Goal: Find contact information: Obtain details needed to contact an individual or organization

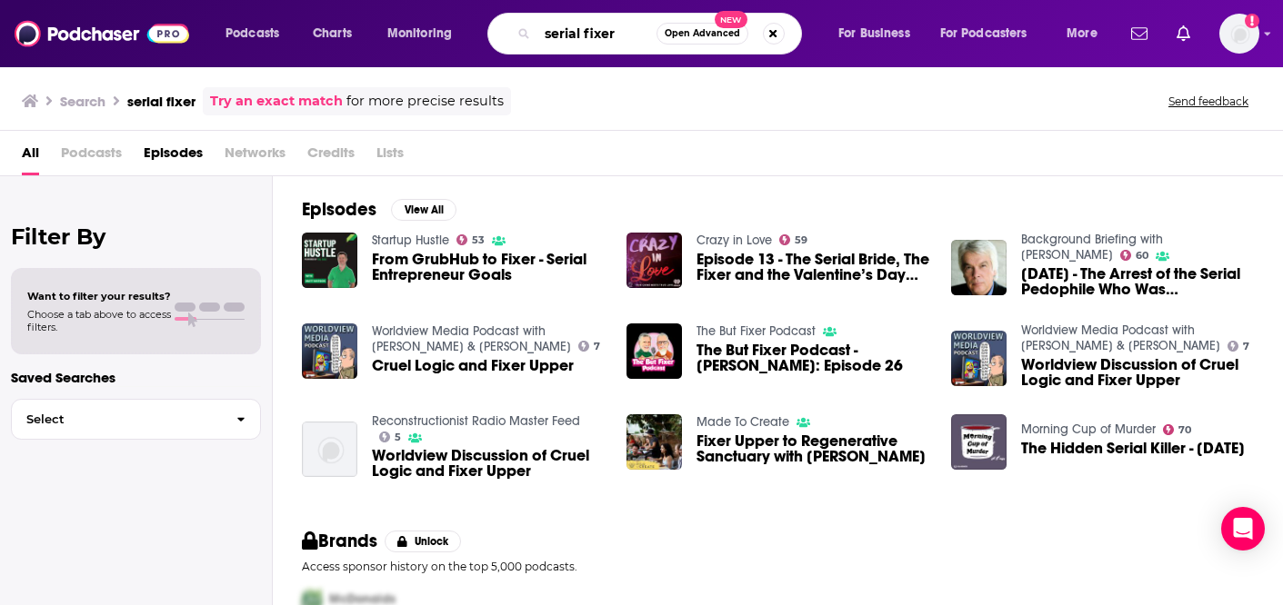
click at [570, 36] on input "serial fixer" at bounding box center [596, 33] width 119 height 29
drag, startPoint x: 624, startPoint y: 34, endPoint x: 529, endPoint y: 35, distance: 94.6
click at [529, 35] on div "serial fixer Open Advanced New" at bounding box center [644, 34] width 315 height 42
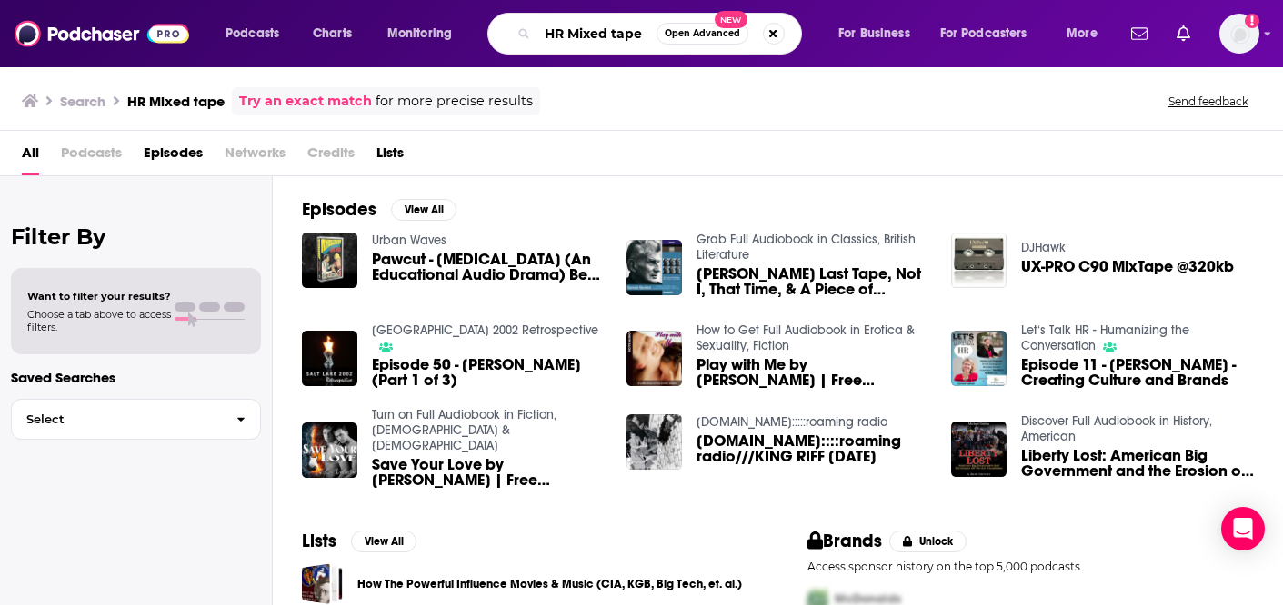
click at [615, 36] on input "HR Mixed tape" at bounding box center [596, 33] width 119 height 29
type input "HR Mixed Tape"
drag, startPoint x: 540, startPoint y: 34, endPoint x: 894, endPoint y: 39, distance: 353.6
click at [894, 39] on div "Podcasts Charts Monitoring HR Mixed Tape Open Advanced New For Business For Pod…" at bounding box center [664, 34] width 902 height 42
click at [545, 35] on input "HR Mixed Tape" at bounding box center [596, 33] width 119 height 29
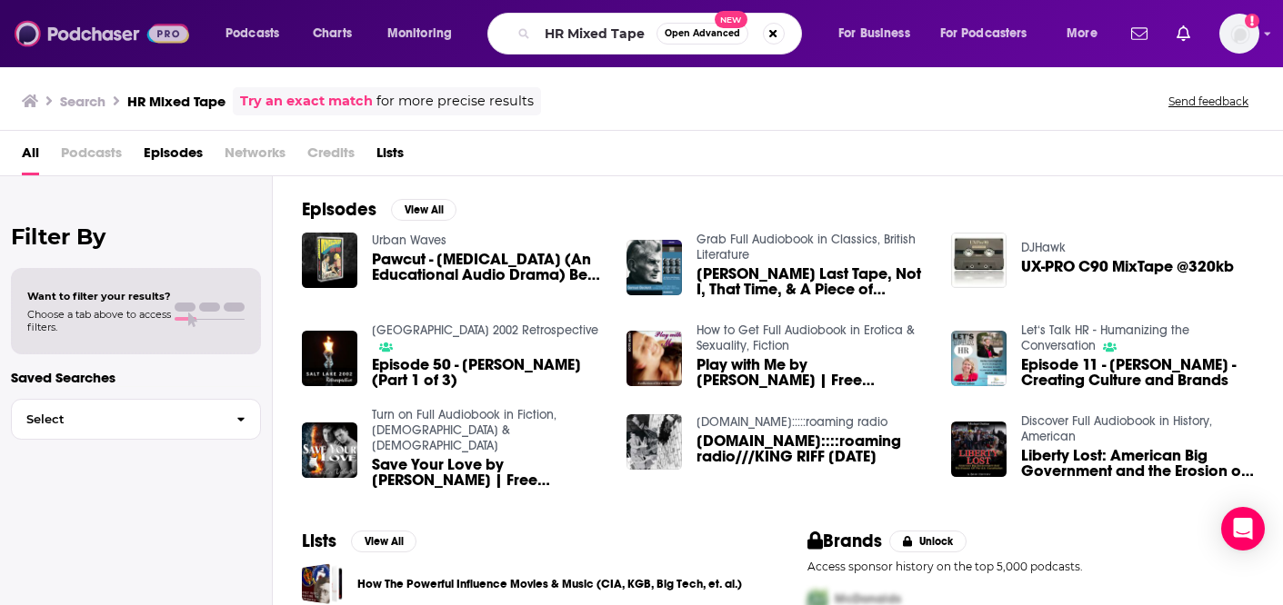
click at [64, 35] on img at bounding box center [102, 33] width 175 height 35
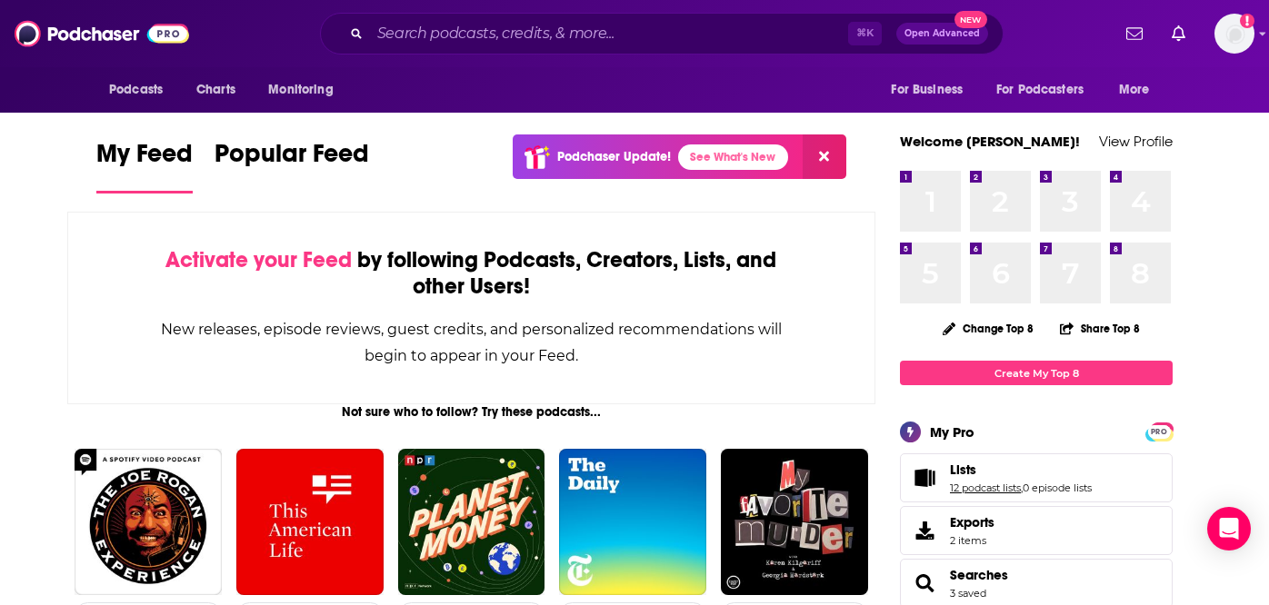
click at [978, 482] on link "12 podcast lists" at bounding box center [985, 488] width 71 height 13
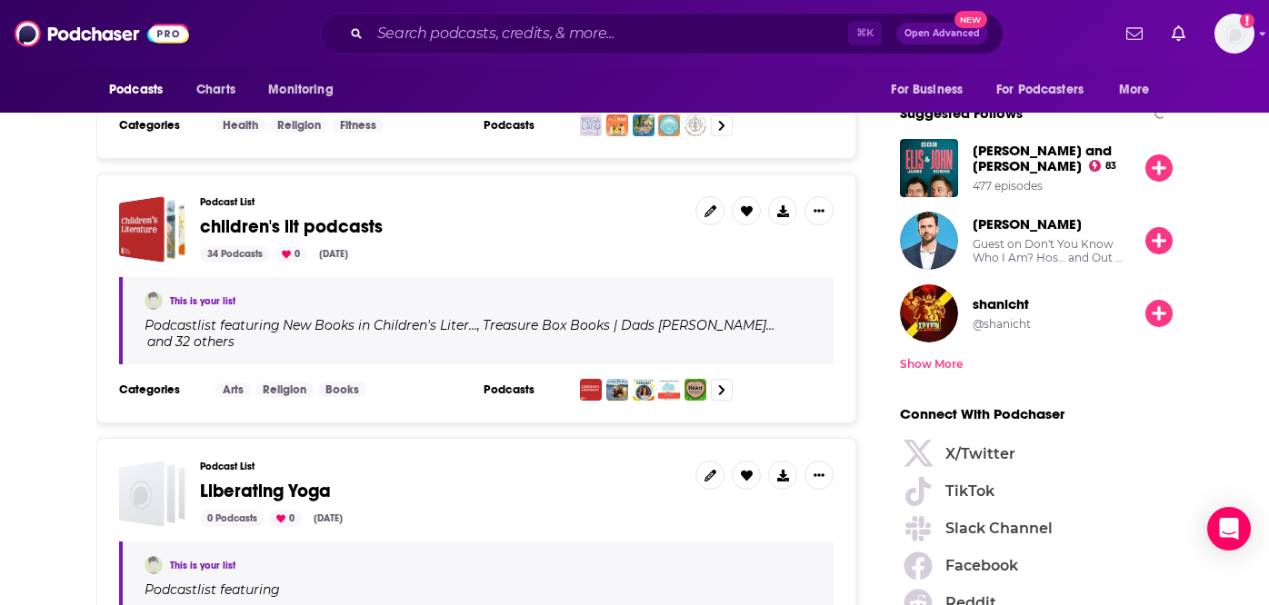
scroll to position [2221, 0]
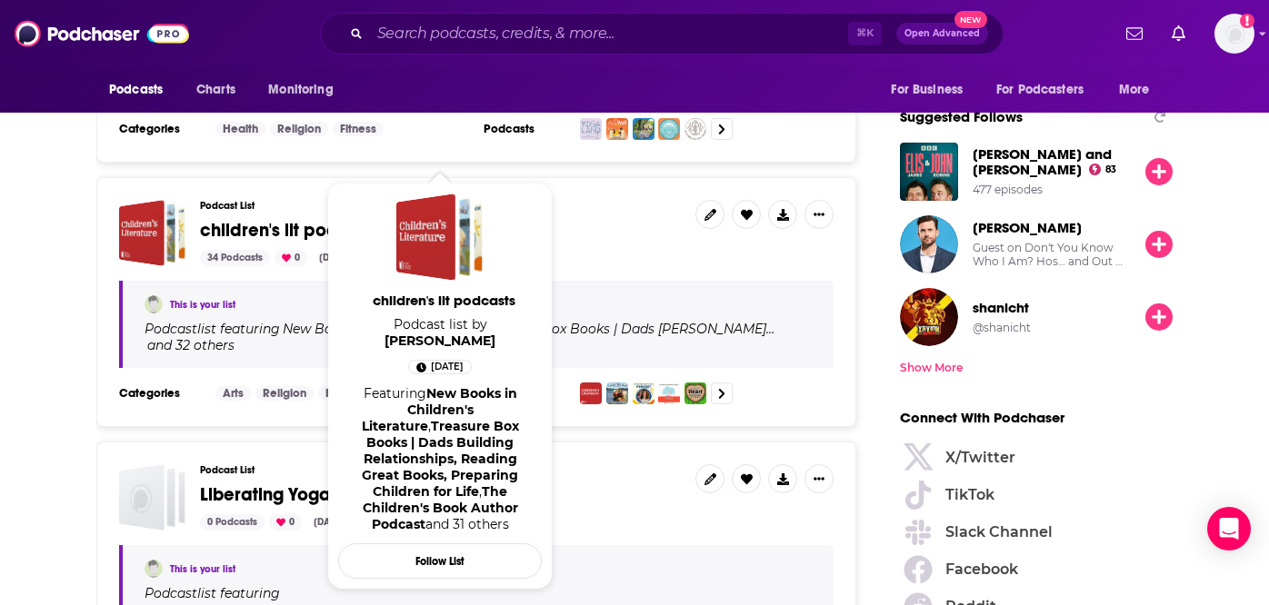
click at [236, 219] on span "children's lit podcasts" at bounding box center [291, 230] width 183 height 23
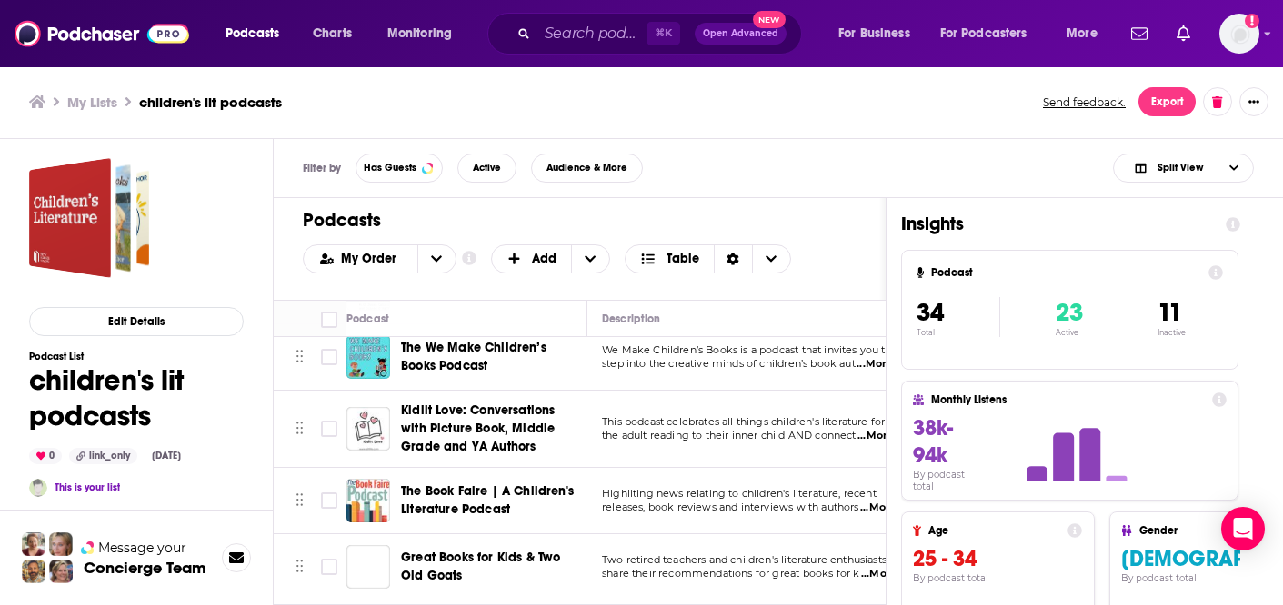
scroll to position [2122, 0]
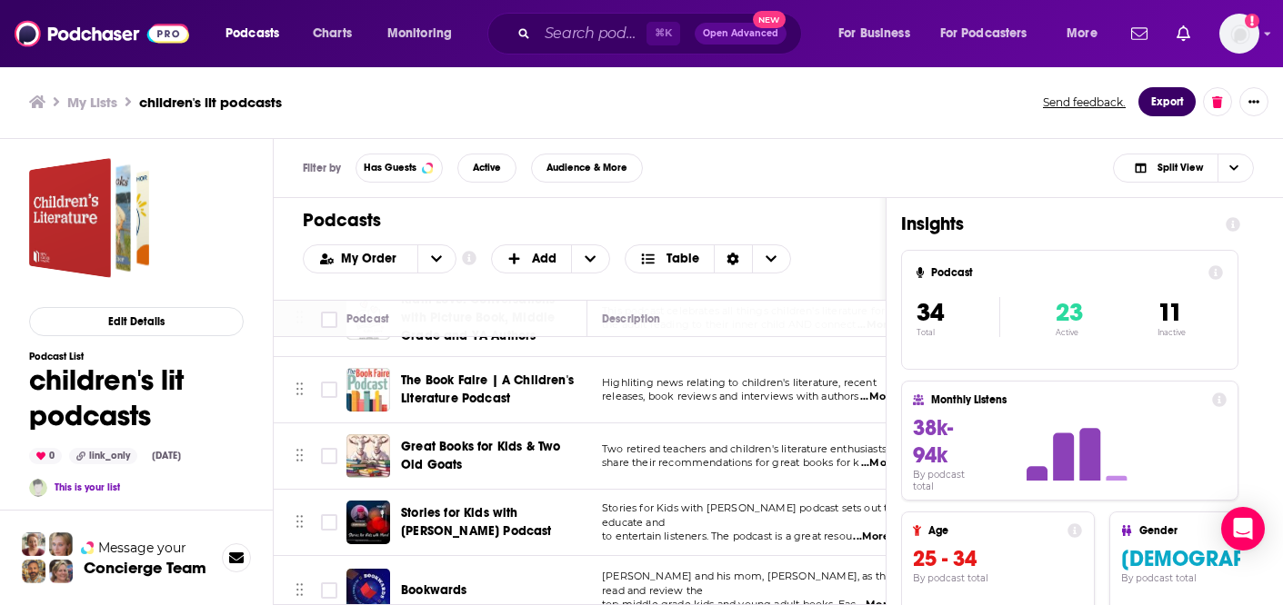
click at [1158, 104] on button "Export" at bounding box center [1166, 101] width 57 height 29
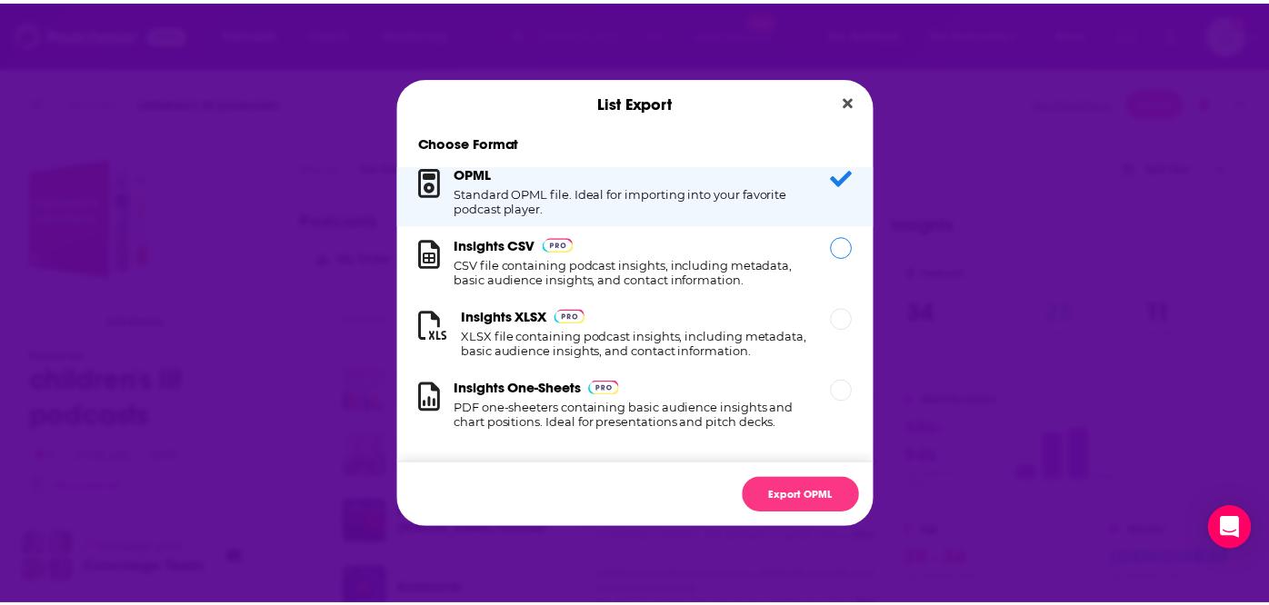
scroll to position [33, 0]
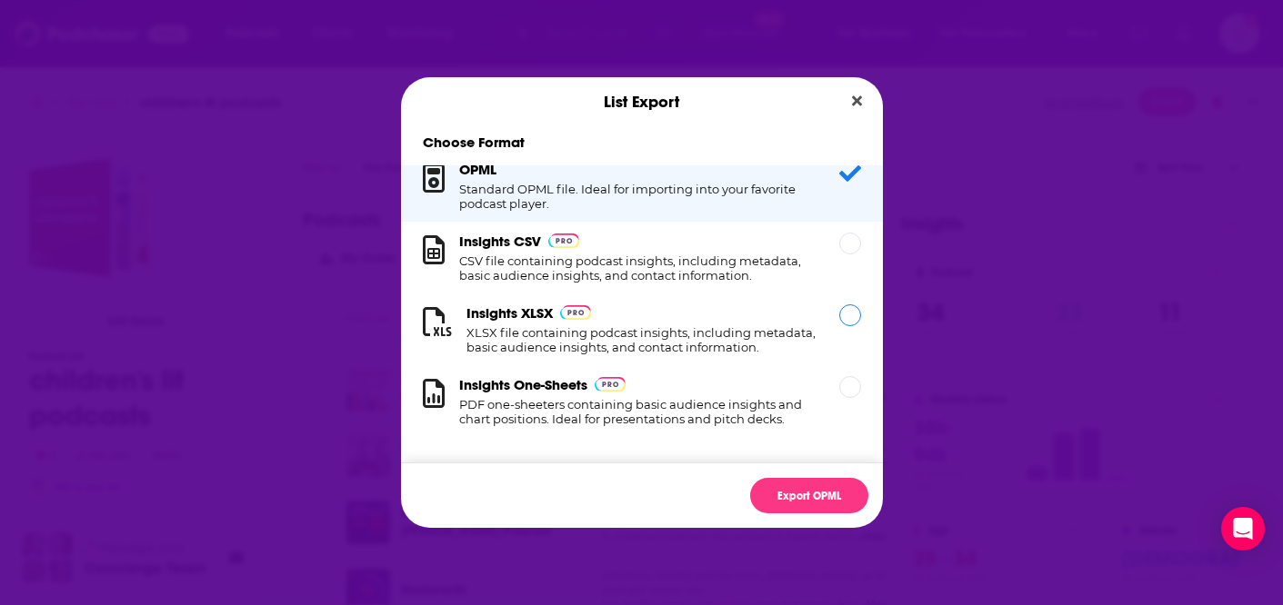
click at [839, 305] on div "Dialog" at bounding box center [850, 316] width 22 height 22
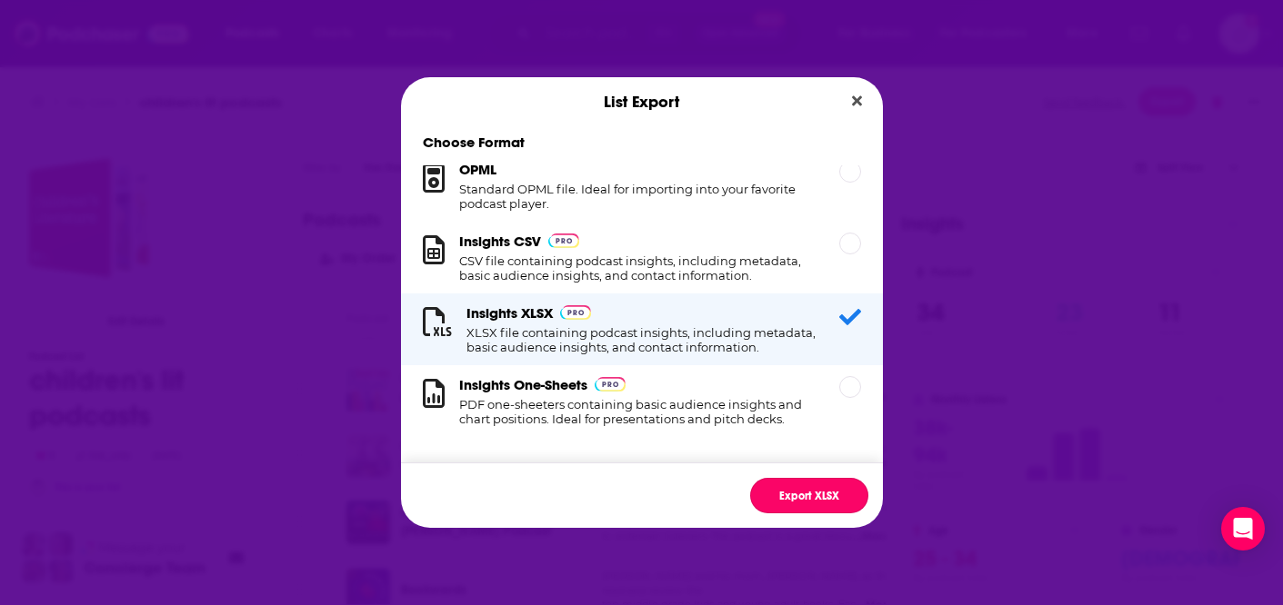
click at [802, 497] on button "Export XLSX" at bounding box center [809, 495] width 118 height 35
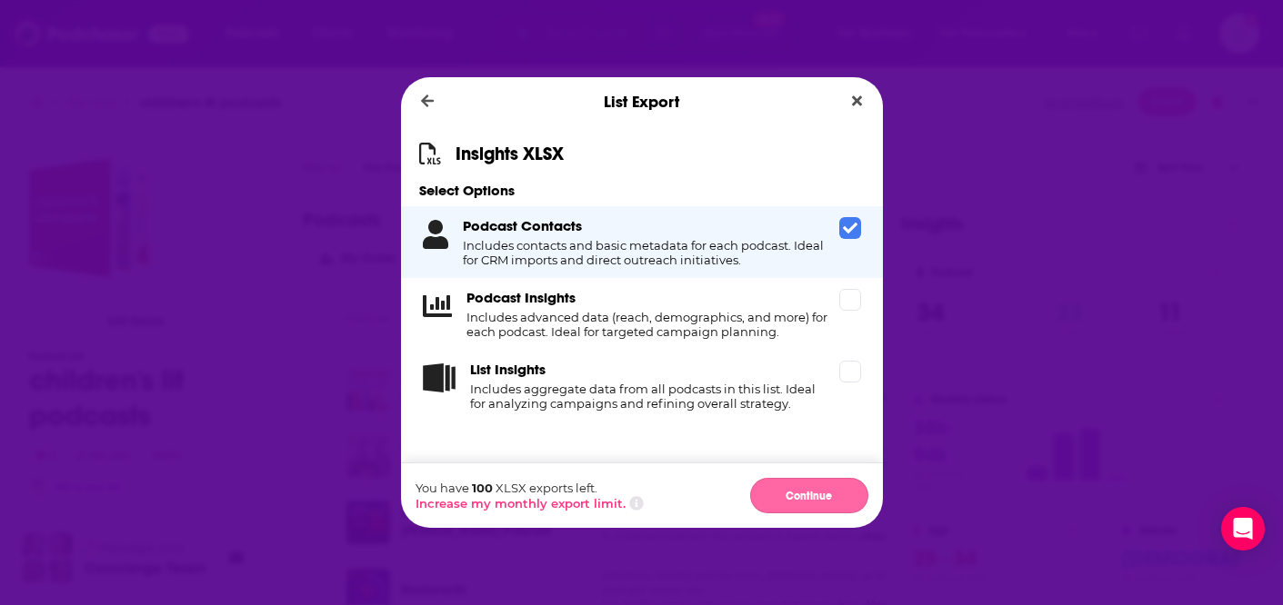
click at [799, 500] on button "Continue" at bounding box center [809, 495] width 118 height 35
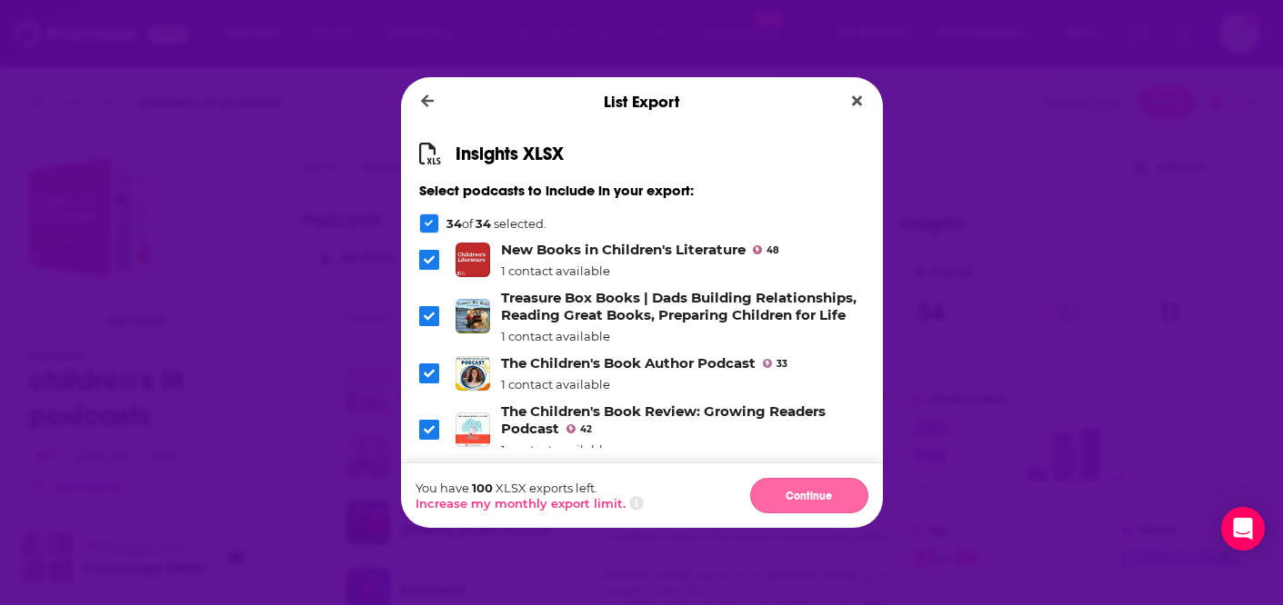
click at [798, 504] on button "Continue" at bounding box center [809, 495] width 118 height 35
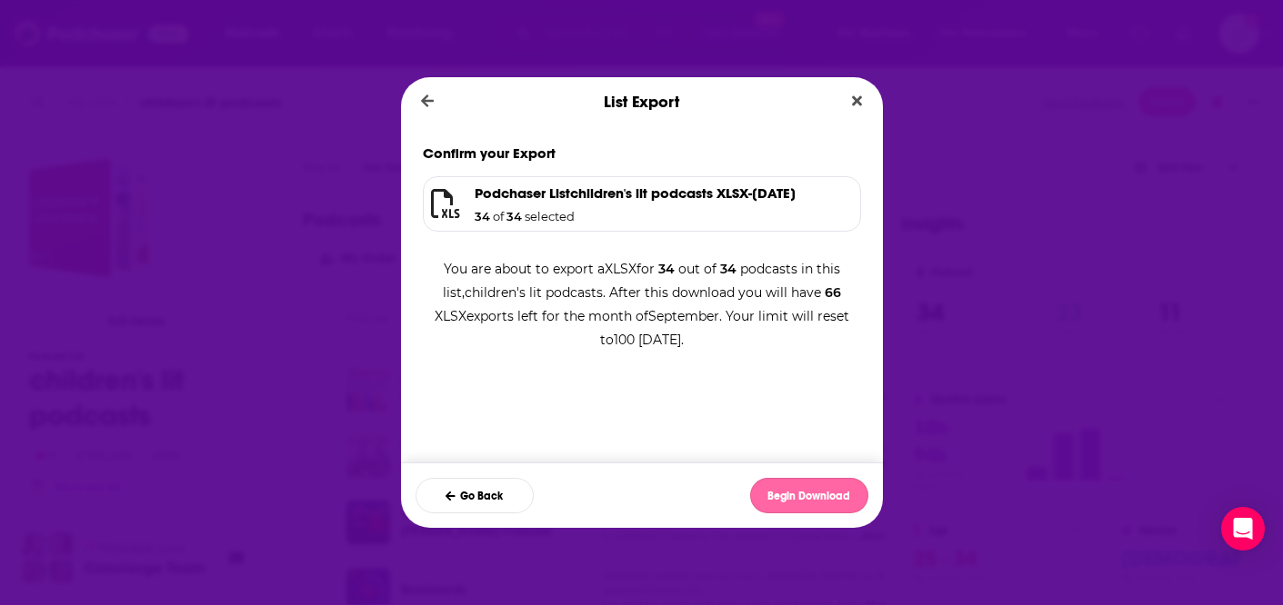
click at [824, 493] on button "Begin Download" at bounding box center [809, 495] width 118 height 35
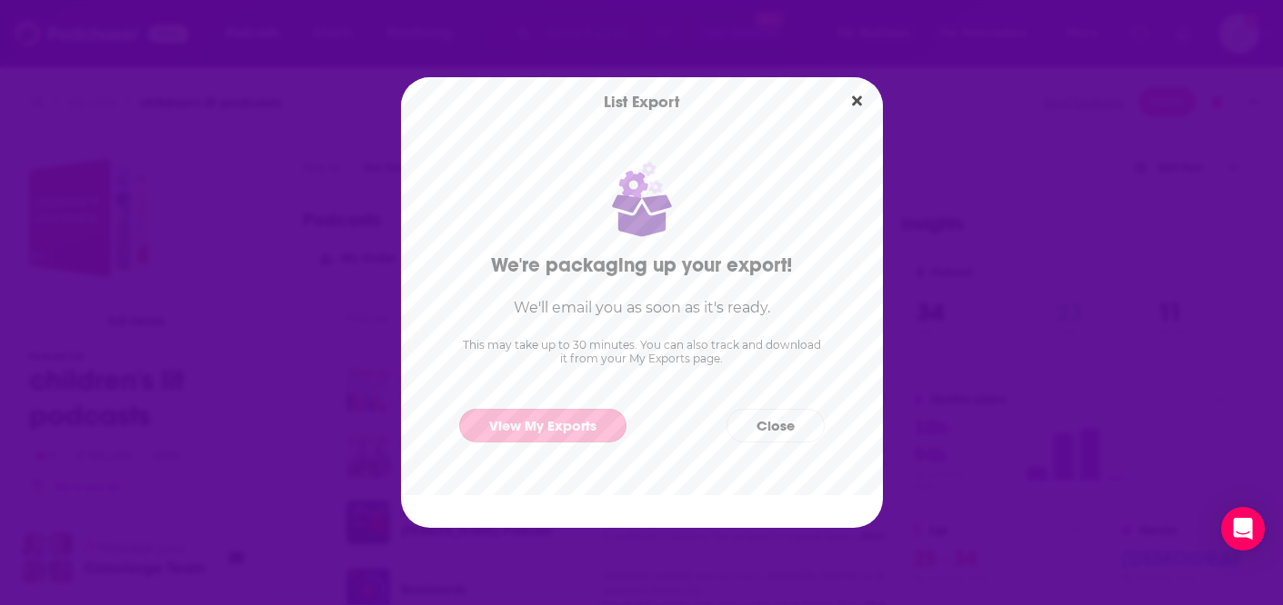
click at [556, 428] on link "View My Exports" at bounding box center [542, 426] width 167 height 34
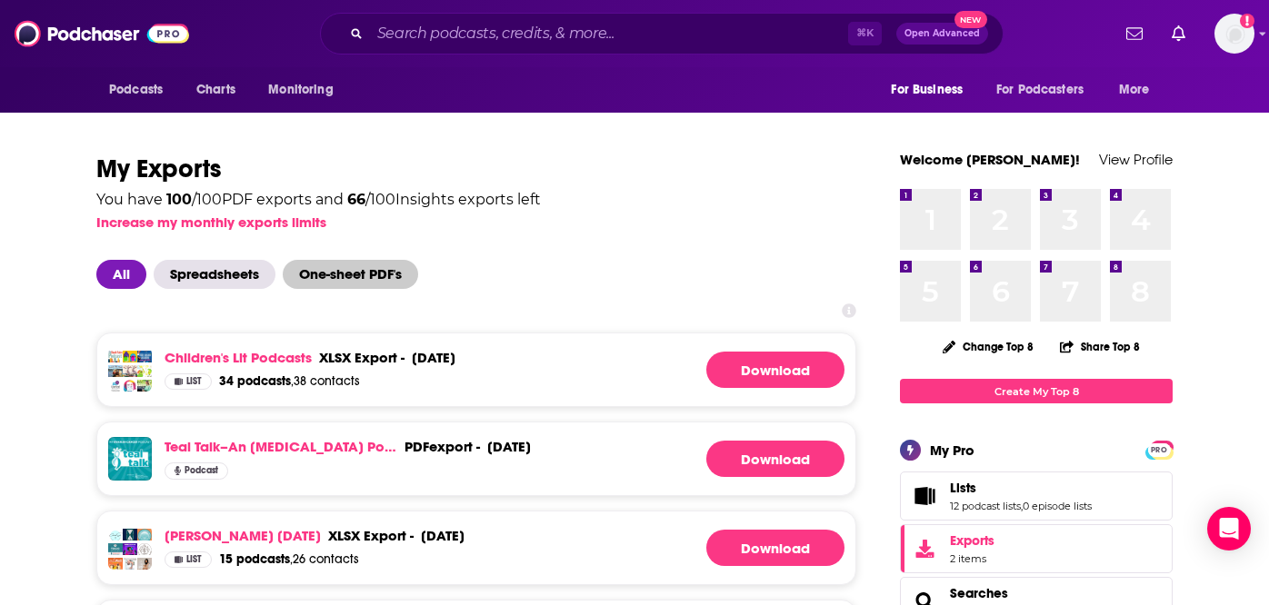
click at [366, 260] on span "One-sheet PDF's" at bounding box center [350, 274] width 135 height 29
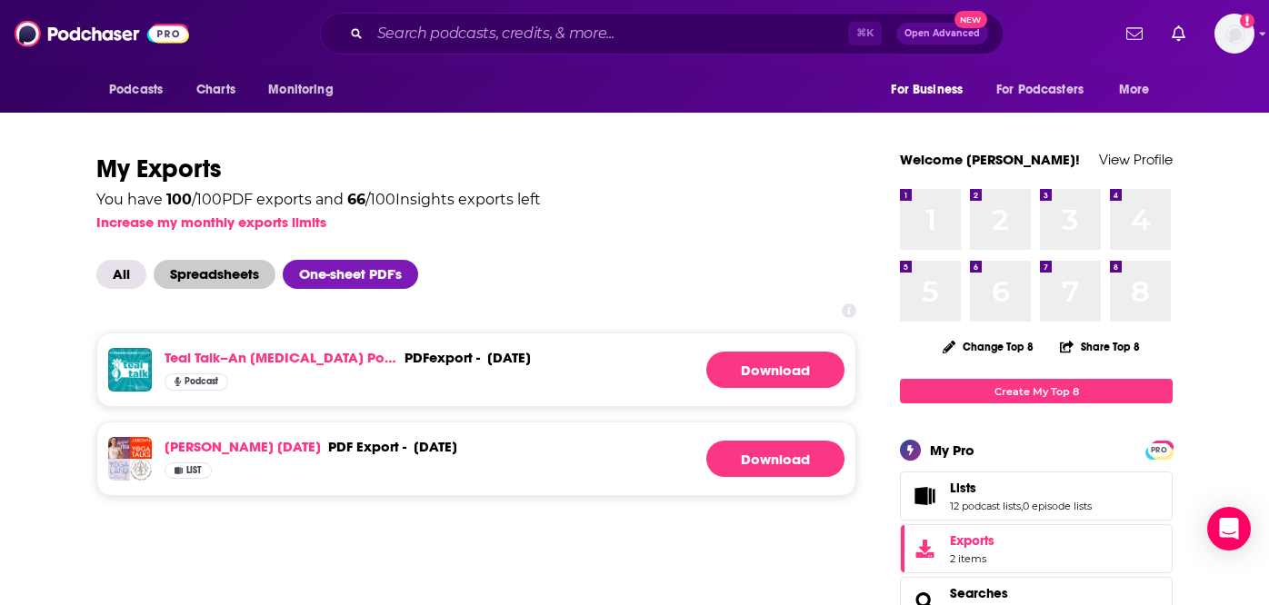
click at [209, 260] on span "Spreadsheets" at bounding box center [215, 274] width 122 height 29
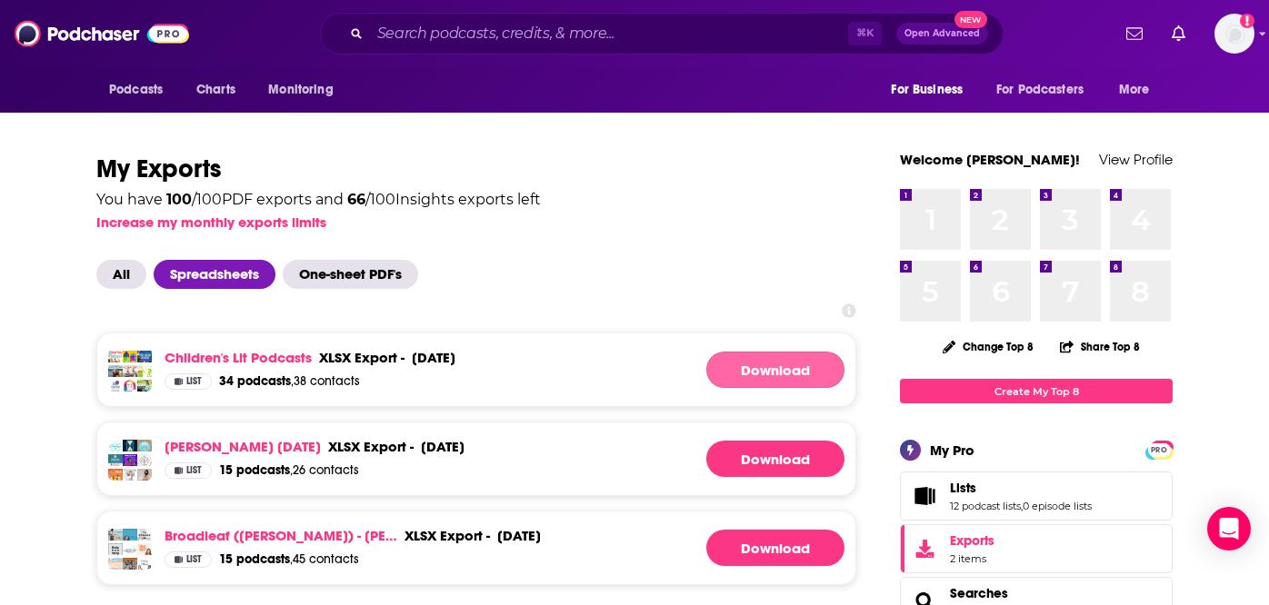
click at [778, 352] on link "Download" at bounding box center [775, 370] width 138 height 36
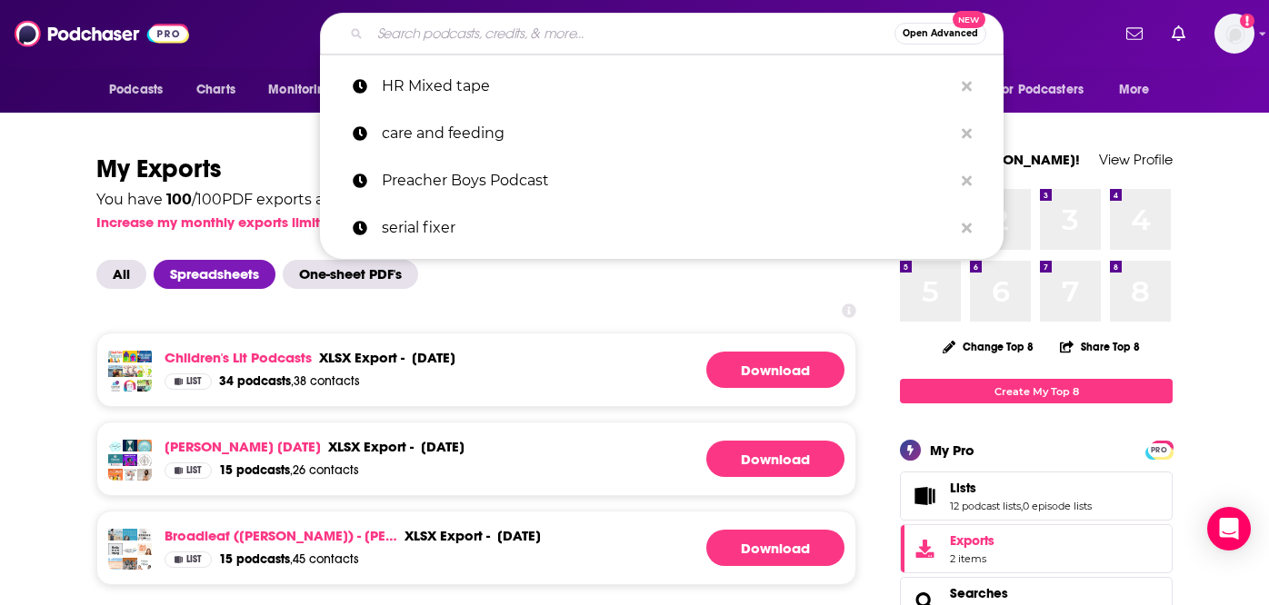
click at [551, 29] on input "Search podcasts, credits, & more..." at bounding box center [632, 33] width 524 height 29
paste input "The Aspiring Solopreneur"
type input "The Aspiring Solopreneur"
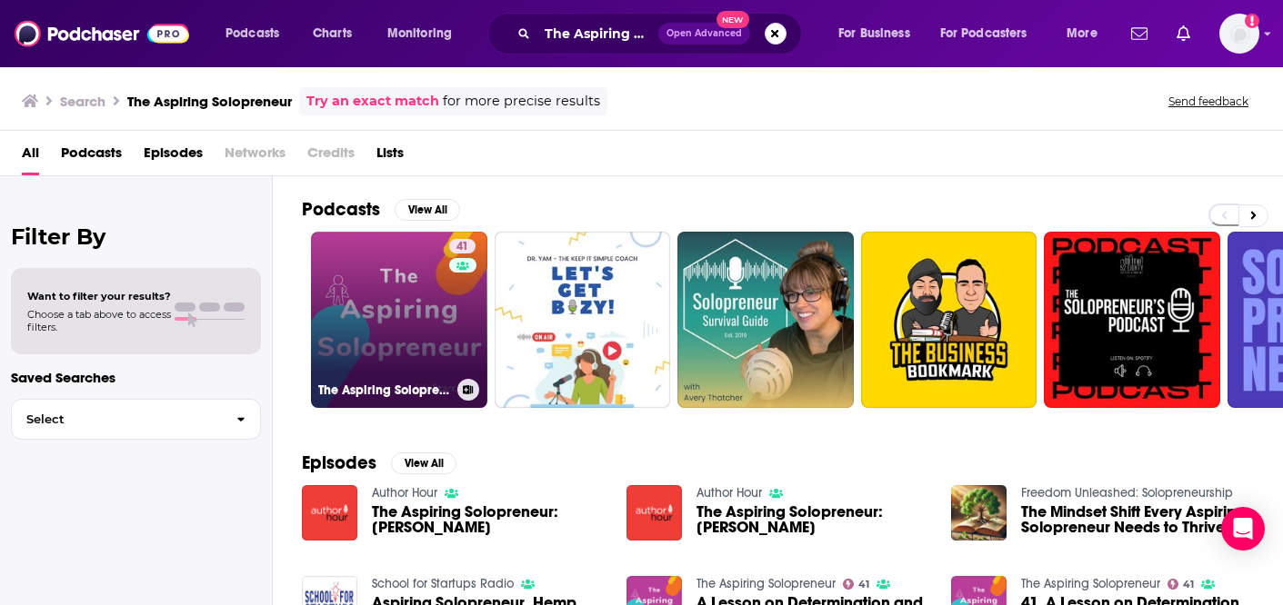
click at [381, 294] on link "41 The Aspiring Solopreneur" at bounding box center [399, 320] width 176 height 176
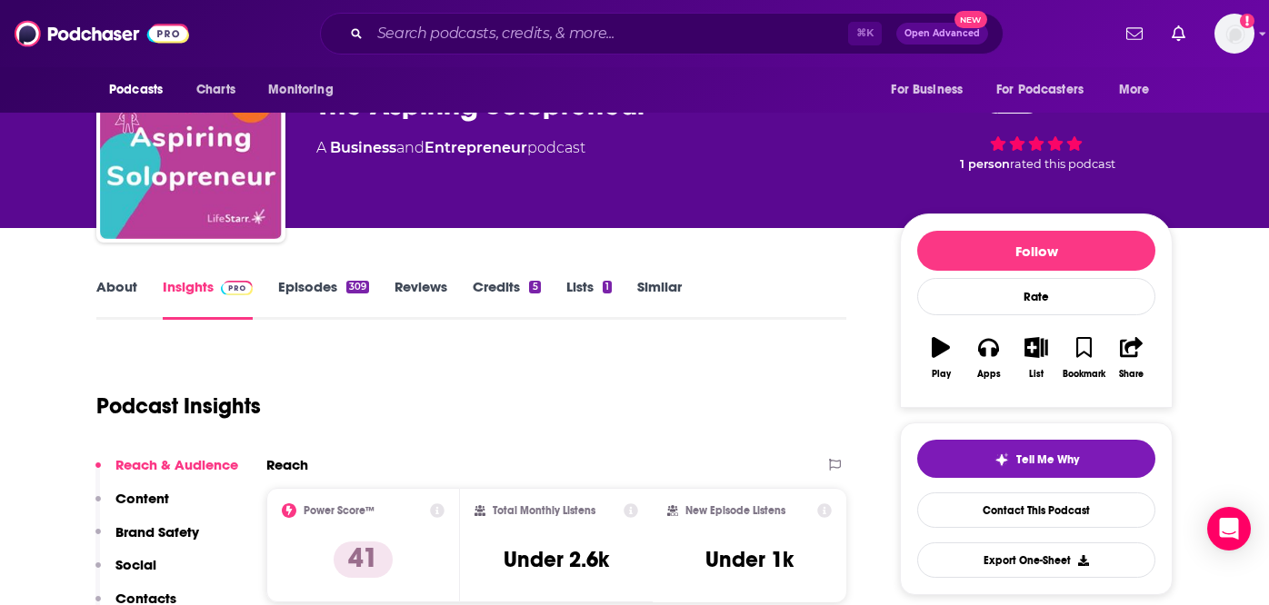
scroll to position [72, 0]
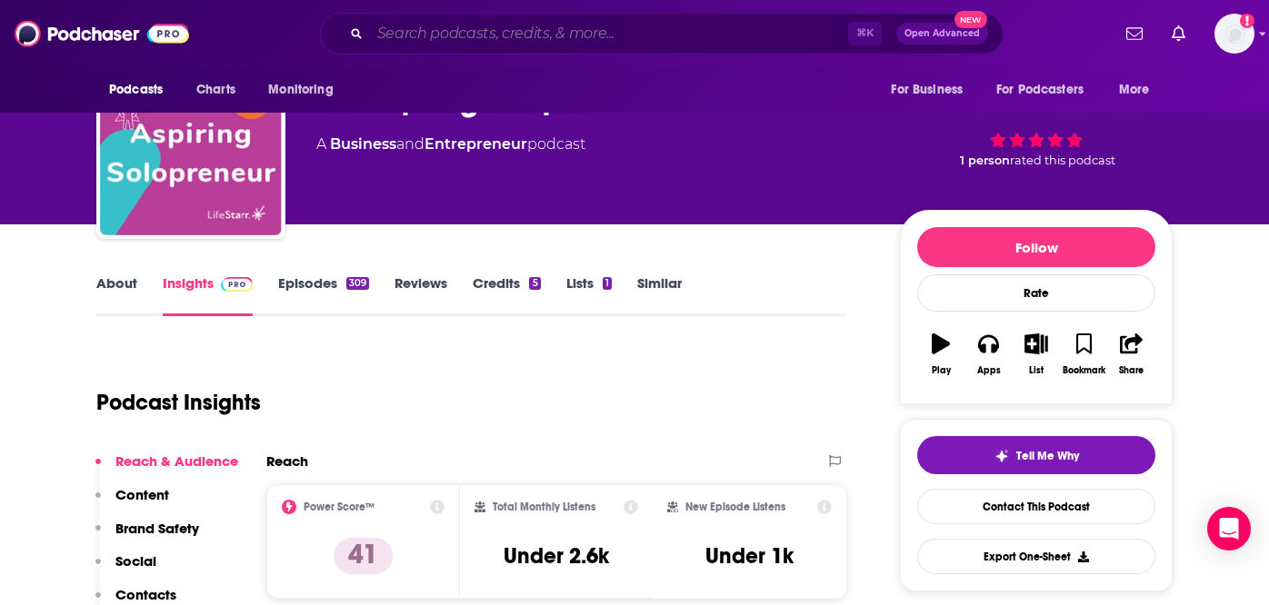
click at [597, 37] on input "Search podcasts, credits, & more..." at bounding box center [609, 33] width 478 height 29
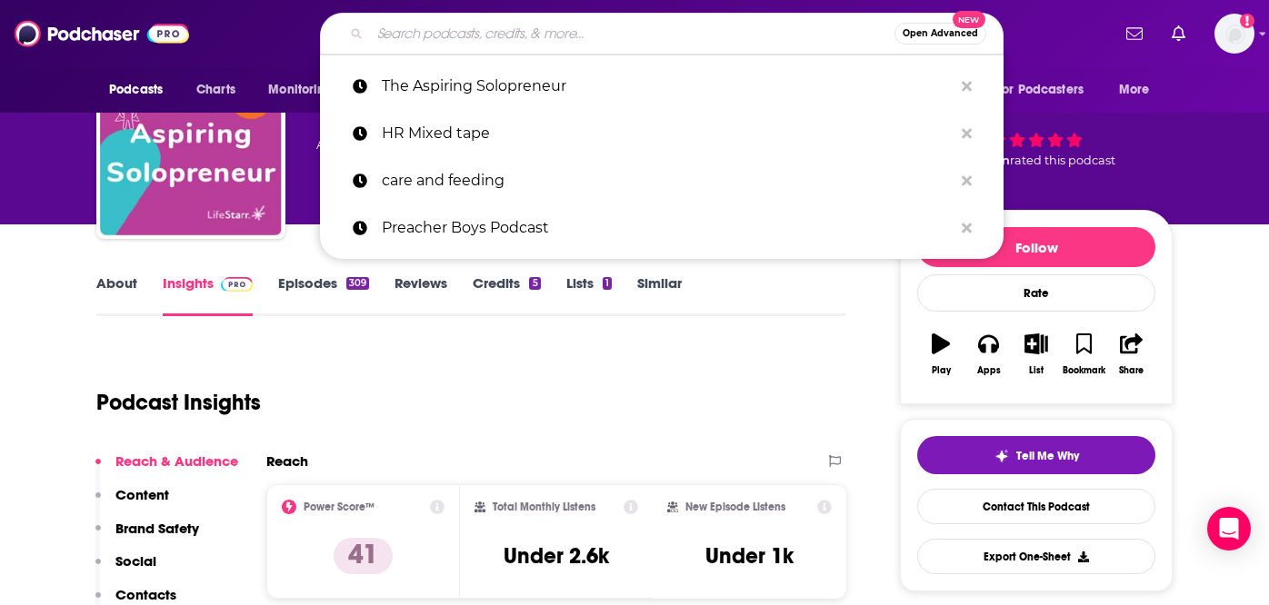
paste input "Delighted Customer"
type input "Delighted Customer"
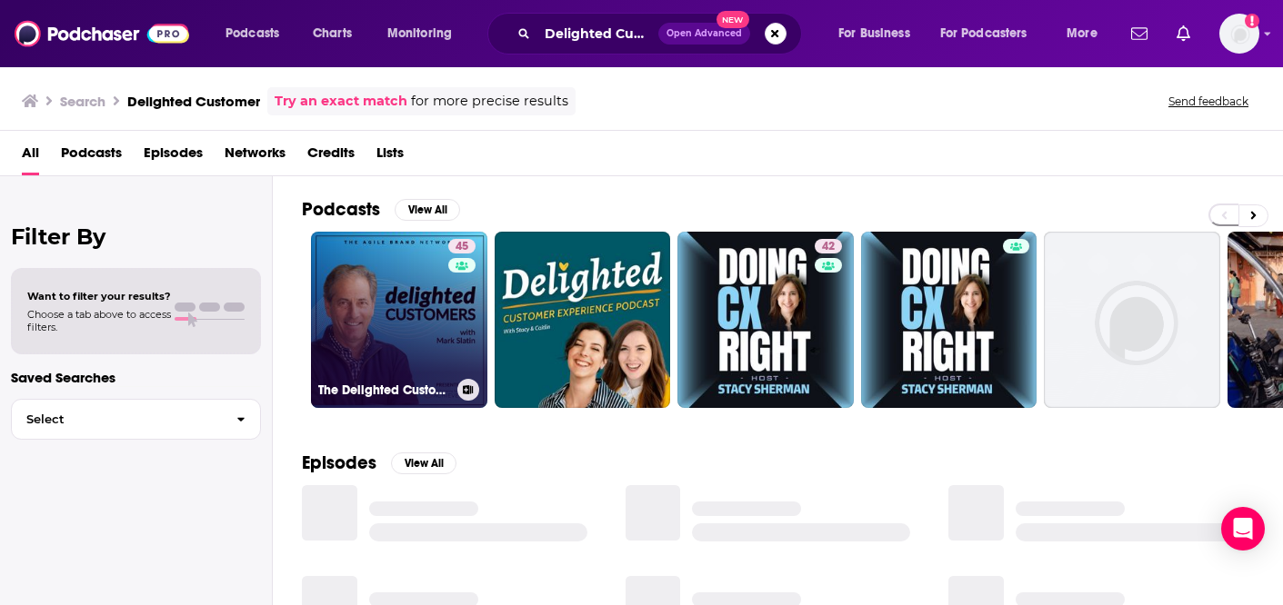
click at [386, 321] on link "45 The Delighted Customers Podcast with Mark Slatin" at bounding box center [399, 320] width 176 height 176
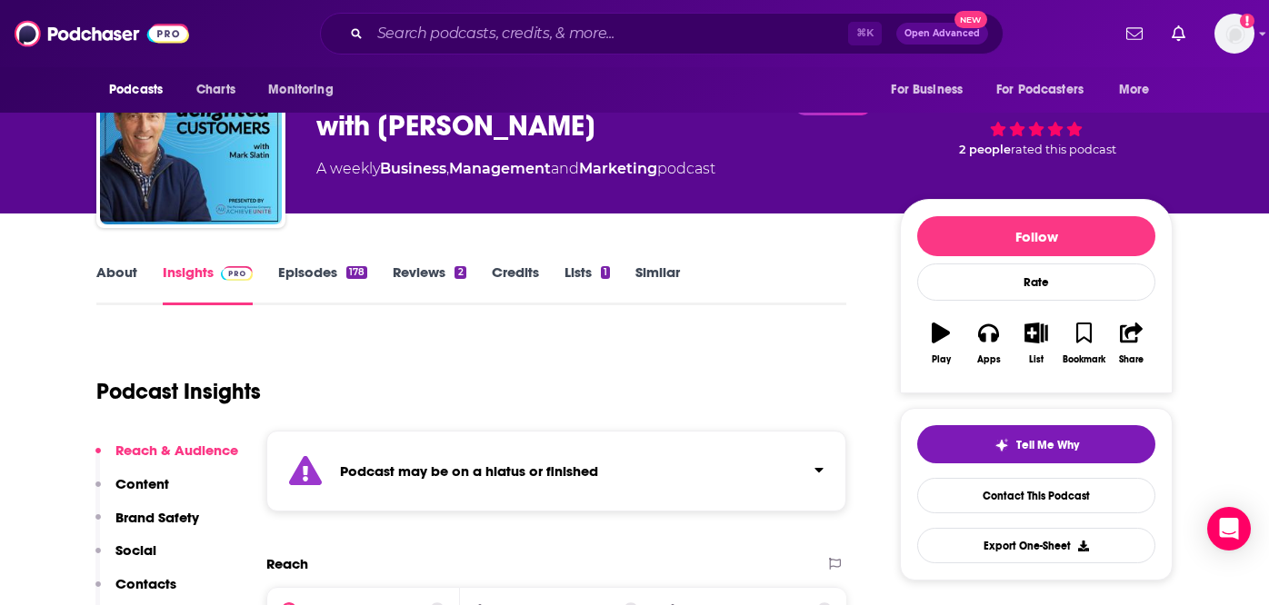
scroll to position [185, 0]
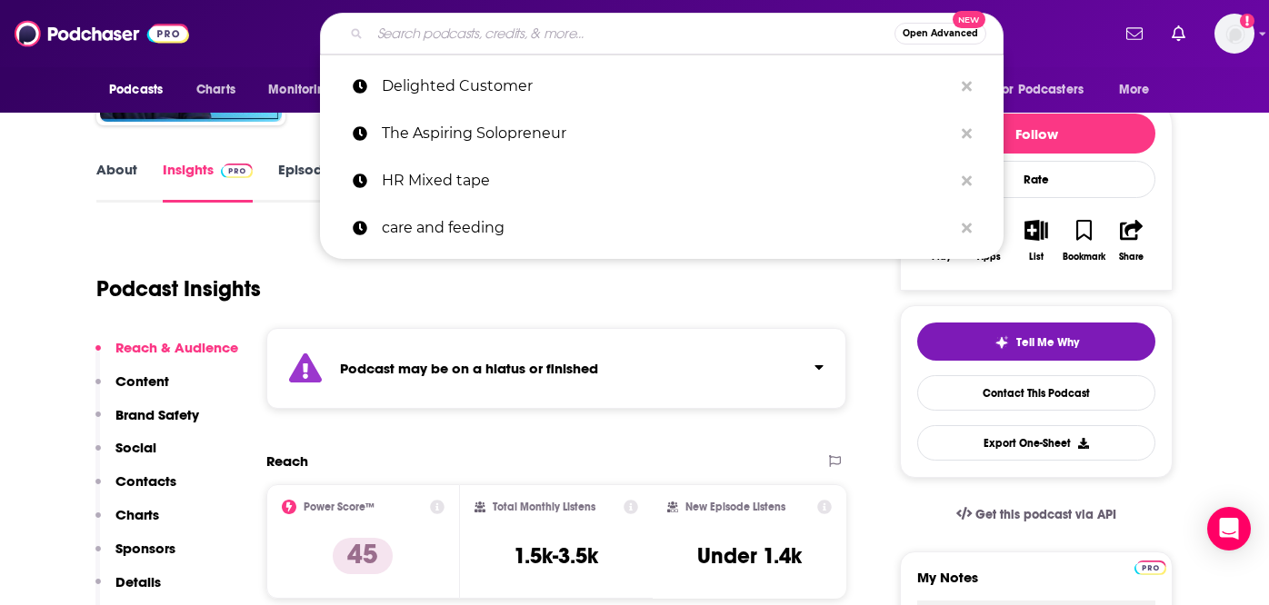
click at [564, 36] on input "Search podcasts, credits, & more..." at bounding box center [632, 33] width 524 height 29
paste input "Your Passion, Purpose, Personal Brand"
type input "Your Passion, Purpose, Personal Brand"
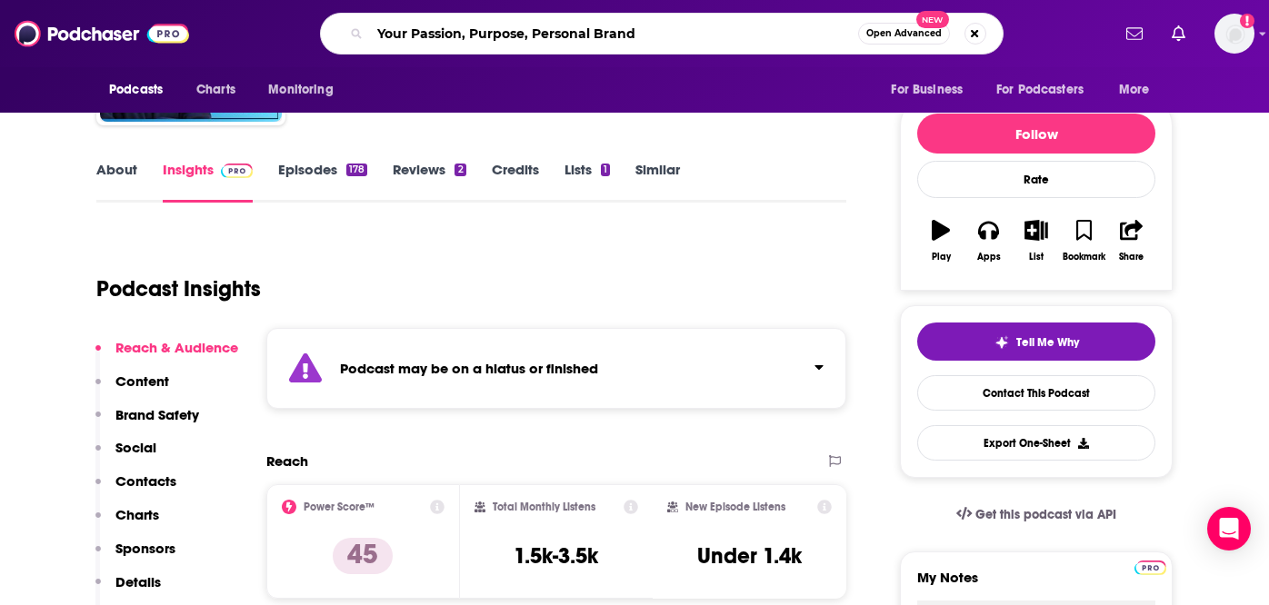
scroll to position [0, 168]
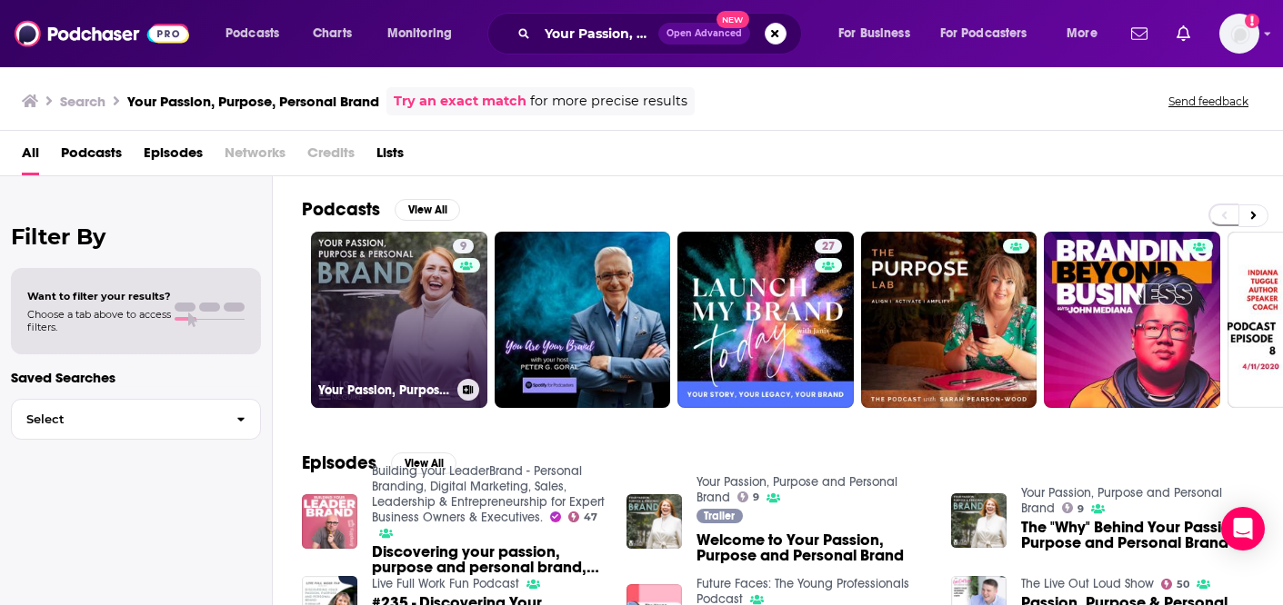
click at [379, 314] on link "9 Your Passion, Purpose and Personal Brand" at bounding box center [399, 320] width 176 height 176
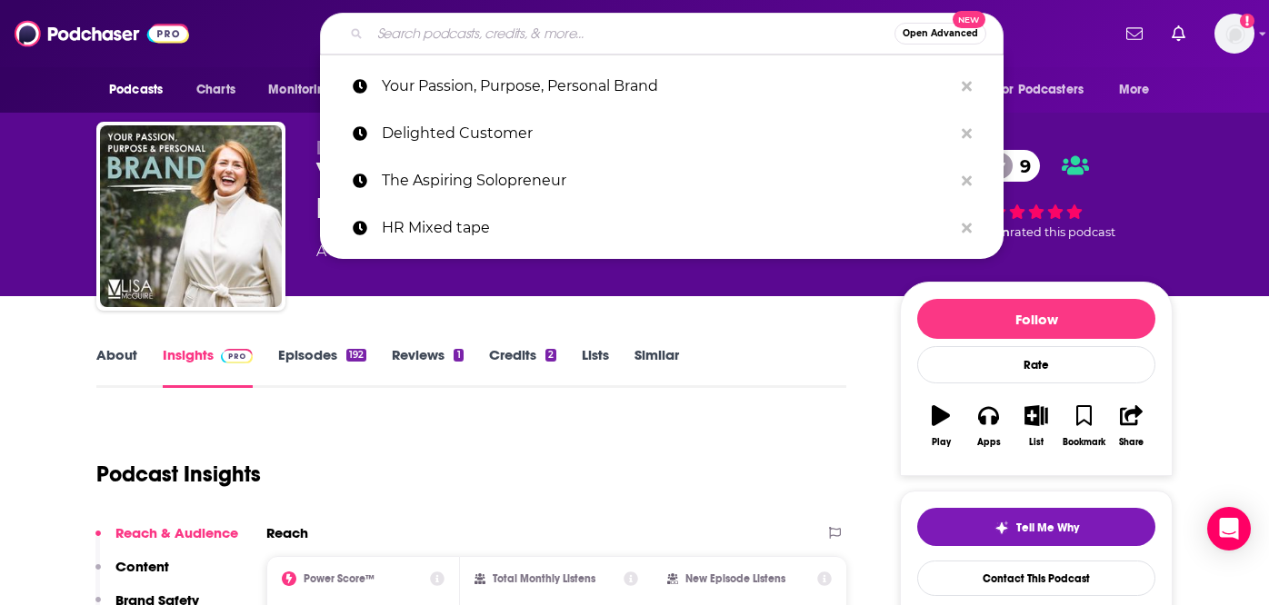
click at [587, 40] on input "Search podcasts, credits, & more..." at bounding box center [632, 33] width 524 height 29
paste input "The Ethics Experts"
type input "The Ethics Experts"
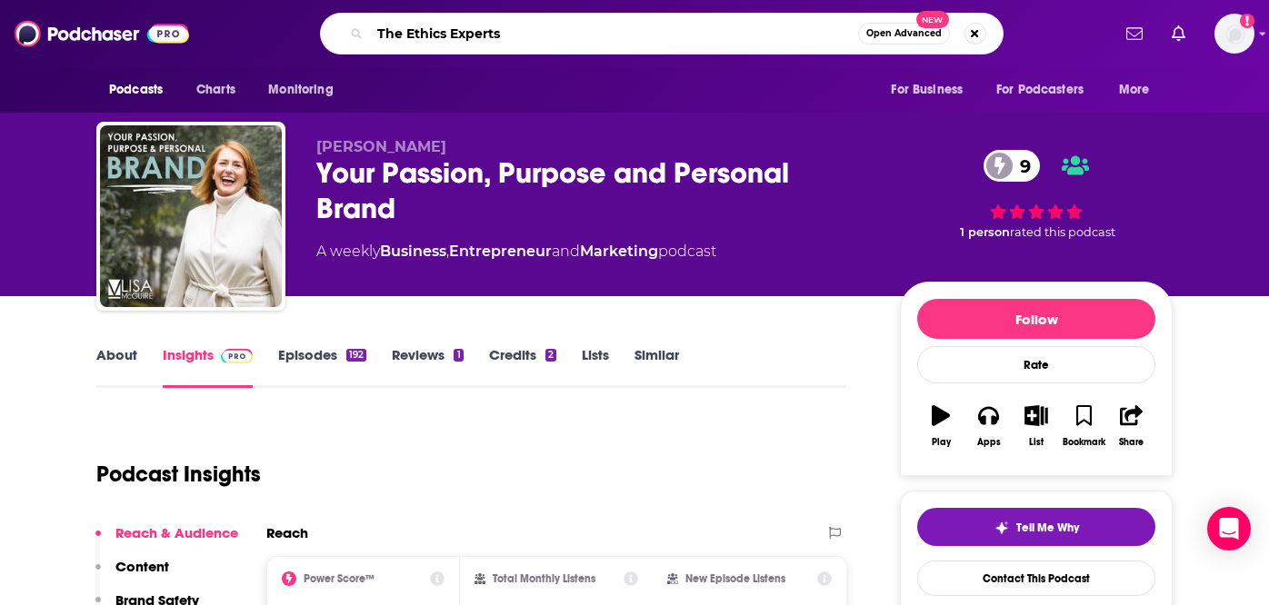
scroll to position [0, 35]
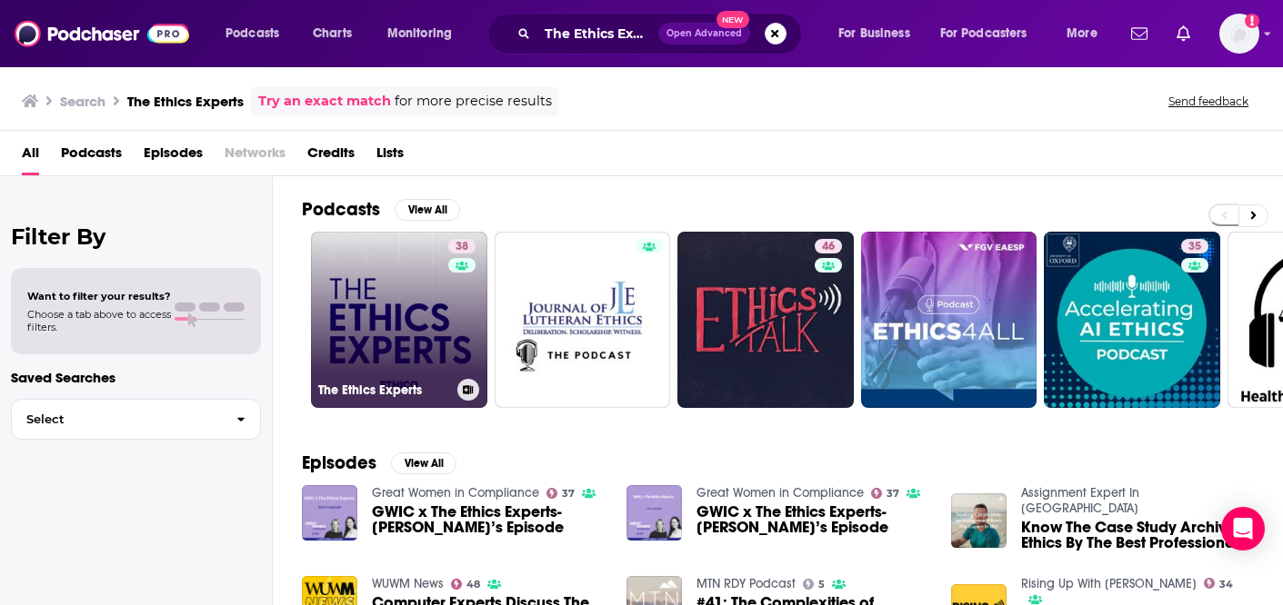
click at [375, 325] on link "38 The Ethics Experts" at bounding box center [399, 320] width 176 height 176
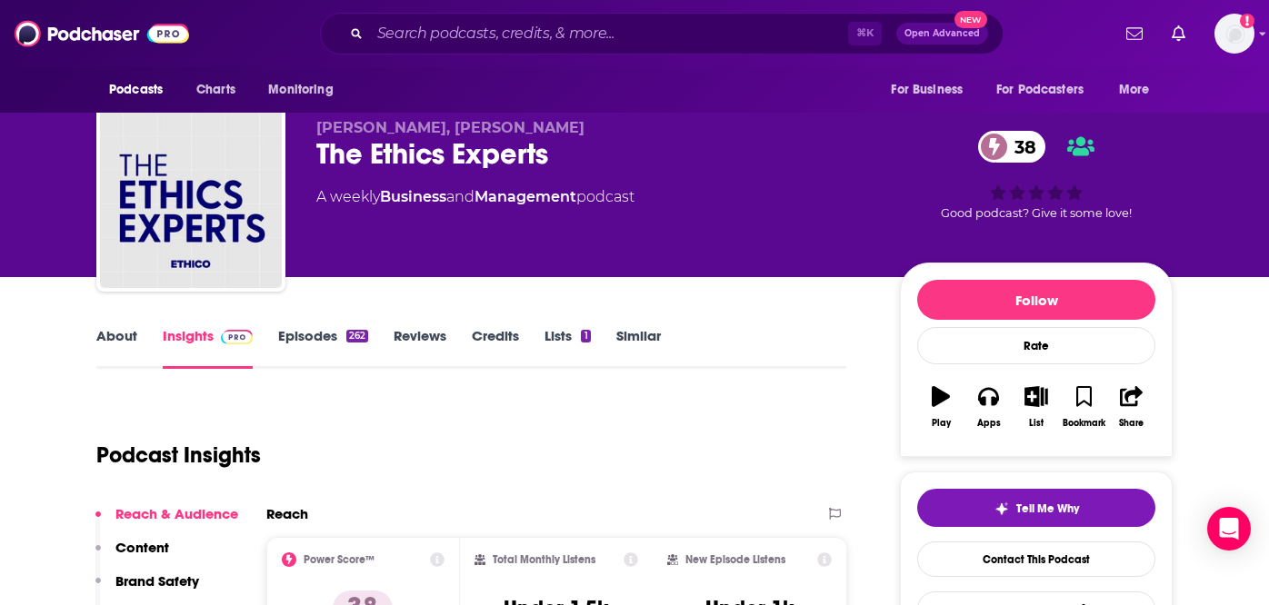
scroll to position [125, 0]
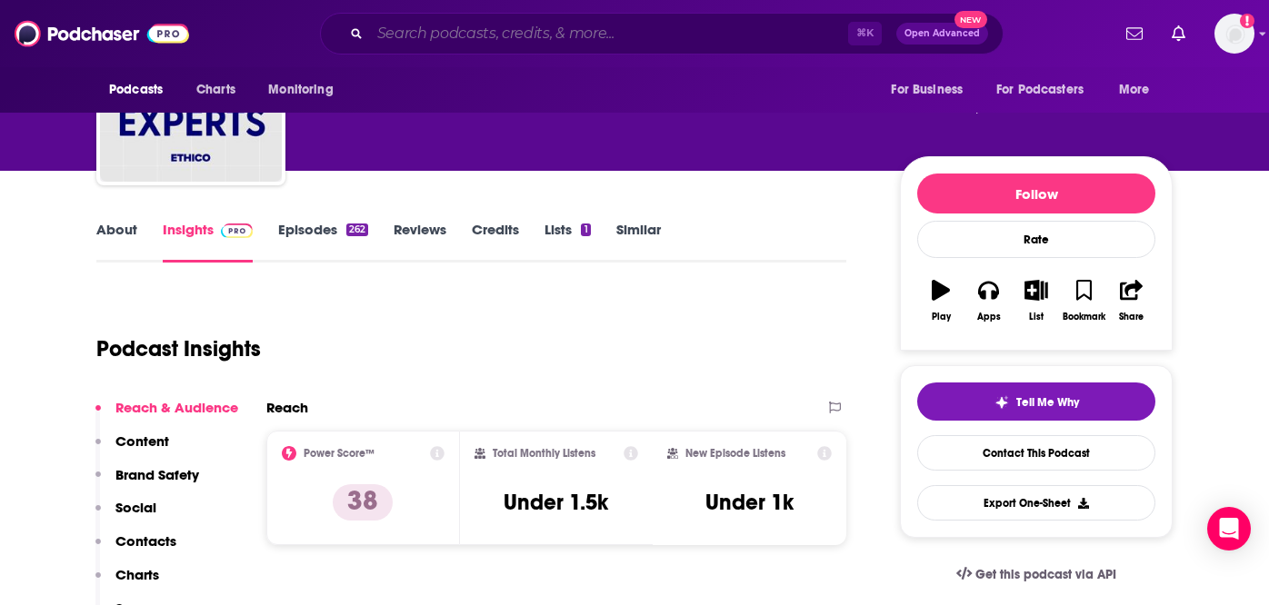
click at [553, 35] on input "Search podcasts, credits, & more..." at bounding box center [609, 33] width 478 height 29
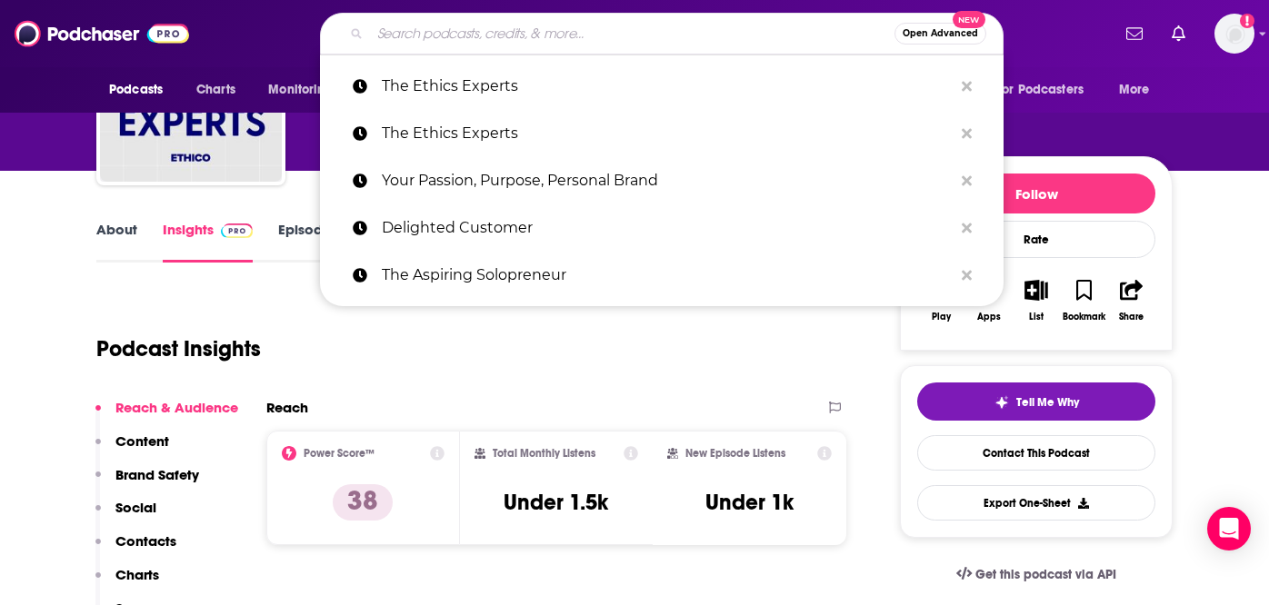
paste input "Women of [GEOGRAPHIC_DATA] Podcast"
type input "Women of [GEOGRAPHIC_DATA] Podcast"
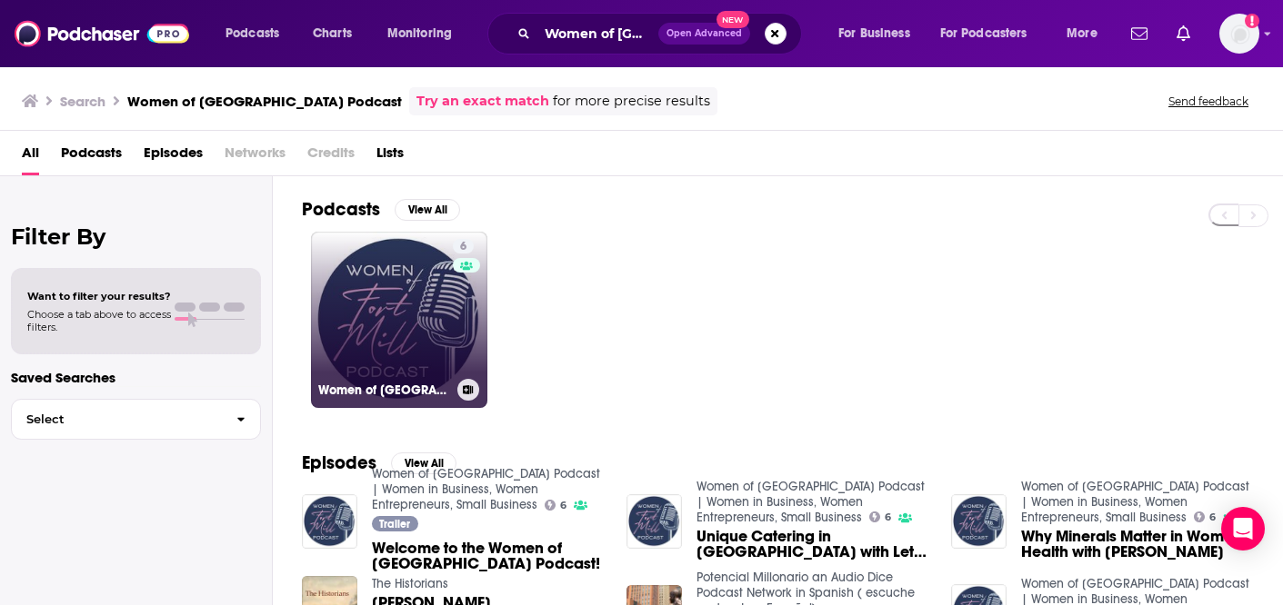
click at [355, 294] on link "6 Women of Fort Mill Podcast | Women in Business, Women Entrepreneurs, Small Bu…" at bounding box center [399, 320] width 176 height 176
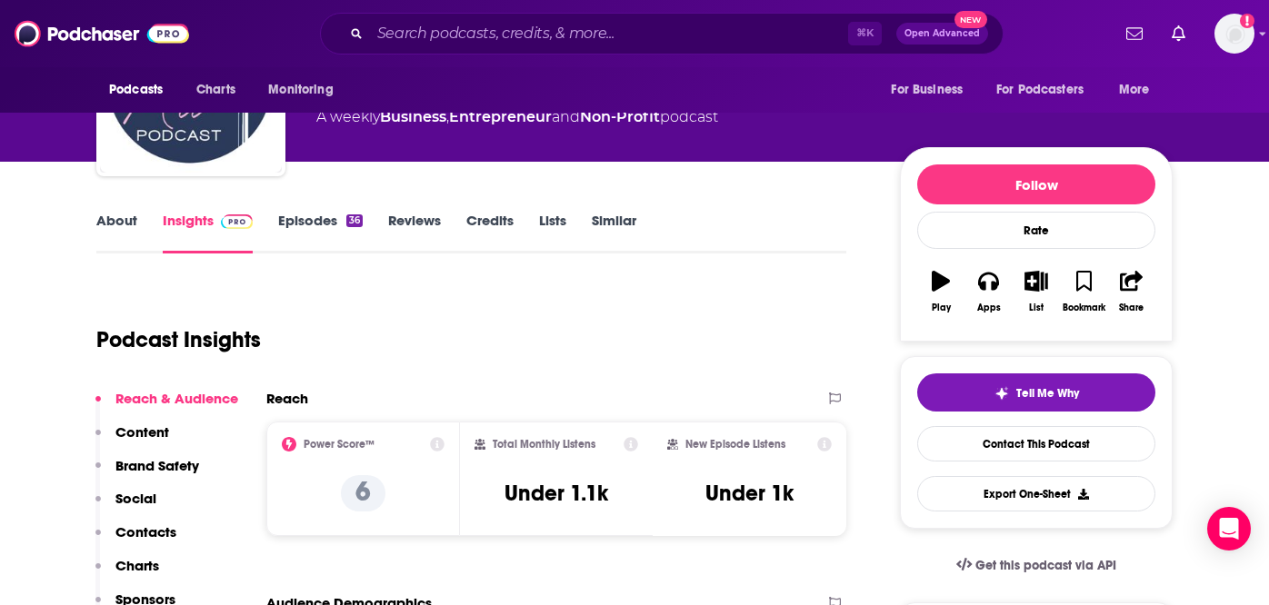
scroll to position [135, 0]
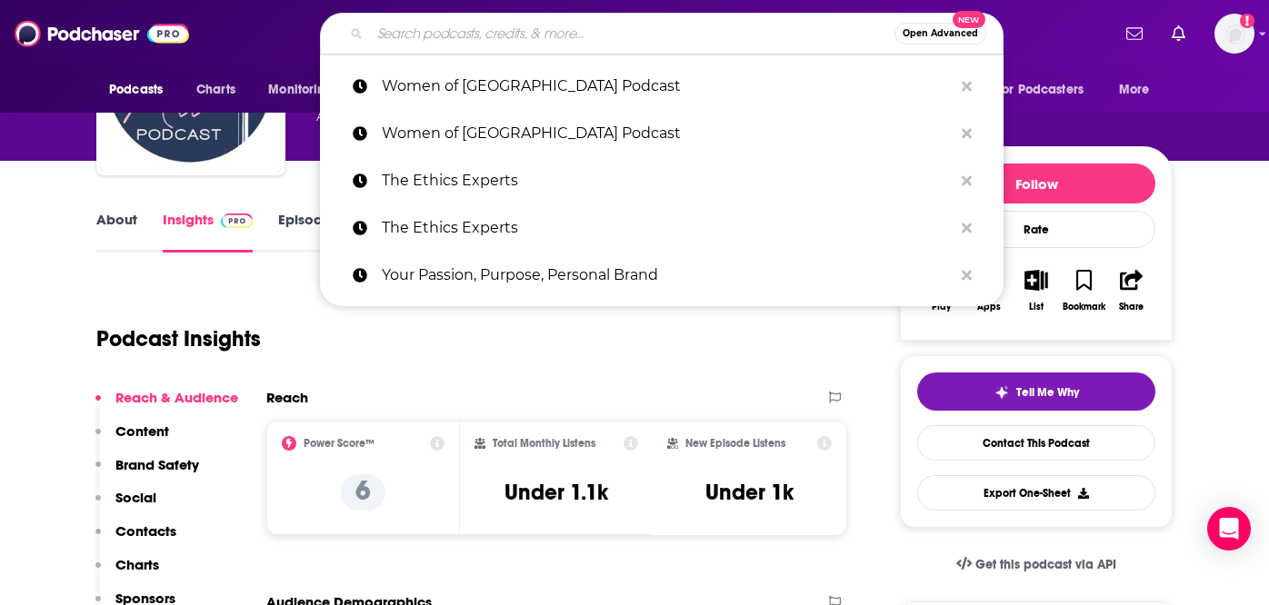
click at [572, 34] on input "Search podcasts, credits, & more..." at bounding box center [632, 33] width 524 height 29
paste input "Survive HR Podcast"
type input "Survive HR Podcast"
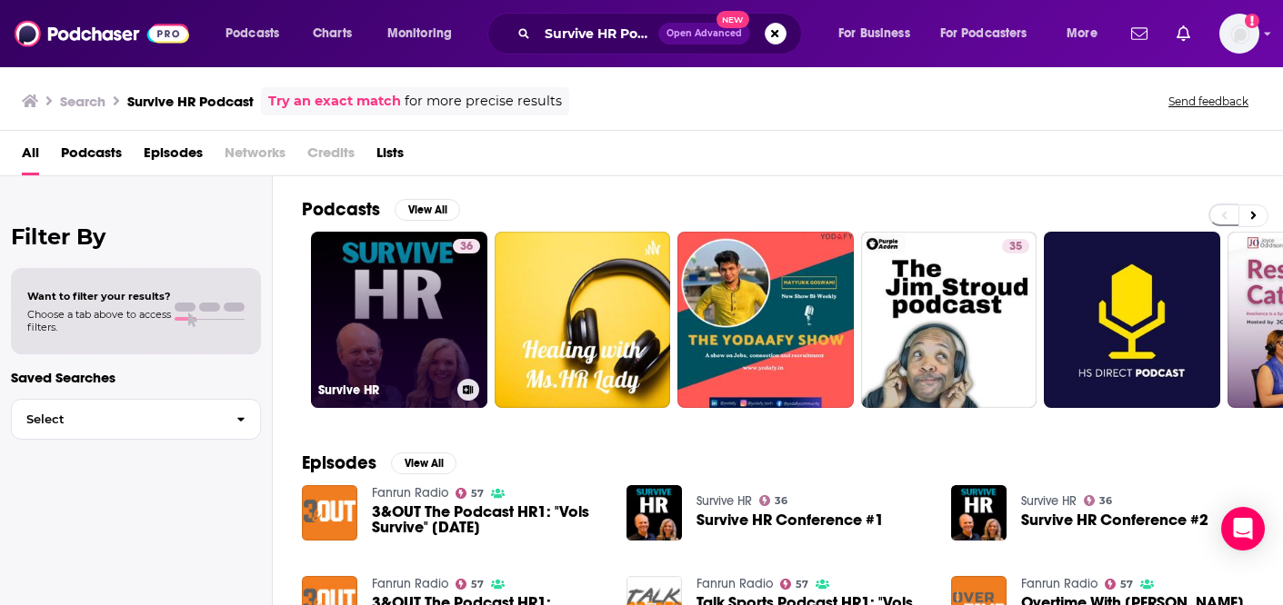
click at [369, 302] on link "36 Survive HR" at bounding box center [399, 320] width 176 height 176
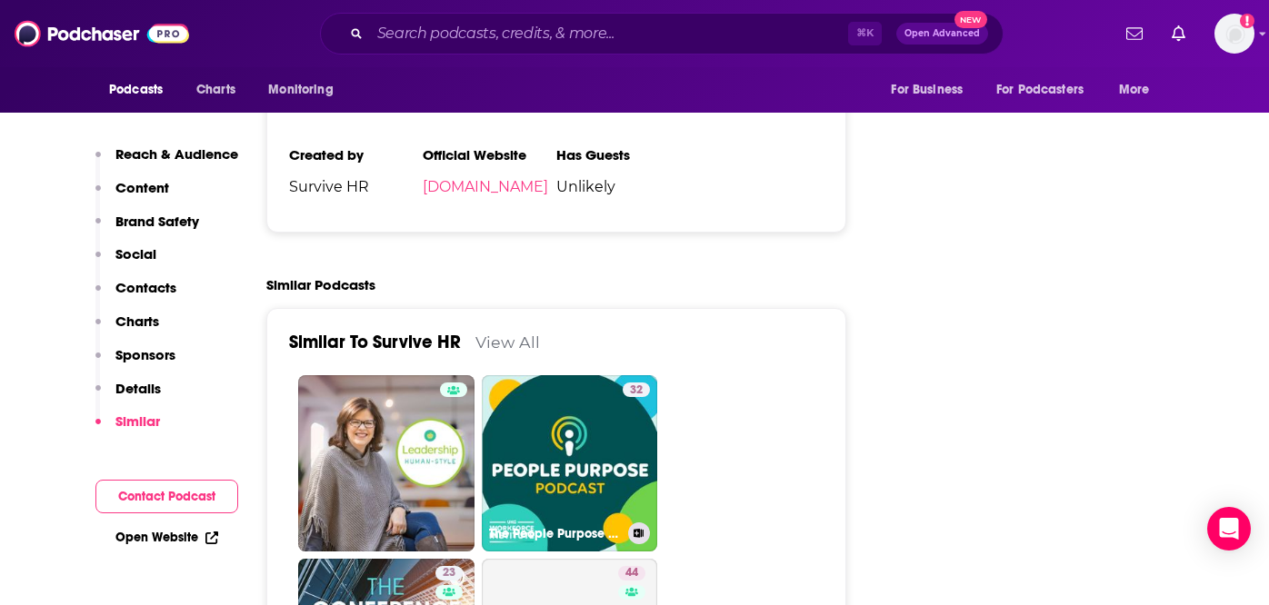
scroll to position [2722, 0]
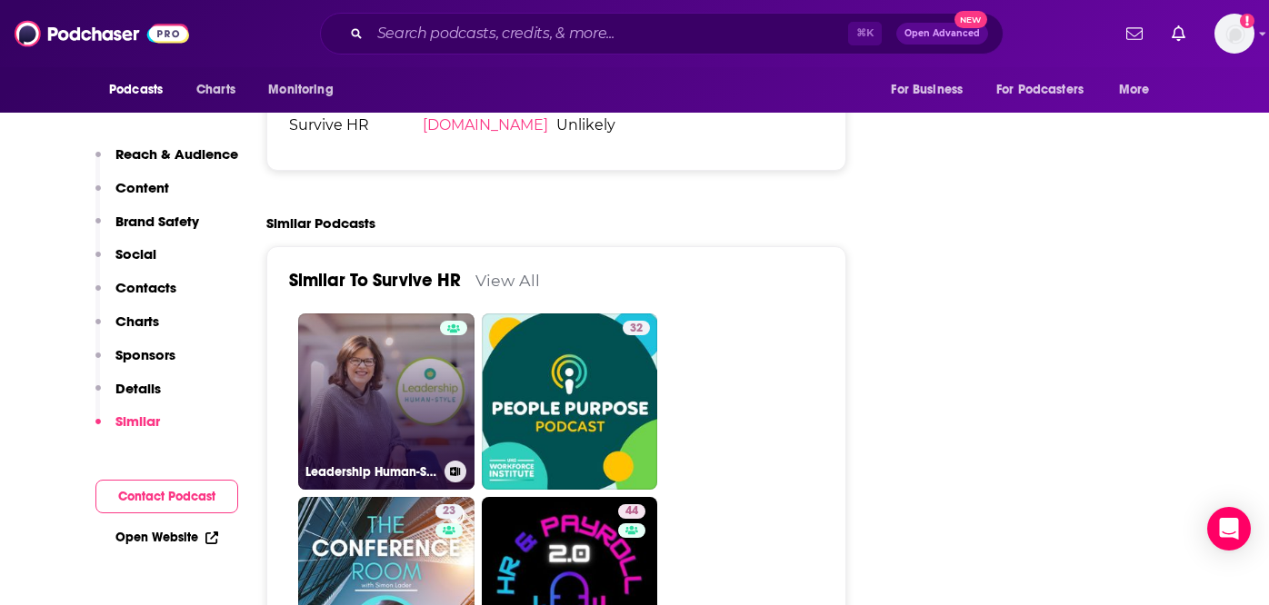
click at [360, 314] on link "Leadership Human-Style" at bounding box center [386, 402] width 176 height 176
type input "https://www.podchaser.com/podcasts/leadership-human-style-1978757"
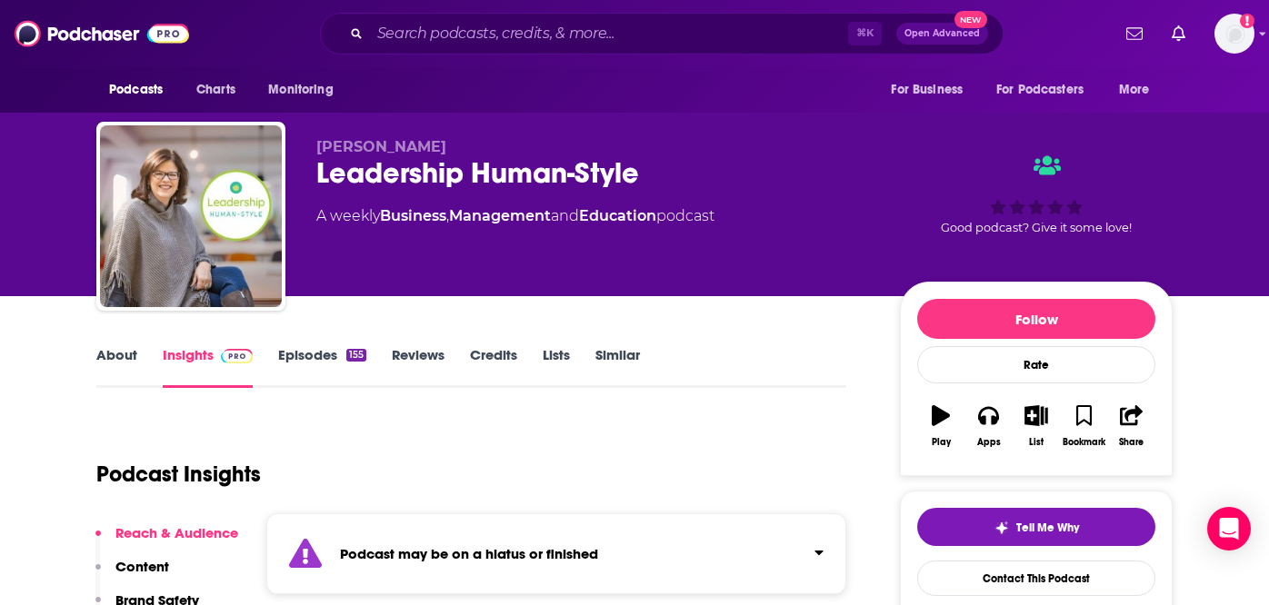
scroll to position [116, 0]
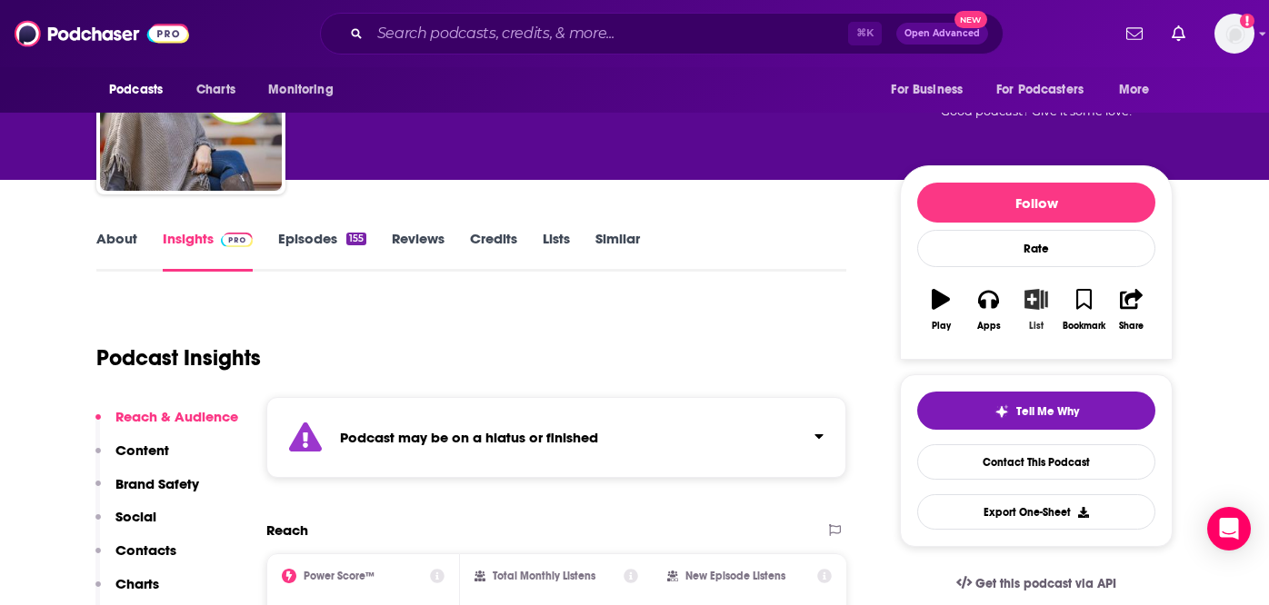
click at [1040, 305] on icon "button" at bounding box center [1035, 299] width 23 height 20
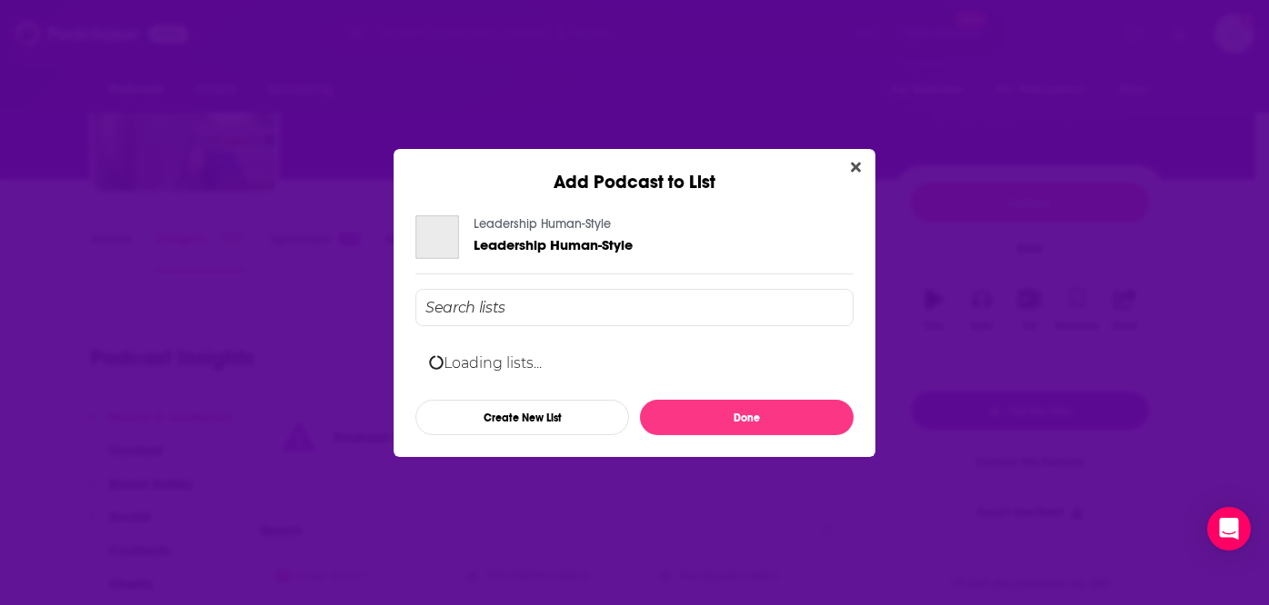
scroll to position [0, 0]
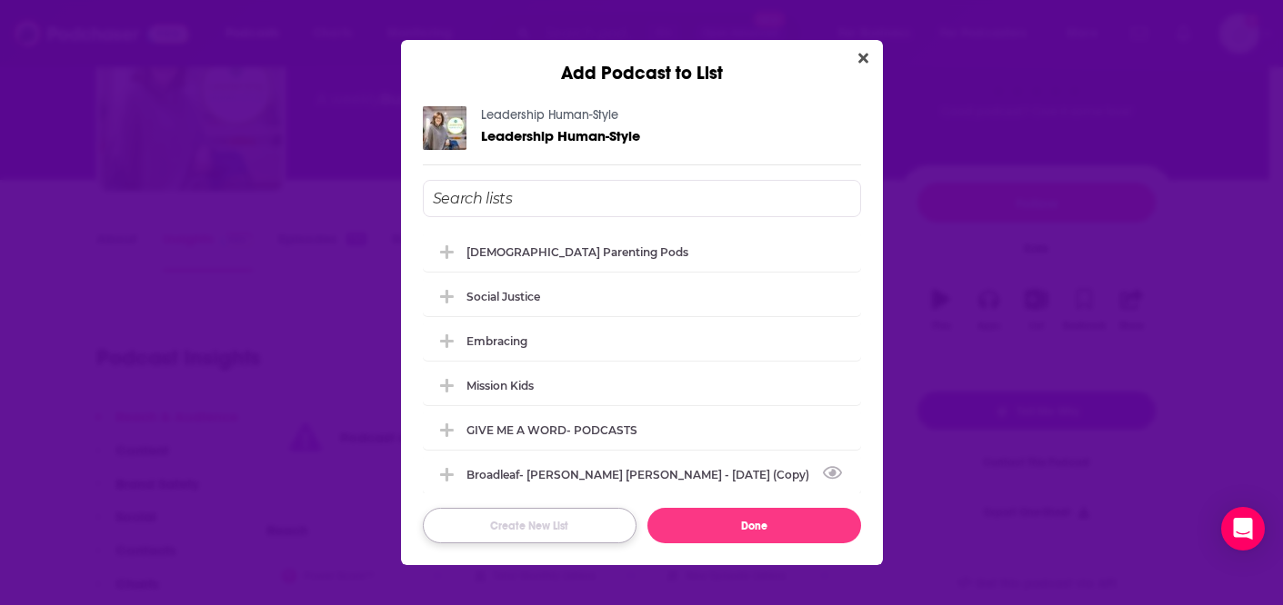
click at [523, 532] on button "Create New List" at bounding box center [530, 525] width 214 height 35
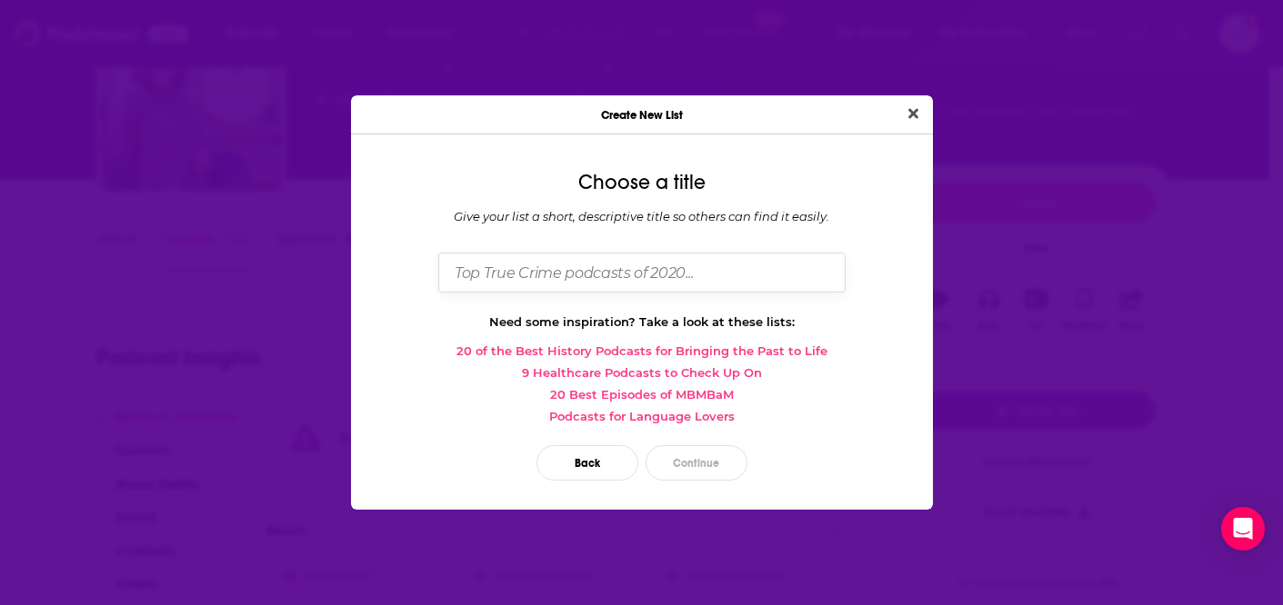
click at [534, 274] on input "Dialog" at bounding box center [641, 272] width 407 height 39
type input "SERIAL FIXER"
click at [696, 466] on button "Continue" at bounding box center [696, 462] width 102 height 35
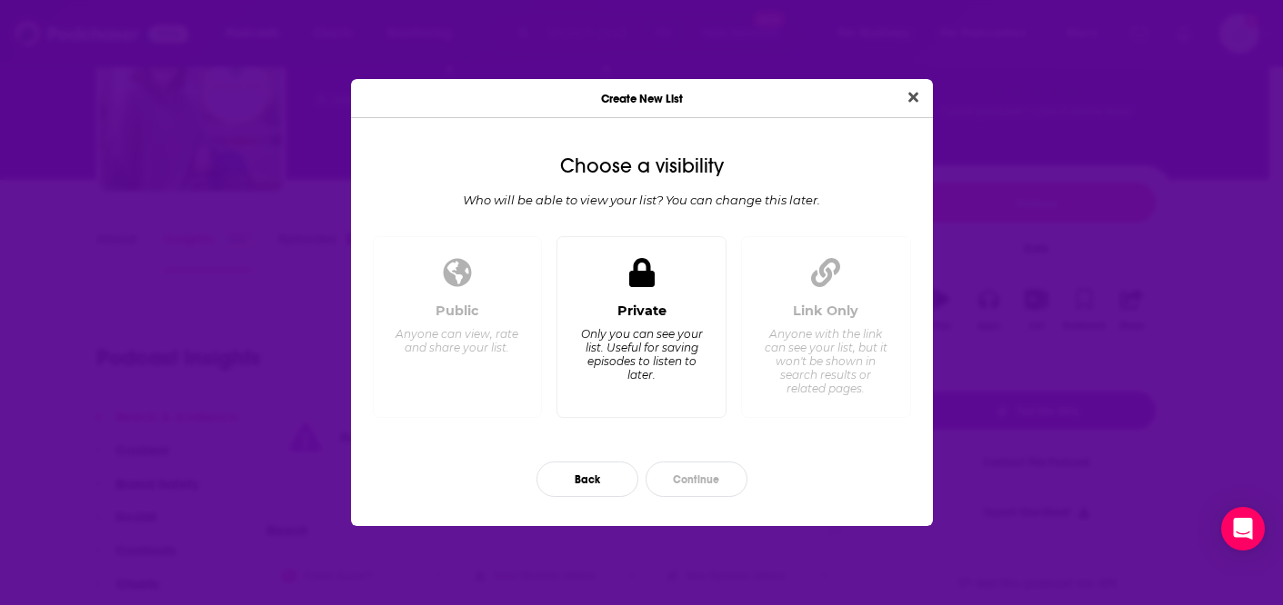
click at [618, 309] on div "Private" at bounding box center [641, 311] width 49 height 16
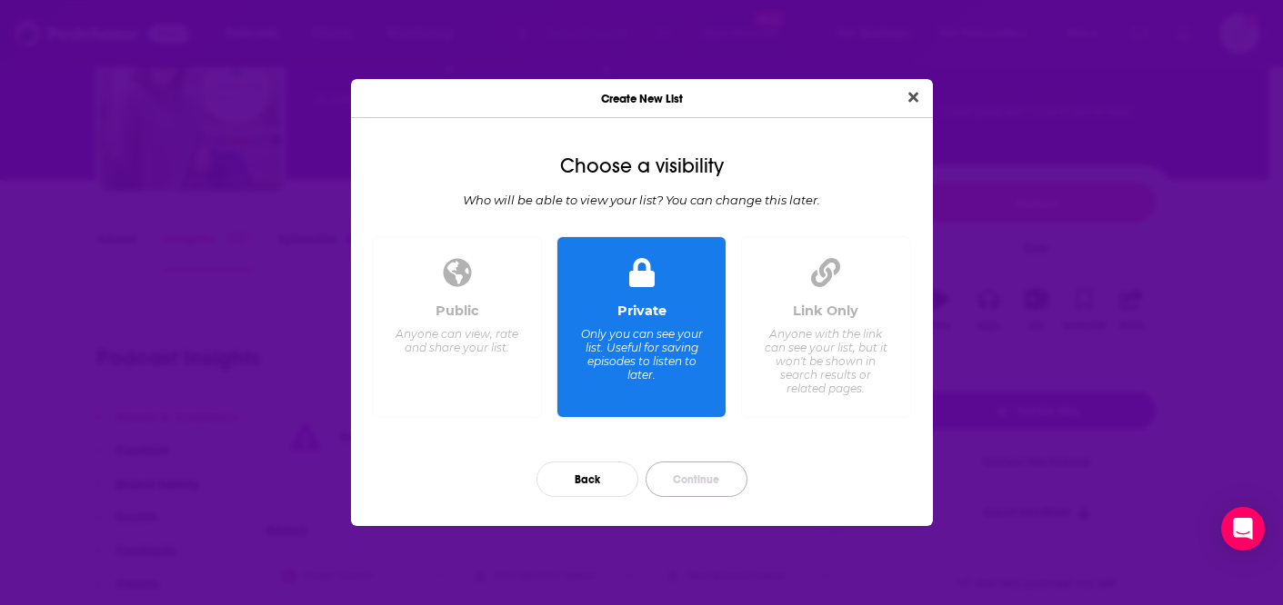
click at [725, 479] on button "Continue" at bounding box center [696, 479] width 102 height 35
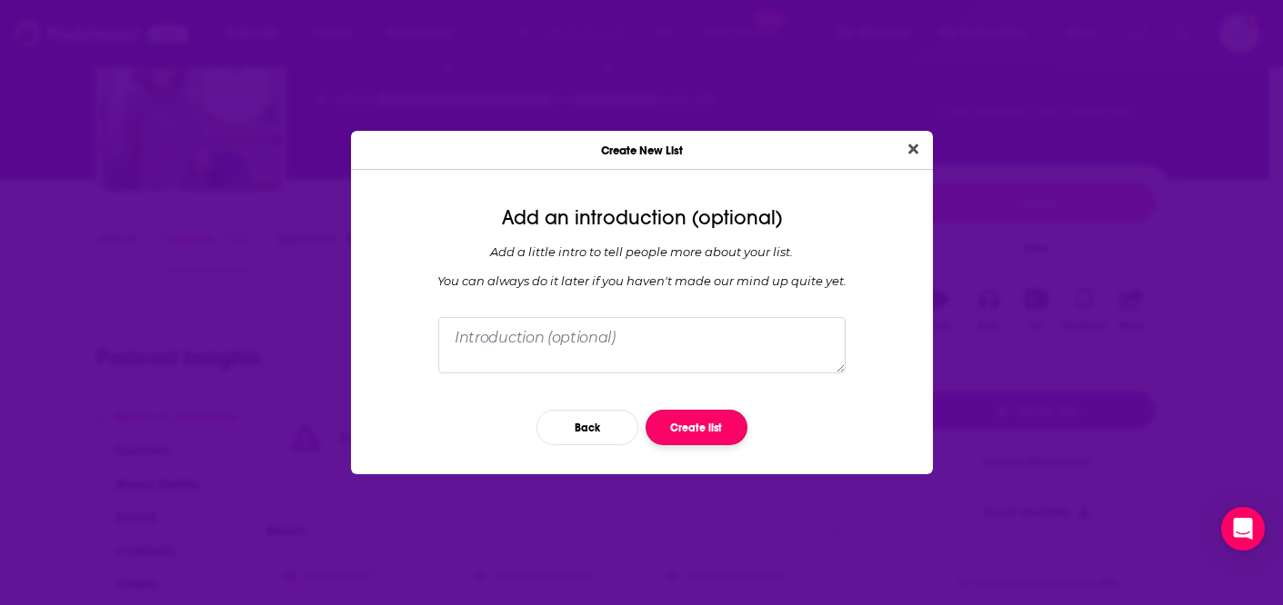
click at [691, 428] on button "Create list" at bounding box center [696, 427] width 102 height 35
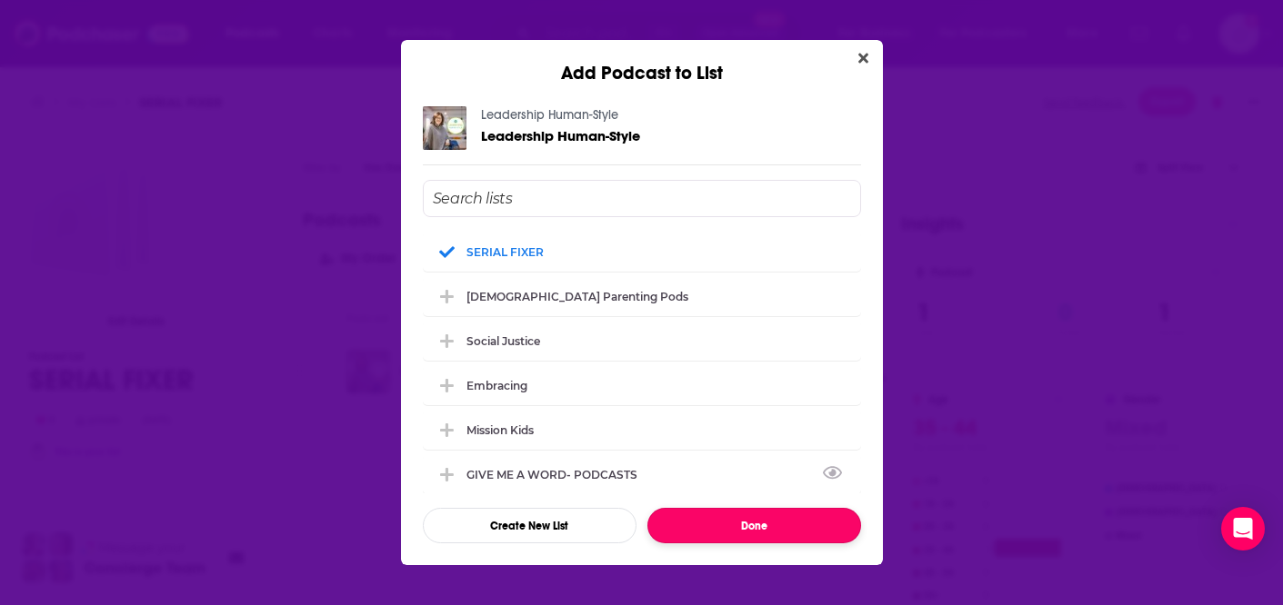
click at [736, 526] on button "Done" at bounding box center [754, 525] width 214 height 35
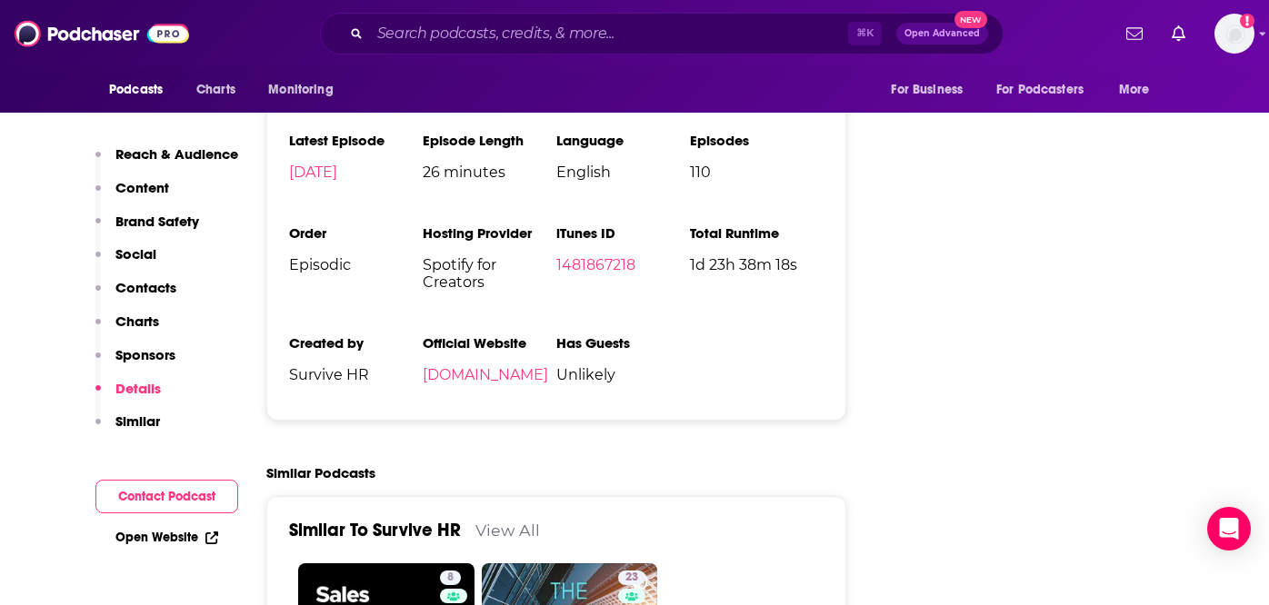
scroll to position [2872, 0]
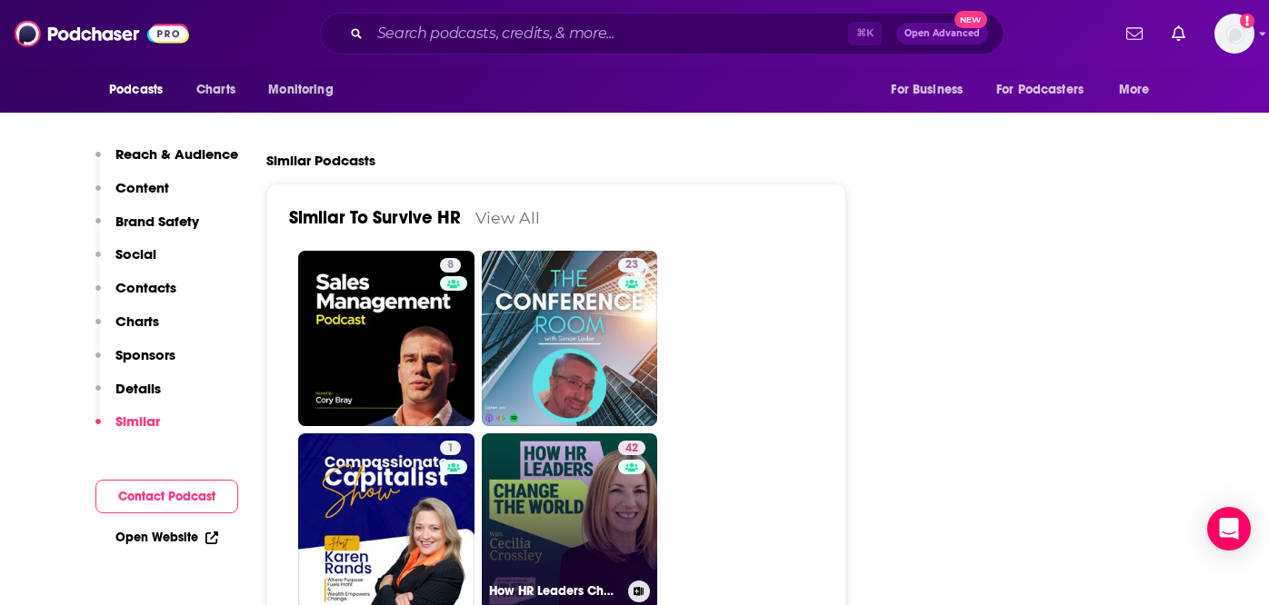
click at [544, 434] on link "42 How HR Leaders Change the World" at bounding box center [570, 522] width 176 height 176
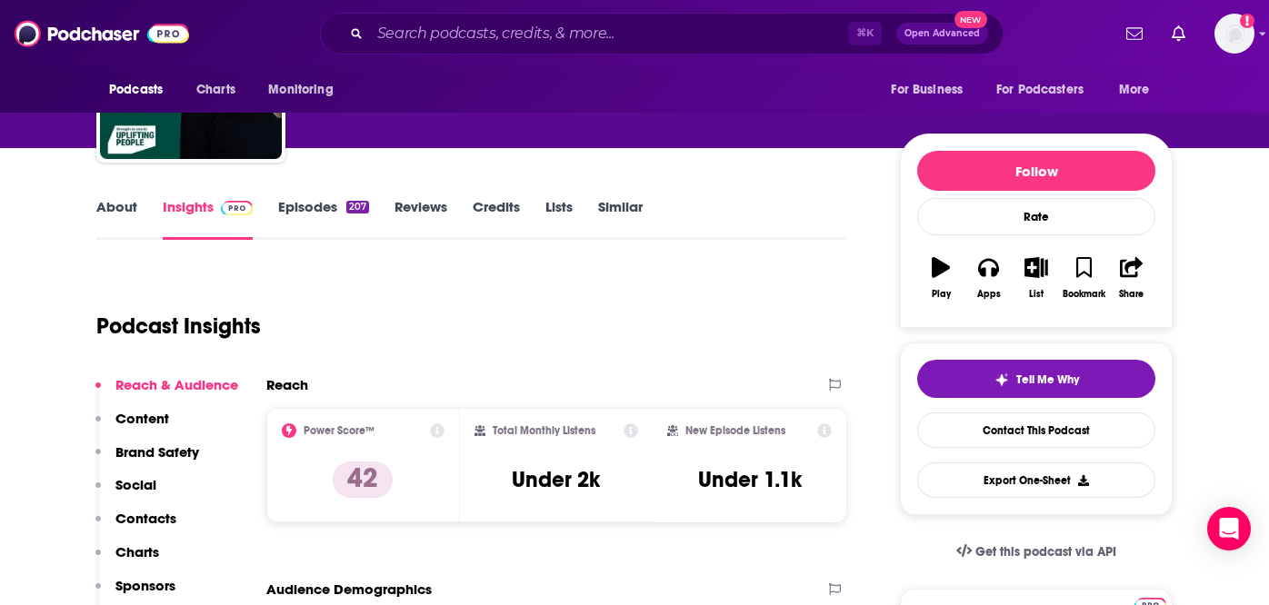
scroll to position [190, 0]
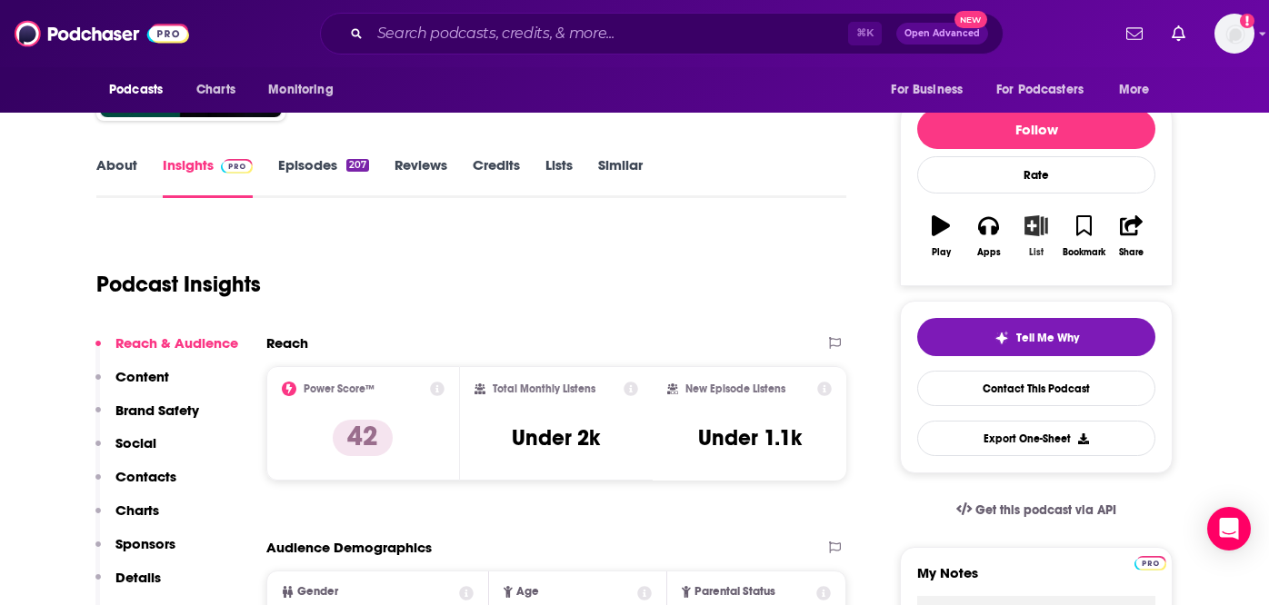
click at [1037, 241] on button "List" at bounding box center [1036, 236] width 47 height 65
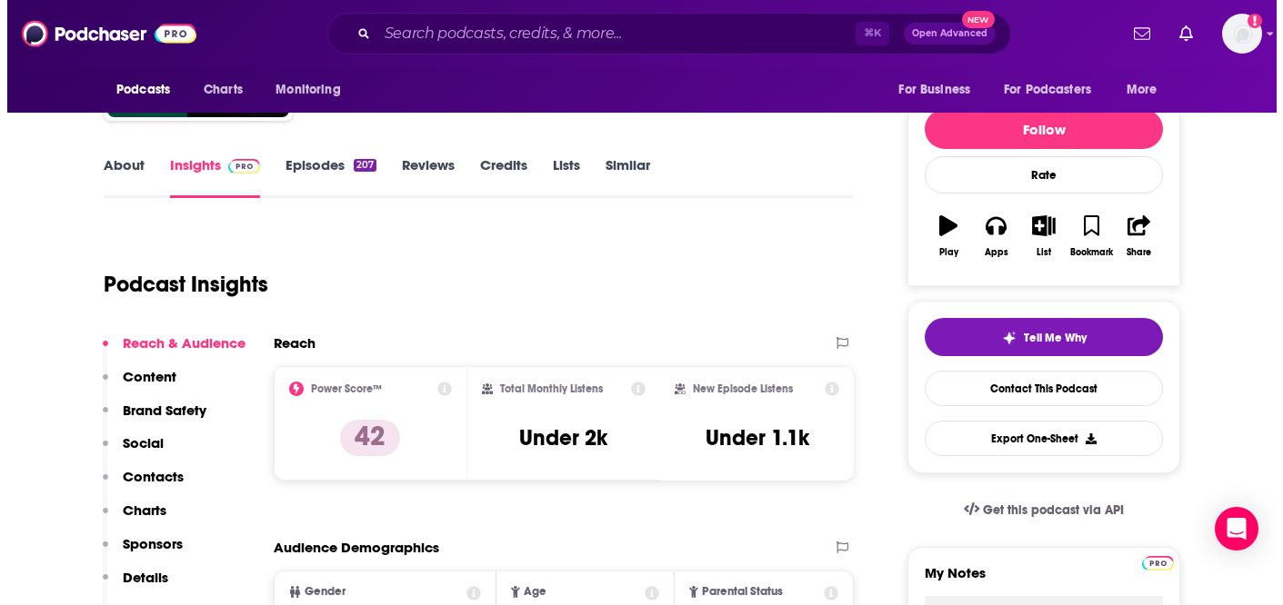
scroll to position [0, 0]
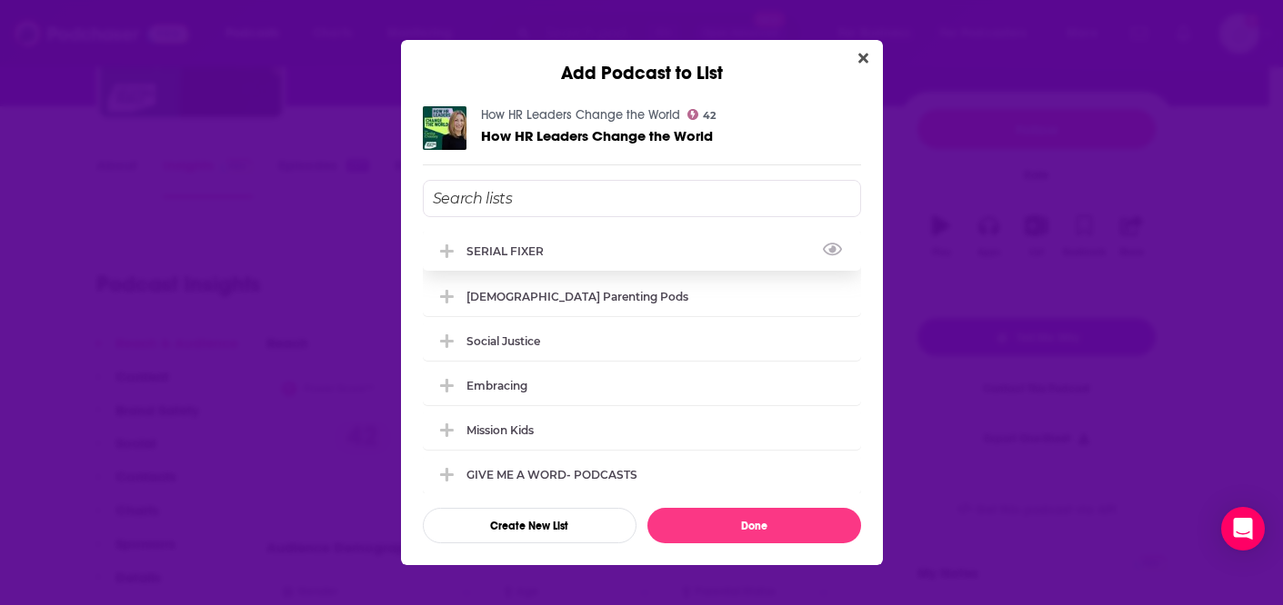
click at [501, 245] on div "SERIAL FIXER" at bounding box center [510, 252] width 88 height 14
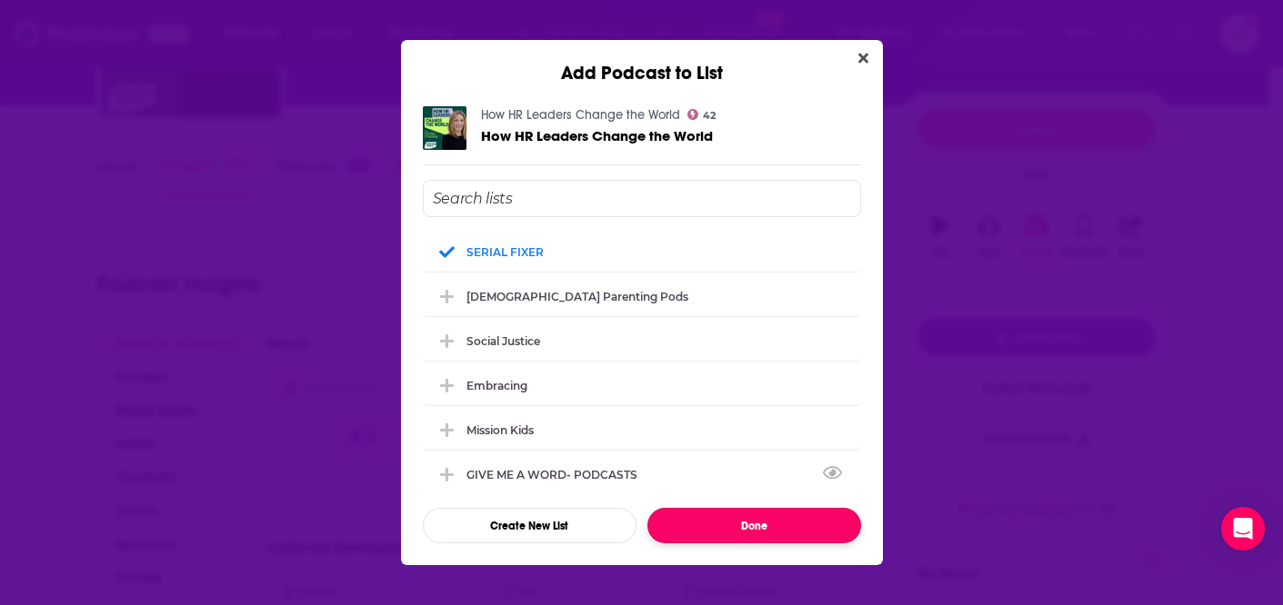
click at [744, 536] on button "Done" at bounding box center [754, 525] width 214 height 35
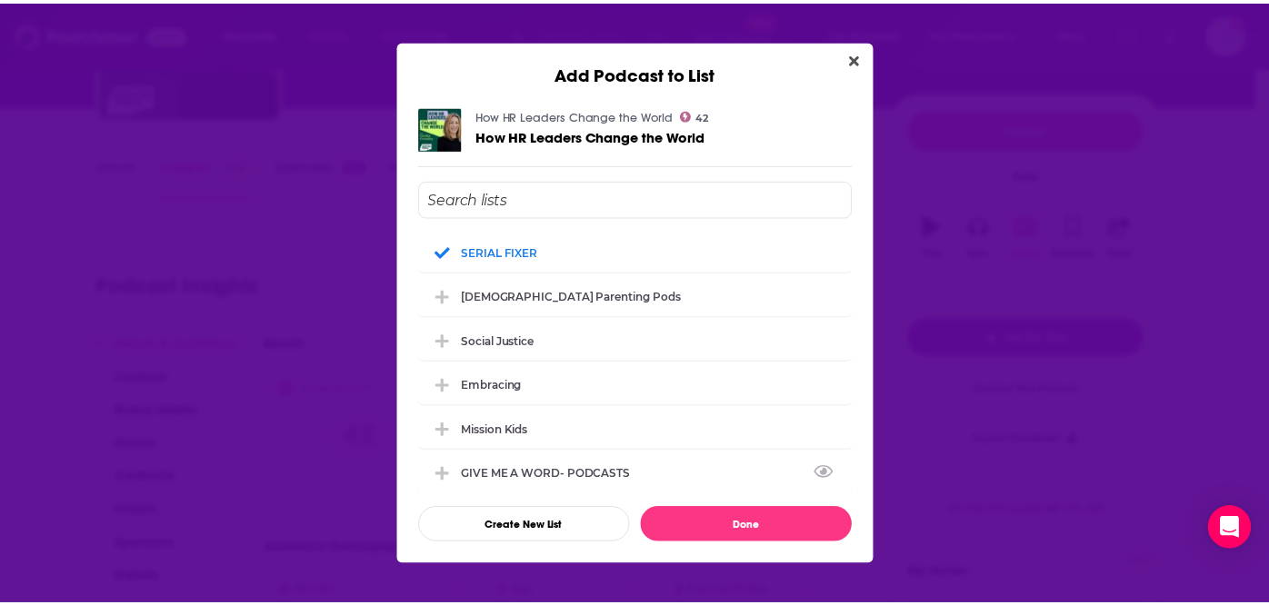
scroll to position [190, 0]
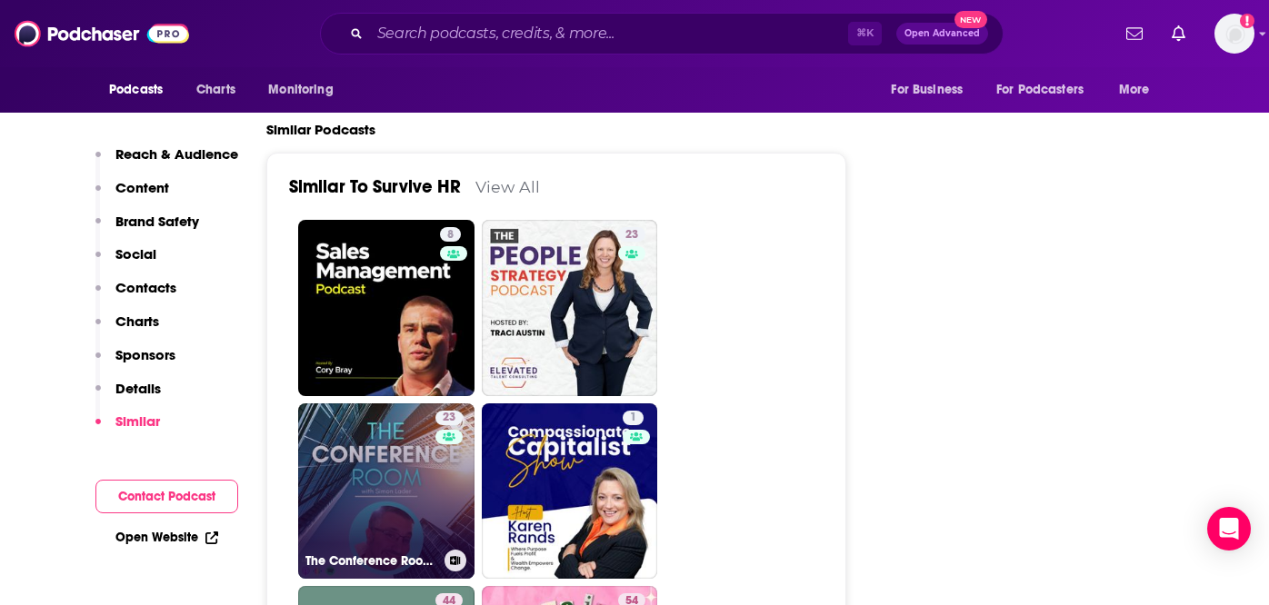
scroll to position [3103, 0]
click at [380, 404] on link "23 The Conference Room with Simon Lader" at bounding box center [386, 492] width 176 height 176
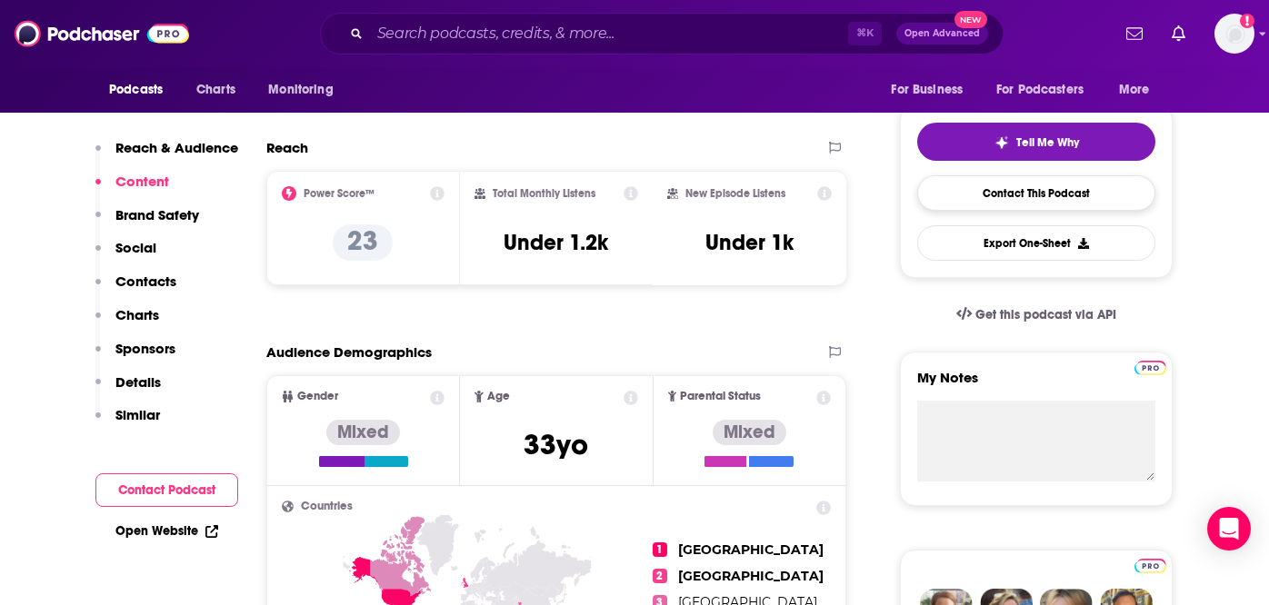
scroll to position [309, 0]
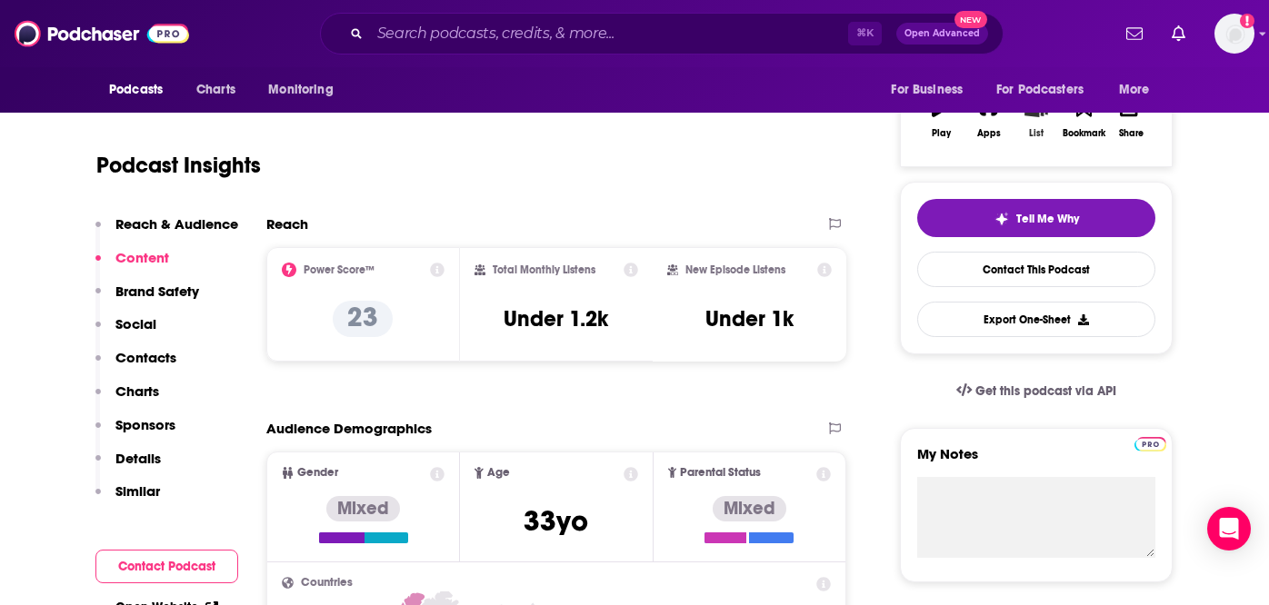
click at [1041, 119] on button "List" at bounding box center [1036, 117] width 47 height 65
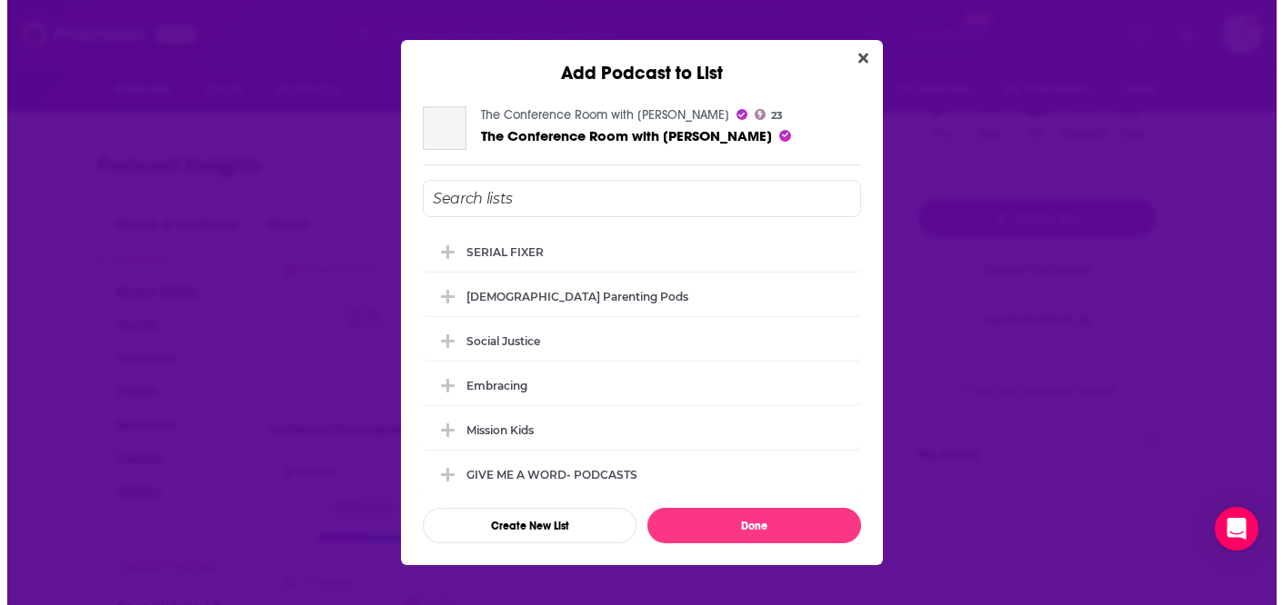
scroll to position [0, 0]
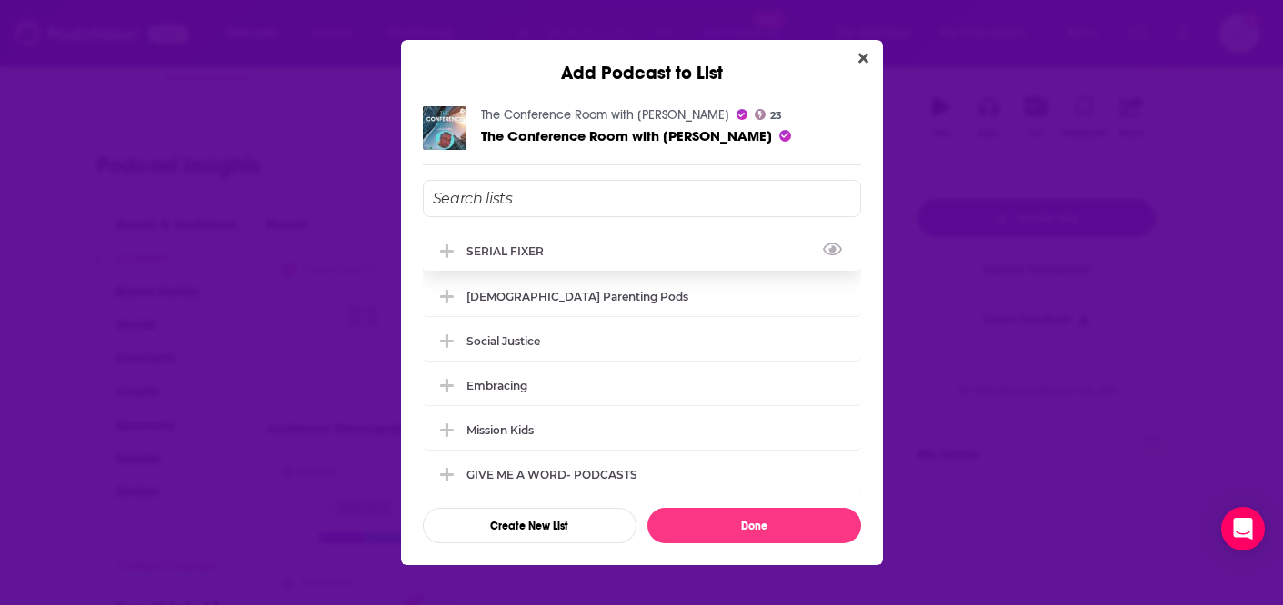
click at [504, 252] on div "SERIAL FIXER" at bounding box center [510, 252] width 88 height 14
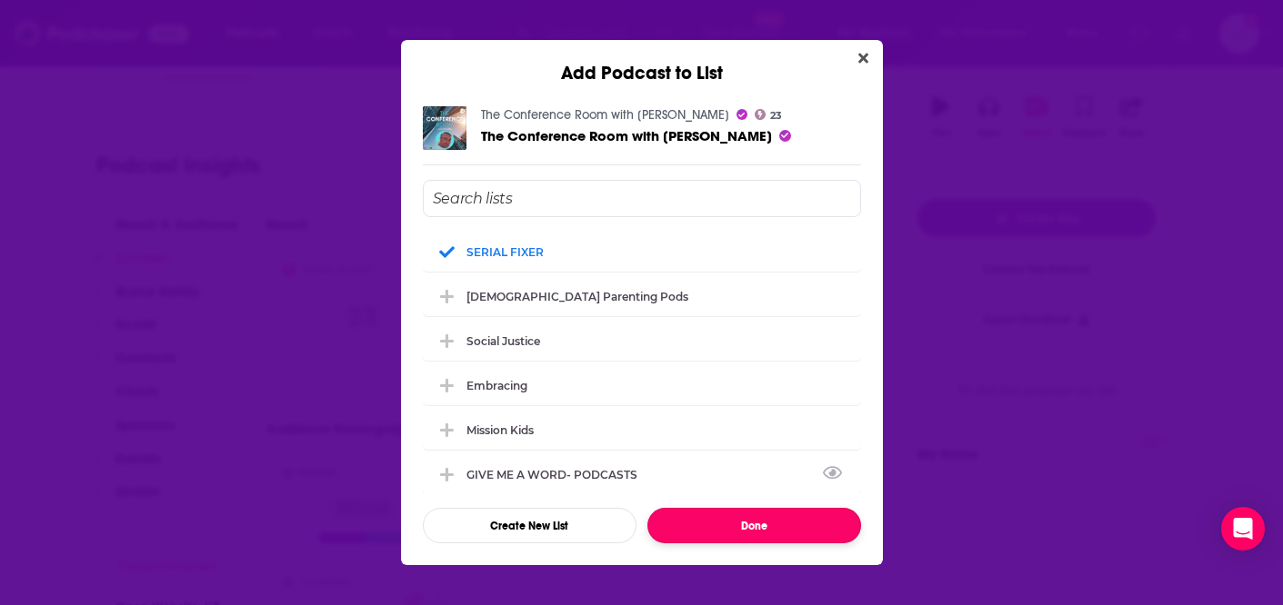
click at [790, 517] on button "Done" at bounding box center [754, 525] width 214 height 35
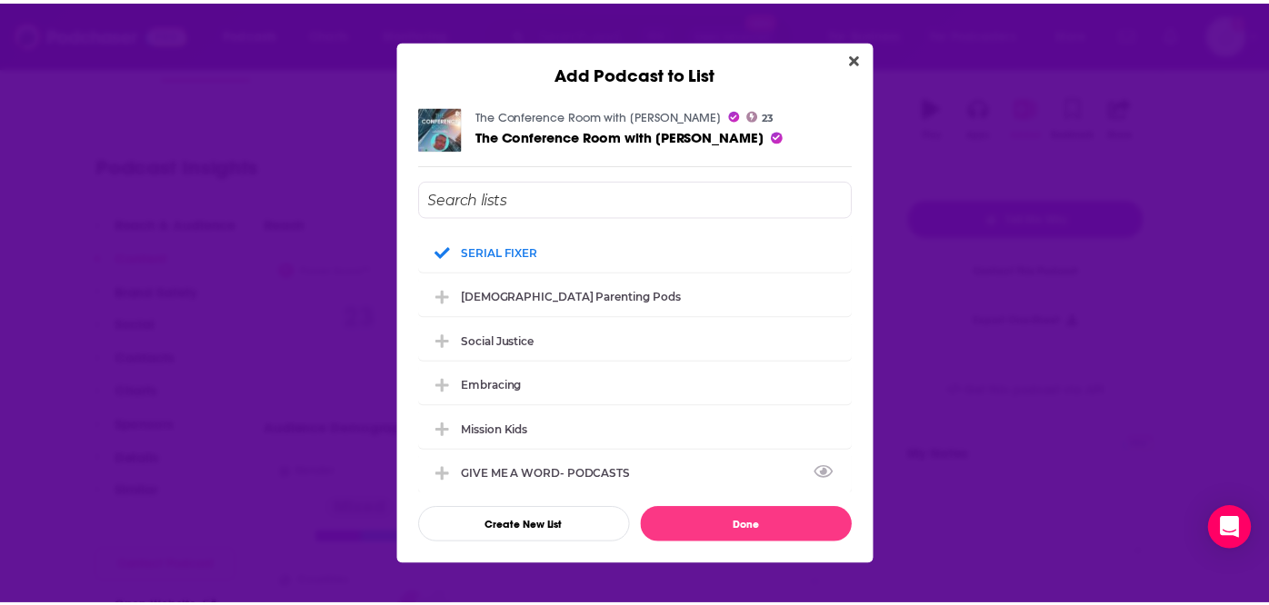
scroll to position [309, 0]
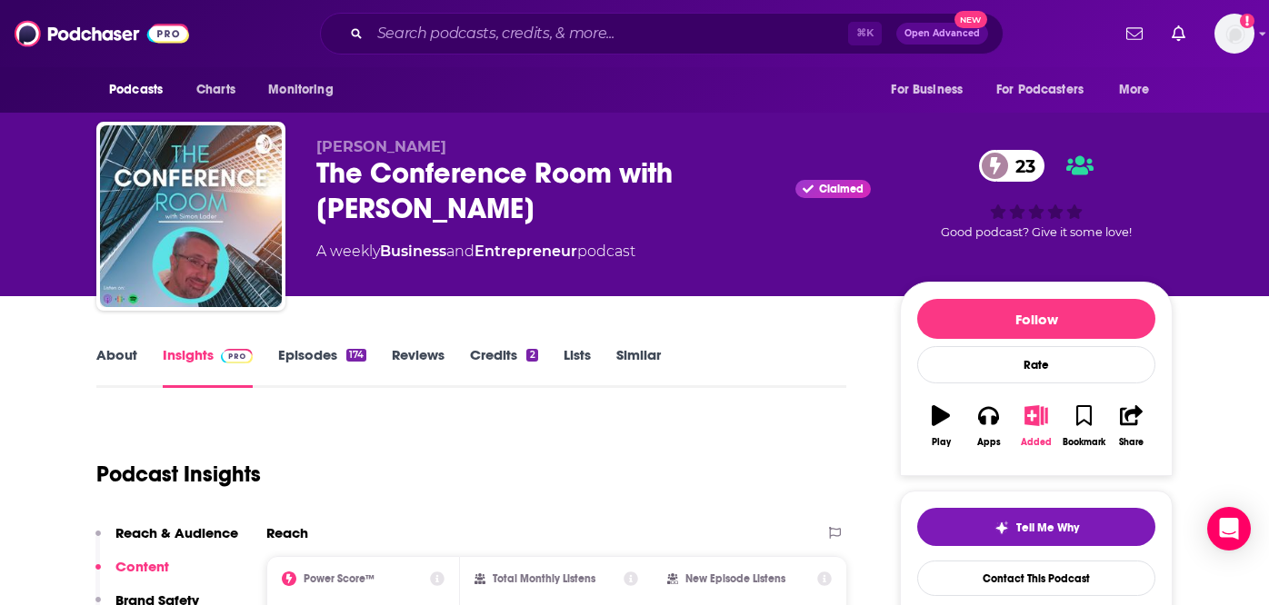
type input "https://www.podchaser.com/podcasts/survive-hr-1590430"
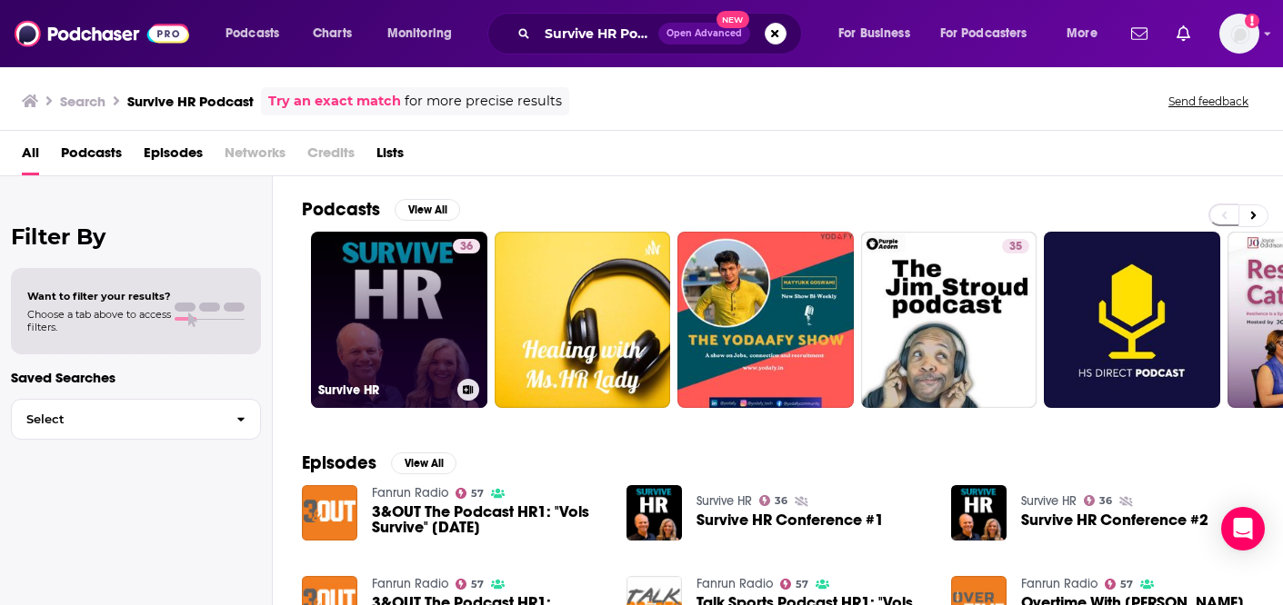
click at [408, 289] on link "36 Survive HR" at bounding box center [399, 320] width 176 height 176
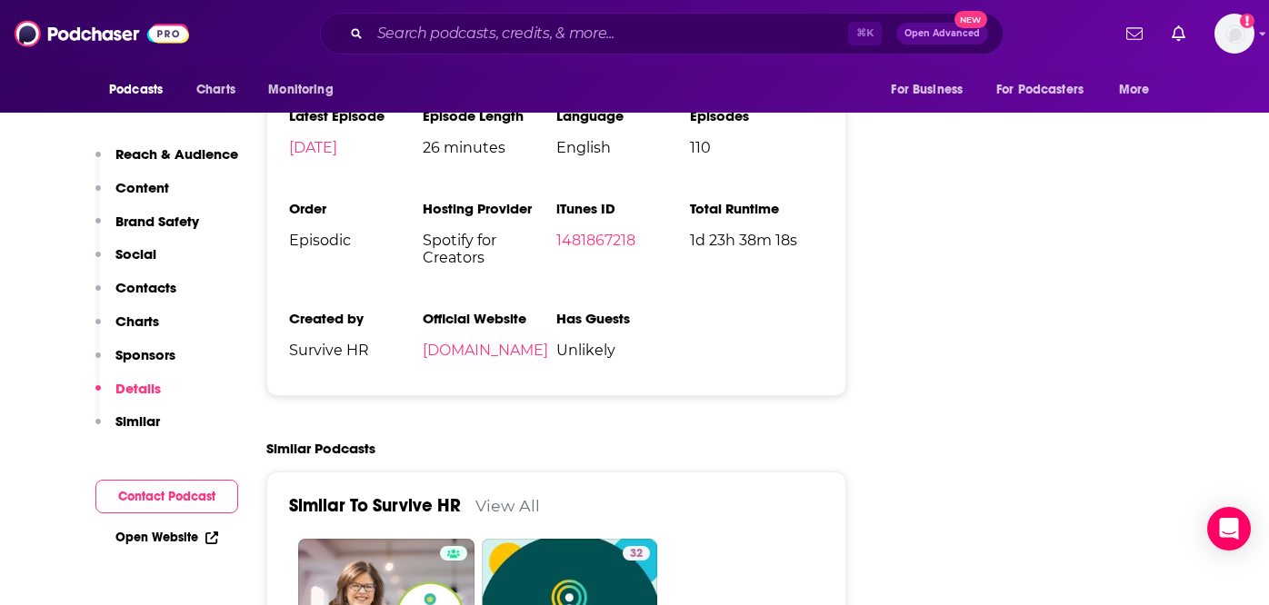
scroll to position [2732, 0]
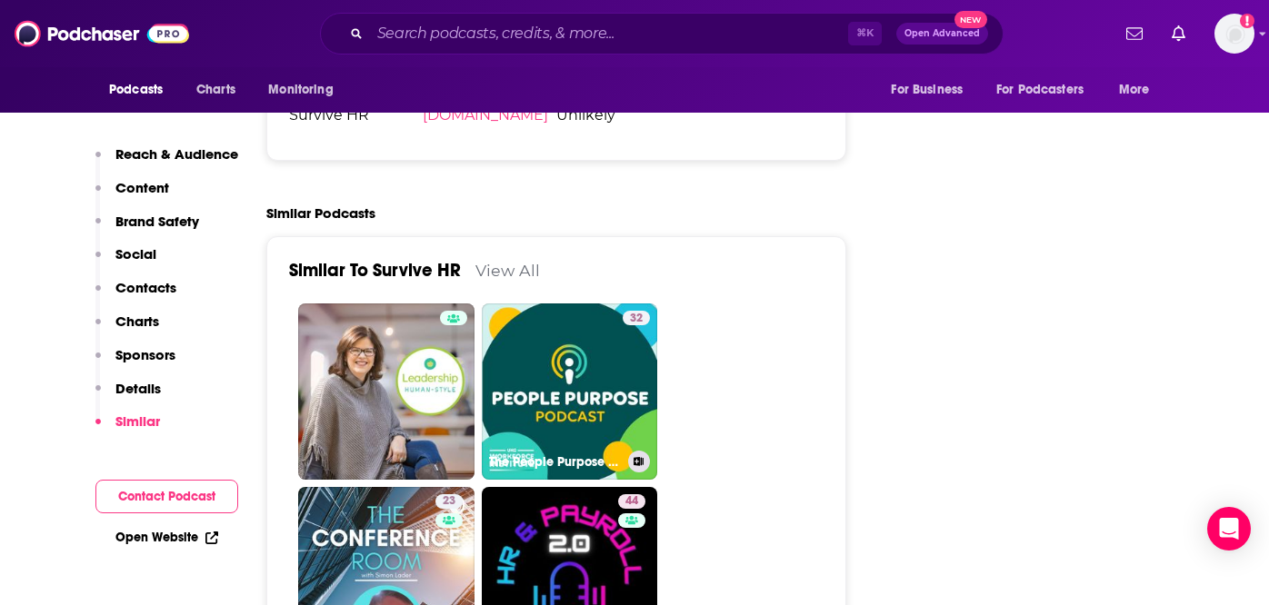
click at [550, 304] on link "32 The People Purpose Podcast" at bounding box center [570, 392] width 176 height 176
type input "https://www.podchaser.com/podcasts/the-people-purpose-podcast-1882300"
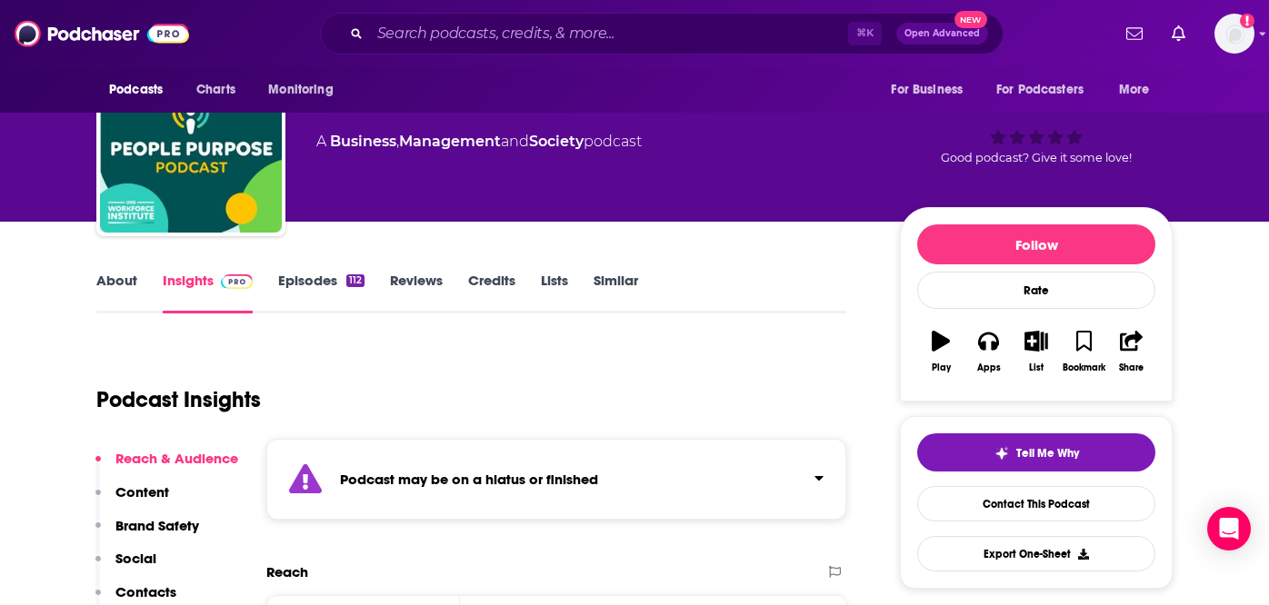
scroll to position [150, 0]
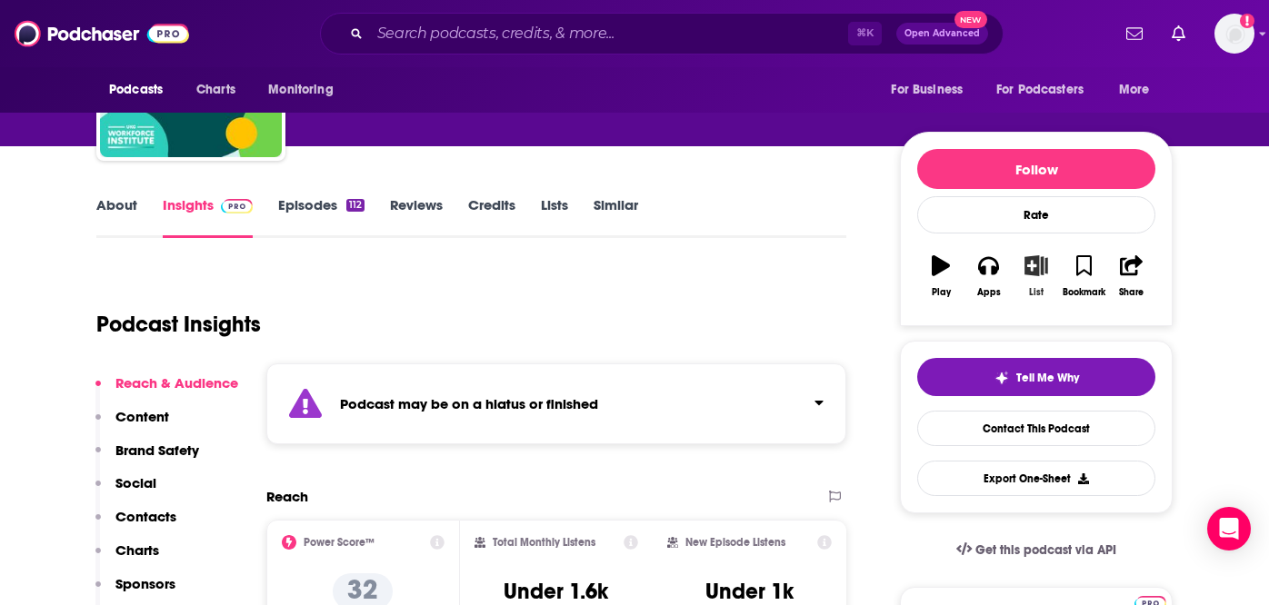
click at [1030, 268] on icon "button" at bounding box center [1036, 265] width 23 height 20
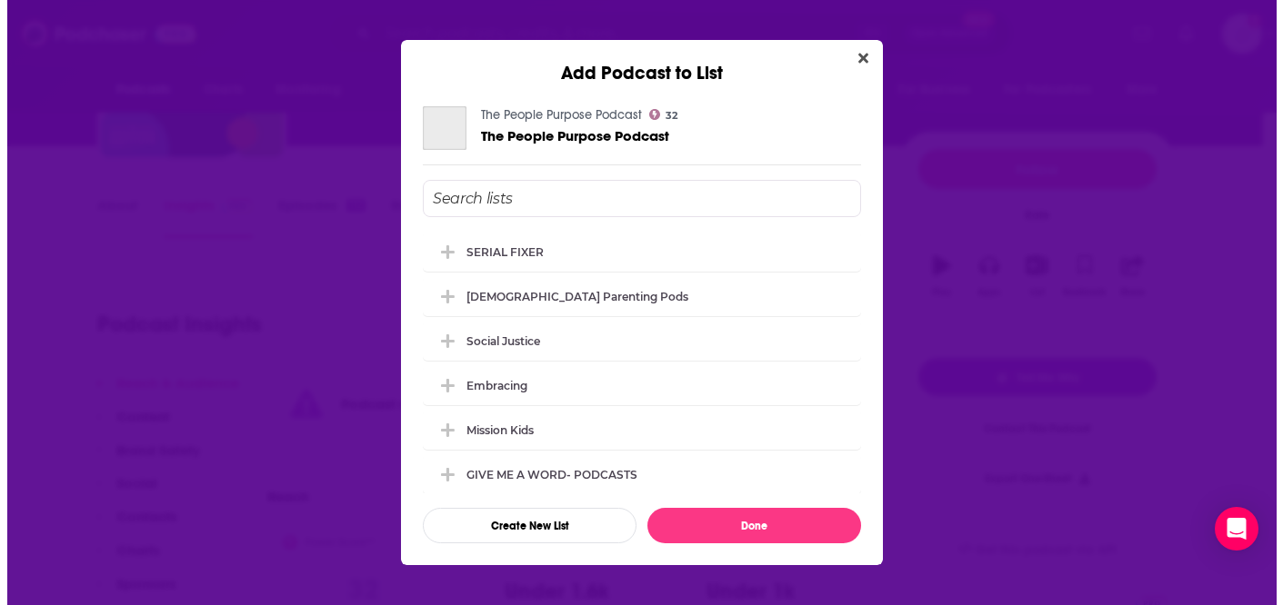
scroll to position [0, 0]
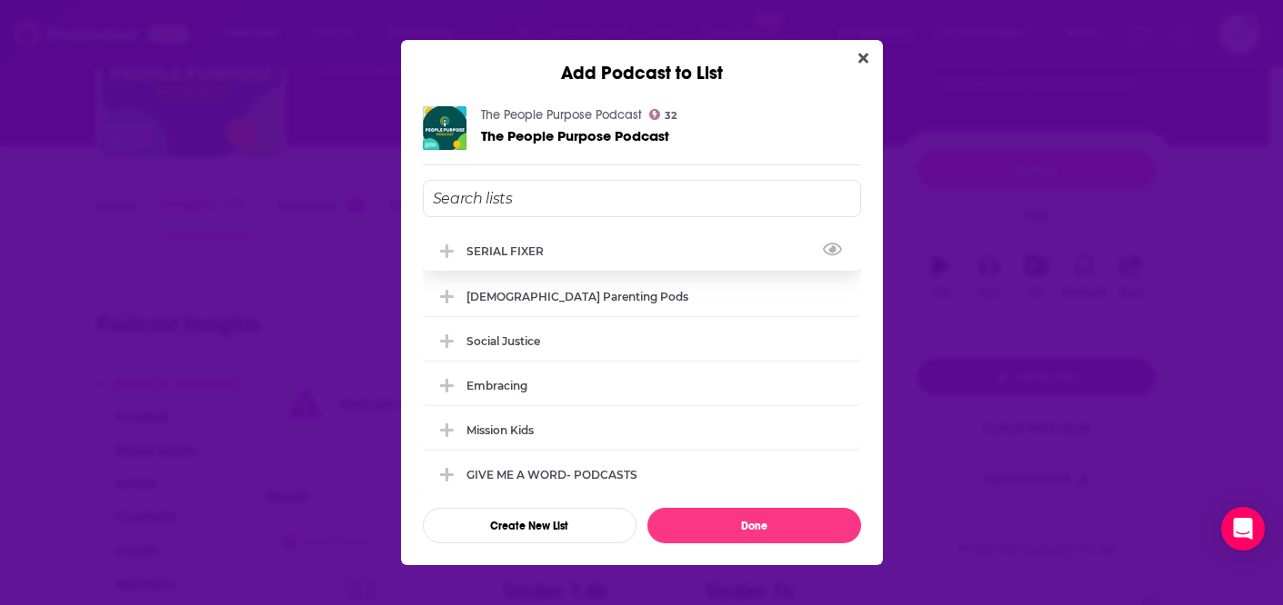
click at [494, 248] on div "SERIAL FIXER" at bounding box center [510, 252] width 88 height 14
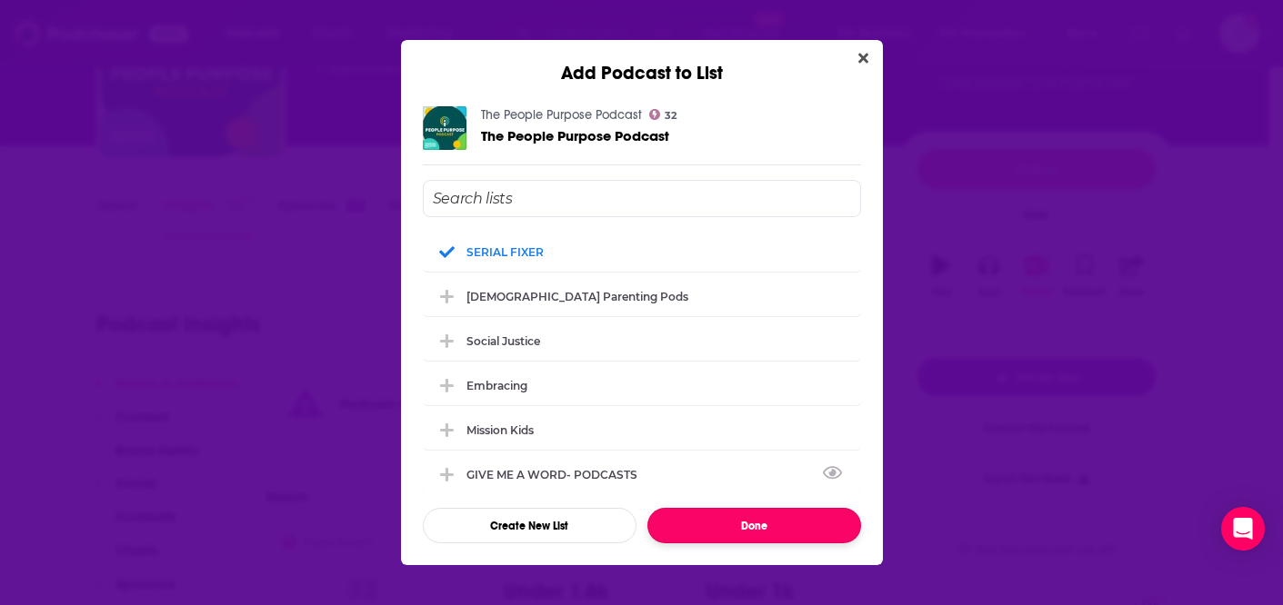
click at [743, 528] on button "Done" at bounding box center [754, 525] width 214 height 35
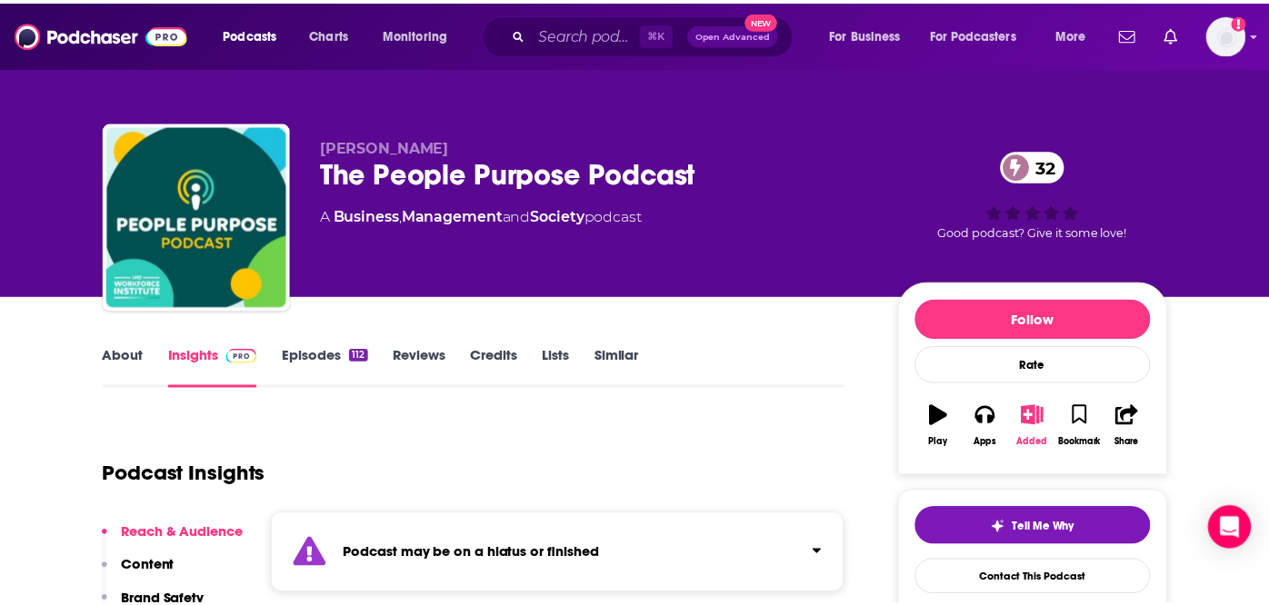
scroll to position [150, 0]
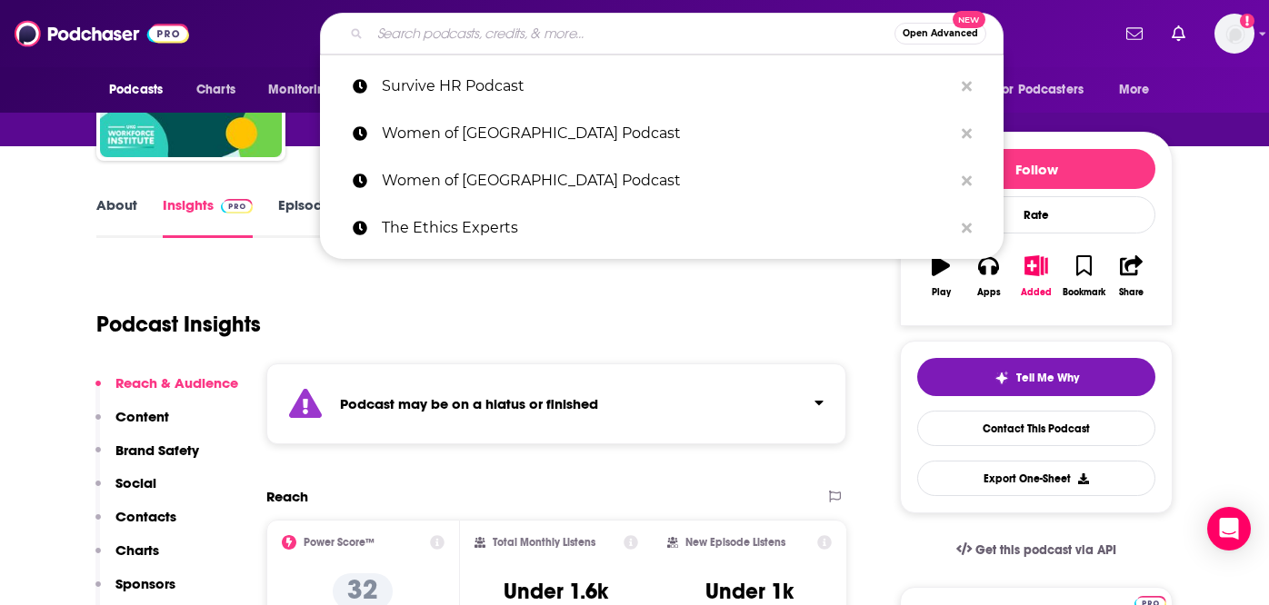
click at [571, 41] on input "Search podcasts, credits, & more..." at bounding box center [632, 33] width 524 height 29
paste input "SHRM People + Strategy"
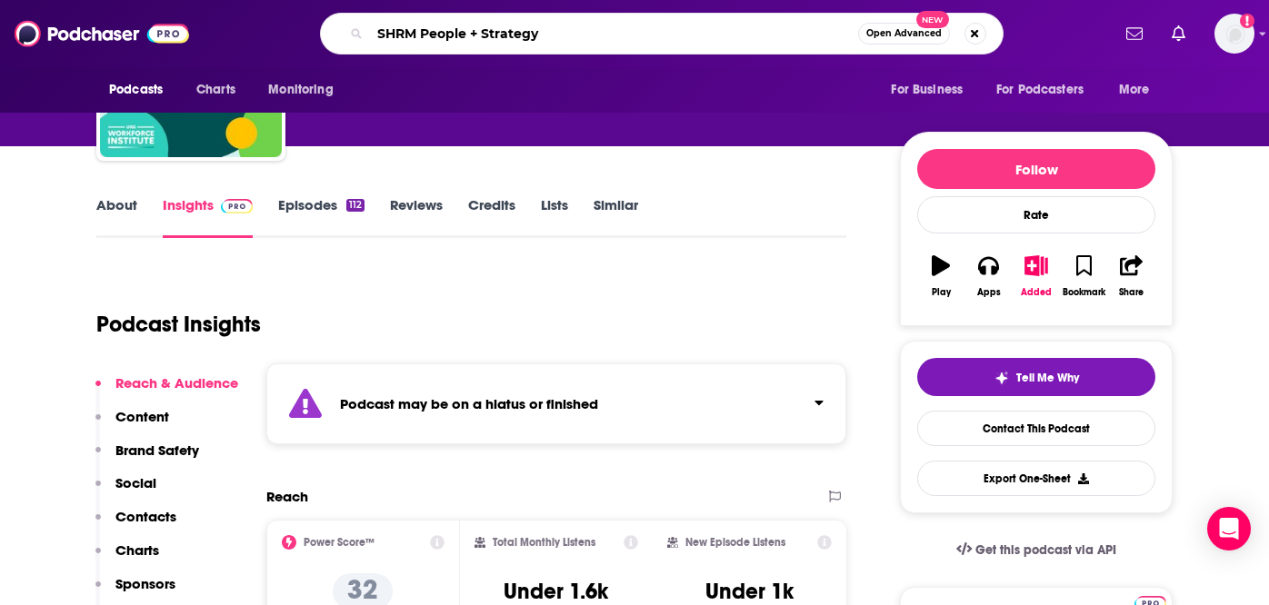
scroll to position [0, 0]
drag, startPoint x: 630, startPoint y: 36, endPoint x: 584, endPoint y: 35, distance: 46.4
click at [584, 35] on input "SHRM People + Strategy" at bounding box center [614, 33] width 488 height 29
type input "SHRM"
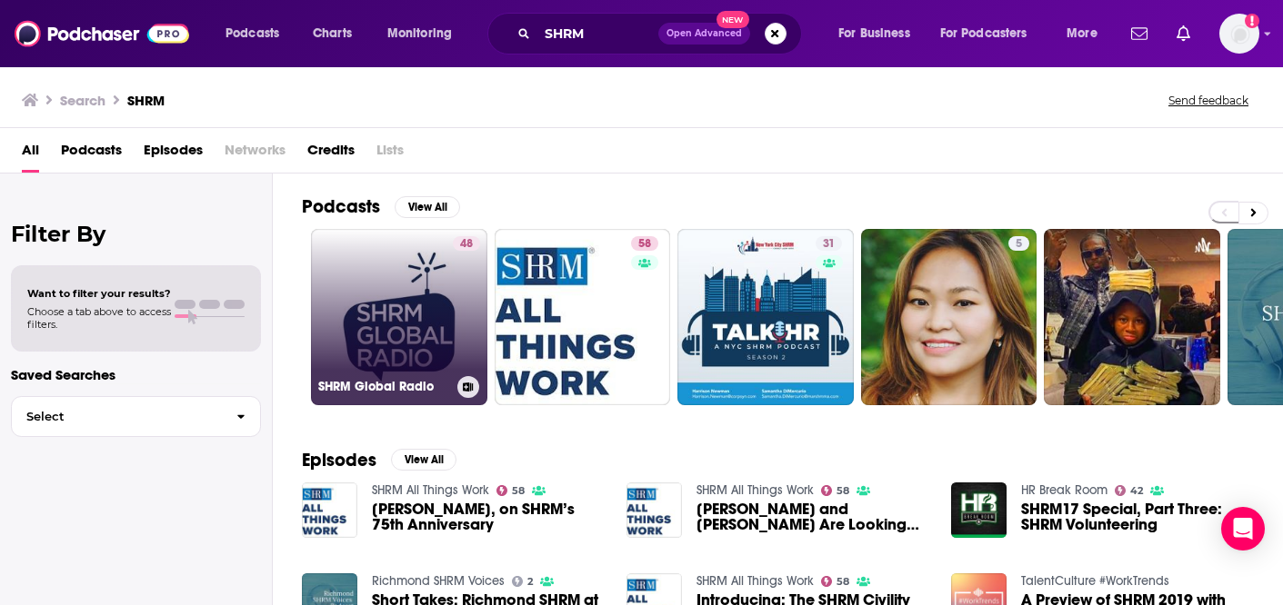
click at [385, 324] on link "48 SHRM Global Radio" at bounding box center [399, 317] width 176 height 176
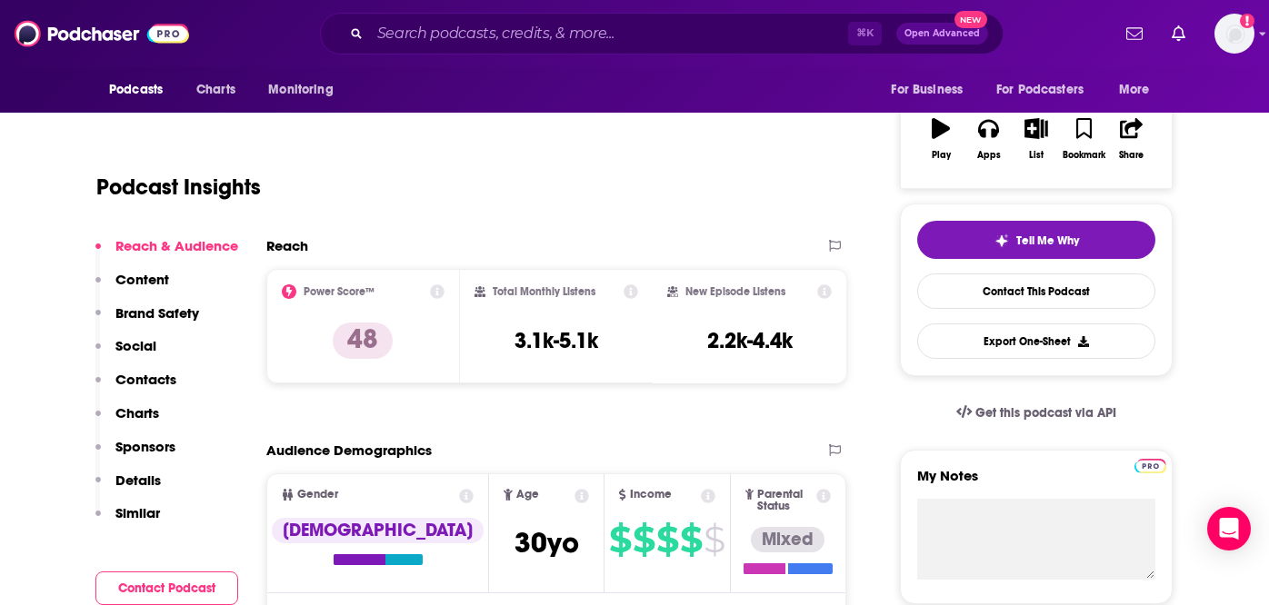
scroll to position [286, 0]
click at [1040, 137] on icon "button" at bounding box center [1035, 129] width 23 height 20
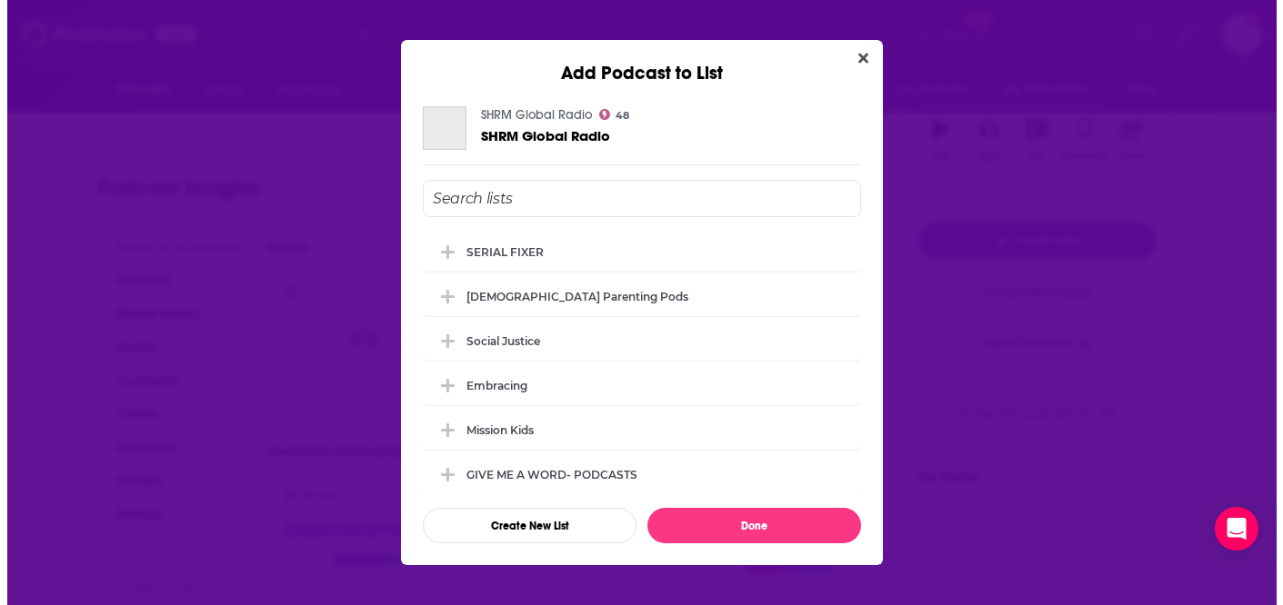
scroll to position [0, 0]
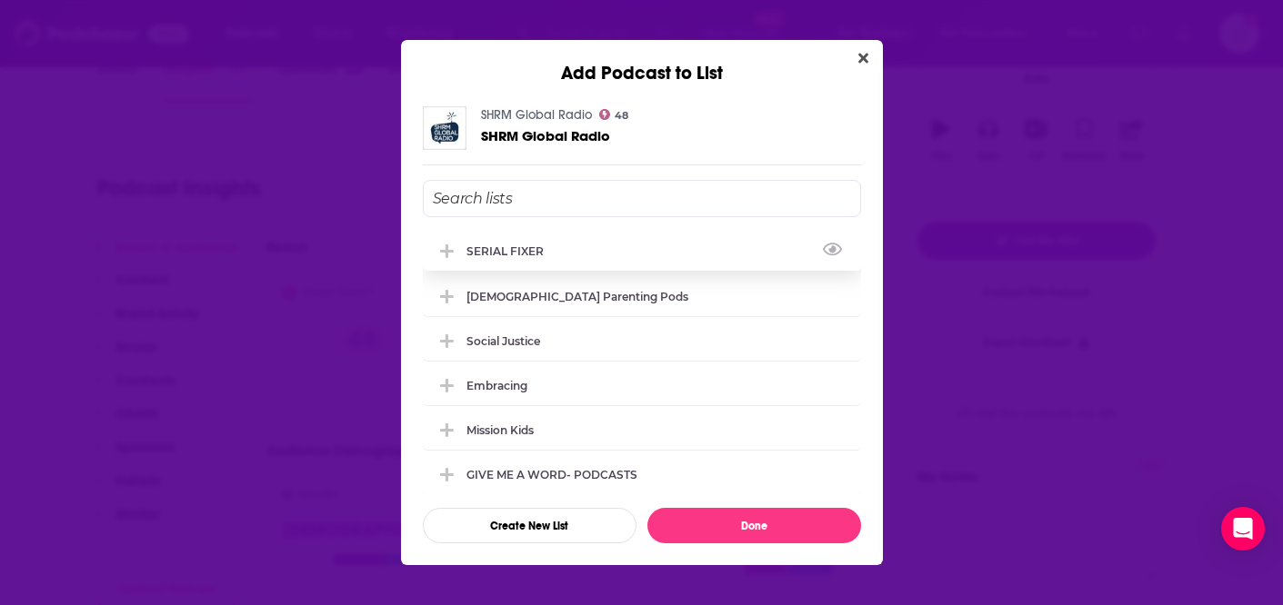
click at [504, 251] on div "SERIAL FIXER" at bounding box center [510, 252] width 88 height 14
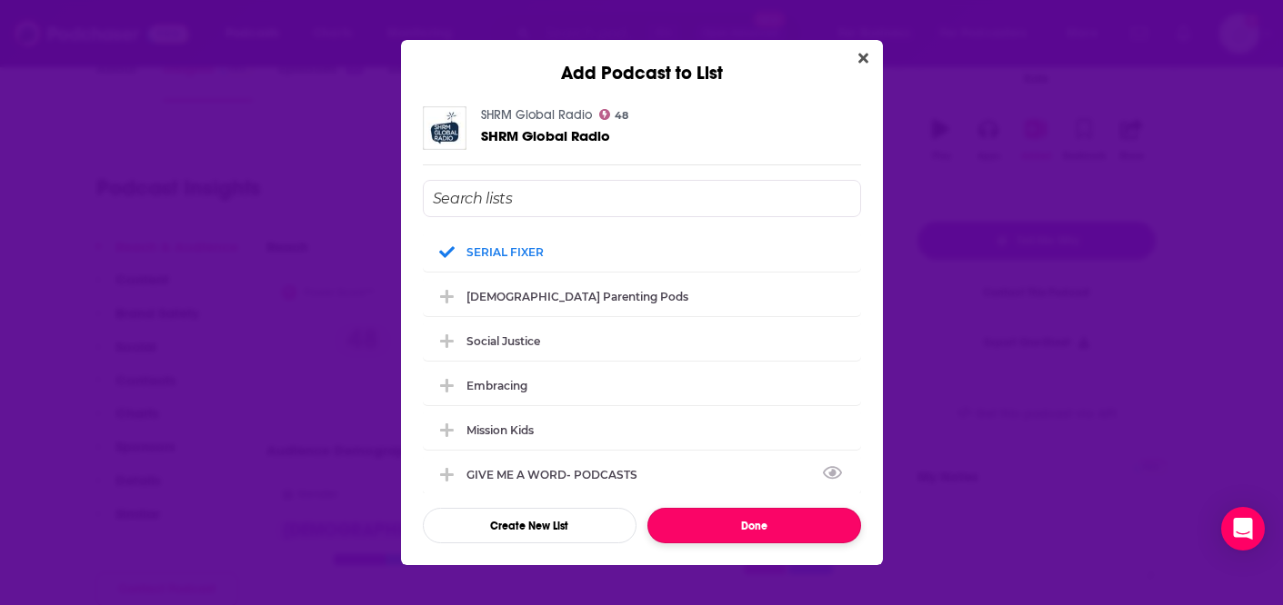
click at [732, 527] on button "Done" at bounding box center [754, 525] width 214 height 35
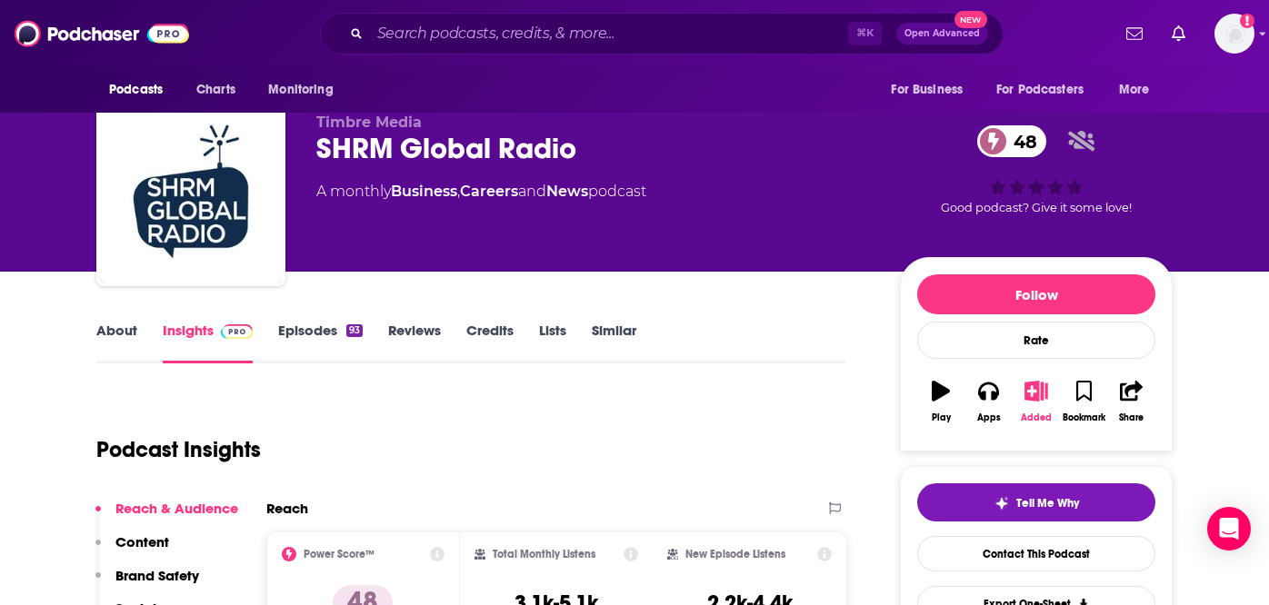
scroll to position [31, 0]
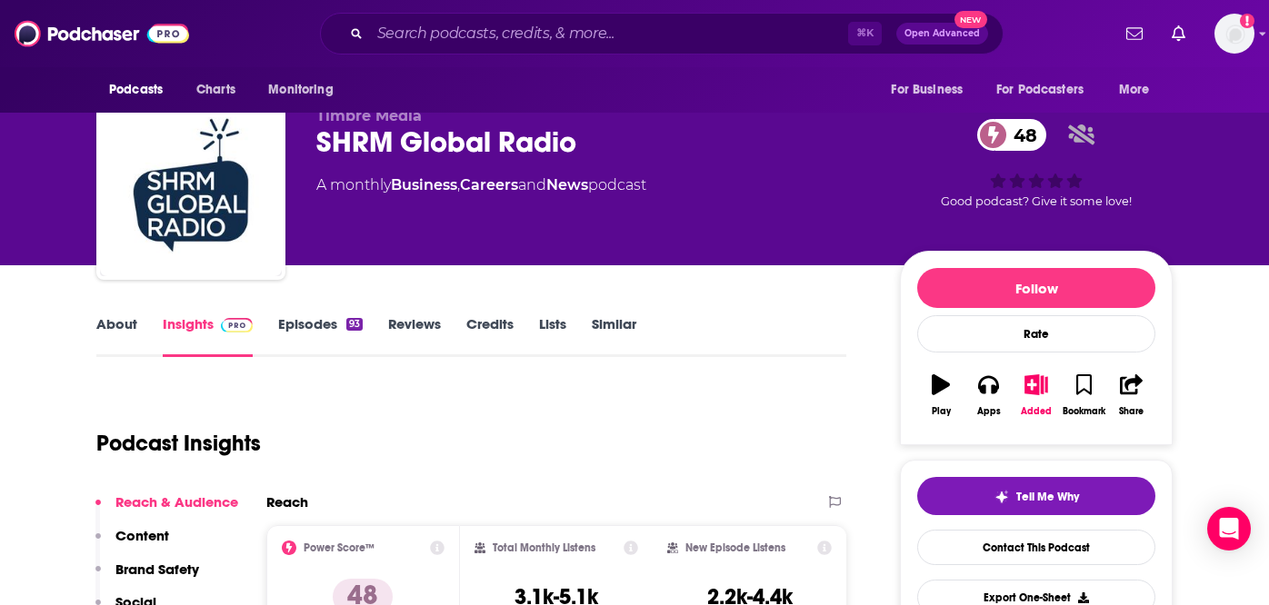
click at [322, 320] on link "Episodes 93" at bounding box center [320, 336] width 85 height 42
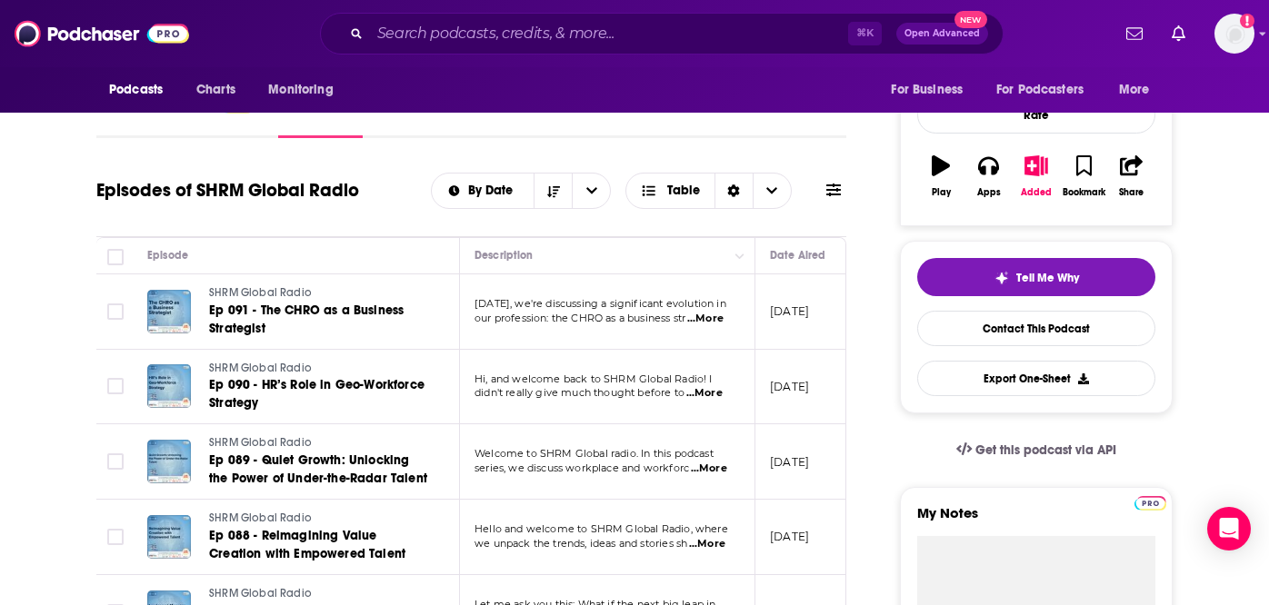
scroll to position [246, 0]
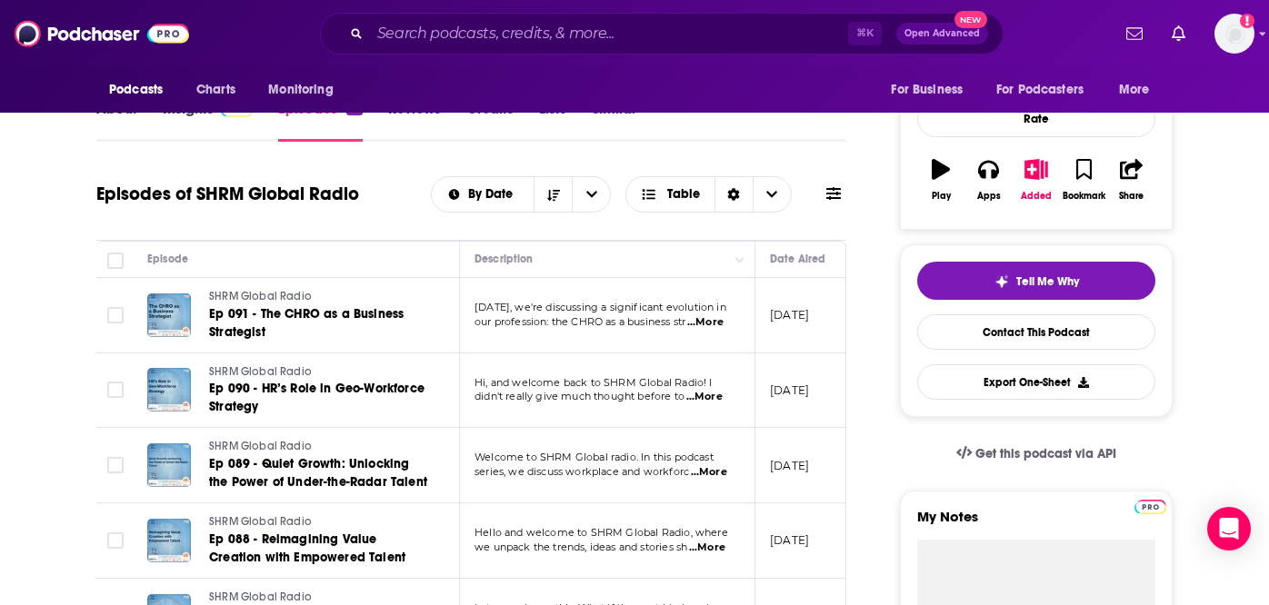
click at [724, 320] on span "...More" at bounding box center [705, 322] width 36 height 15
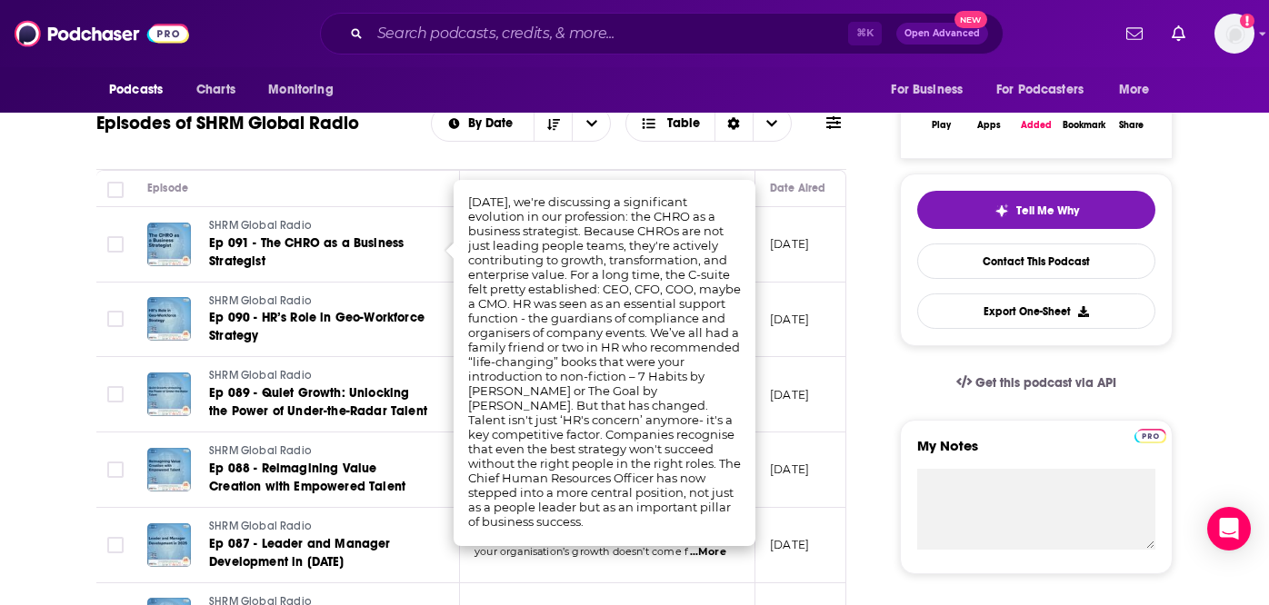
scroll to position [317, 0]
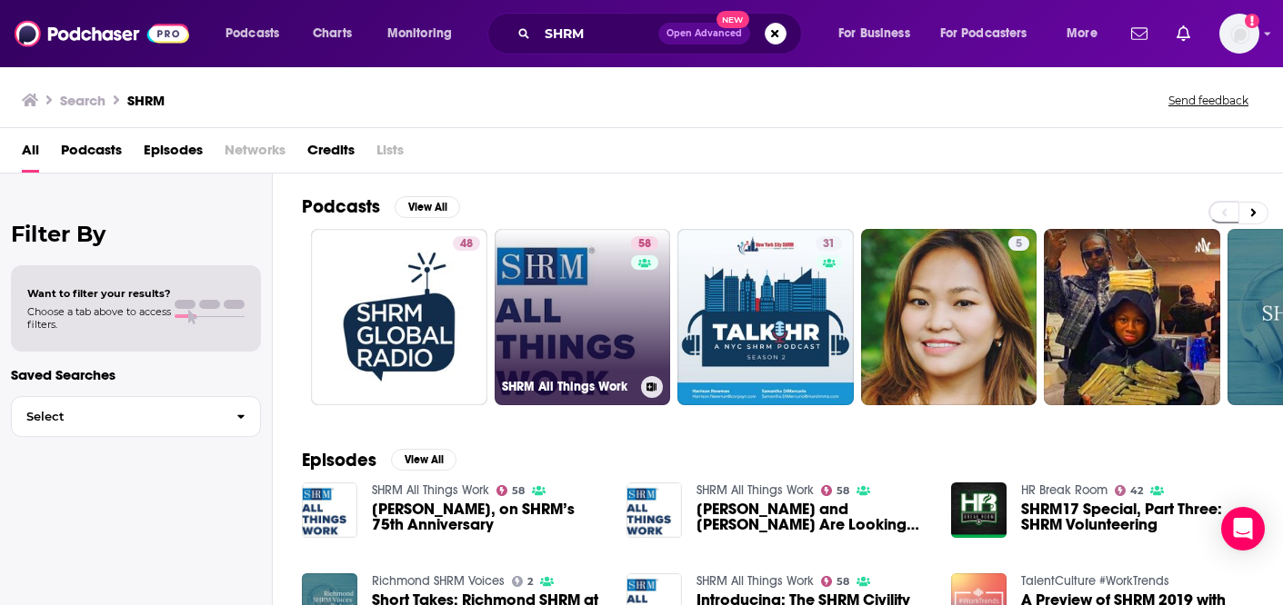
click at [584, 315] on link "58 SHRM All Things Work" at bounding box center [582, 317] width 176 height 176
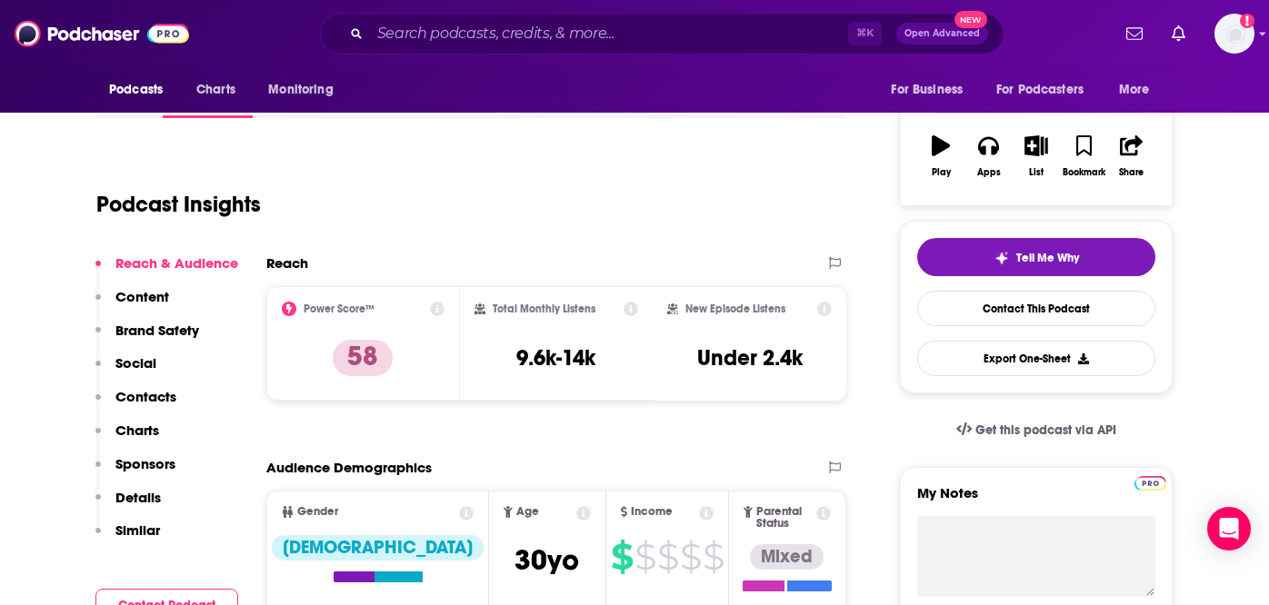
scroll to position [256, 0]
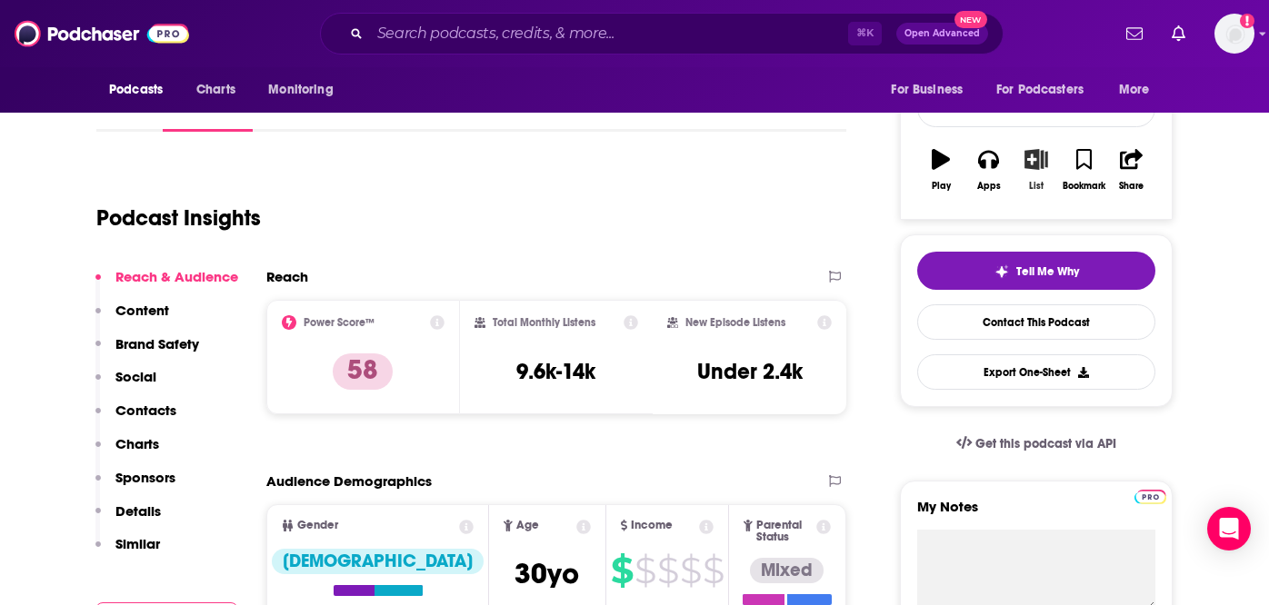
click at [1037, 165] on icon "button" at bounding box center [1036, 159] width 23 height 20
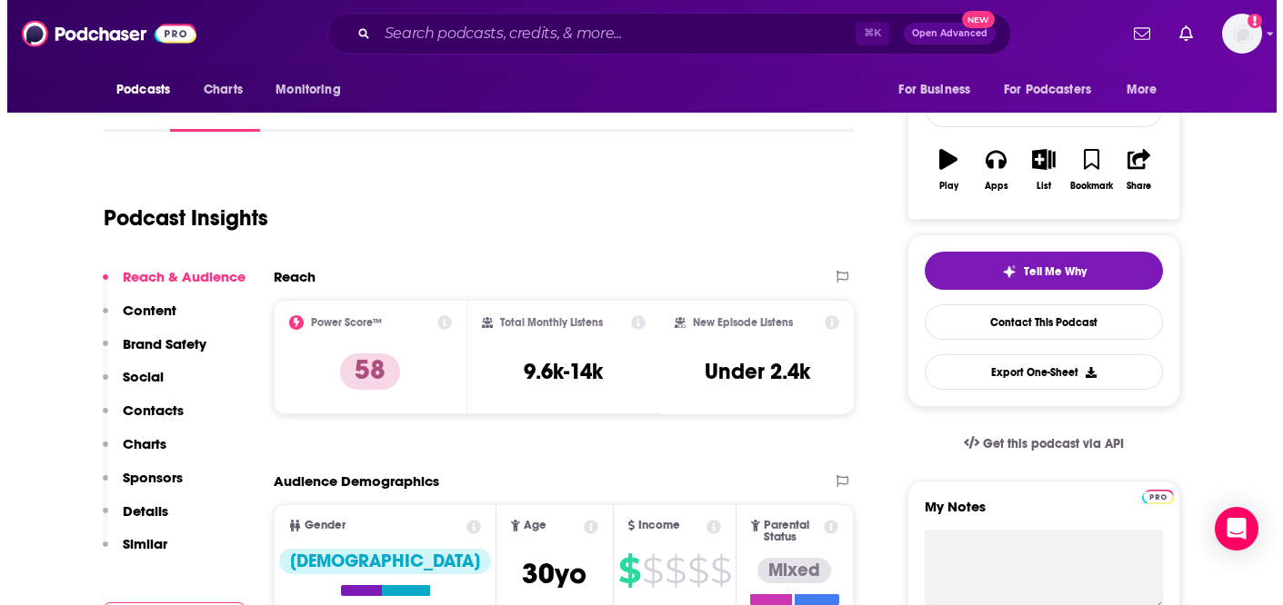
scroll to position [0, 0]
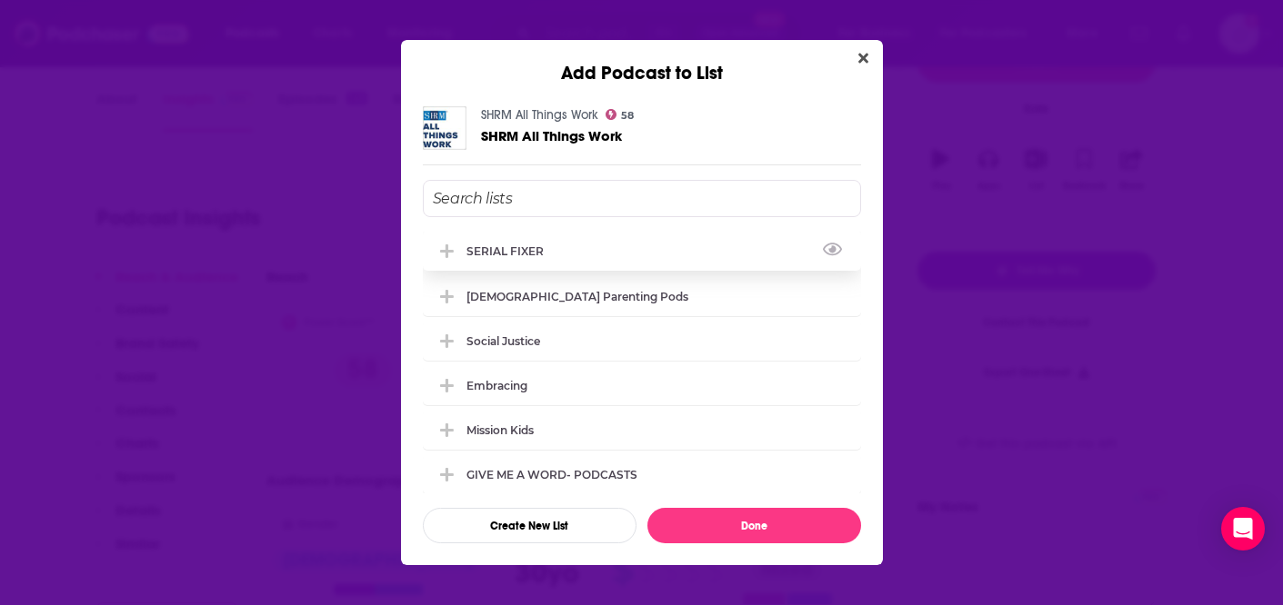
click at [526, 257] on div "SERIAL FIXER" at bounding box center [642, 251] width 438 height 40
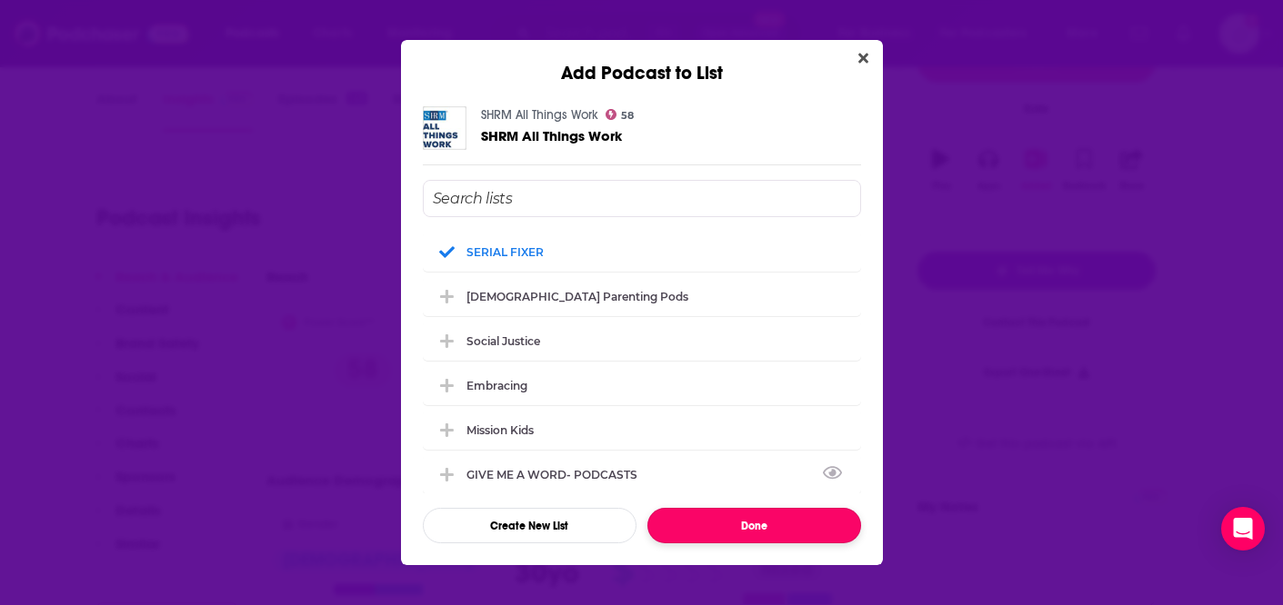
click at [740, 523] on button "Done" at bounding box center [754, 525] width 214 height 35
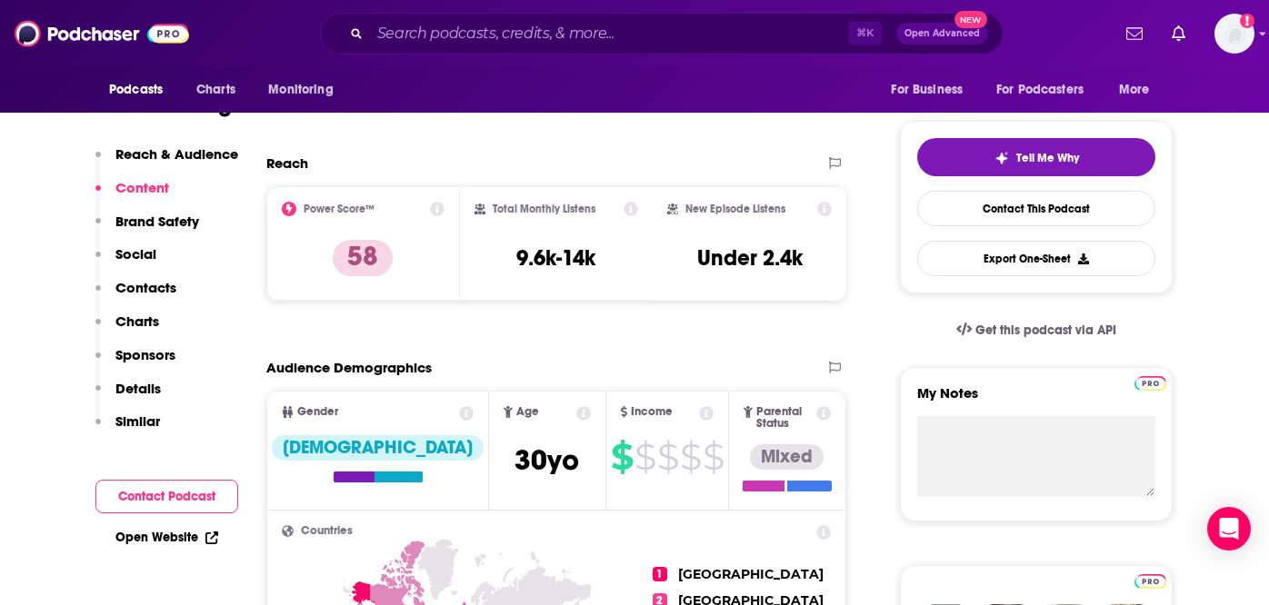
scroll to position [109, 0]
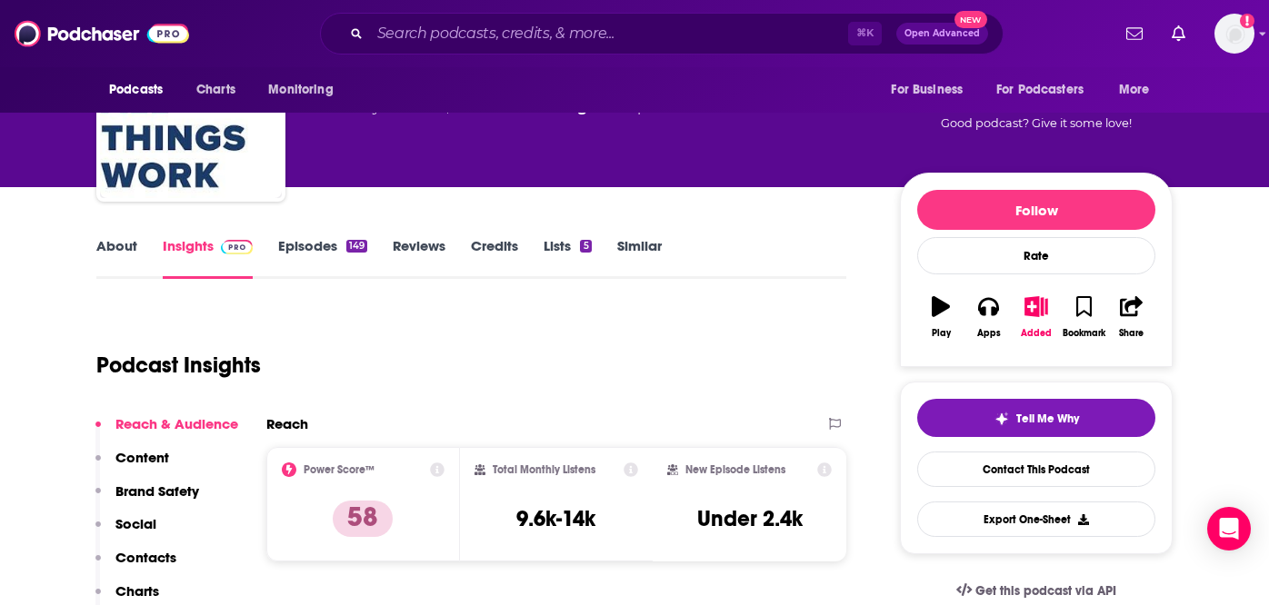
click at [326, 258] on link "Episodes 149" at bounding box center [322, 258] width 89 height 42
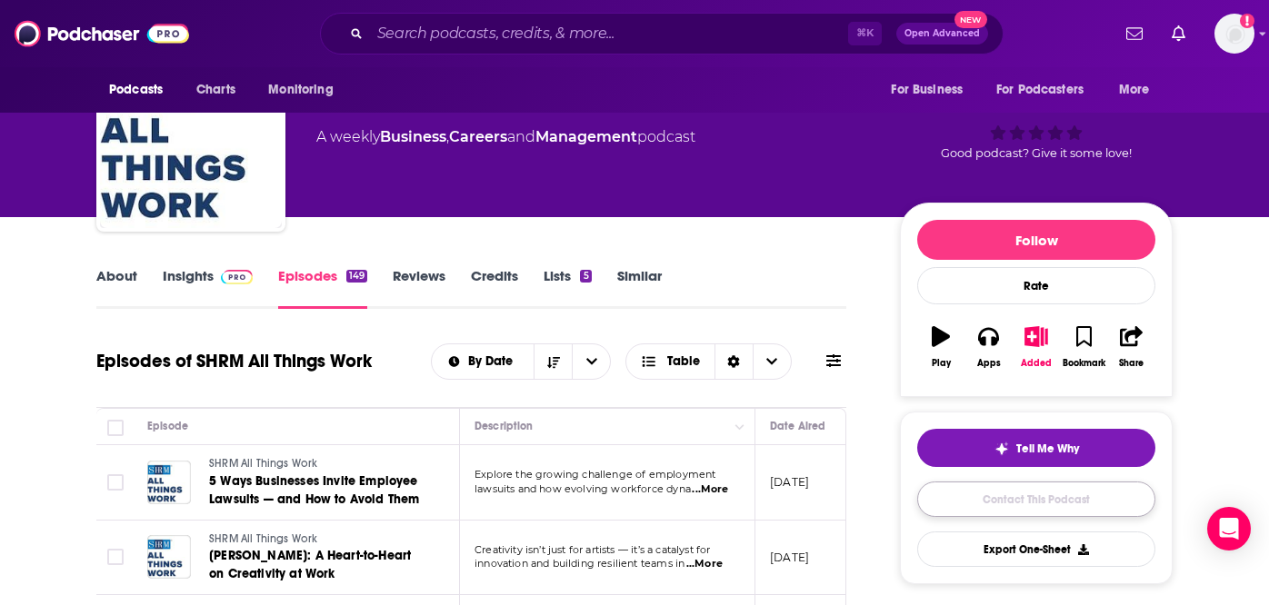
click at [979, 506] on link "Contact This Podcast" at bounding box center [1036, 499] width 238 height 35
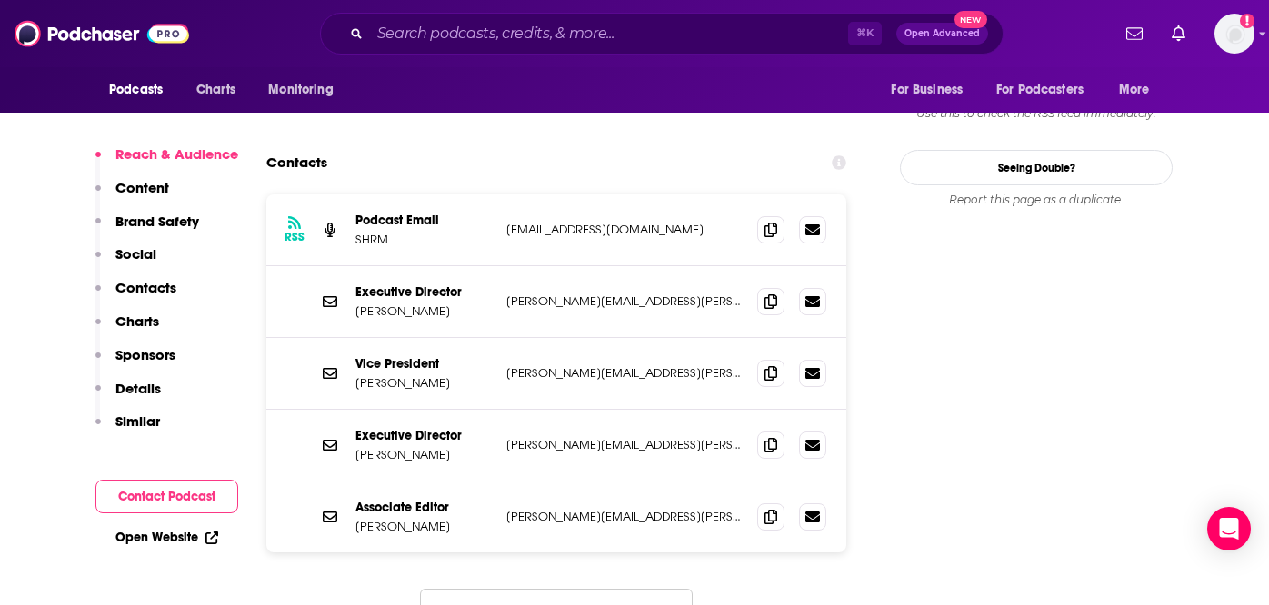
scroll to position [1904, 0]
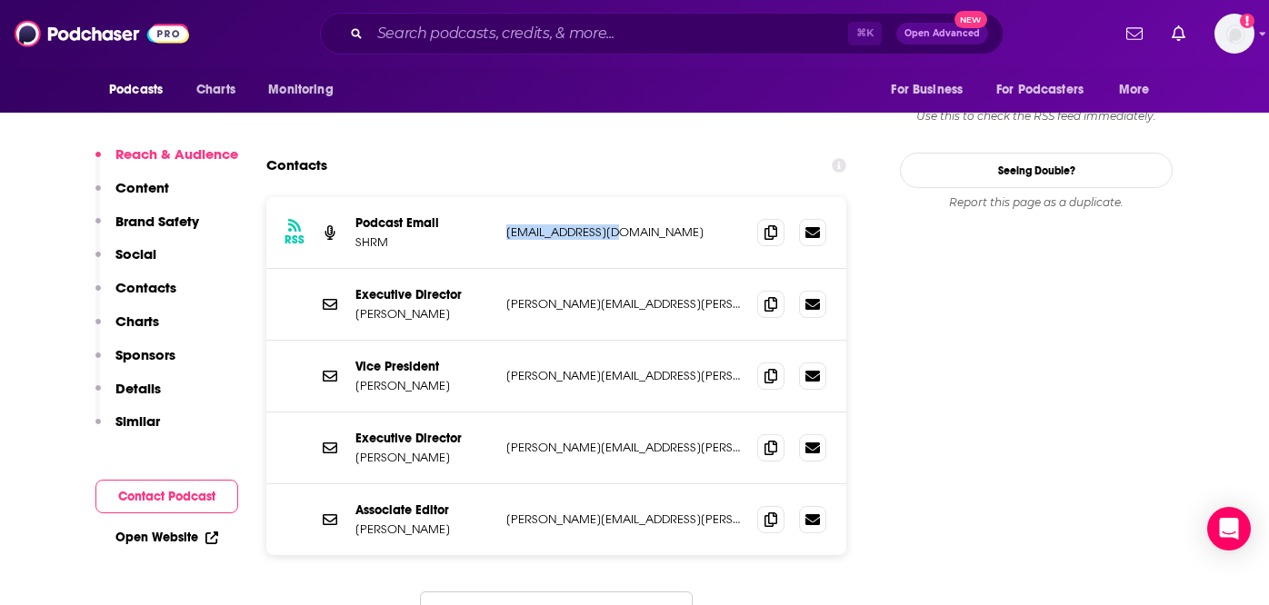
drag, startPoint x: 0, startPoint y: 0, endPoint x: 503, endPoint y: 145, distance: 523.0
click at [503, 197] on div "RSS Podcast Email SHRM [EMAIL_ADDRESS][DOMAIN_NAME] [EMAIL_ADDRESS][DOMAIN_NAME]" at bounding box center [556, 233] width 580 height 72
copy p "[EMAIL_ADDRESS][DOMAIN_NAME]"
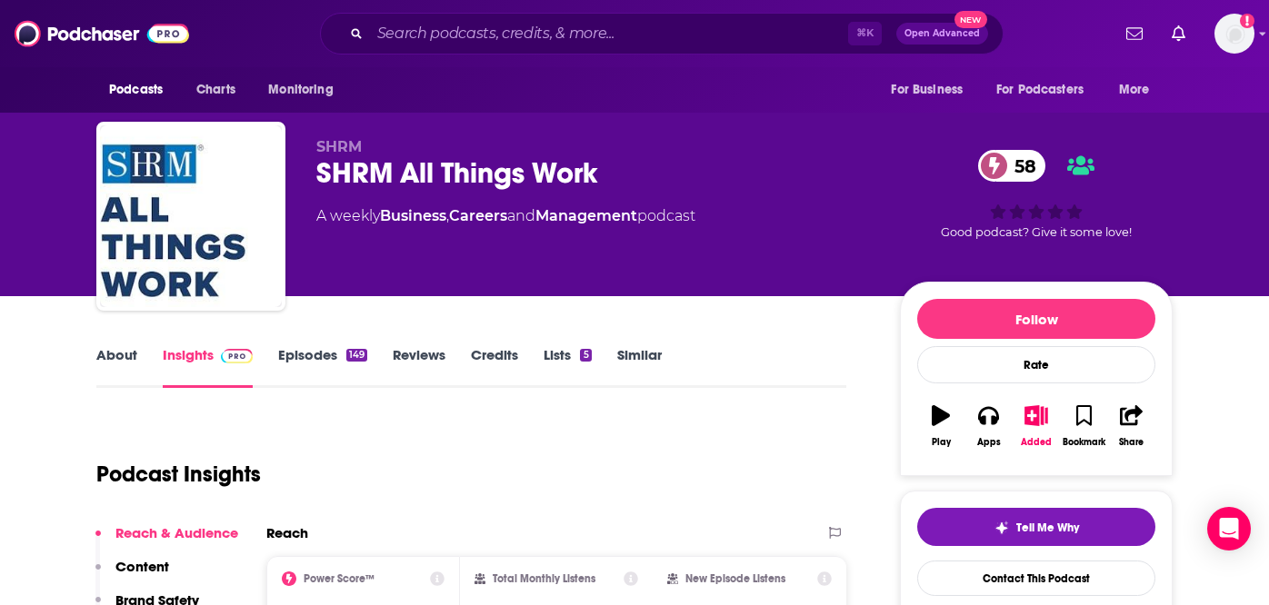
click at [319, 356] on link "Episodes 149" at bounding box center [322, 367] width 89 height 42
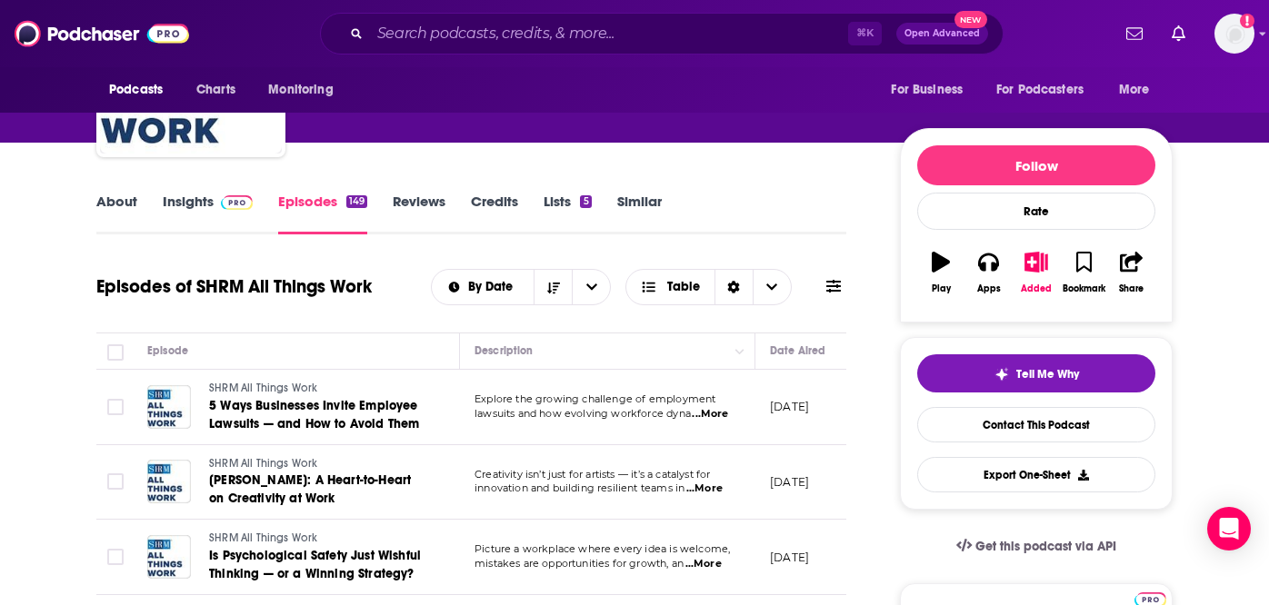
scroll to position [180, 0]
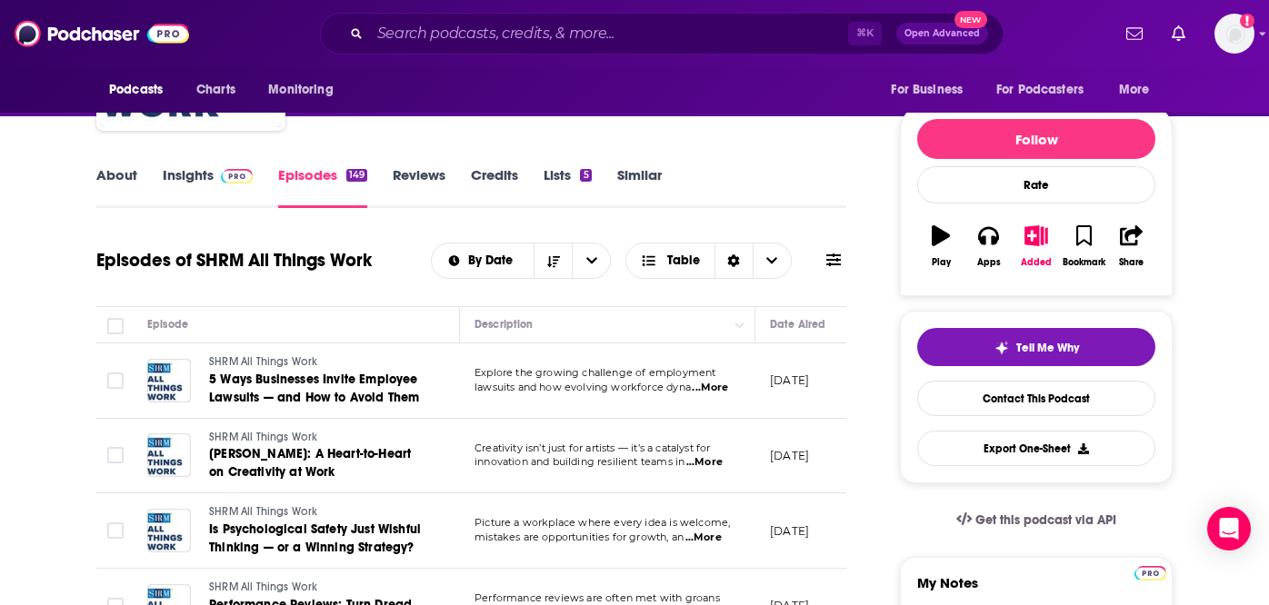
click at [707, 537] on span "...More" at bounding box center [703, 538] width 36 height 15
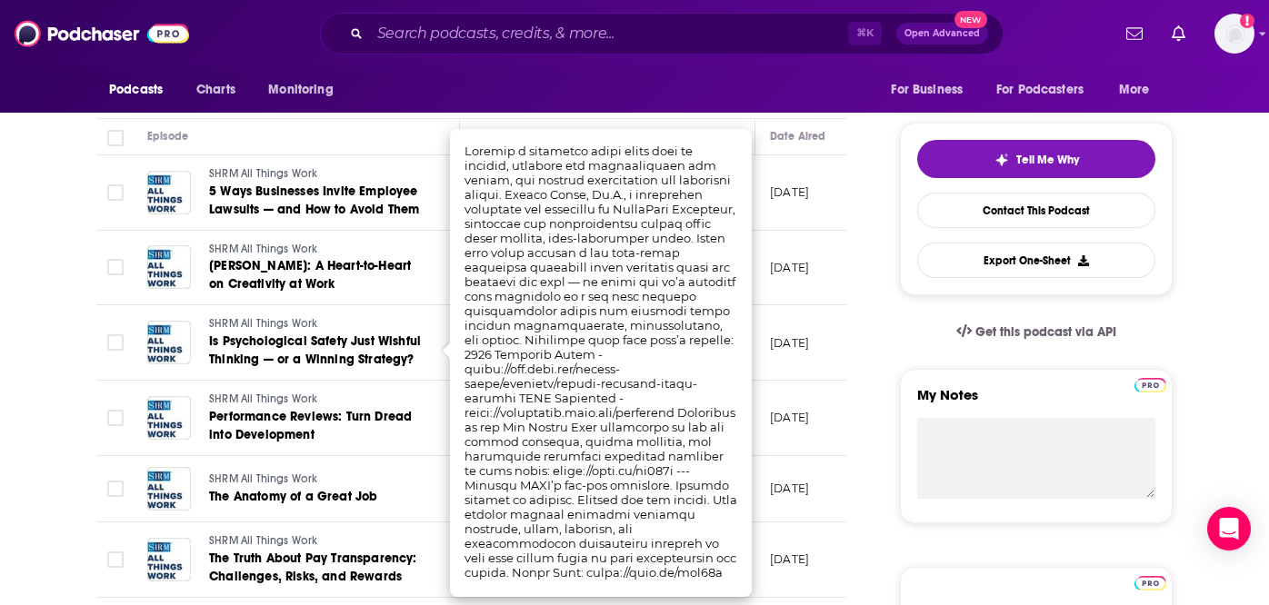
scroll to position [375, 0]
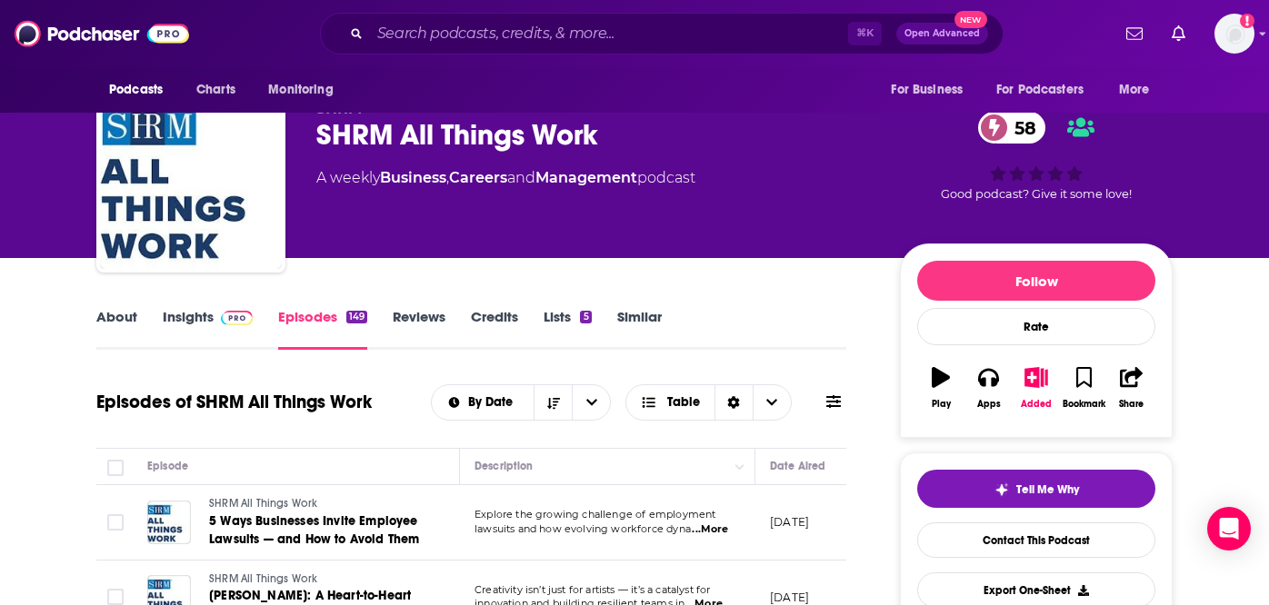
scroll to position [35, 0]
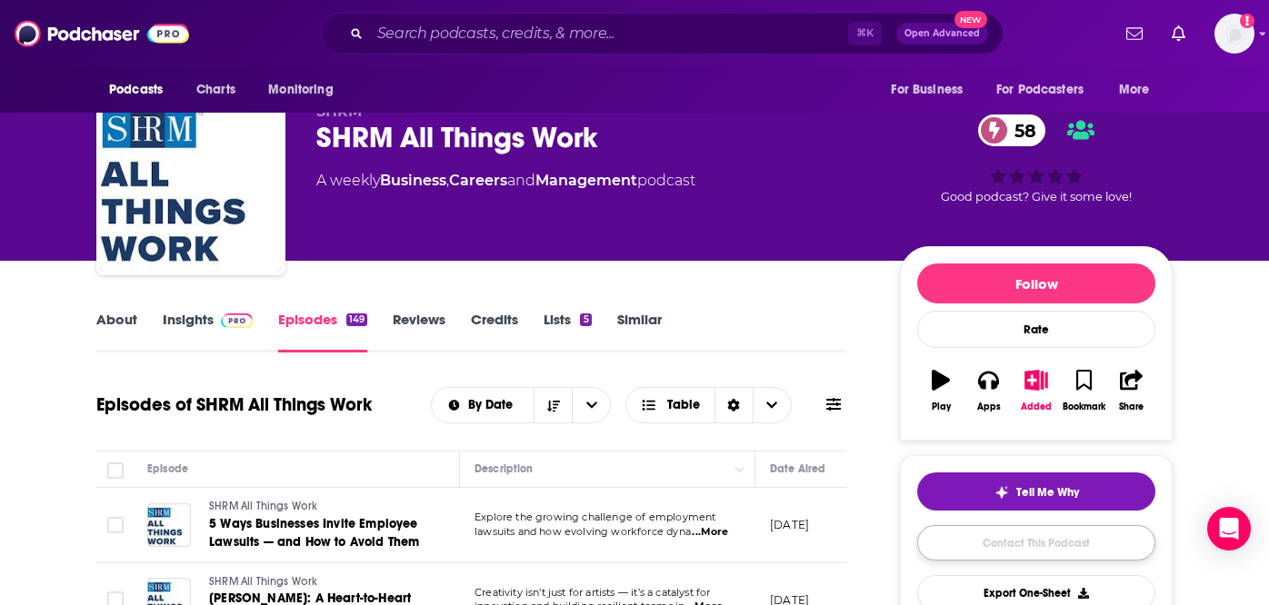
click at [1021, 549] on link "Contact This Podcast" at bounding box center [1036, 542] width 238 height 35
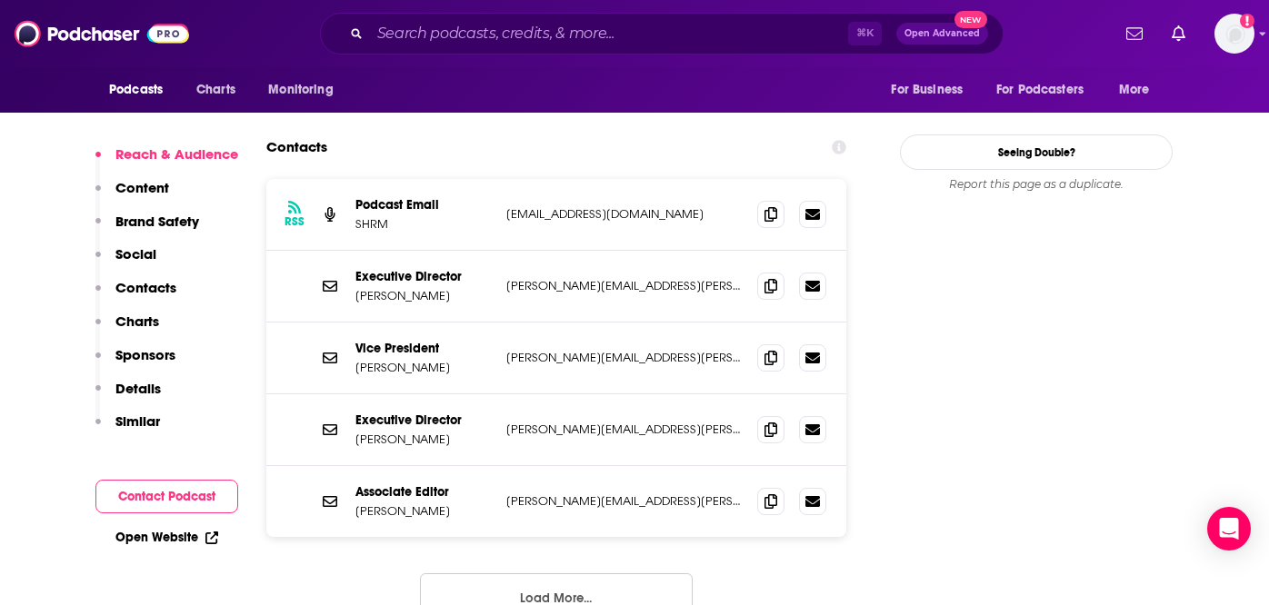
scroll to position [1833, 0]
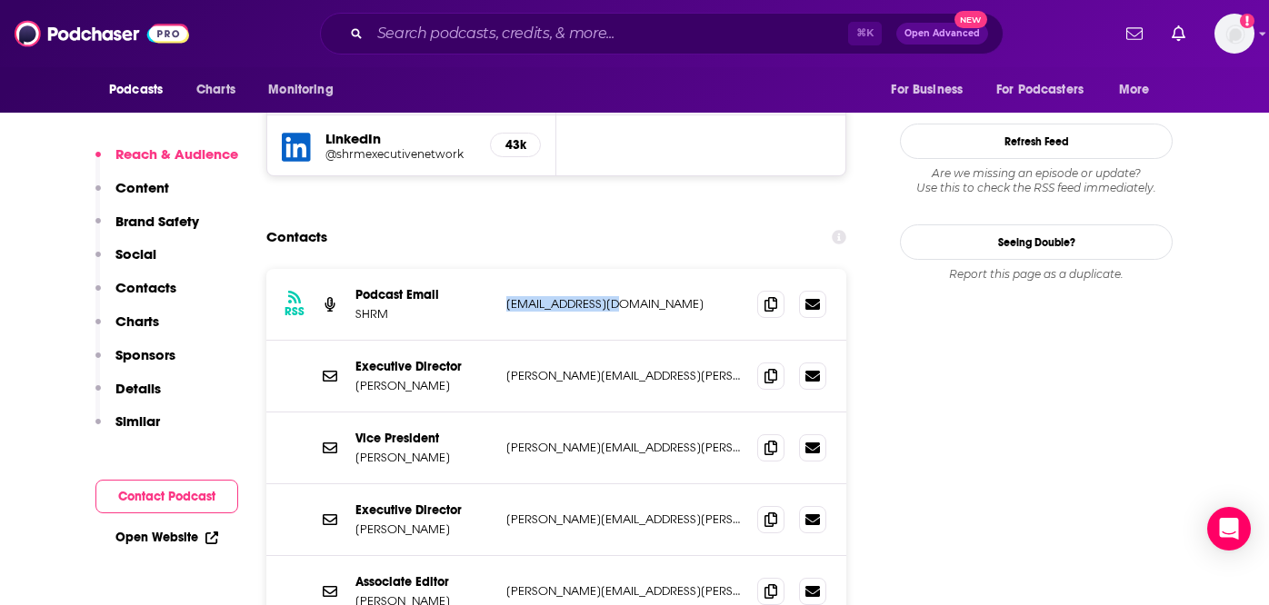
drag, startPoint x: 629, startPoint y: 217, endPoint x: 500, endPoint y: 217, distance: 129.1
click at [500, 269] on div "RSS Podcast Email SHRM [EMAIL_ADDRESS][DOMAIN_NAME] [EMAIL_ADDRESS][DOMAIN_NAME]" at bounding box center [556, 305] width 580 height 72
copy p "[EMAIL_ADDRESS][DOMAIN_NAME]"
drag, startPoint x: 658, startPoint y: 504, endPoint x: 499, endPoint y: 501, distance: 159.1
click at [499, 556] on div "Associate Editor [PERSON_NAME] [PERSON_NAME][EMAIL_ADDRESS][PERSON_NAME][DOMAIN…" at bounding box center [556, 591] width 580 height 71
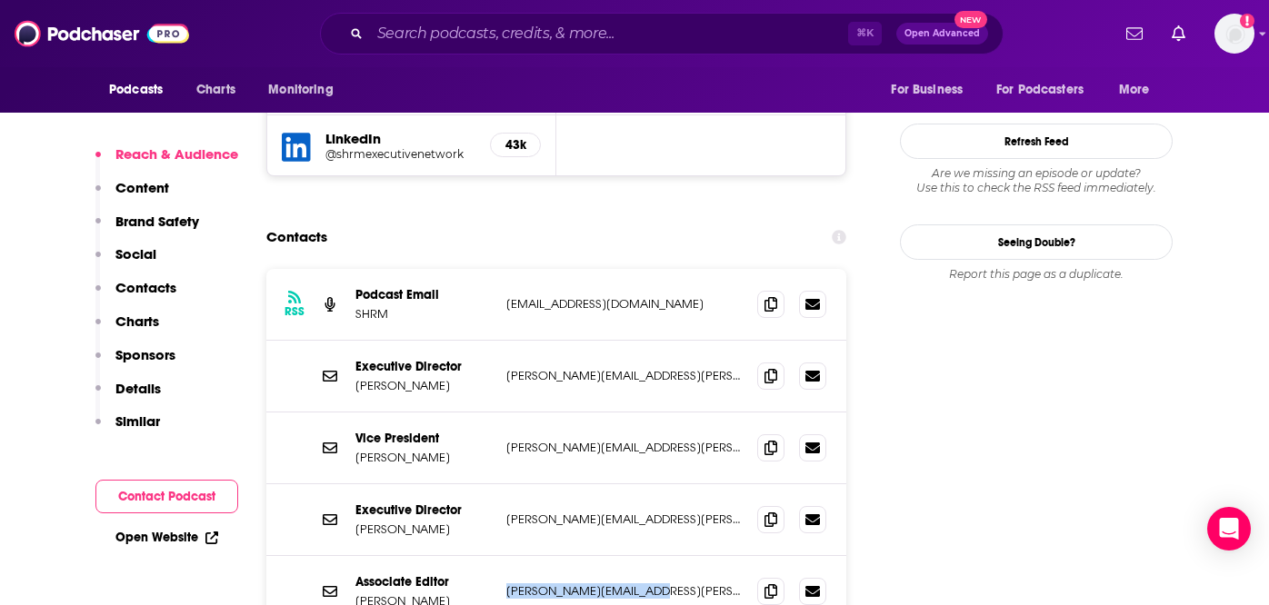
copy p "[PERSON_NAME][EMAIL_ADDRESS][PERSON_NAME][DOMAIN_NAME]"
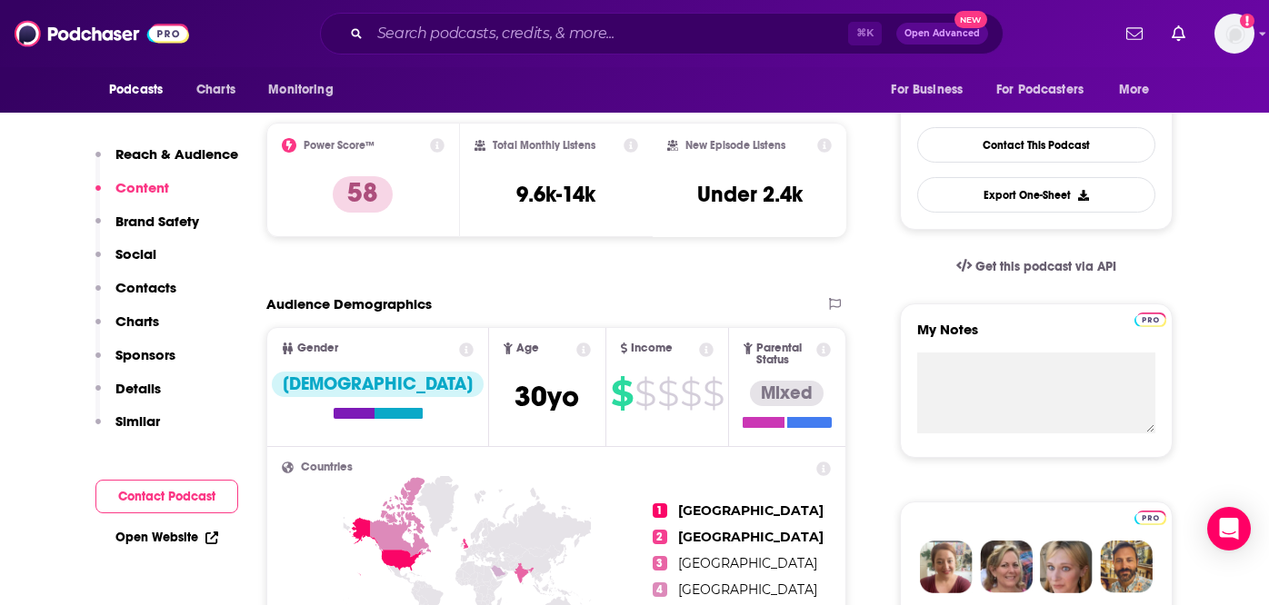
scroll to position [0, 0]
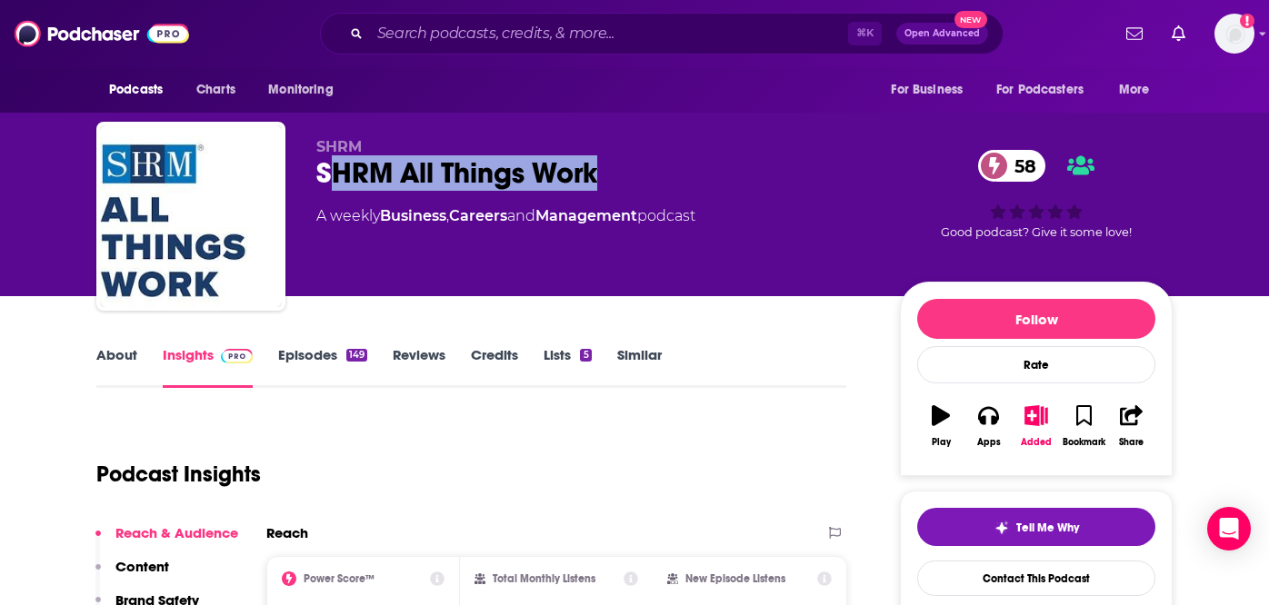
drag, startPoint x: 562, startPoint y: 178, endPoint x: 331, endPoint y: 177, distance: 230.9
click at [331, 177] on div "SHRM All Things Work 58" at bounding box center [593, 172] width 554 height 35
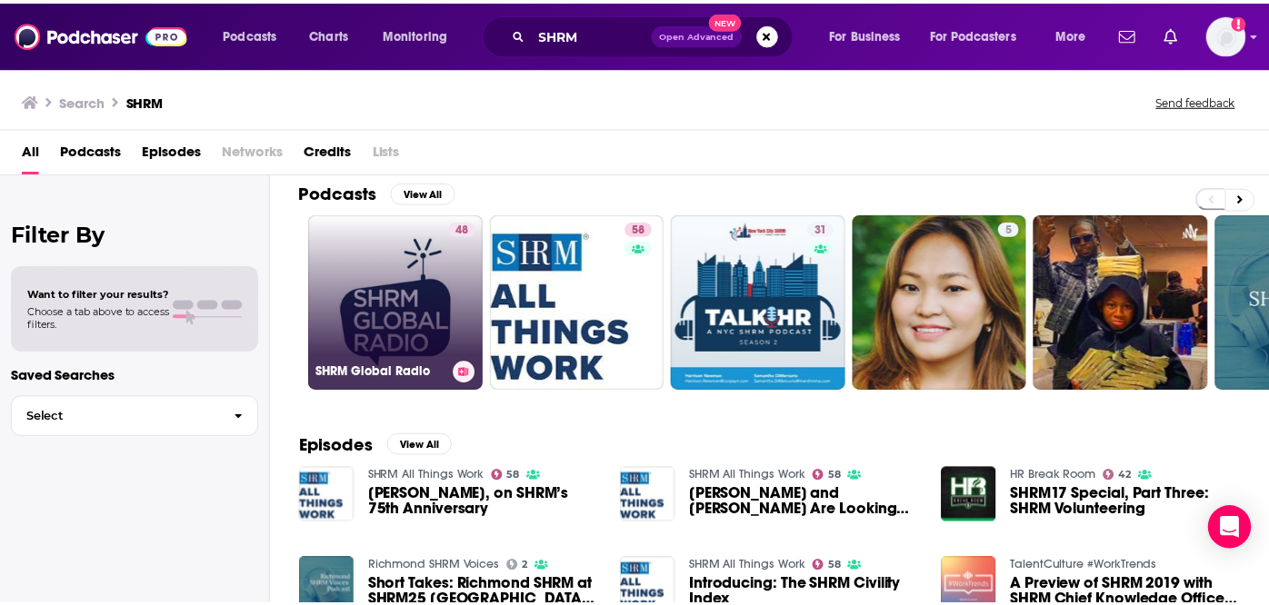
scroll to position [31, 0]
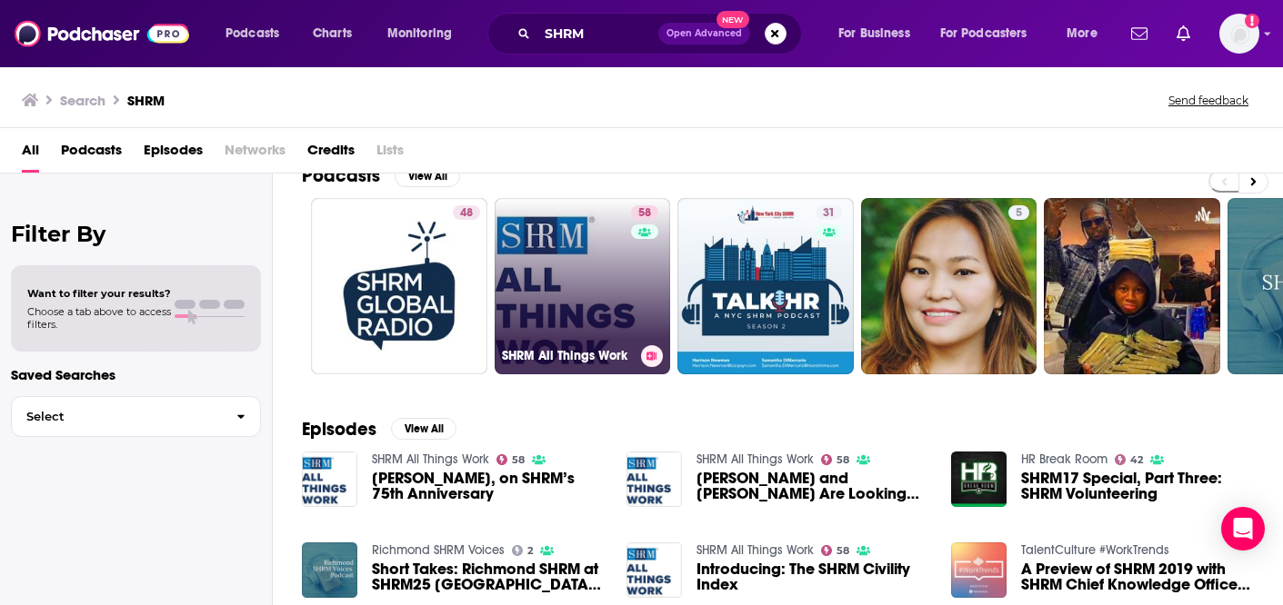
click at [567, 282] on link "58 SHRM All Things Work" at bounding box center [582, 286] width 176 height 176
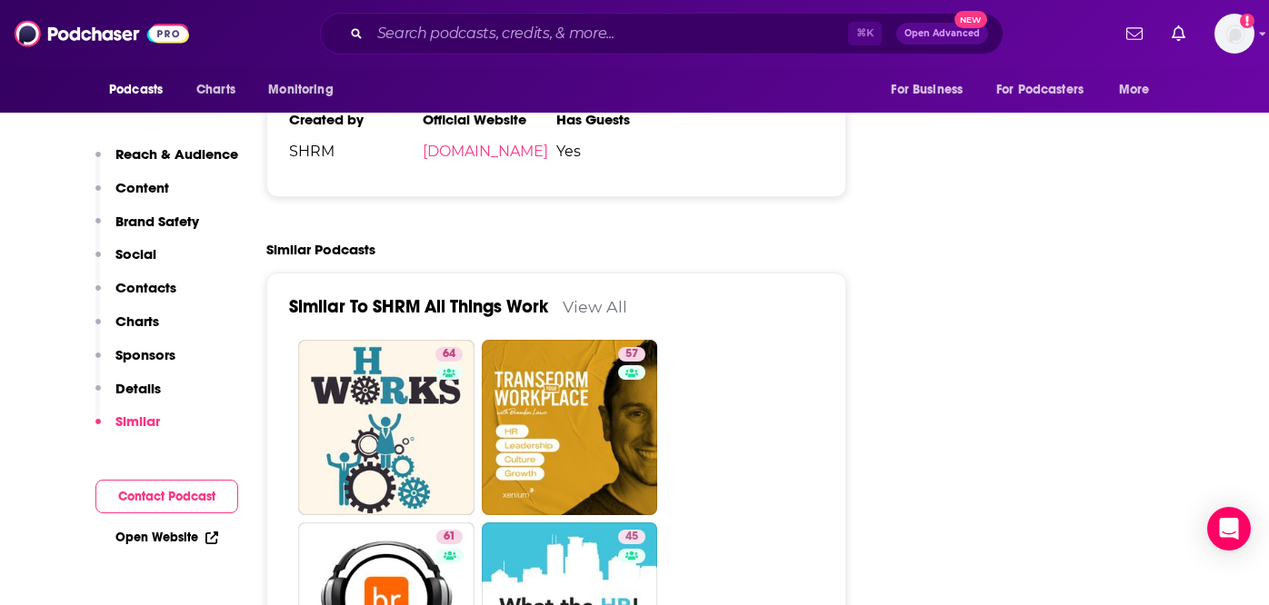
scroll to position [3440, 0]
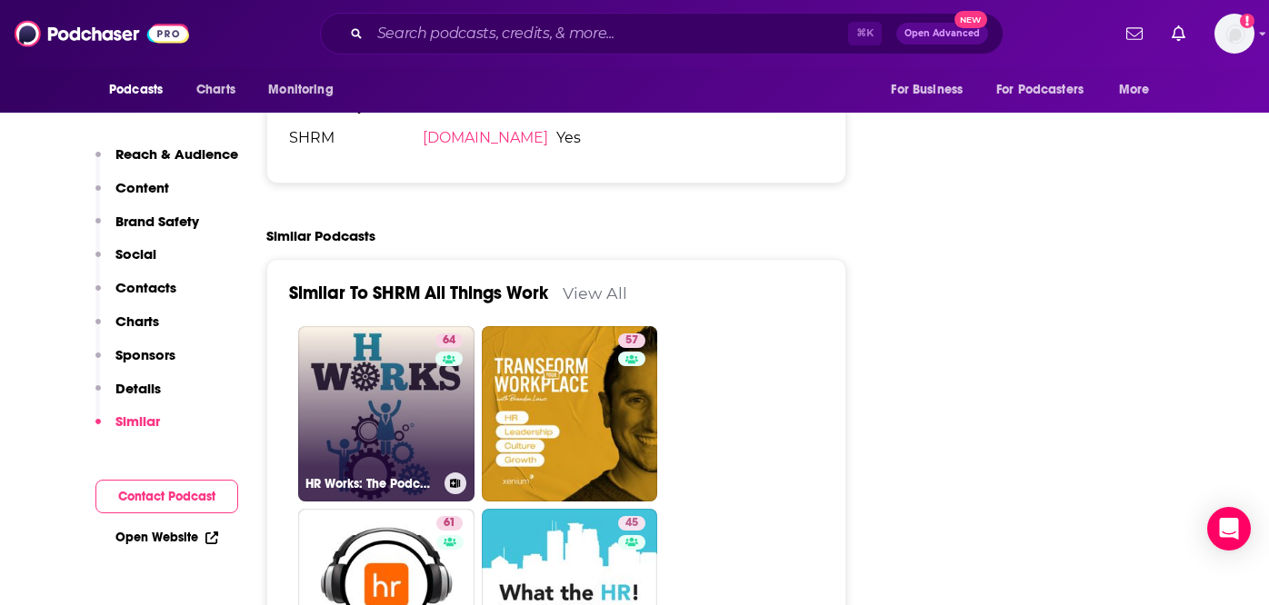
click at [366, 326] on link "64 HR Works: The Podcast for Human Resources" at bounding box center [386, 414] width 176 height 176
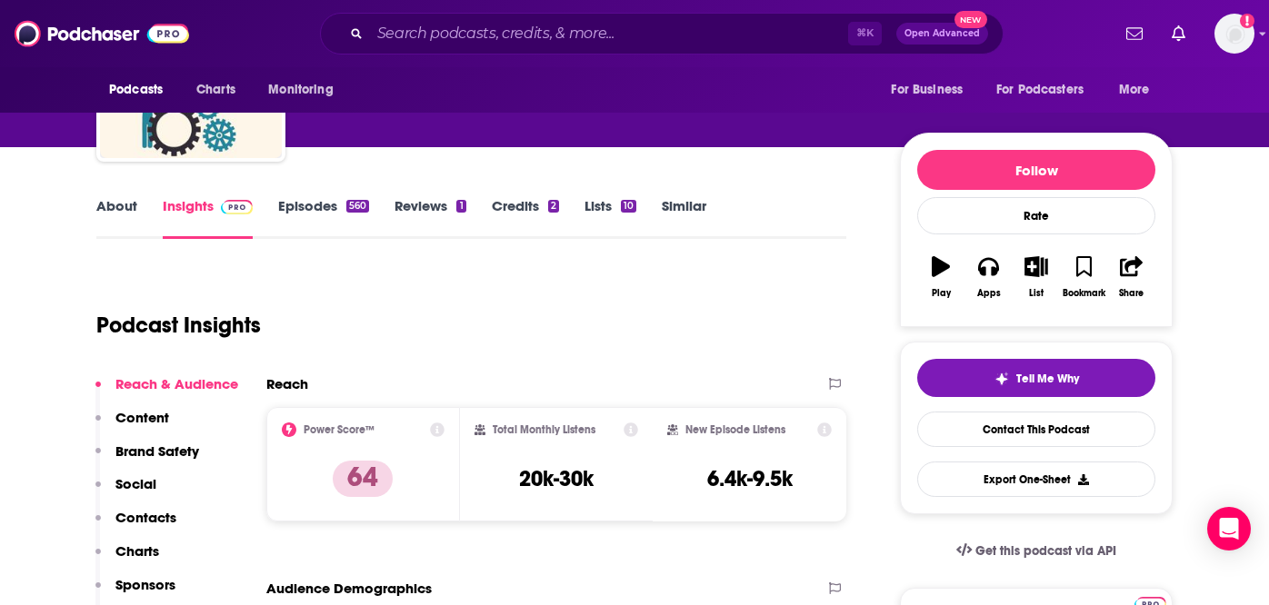
scroll to position [99, 0]
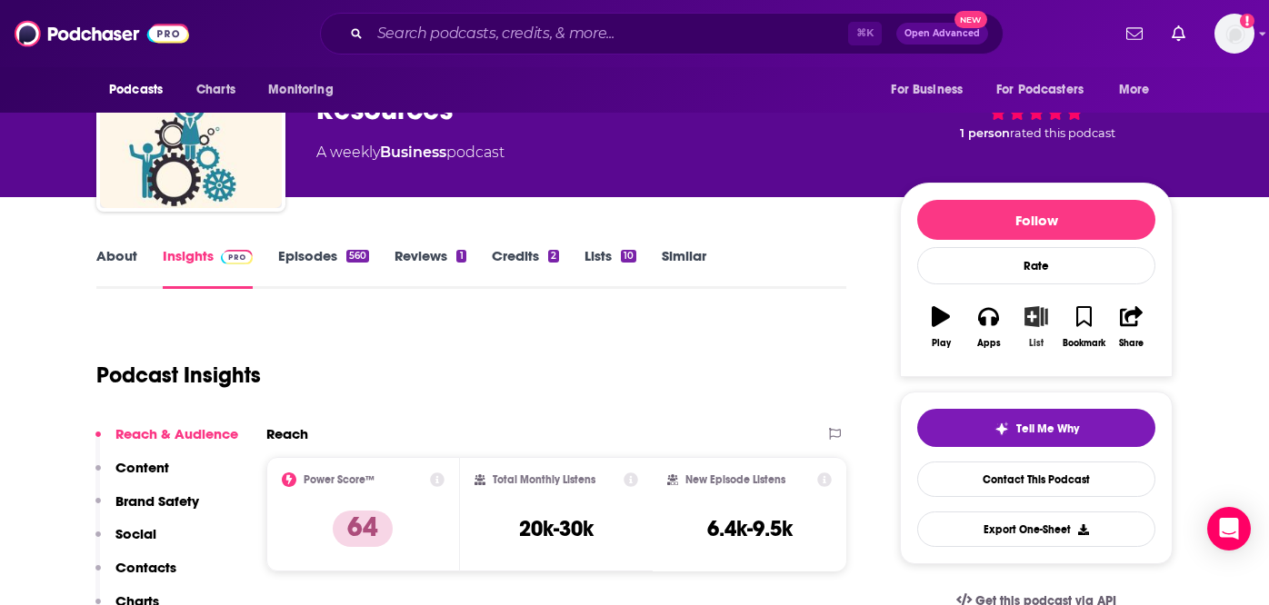
click at [1035, 327] on button "List" at bounding box center [1036, 327] width 47 height 65
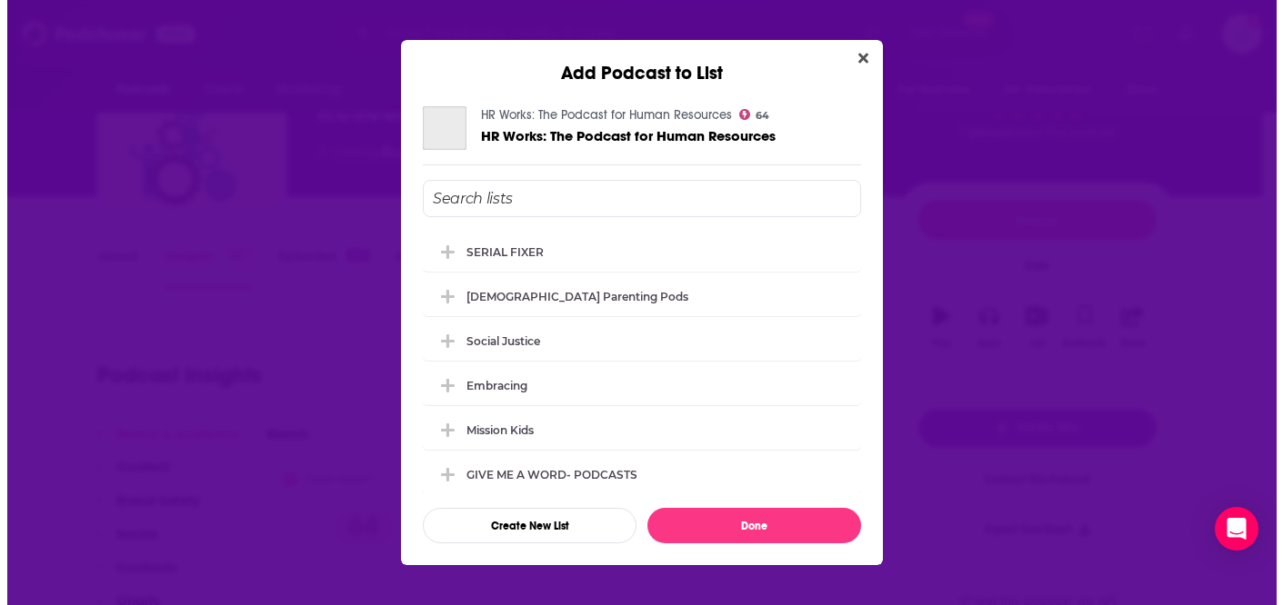
scroll to position [0, 0]
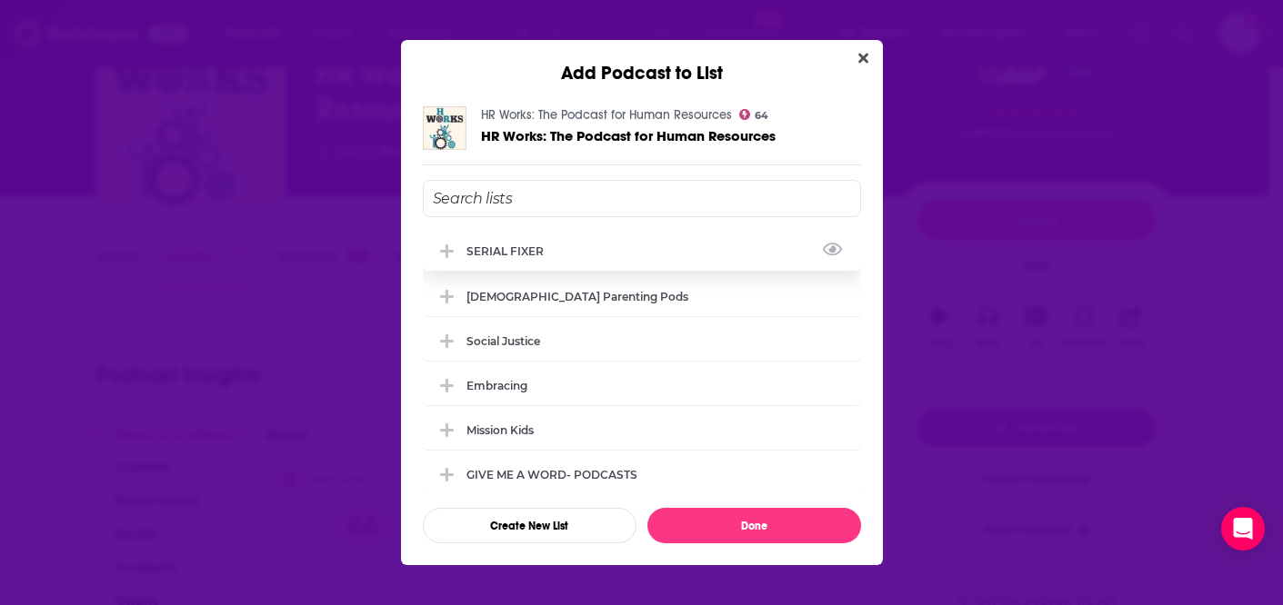
click at [513, 256] on div "SERIAL FIXER" at bounding box center [510, 252] width 88 height 14
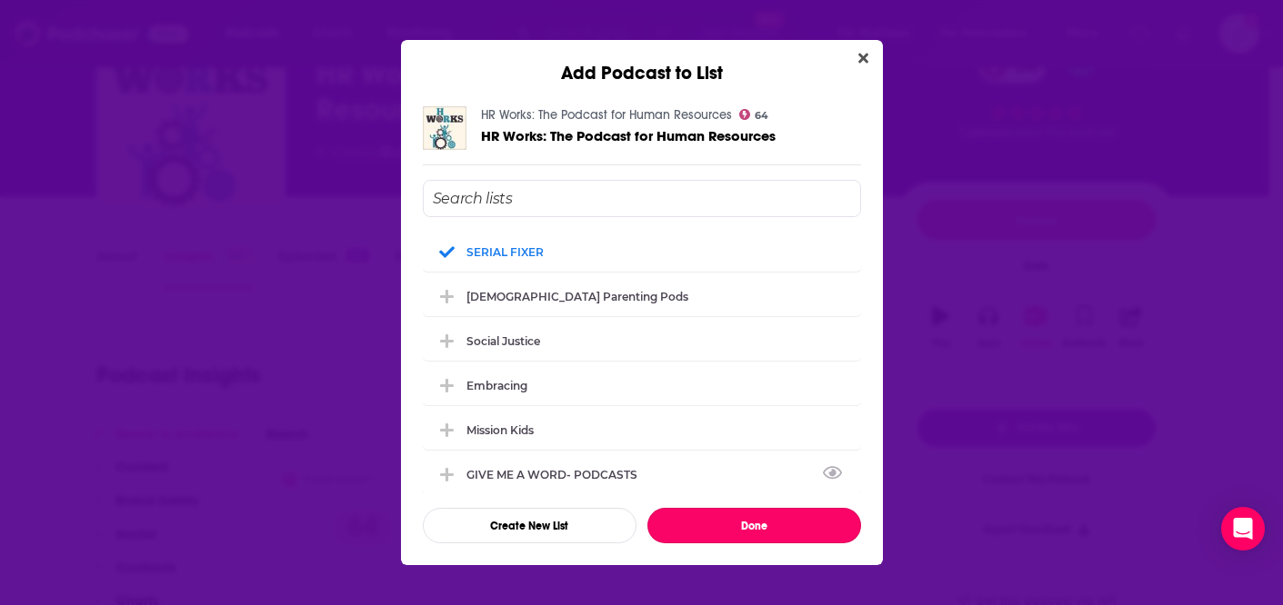
click at [766, 532] on button "Done" at bounding box center [754, 525] width 214 height 35
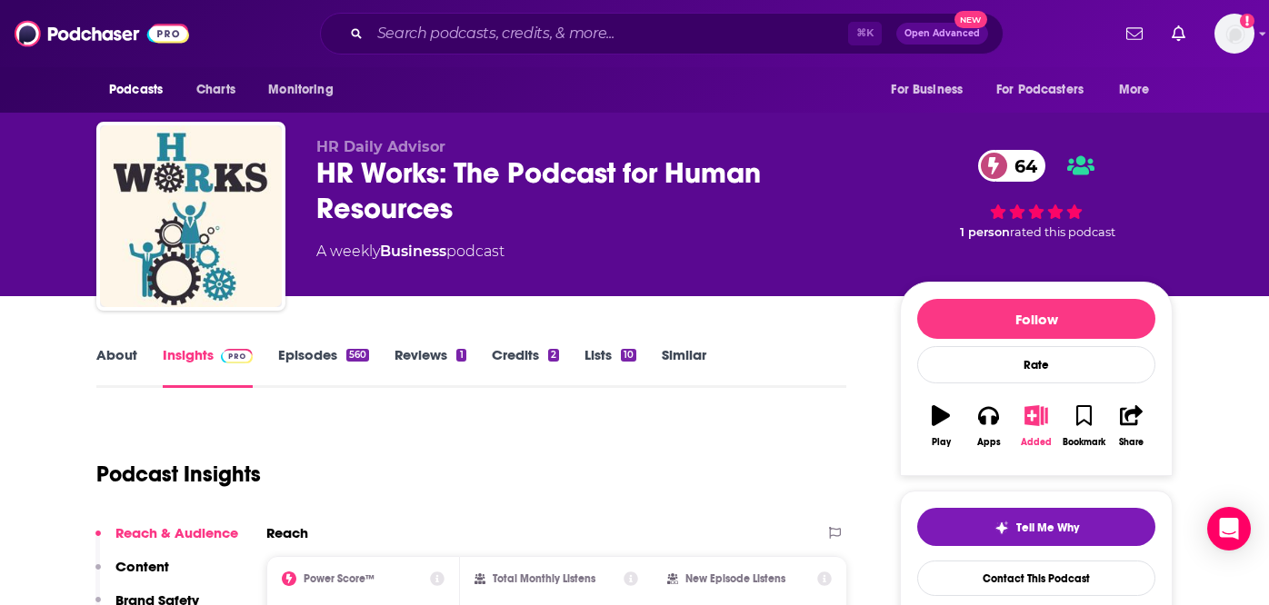
type input "[URL][DOMAIN_NAME]"
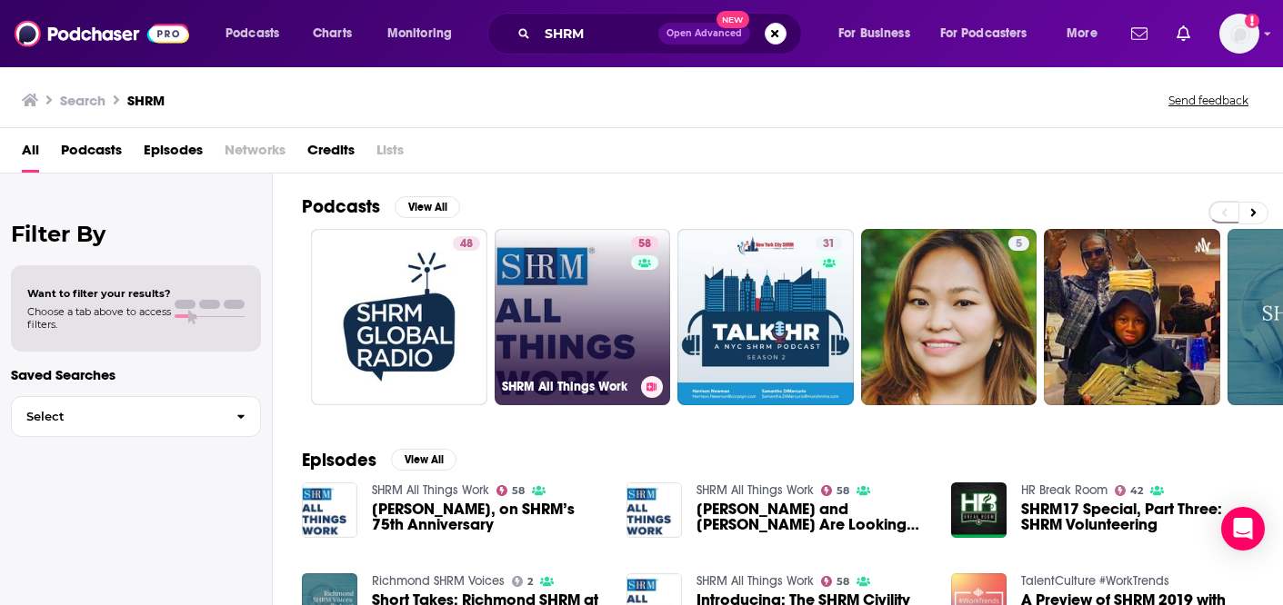
click at [565, 353] on link "58 SHRM All Things Work" at bounding box center [582, 317] width 176 height 176
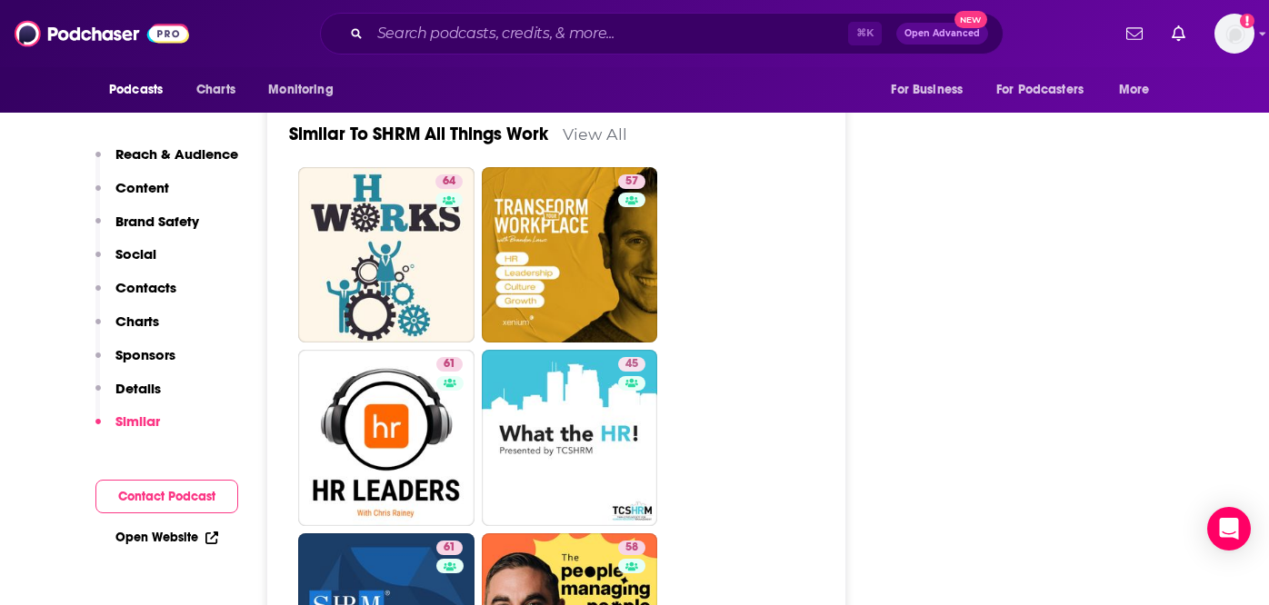
scroll to position [3505, 0]
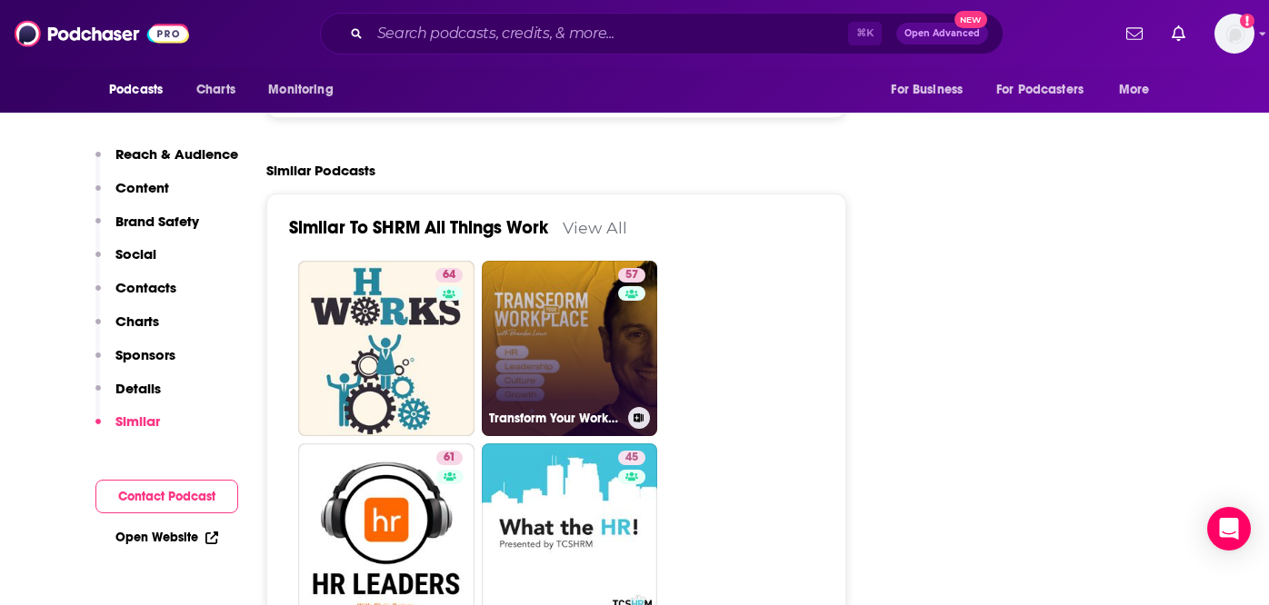
click at [531, 281] on link "57 Transform Your Workplace" at bounding box center [570, 349] width 176 height 176
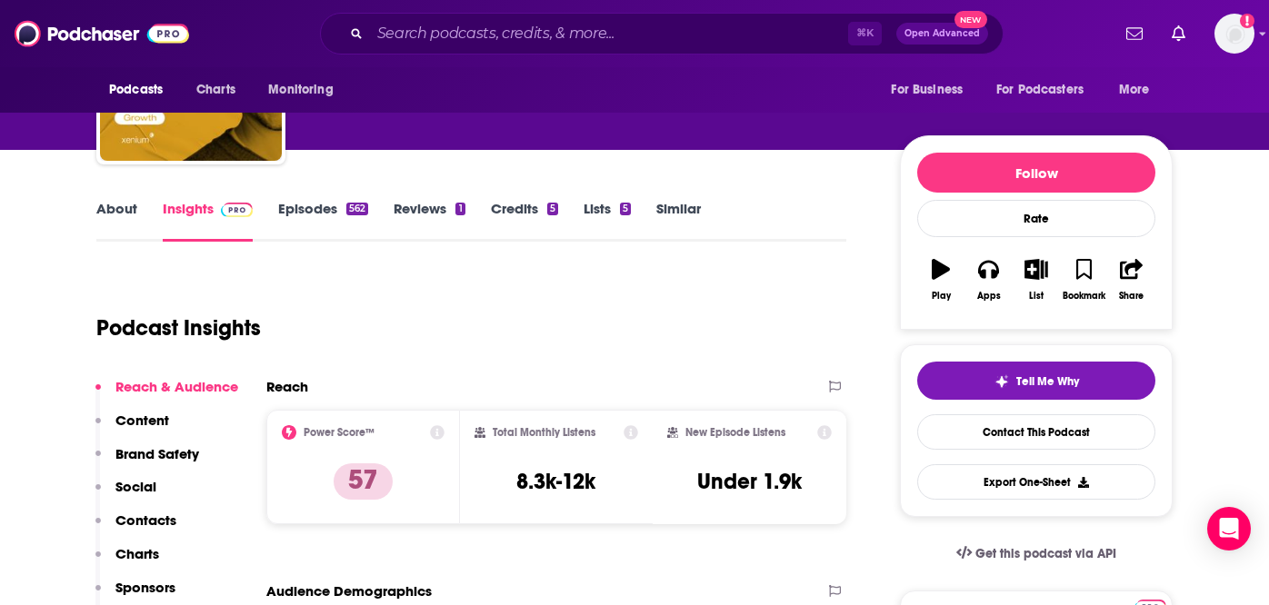
scroll to position [147, 0]
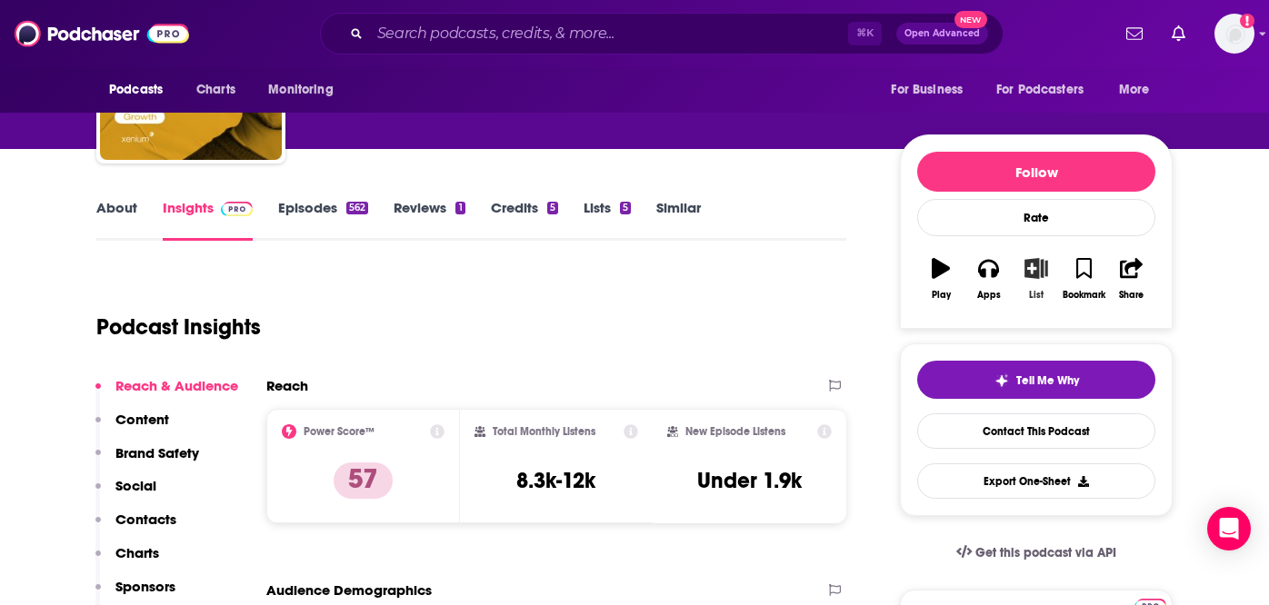
click at [1033, 275] on icon "button" at bounding box center [1036, 268] width 23 height 20
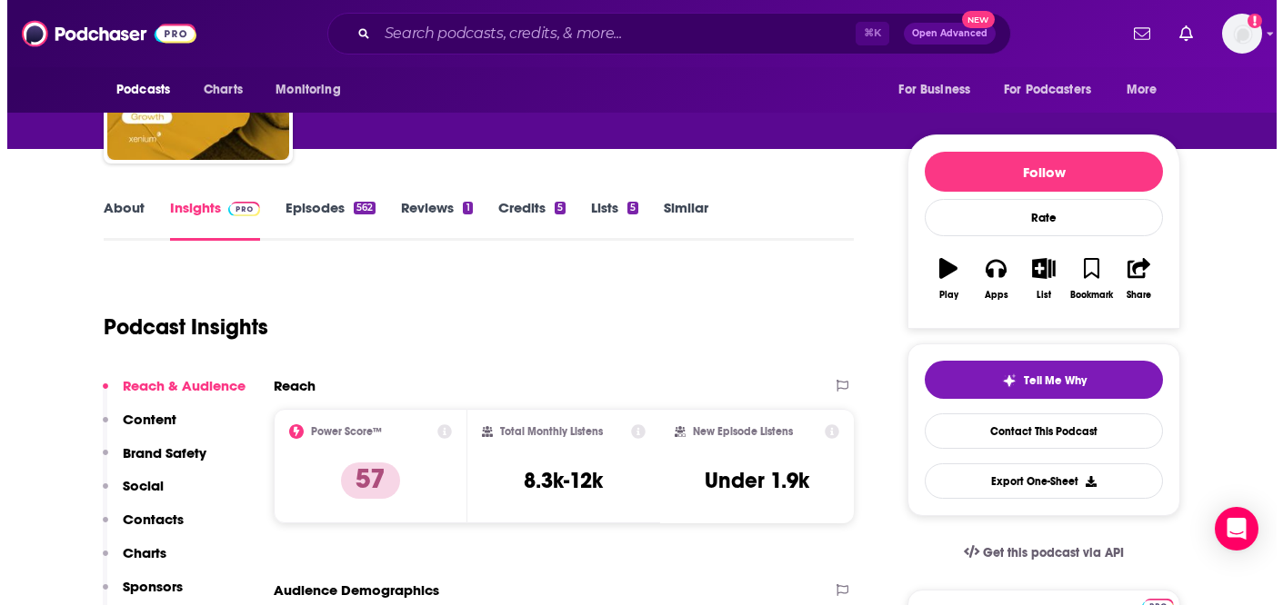
scroll to position [0, 0]
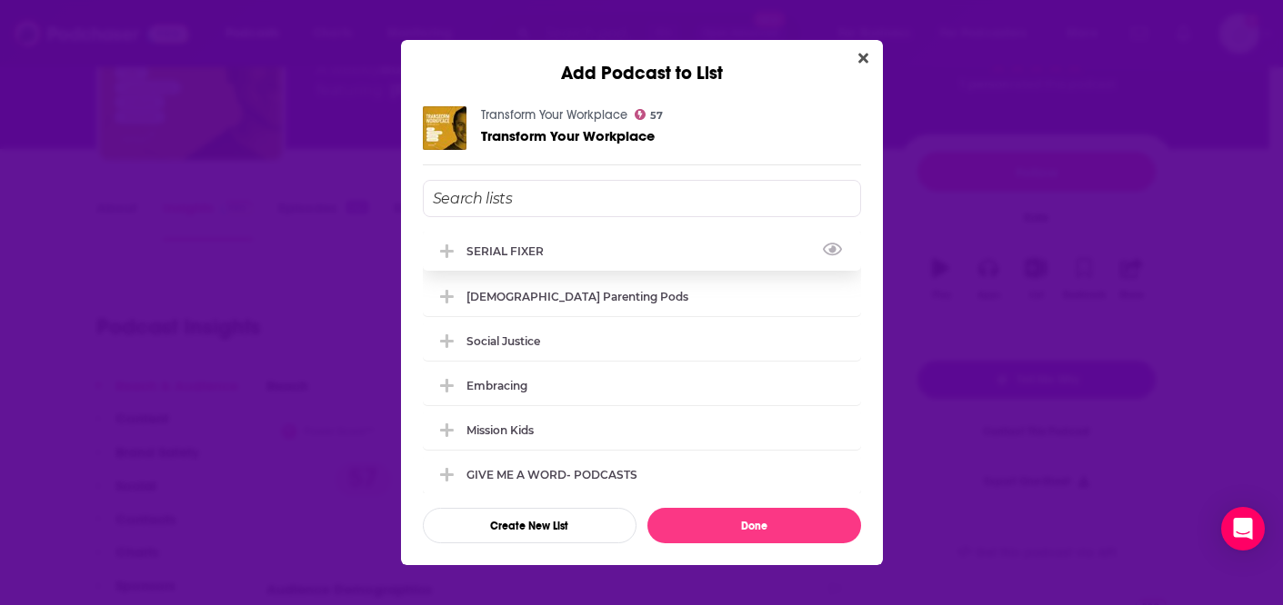
click at [516, 260] on div "SERIAL FIXER" at bounding box center [642, 251] width 438 height 40
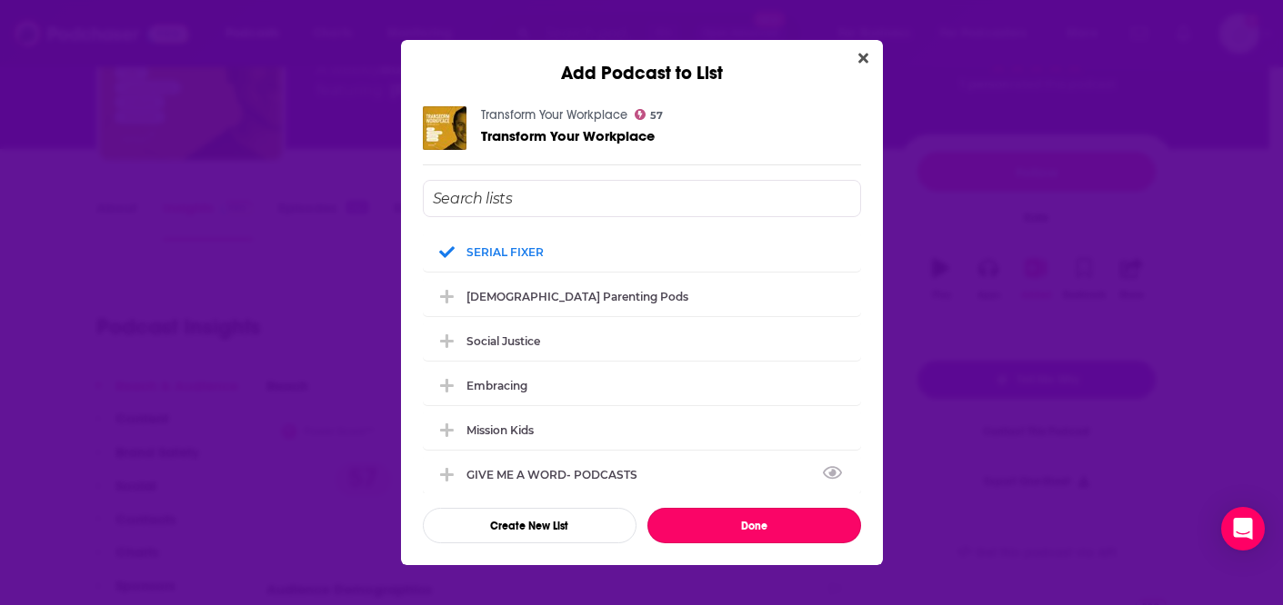
drag, startPoint x: 763, startPoint y: 529, endPoint x: 501, endPoint y: 269, distance: 368.9
click at [763, 528] on button "Done" at bounding box center [754, 525] width 214 height 35
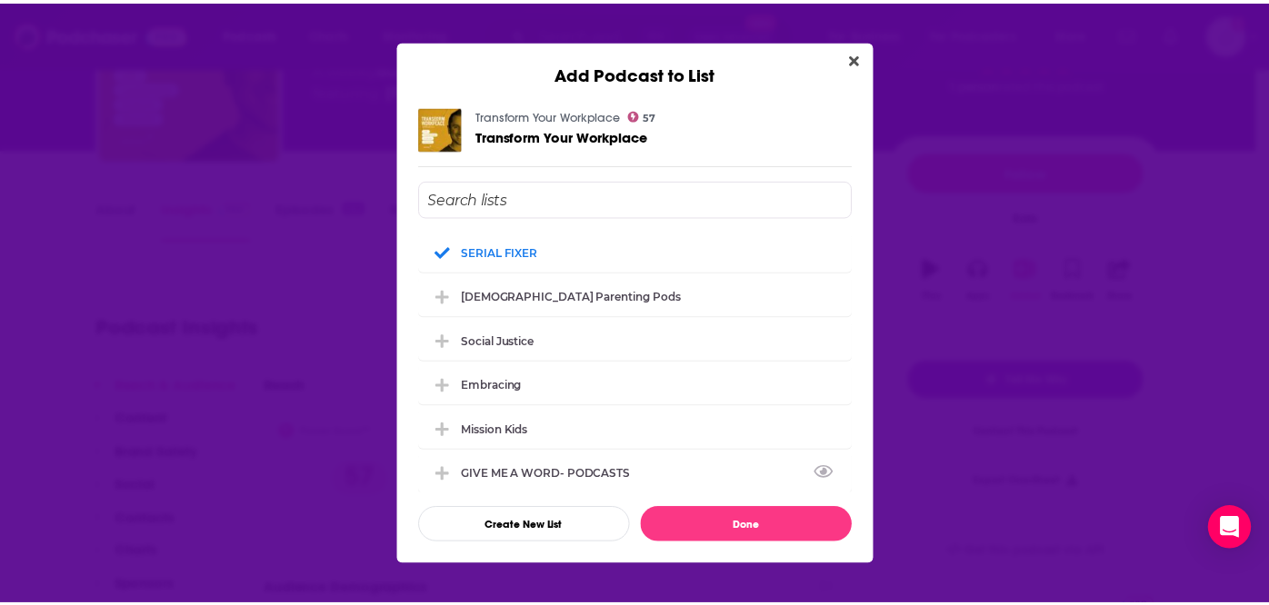
scroll to position [147, 0]
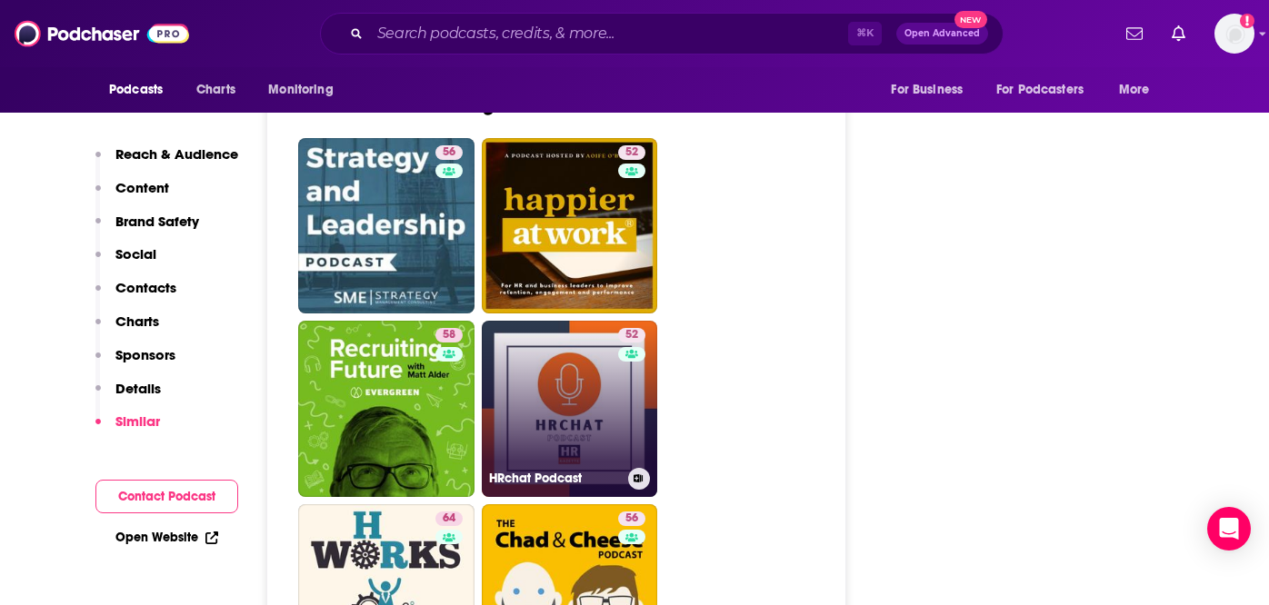
scroll to position [3488, 0]
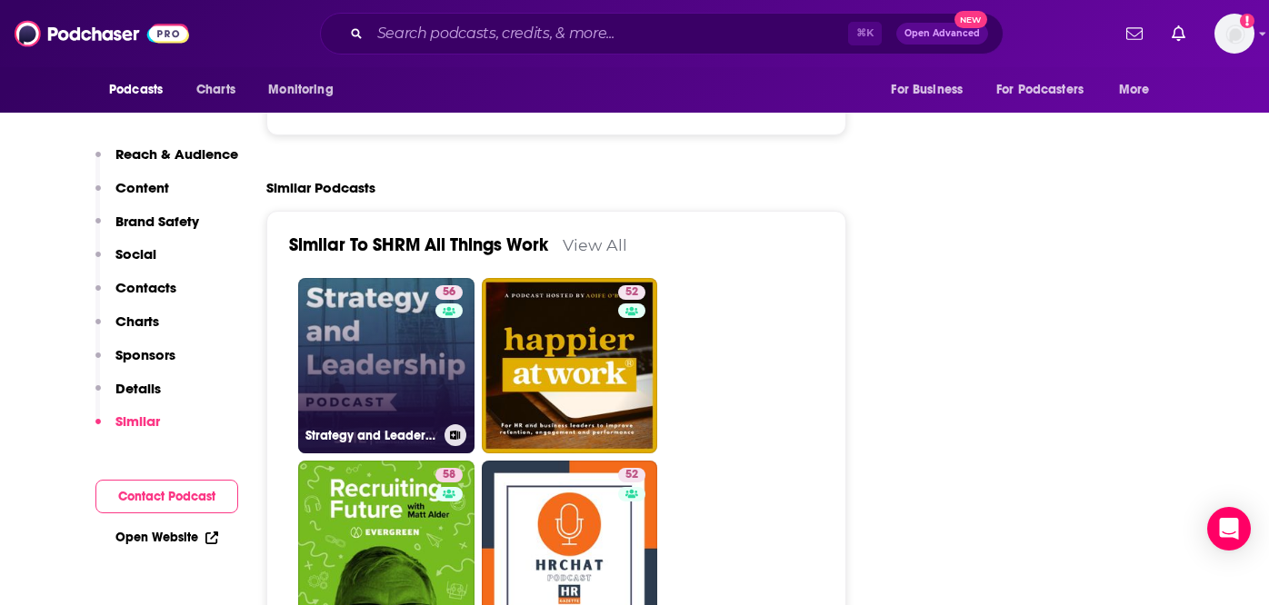
click at [329, 301] on link "56 Strategy and Leadership Podcast" at bounding box center [386, 366] width 176 height 176
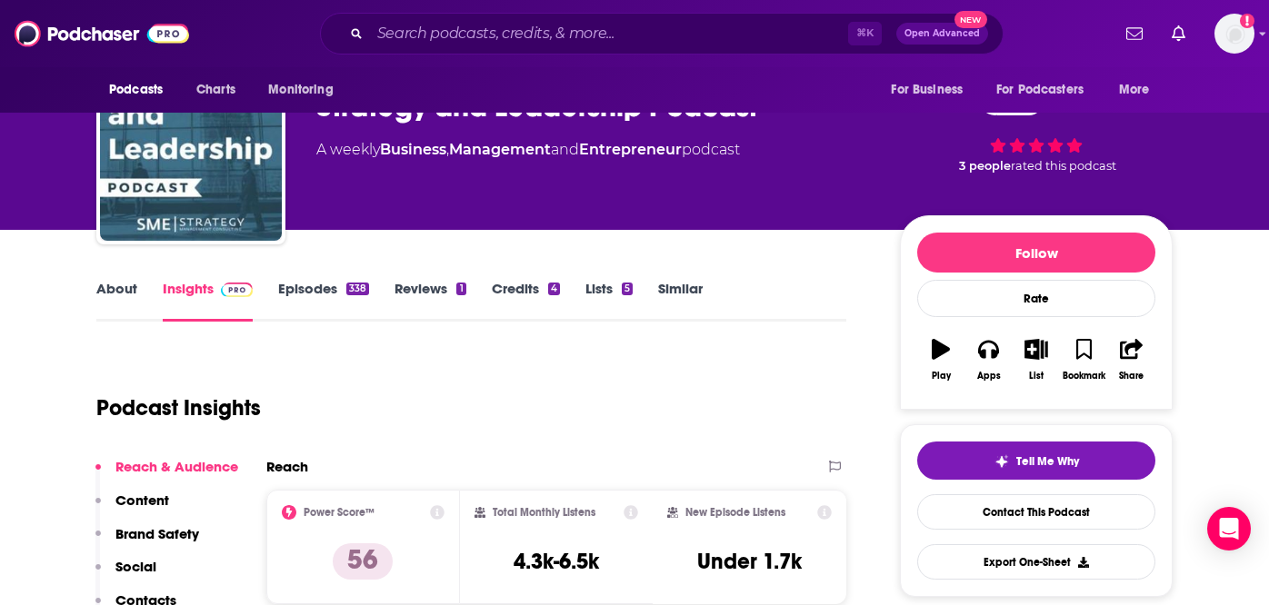
scroll to position [143, 0]
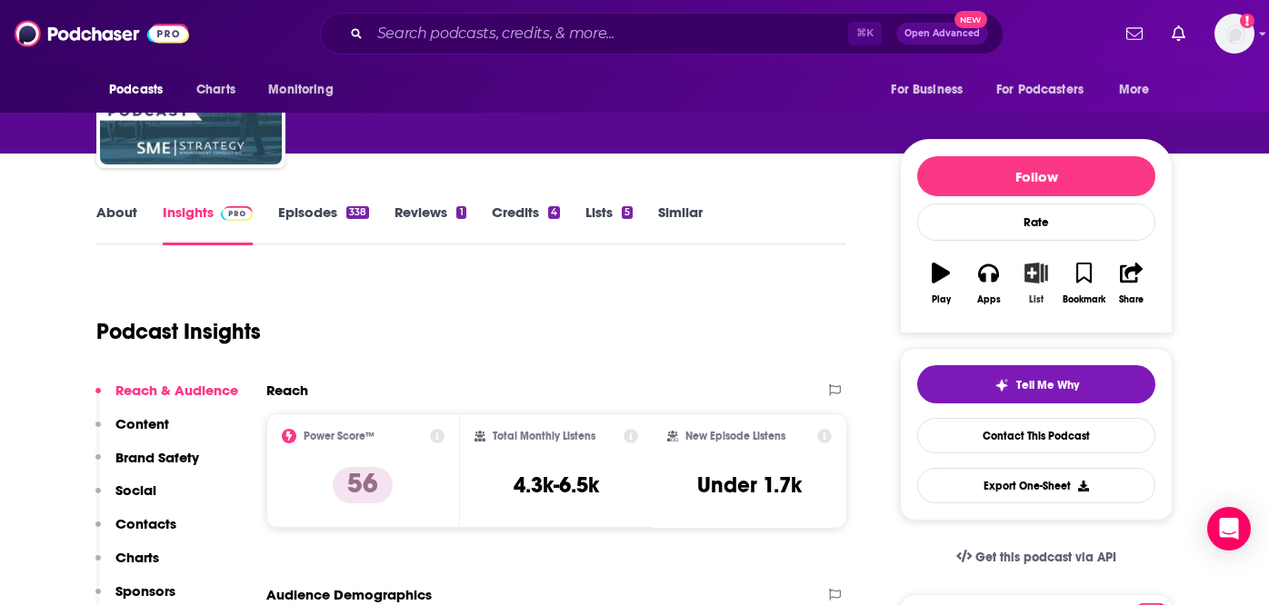
click at [1037, 277] on icon "button" at bounding box center [1036, 273] width 23 height 20
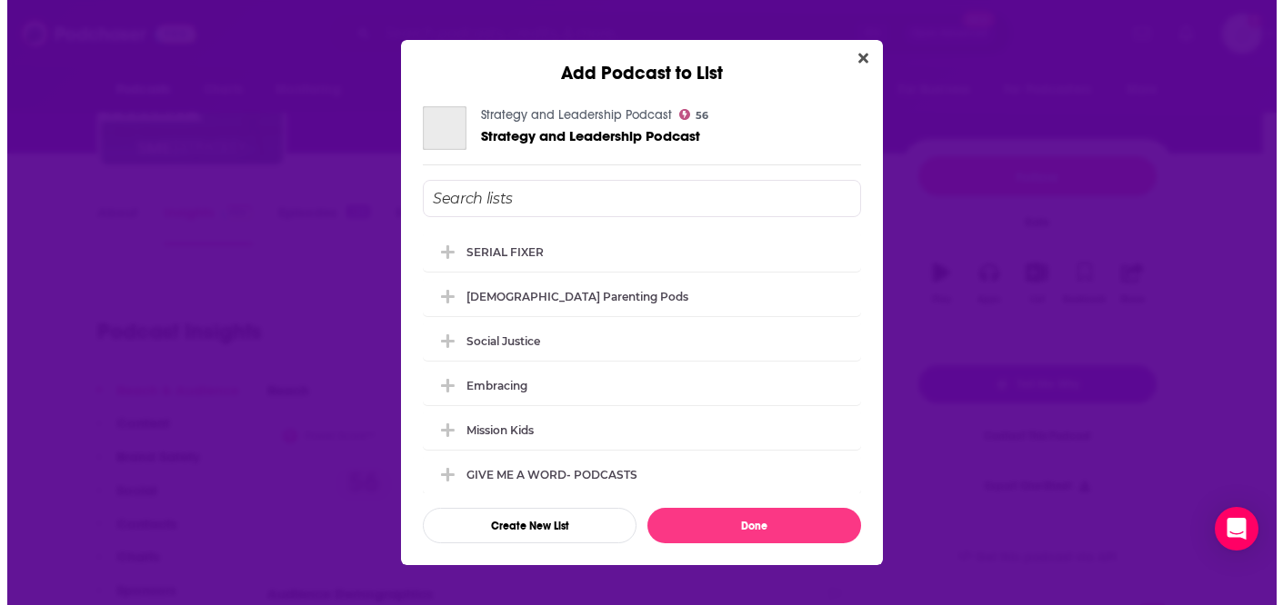
scroll to position [0, 0]
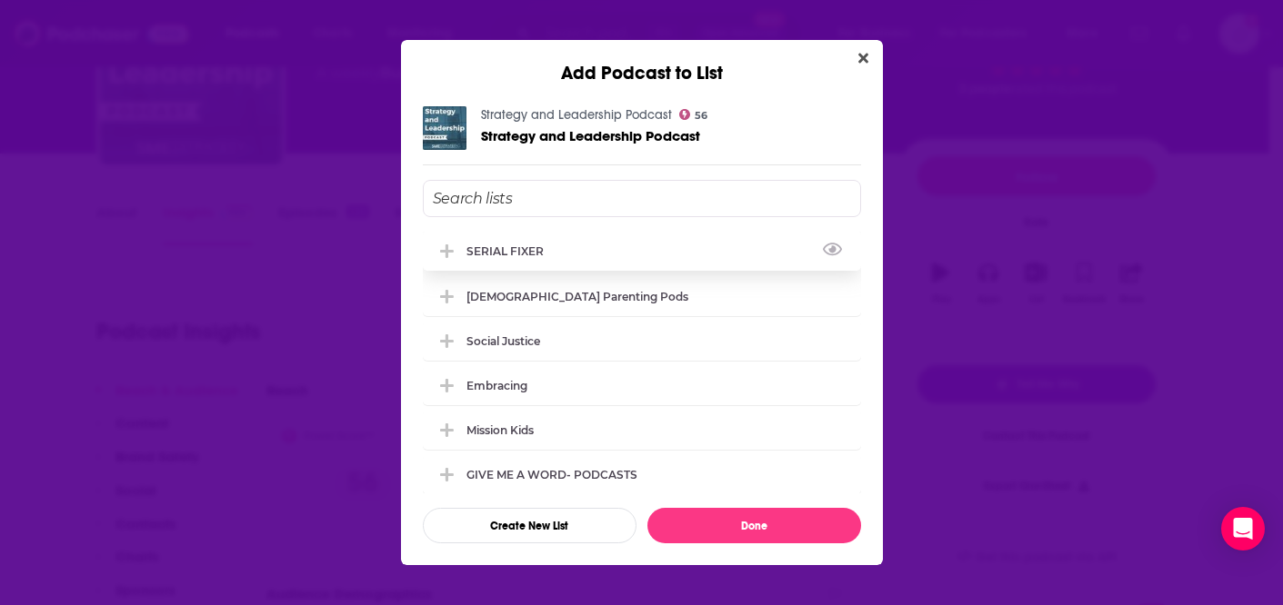
drag, startPoint x: 503, startPoint y: 254, endPoint x: 523, endPoint y: 255, distance: 20.1
click at [503, 254] on div "SERIAL FIXER" at bounding box center [510, 252] width 88 height 14
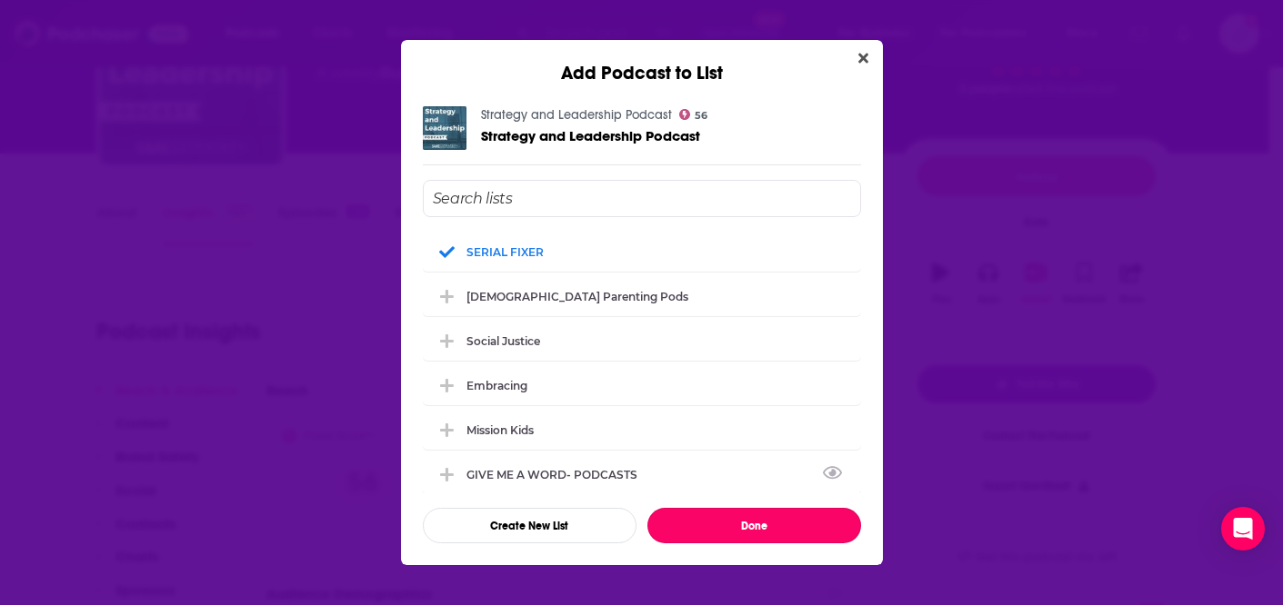
drag, startPoint x: 751, startPoint y: 528, endPoint x: 741, endPoint y: 510, distance: 20.7
click at [751, 528] on button "Done" at bounding box center [754, 525] width 214 height 35
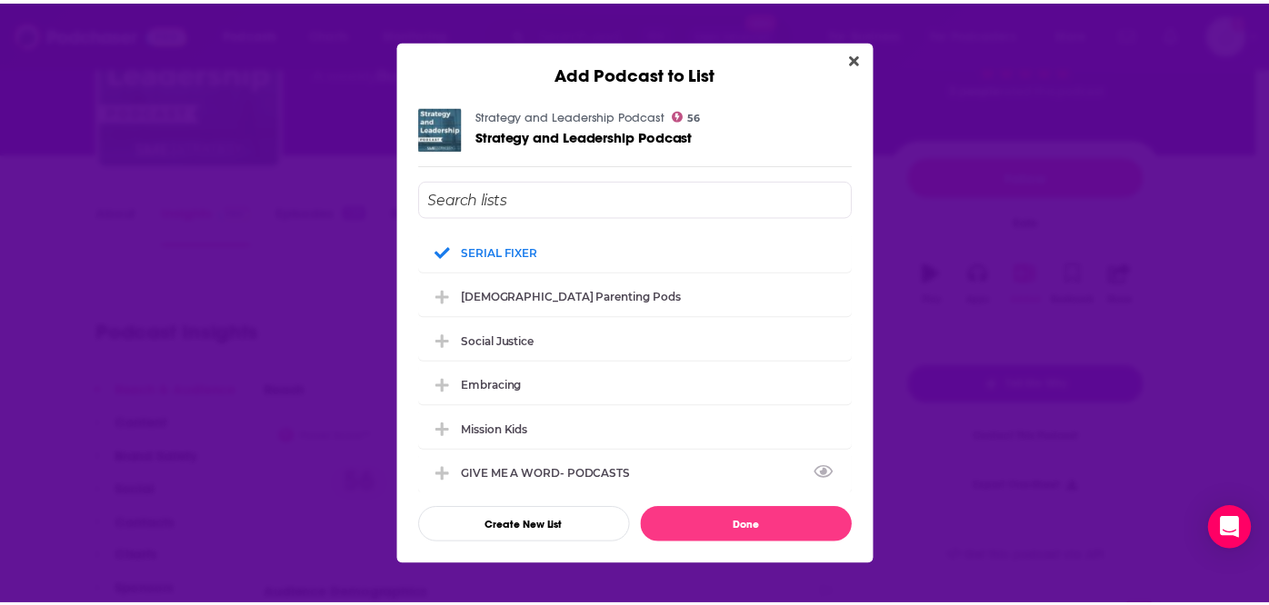
scroll to position [143, 0]
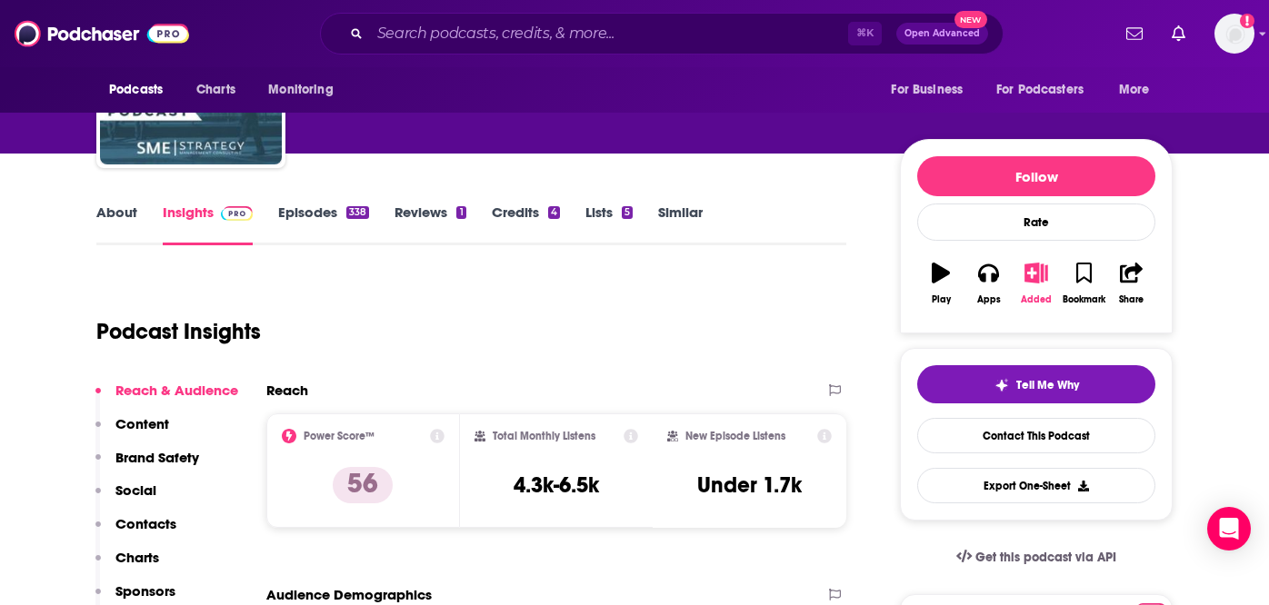
type input "[URL][DOMAIN_NAME]"
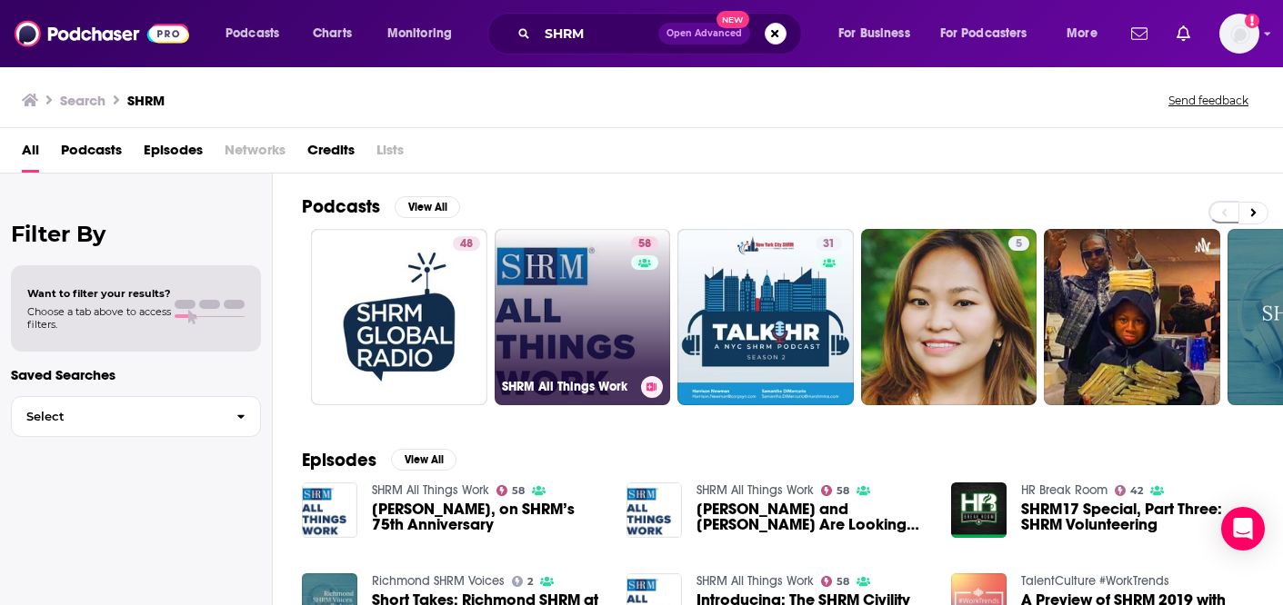
click at [544, 284] on link "58 SHRM All Things Work" at bounding box center [582, 317] width 176 height 176
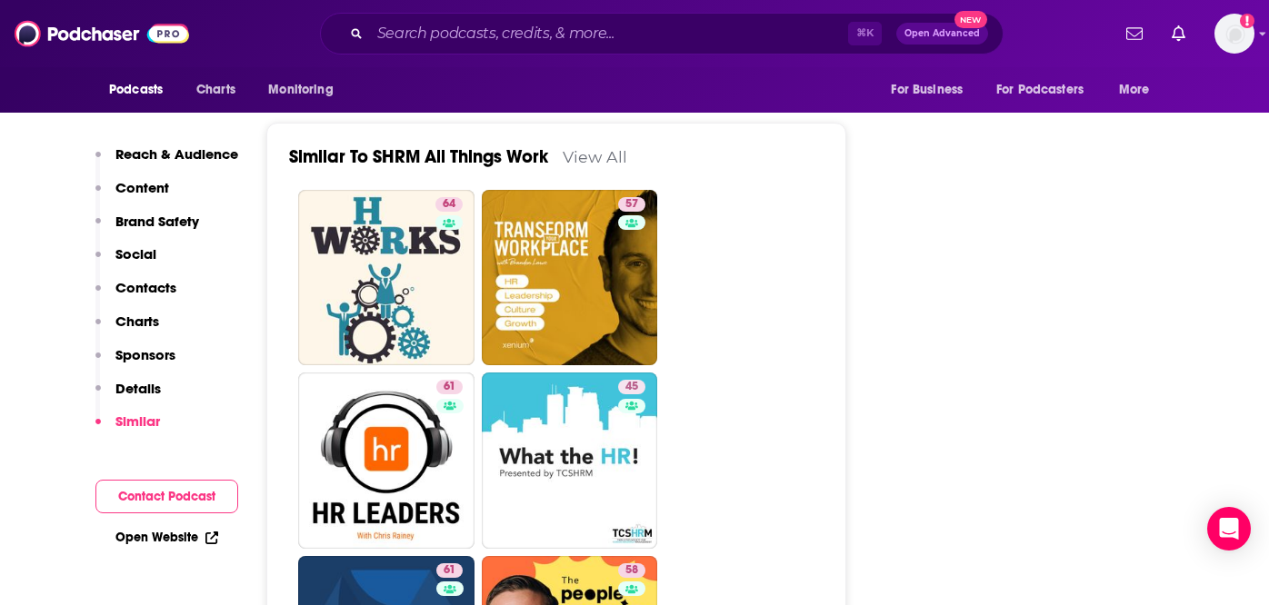
scroll to position [3596, 0]
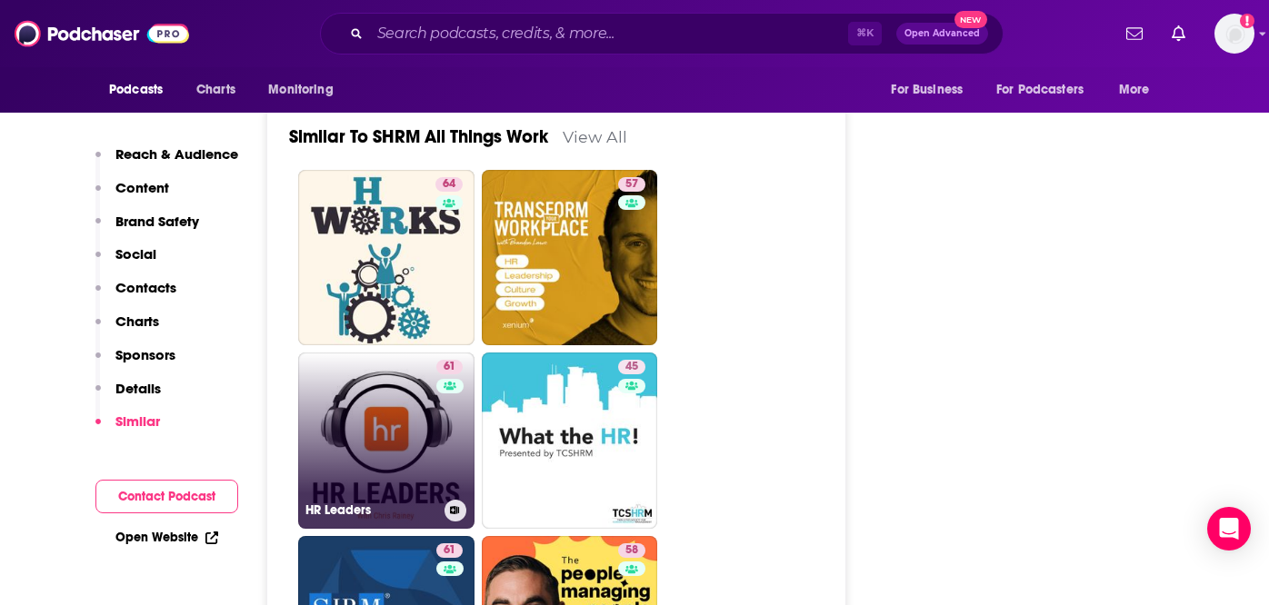
click at [361, 353] on link "61 HR Leaders" at bounding box center [386, 441] width 176 height 176
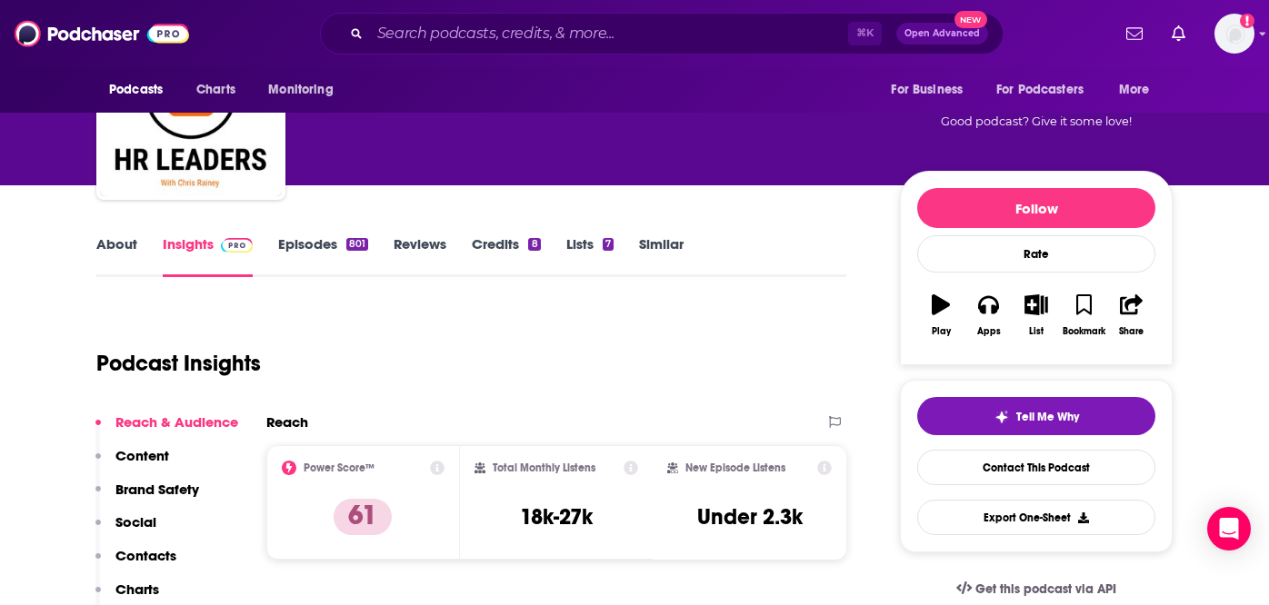
scroll to position [145, 0]
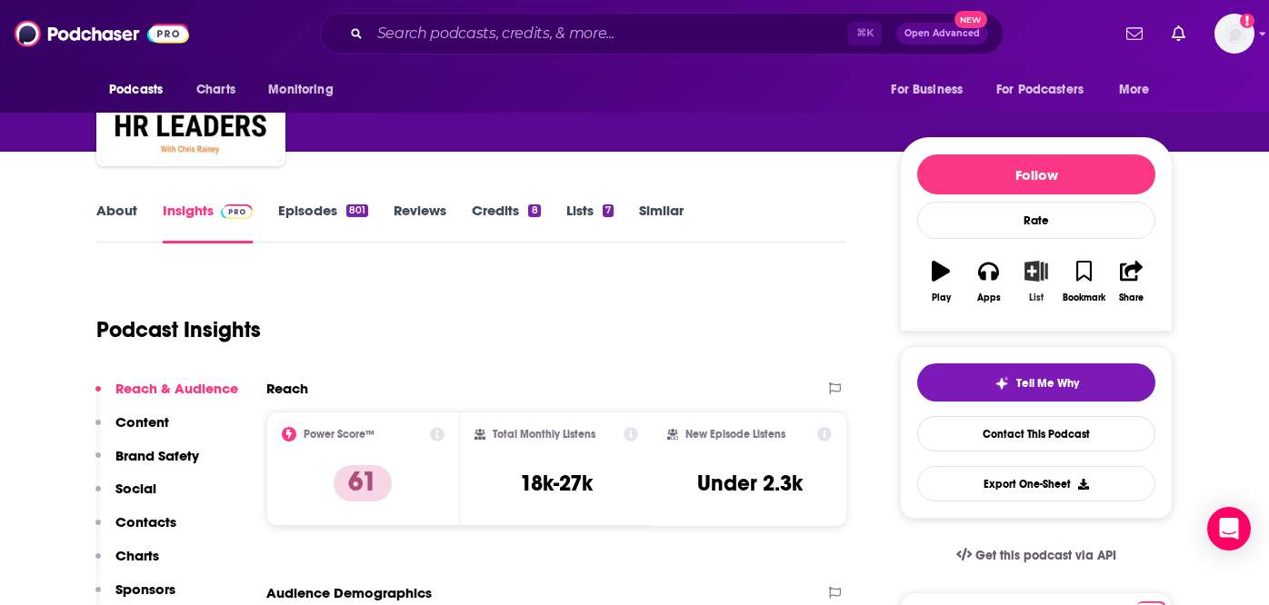
click at [1036, 284] on button "List" at bounding box center [1036, 281] width 47 height 65
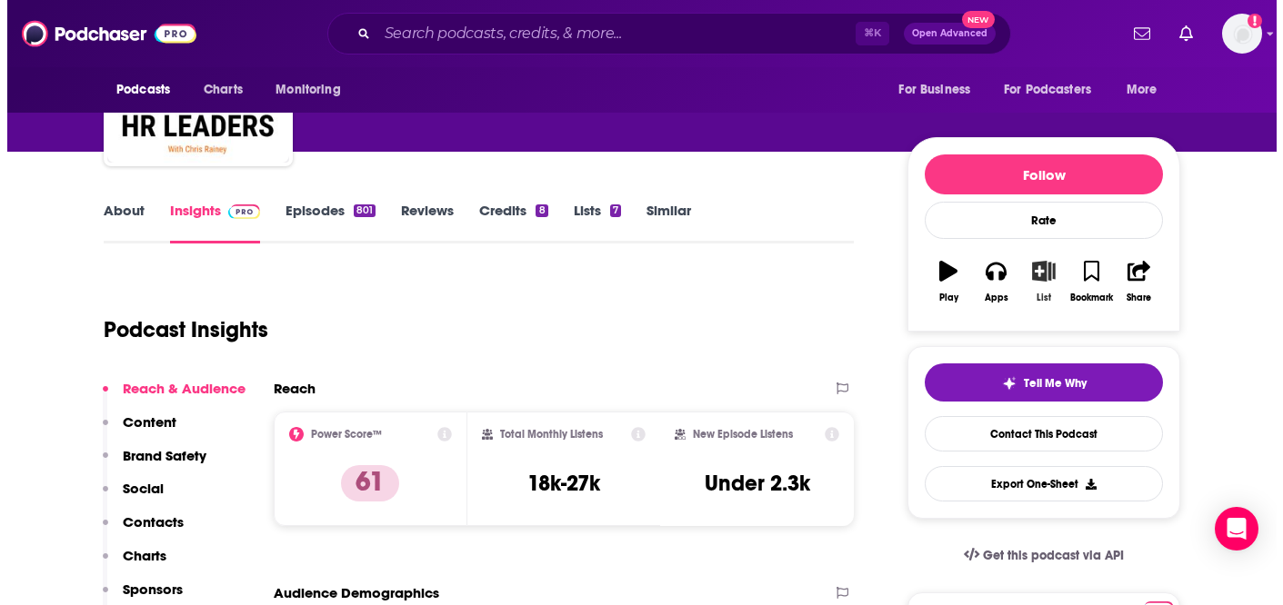
scroll to position [0, 0]
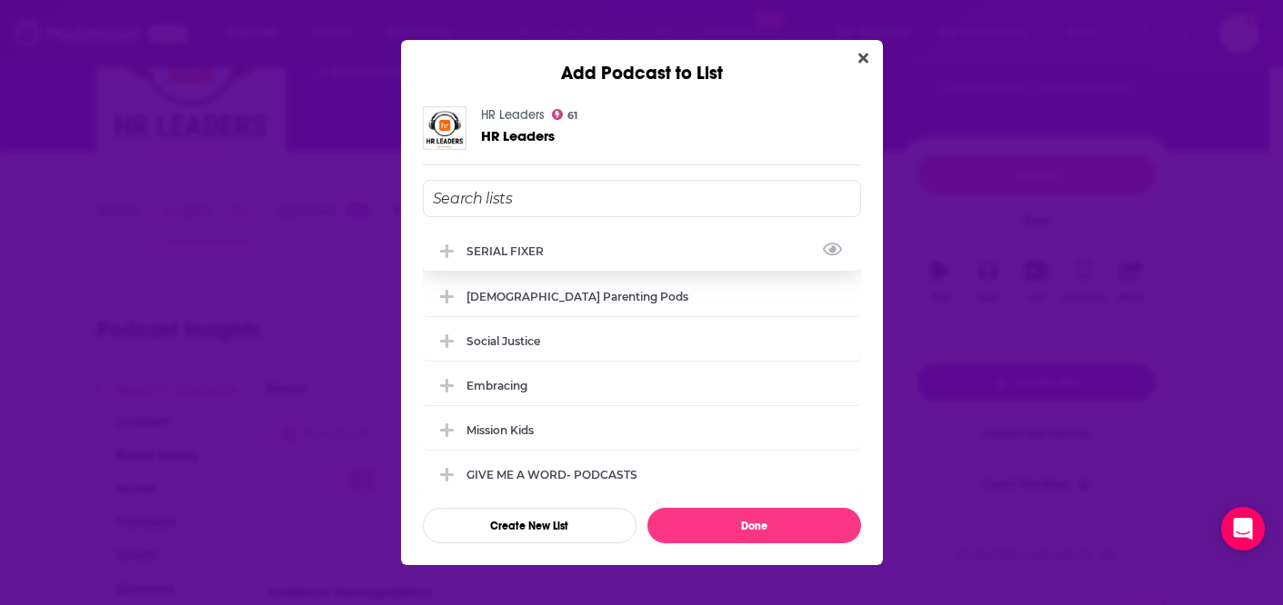
click at [524, 256] on div "SERIAL FIXER" at bounding box center [510, 252] width 88 height 14
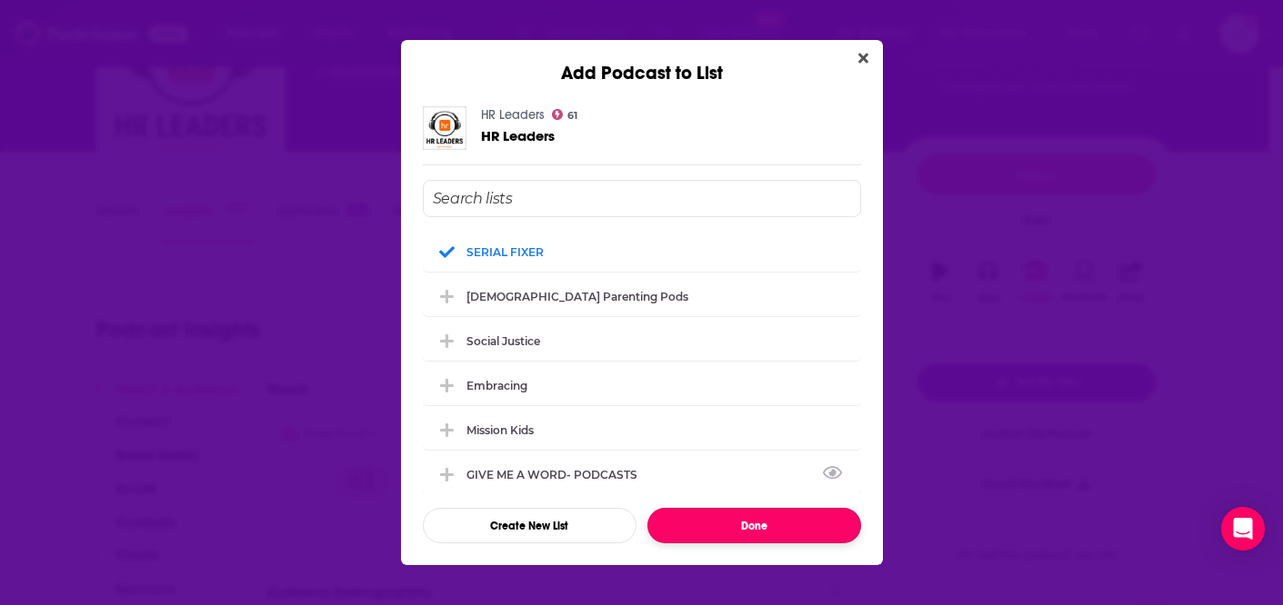
click at [765, 529] on button "Done" at bounding box center [754, 525] width 214 height 35
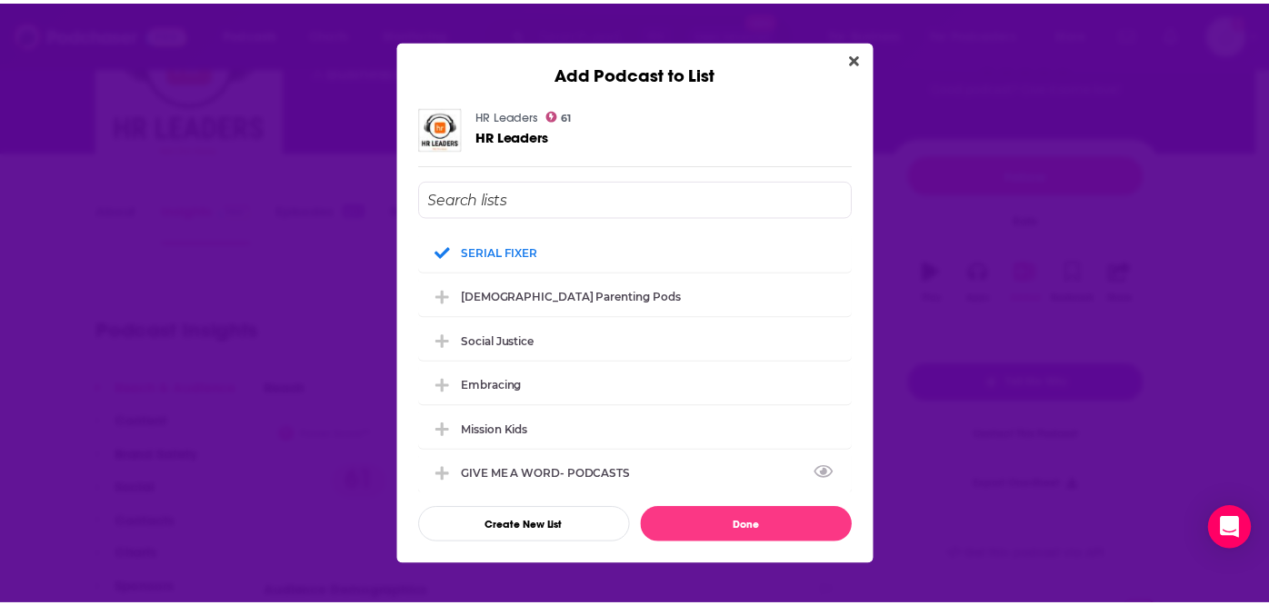
scroll to position [145, 0]
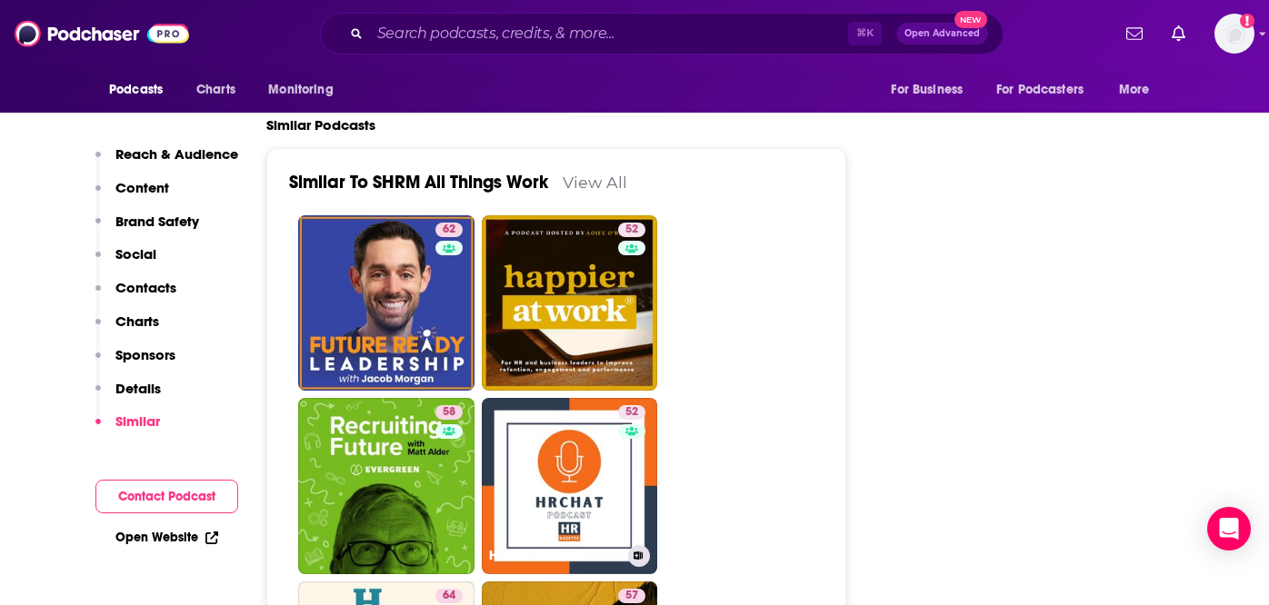
scroll to position [3538, 0]
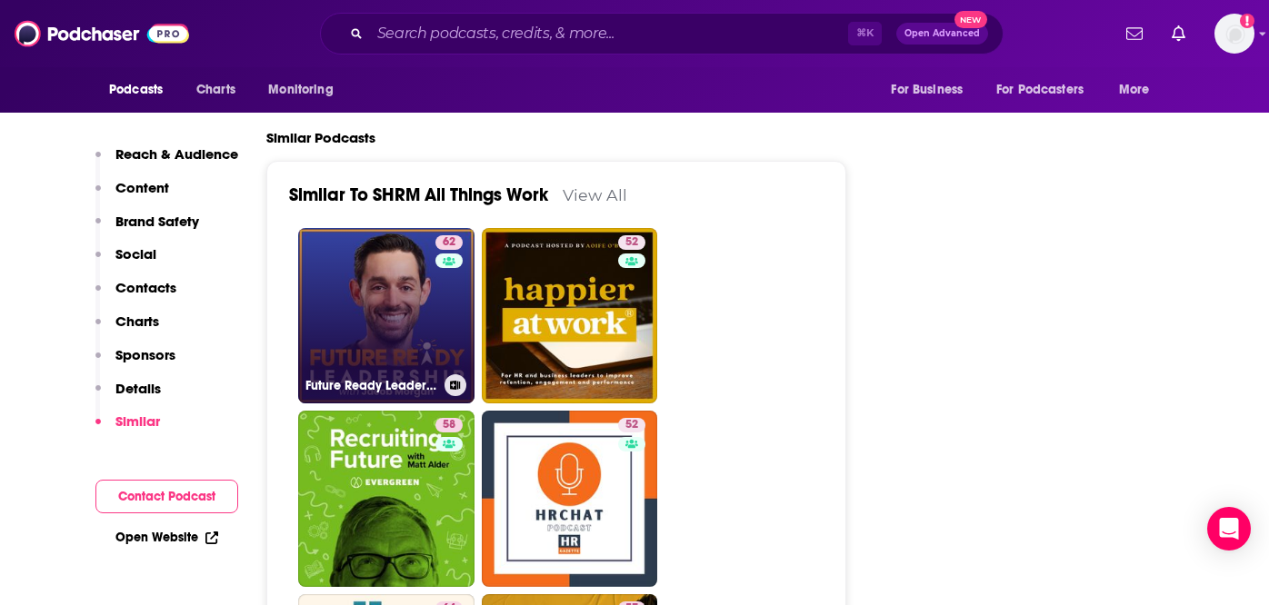
click at [360, 228] on link "62 Future Ready Leadership With [PERSON_NAME]" at bounding box center [386, 316] width 176 height 176
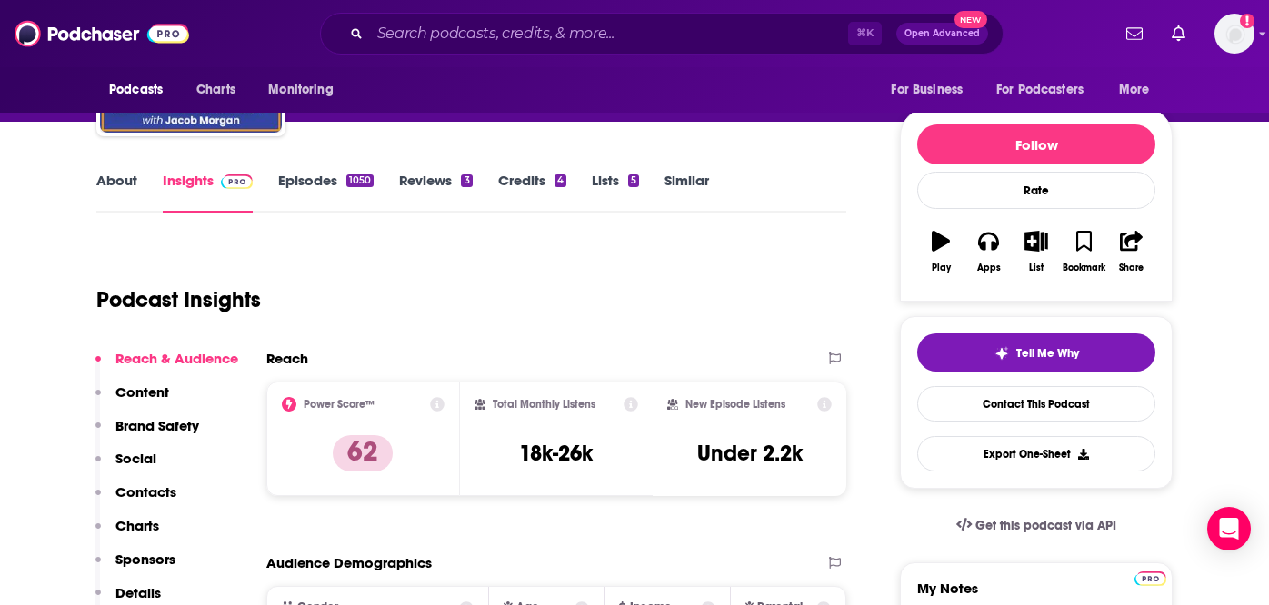
scroll to position [176, 0]
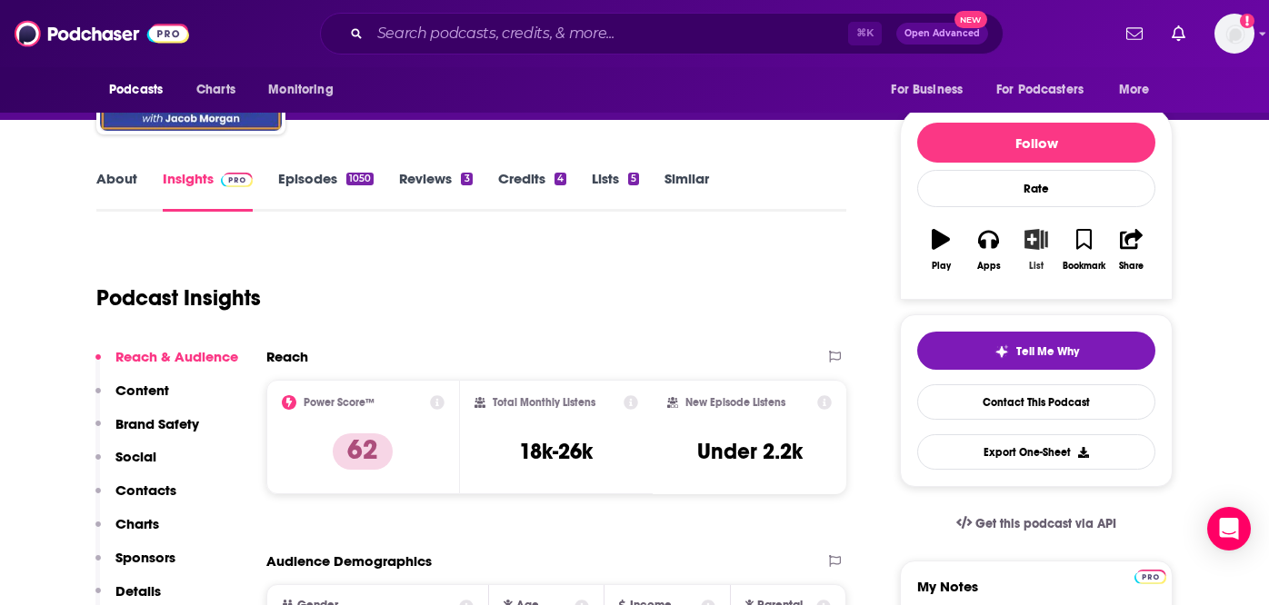
click at [1041, 244] on icon "button" at bounding box center [1036, 239] width 23 height 20
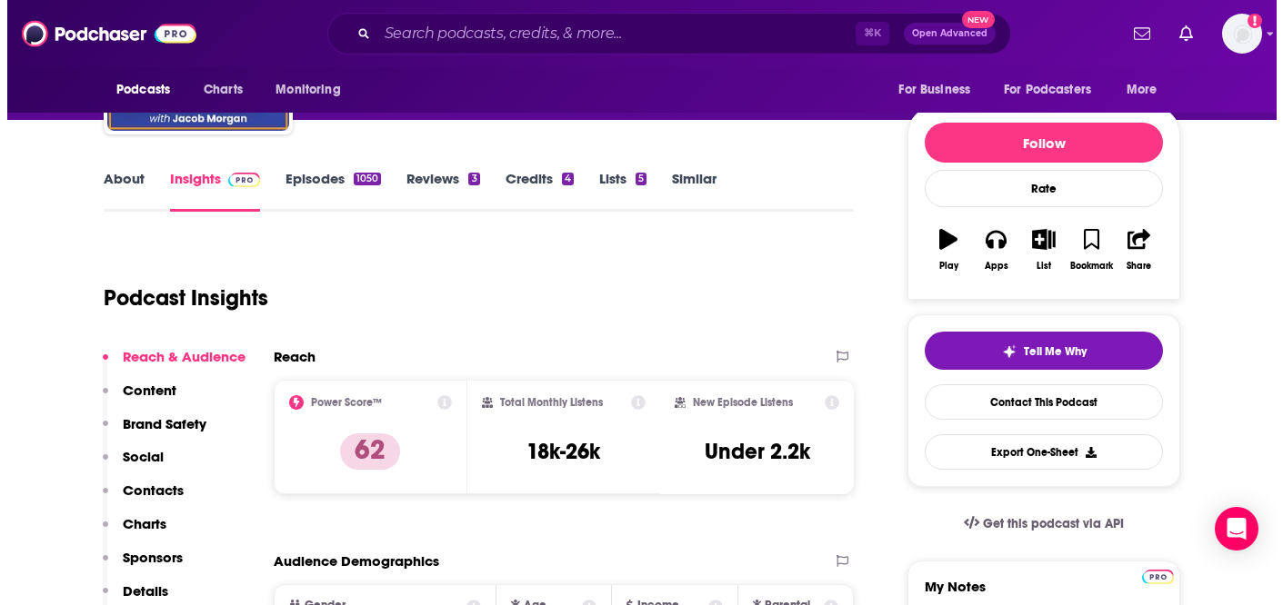
scroll to position [0, 0]
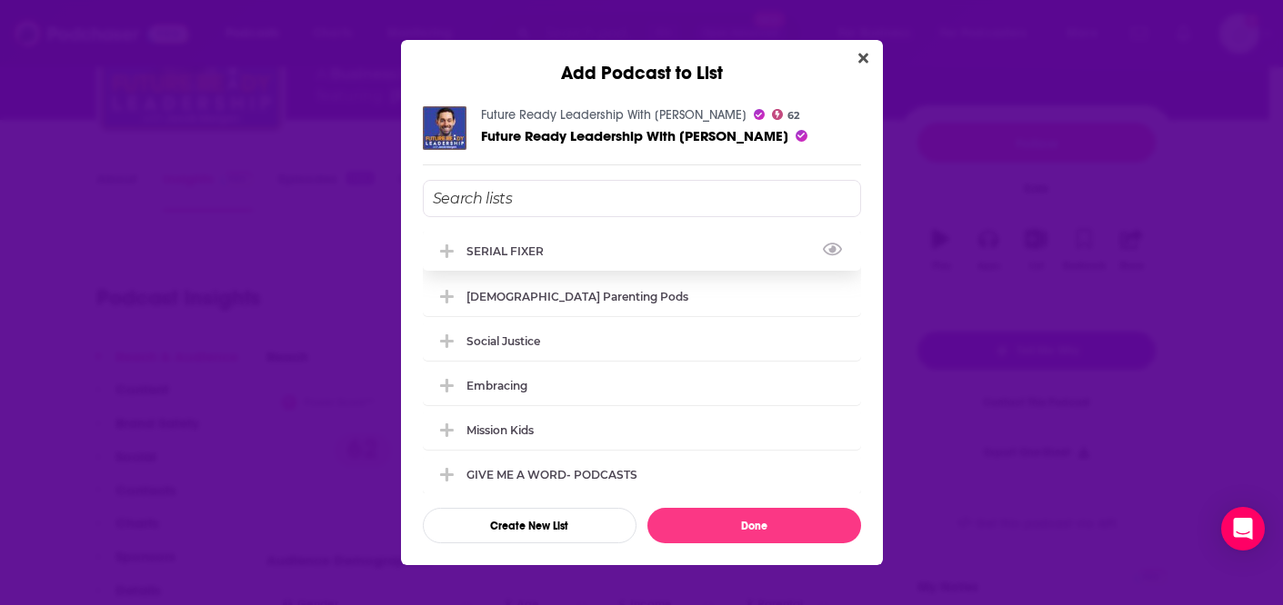
click at [538, 251] on div "SERIAL FIXER" at bounding box center [510, 252] width 88 height 14
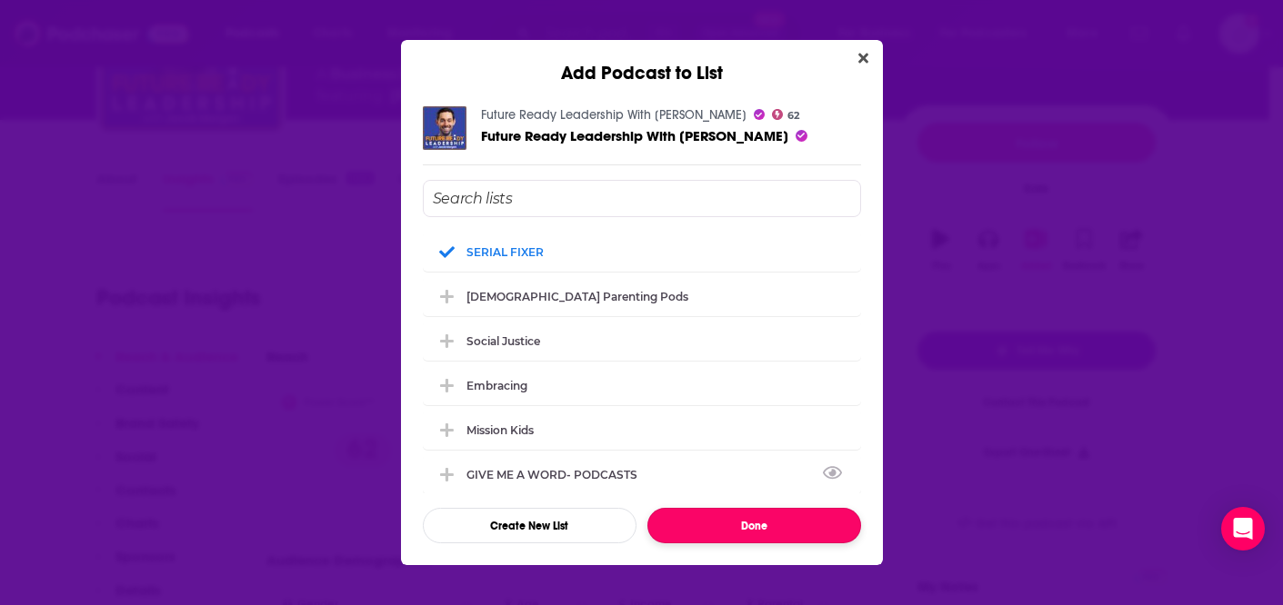
click at [764, 527] on button "Done" at bounding box center [754, 525] width 214 height 35
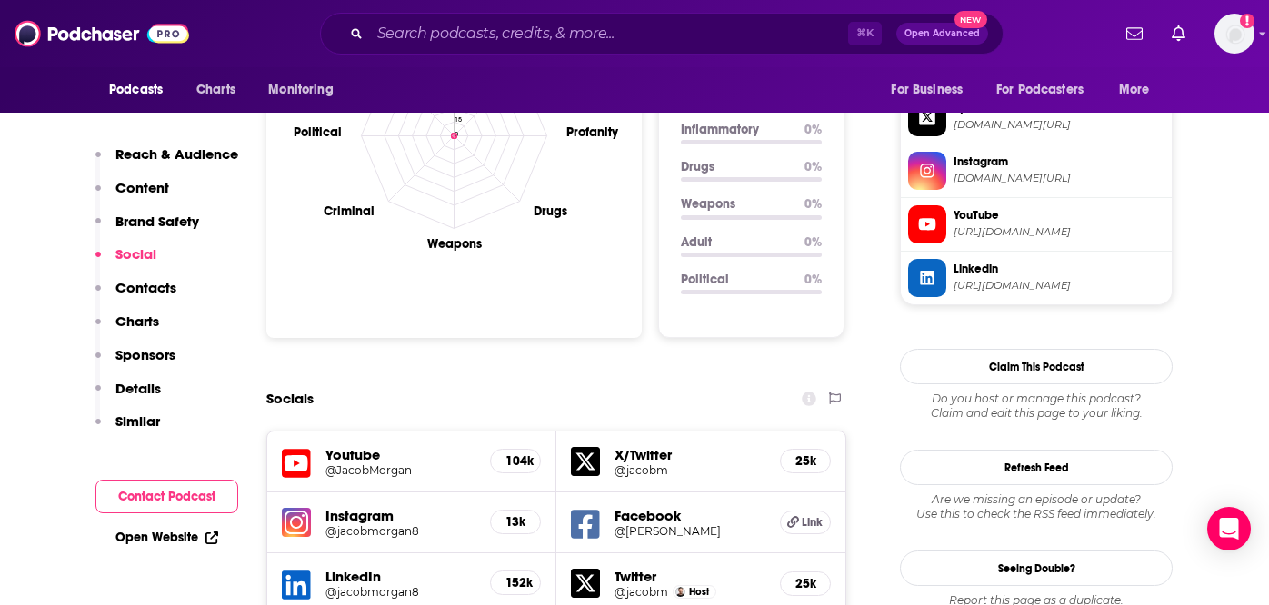
scroll to position [1884, 0]
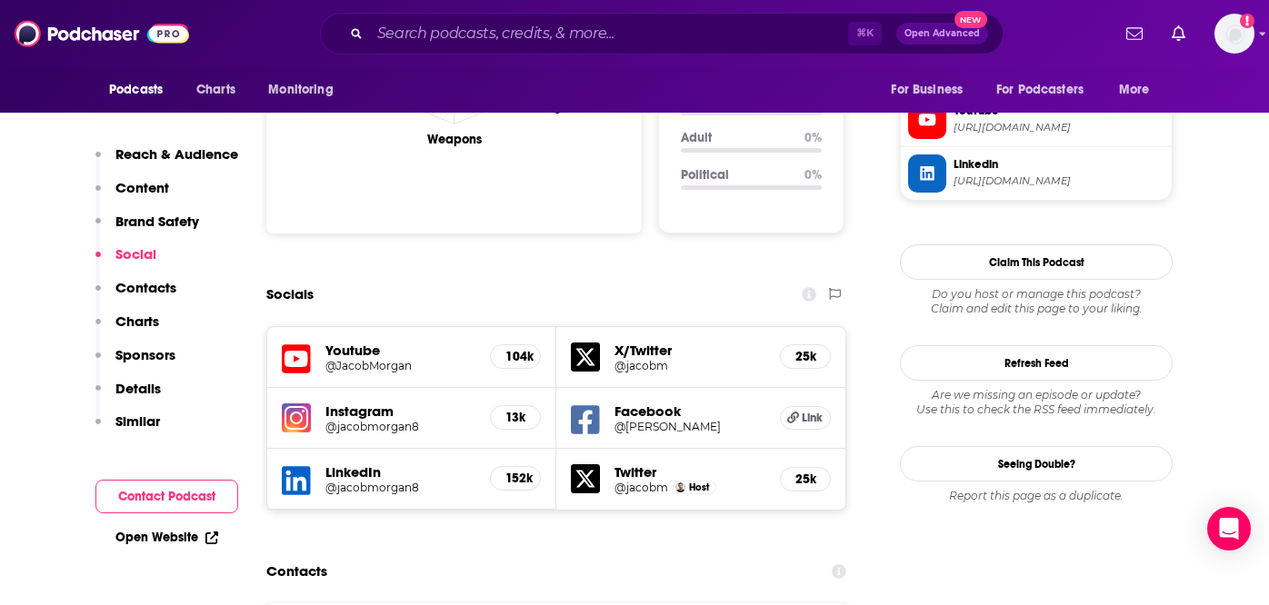
type input "[URL][DOMAIN_NAME]"
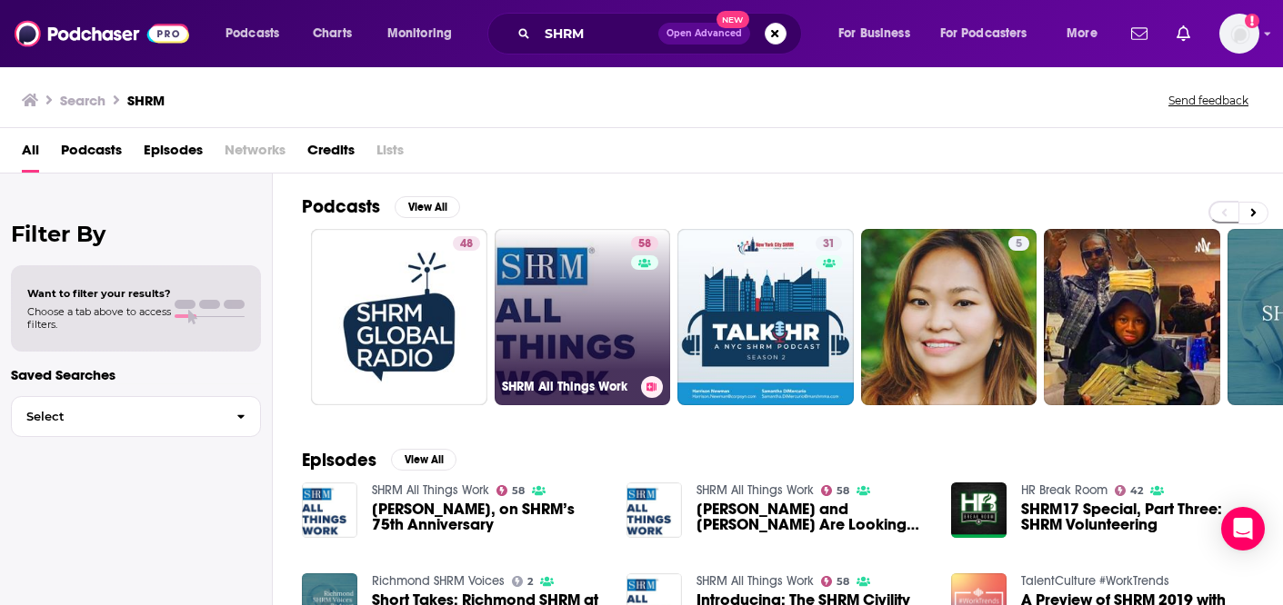
click at [583, 302] on link "58 SHRM All Things Work" at bounding box center [582, 317] width 176 height 176
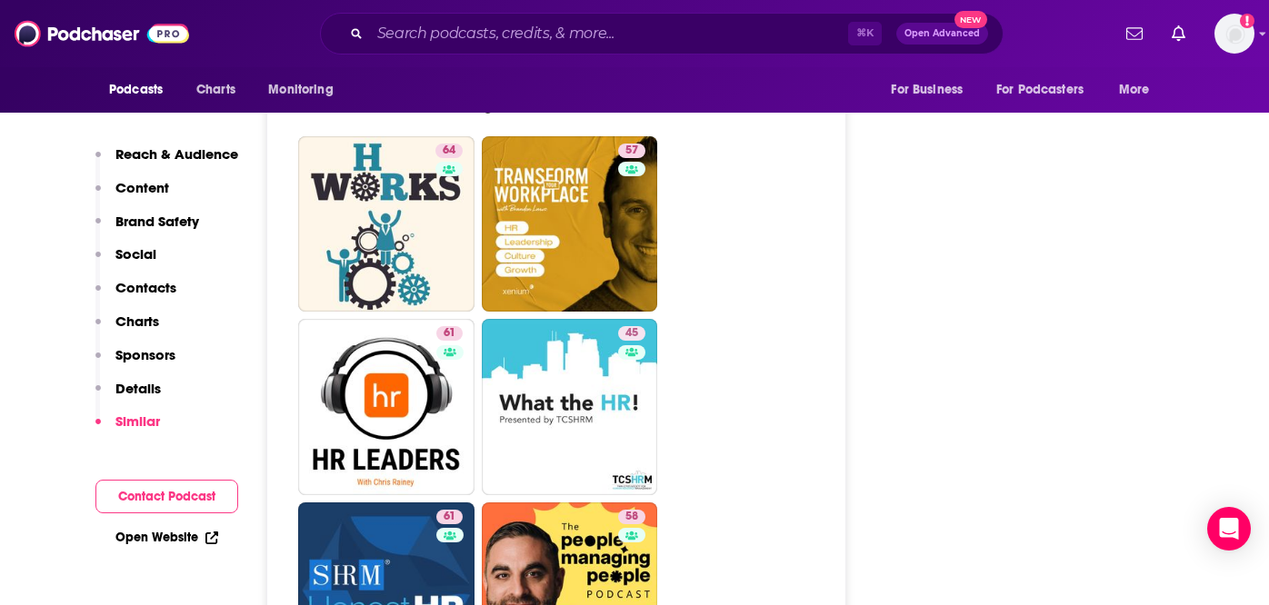
scroll to position [3702, 0]
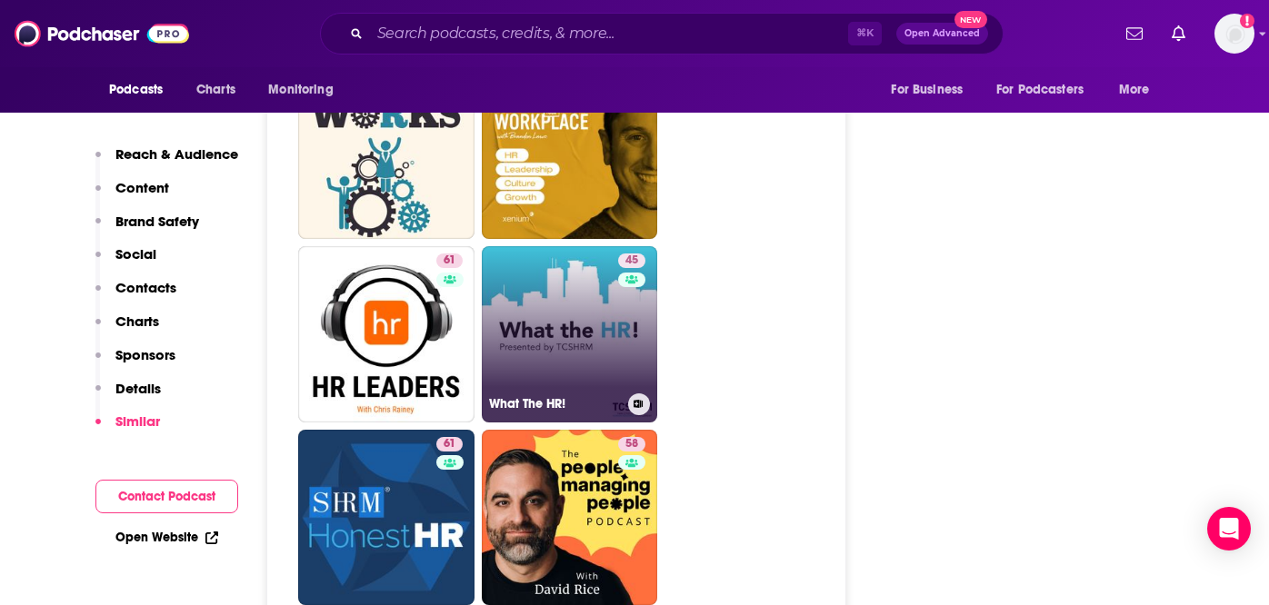
click at [538, 254] on link "45 What The HR!" at bounding box center [570, 334] width 176 height 176
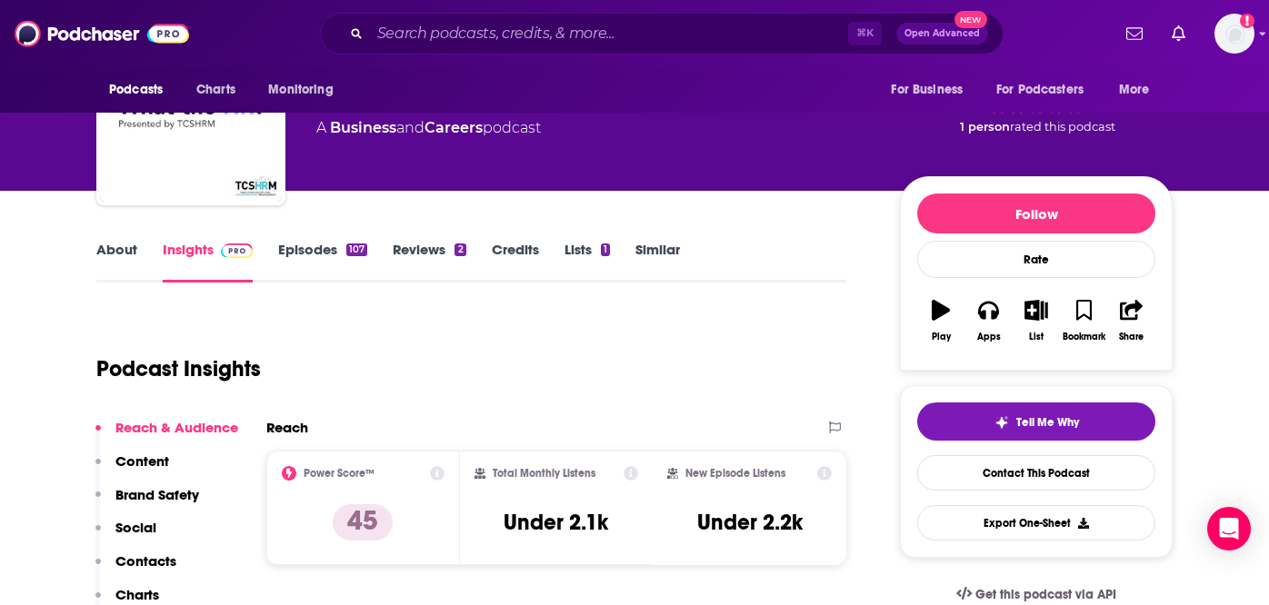
scroll to position [143, 0]
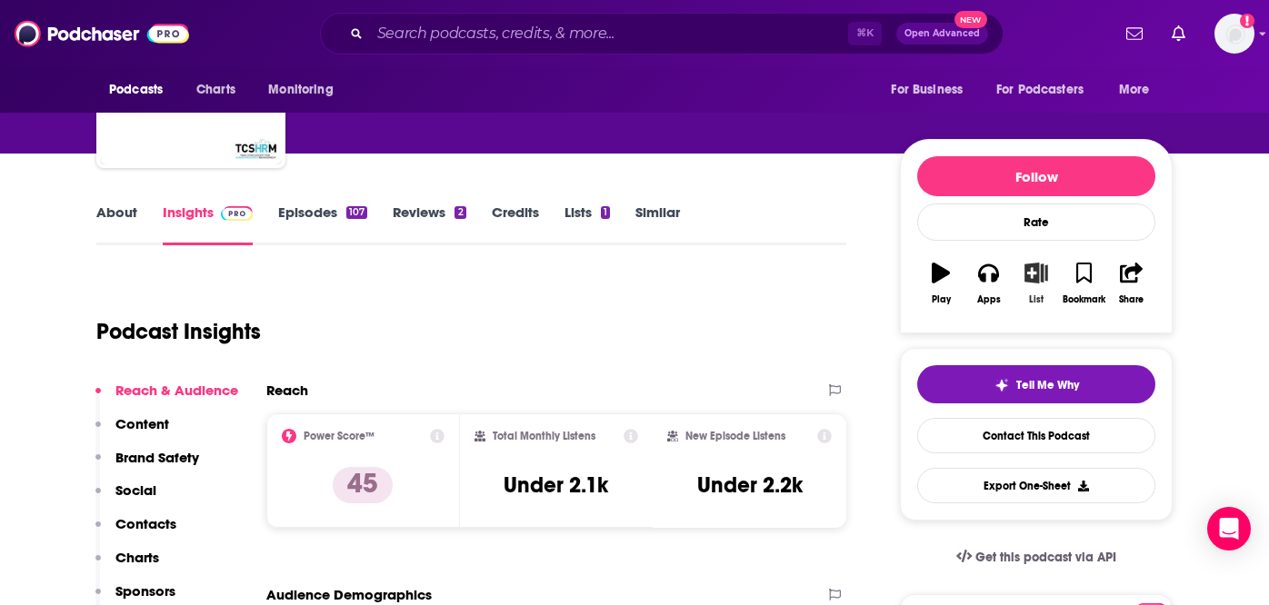
click at [1037, 283] on icon "button" at bounding box center [1036, 273] width 23 height 20
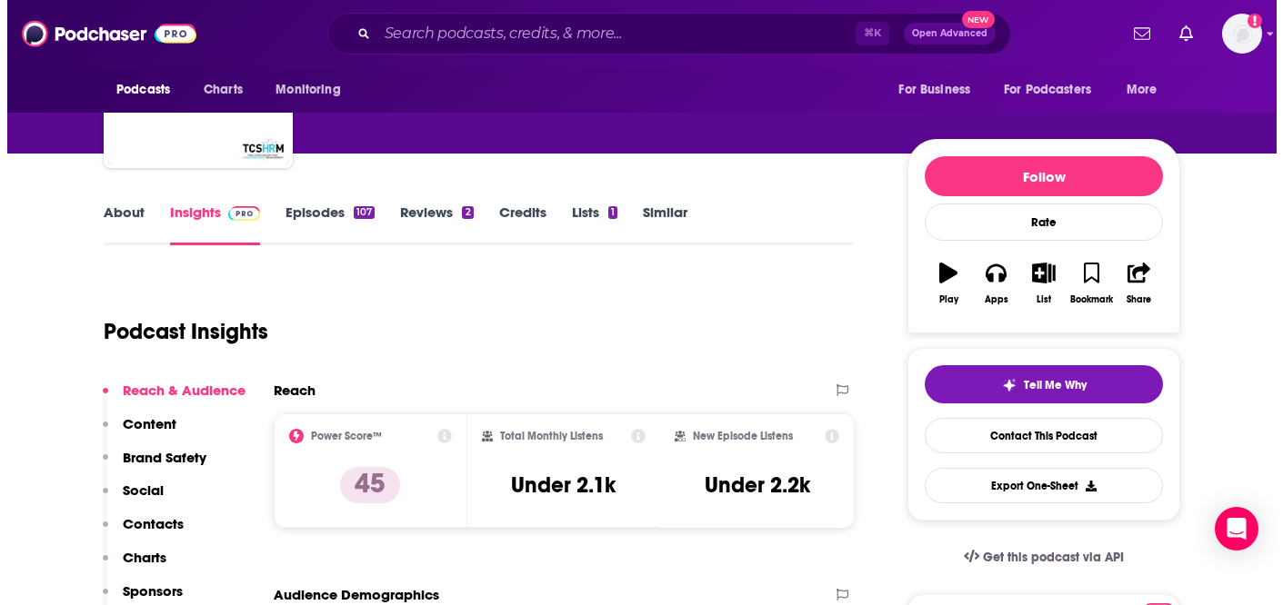
scroll to position [0, 0]
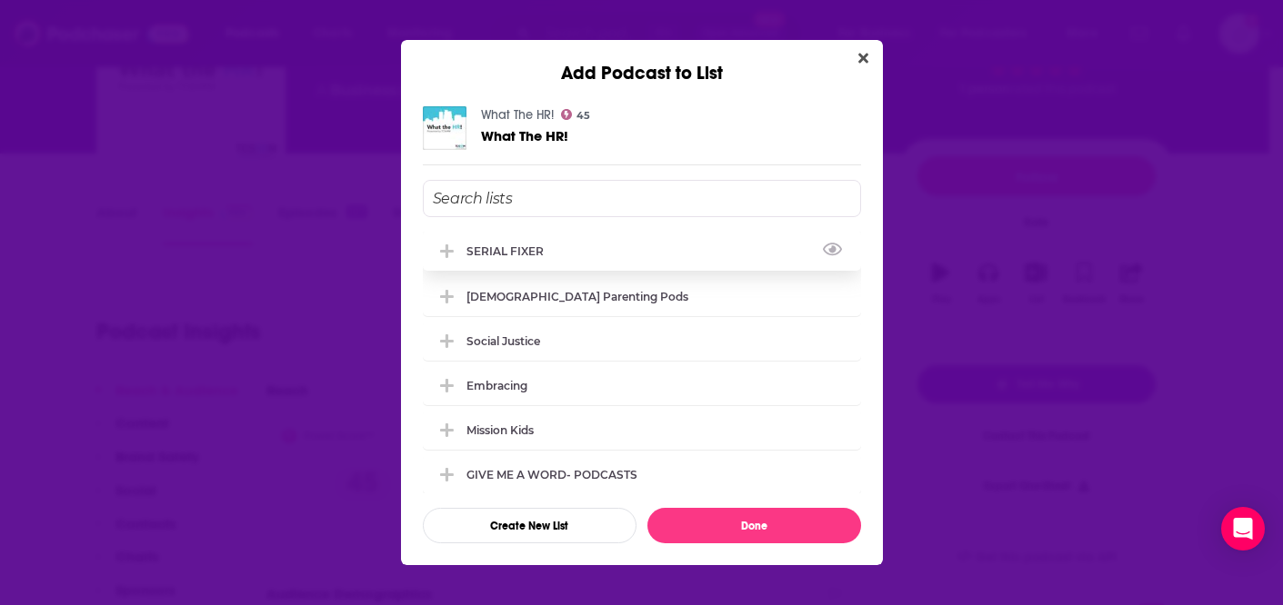
click at [509, 249] on div "SERIAL FIXER" at bounding box center [510, 252] width 88 height 14
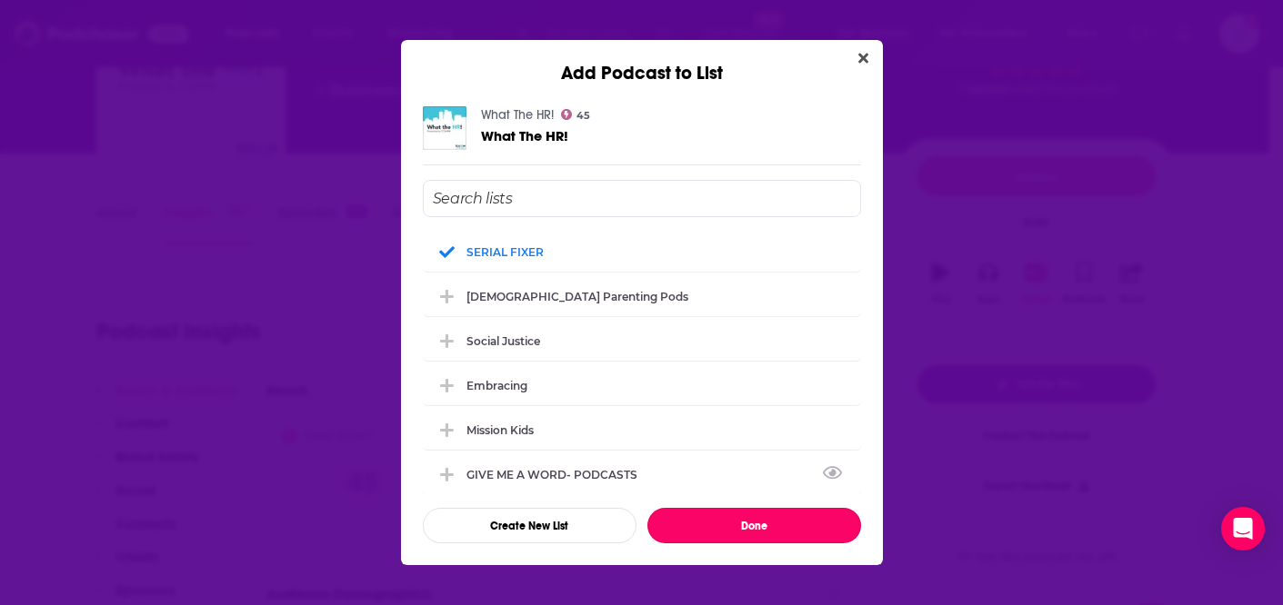
click at [790, 529] on button "Done" at bounding box center [754, 525] width 214 height 35
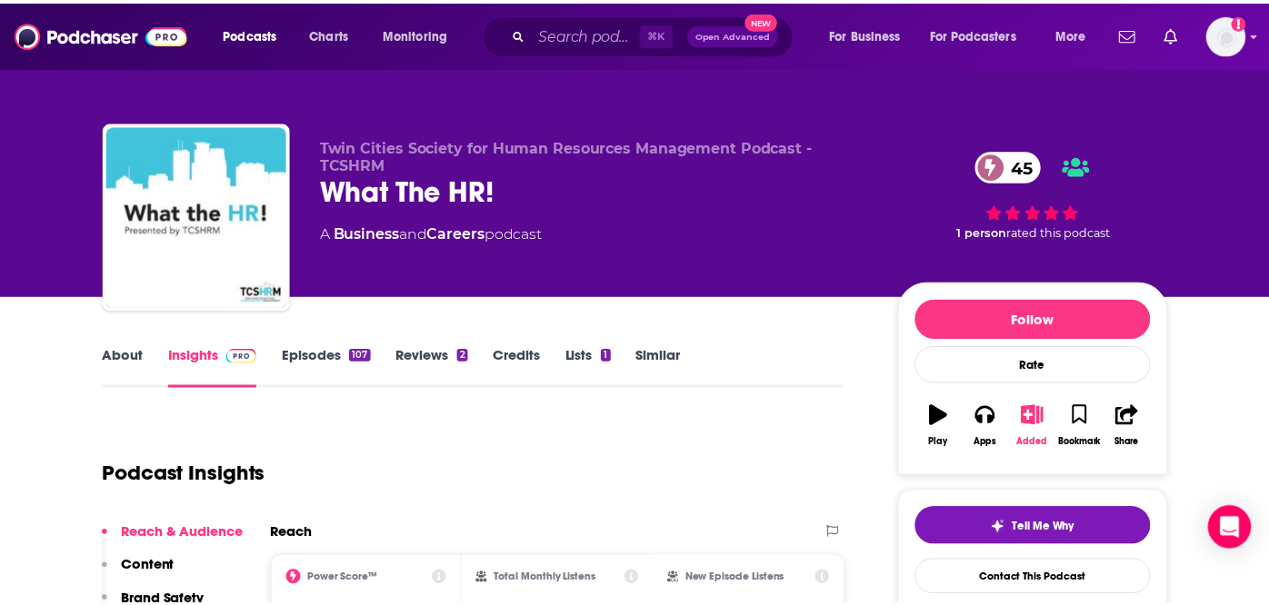
scroll to position [143, 0]
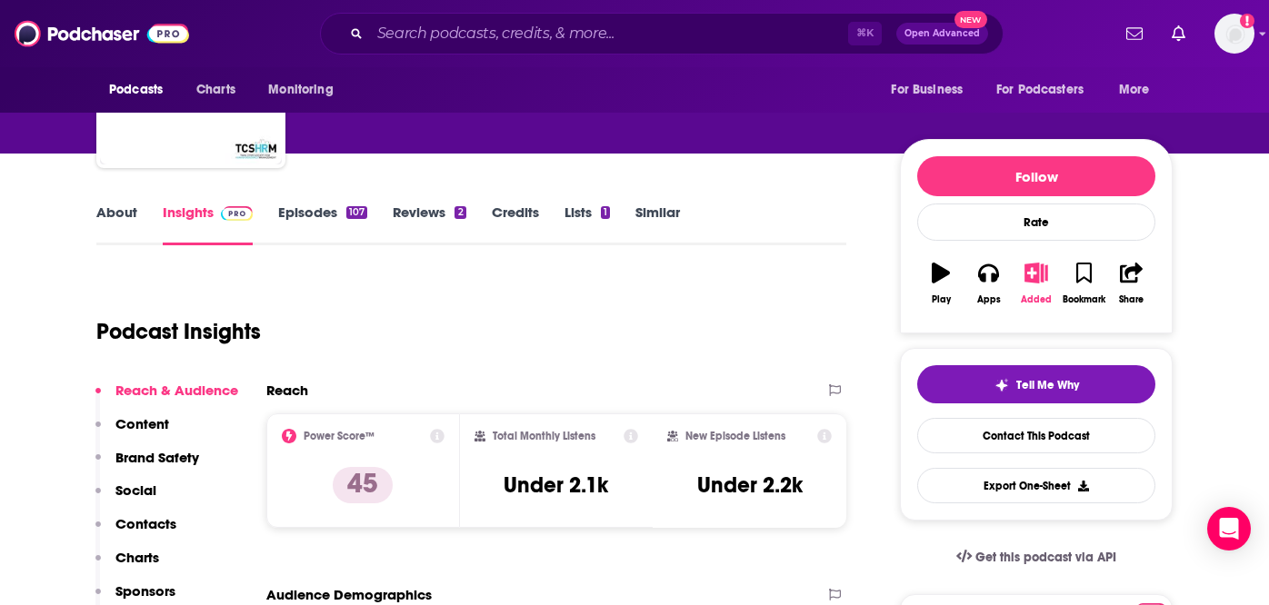
type input "[URL][DOMAIN_NAME]"
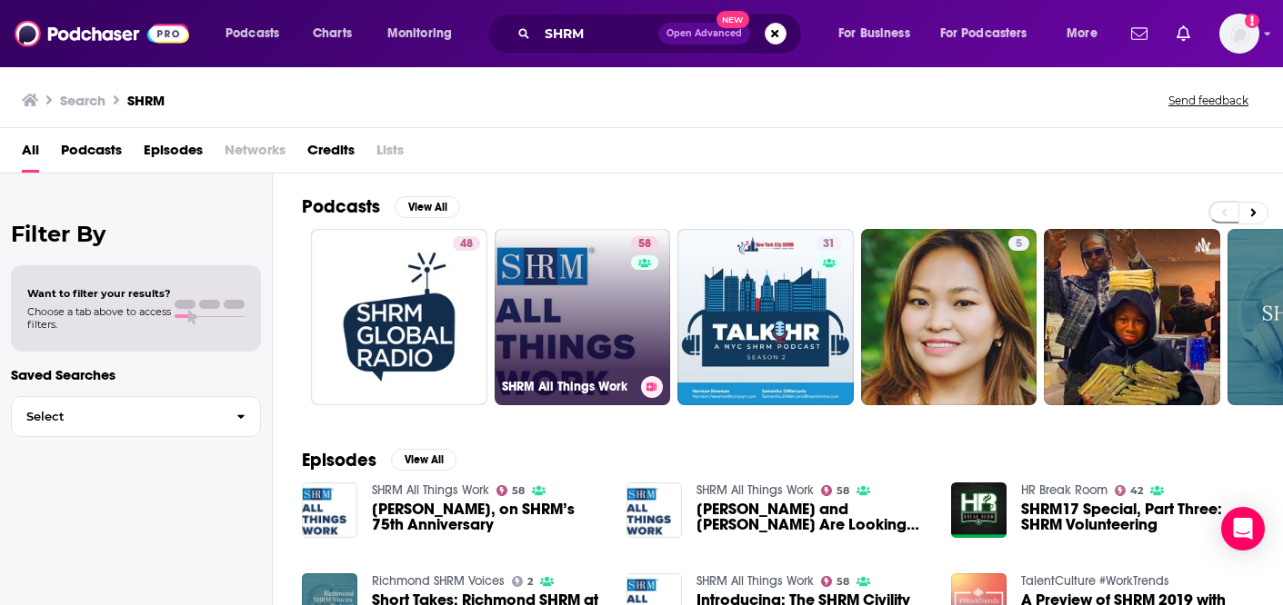
click at [572, 280] on link "58 SHRM All Things Work" at bounding box center [582, 317] width 176 height 176
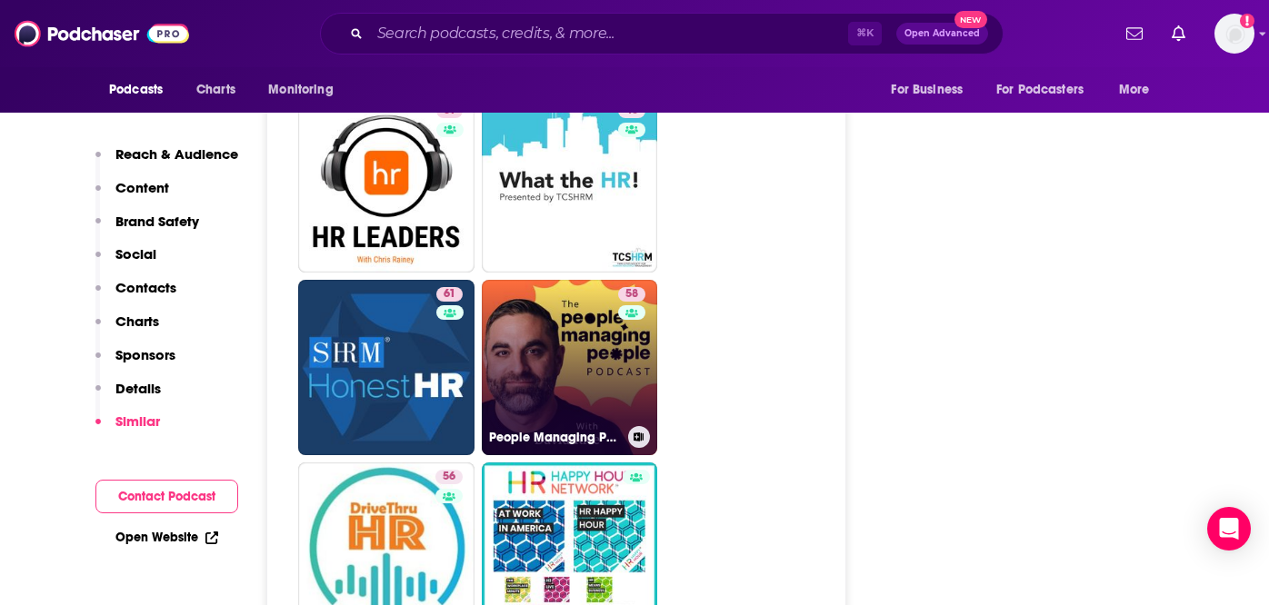
scroll to position [3851, 0]
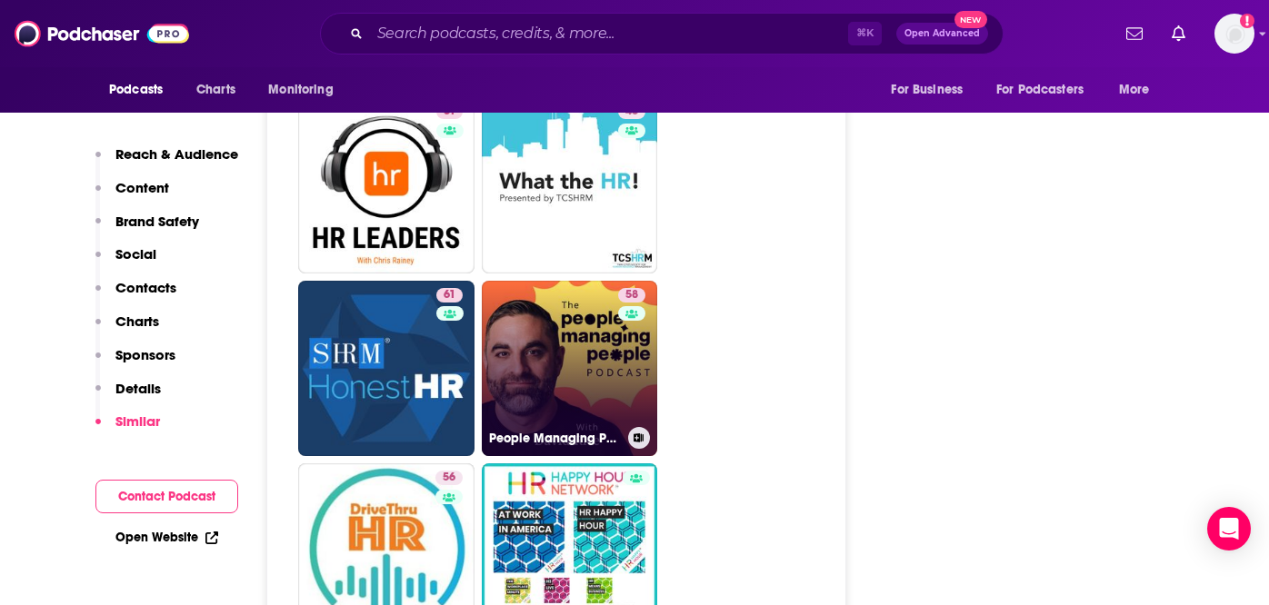
click at [542, 294] on link "58 People Managing People" at bounding box center [570, 369] width 176 height 176
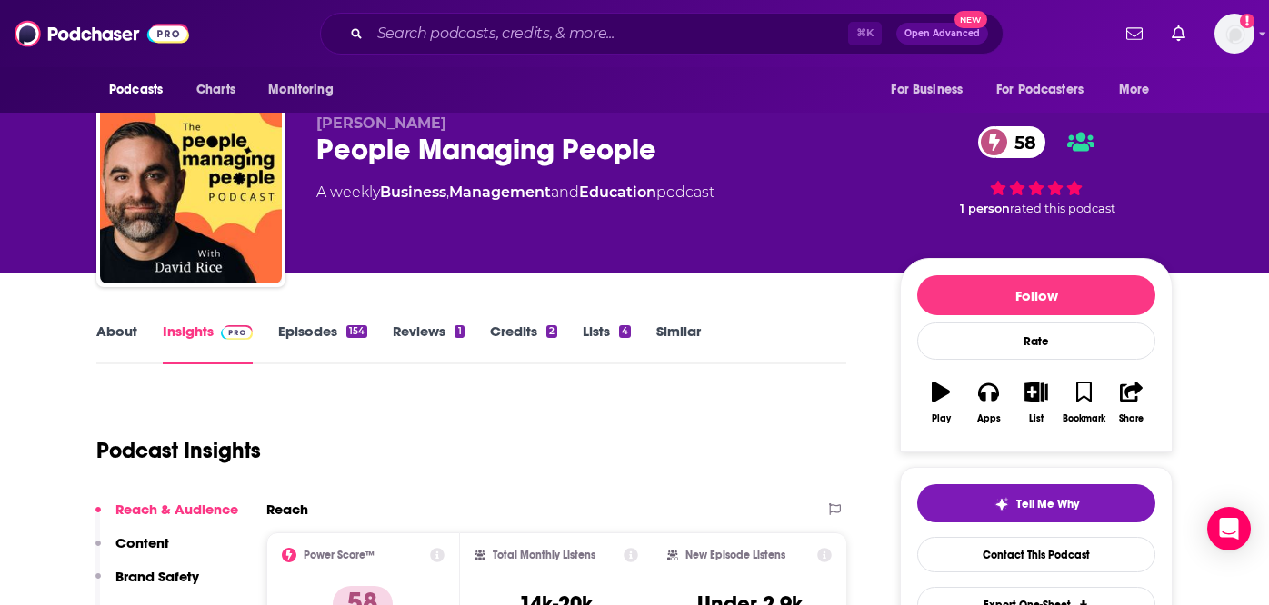
scroll to position [61, 0]
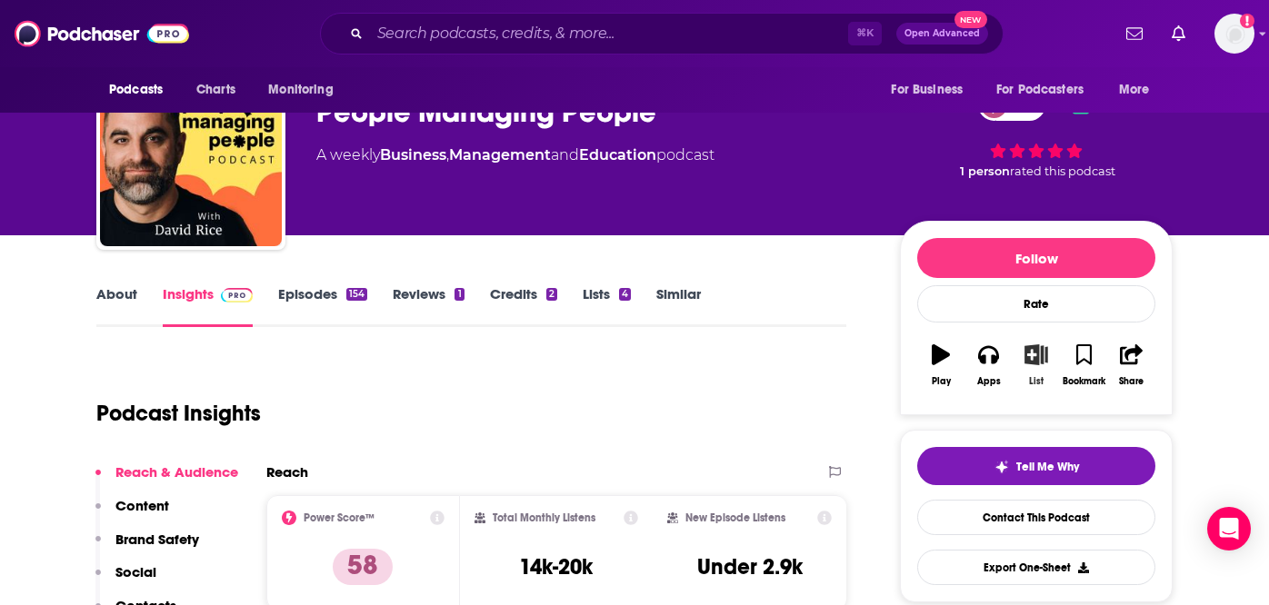
click at [1037, 355] on icon "button" at bounding box center [1036, 355] width 23 height 20
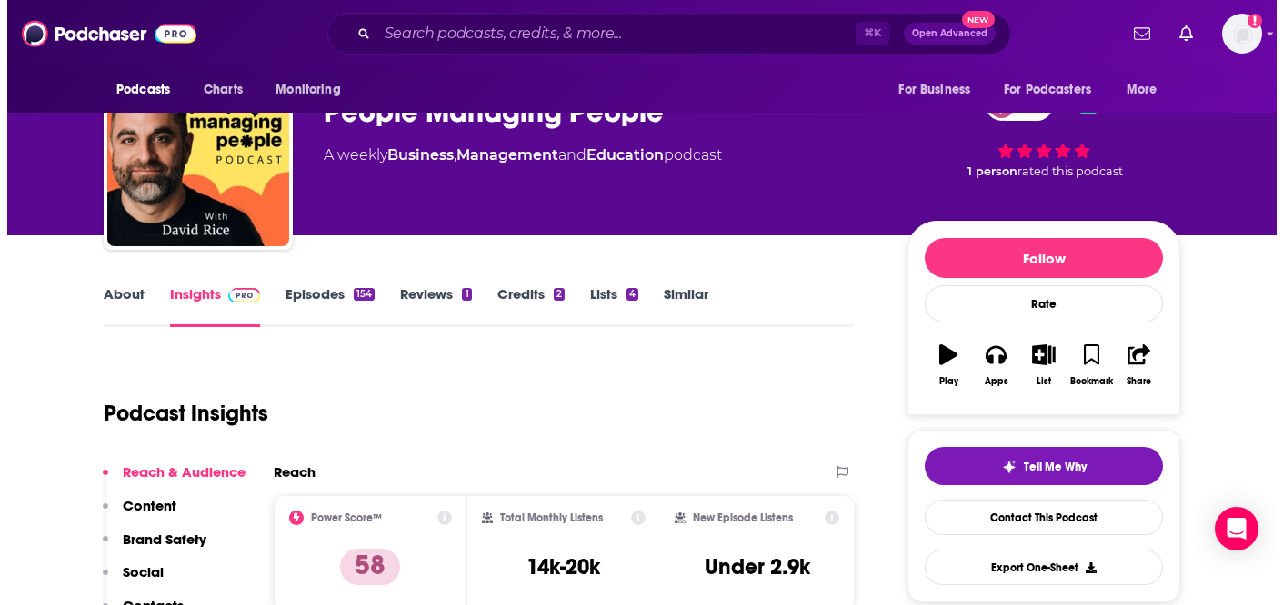
scroll to position [0, 0]
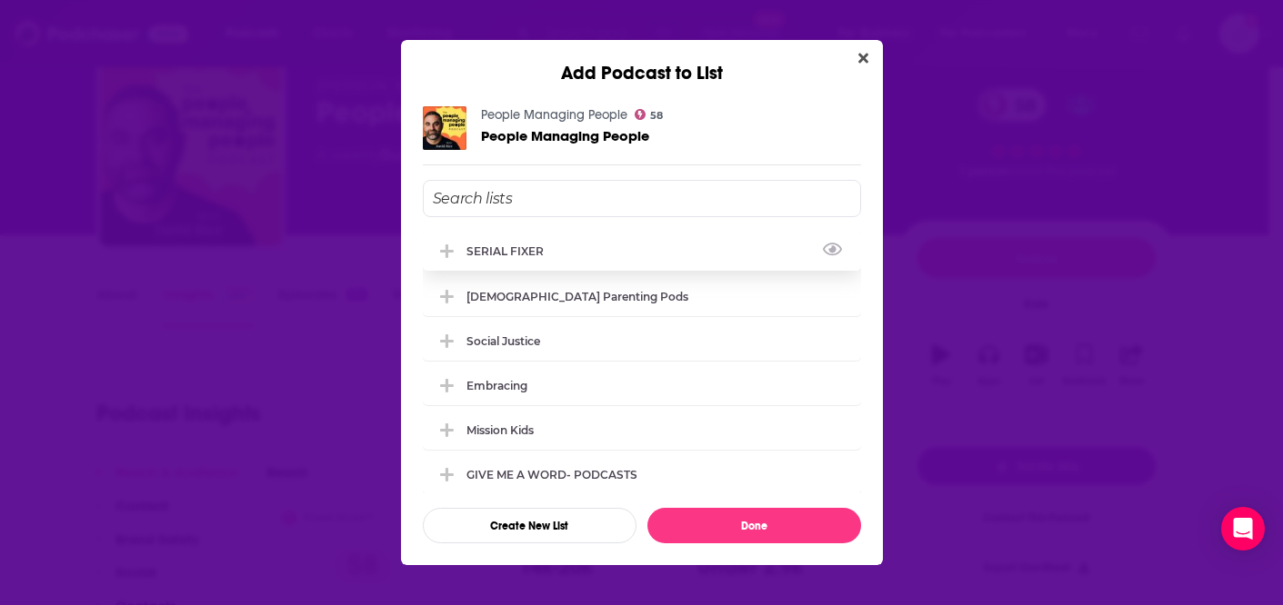
drag, startPoint x: 513, startPoint y: 254, endPoint x: 529, endPoint y: 251, distance: 16.6
click at [513, 254] on div "SERIAL FIXER" at bounding box center [510, 252] width 88 height 14
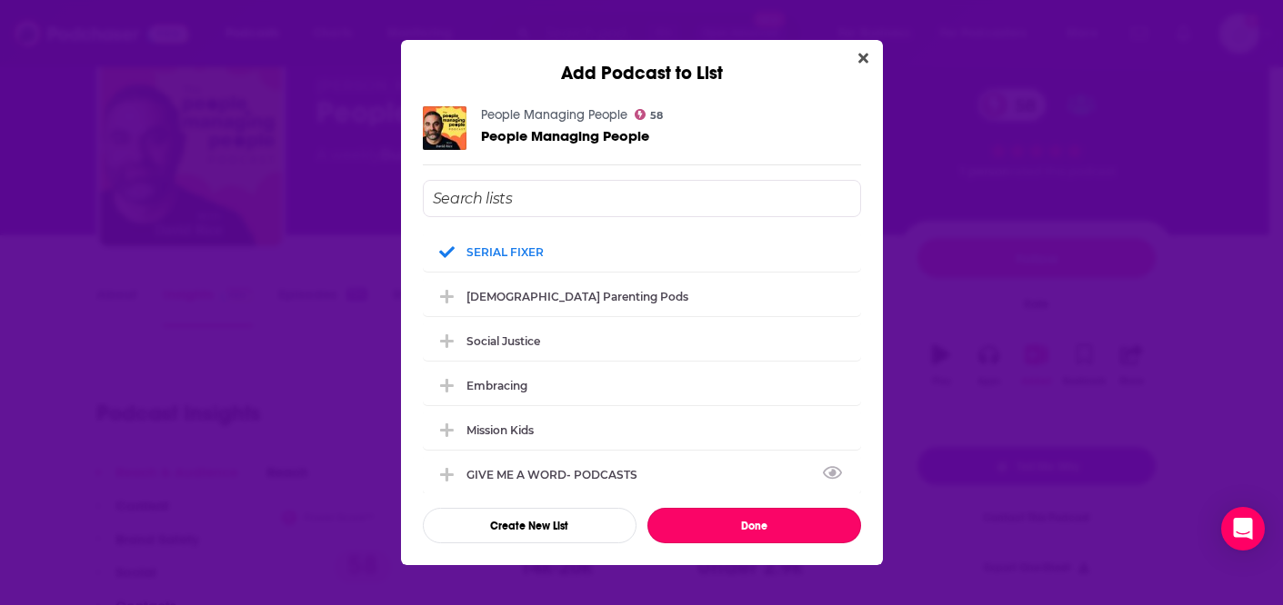
click at [755, 527] on button "Done" at bounding box center [754, 525] width 214 height 35
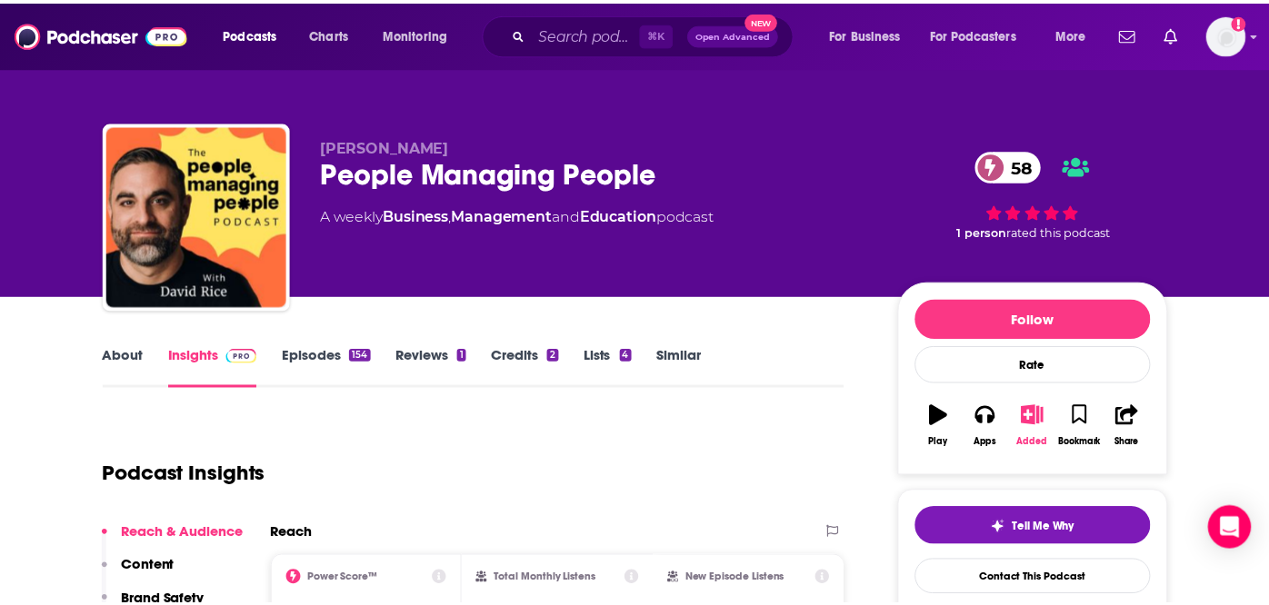
scroll to position [61, 0]
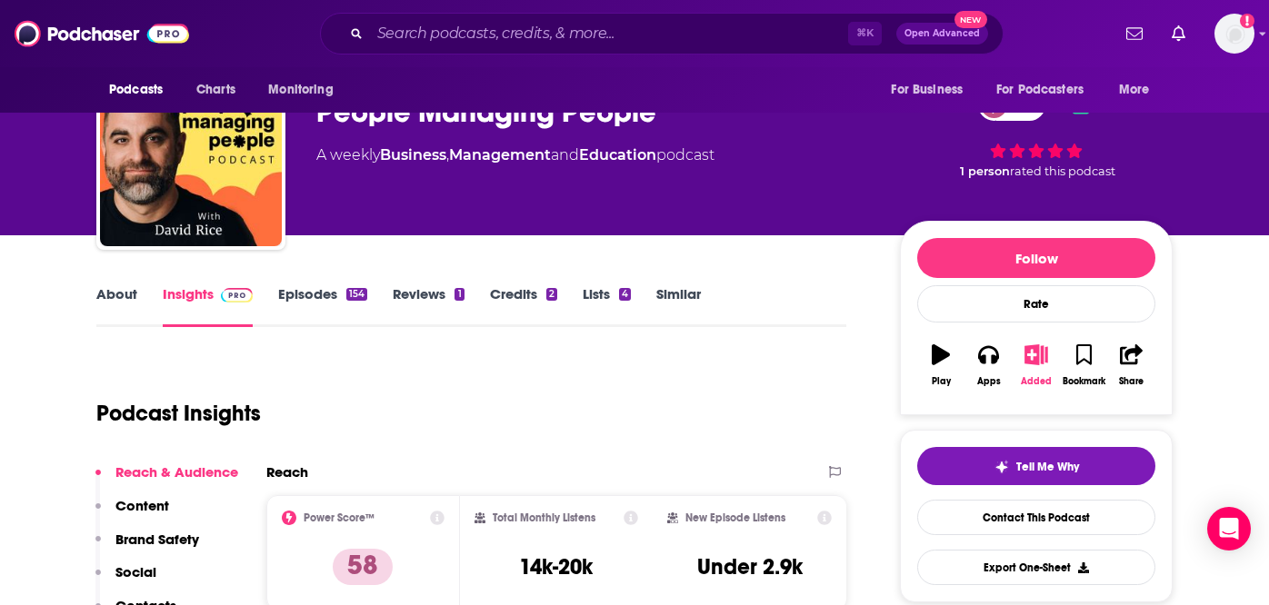
type input "[URL][DOMAIN_NAME]"
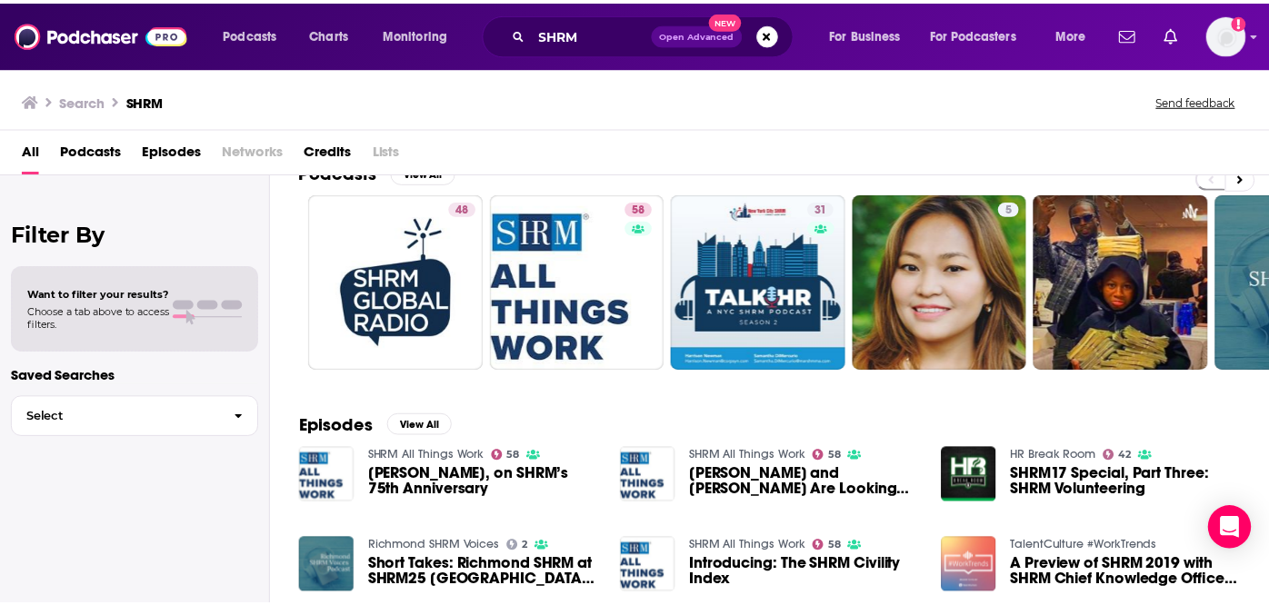
scroll to position [126, 0]
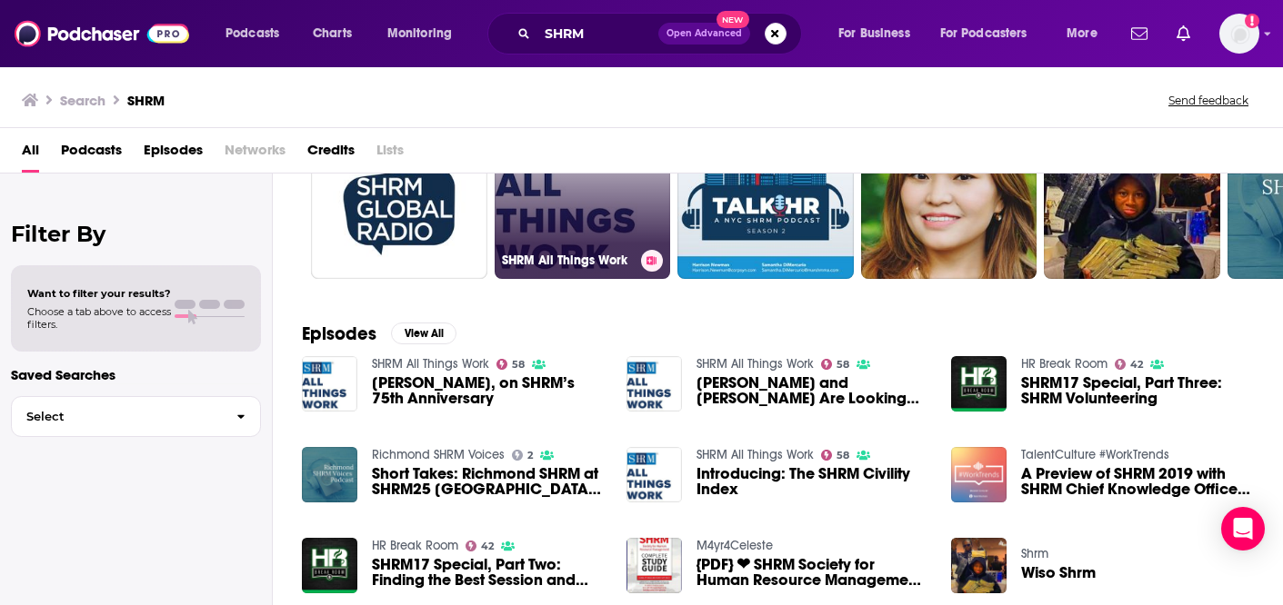
click at [582, 224] on link "58 SHRM All Things Work" at bounding box center [582, 191] width 176 height 176
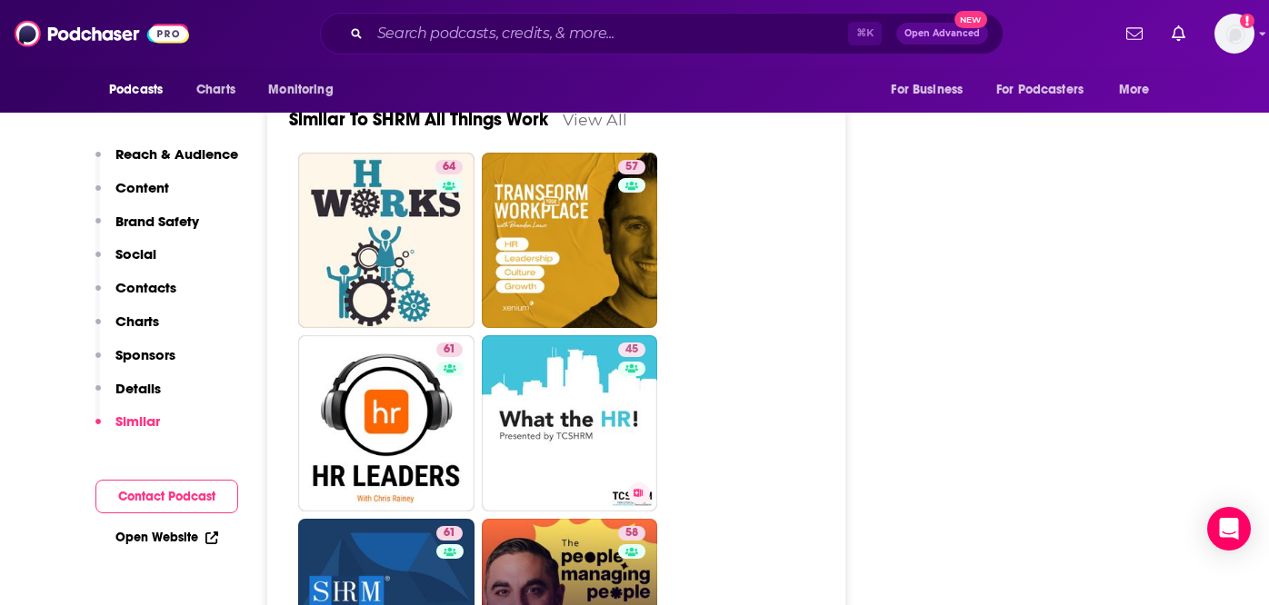
scroll to position [3714, 0]
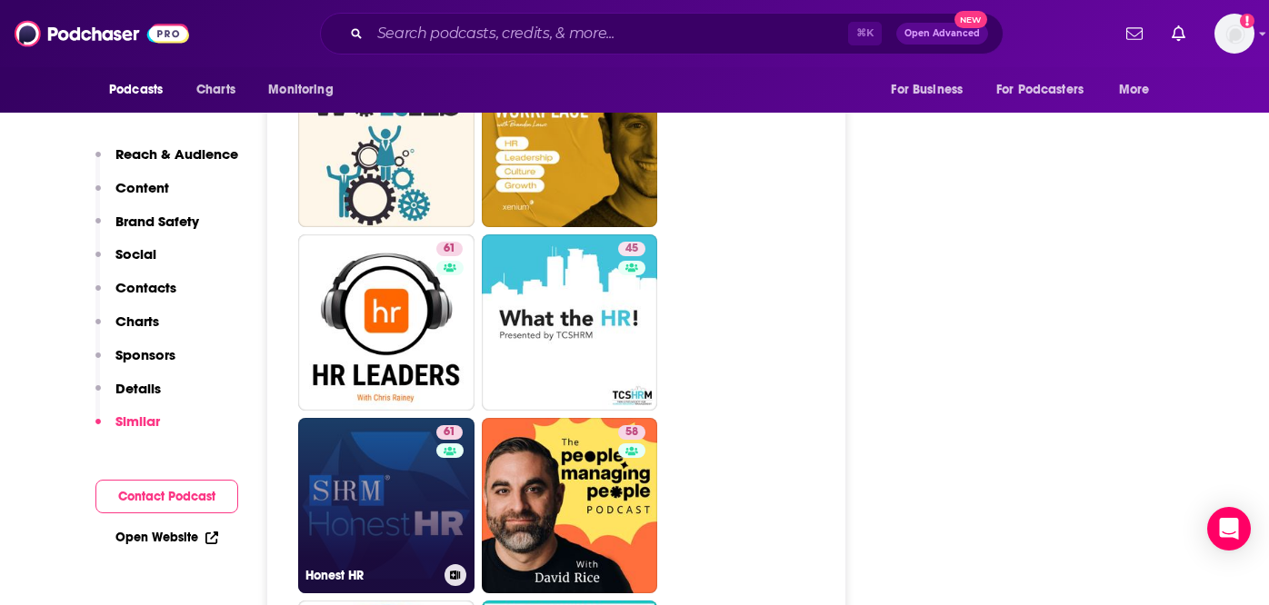
click at [355, 418] on link "61 Honest HR" at bounding box center [386, 506] width 176 height 176
type input "[URL][DOMAIN_NAME]"
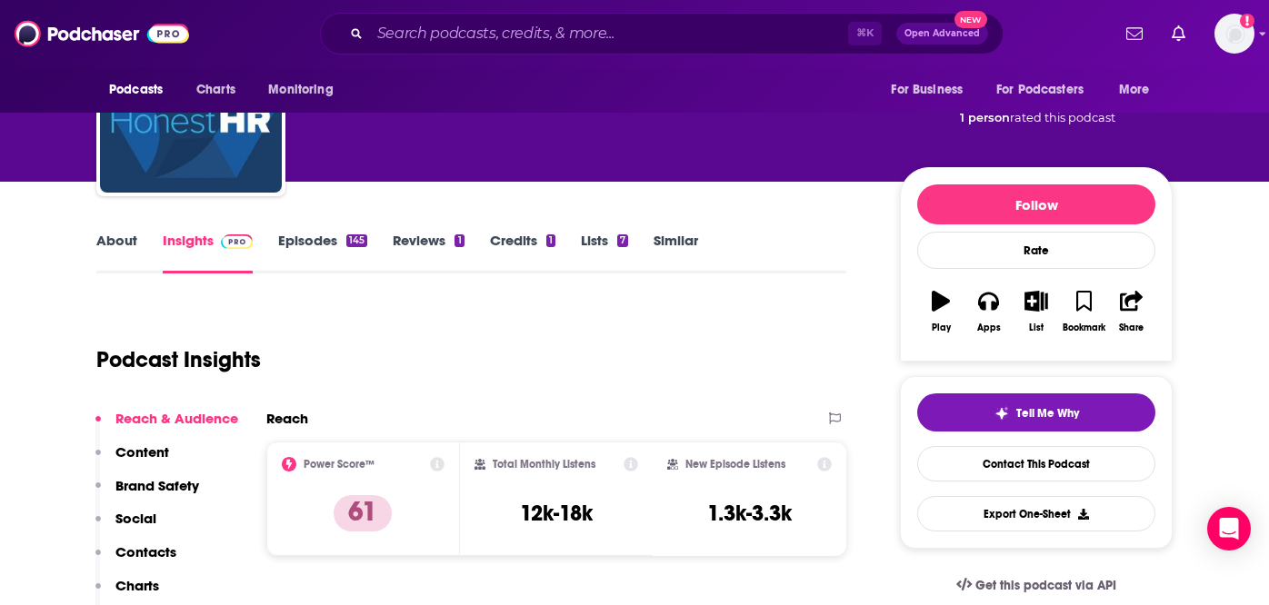
scroll to position [118, 0]
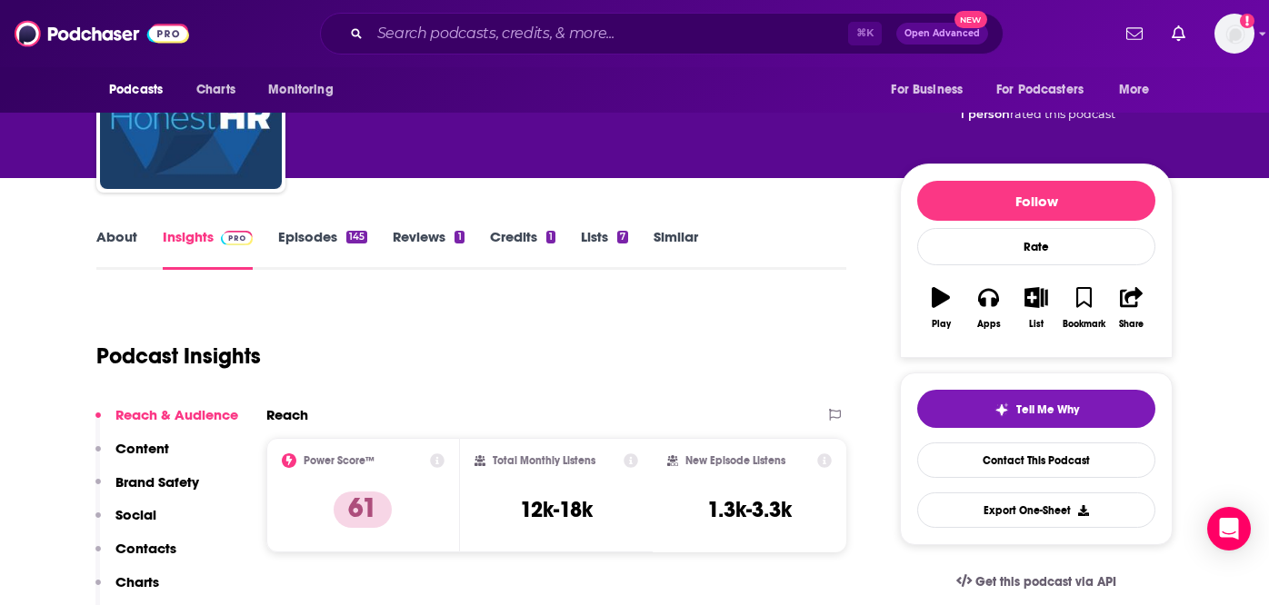
click at [328, 244] on link "Episodes 145" at bounding box center [322, 249] width 89 height 42
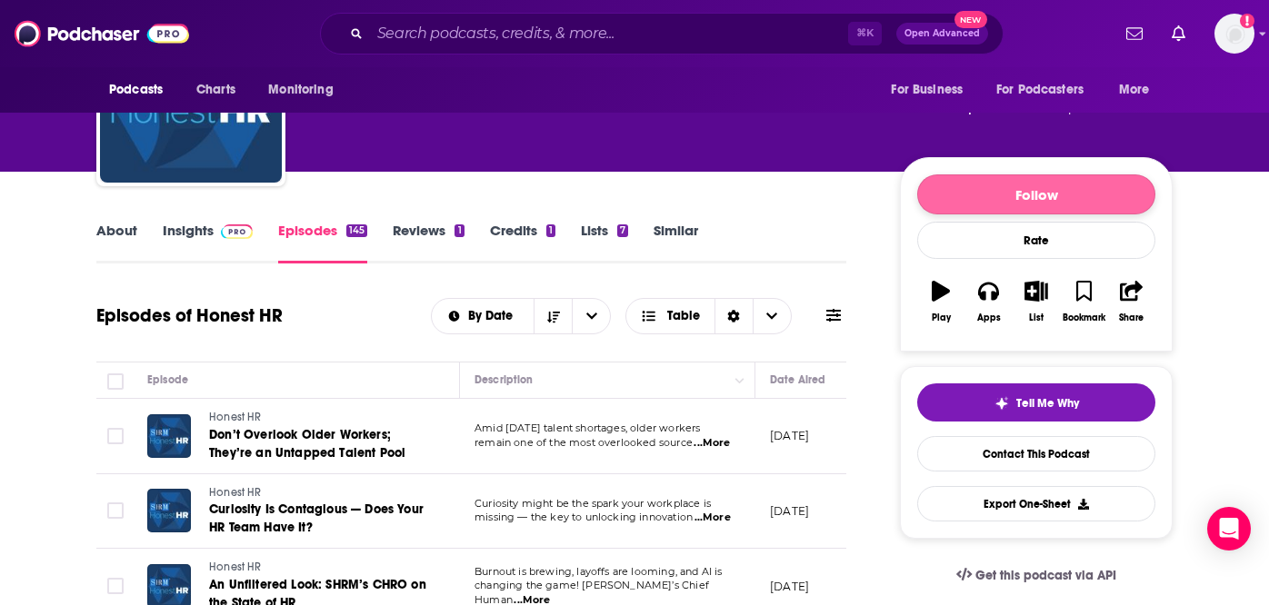
scroll to position [95, 0]
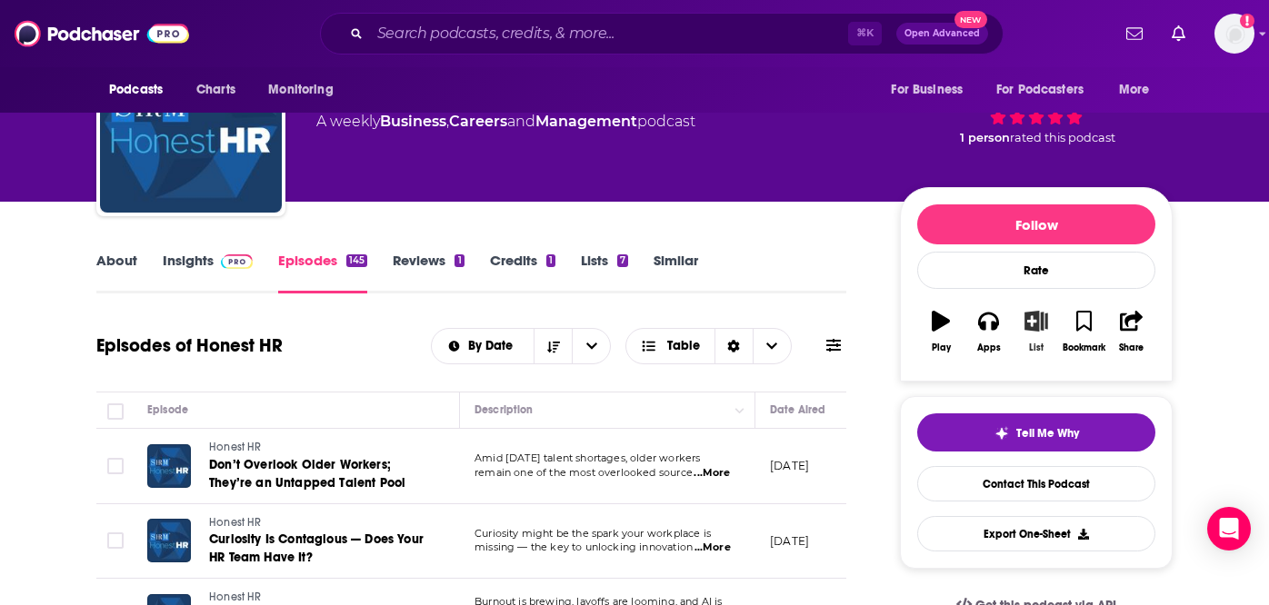
click at [1036, 321] on icon "button" at bounding box center [1035, 321] width 23 height 20
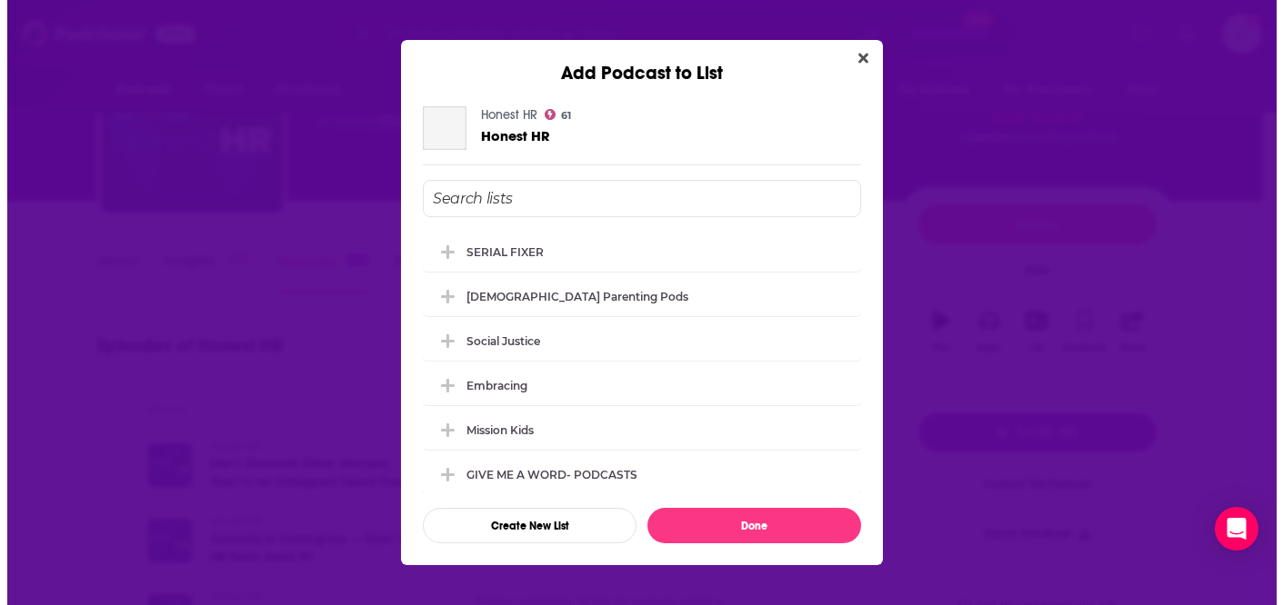
scroll to position [0, 0]
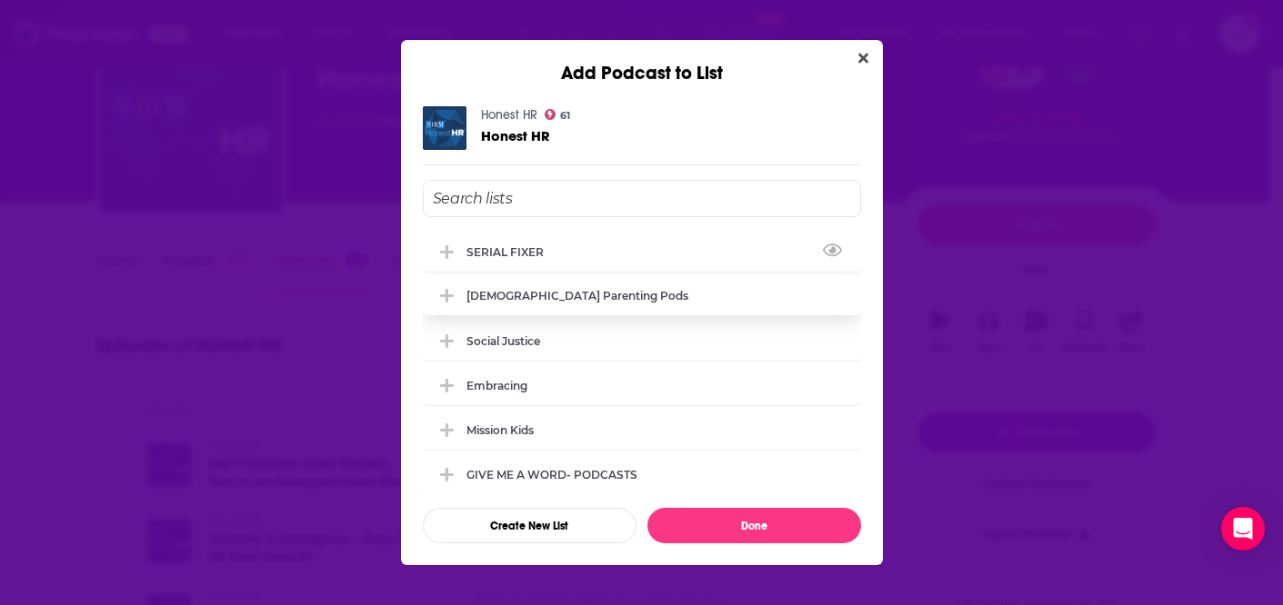
drag, startPoint x: 512, startPoint y: 251, endPoint x: 595, endPoint y: 288, distance: 91.6
click at [513, 251] on div "SERIAL FIXER" at bounding box center [510, 252] width 88 height 14
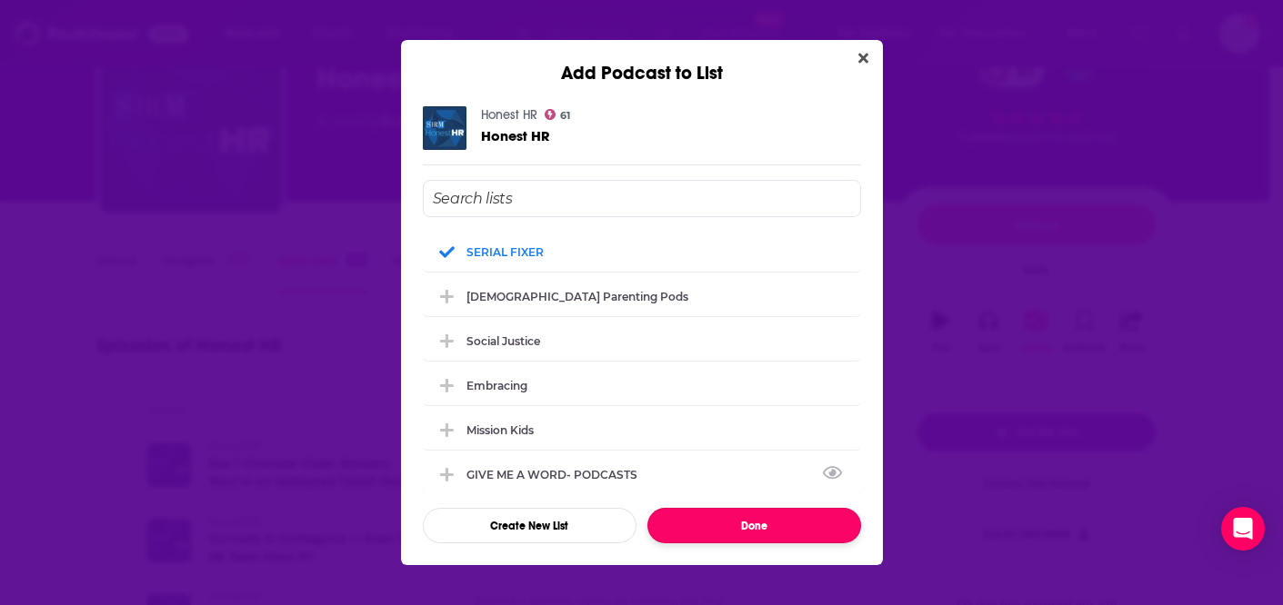
click at [763, 533] on button "Done" at bounding box center [754, 525] width 214 height 35
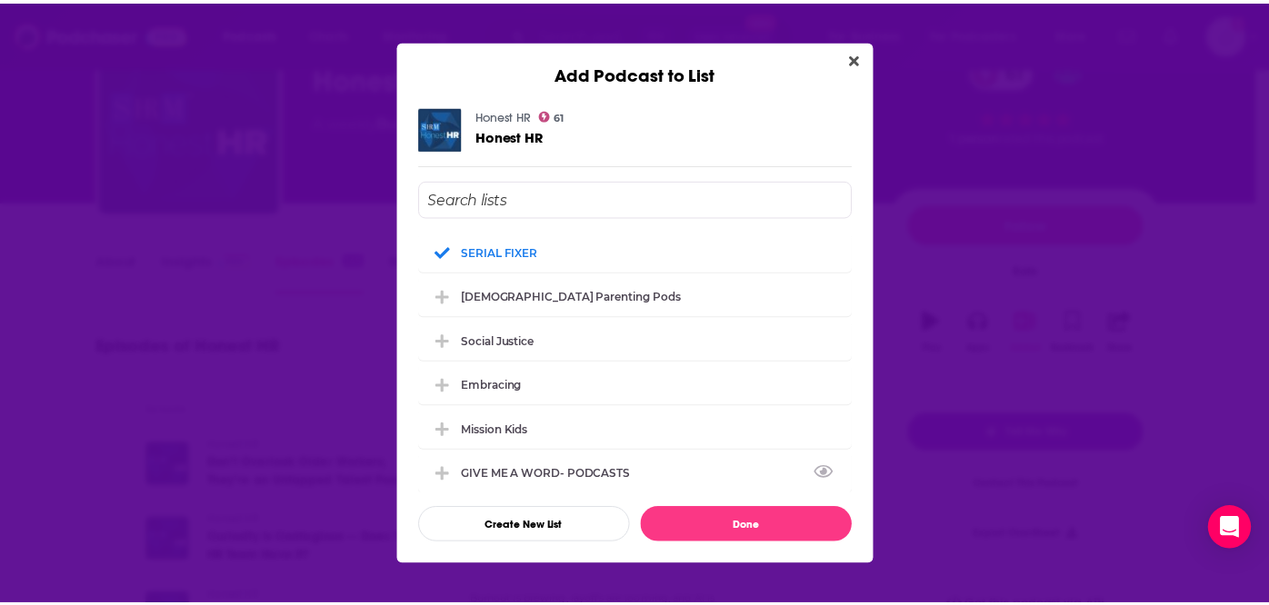
scroll to position [95, 0]
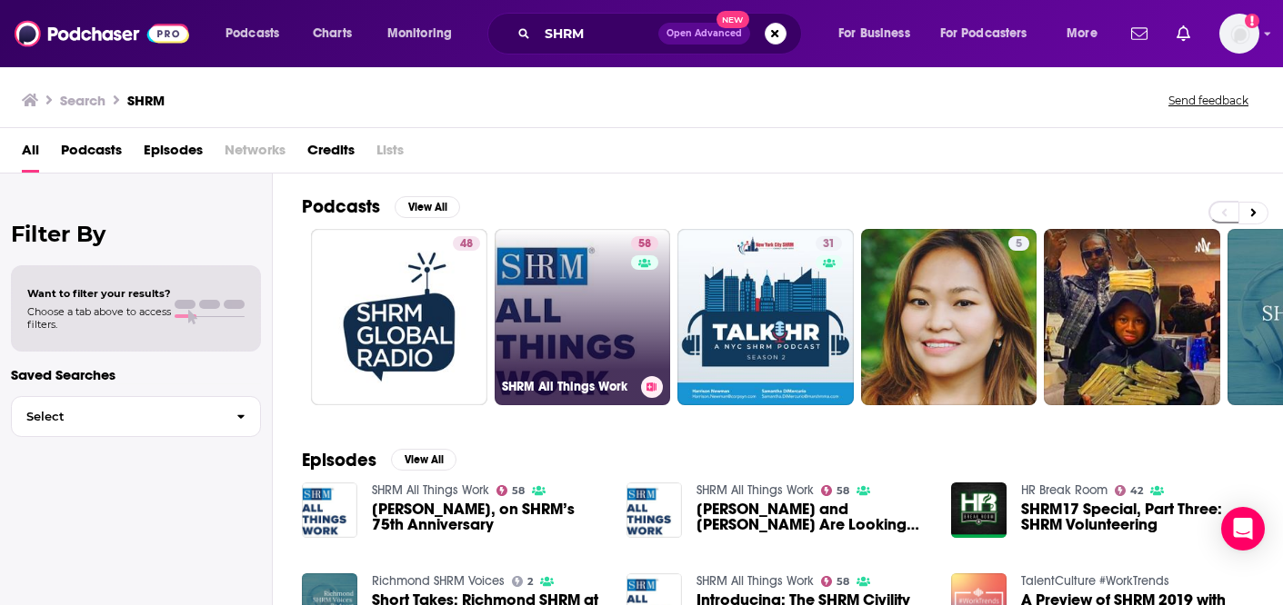
click at [554, 335] on link "58 SHRM All Things Work" at bounding box center [582, 317] width 176 height 176
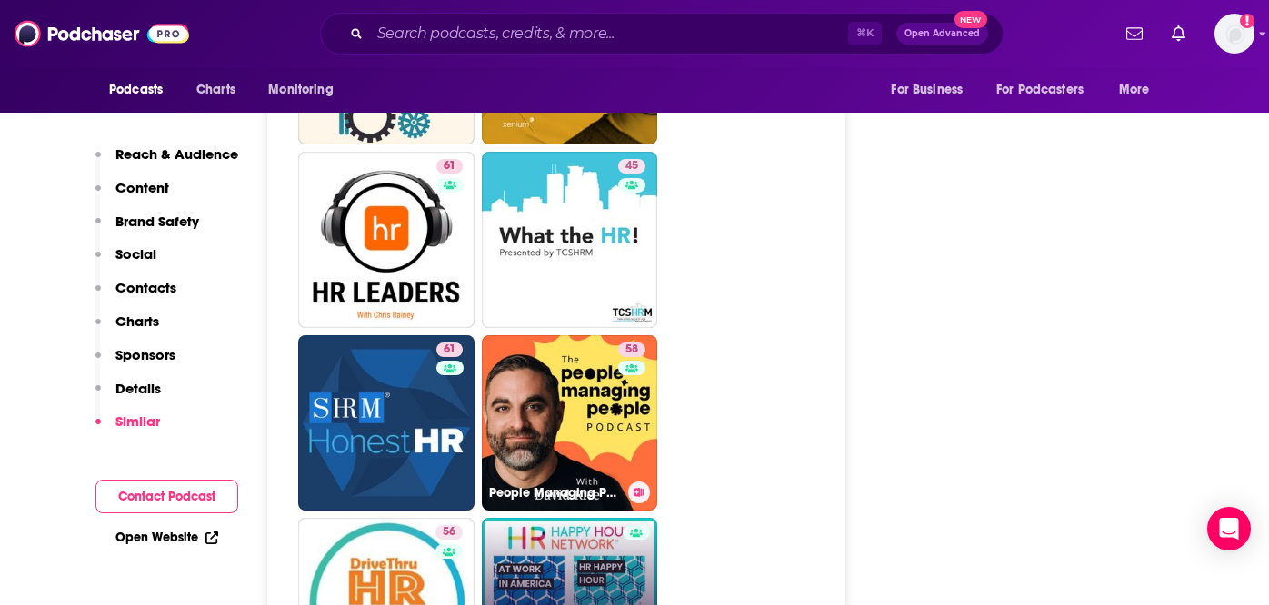
scroll to position [3986, 0]
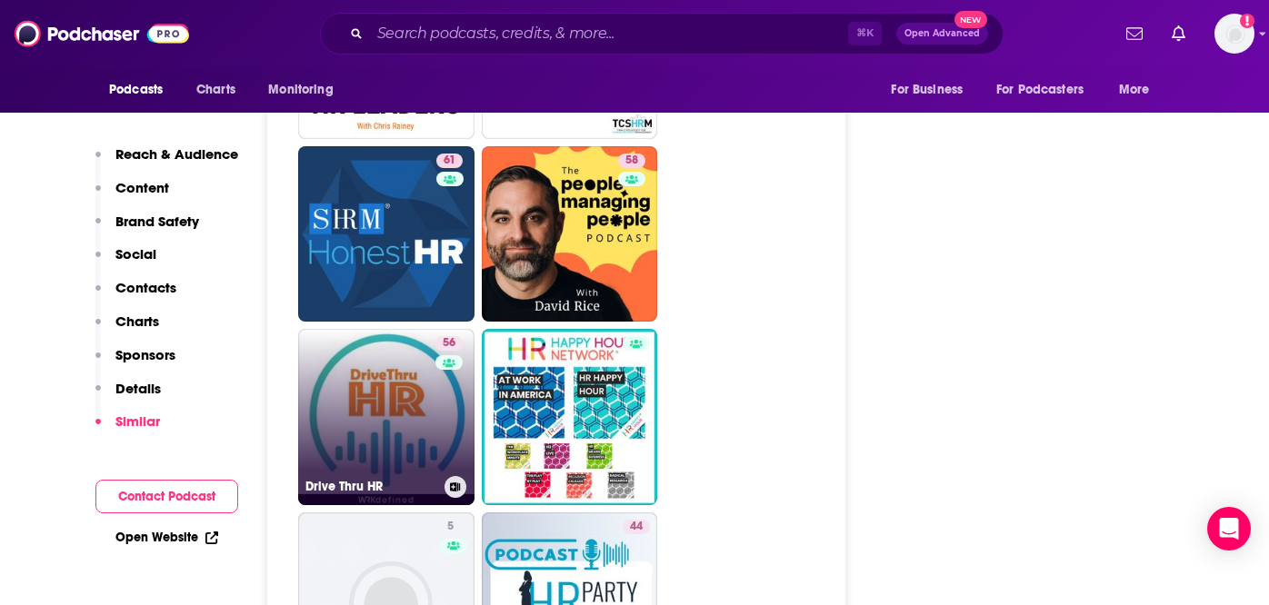
click at [362, 338] on link "56 Drive Thru HR" at bounding box center [386, 417] width 176 height 176
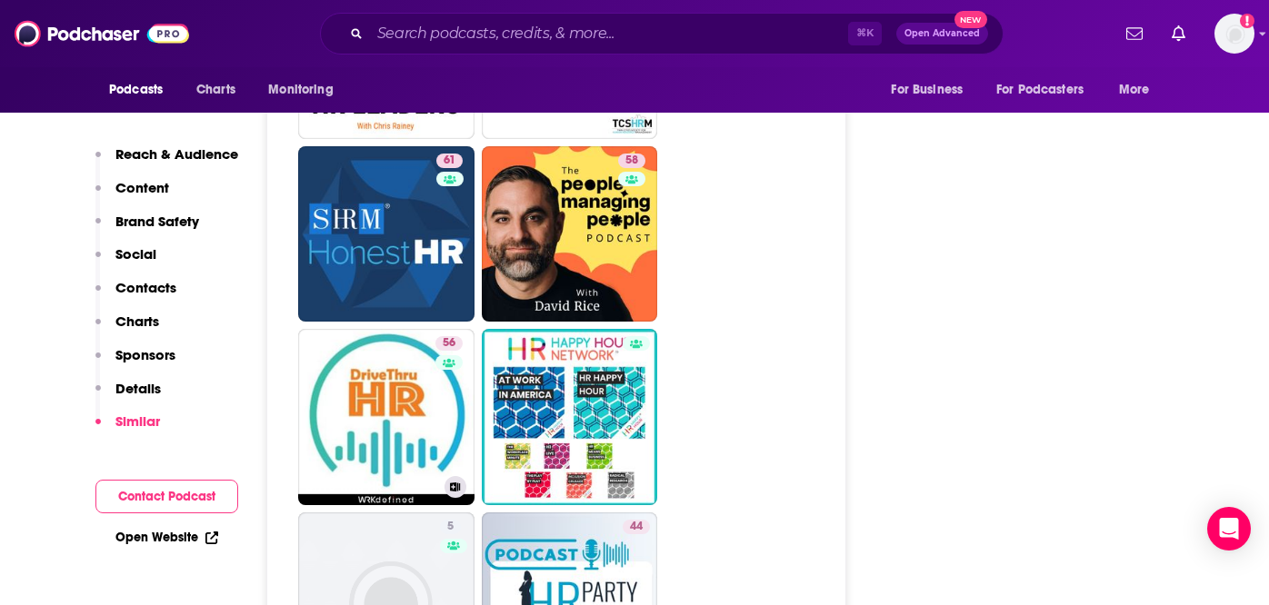
type input "[URL][DOMAIN_NAME]"
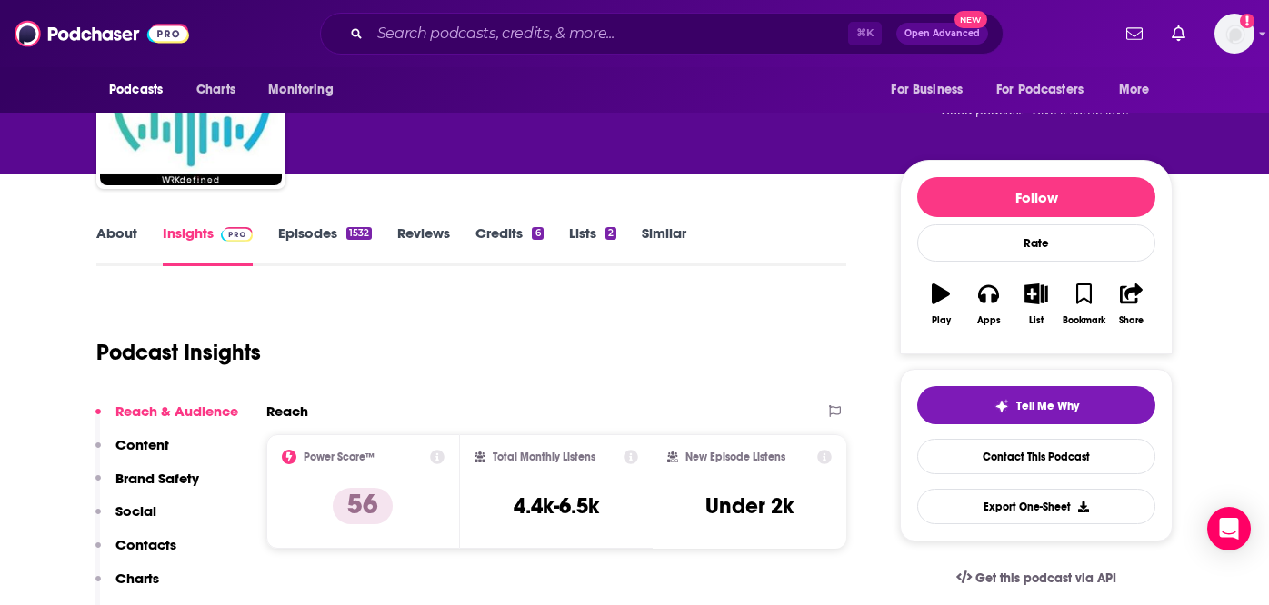
scroll to position [45, 0]
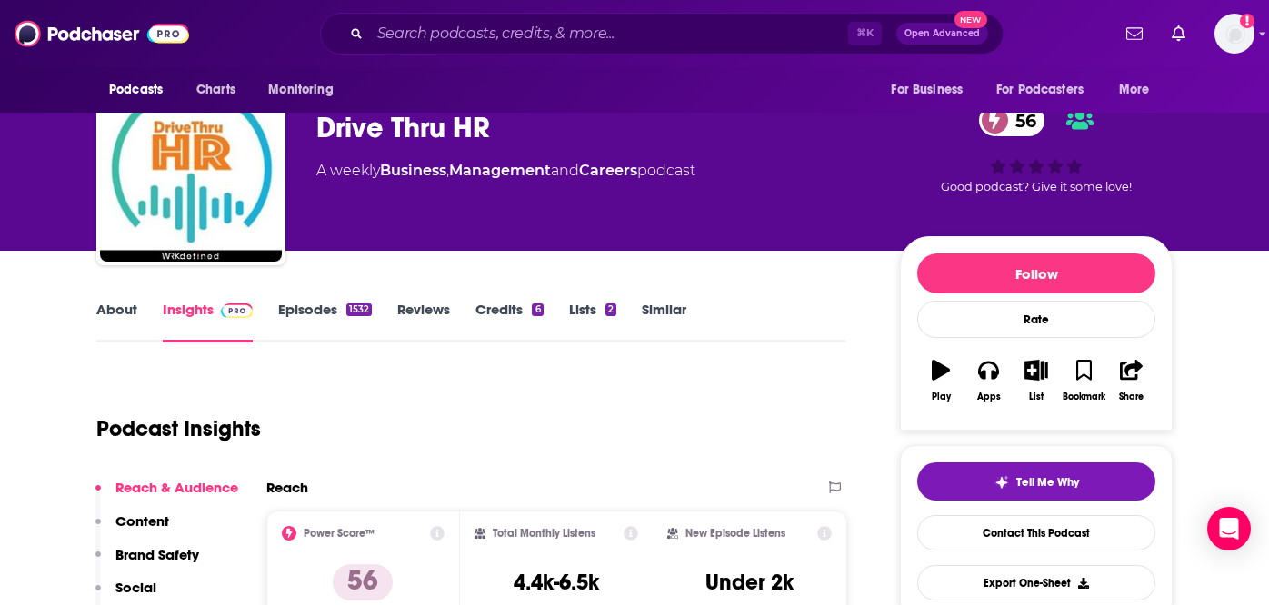
click at [311, 315] on link "Episodes 1532" at bounding box center [325, 322] width 94 height 42
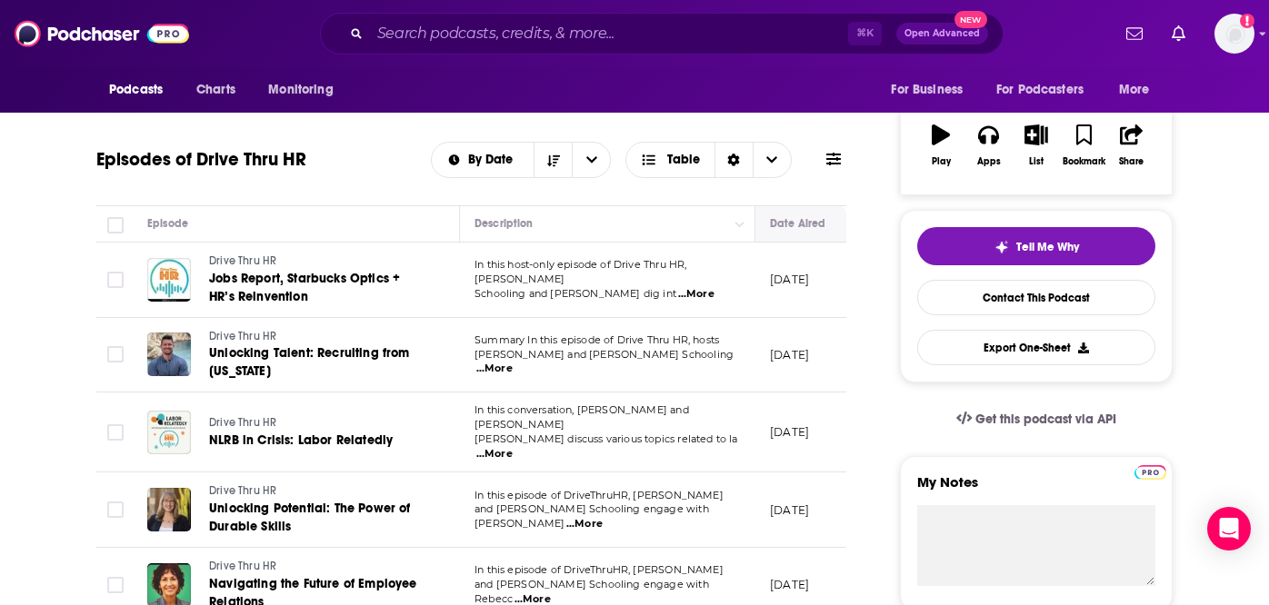
scroll to position [232, 0]
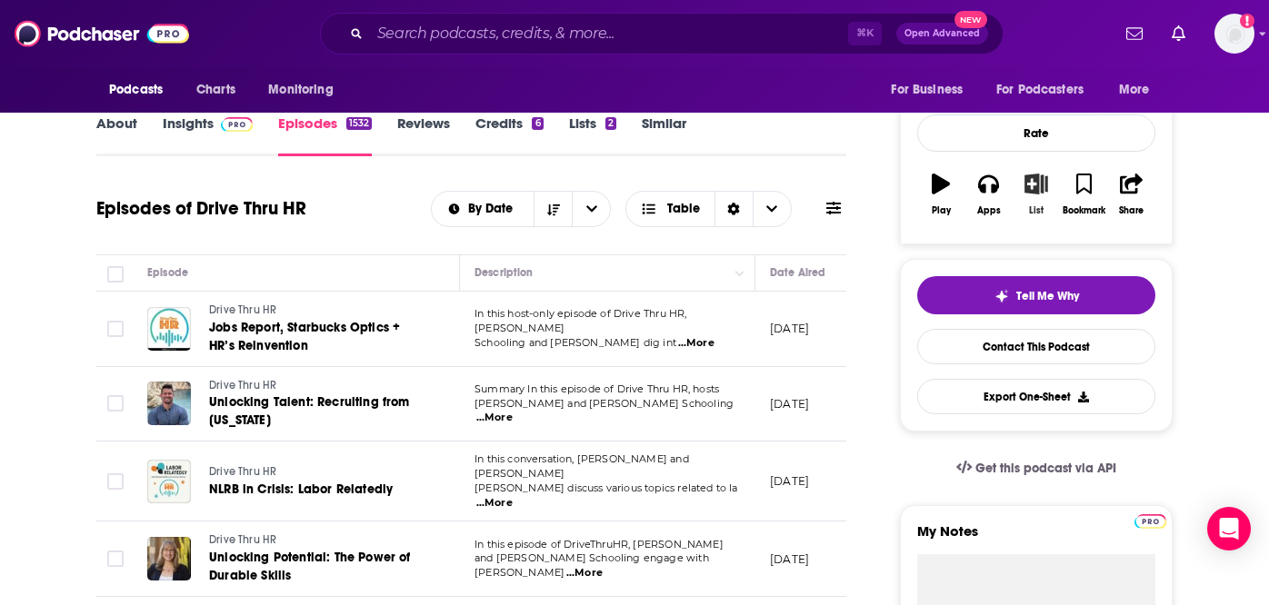
click at [1044, 193] on icon "button" at bounding box center [1036, 184] width 23 height 20
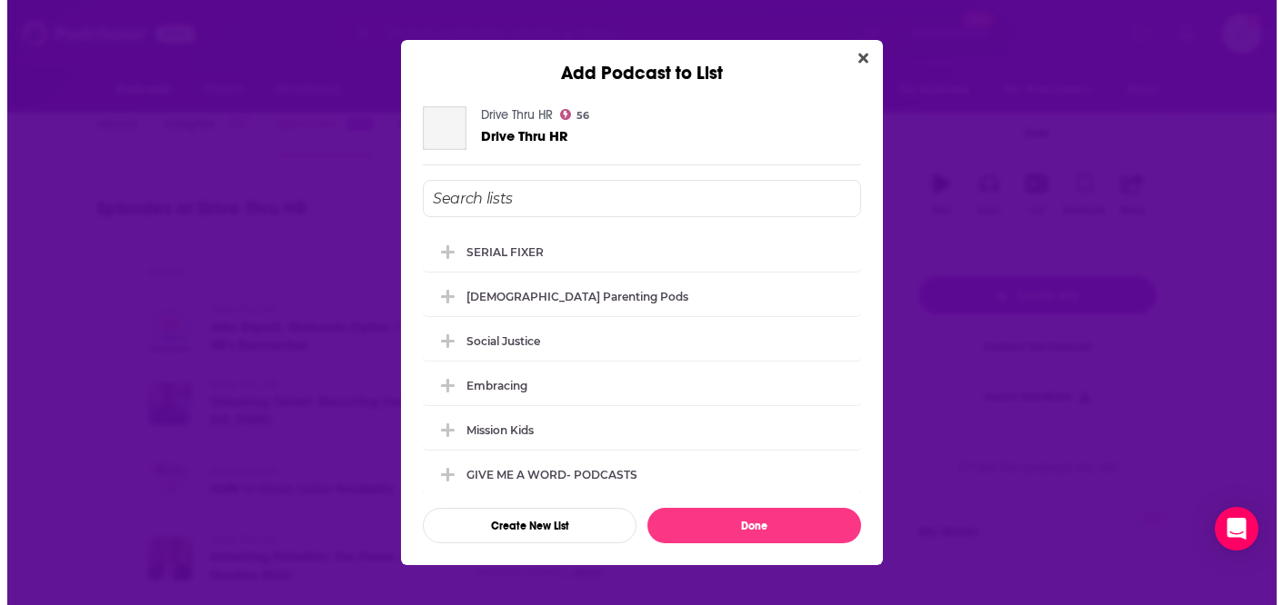
scroll to position [0, 0]
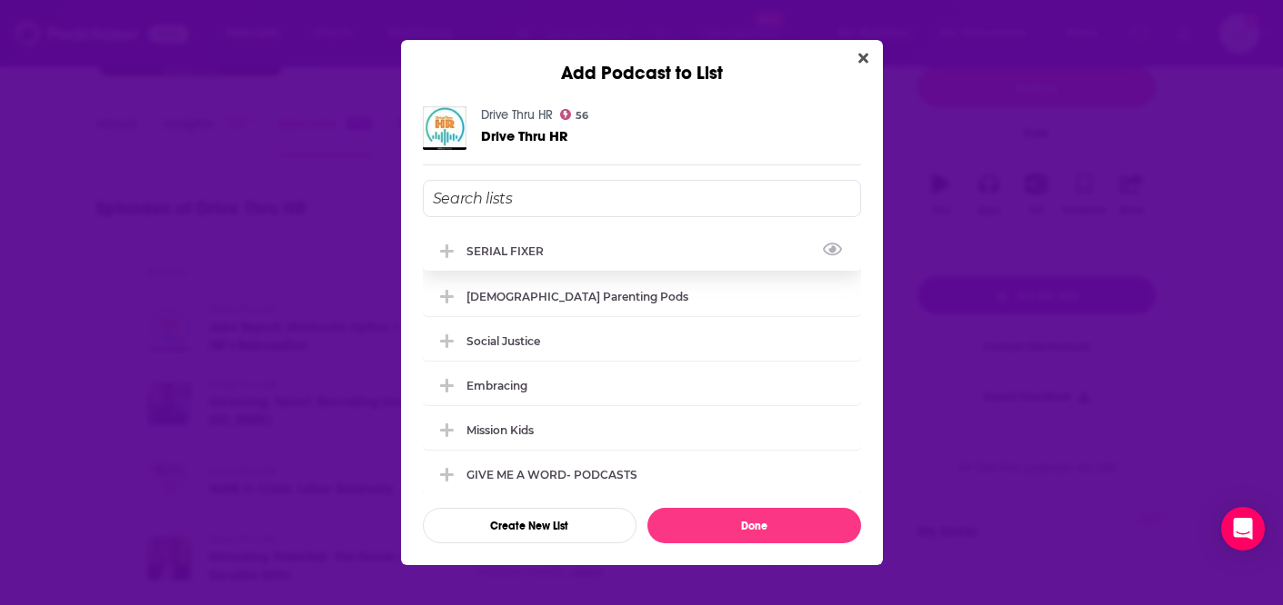
click at [488, 254] on div "SERIAL FIXER" at bounding box center [510, 252] width 88 height 14
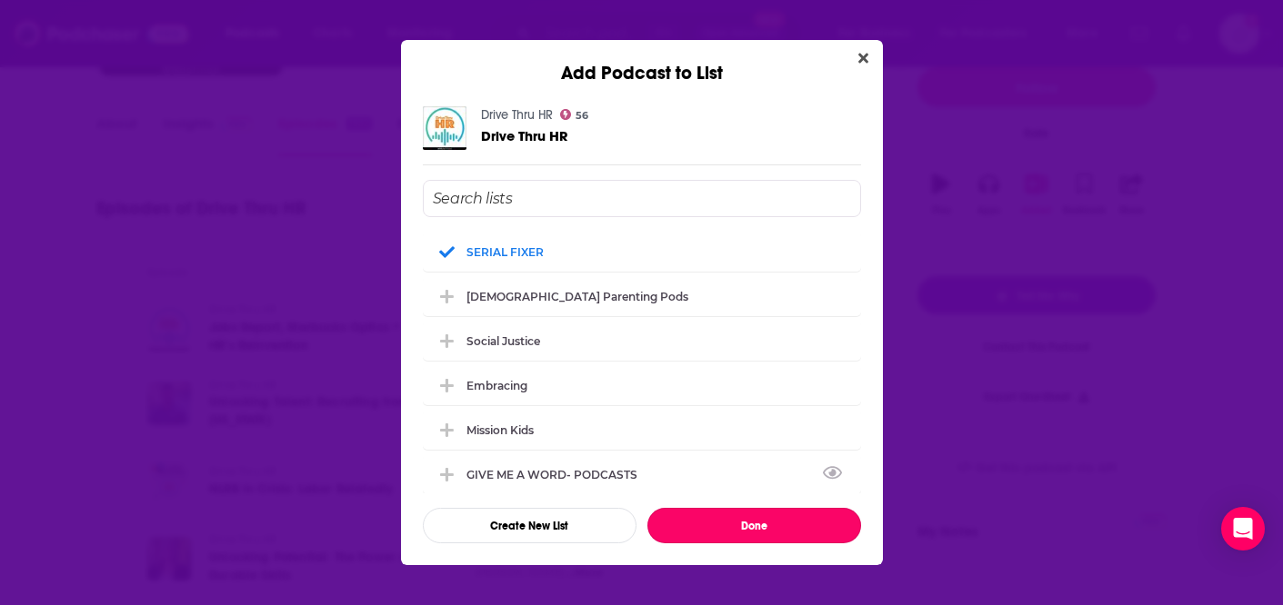
click at [771, 516] on button "Done" at bounding box center [754, 525] width 214 height 35
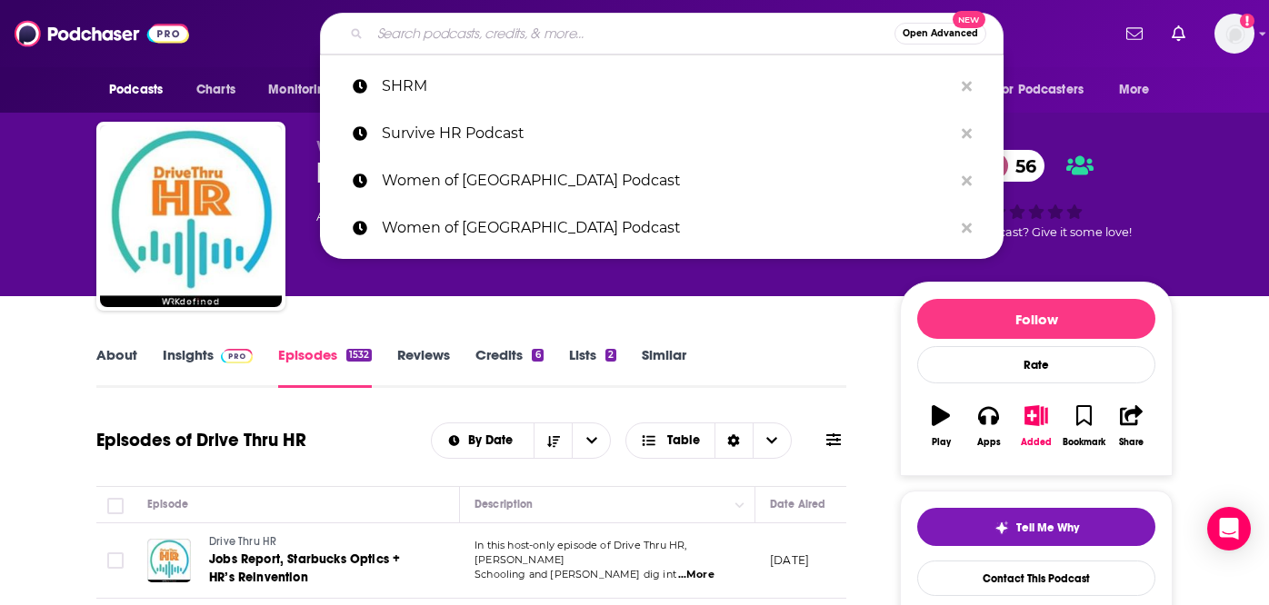
click at [560, 30] on input "Search podcasts, credits, & more..." at bounding box center [632, 33] width 524 height 29
paste input "Charlotte Talks"
type input "Charlotte Talks"
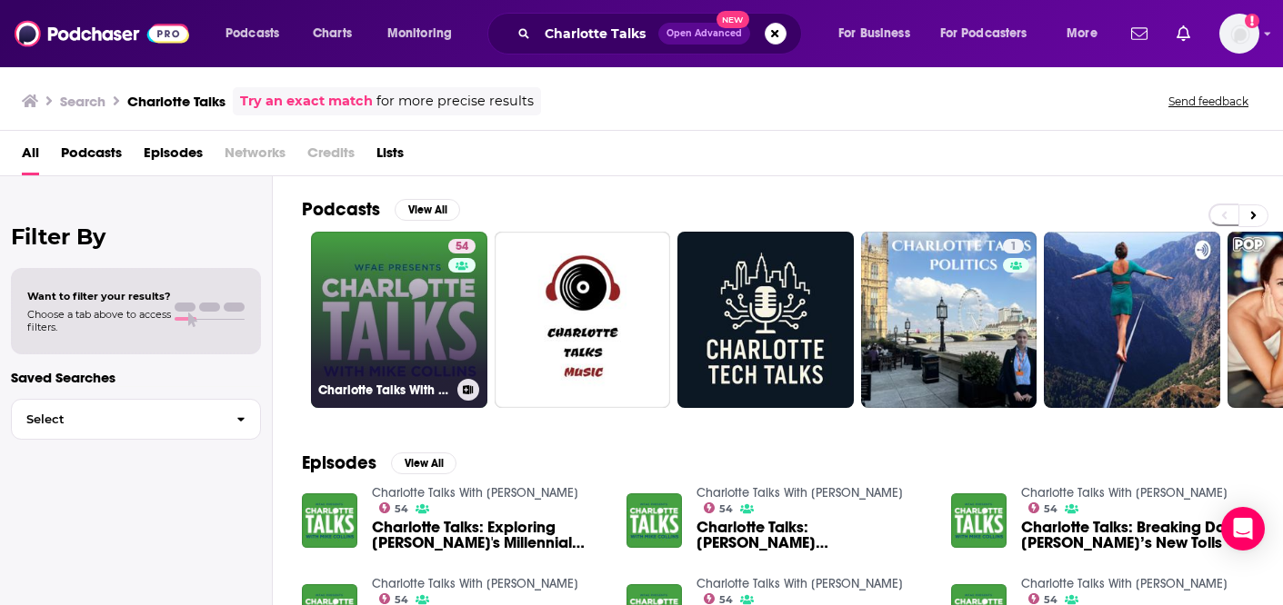
click at [380, 299] on link "54 [PERSON_NAME] Talks With [PERSON_NAME]" at bounding box center [399, 320] width 176 height 176
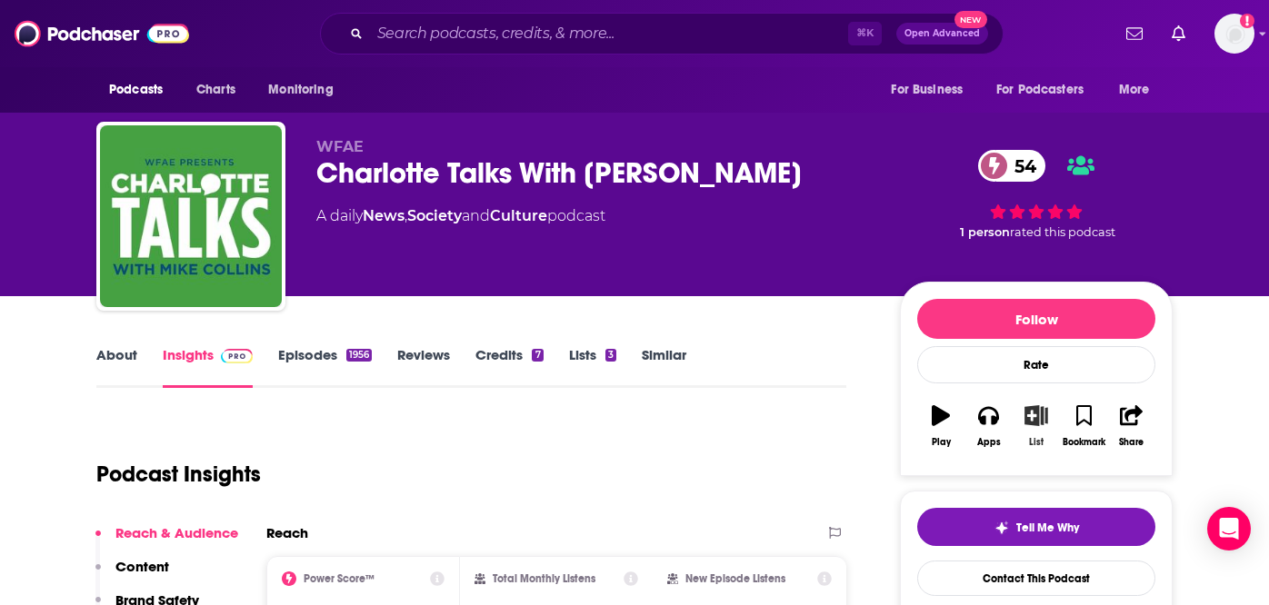
click at [1036, 424] on icon "button" at bounding box center [1036, 415] width 23 height 20
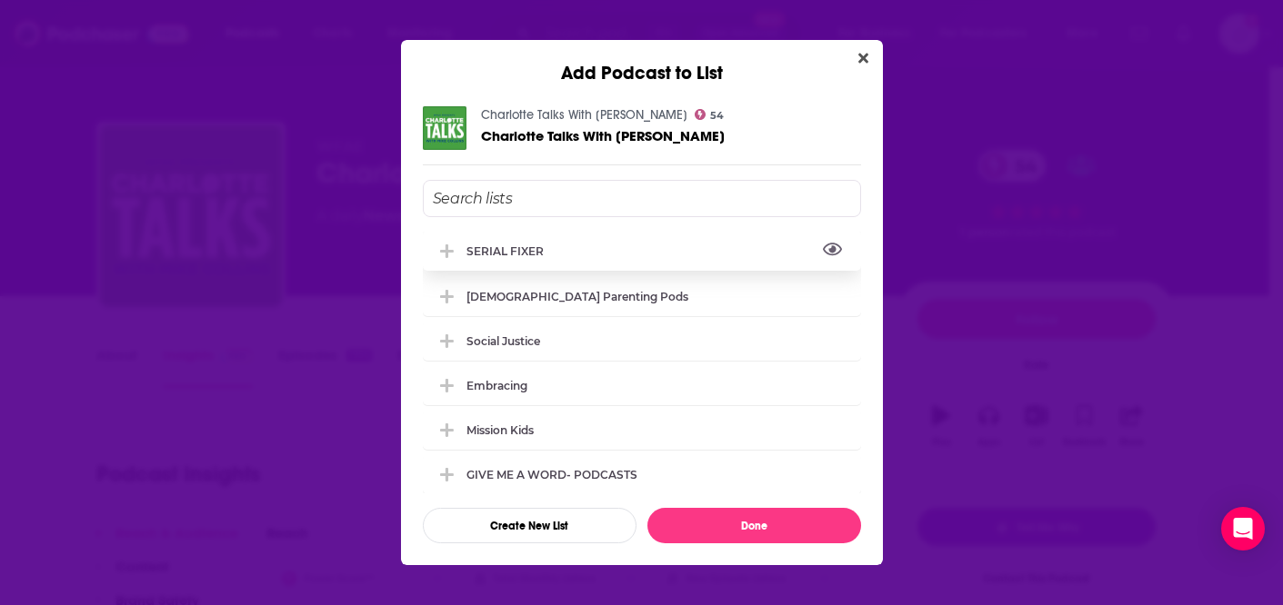
click at [534, 252] on div "SERIAL FIXER" at bounding box center [510, 252] width 88 height 14
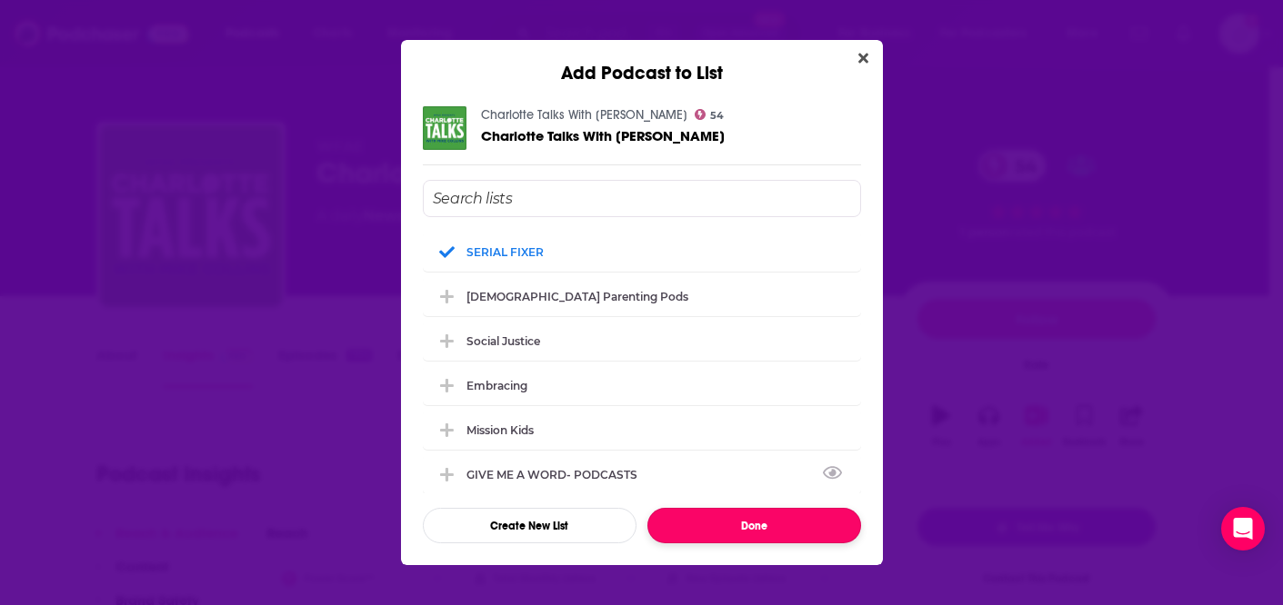
click at [750, 527] on button "Done" at bounding box center [754, 525] width 214 height 35
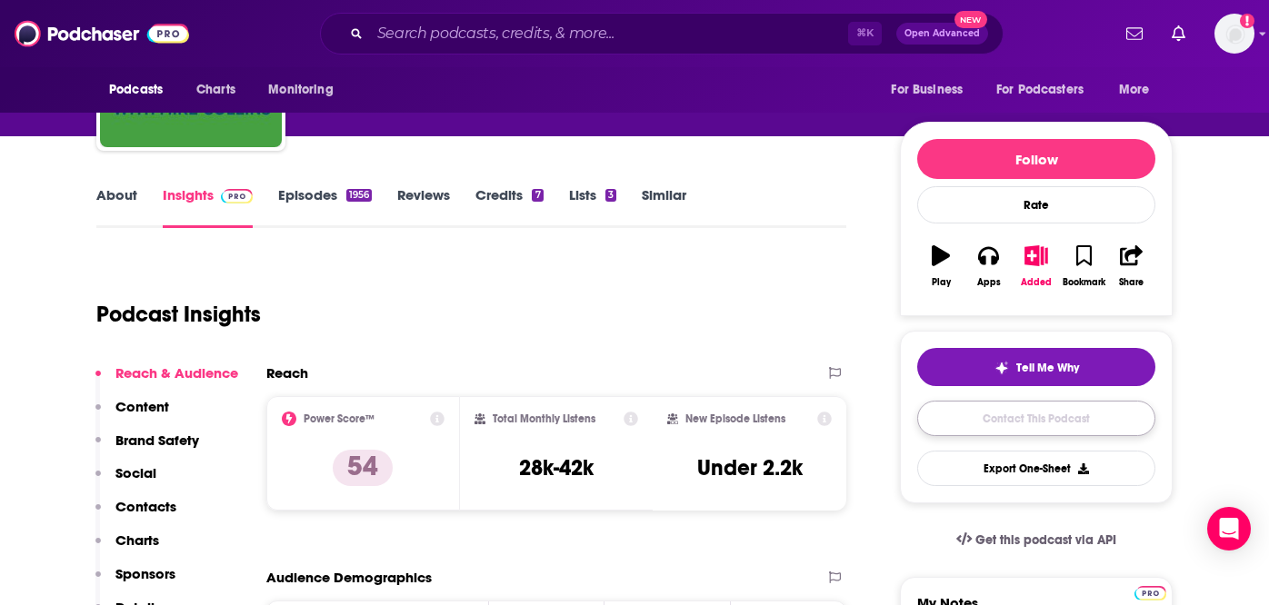
click at [997, 425] on link "Contact This Podcast" at bounding box center [1036, 418] width 238 height 35
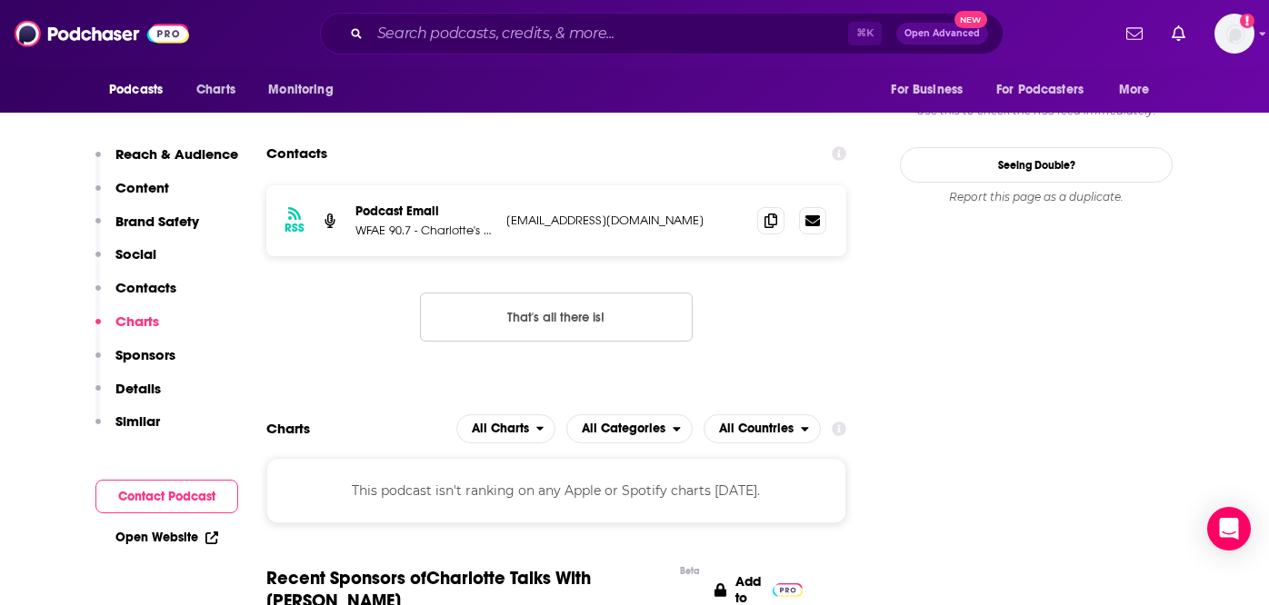
scroll to position [1787, 0]
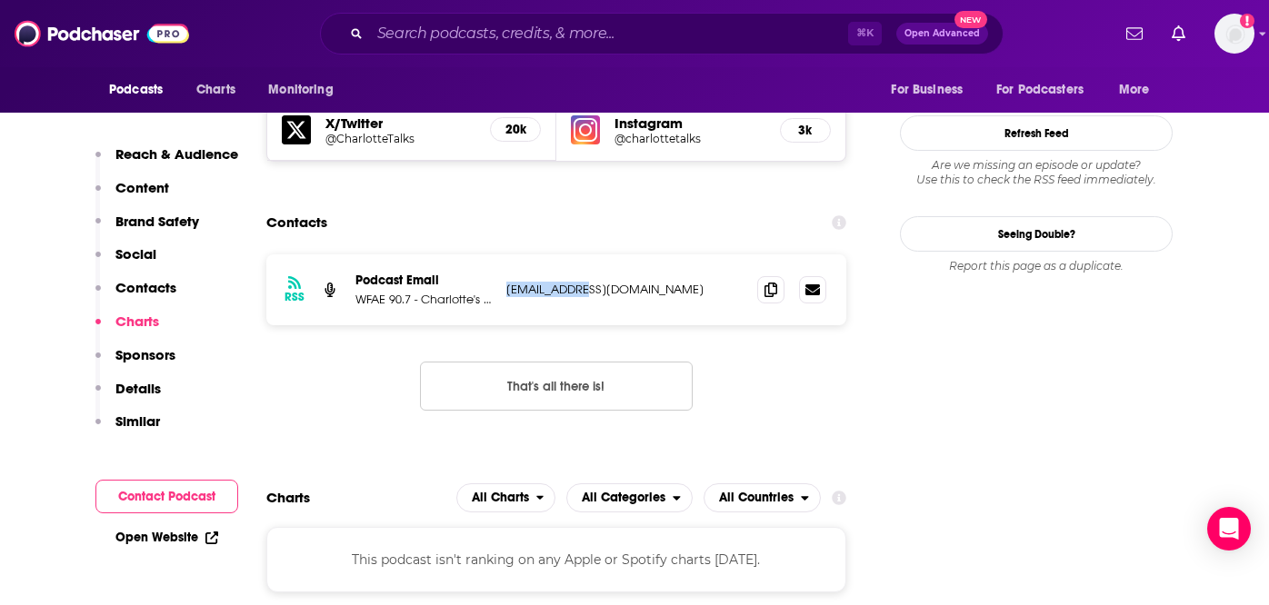
drag, startPoint x: 609, startPoint y: 219, endPoint x: 506, endPoint y: 224, distance: 102.8
click at [506, 282] on p "[EMAIL_ADDRESS][DOMAIN_NAME]" at bounding box center [624, 289] width 236 height 15
copy p "[EMAIL_ADDRESS][DOMAIN_NAME]"
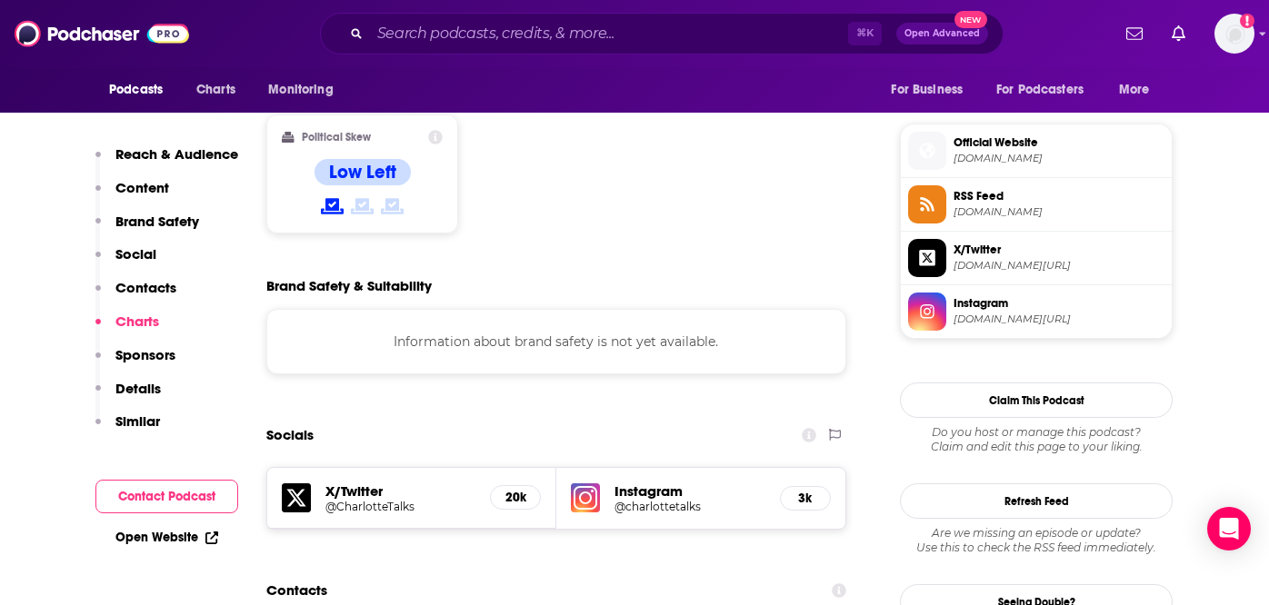
scroll to position [918, 0]
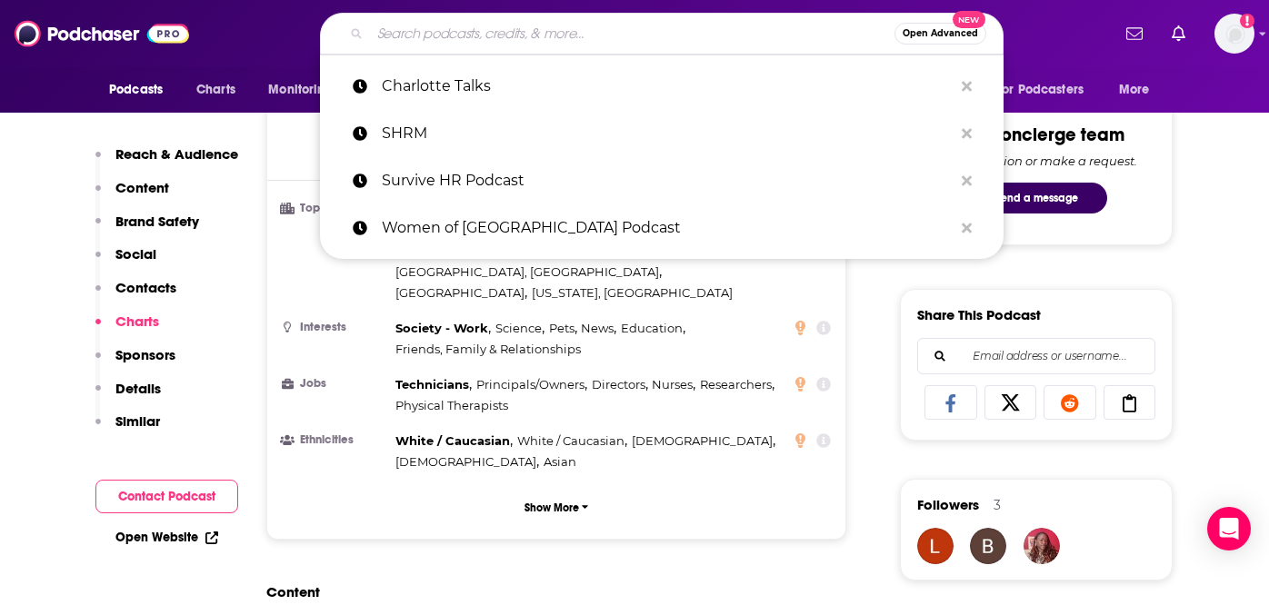
click at [554, 44] on input "Search podcasts, credits, & more..." at bounding box center [632, 33] width 524 height 29
paste input "Charlotte Readers Podcast"
type input "Charlotte Readers Podcast"
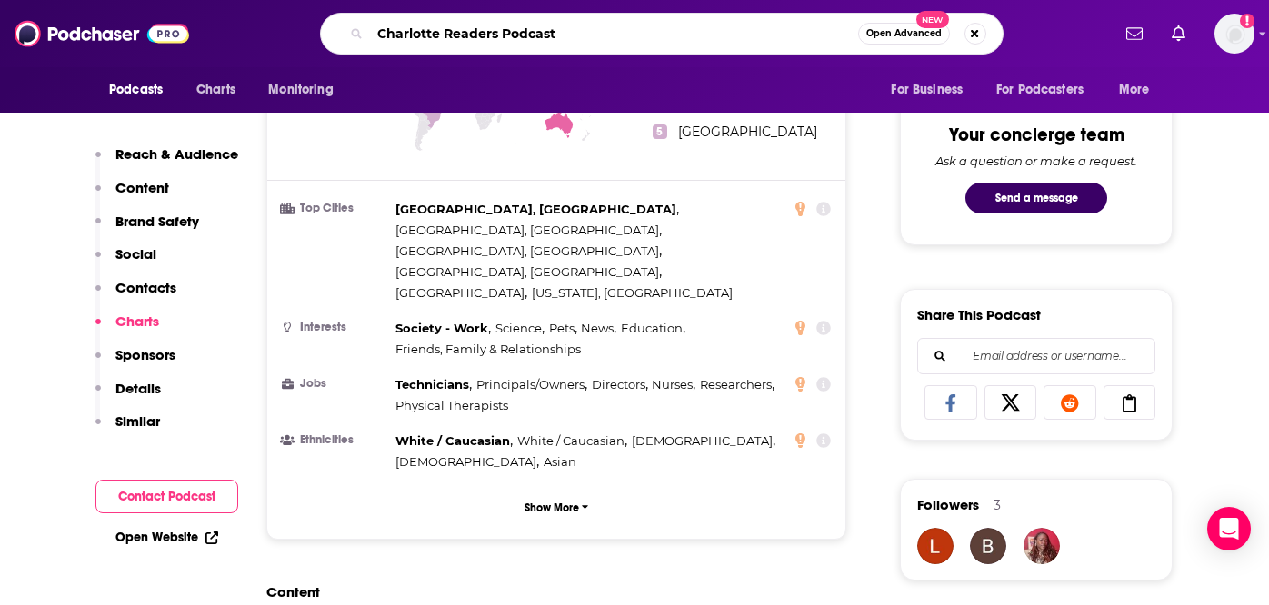
scroll to position [0, 88]
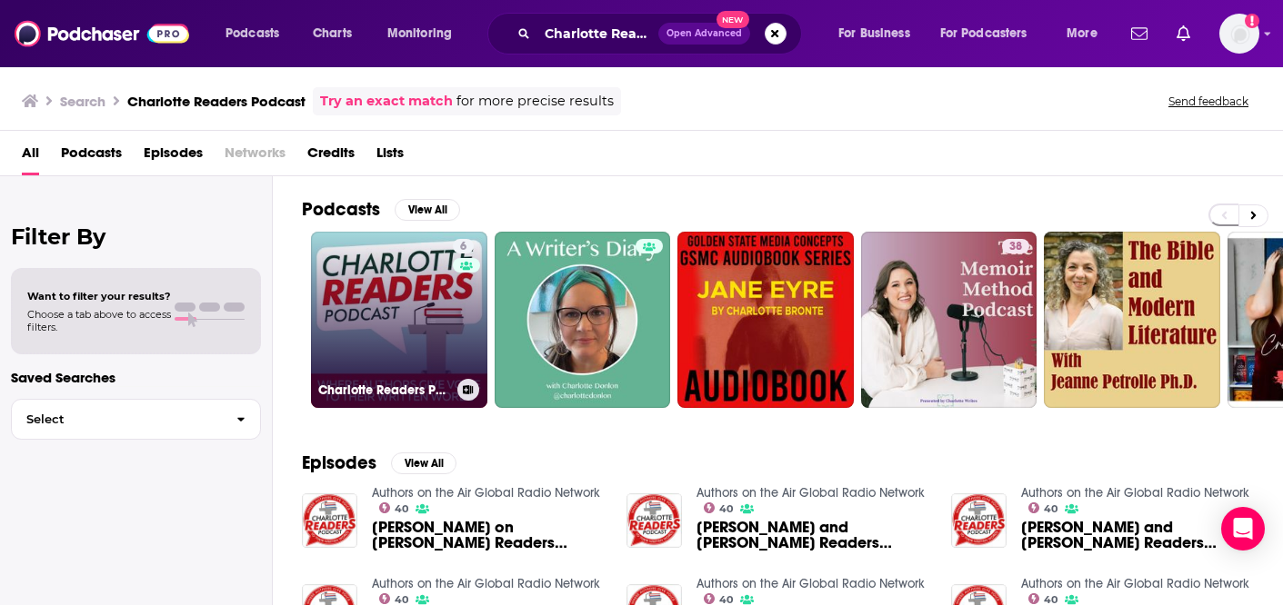
click at [386, 319] on link "6 Charlotte Readers Podcast" at bounding box center [399, 320] width 176 height 176
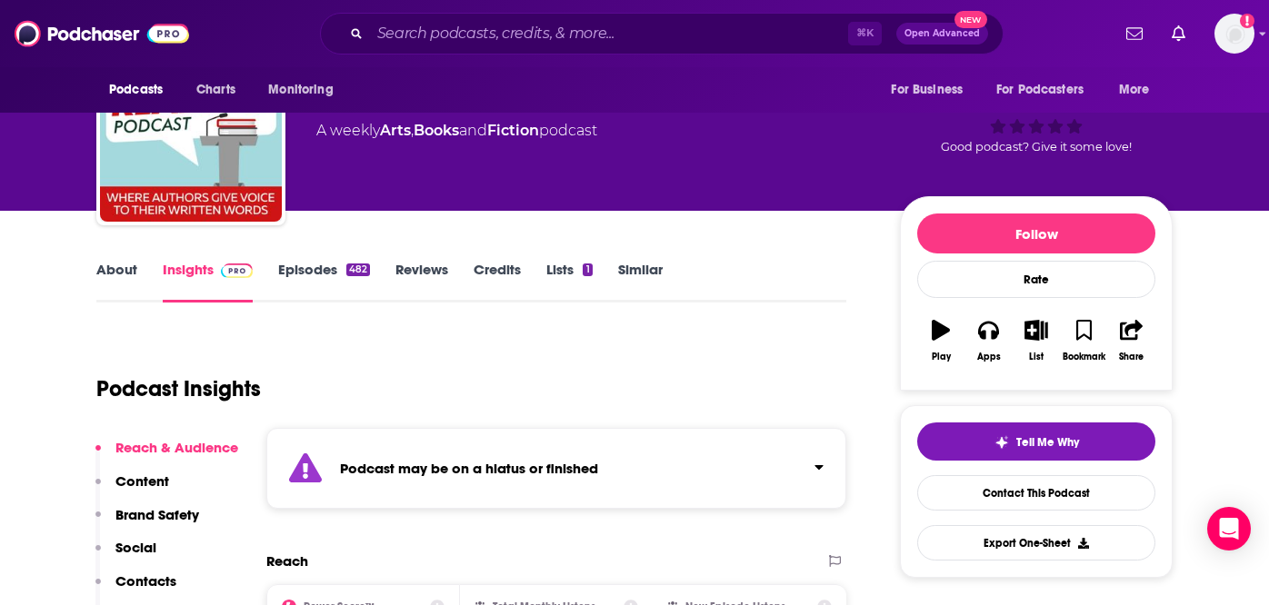
scroll to position [90, 0]
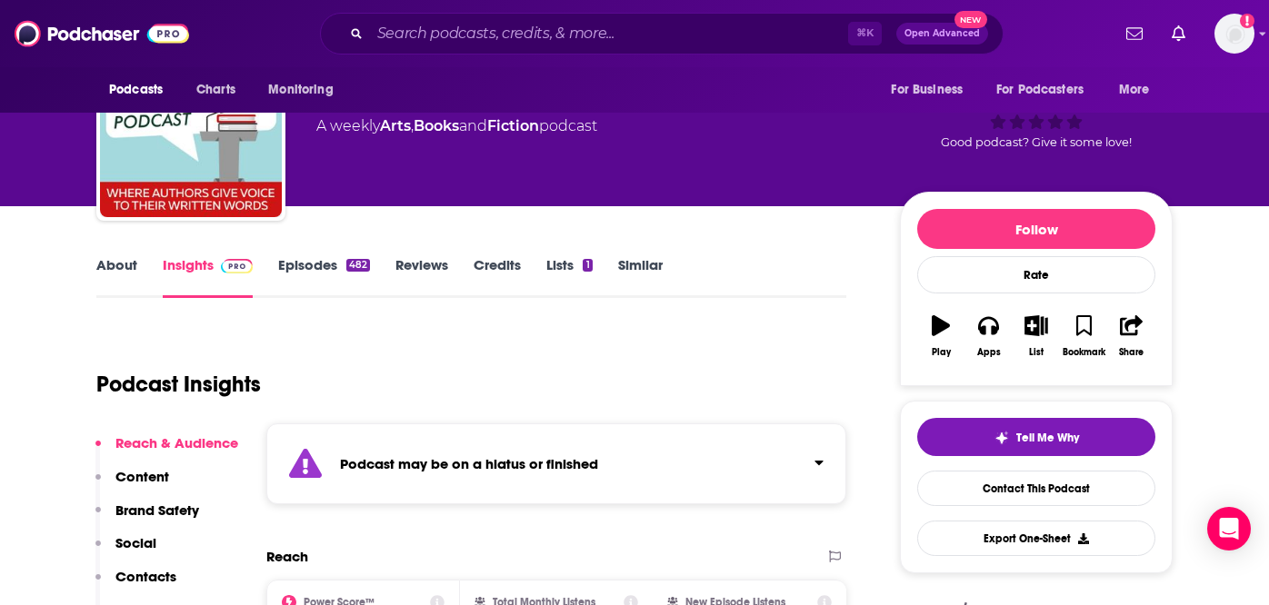
click at [294, 267] on link "Episodes 482" at bounding box center [324, 277] width 92 height 42
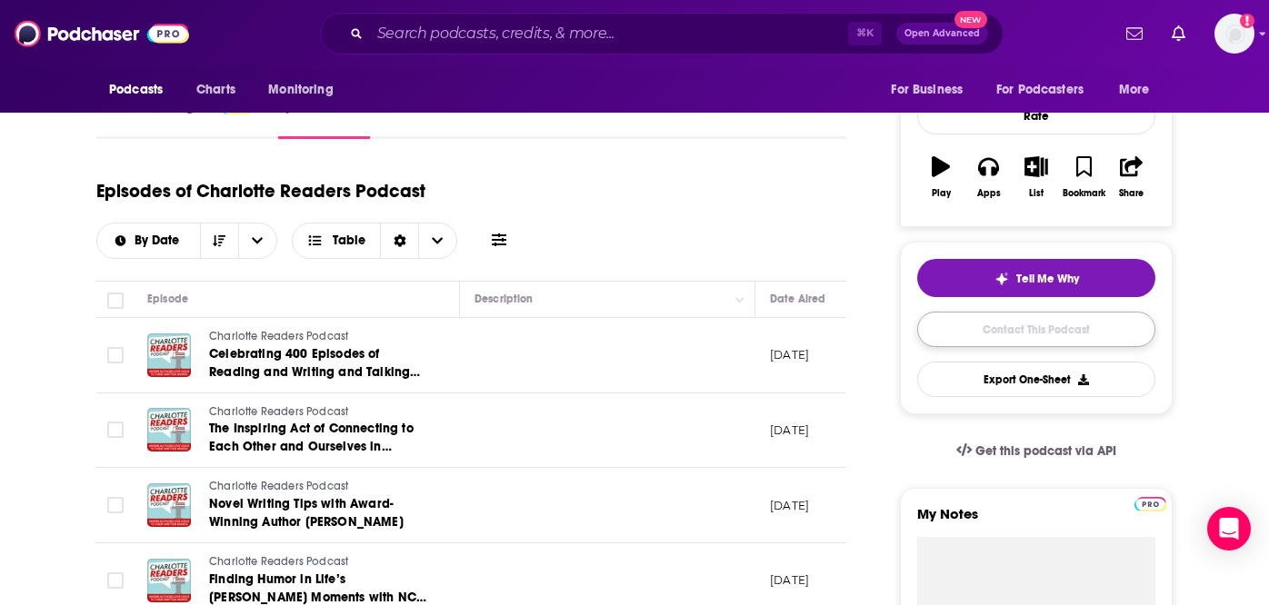
click at [981, 328] on link "Contact This Podcast" at bounding box center [1036, 329] width 238 height 35
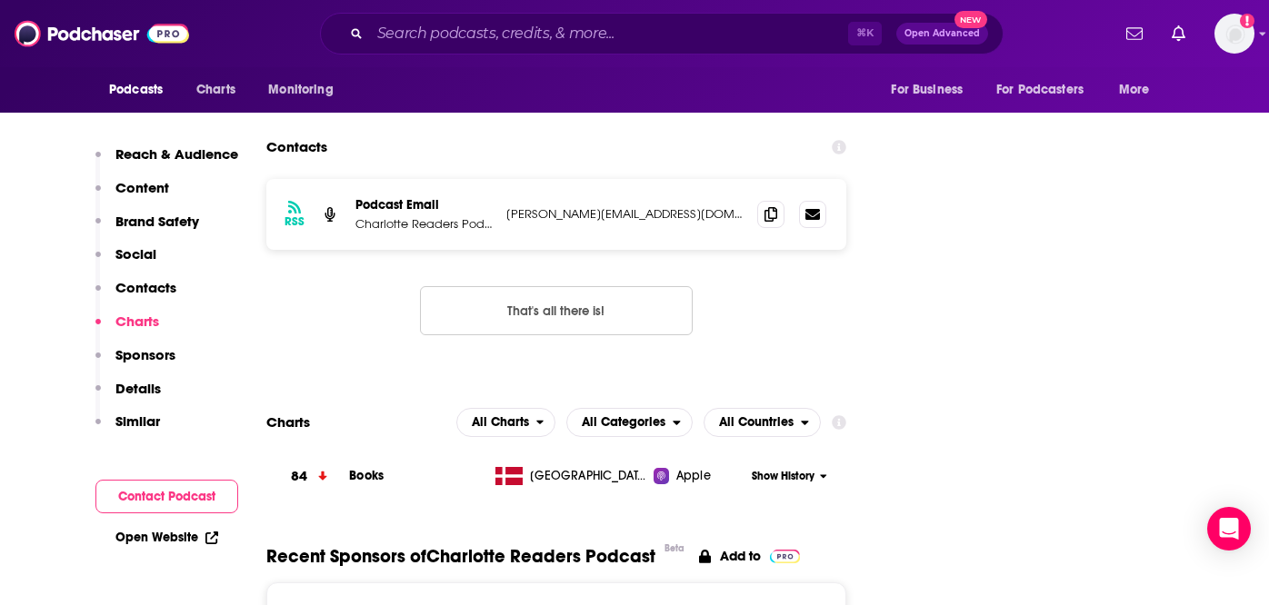
scroll to position [2138, 0]
drag, startPoint x: 720, startPoint y: 103, endPoint x: 501, endPoint y: 103, distance: 219.1
click at [501, 180] on div "RSS Podcast Email Charlotte Readers Podcast [PERSON_NAME][EMAIL_ADDRESS][DOMAIN…" at bounding box center [556, 215] width 580 height 71
copy p "[PERSON_NAME][EMAIL_ADDRESS][DOMAIN_NAME]"
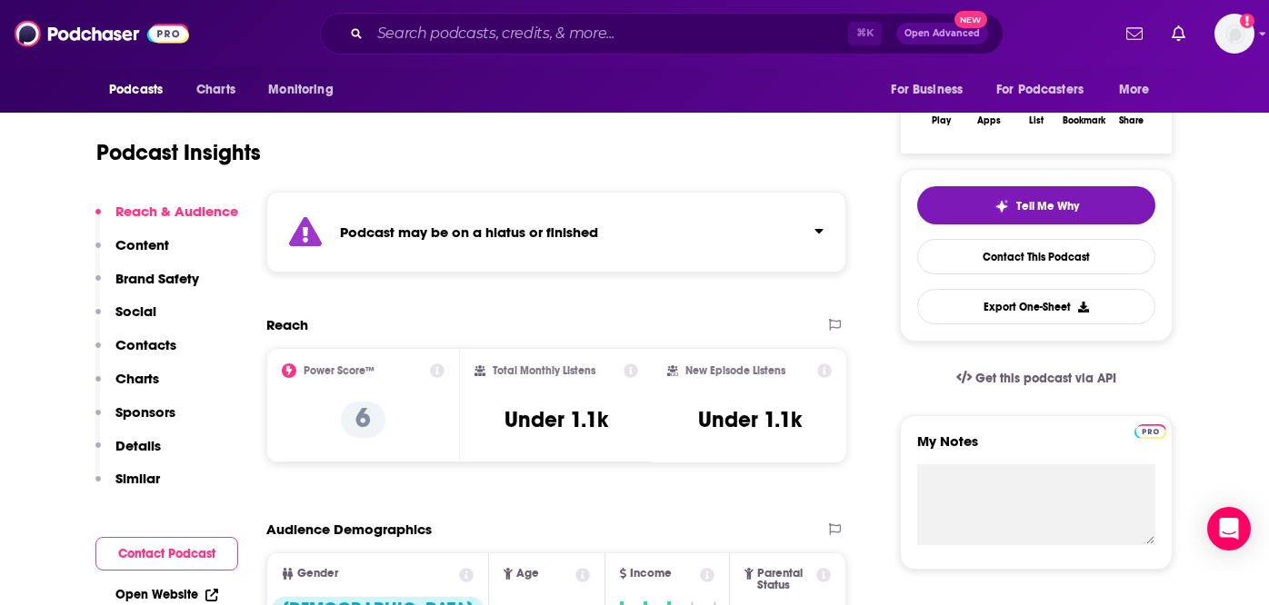
scroll to position [199, 0]
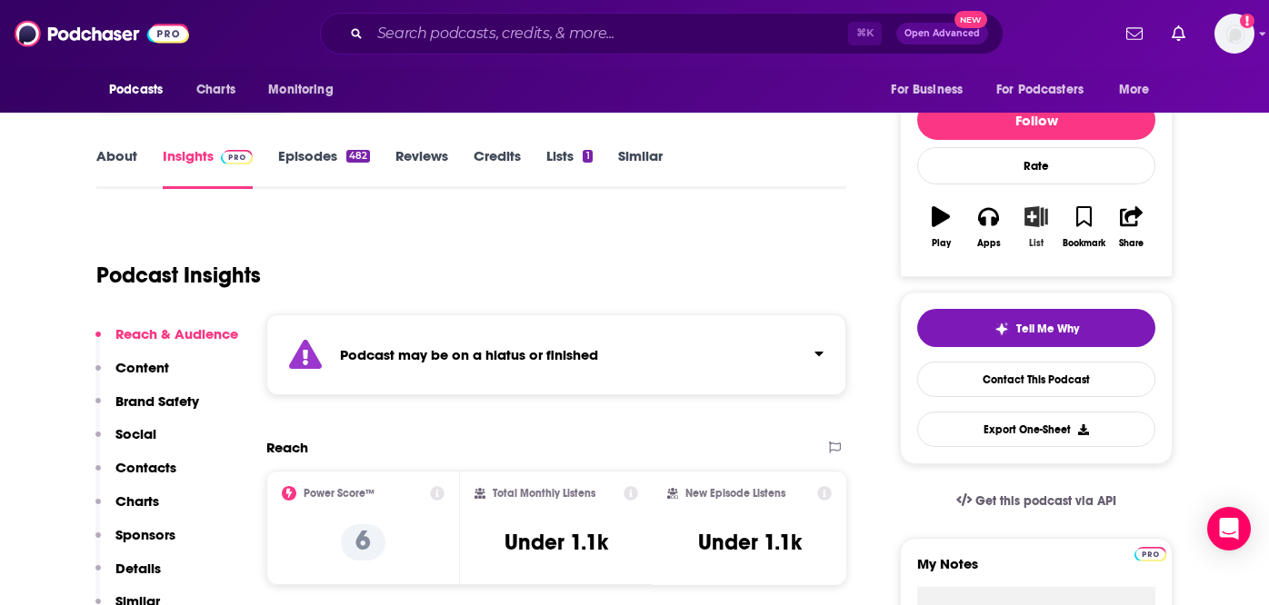
click at [1039, 221] on icon "button" at bounding box center [1036, 216] width 23 height 20
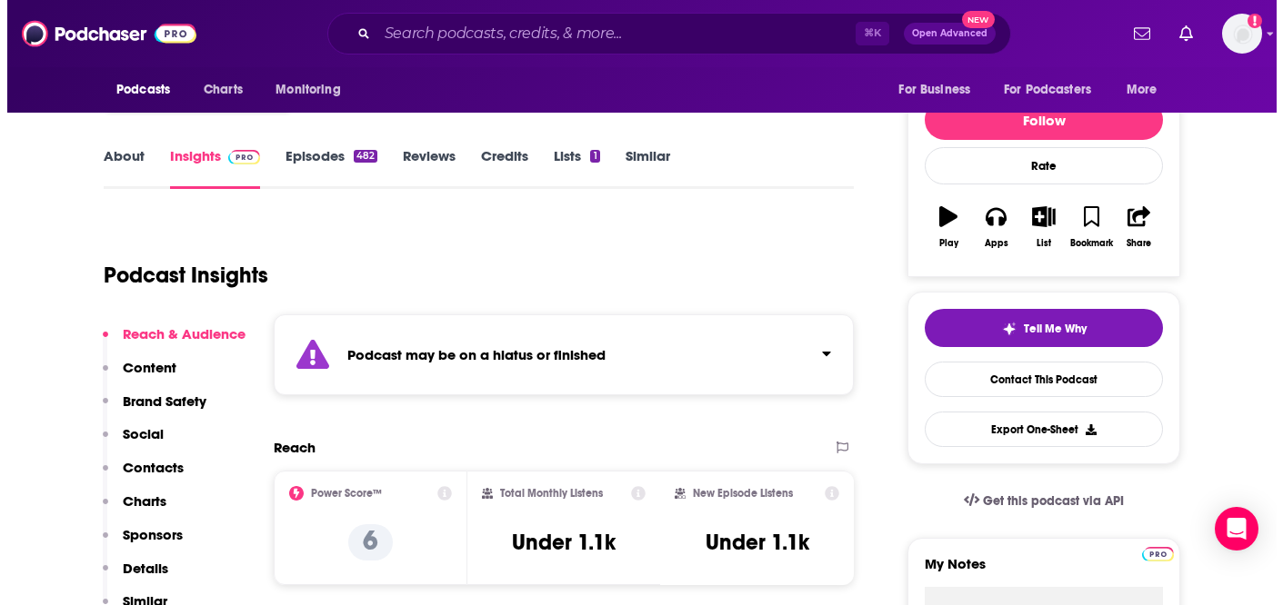
scroll to position [0, 0]
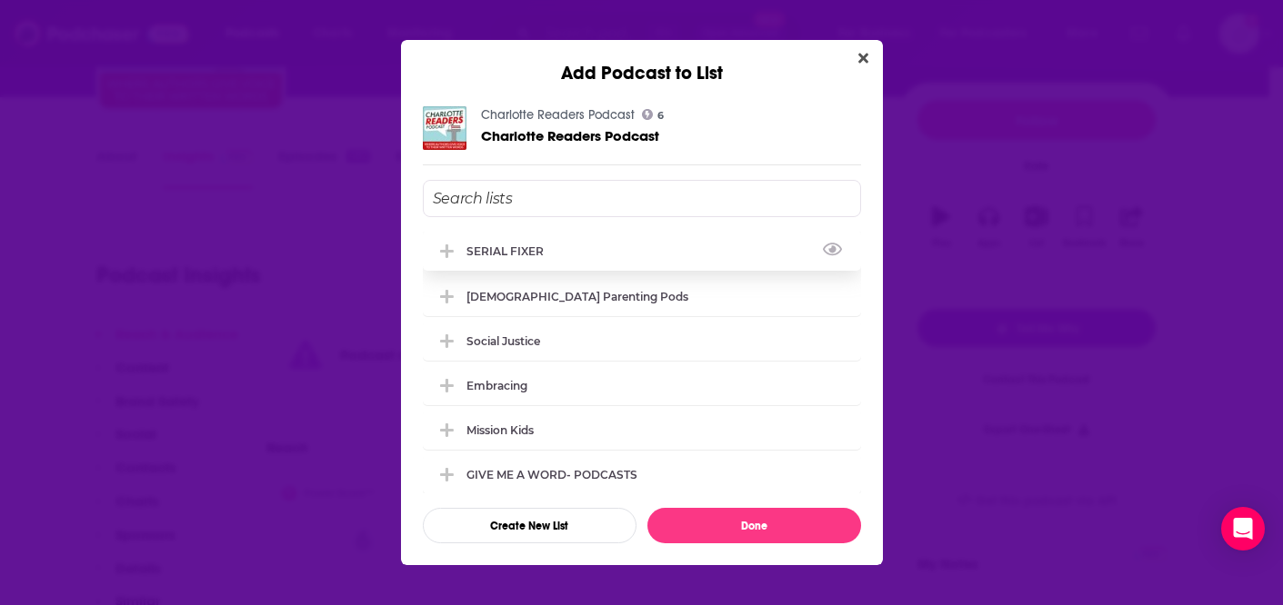
click at [517, 257] on div "SERIAL FIXER" at bounding box center [642, 251] width 438 height 40
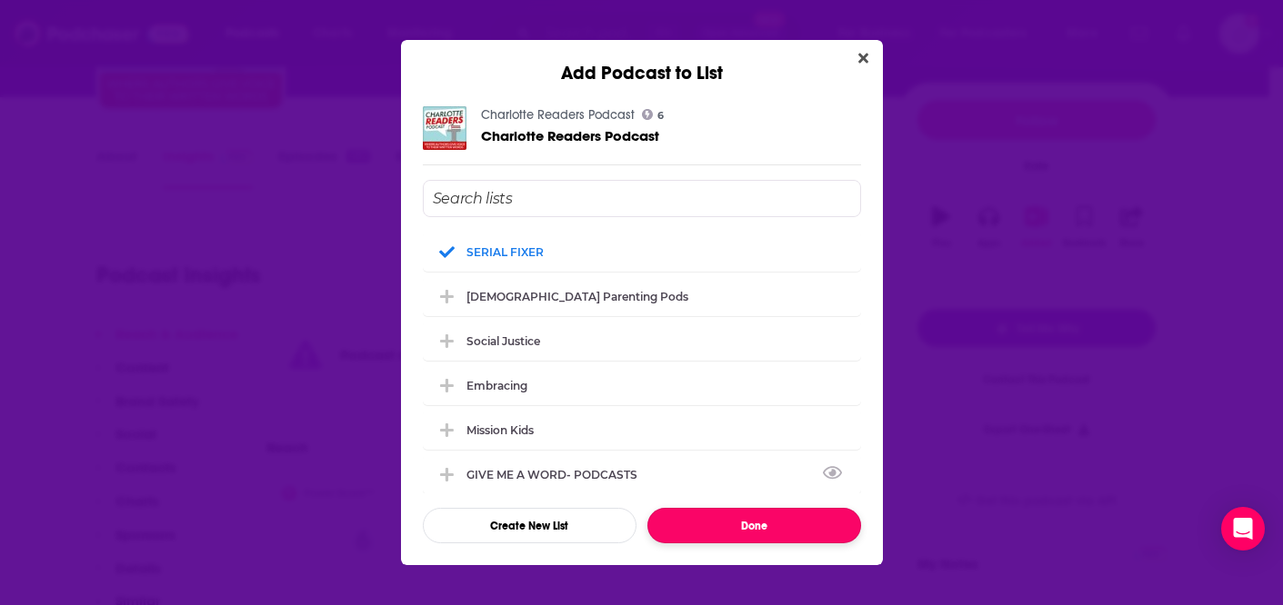
click at [757, 536] on button "Done" at bounding box center [754, 525] width 214 height 35
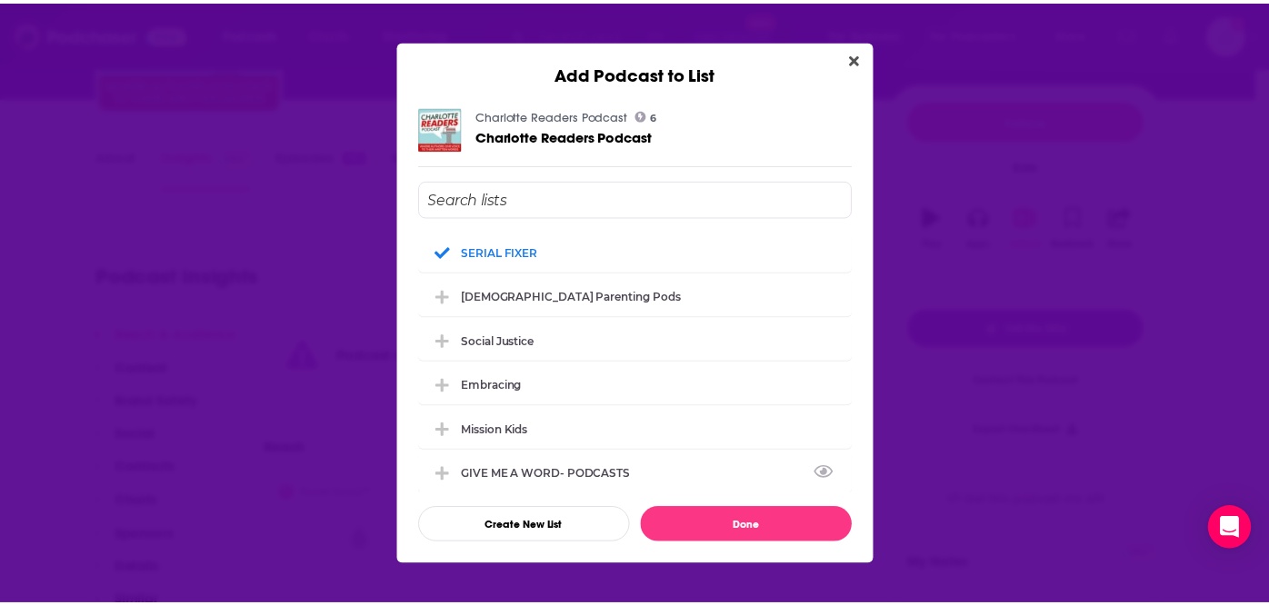
scroll to position [199, 0]
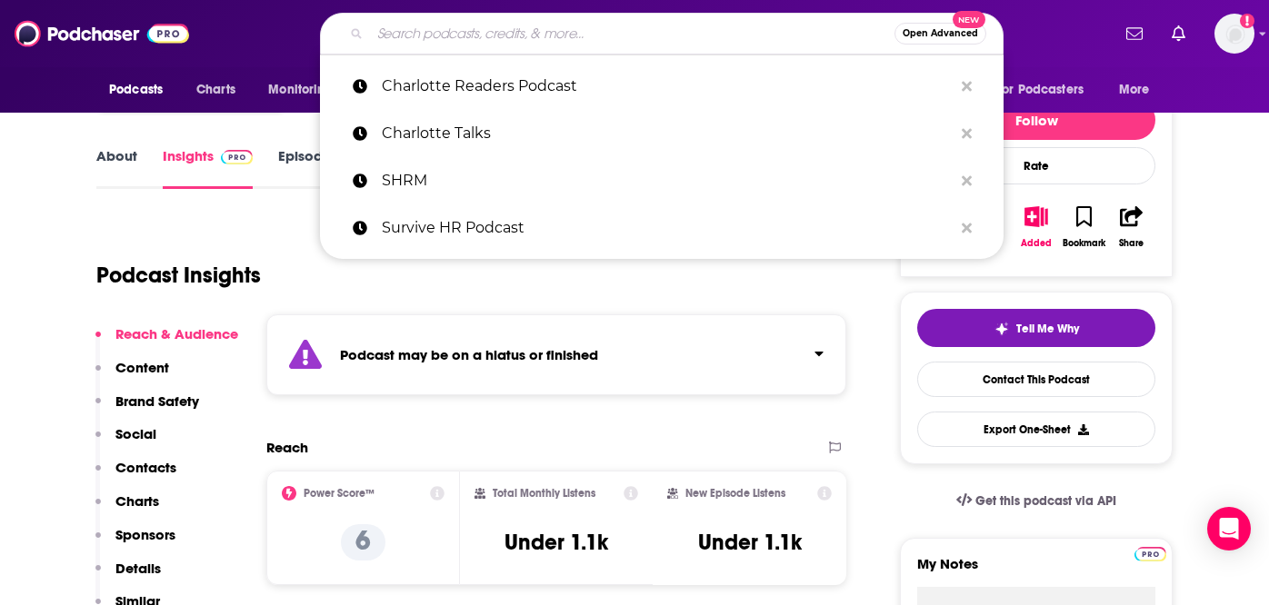
click at [556, 35] on input "Search podcasts, credits, & more..." at bounding box center [632, 33] width 524 height 29
paste input "Amplifier"
type input "Amplifier"
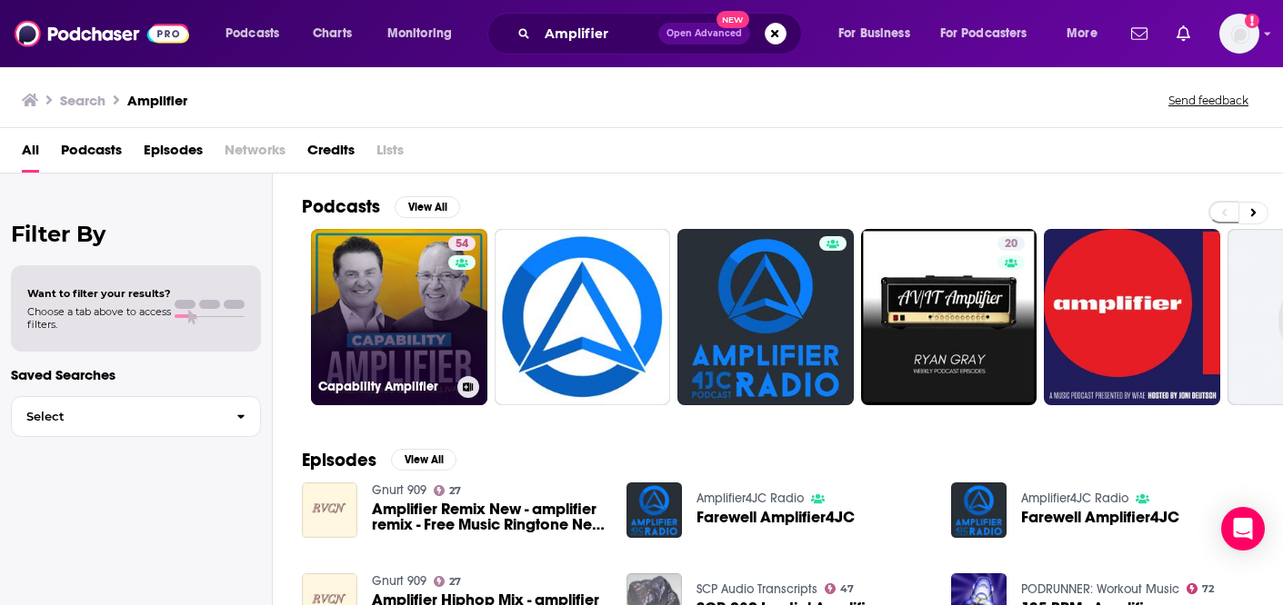
click at [365, 324] on link "54 Capability Amplifier" at bounding box center [399, 317] width 176 height 176
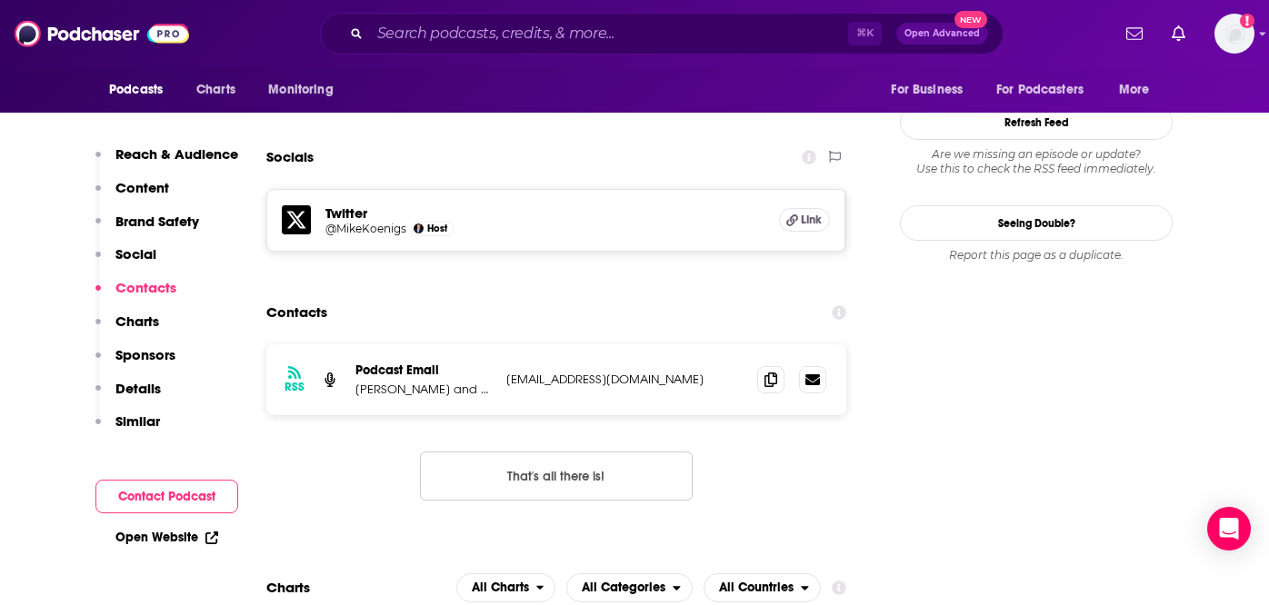
scroll to position [1713, 0]
click at [351, 221] on h5 "@MikeKoenigs" at bounding box center [365, 228] width 81 height 14
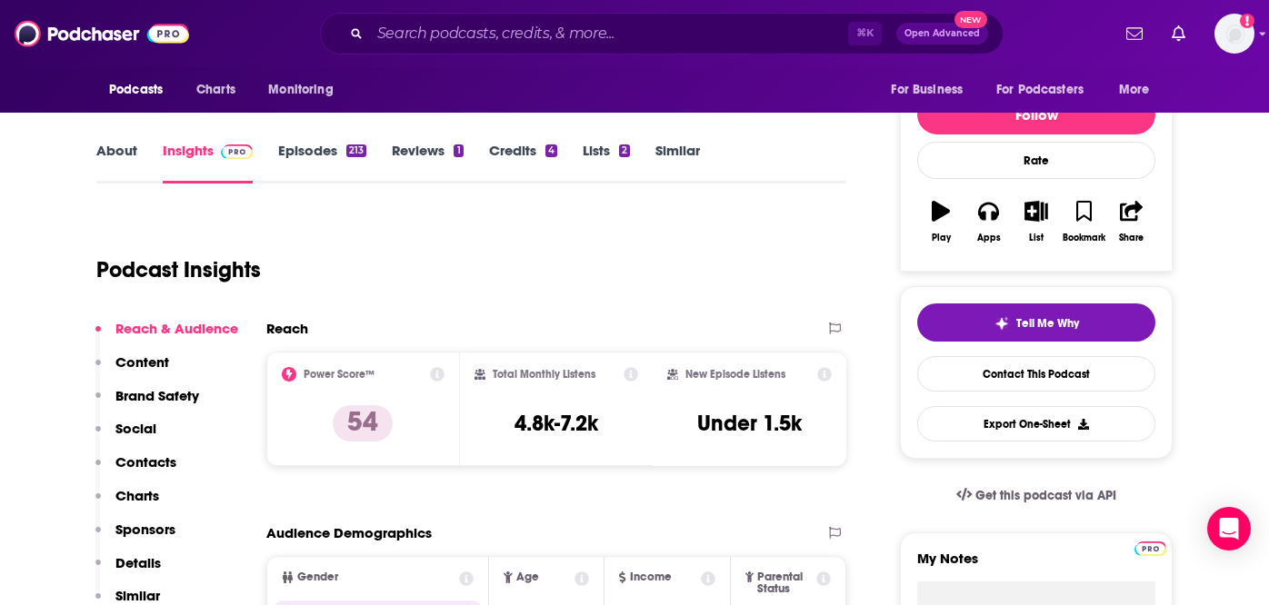
scroll to position [0, 0]
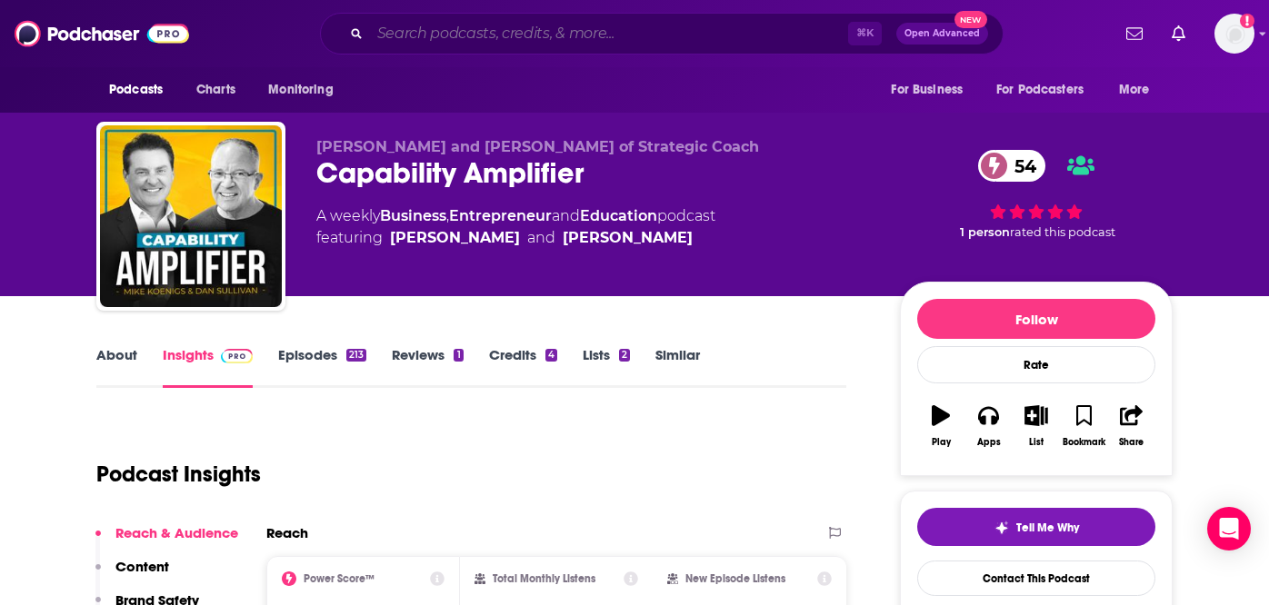
click at [588, 38] on input "Search podcasts, credits, & more..." at bounding box center [609, 33] width 478 height 29
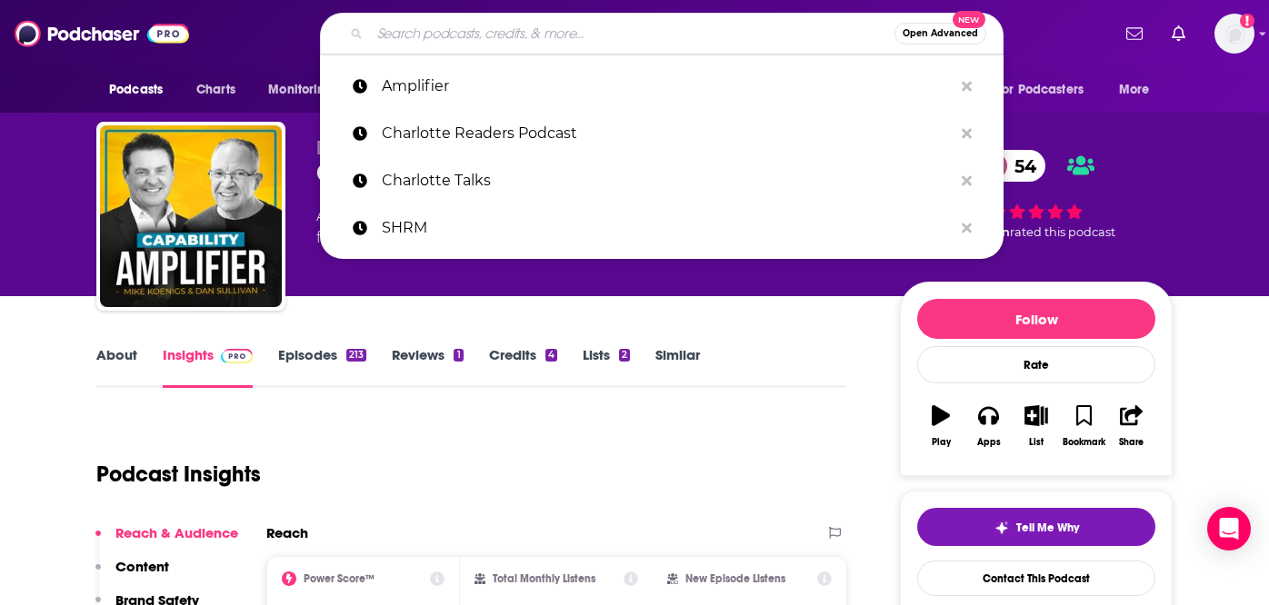
paste input "The Charlotte Podcast"
type input "The Charlotte Podcast"
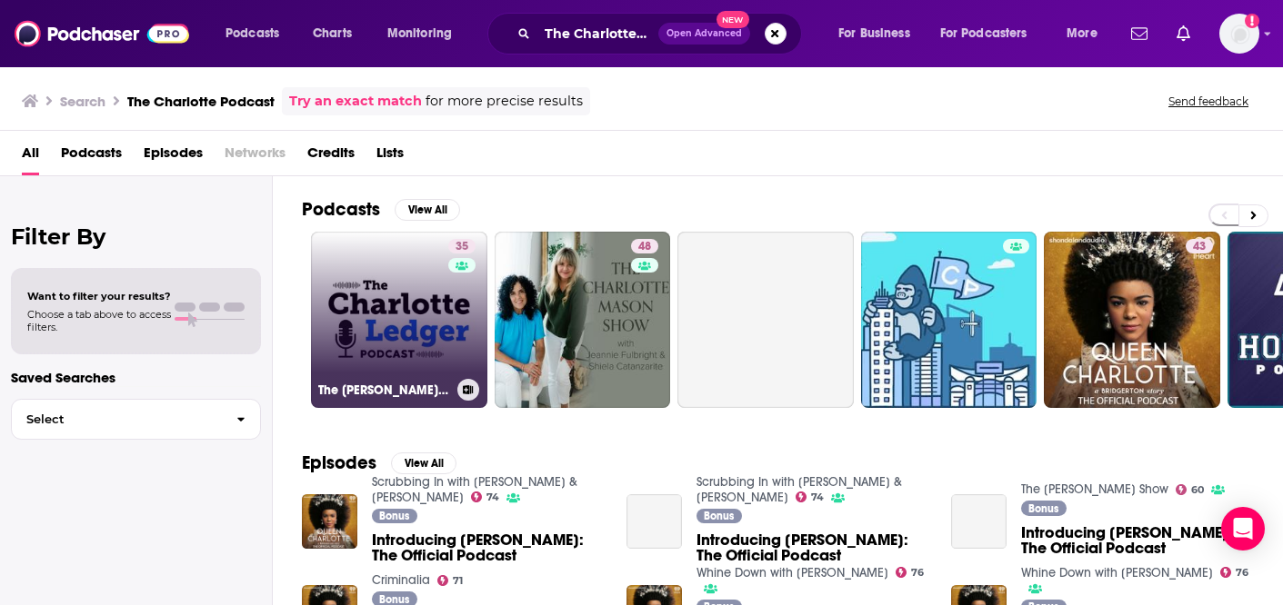
click at [351, 321] on link "35 The [PERSON_NAME] Podcast" at bounding box center [399, 320] width 176 height 176
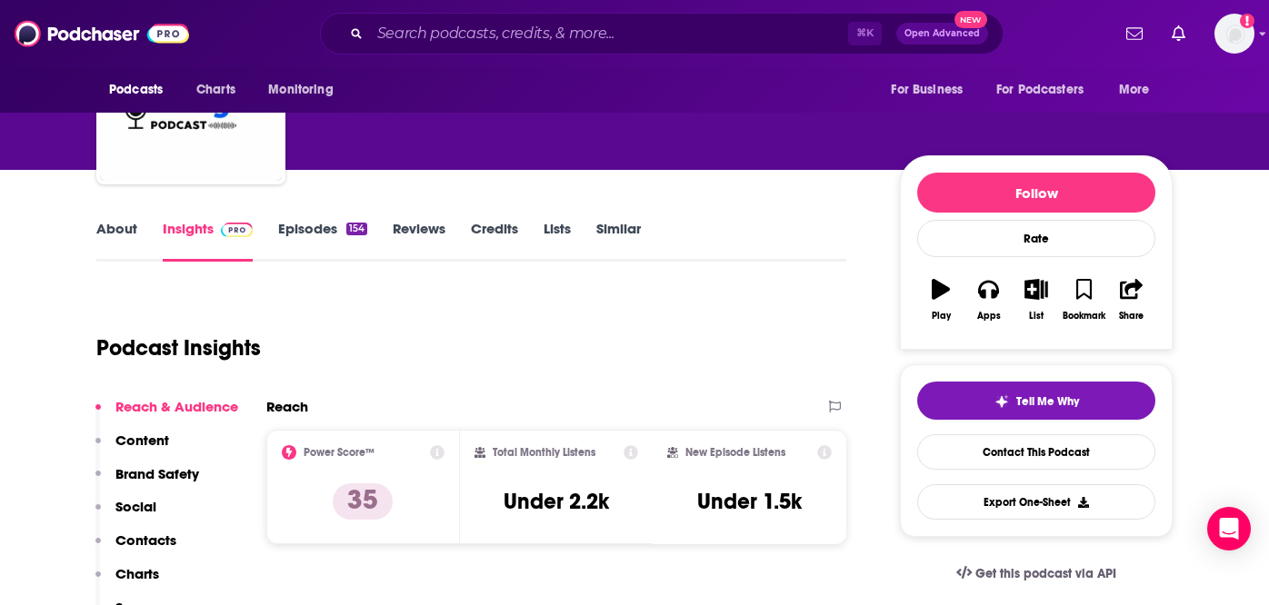
scroll to position [123, 0]
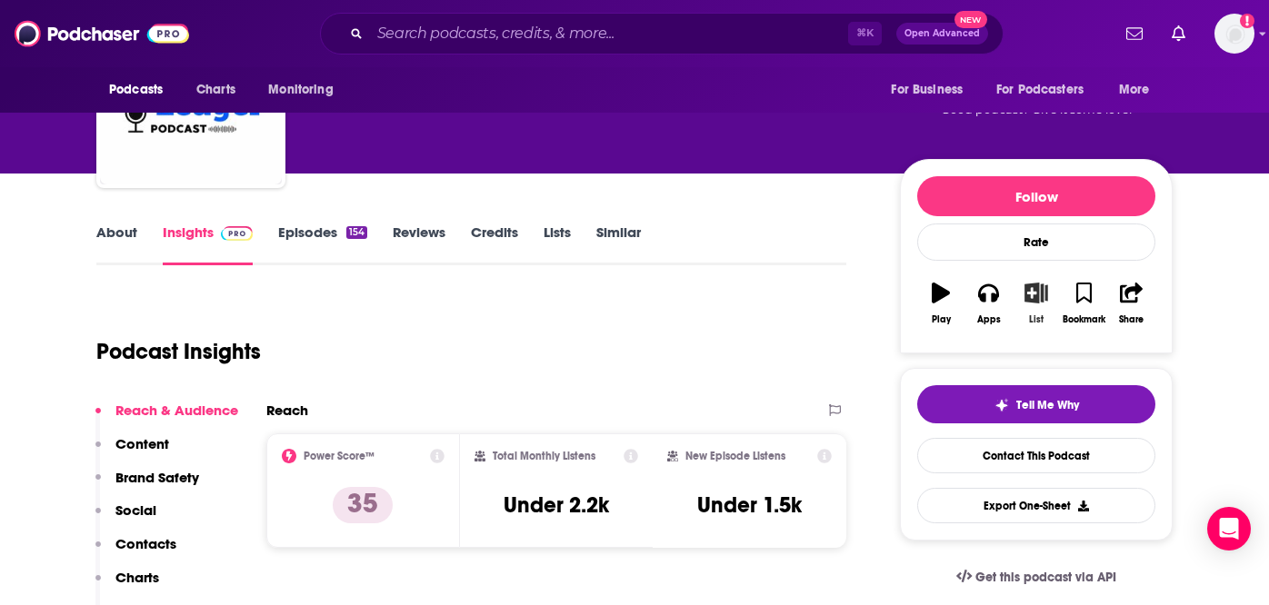
click at [1039, 302] on icon "button" at bounding box center [1035, 293] width 23 height 20
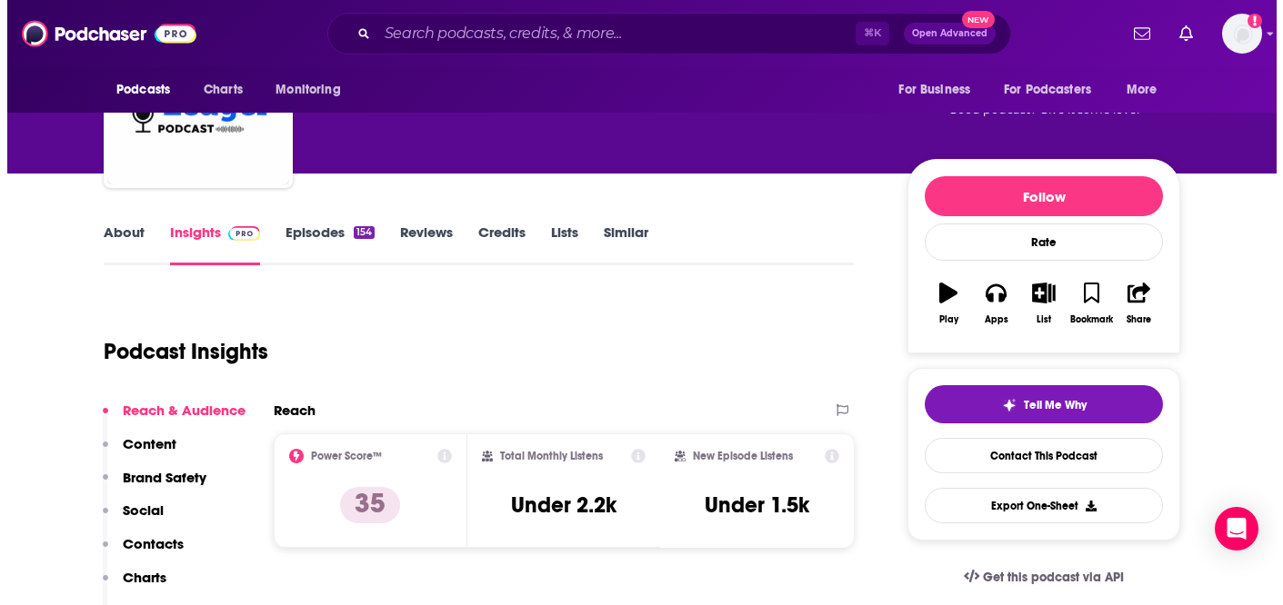
scroll to position [0, 0]
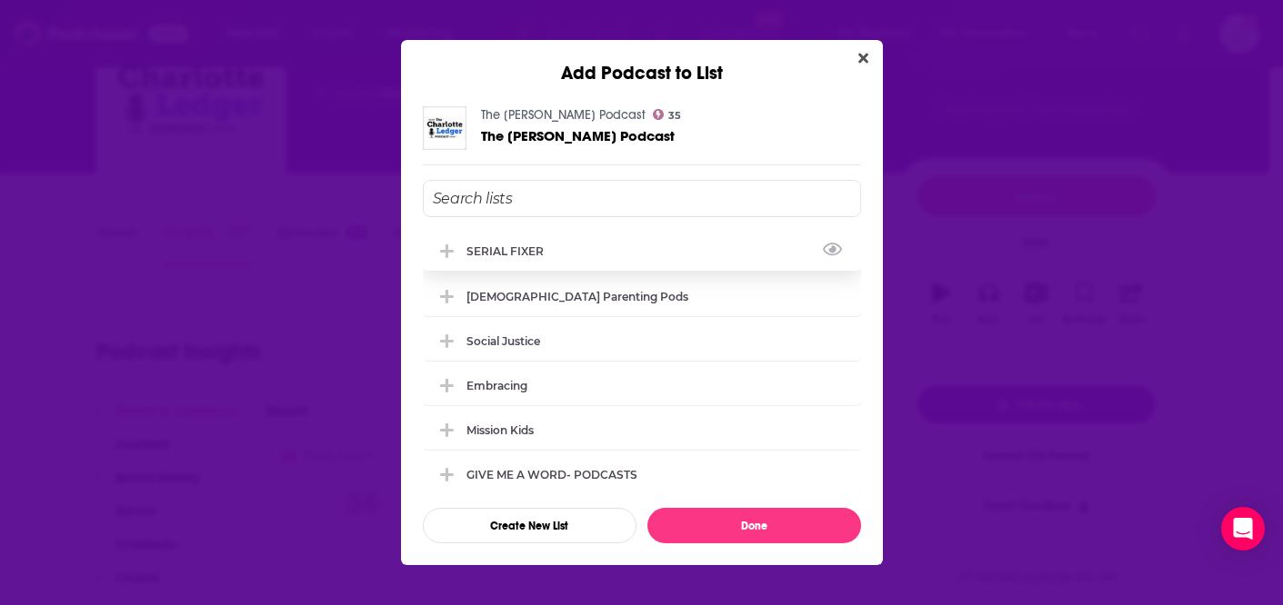
click at [484, 247] on div "SERIAL FIXER" at bounding box center [510, 252] width 88 height 14
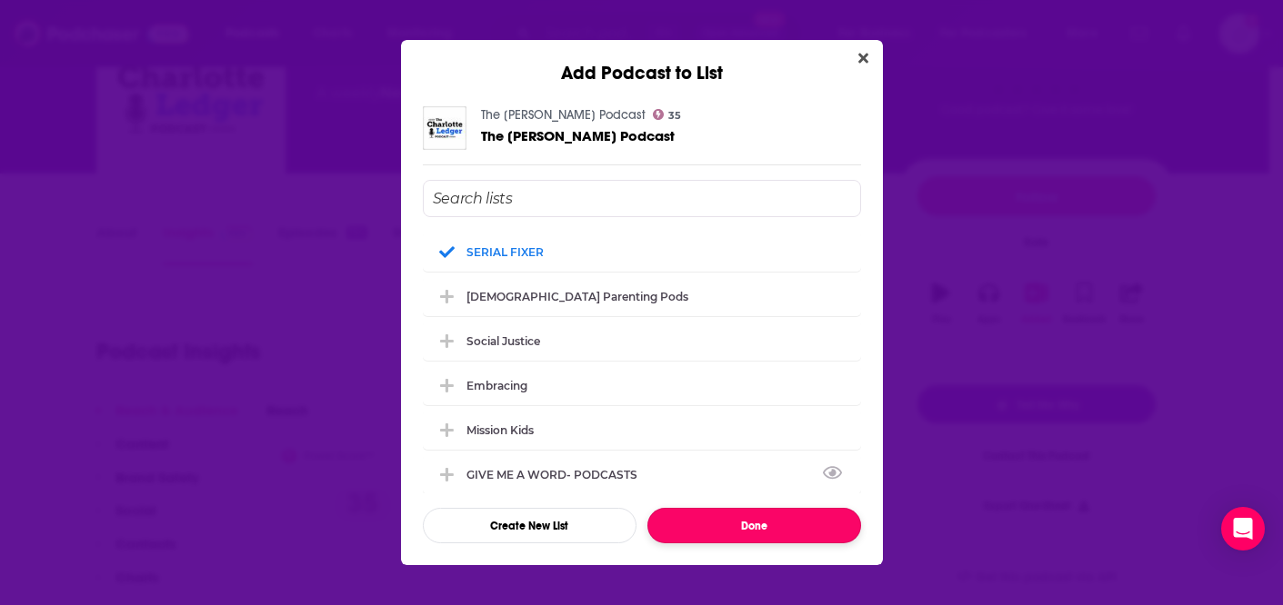
click at [770, 531] on button "Done" at bounding box center [754, 525] width 214 height 35
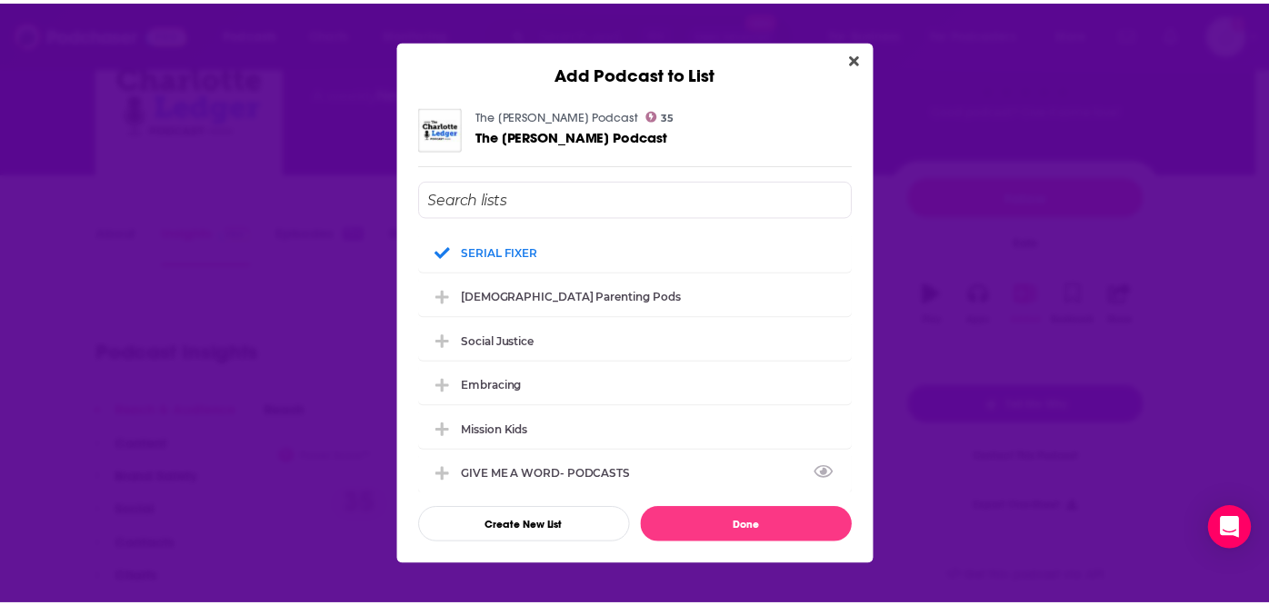
scroll to position [123, 0]
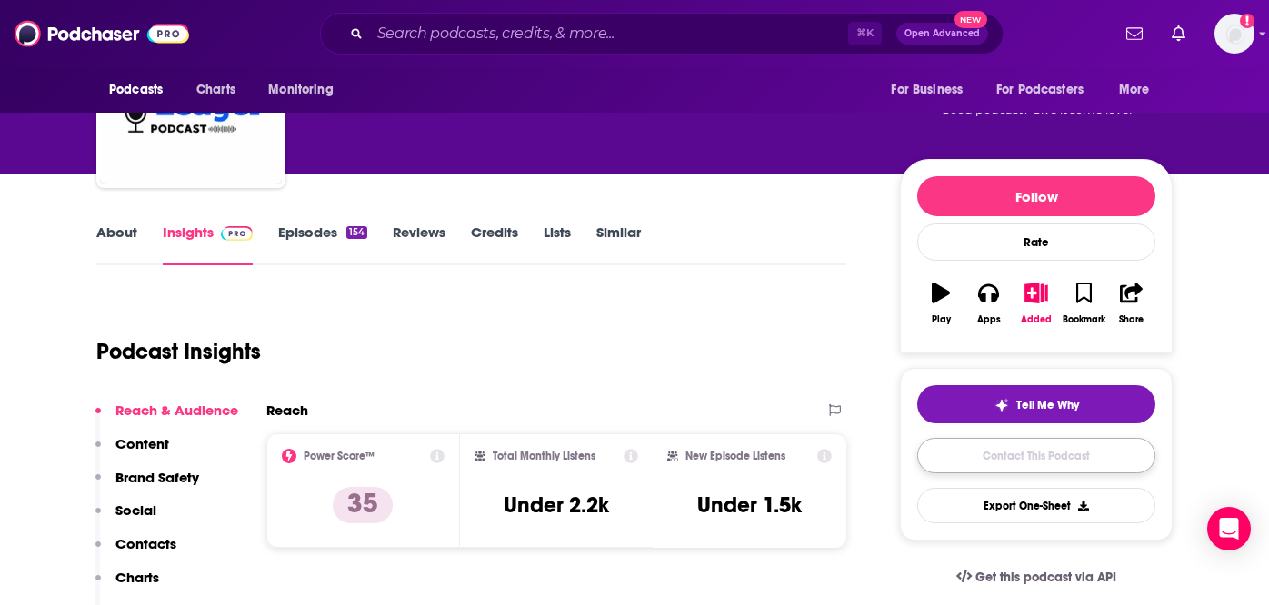
click at [1065, 459] on link "Contact This Podcast" at bounding box center [1036, 455] width 238 height 35
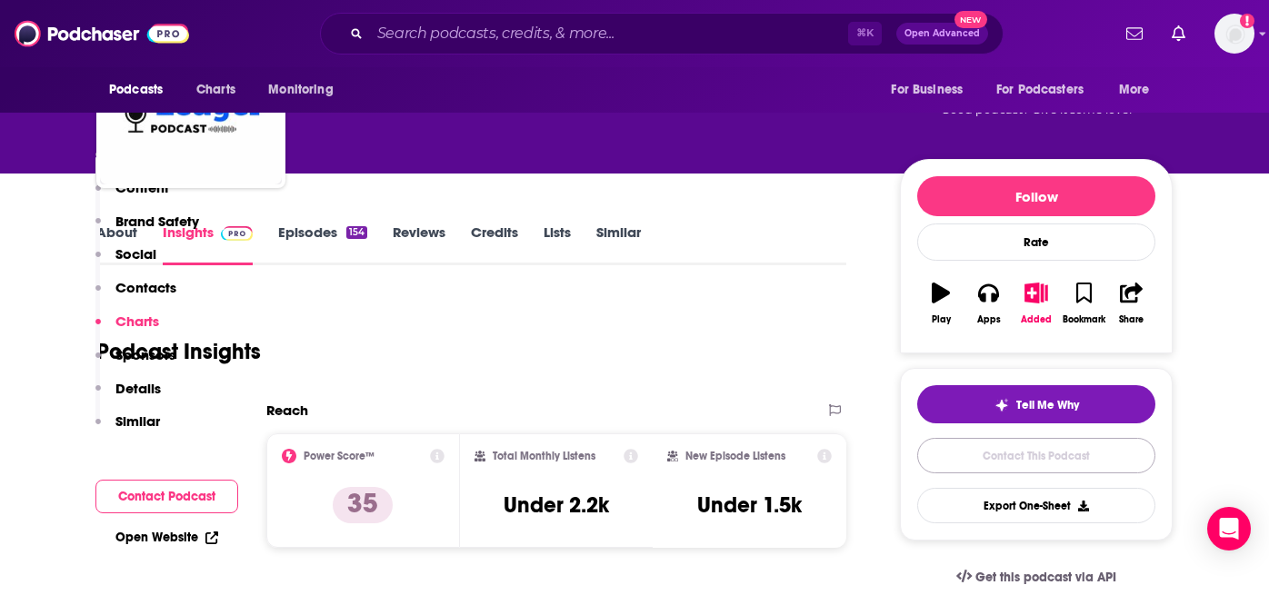
scroll to position [1644, 0]
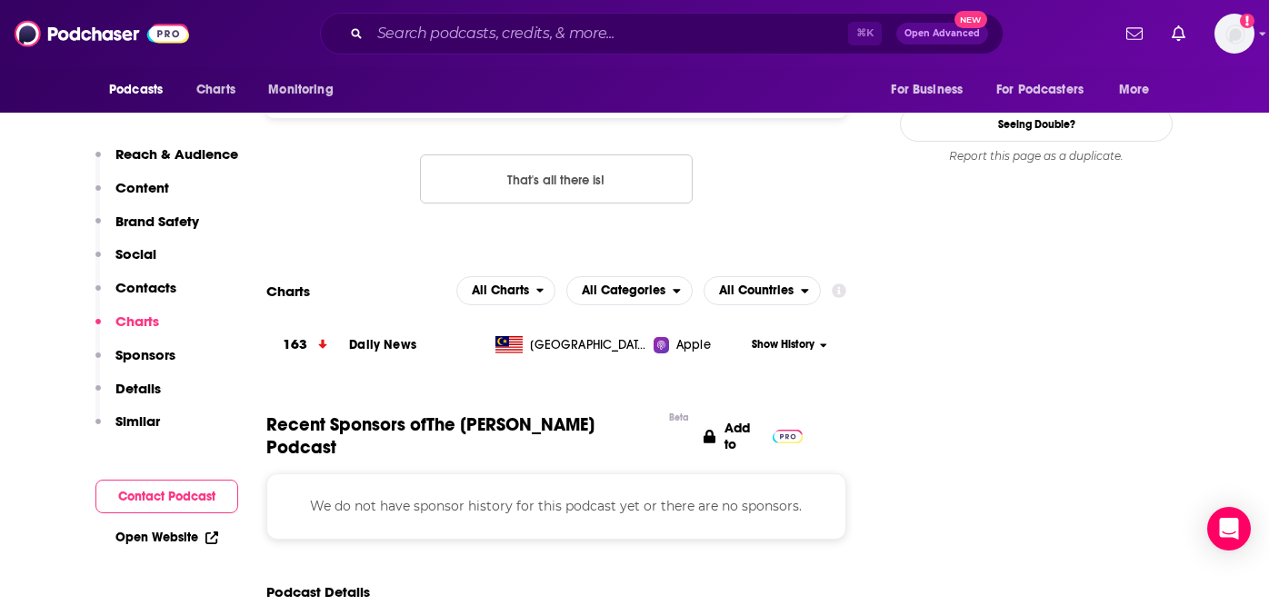
drag, startPoint x: 687, startPoint y: 85, endPoint x: 499, endPoint y: 87, distance: 188.2
click at [499, 87] on div "RSS Podcast Email The [PERSON_NAME] [PERSON_NAME][EMAIL_ADDRESS][DOMAIN_NAME] […" at bounding box center [556, 82] width 580 height 71
copy p "[EMAIL_ADDRESS][DOMAIN_NAME]"
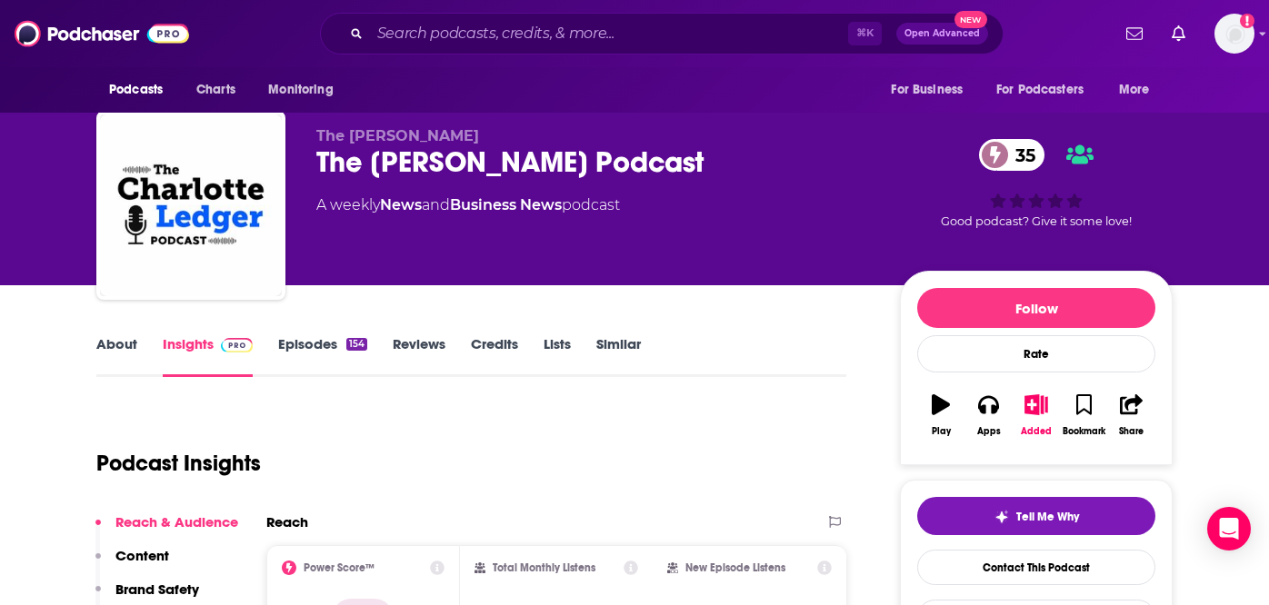
scroll to position [0, 0]
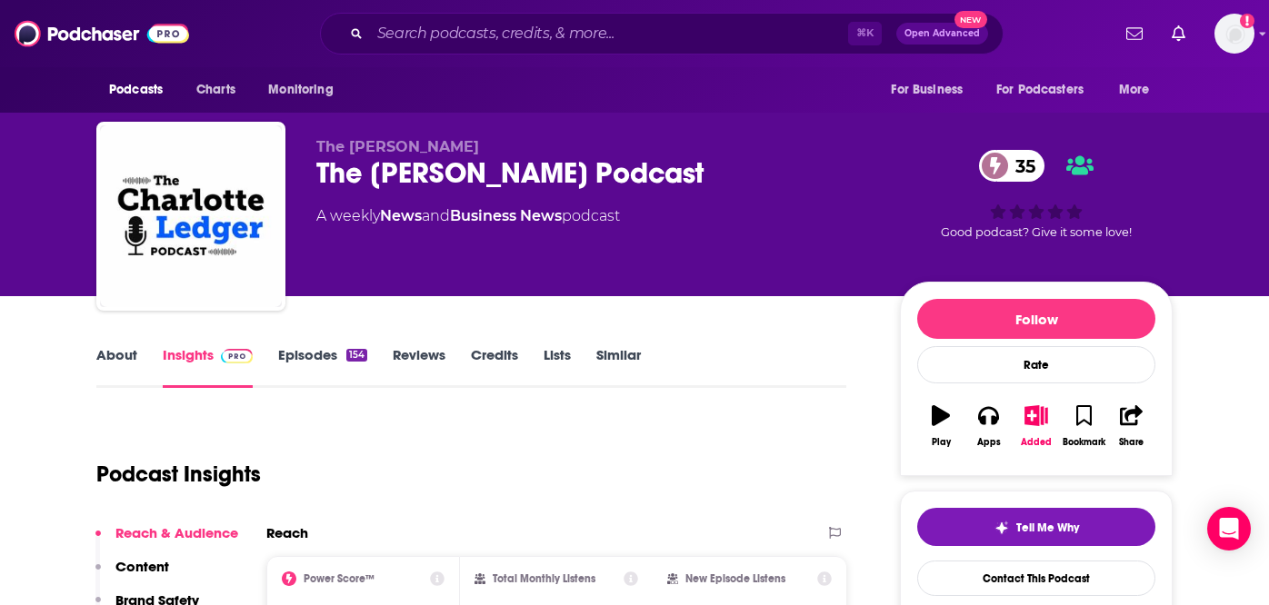
click at [329, 360] on link "Episodes 154" at bounding box center [322, 367] width 89 height 42
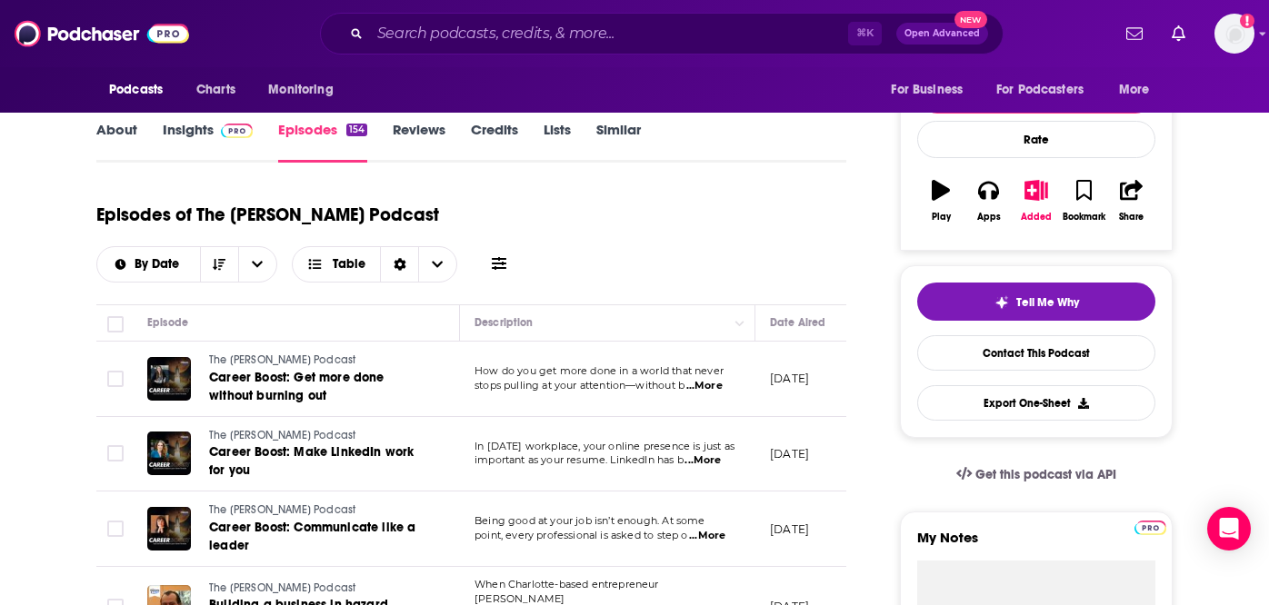
scroll to position [163, 0]
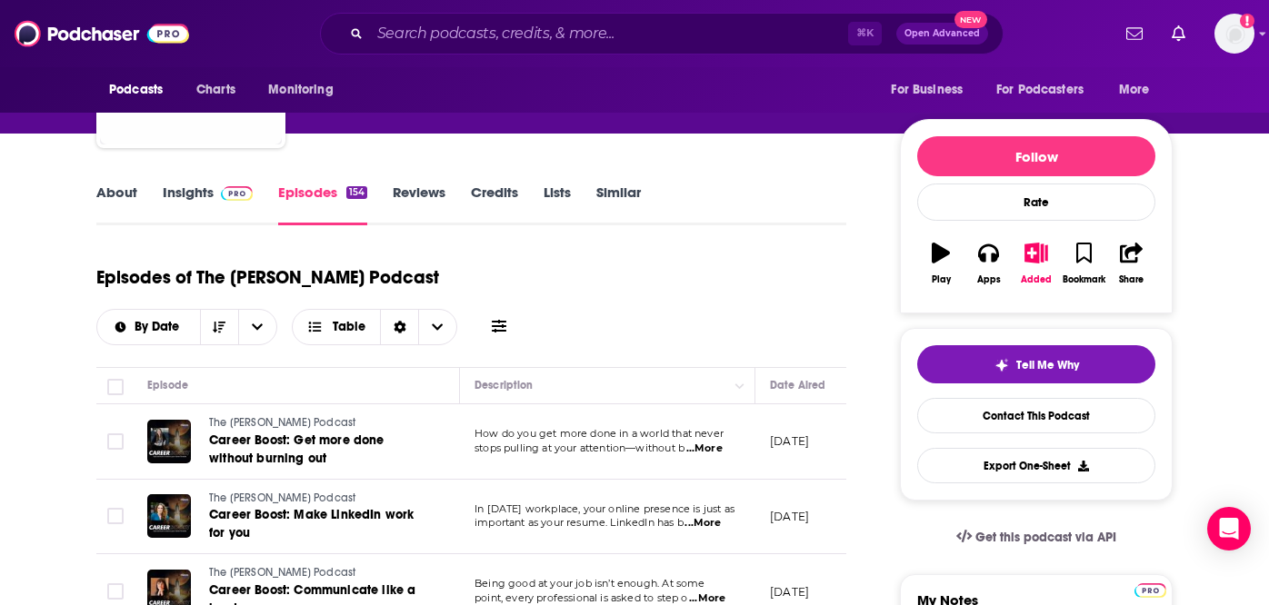
click at [120, 190] on link "About" at bounding box center [116, 205] width 41 height 42
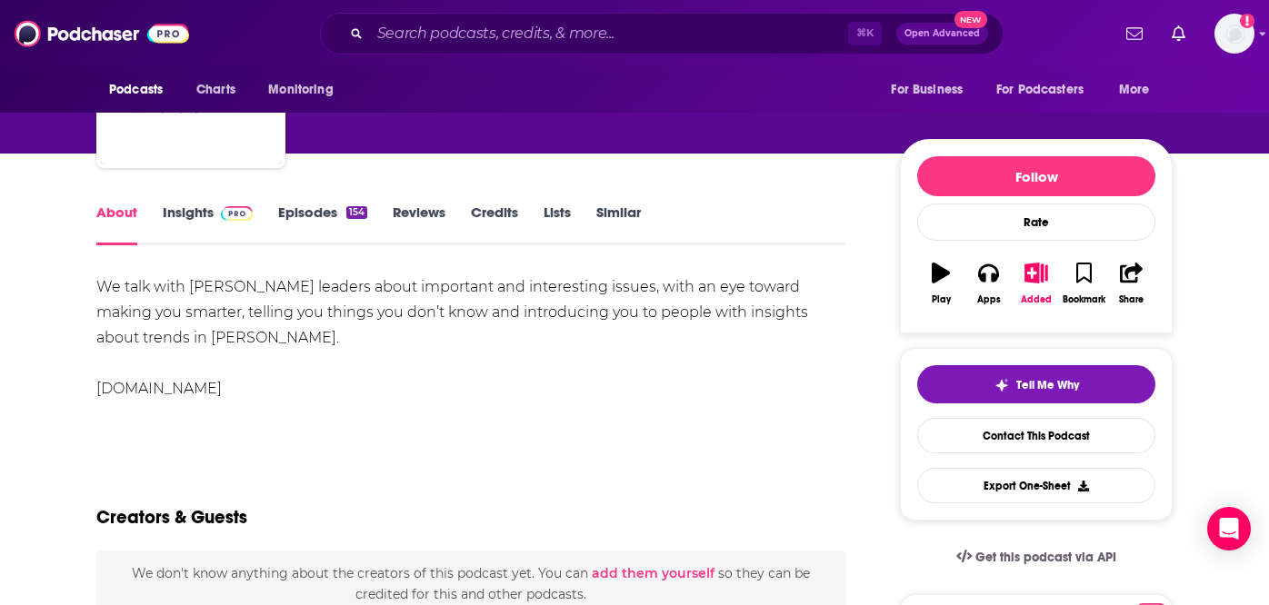
scroll to position [64, 0]
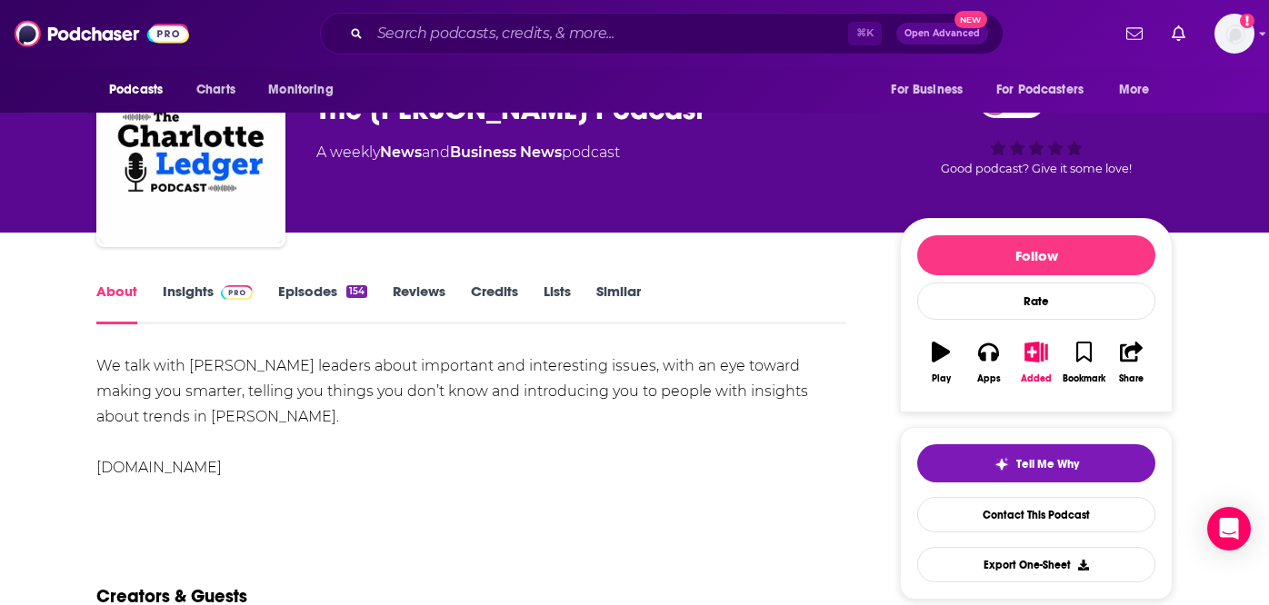
click at [183, 288] on link "Insights" at bounding box center [208, 304] width 90 height 42
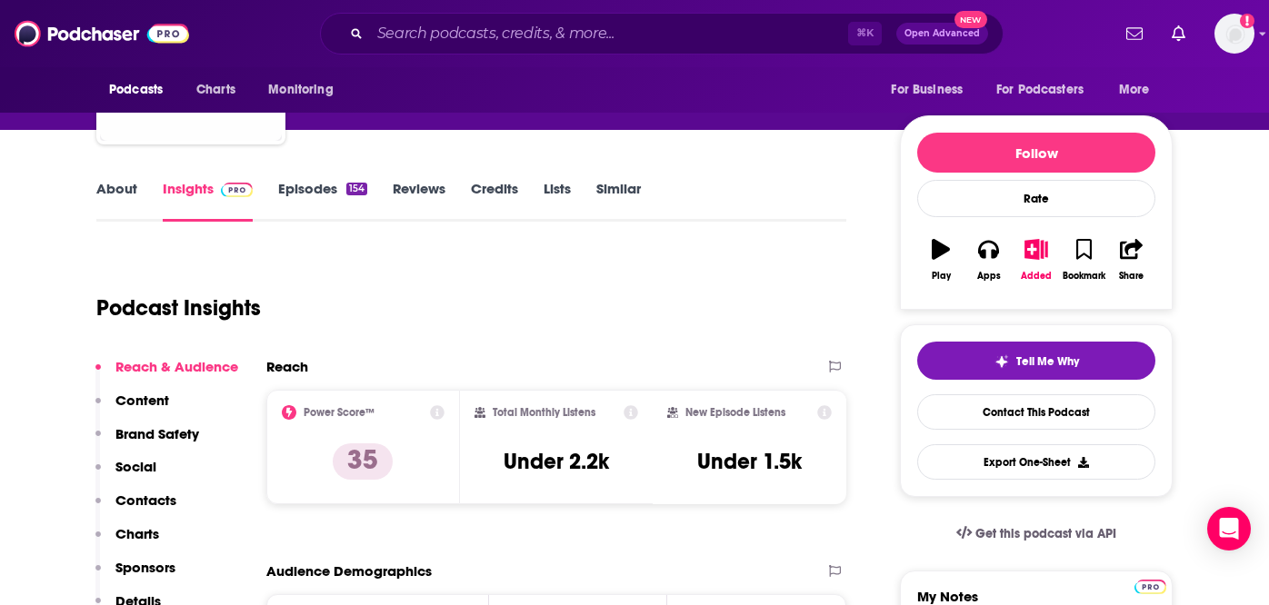
scroll to position [167, 0]
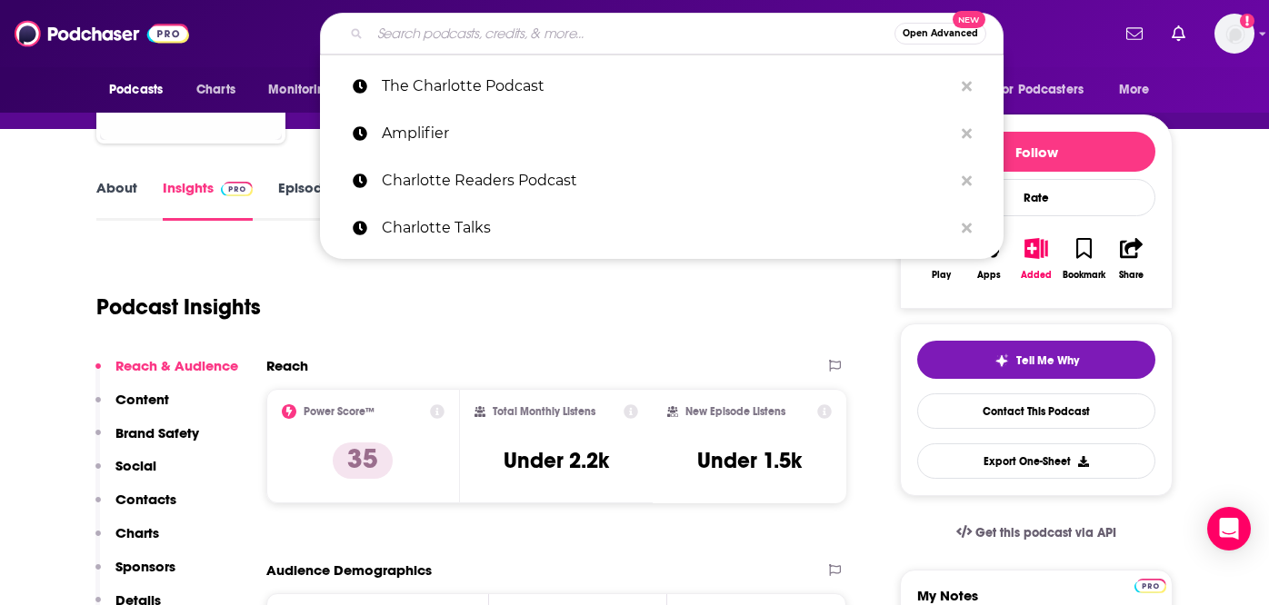
click at [576, 38] on input "Search podcasts, credits, & more..." at bounding box center [632, 33] width 524 height 29
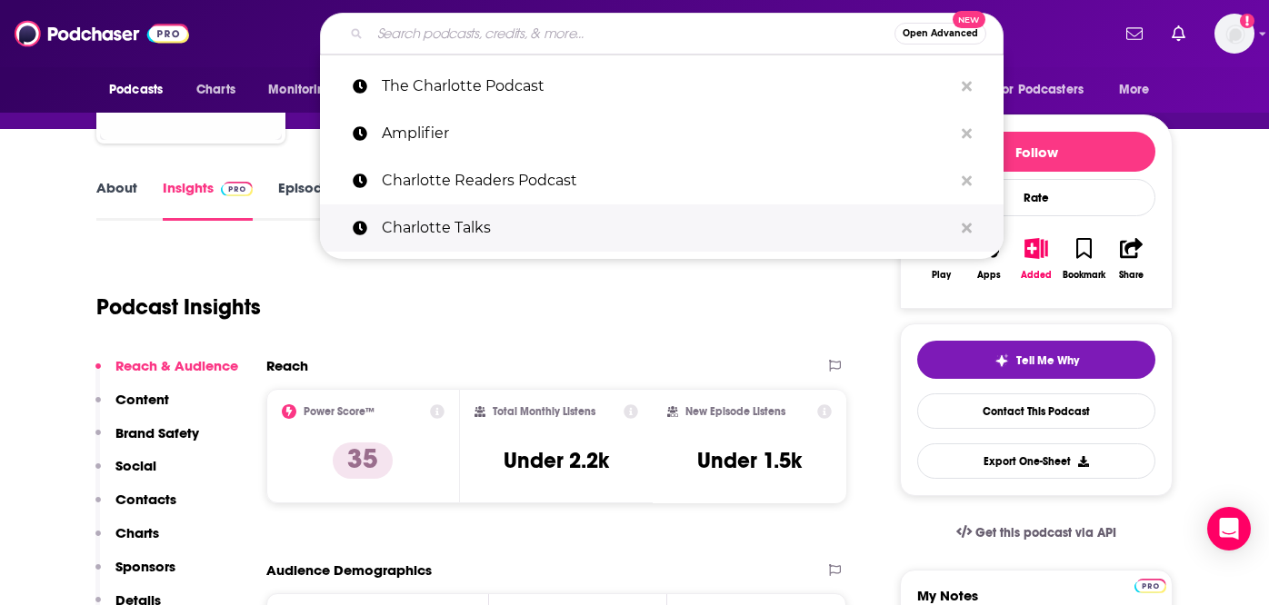
click at [624, 238] on p "Charlotte Talks" at bounding box center [667, 228] width 571 height 47
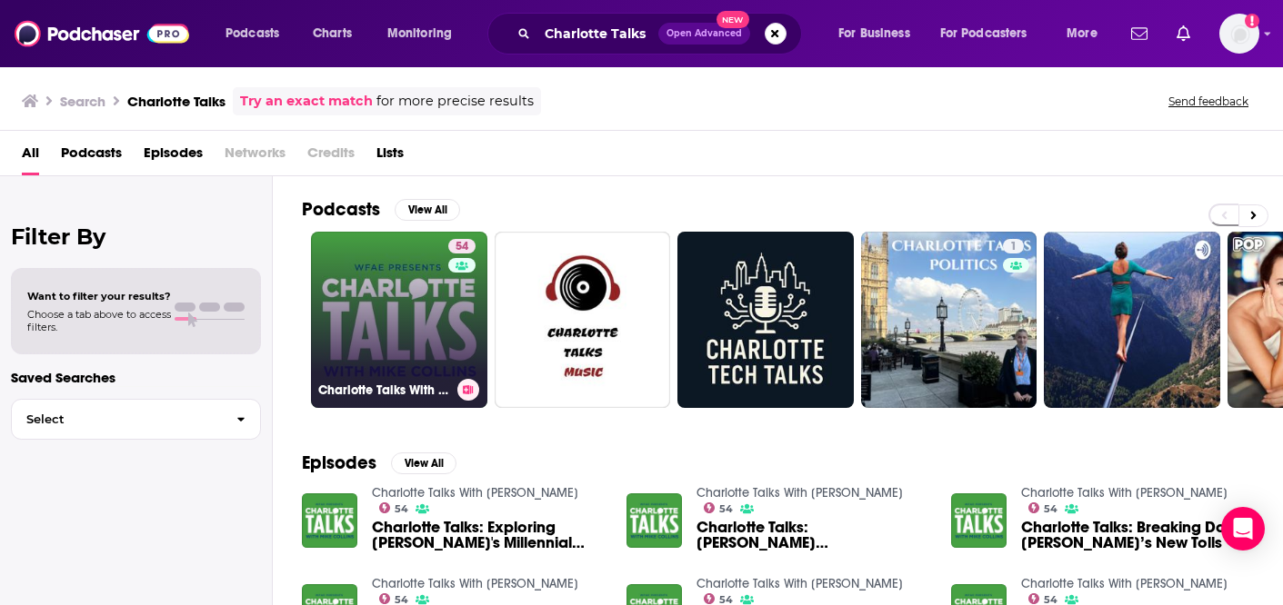
click at [370, 307] on link "54 [PERSON_NAME] Talks With [PERSON_NAME]" at bounding box center [399, 320] width 176 height 176
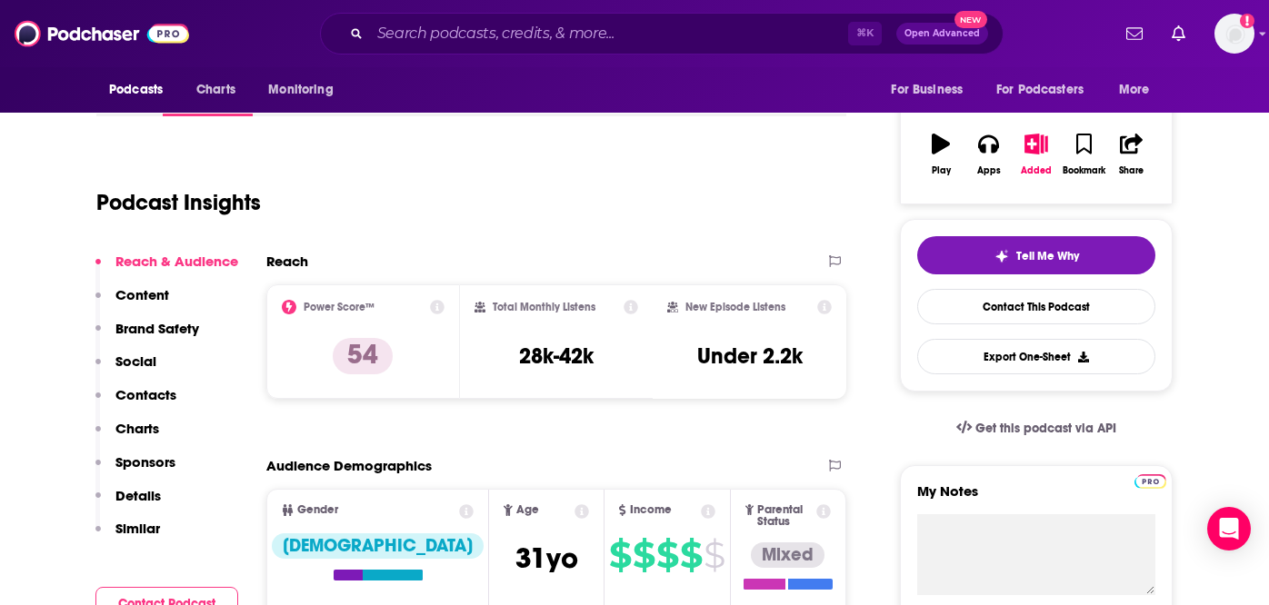
scroll to position [335, 0]
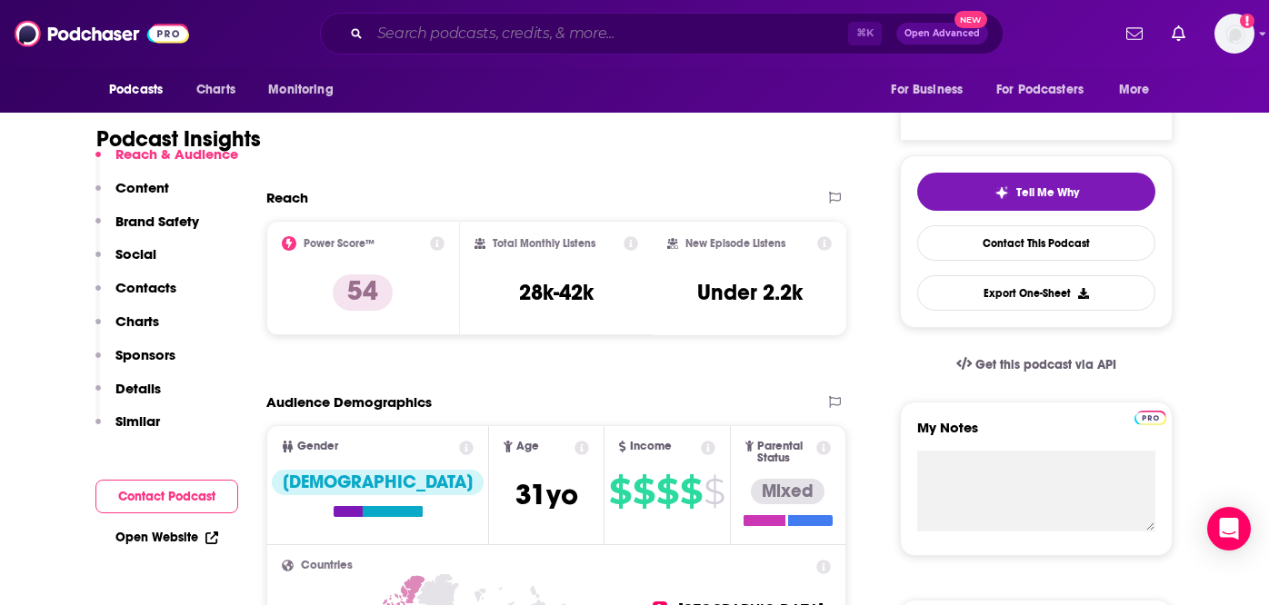
click at [554, 38] on input "Search podcasts, credits, & more..." at bounding box center [609, 33] width 478 height 29
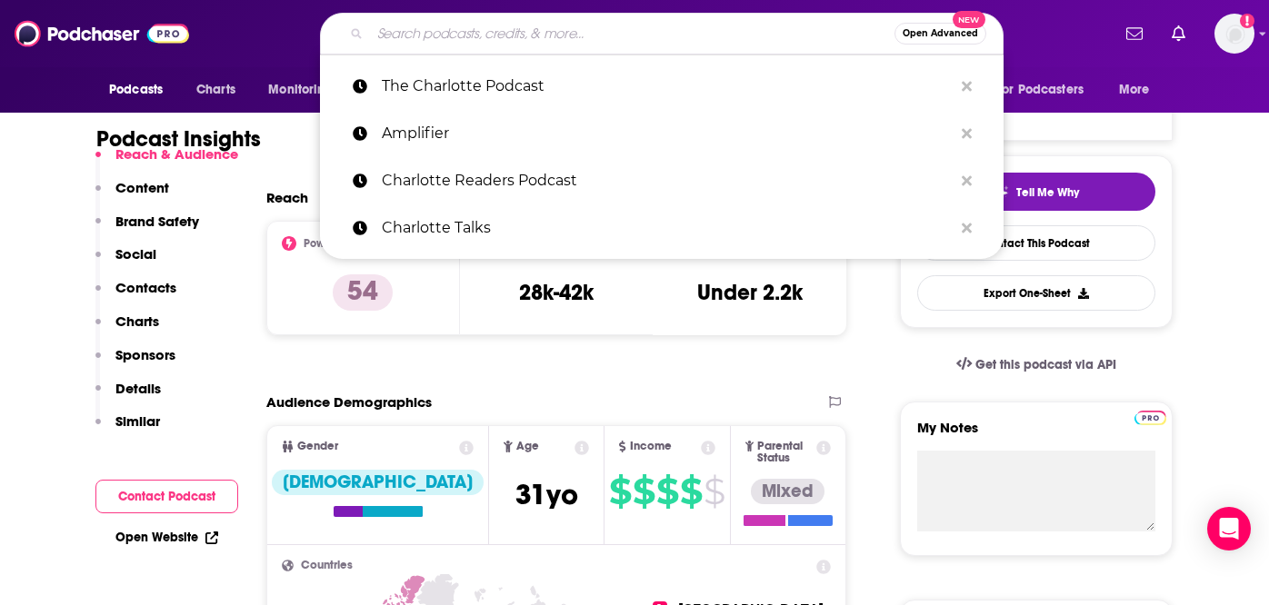
paste input "Queen City Podcast Network"
type input "Queen City Podcast Network"
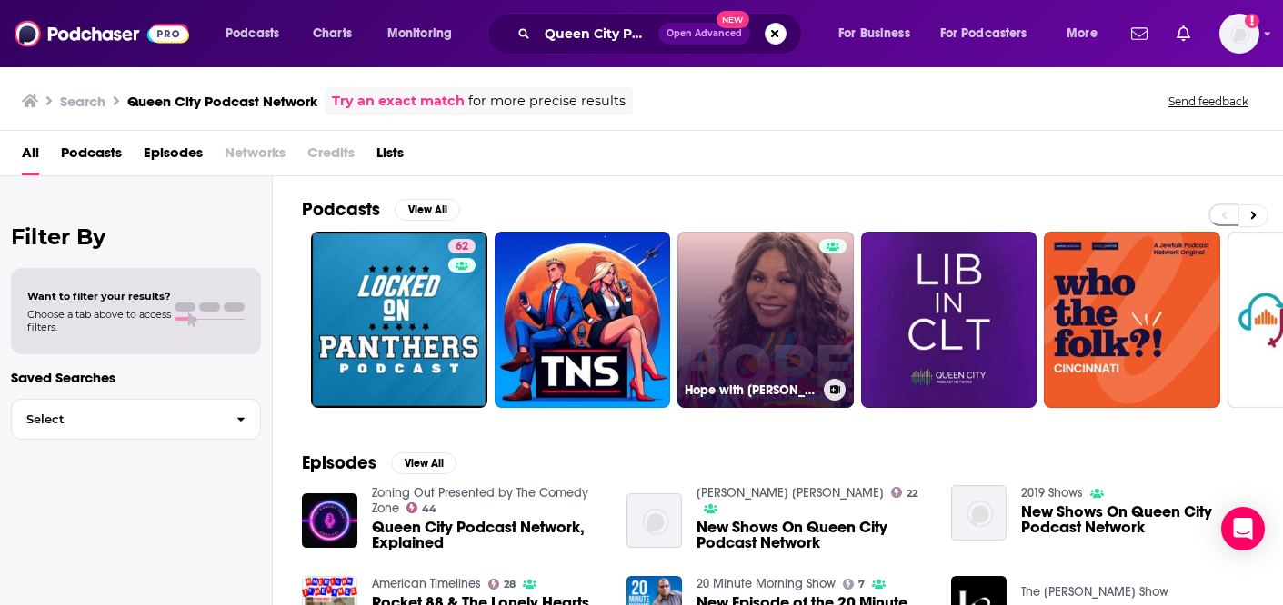
click at [762, 329] on link "Hope with [PERSON_NAME]" at bounding box center [765, 320] width 176 height 176
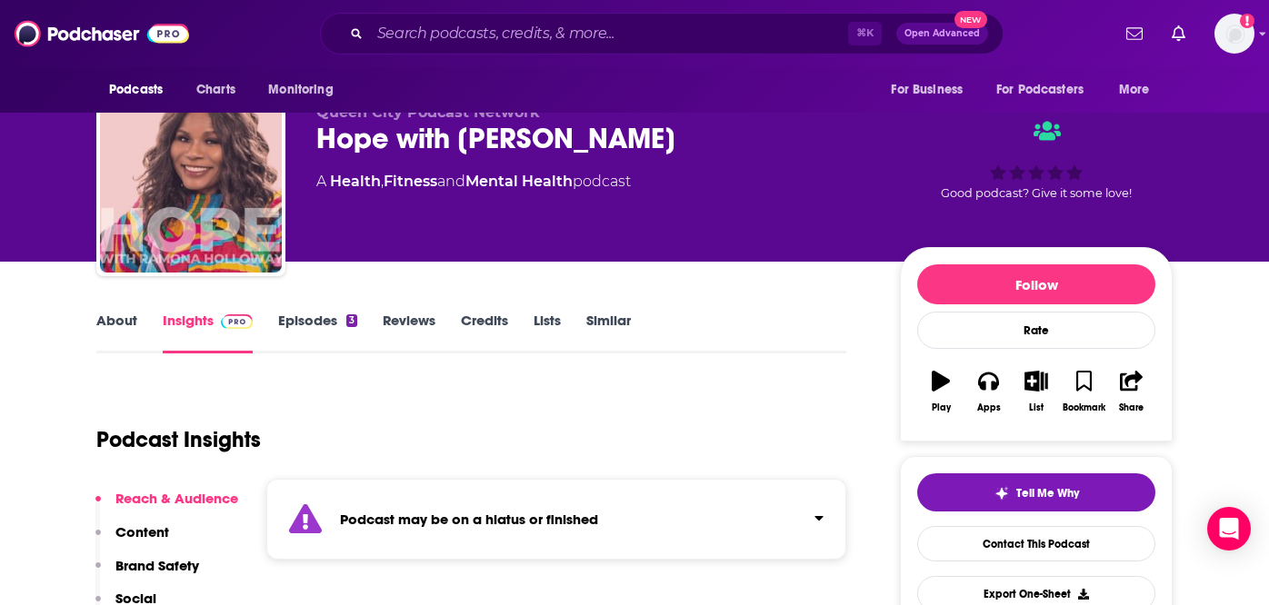
scroll to position [35, 0]
click at [556, 183] on link "Mental Health" at bounding box center [518, 181] width 107 height 17
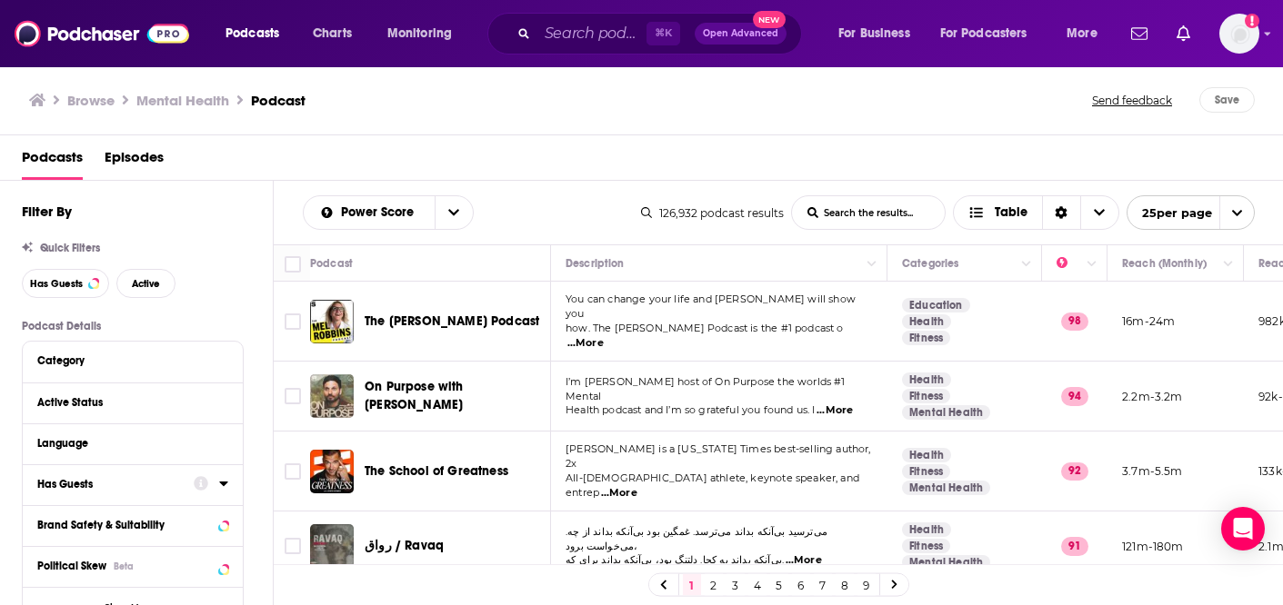
click at [147, 491] on div "Has Guests" at bounding box center [109, 484] width 145 height 13
click at [212, 521] on icon "open menu" at bounding box center [212, 519] width 7 height 5
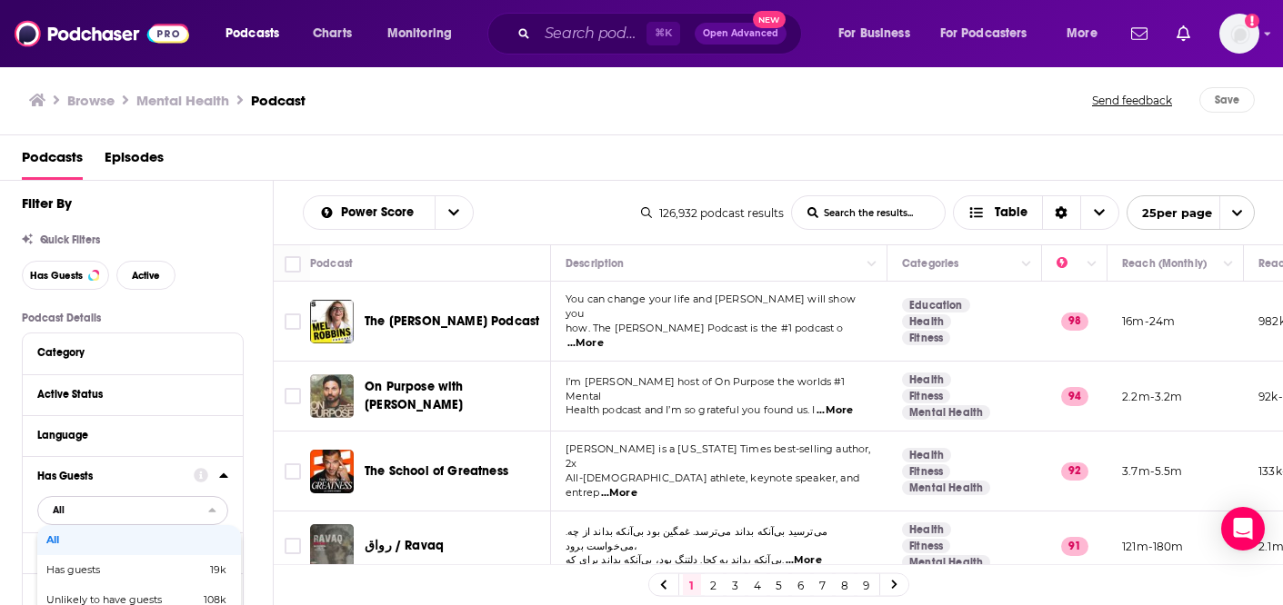
scroll to position [26, 0]
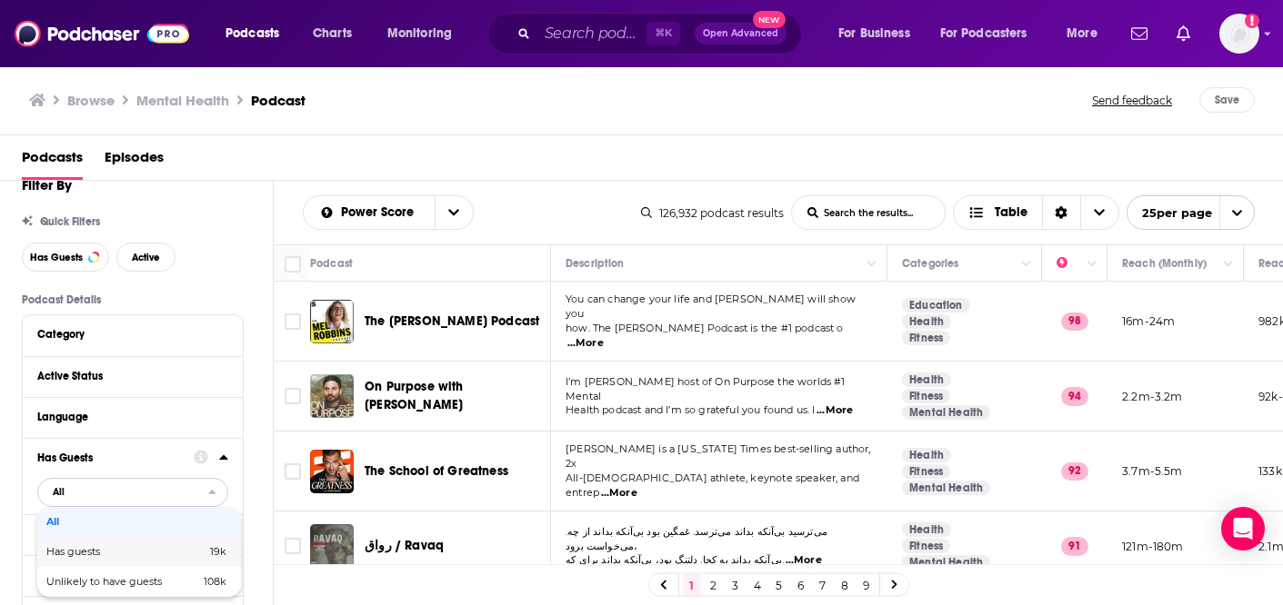
click at [96, 557] on span "Has guests" at bounding box center [99, 552] width 106 height 10
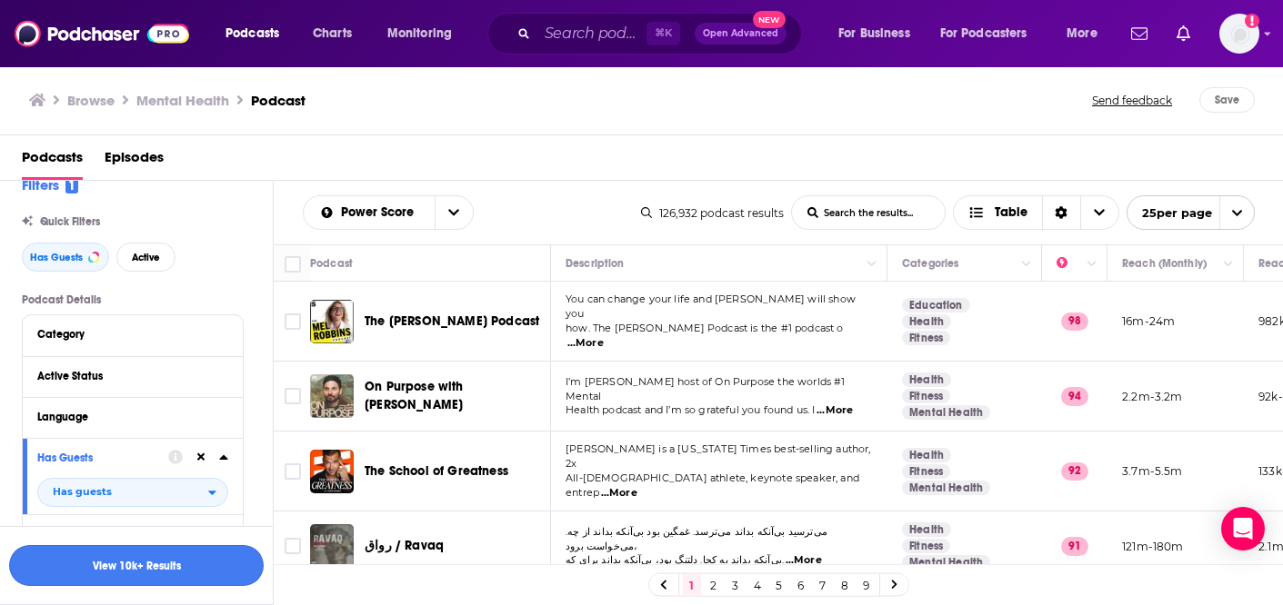
click at [135, 572] on button "View 10k+ Results" at bounding box center [136, 565] width 255 height 41
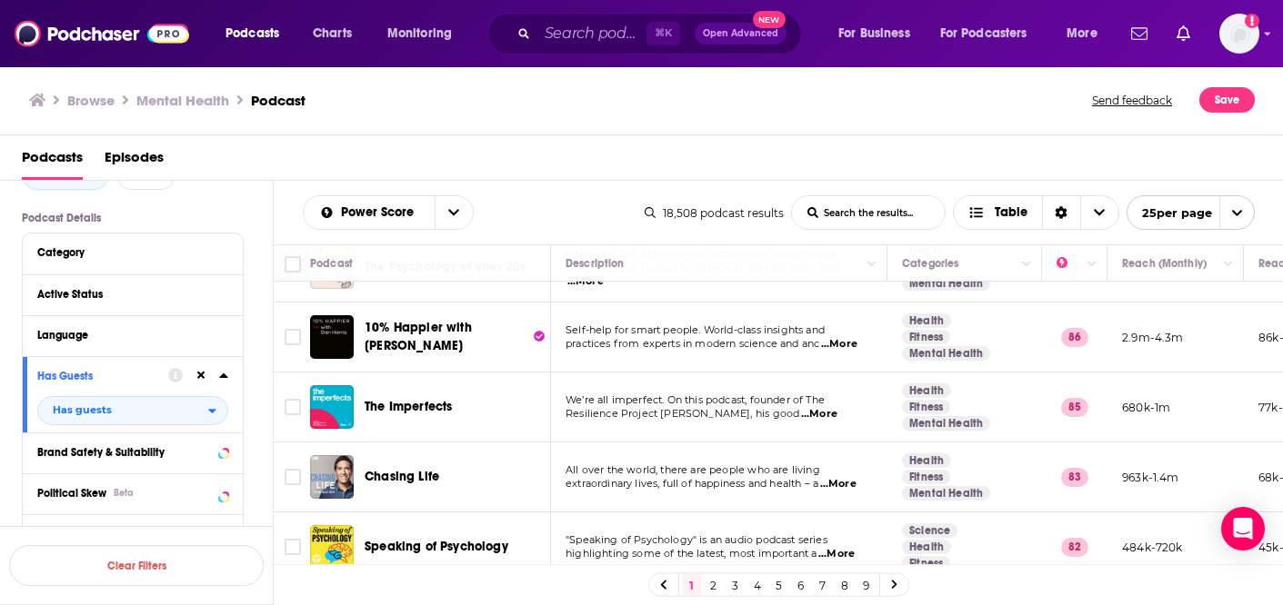
scroll to position [119, 0]
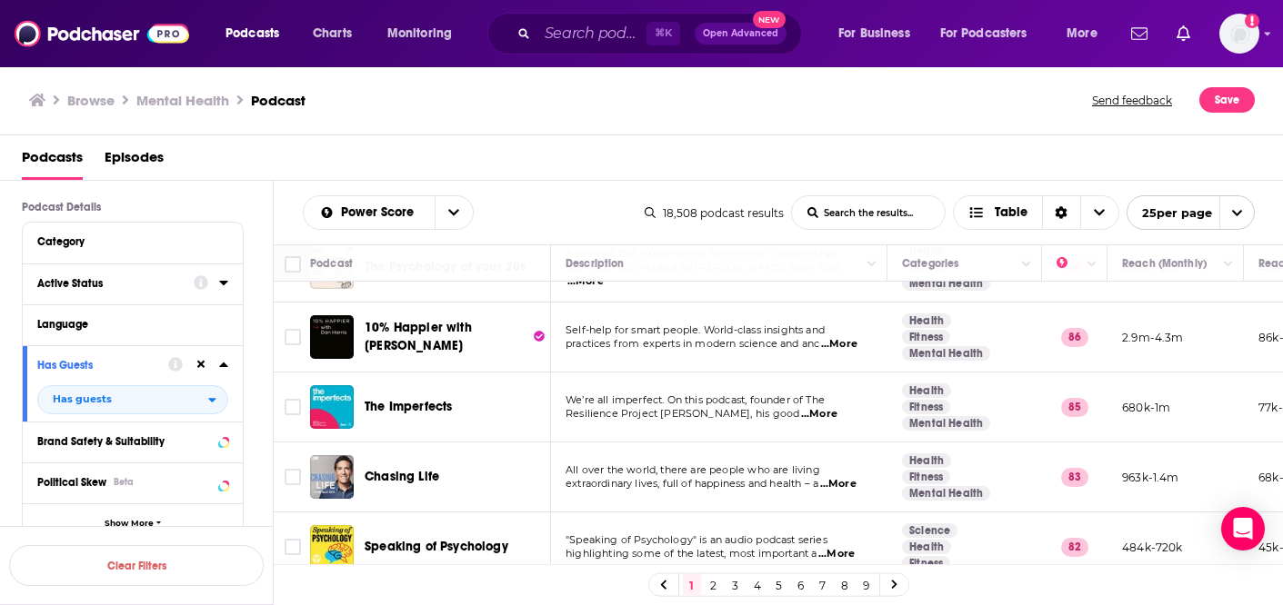
click at [225, 285] on icon at bounding box center [223, 283] width 8 height 5
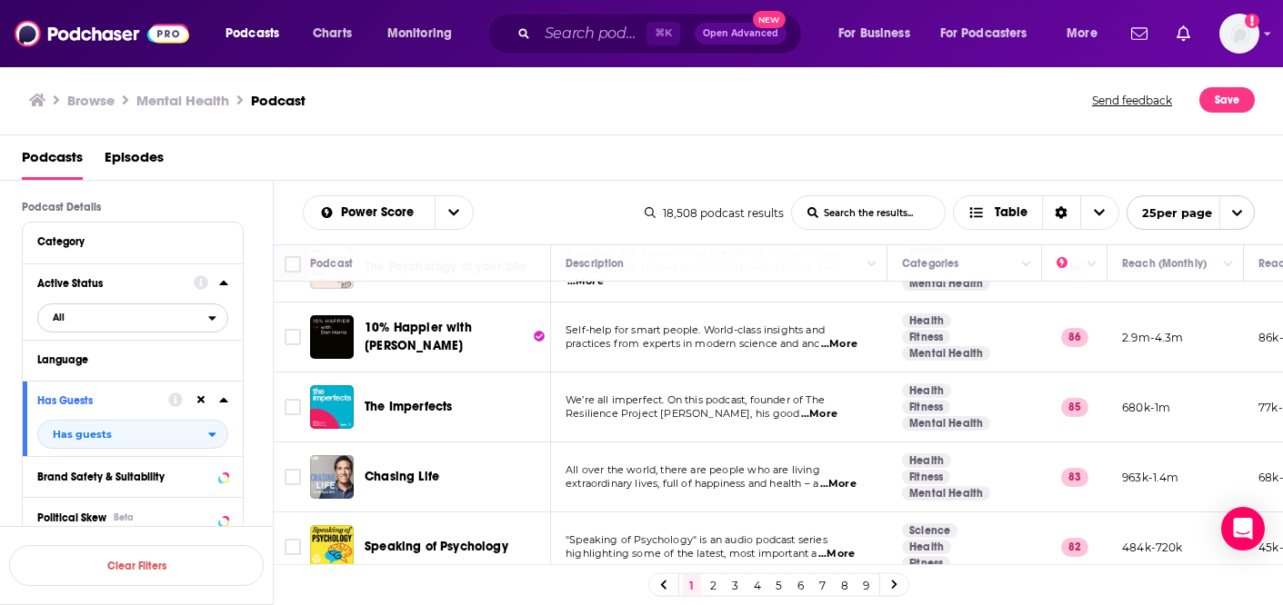
click at [209, 321] on icon "open menu" at bounding box center [212, 318] width 8 height 13
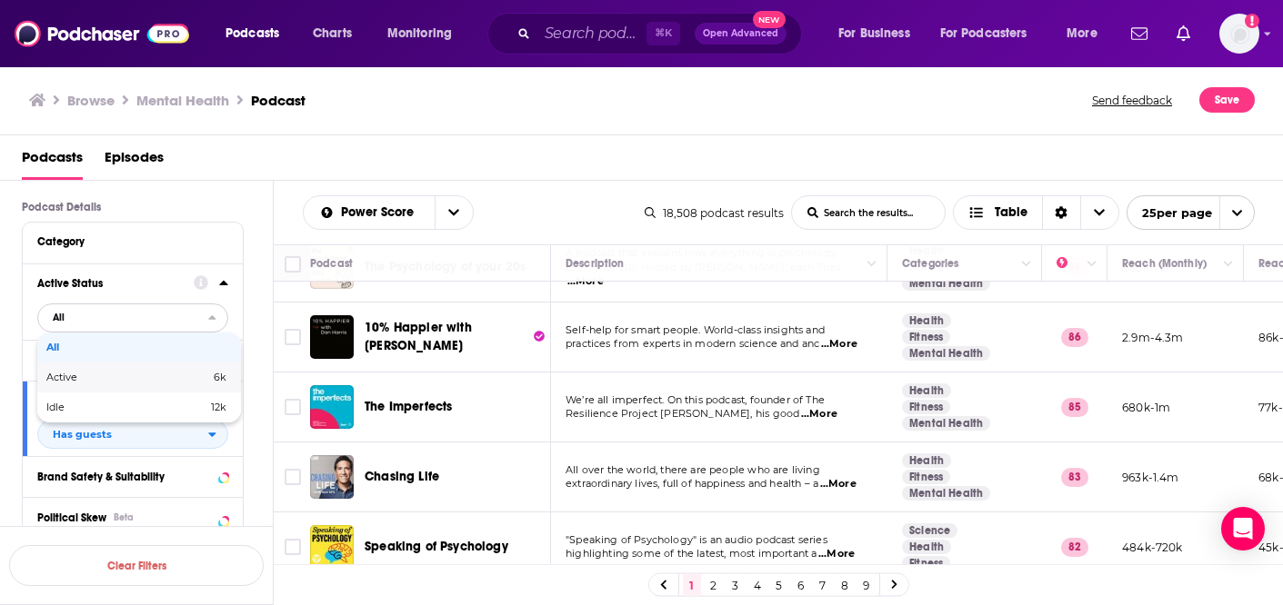
click at [76, 383] on span "Active" at bounding box center [94, 378] width 97 height 10
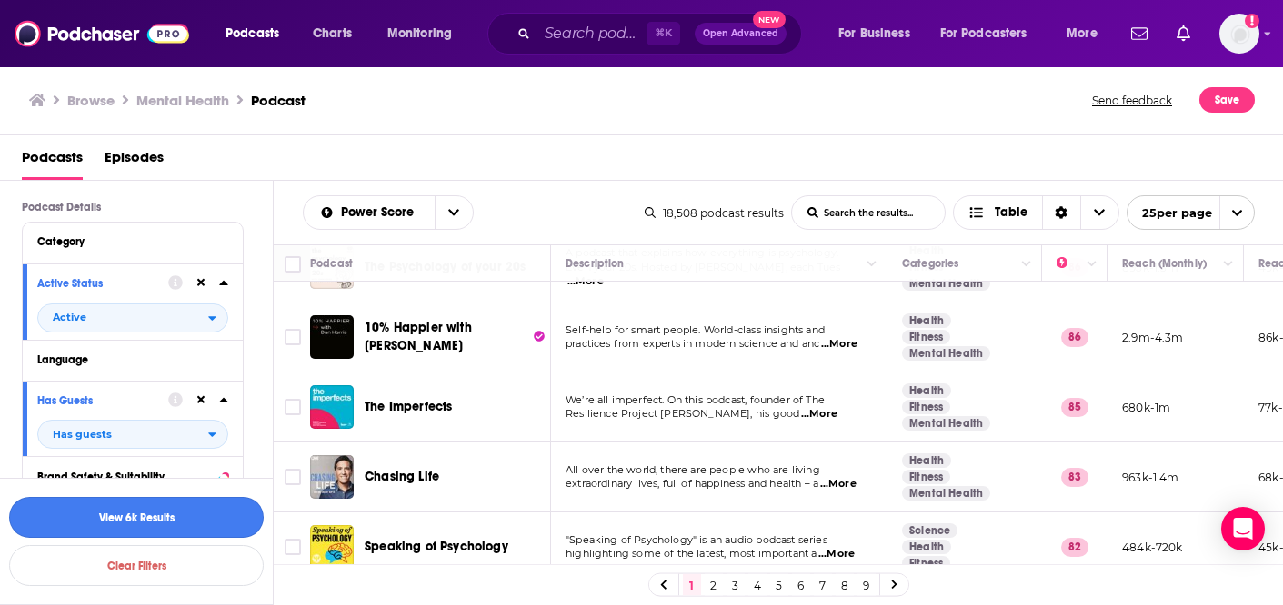
click at [150, 514] on button "View 6k Results" at bounding box center [136, 517] width 255 height 41
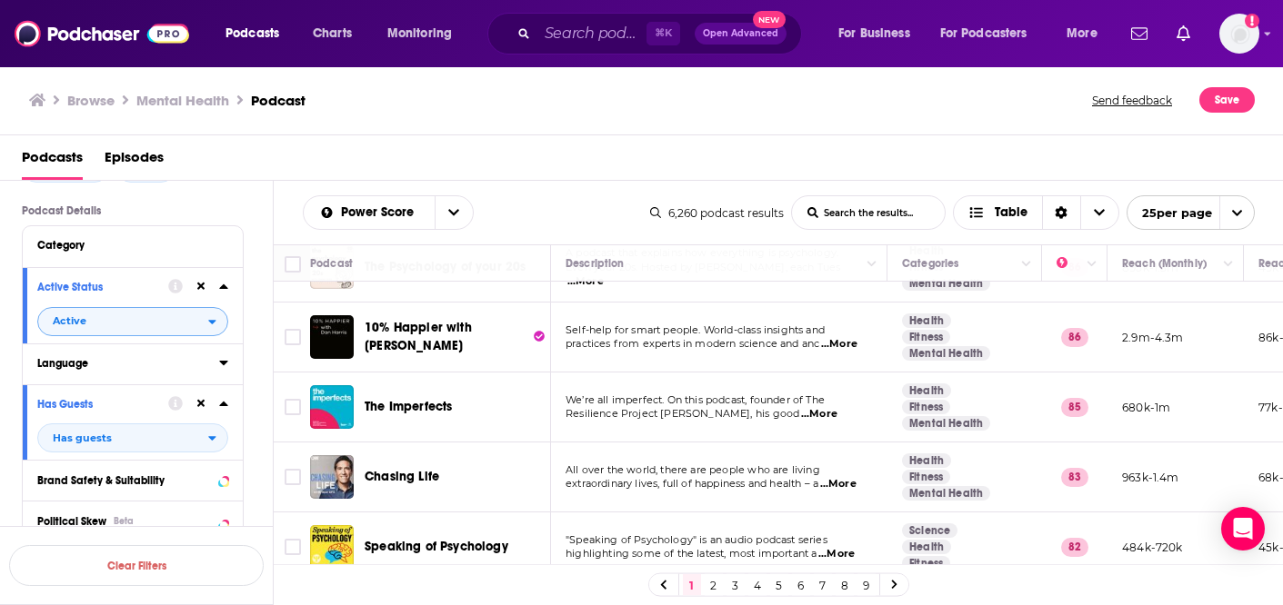
scroll to position [110, 0]
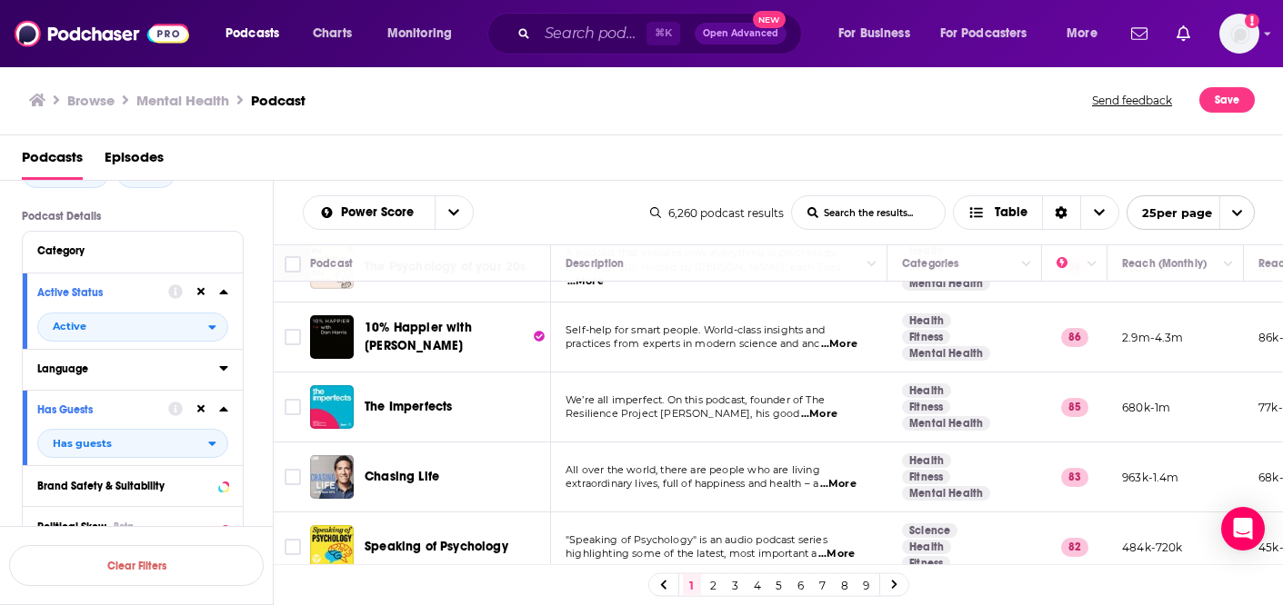
click at [222, 374] on icon at bounding box center [223, 368] width 9 height 15
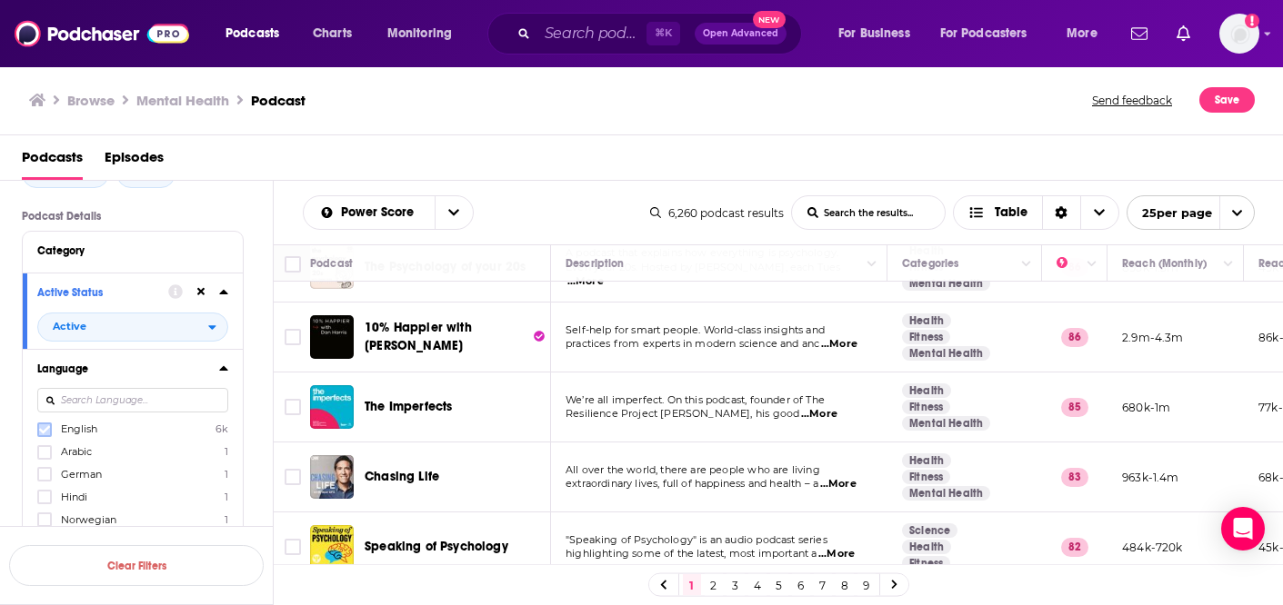
click at [45, 430] on icon at bounding box center [44, 429] width 11 height 11
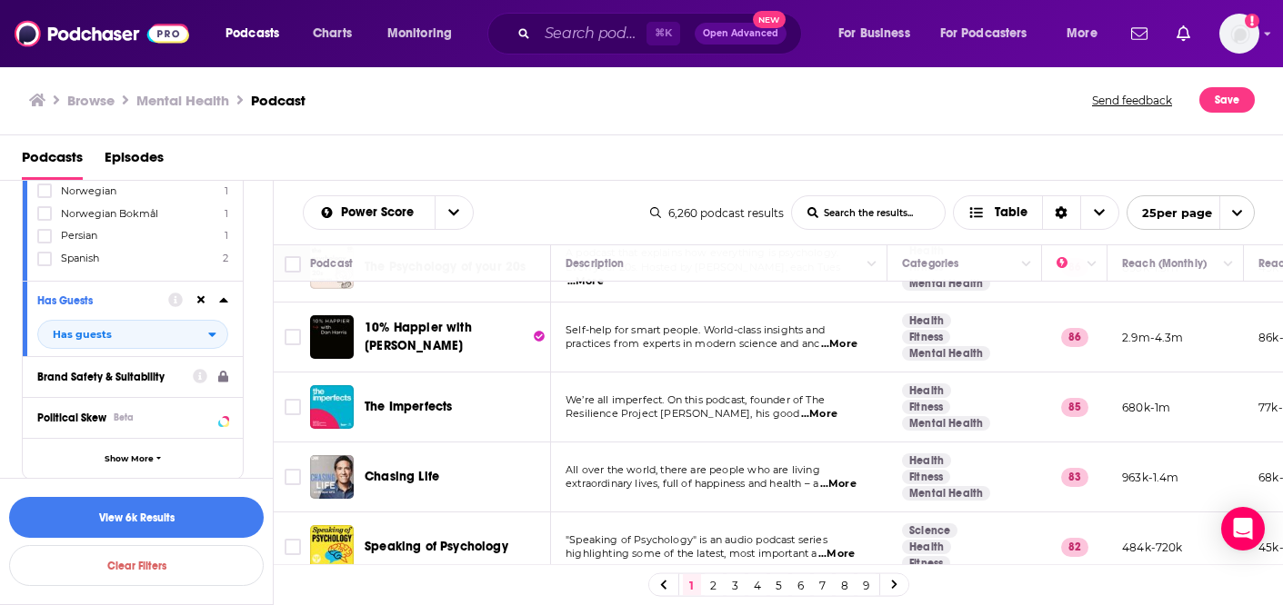
scroll to position [447, 0]
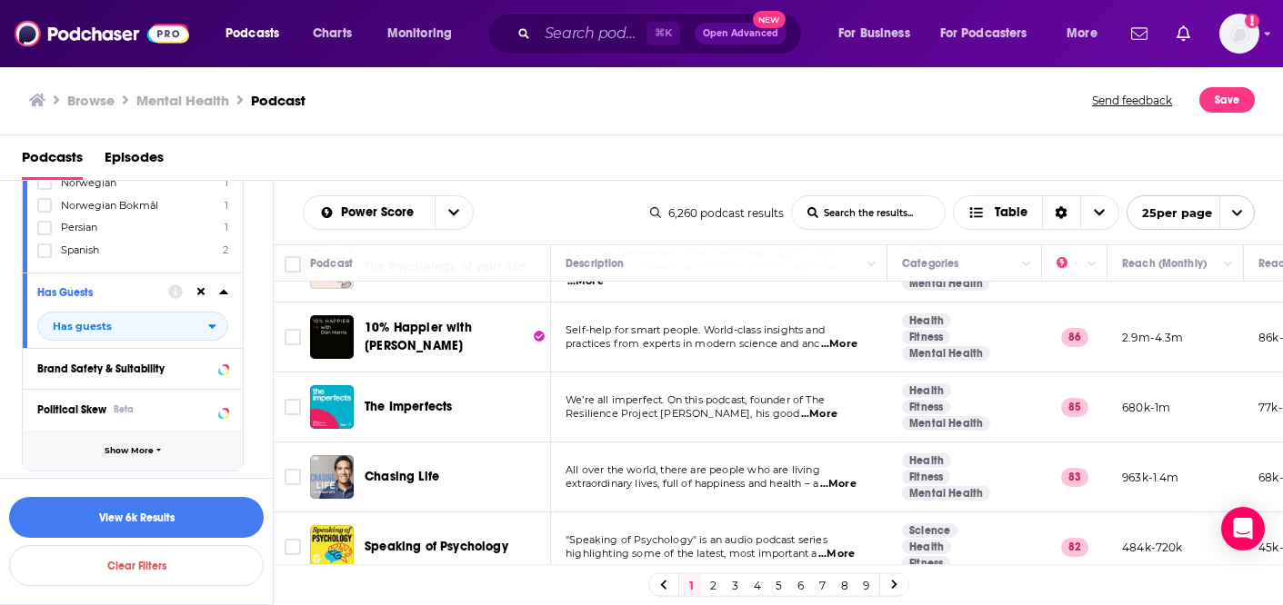
click at [152, 454] on span "Show More" at bounding box center [129, 451] width 49 height 10
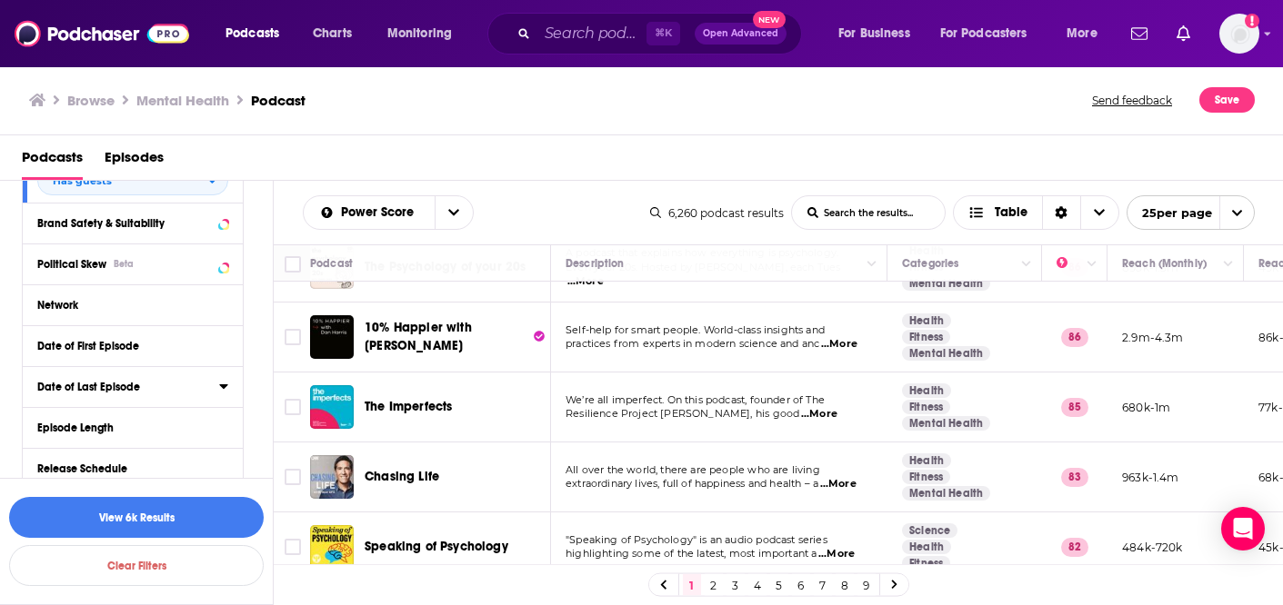
scroll to position [608, 0]
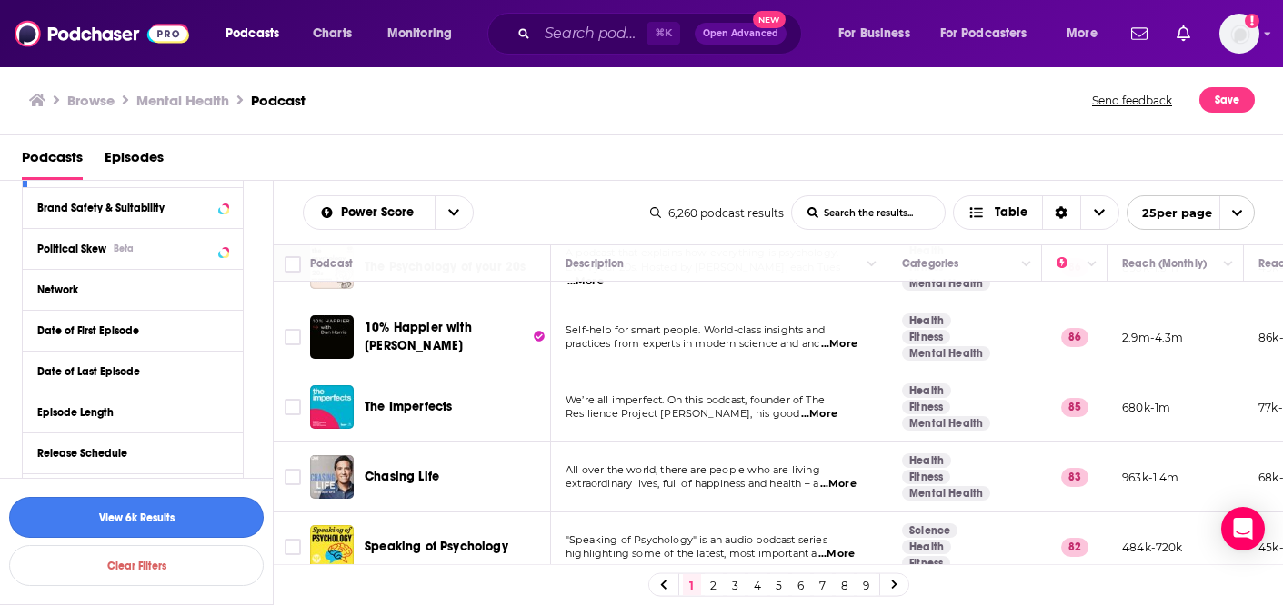
click at [157, 518] on button "View 6k Results" at bounding box center [136, 517] width 255 height 41
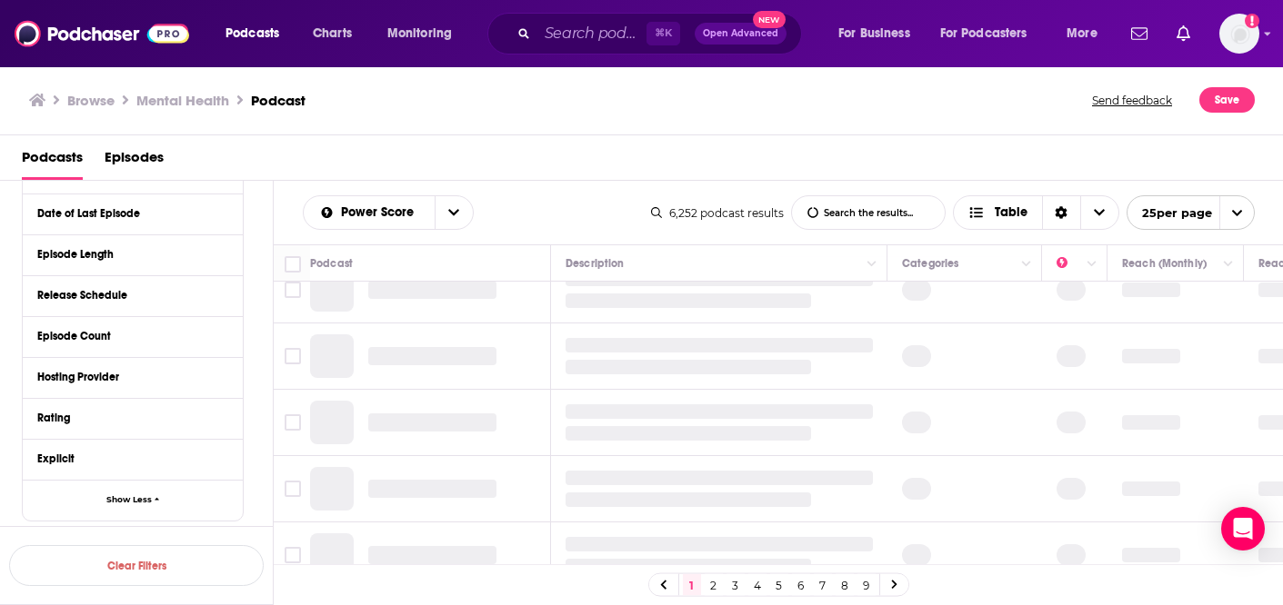
scroll to position [453, 0]
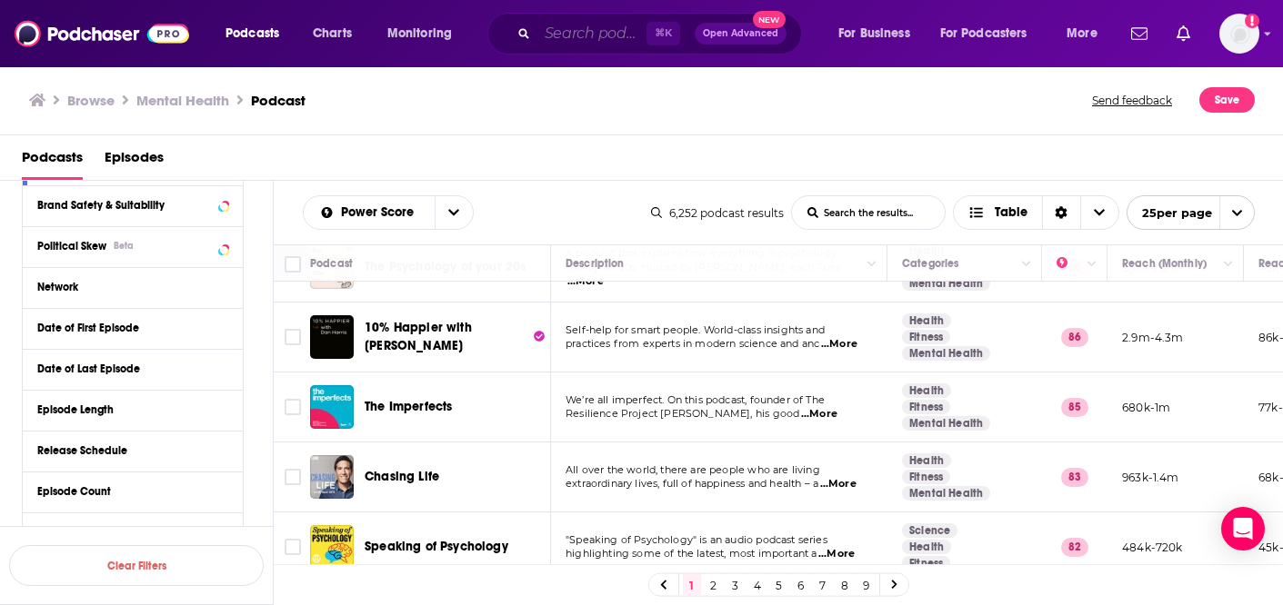
click at [568, 45] on input "Search podcasts, credits, & more..." at bounding box center [591, 33] width 109 height 29
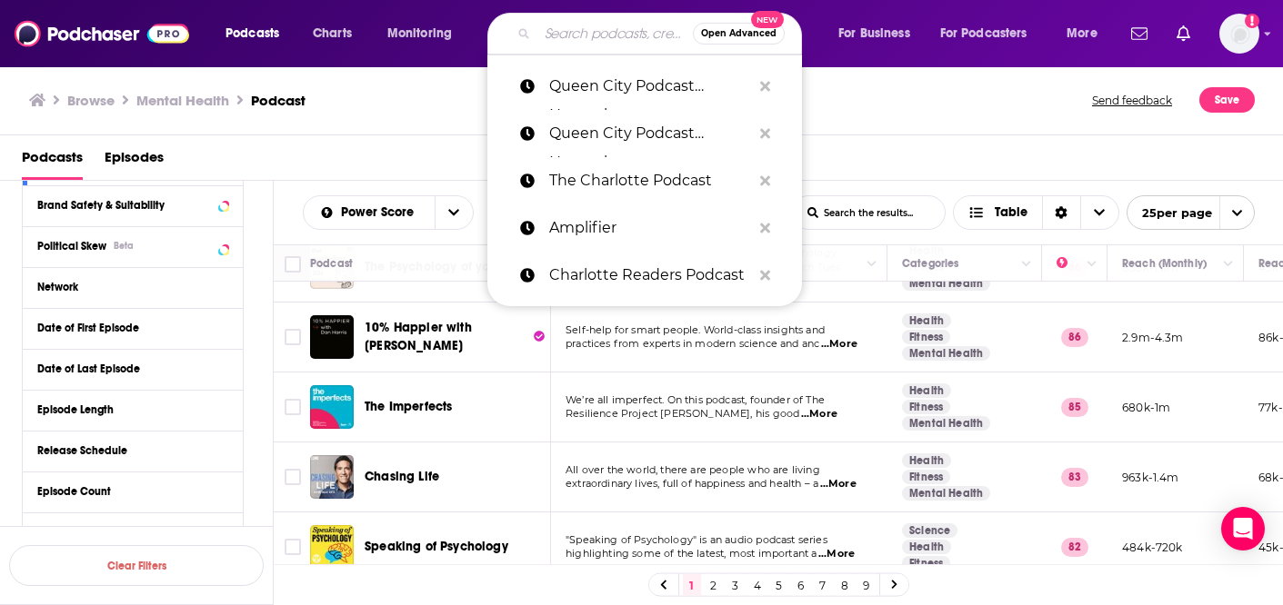
paste input "Charlotte Business Buzz"
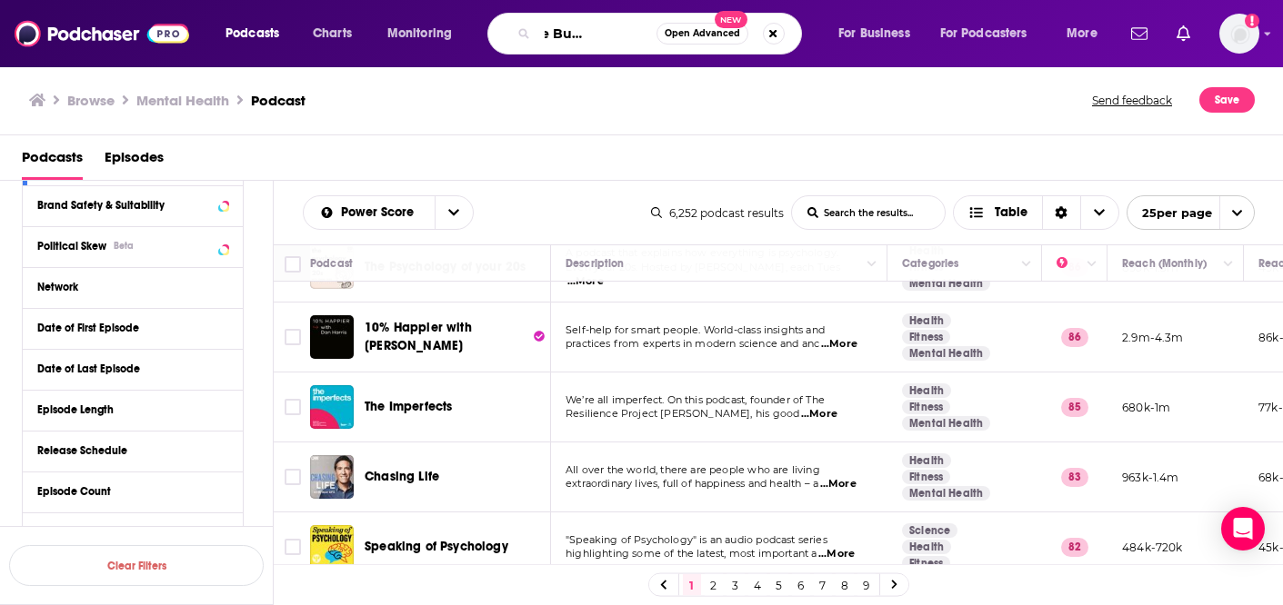
type input "Charlotte Business Buzz"
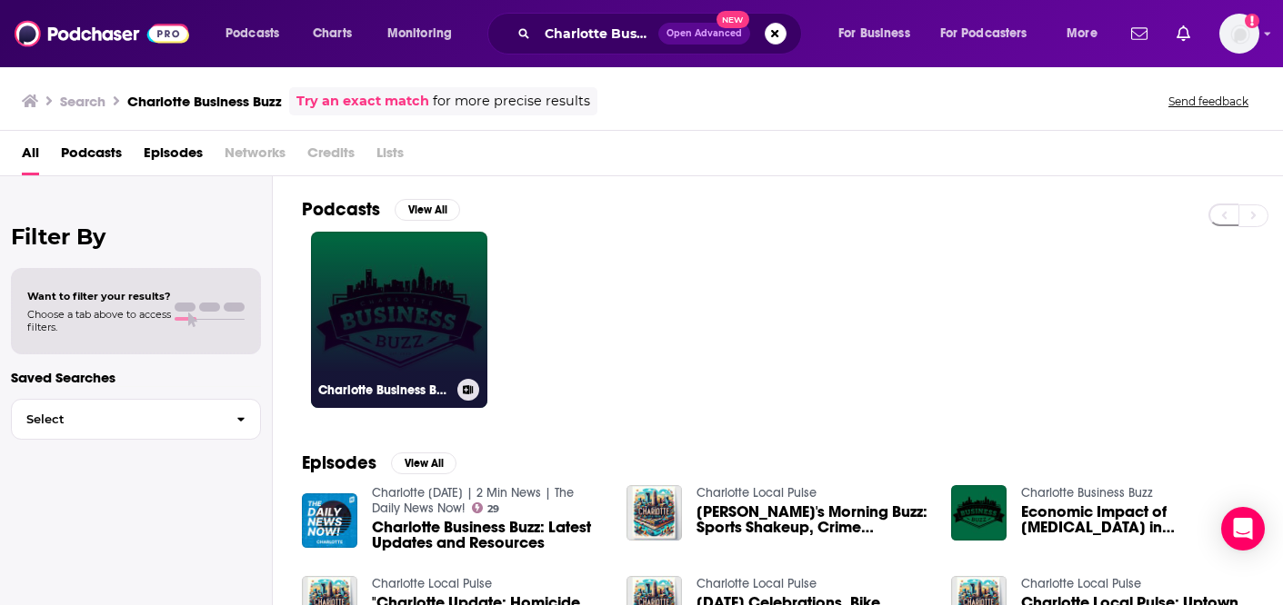
click at [384, 338] on link "Charlotte Business Buzz" at bounding box center [399, 320] width 176 height 176
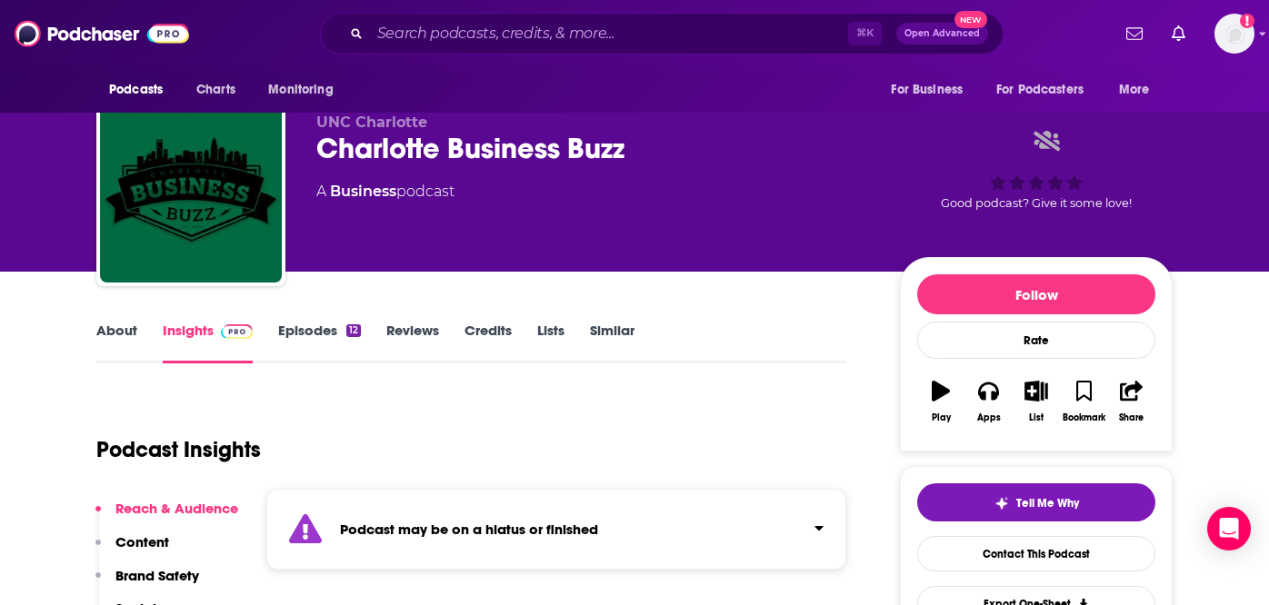
scroll to position [37, 0]
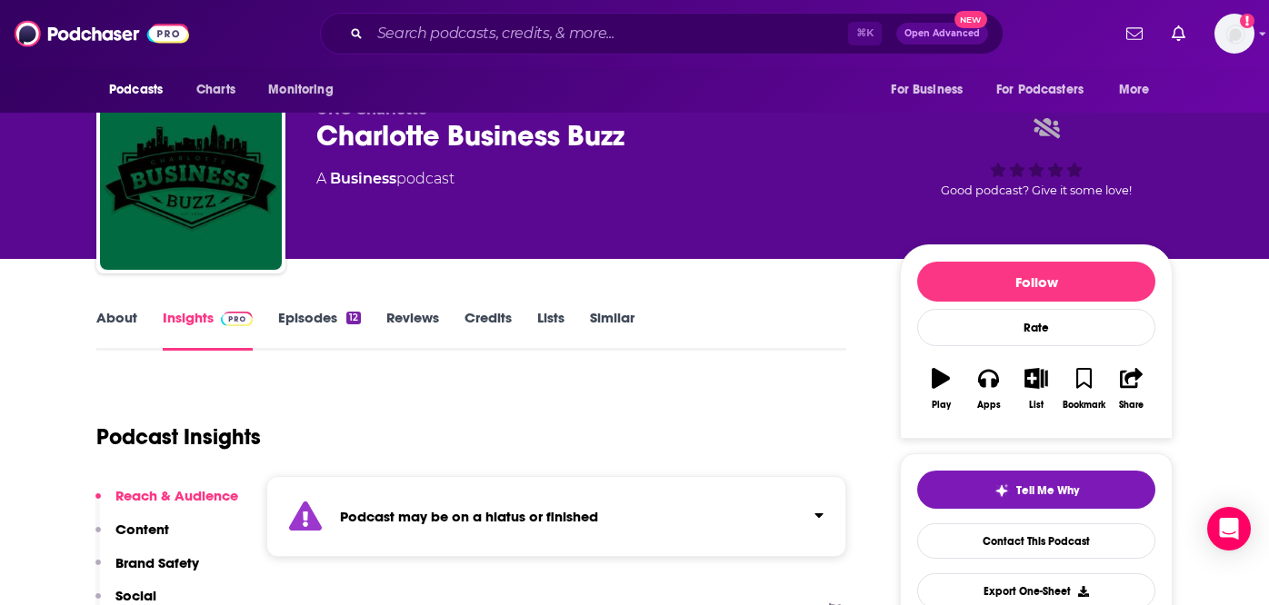
click at [317, 321] on link "Episodes 12" at bounding box center [319, 330] width 83 height 42
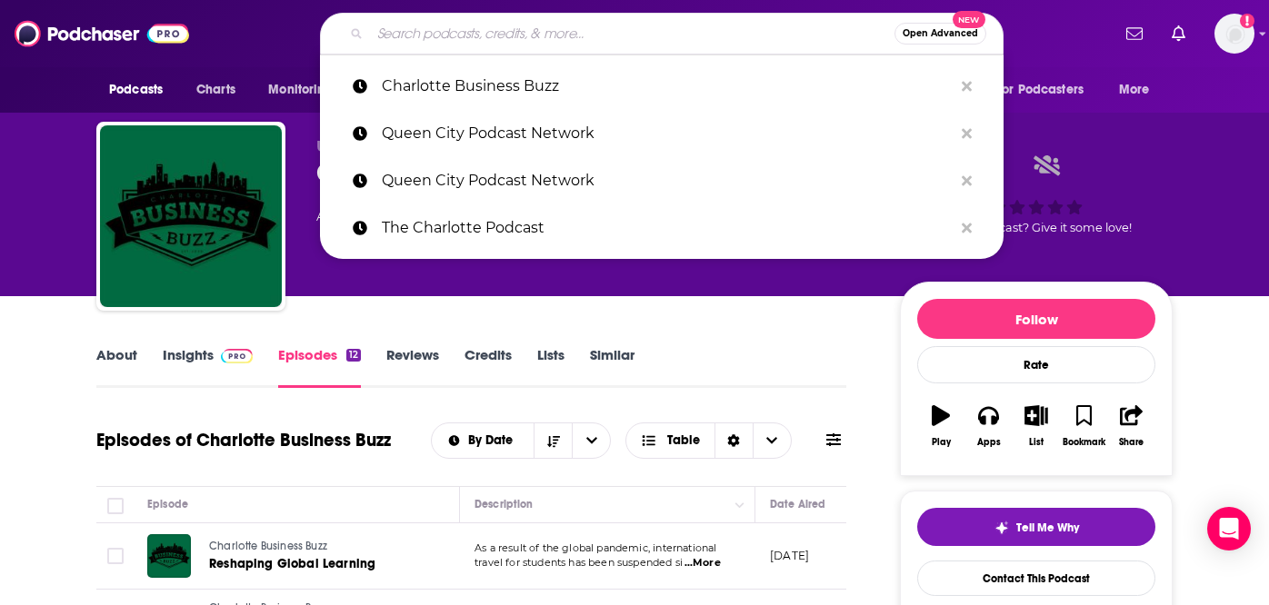
click at [589, 39] on input "Search podcasts, credits, & more..." at bounding box center [632, 33] width 524 height 29
paste input "The Fab Fatties Pod"
type input "The Fab Fatties Pod"
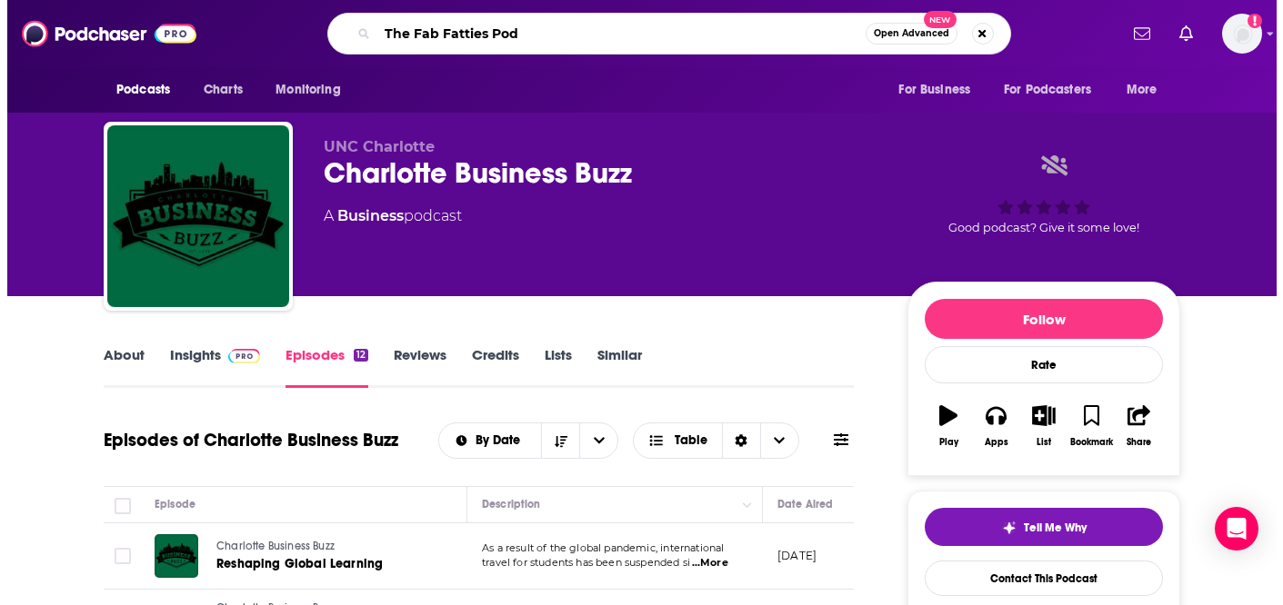
scroll to position [0, 43]
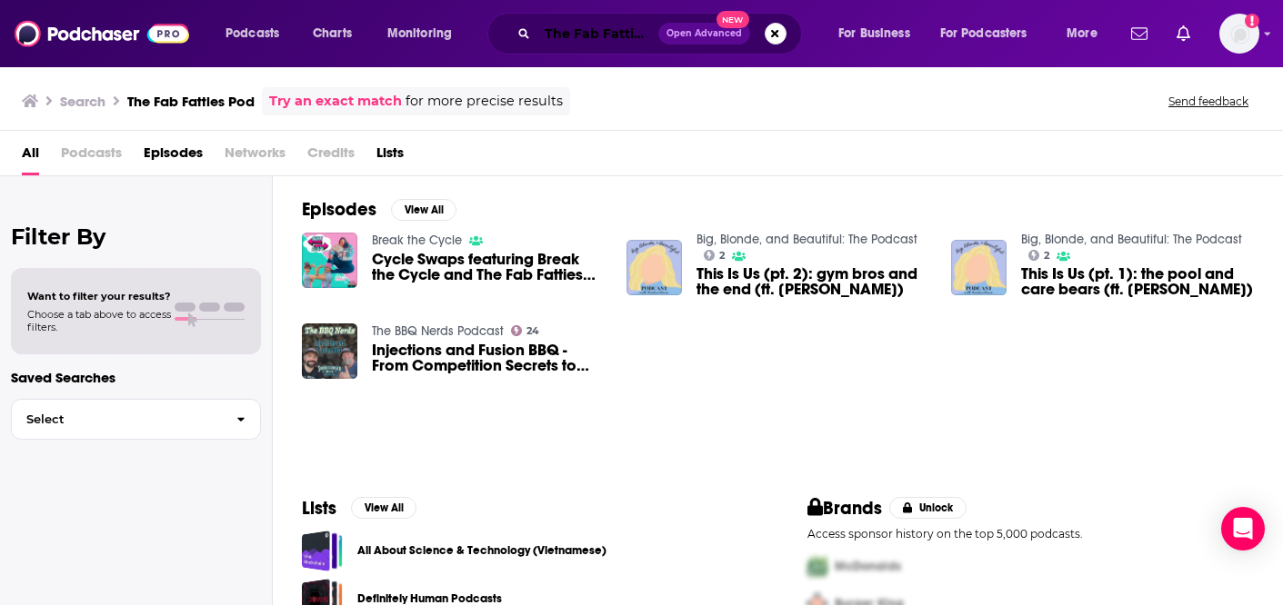
click at [591, 34] on input "The Fab Fatties Pod" at bounding box center [597, 33] width 121 height 29
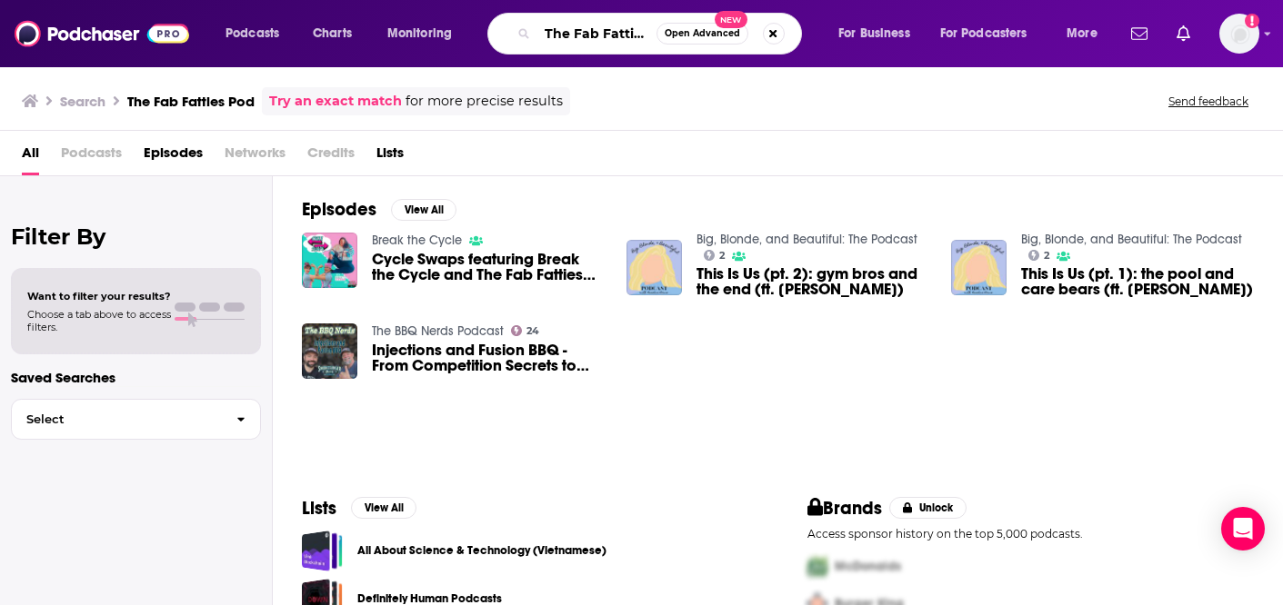
scroll to position [0, 29]
drag, startPoint x: 548, startPoint y: 30, endPoint x: 961, endPoint y: 72, distance: 414.8
click at [961, 72] on div "Podcasts Charts Monitoring The Fab Fatties Pod Open Advanced New For Business F…" at bounding box center [641, 302] width 1283 height 605
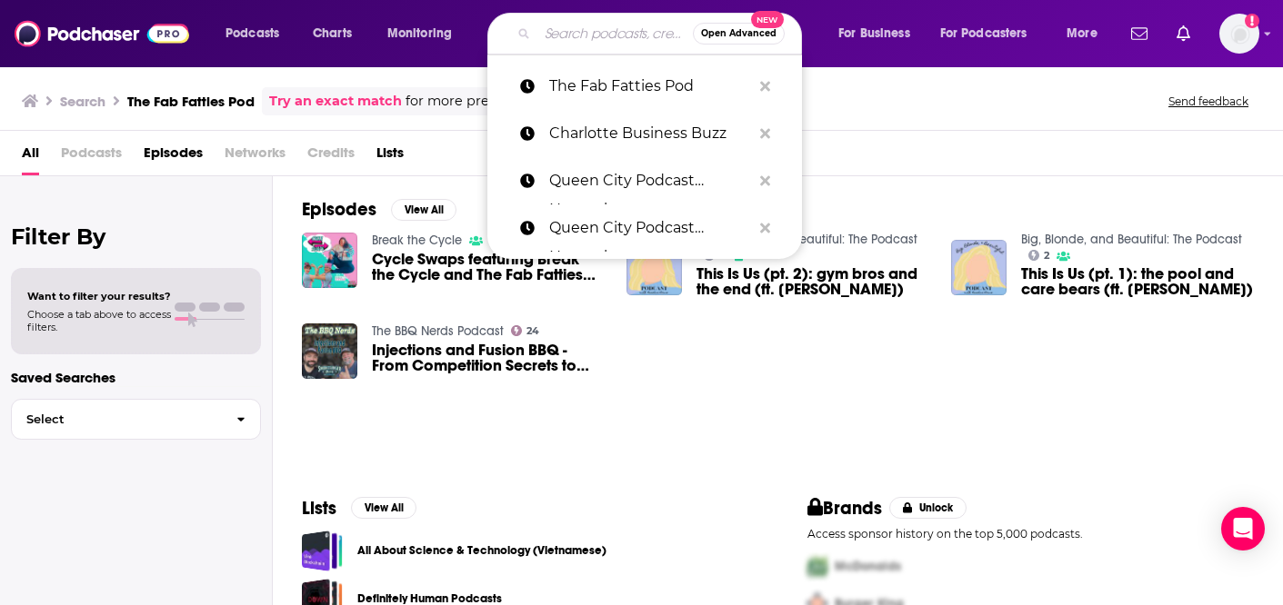
scroll to position [0, 0]
paste input "The Charlotte Unplugged Podcast"
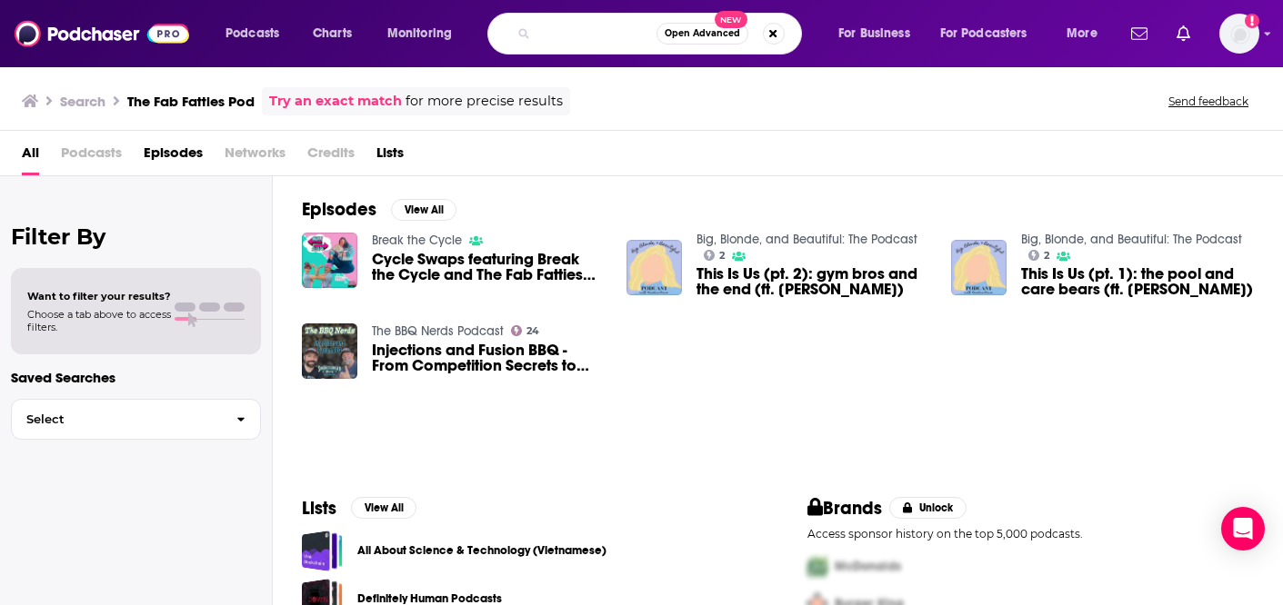
type input "The Charlotte Unplugged Podcast"
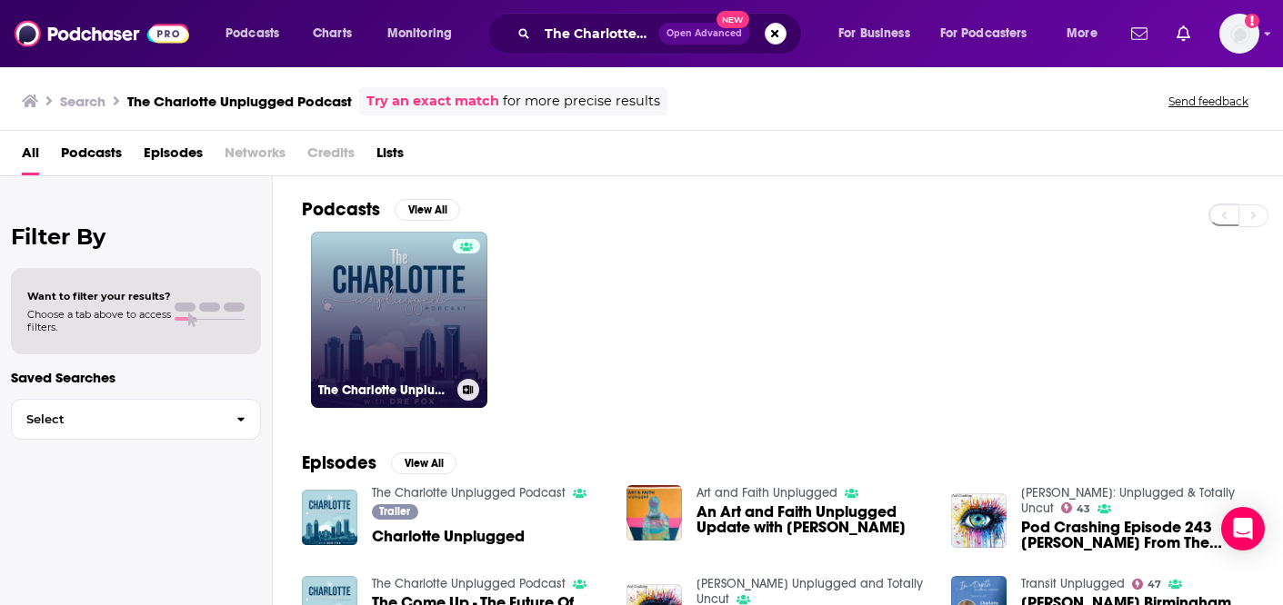
click at [399, 338] on link "The Charlotte Unplugged Podcast" at bounding box center [399, 320] width 176 height 176
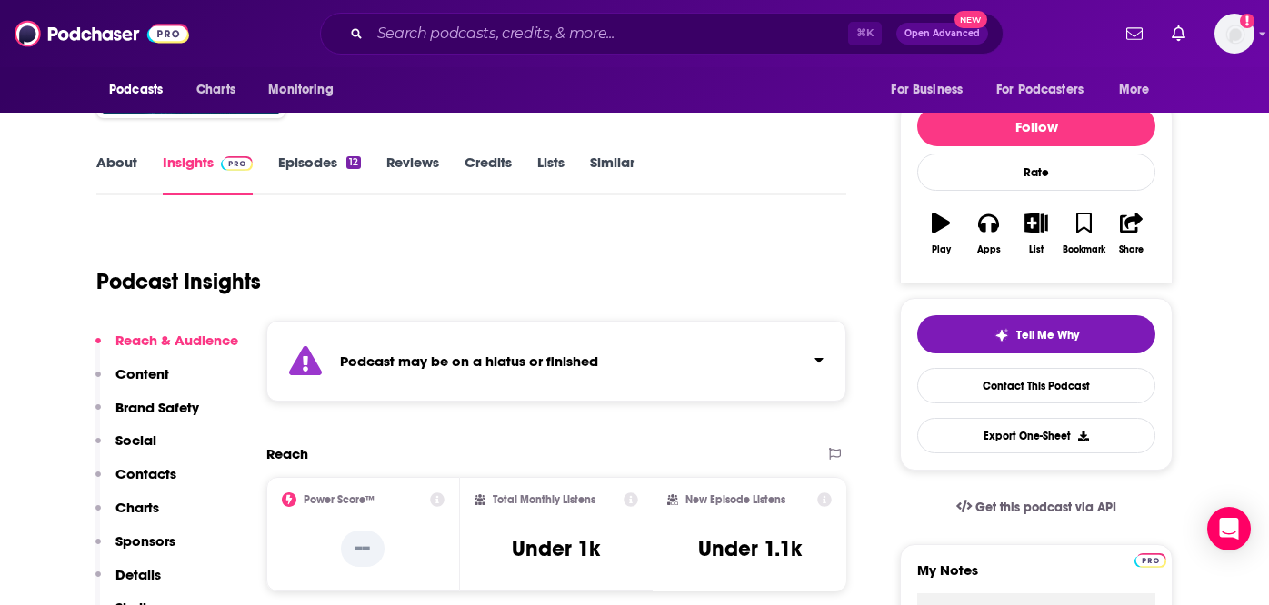
scroll to position [108, 0]
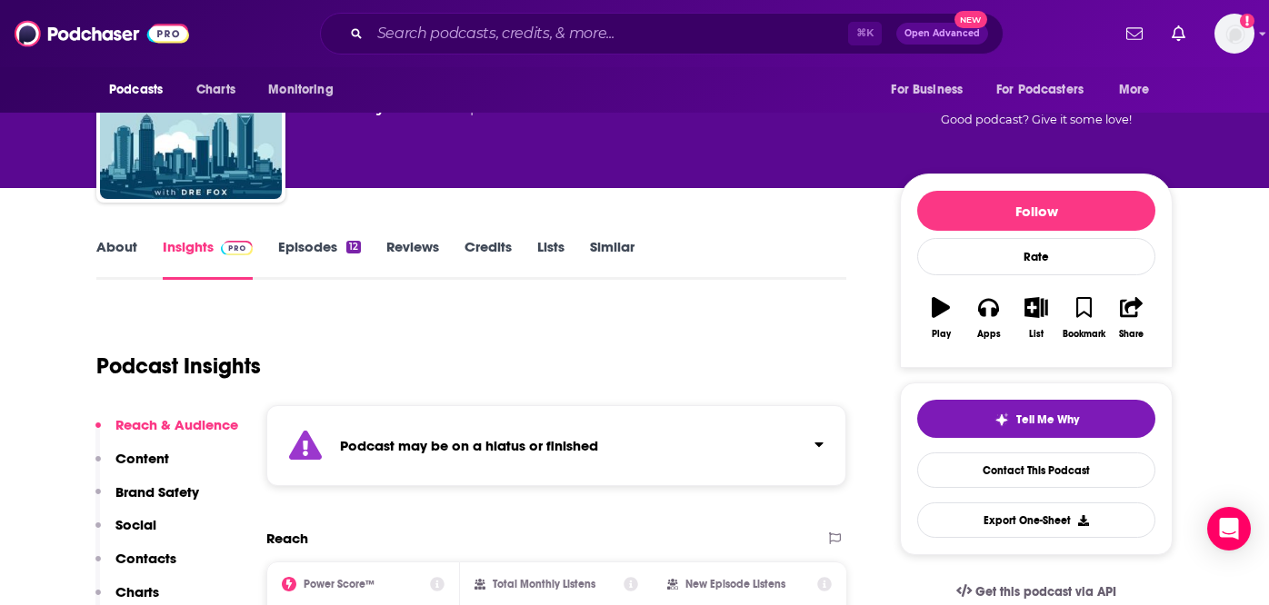
click at [301, 240] on link "Episodes 12" at bounding box center [319, 259] width 83 height 42
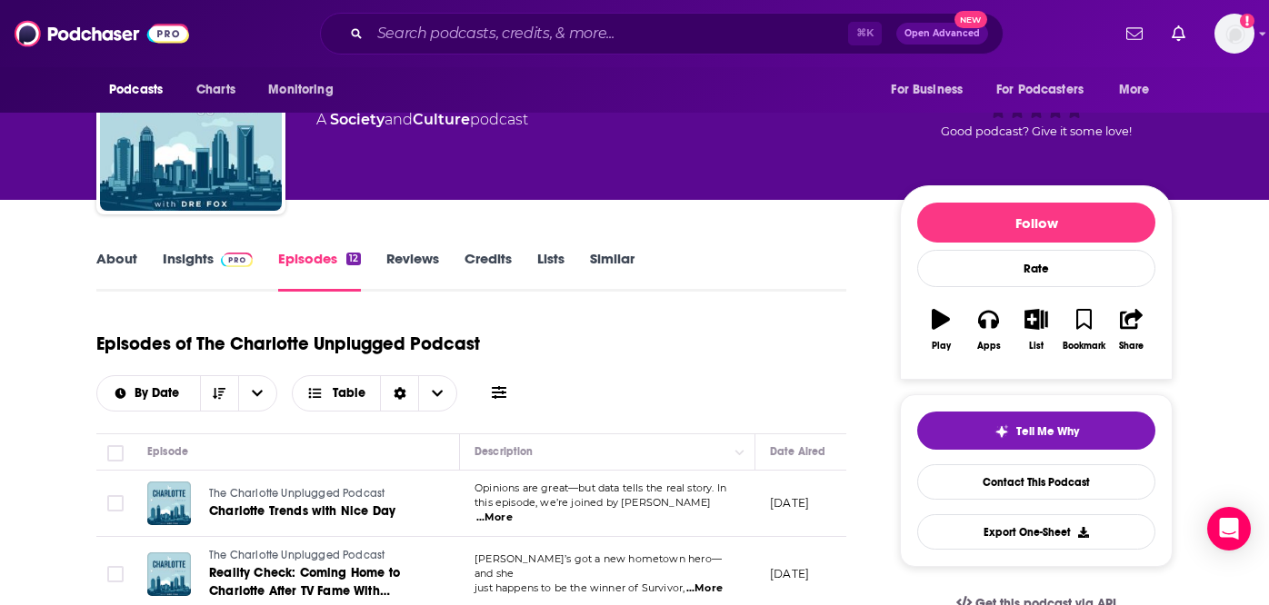
scroll to position [23, 0]
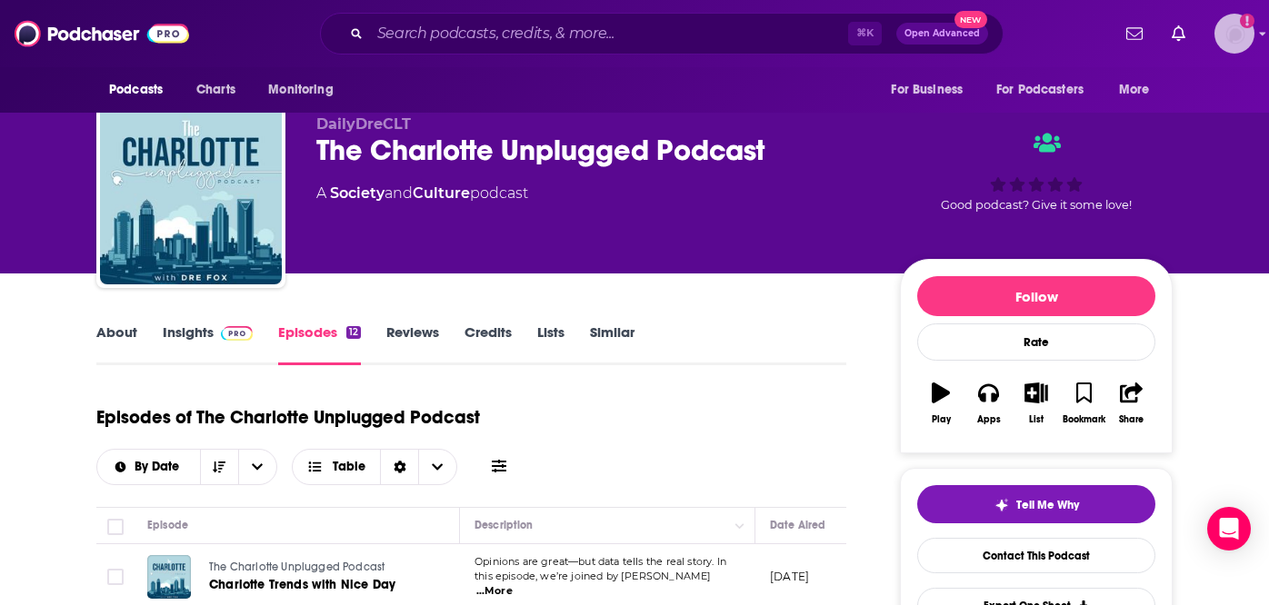
click at [1223, 37] on img "Logged in as broadleafbooks_" at bounding box center [1234, 34] width 40 height 40
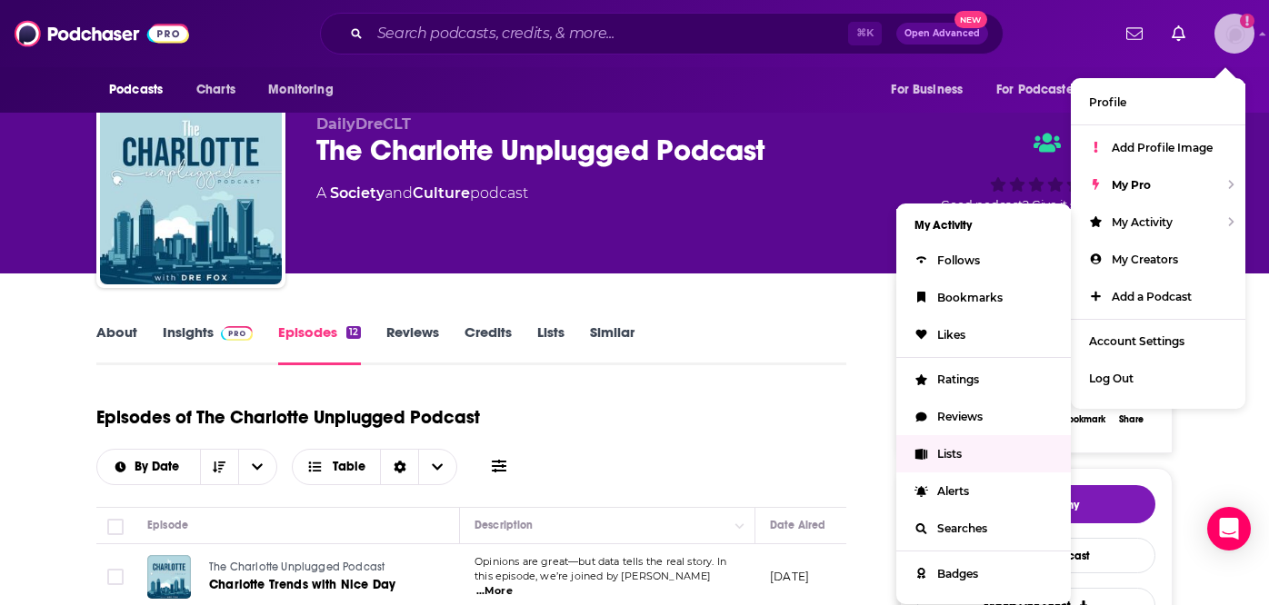
click at [952, 451] on span "Lists" at bounding box center [949, 454] width 25 height 14
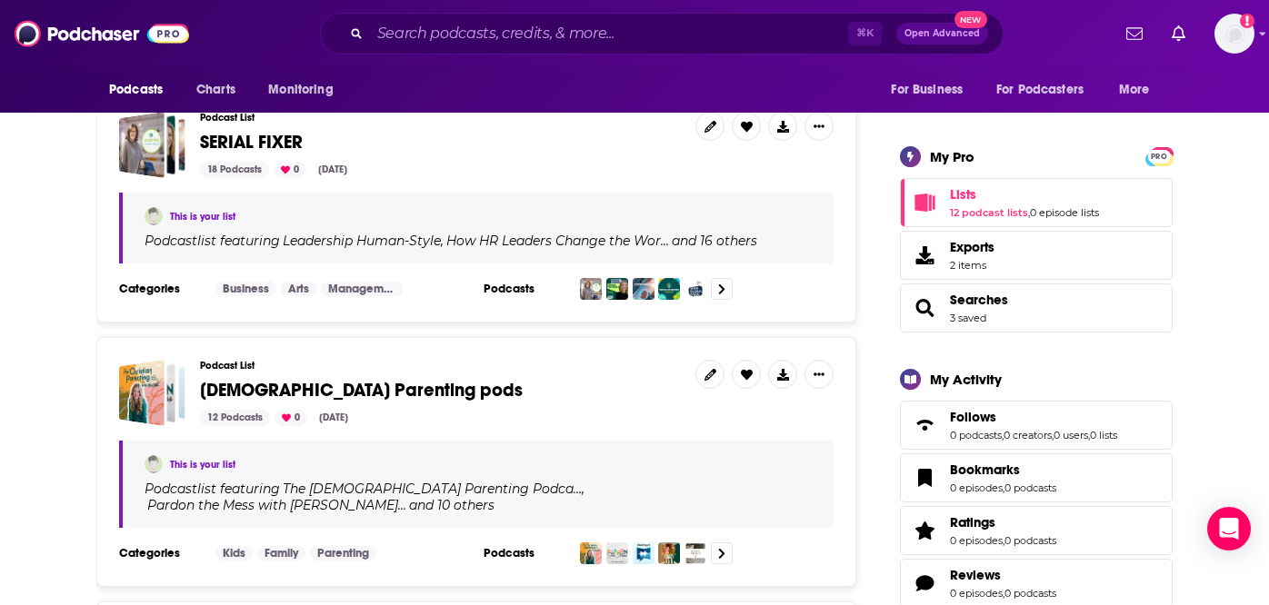
scroll to position [216, 0]
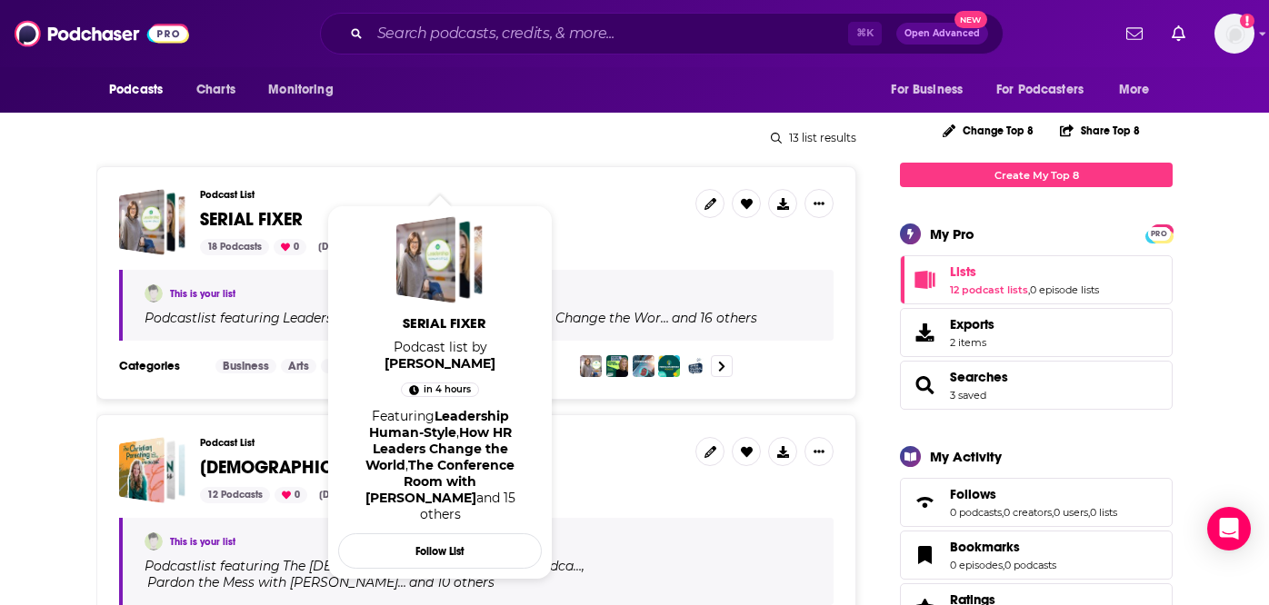
click at [240, 208] on span "SERIAL FIXER" at bounding box center [251, 219] width 103 height 23
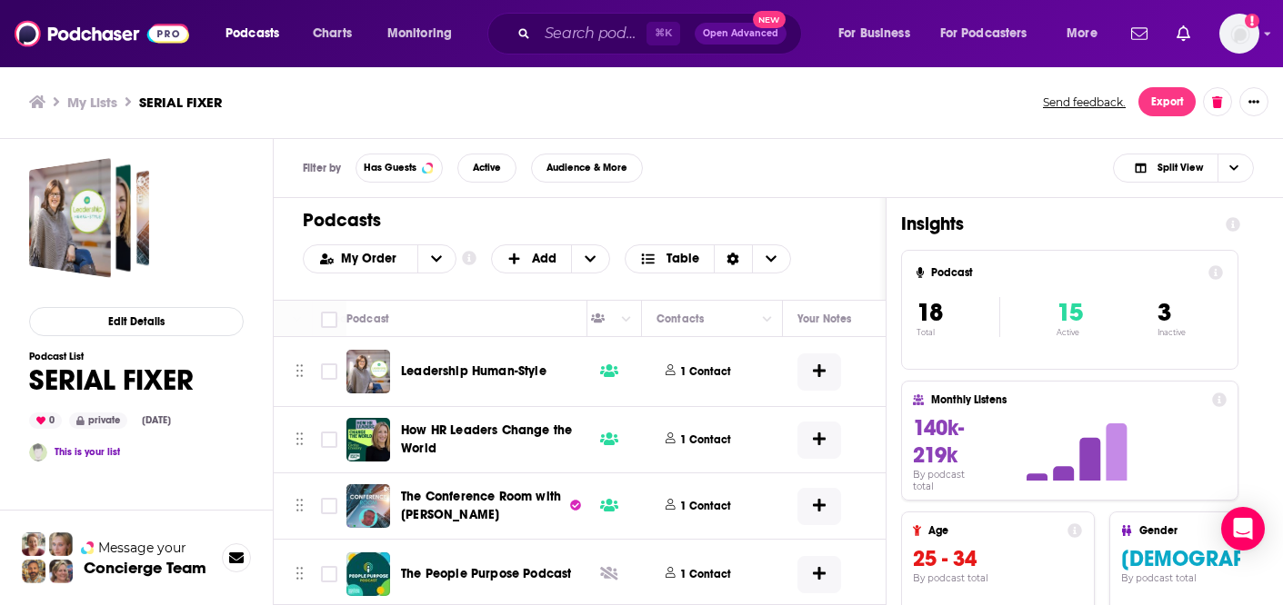
scroll to position [0, 828]
click at [713, 375] on p "1 Contact" at bounding box center [708, 372] width 51 height 15
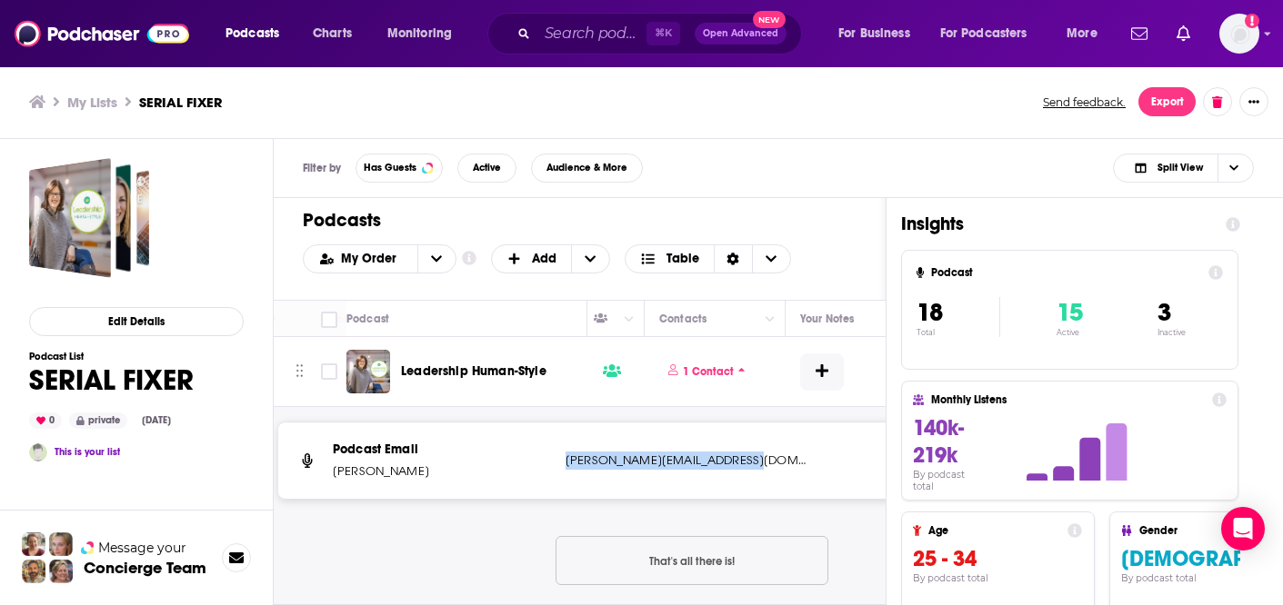
drag, startPoint x: 726, startPoint y: 466, endPoint x: 564, endPoint y: 468, distance: 162.7
click at [564, 468] on div "Podcast Email Lisa Mitchell lisa@greenappleconsulting.ca lisa@greenappleconsult…" at bounding box center [691, 461] width 827 height 76
copy p "lisa@greenappleconsulting.ca"
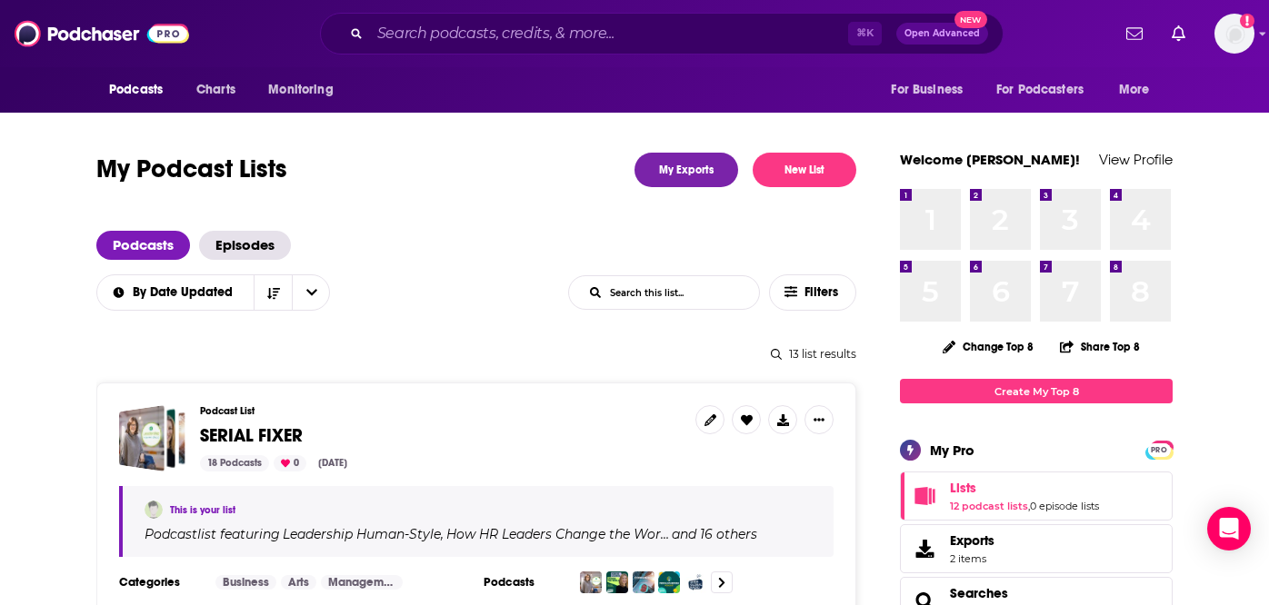
click at [236, 424] on span "SERIAL FIXER" at bounding box center [251, 435] width 103 height 23
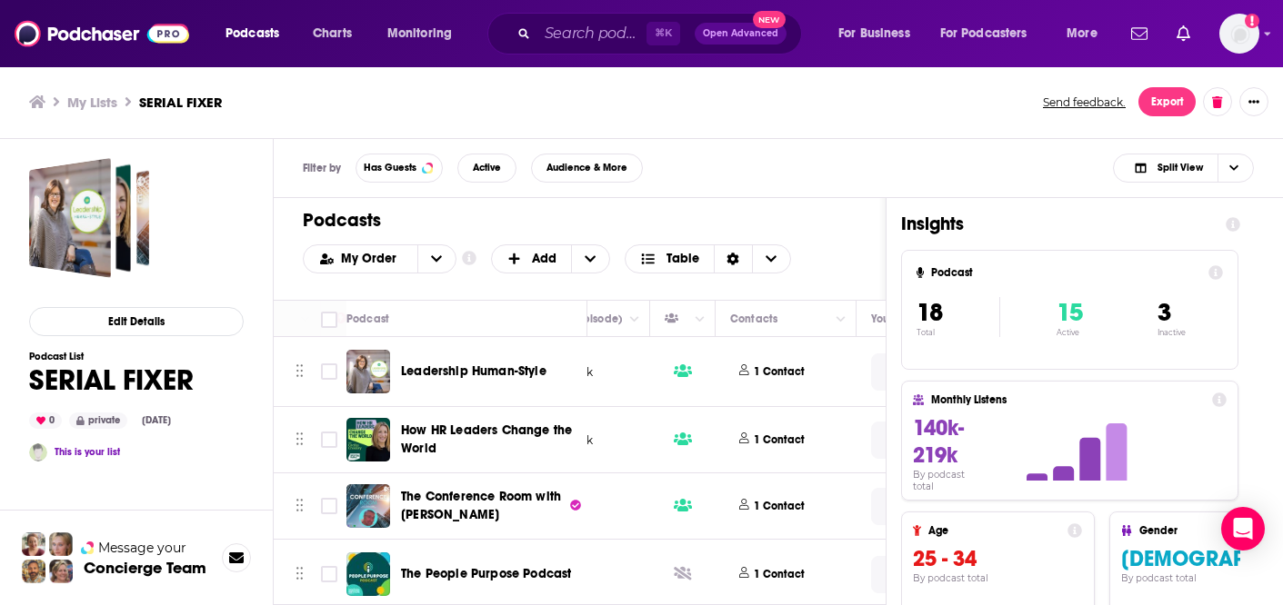
scroll to position [0, 764]
click at [764, 444] on p "1 Contact" at bounding box center [772, 440] width 51 height 15
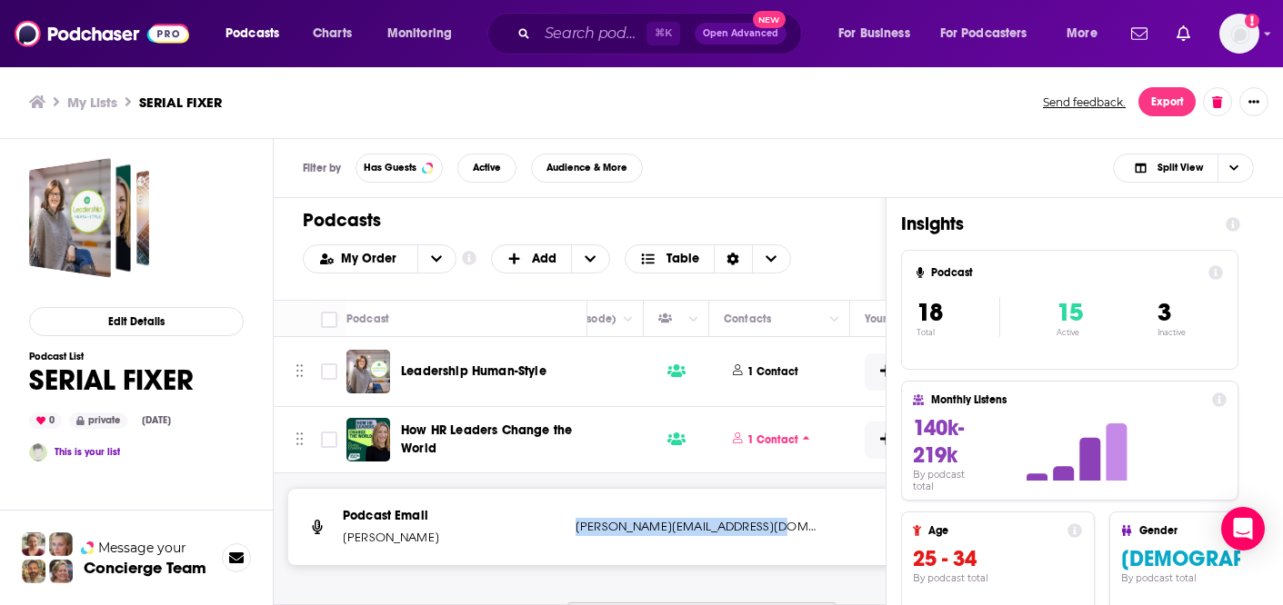
drag, startPoint x: 761, startPoint y: 524, endPoint x: 568, endPoint y: 529, distance: 192.8
click at [568, 529] on div "Podcast Email Cecilia Crossley cecilia@frombabieswithlove.org cecilia@frombabie…" at bounding box center [701, 527] width 827 height 76
copy p "cecilia@frombabieswithlove.org"
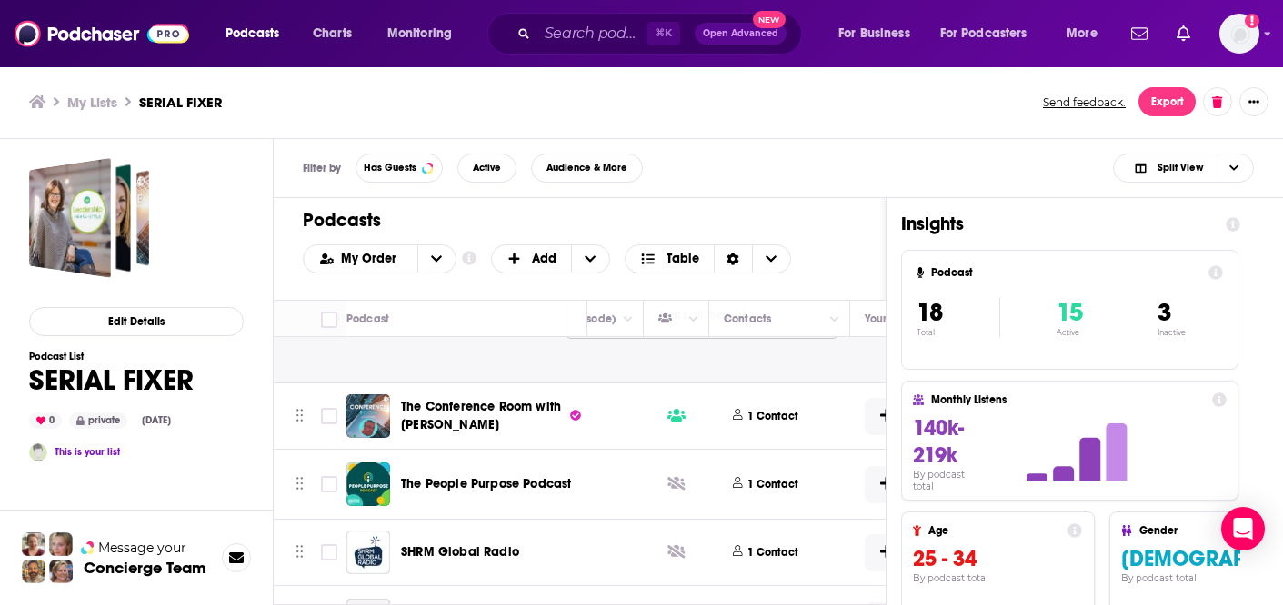
scroll to position [315, 764]
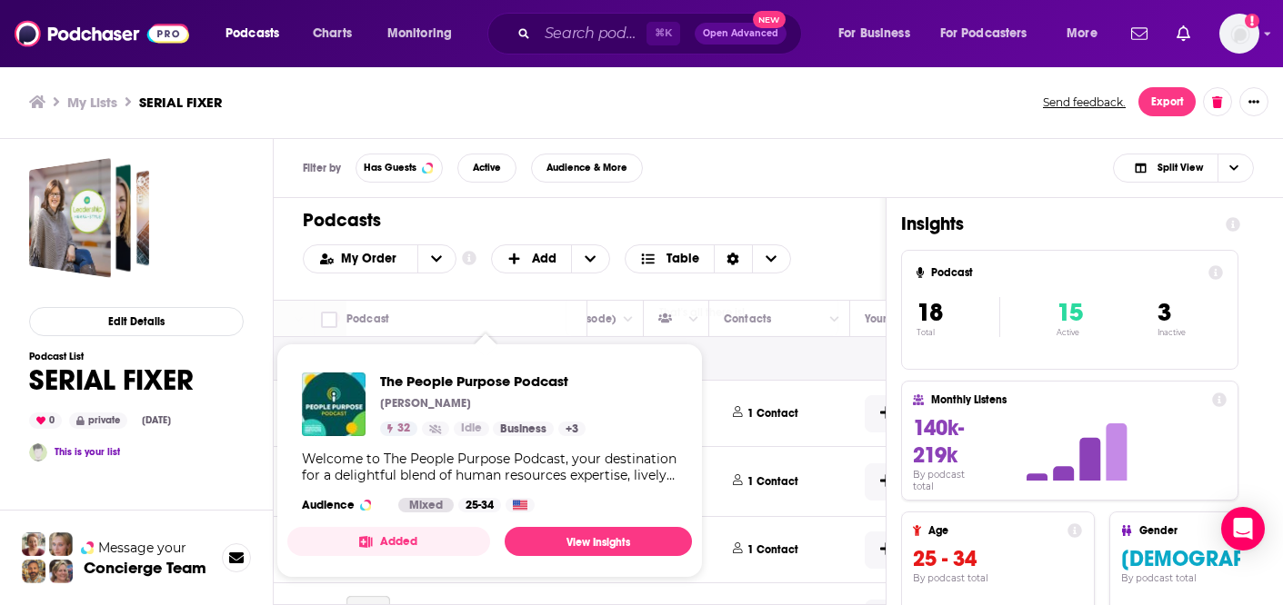
click at [518, 480] on div "Welcome to The People Purpose Podcast, your destination for a delightful blend …" at bounding box center [489, 467] width 375 height 33
click at [777, 480] on p "1 Contact" at bounding box center [772, 481] width 51 height 15
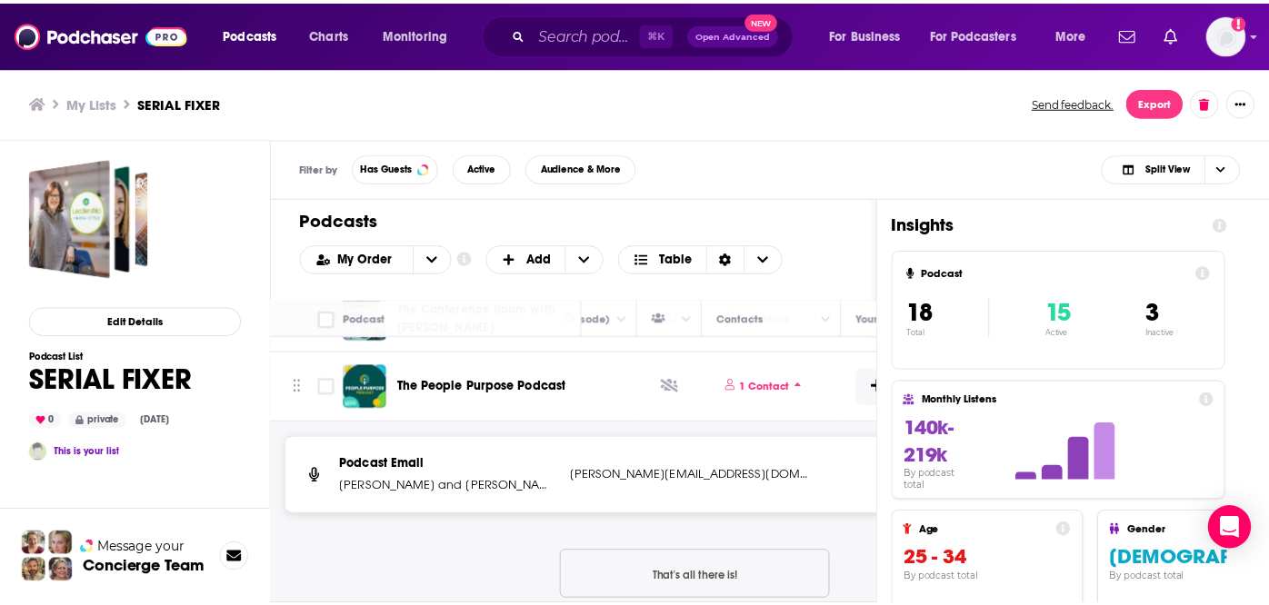
scroll to position [413, 764]
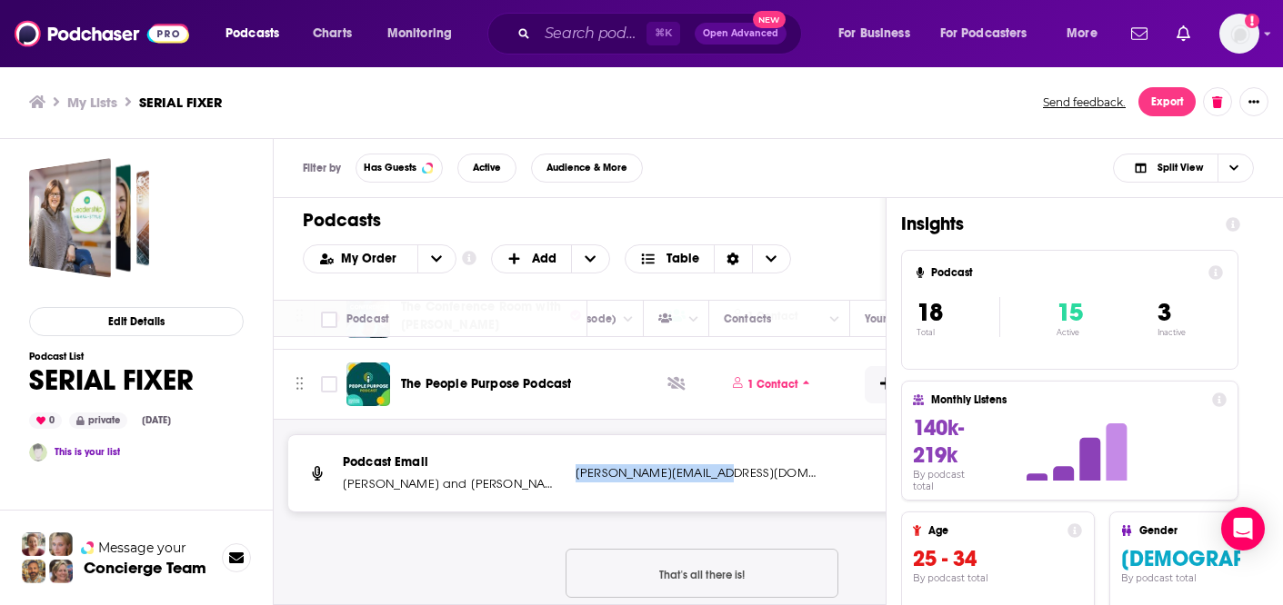
drag, startPoint x: 711, startPoint y: 471, endPoint x: 577, endPoint y: 474, distance: 133.6
click at [577, 474] on p "charles.fields@ukg.com" at bounding box center [695, 473] width 241 height 18
copy p "charles.fields@ukg.com"
click at [490, 387] on span "The People Purpose Podcast" at bounding box center [486, 383] width 170 height 15
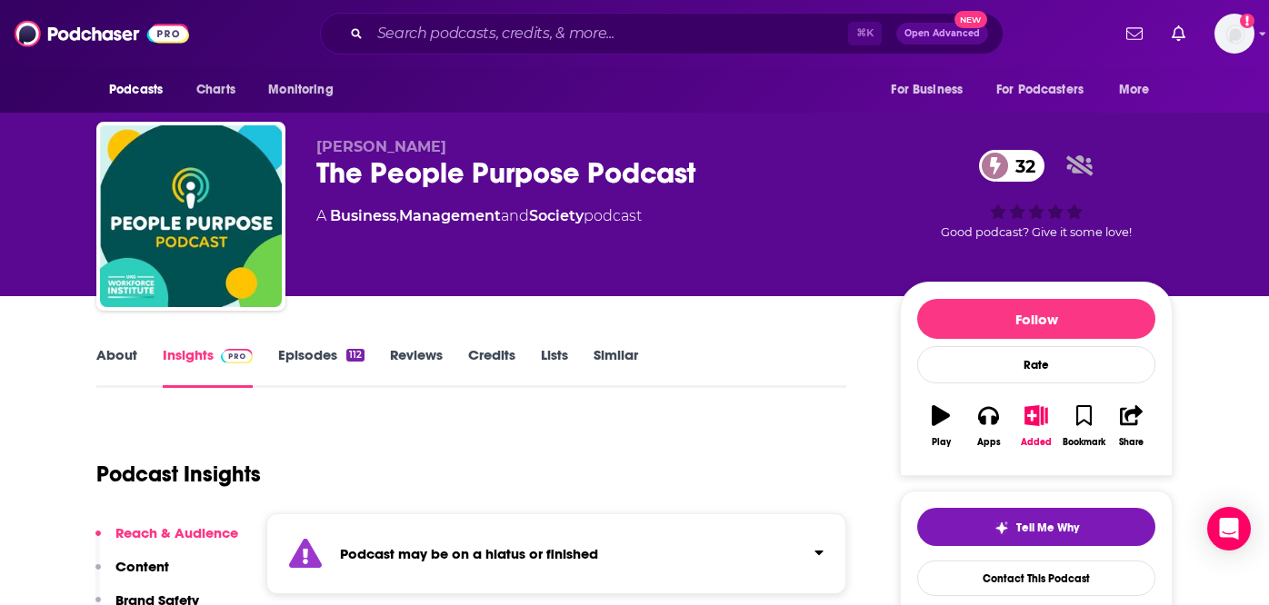
click at [109, 353] on link "About" at bounding box center [116, 367] width 41 height 42
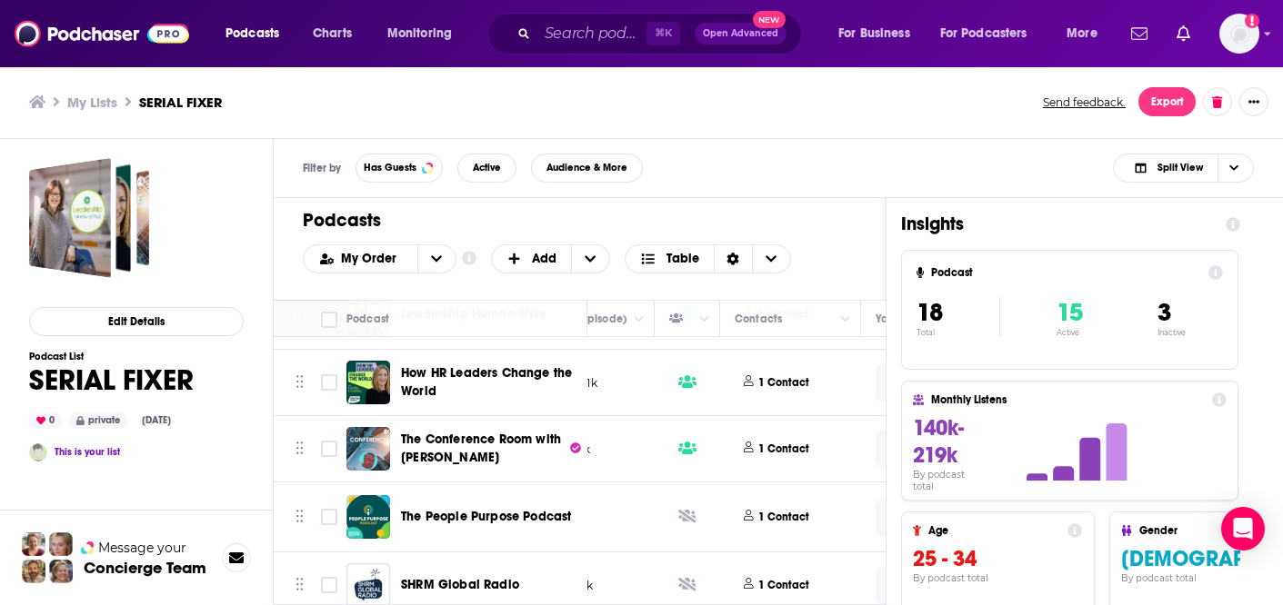
scroll to position [57, 754]
click at [784, 521] on p "1 Contact" at bounding box center [781, 517] width 51 height 15
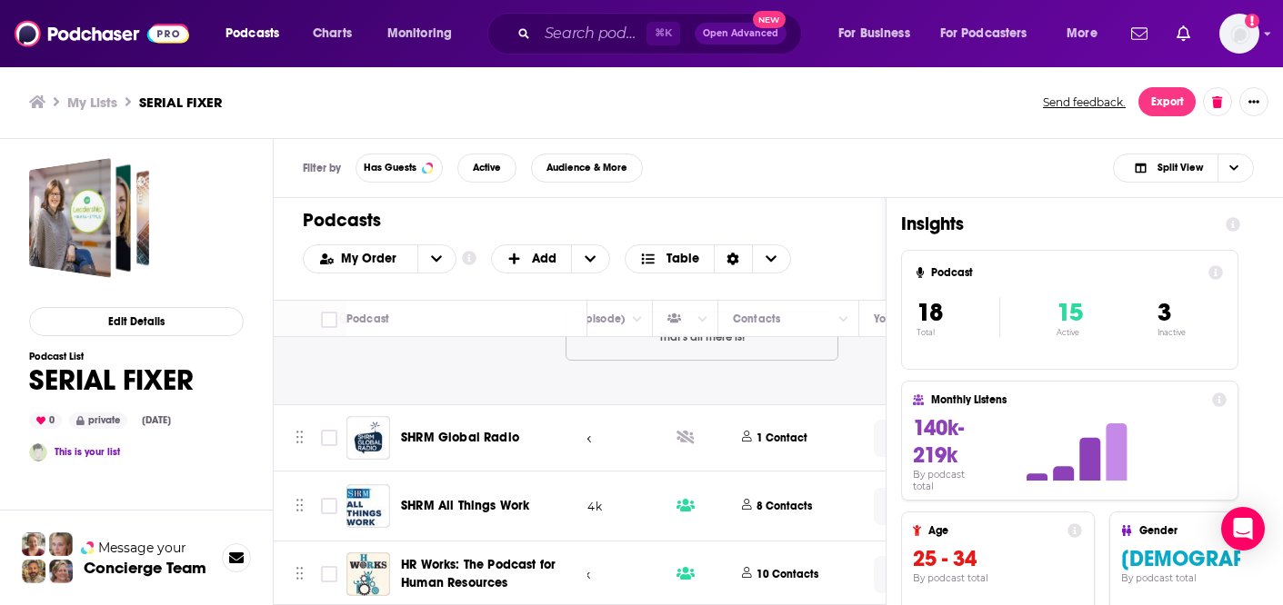
scroll to position [444, 754]
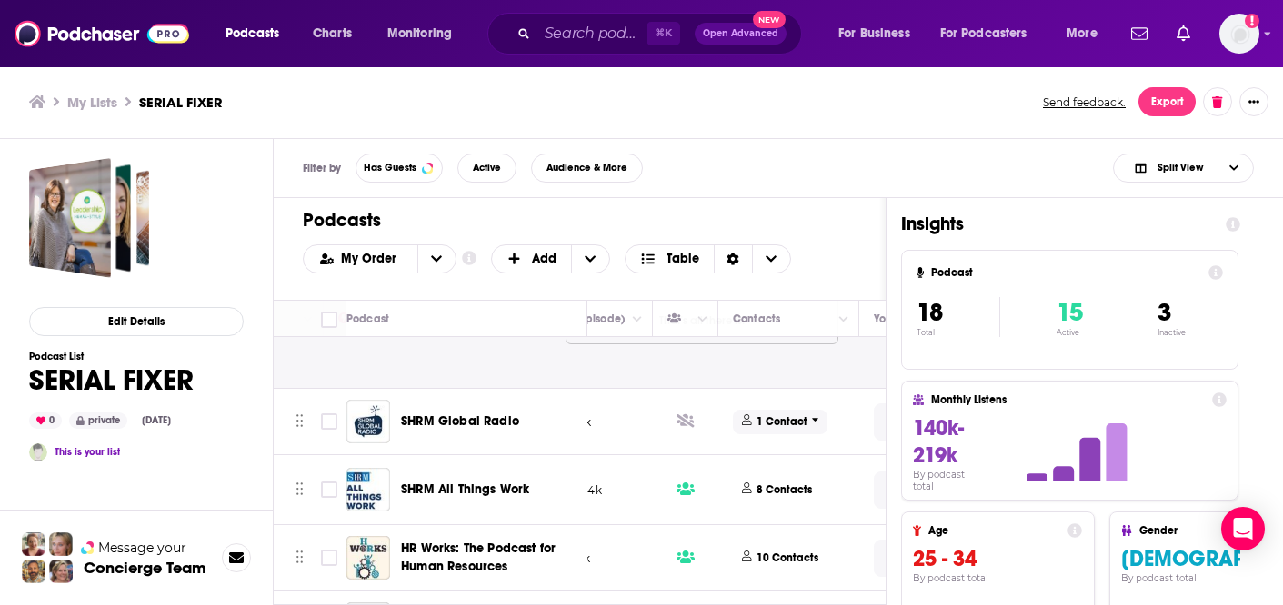
click at [790, 425] on p "1 Contact" at bounding box center [781, 421] width 51 height 15
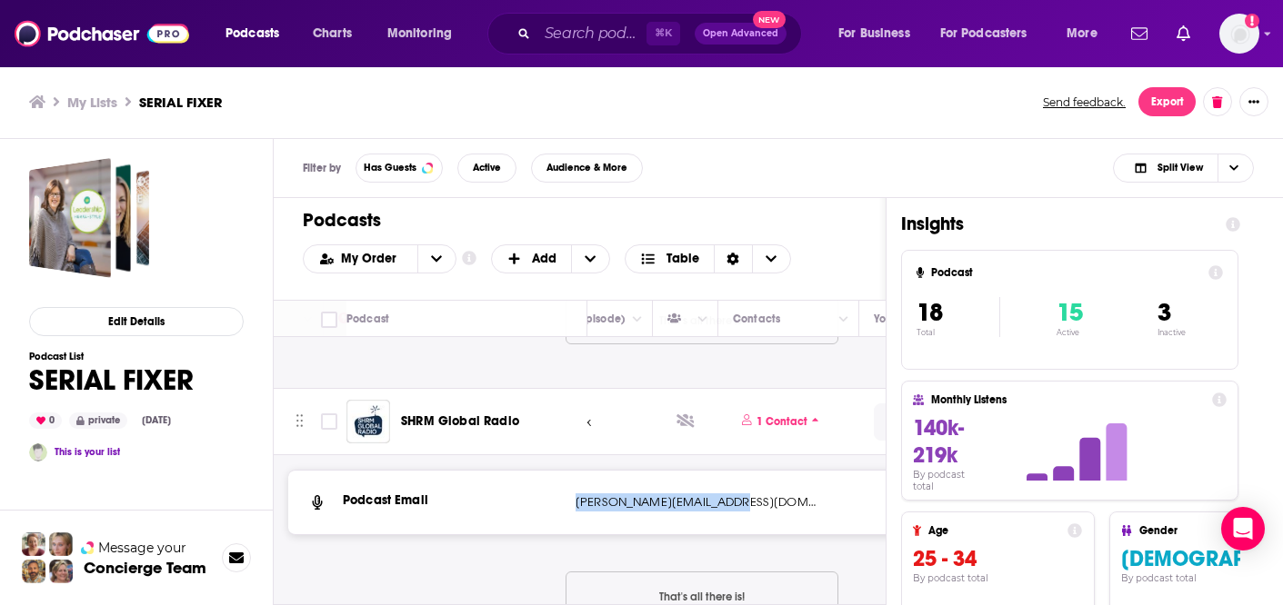
drag, startPoint x: 737, startPoint y: 504, endPoint x: 571, endPoint y: 505, distance: 166.3
click at [571, 505] on div "Podcast Email girigowda@timbremedia.in girigowda@timbremedia.in" at bounding box center [701, 503] width 827 height 64
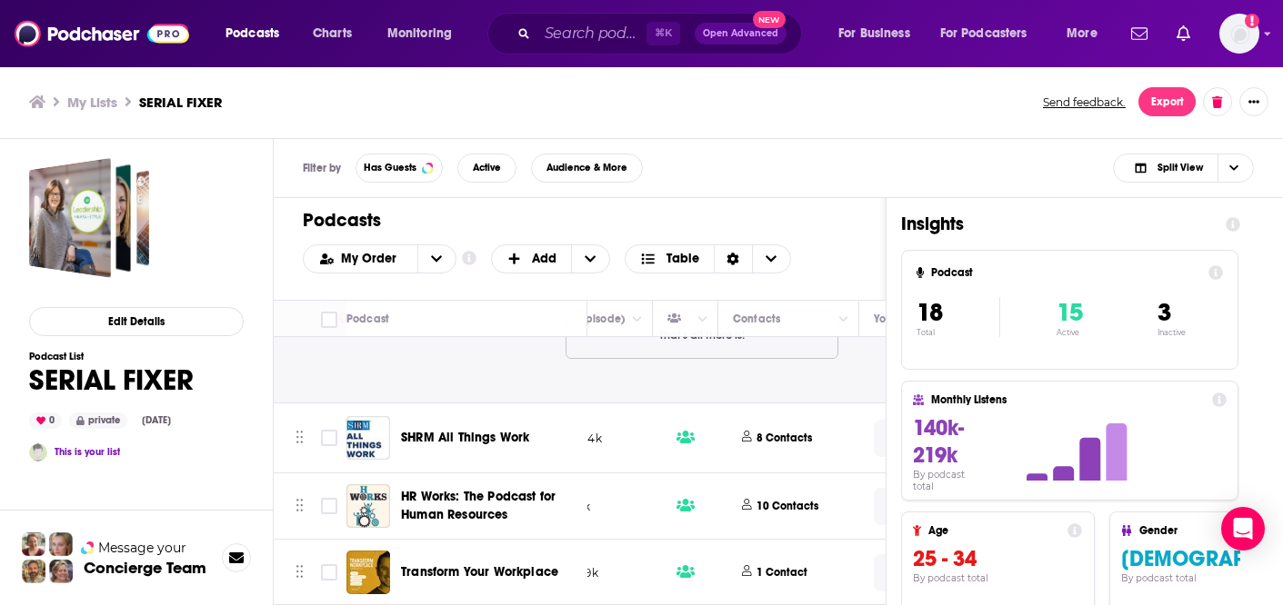
scroll to position [708, 754]
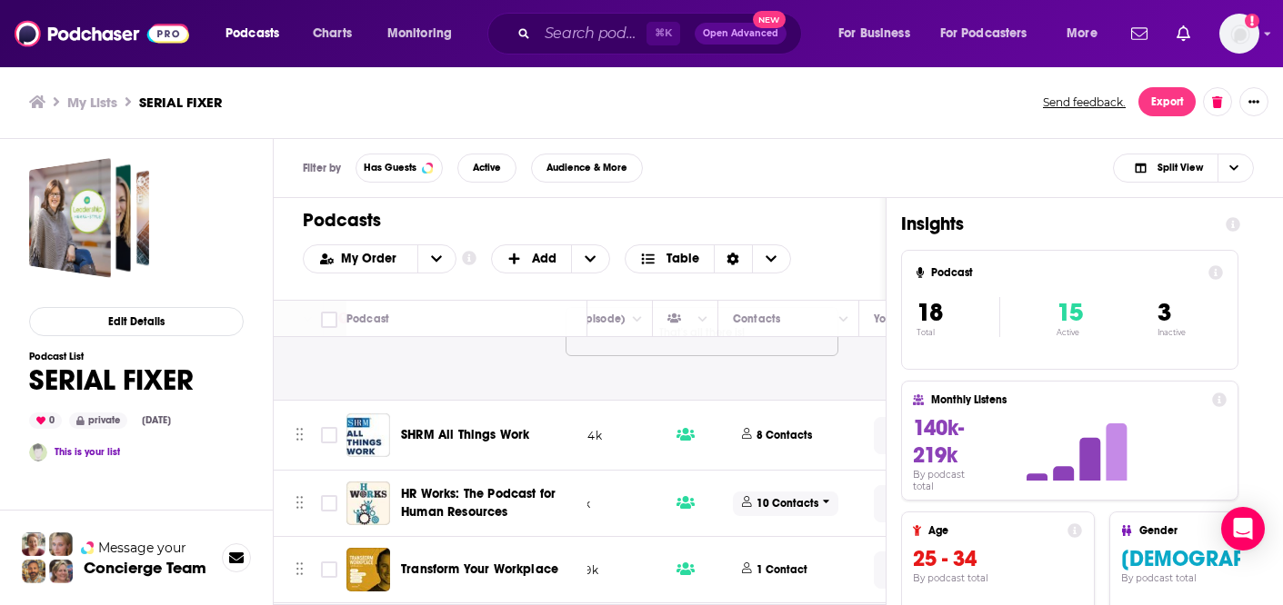
click at [794, 502] on p "10 Contacts" at bounding box center [787, 503] width 62 height 15
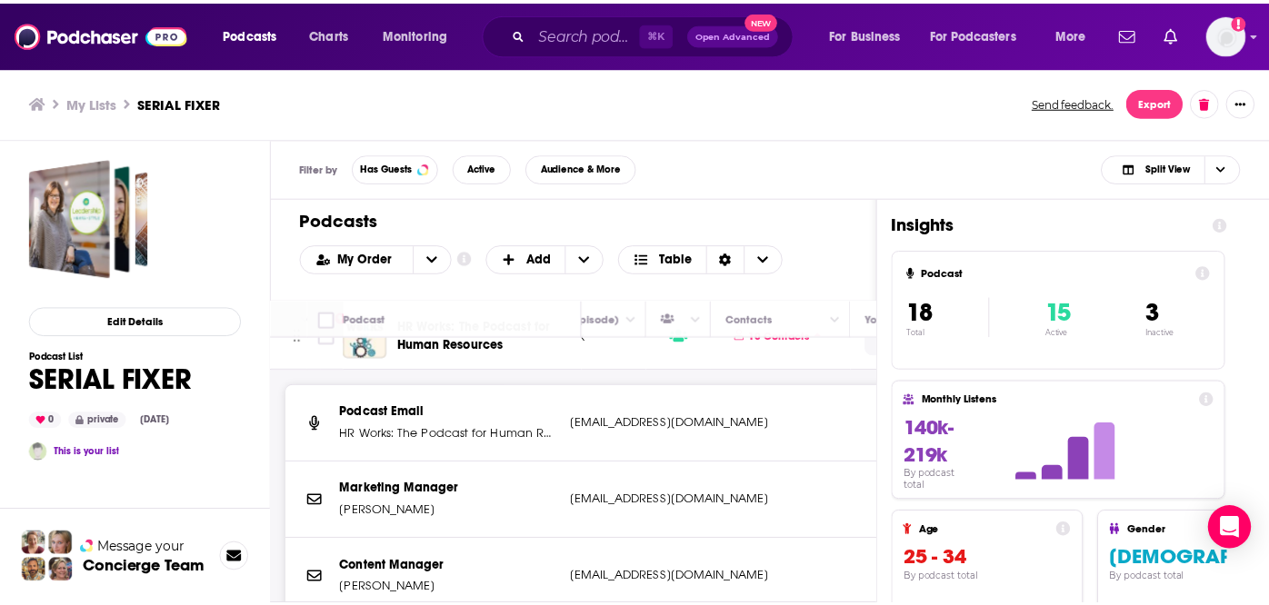
scroll to position [809, 754]
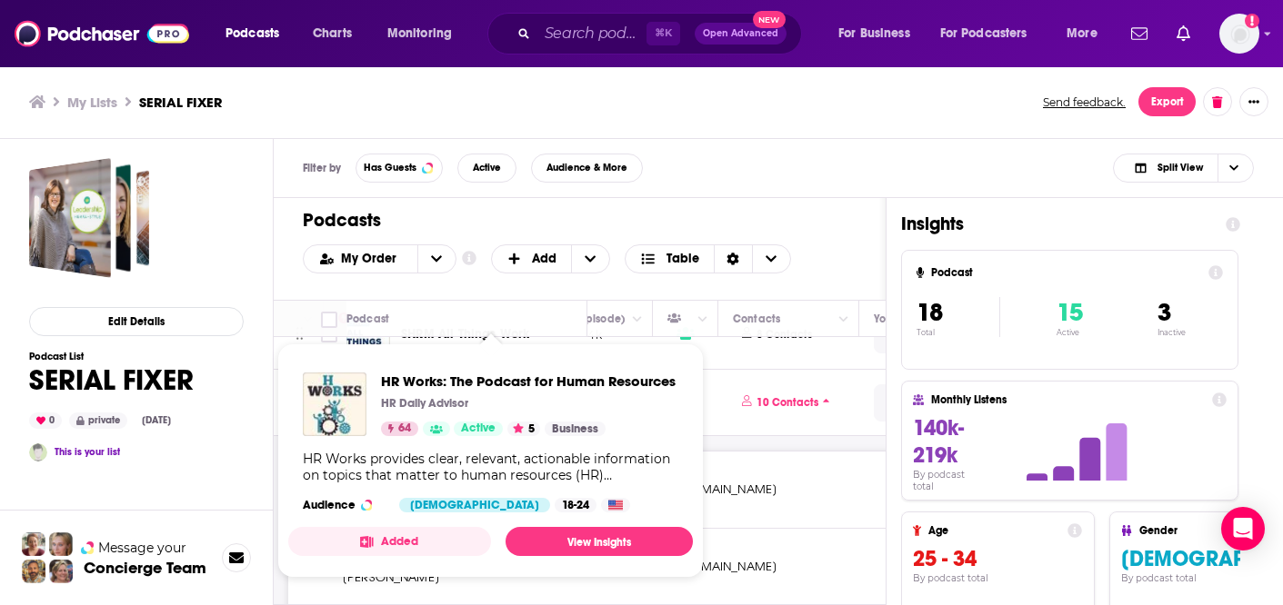
click at [454, 395] on div "HR Works: The Podcast for Human Resources HR Daily Advisor 64 Active 5 Business" at bounding box center [528, 405] width 295 height 64
click at [459, 380] on span "HR Works: The Podcast for Human Resources" at bounding box center [528, 381] width 295 height 17
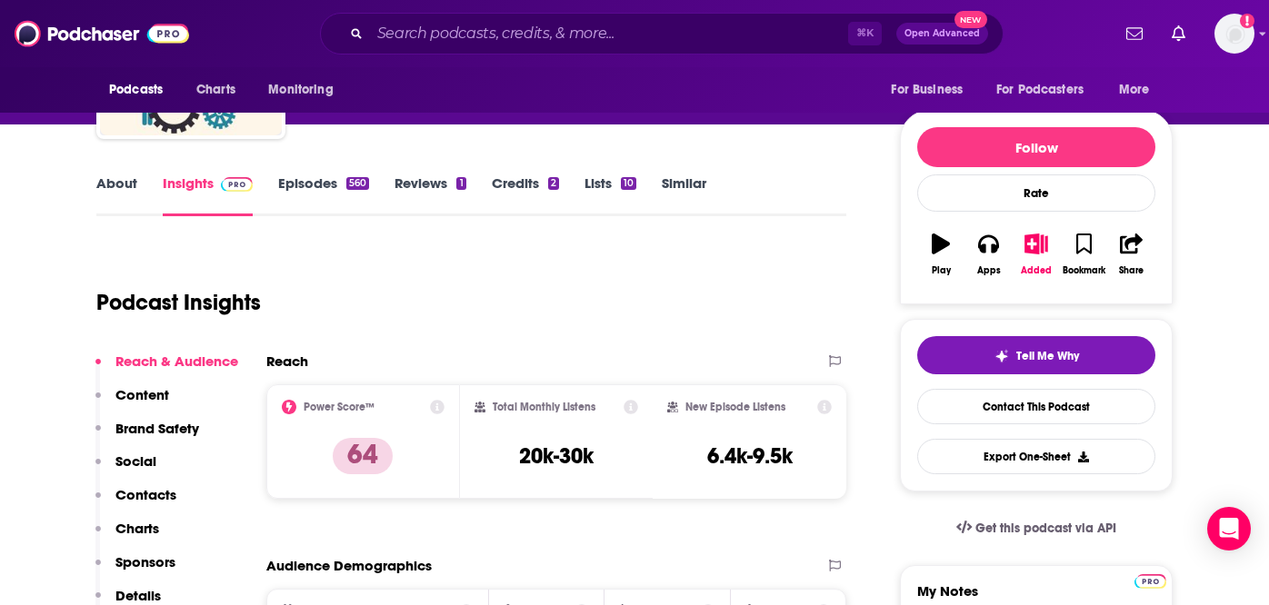
scroll to position [168, 0]
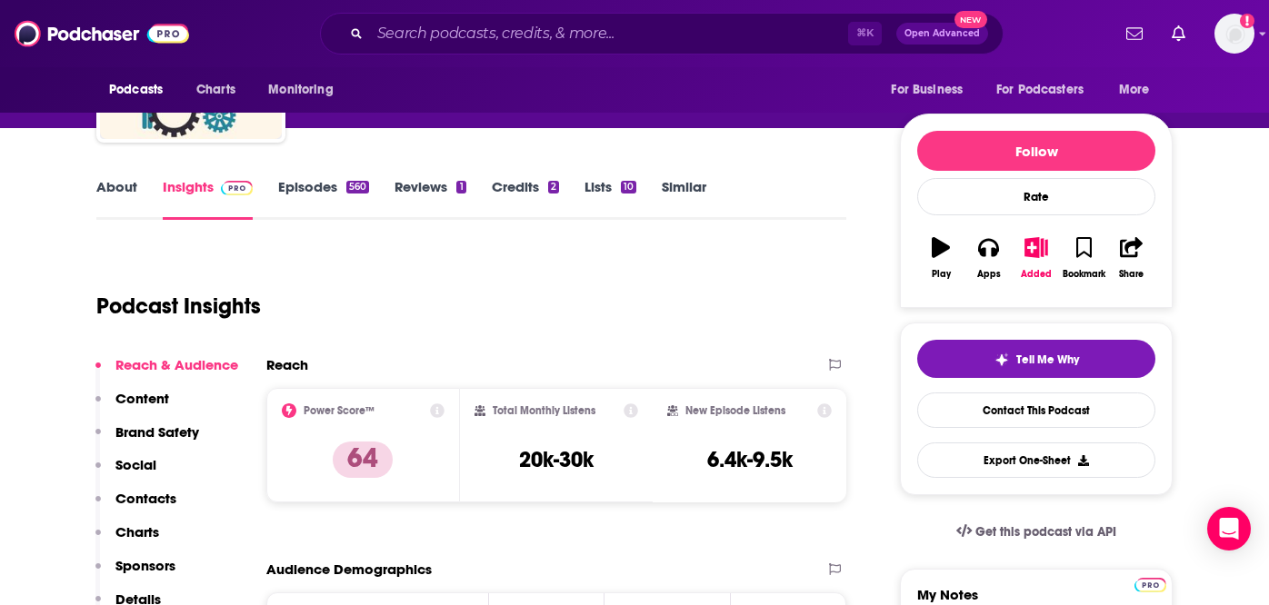
click at [107, 192] on link "About" at bounding box center [116, 199] width 41 height 42
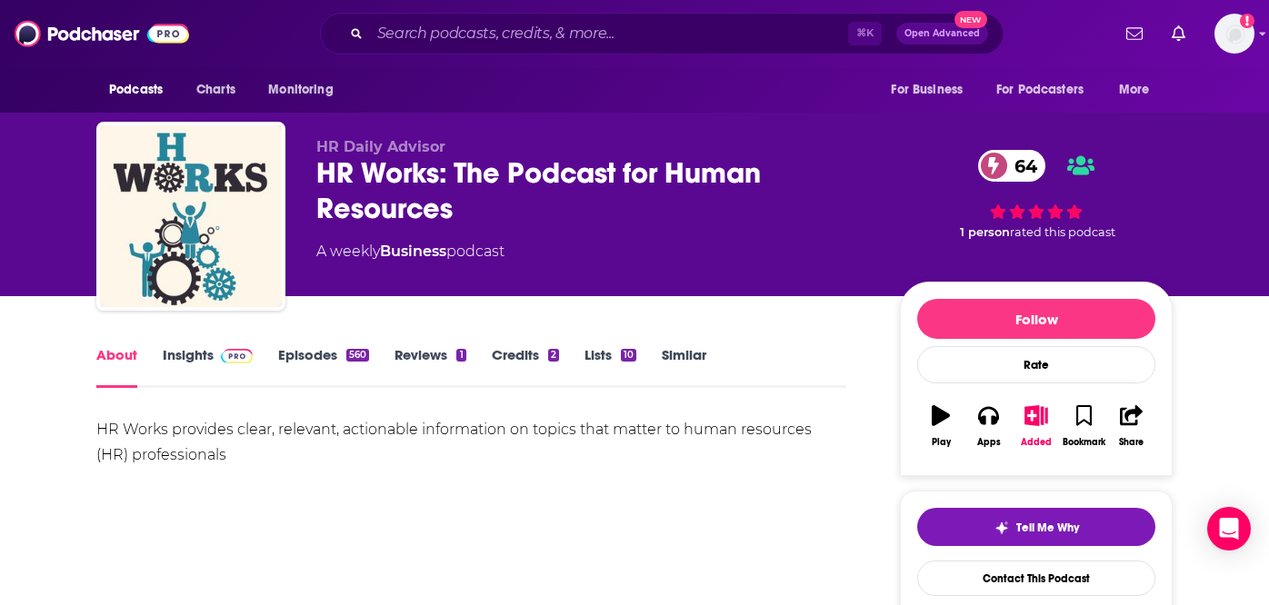
click at [345, 358] on link "Episodes 560" at bounding box center [323, 367] width 91 height 42
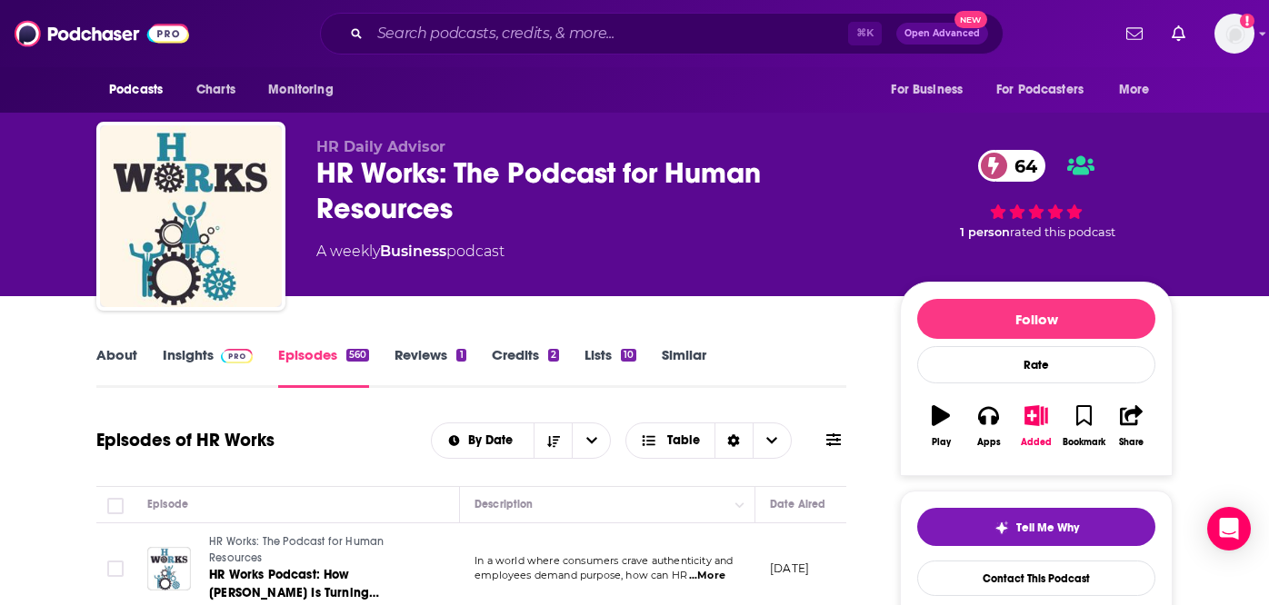
click at [188, 353] on link "Insights" at bounding box center [208, 367] width 90 height 42
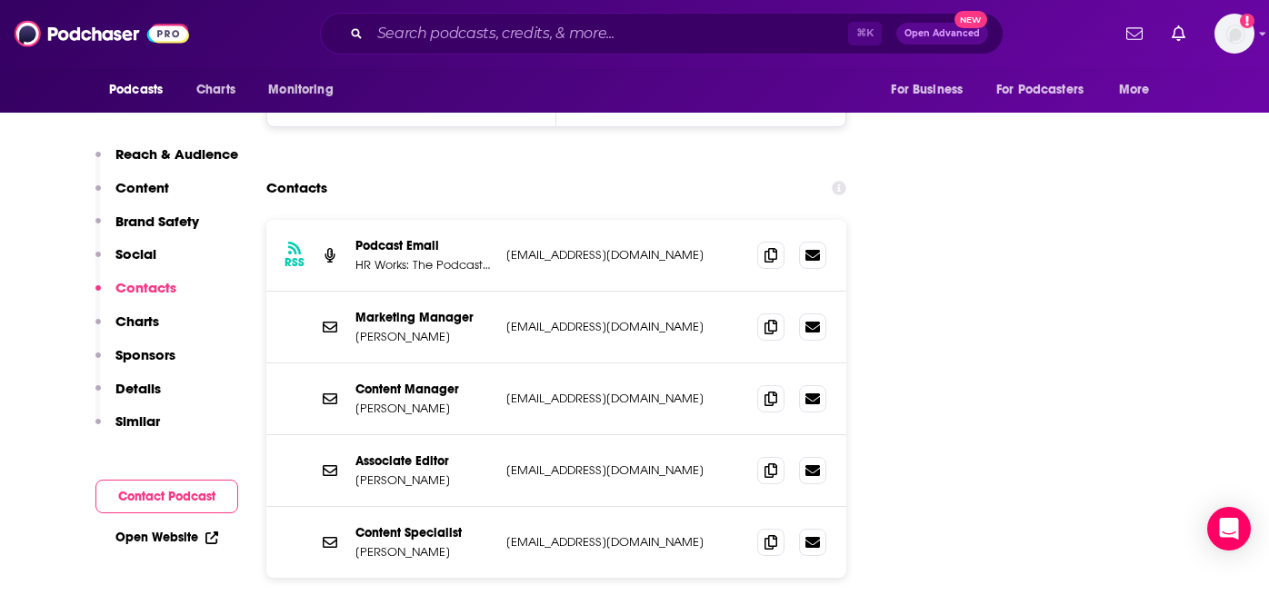
scroll to position [2243, 0]
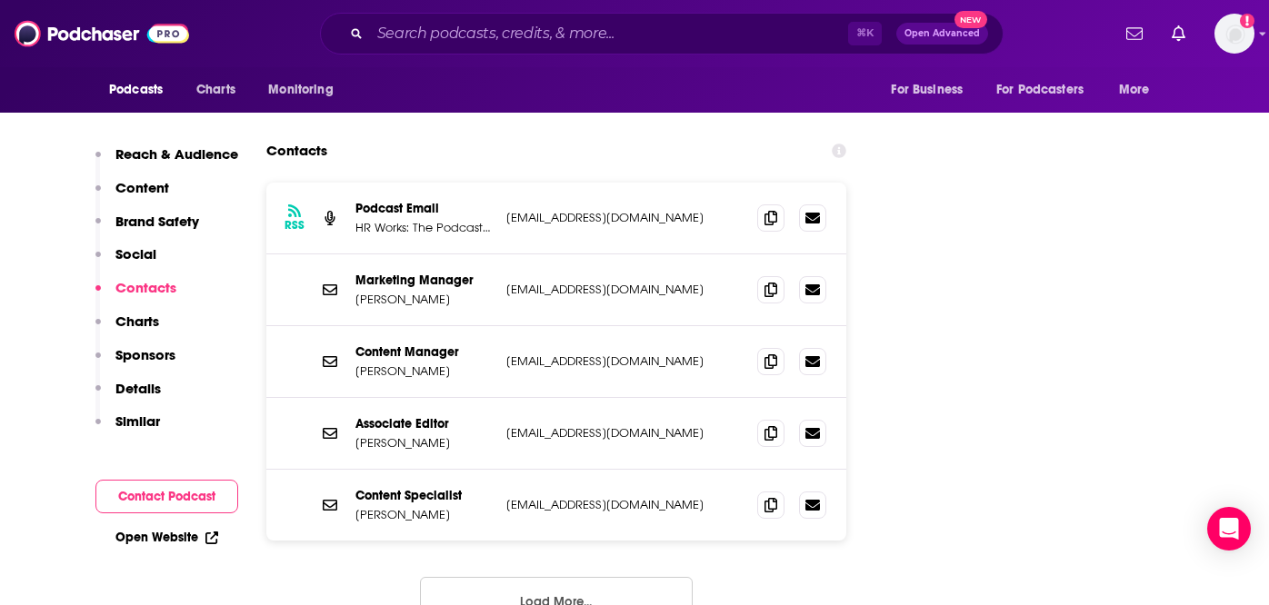
click at [532, 577] on button "Load More..." at bounding box center [556, 601] width 273 height 49
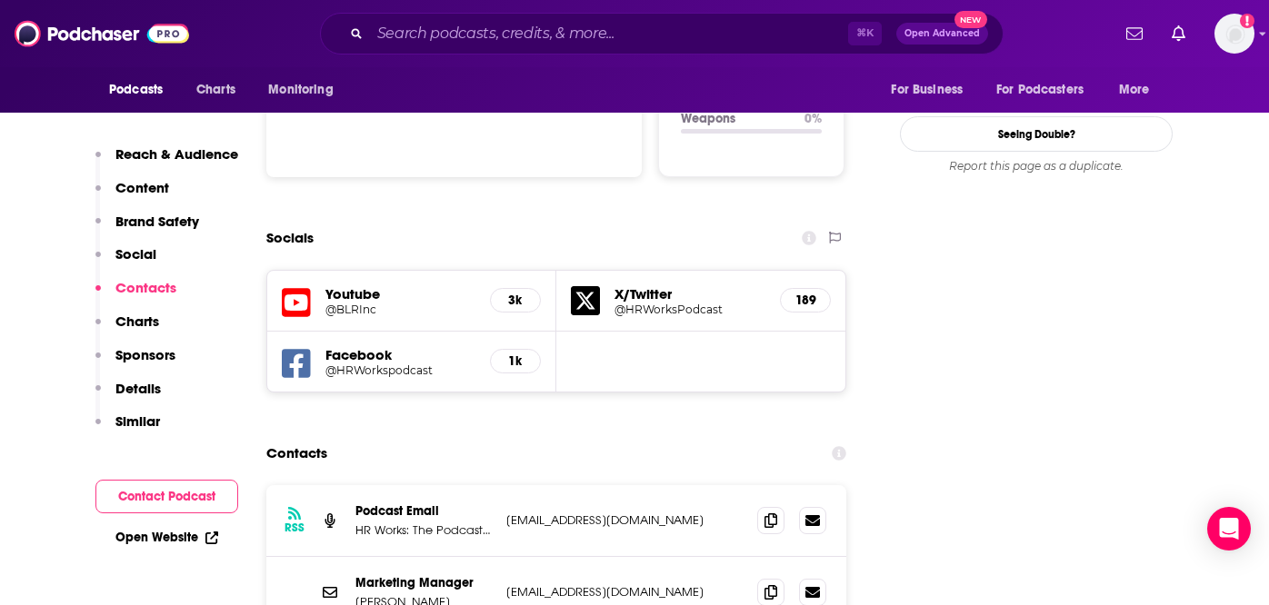
scroll to position [1863, 0]
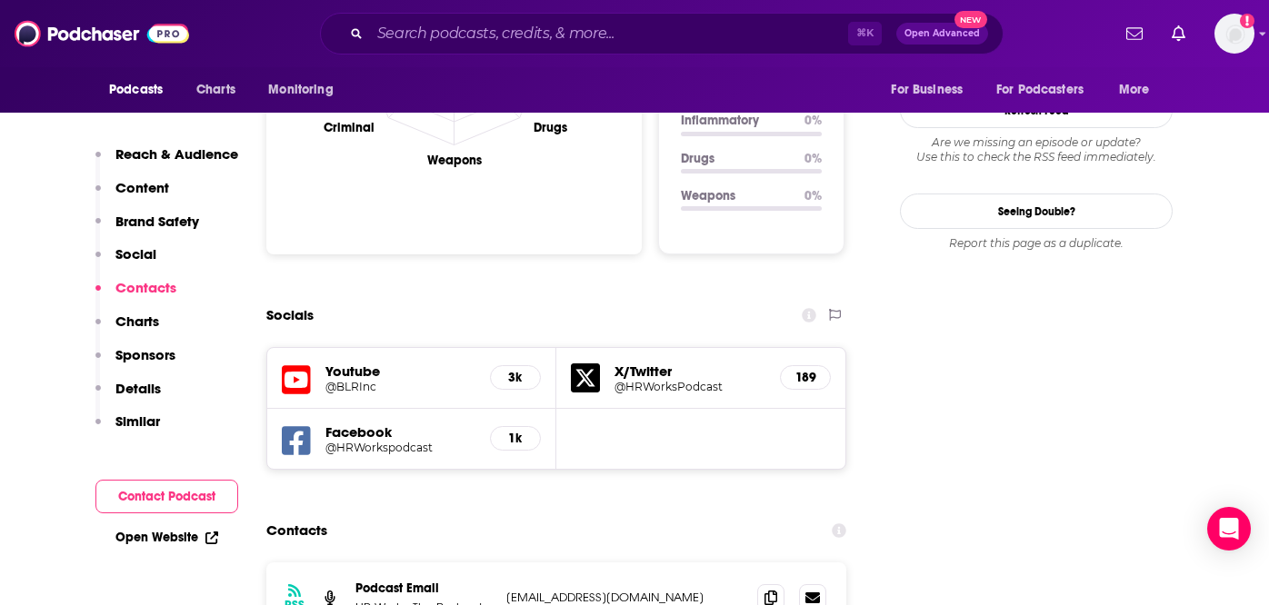
click at [365, 348] on div "Youtube @BLRInc 3k" at bounding box center [411, 378] width 289 height 61
click at [359, 363] on h5 "Youtube" at bounding box center [400, 371] width 150 height 17
click at [349, 363] on h5 "Youtube" at bounding box center [400, 371] width 150 height 17
click at [355, 380] on h5 "@BLRInc" at bounding box center [400, 387] width 150 height 14
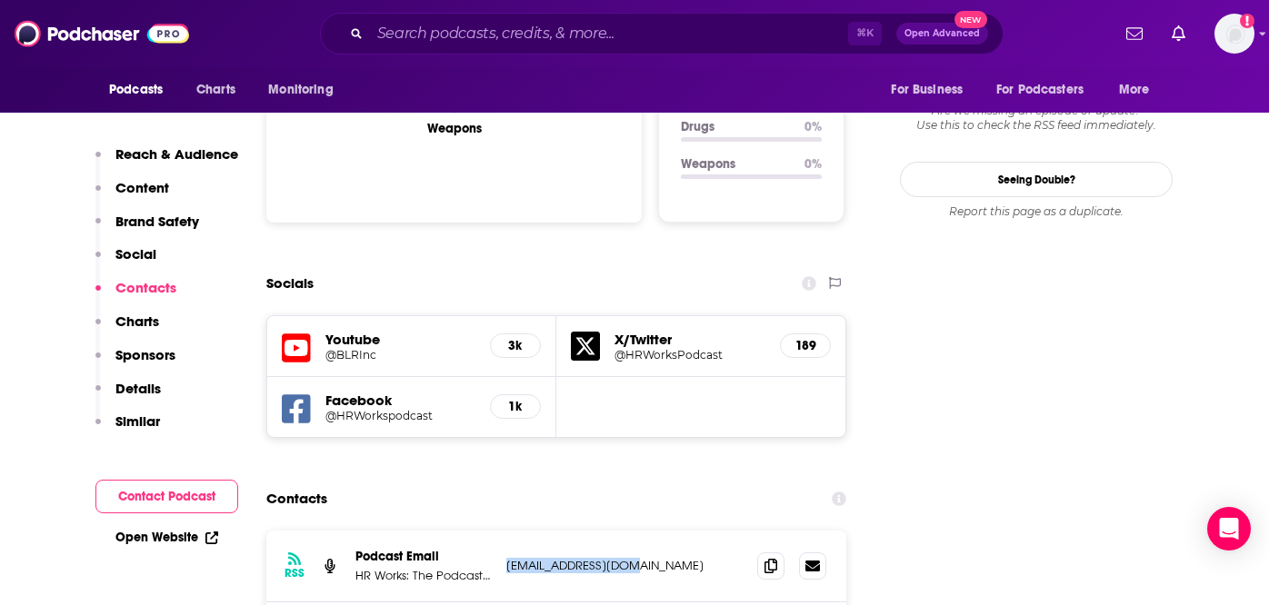
drag, startPoint x: 629, startPoint y: 473, endPoint x: 504, endPoint y: 477, distance: 125.5
click at [504, 531] on div "RSS Podcast Email HR Works: The Podcast for Human Resources hrdaeditors@blr.com…" at bounding box center [556, 567] width 580 height 72
copy p "[EMAIL_ADDRESS][DOMAIN_NAME]"
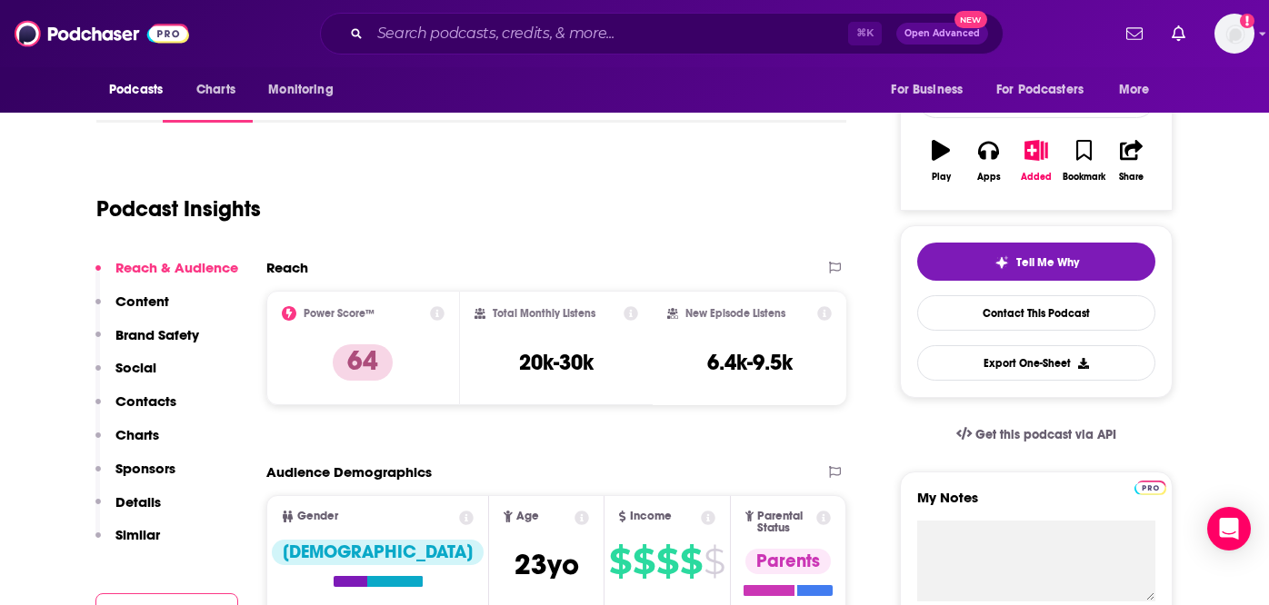
scroll to position [241, 0]
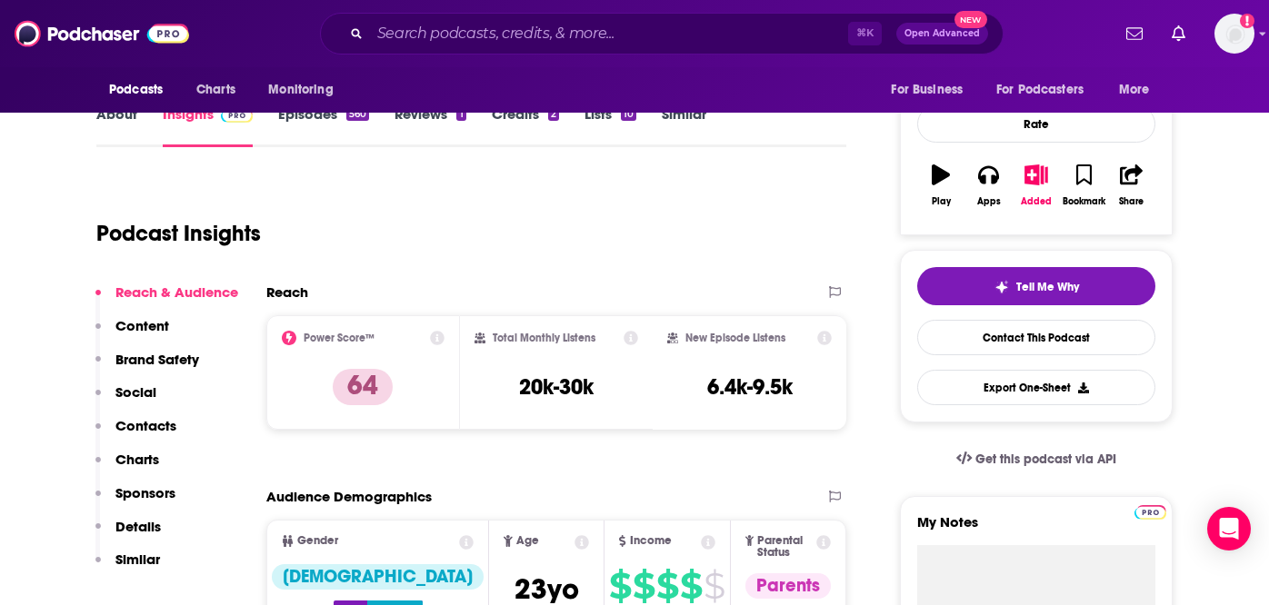
click at [296, 118] on link "Episodes 560" at bounding box center [323, 126] width 91 height 42
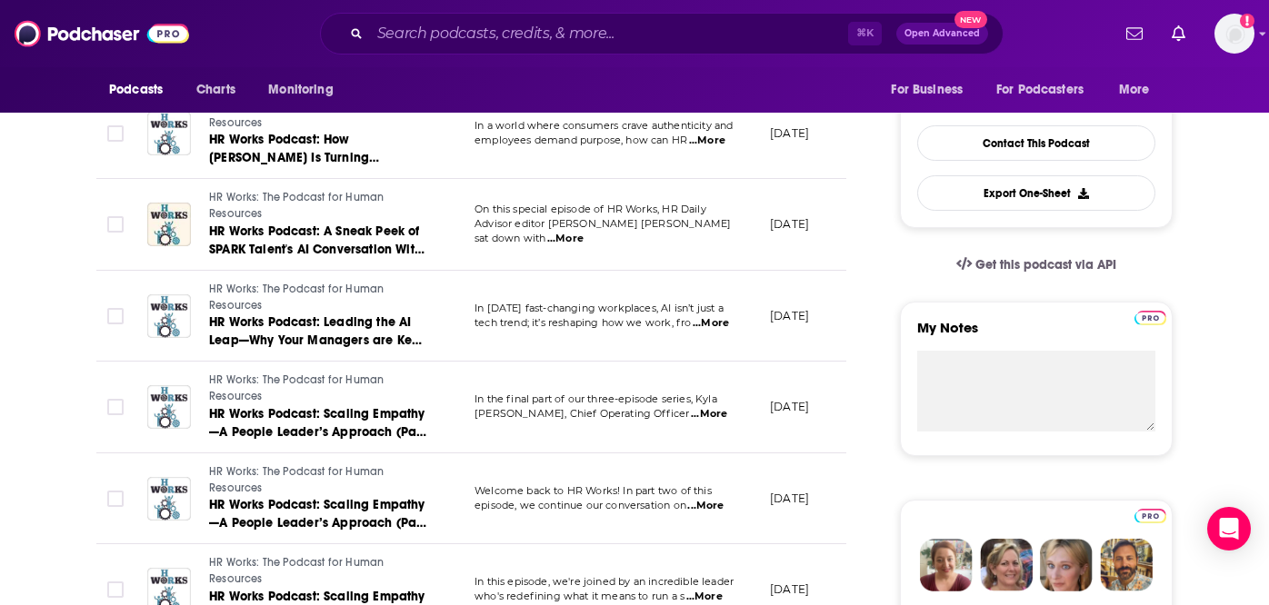
scroll to position [441, 0]
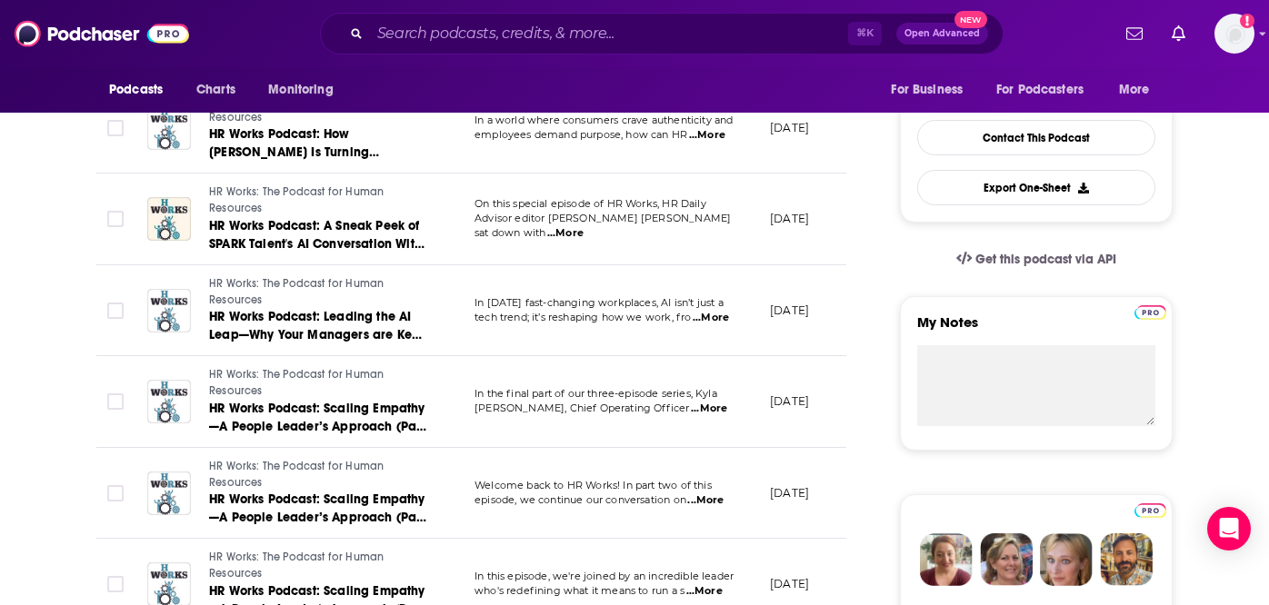
click at [722, 408] on span "...More" at bounding box center [709, 409] width 36 height 15
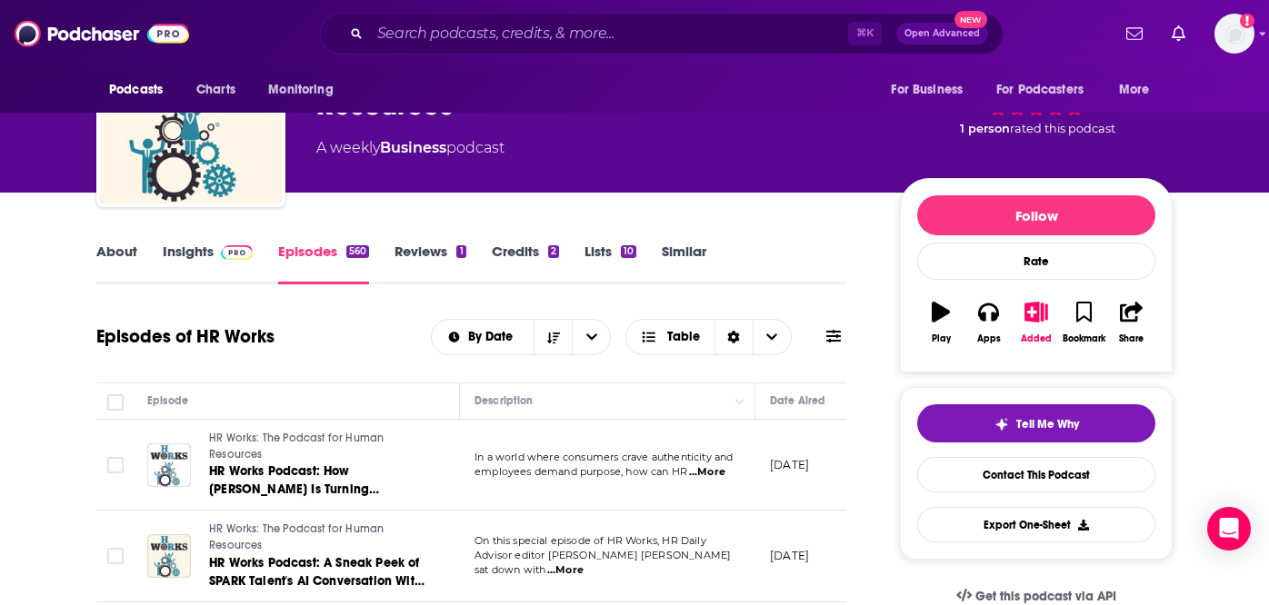
scroll to position [101, 0]
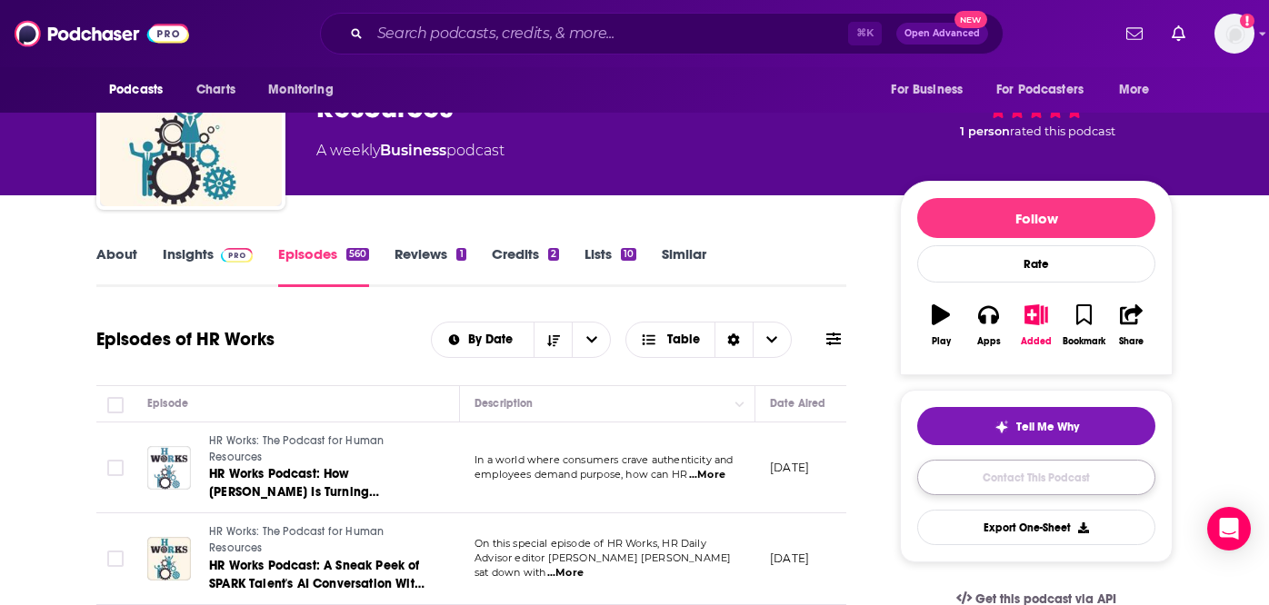
click at [1004, 482] on link "Contact This Podcast" at bounding box center [1036, 477] width 238 height 35
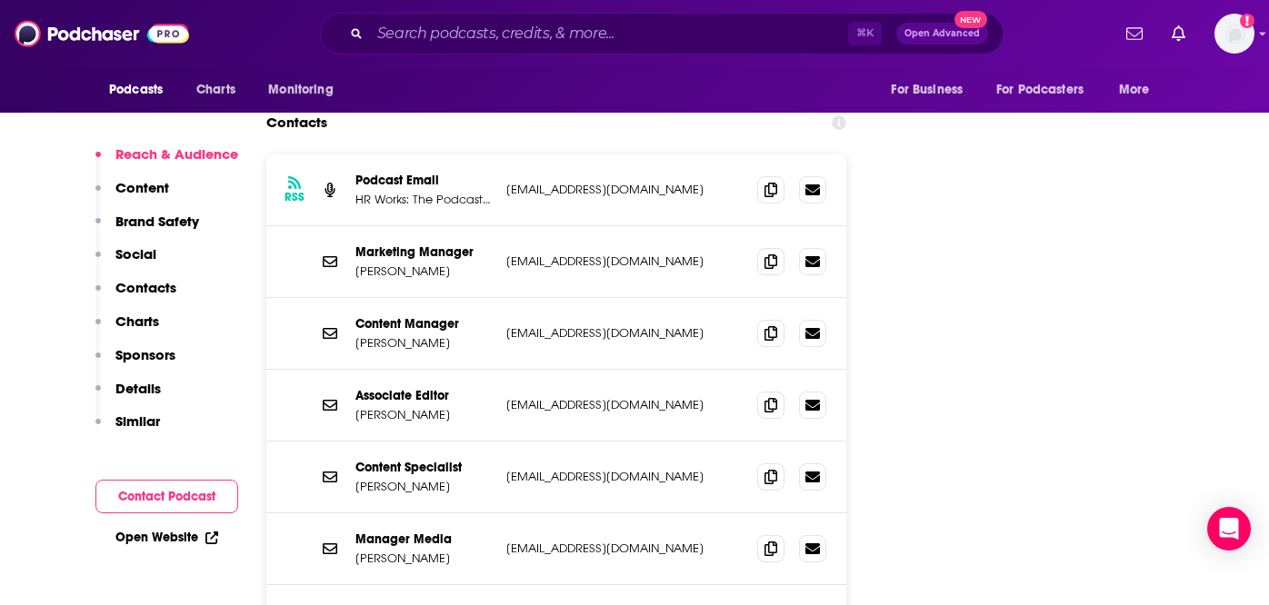
scroll to position [2186, 0]
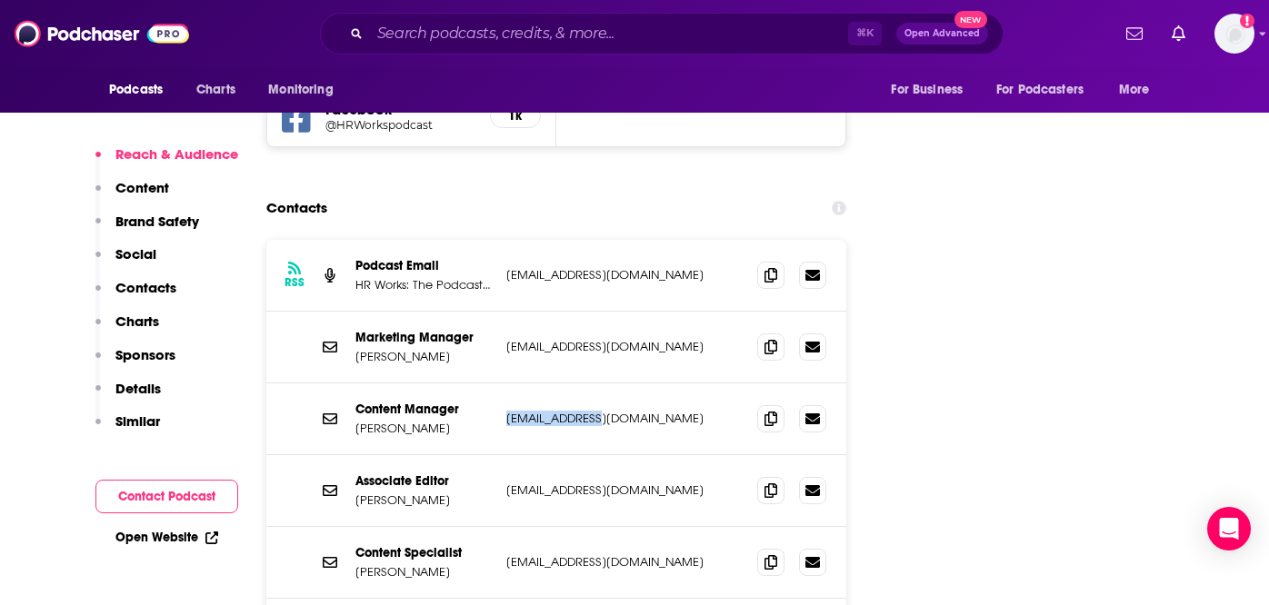
drag, startPoint x: 594, startPoint y: 332, endPoint x: 499, endPoint y: 335, distance: 95.5
click at [499, 384] on div "Content Manager Jay Kumar jkumar@blr.com jkumar@blr.com" at bounding box center [556, 420] width 580 height 72
copy p "[EMAIL_ADDRESS][DOMAIN_NAME]"
drag, startPoint x: 592, startPoint y: 477, endPoint x: 500, endPoint y: 476, distance: 91.8
click at [500, 527] on div "Content Specialist Jim Davis jdavis@blr.com jdavis@blr.com" at bounding box center [556, 563] width 580 height 72
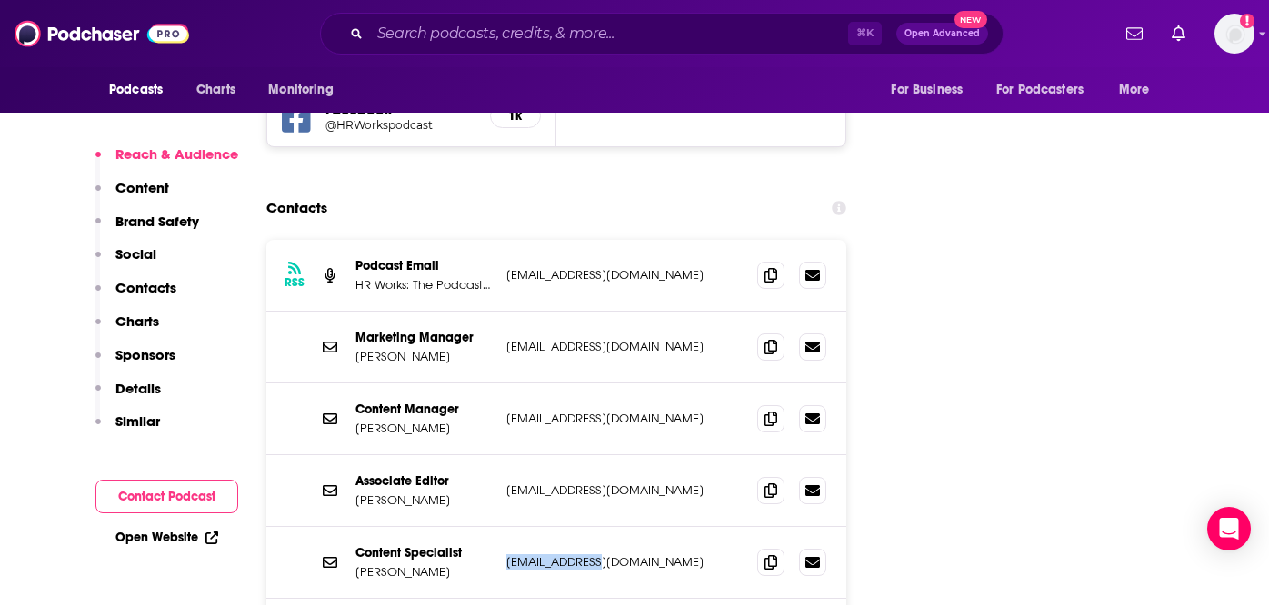
copy p "[EMAIL_ADDRESS][DOMAIN_NAME]"
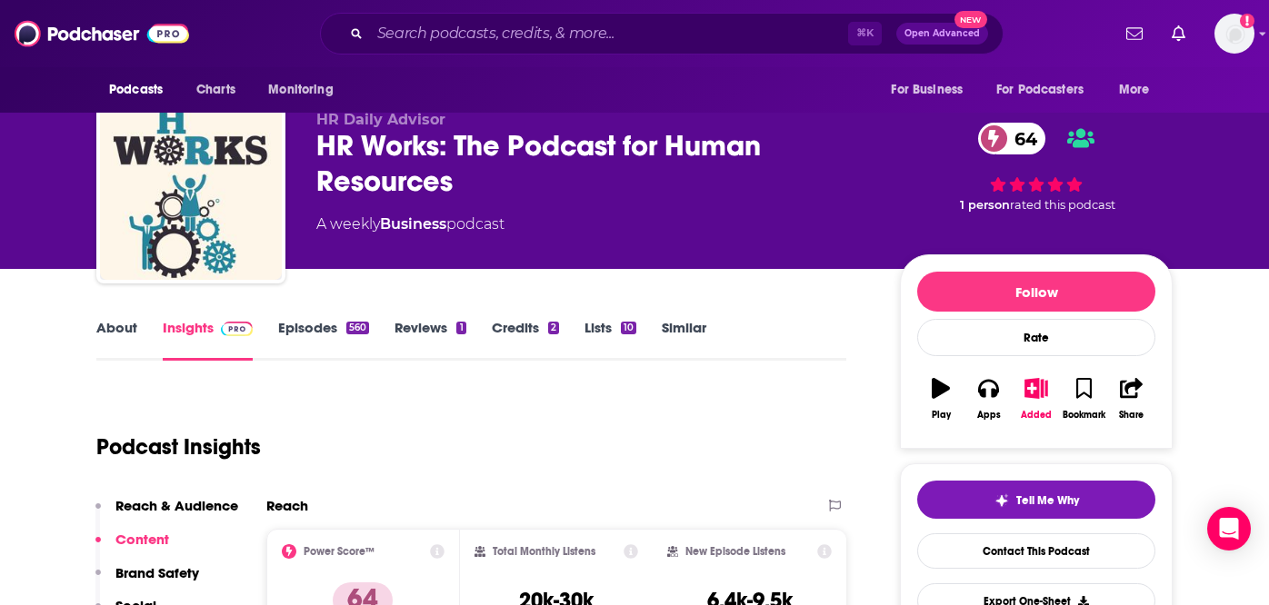
scroll to position [13, 0]
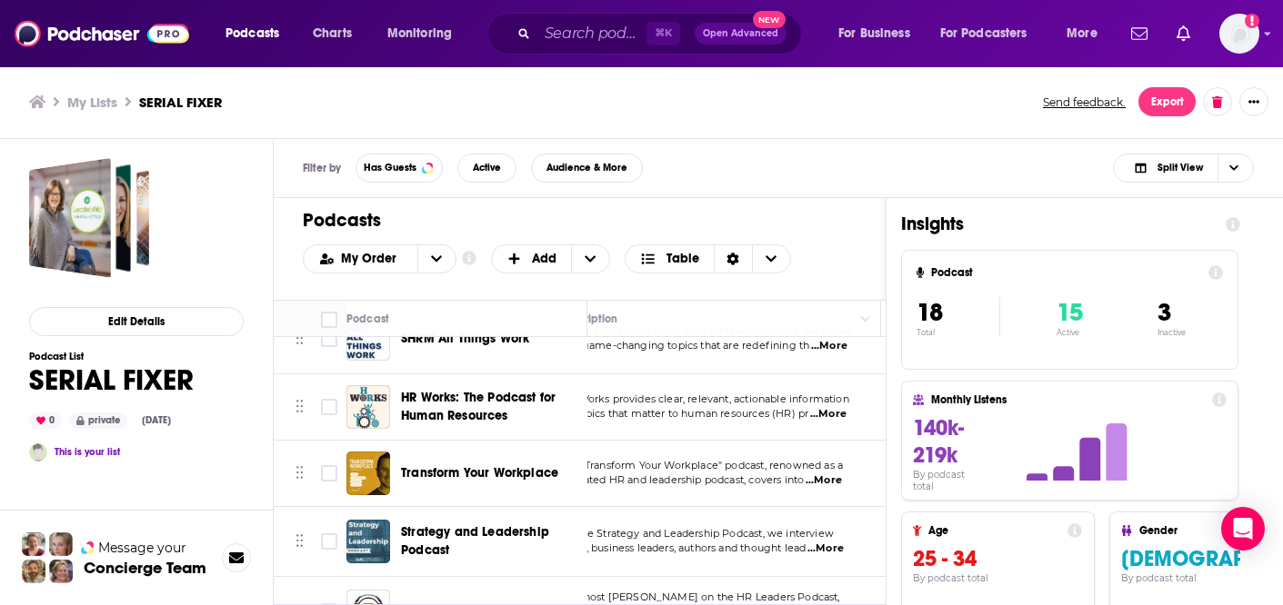
scroll to position [372, 39]
click at [842, 482] on span "...More" at bounding box center [827, 481] width 36 height 15
click at [890, 459] on div "Insights Podcast 18 Total 15 Active 3 Inactive Monthly Listens 140k-219k By pod…" at bounding box center [1070, 481] width 368 height 566
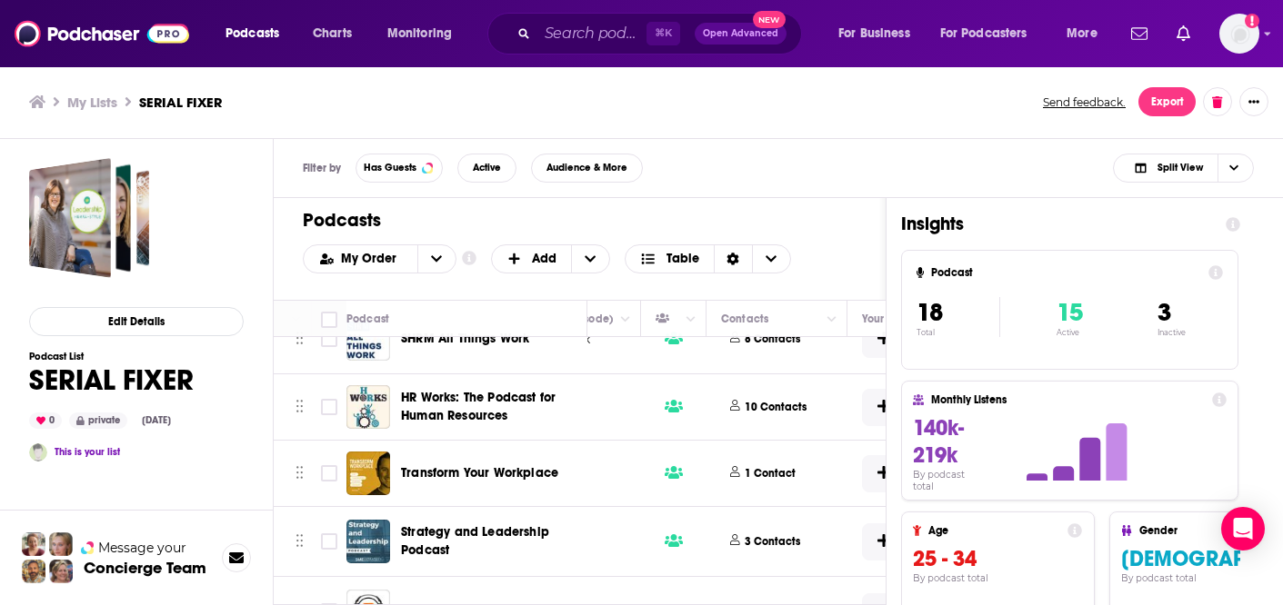
scroll to position [372, 771]
click at [733, 470] on icon at bounding box center [730, 471] width 10 height 11
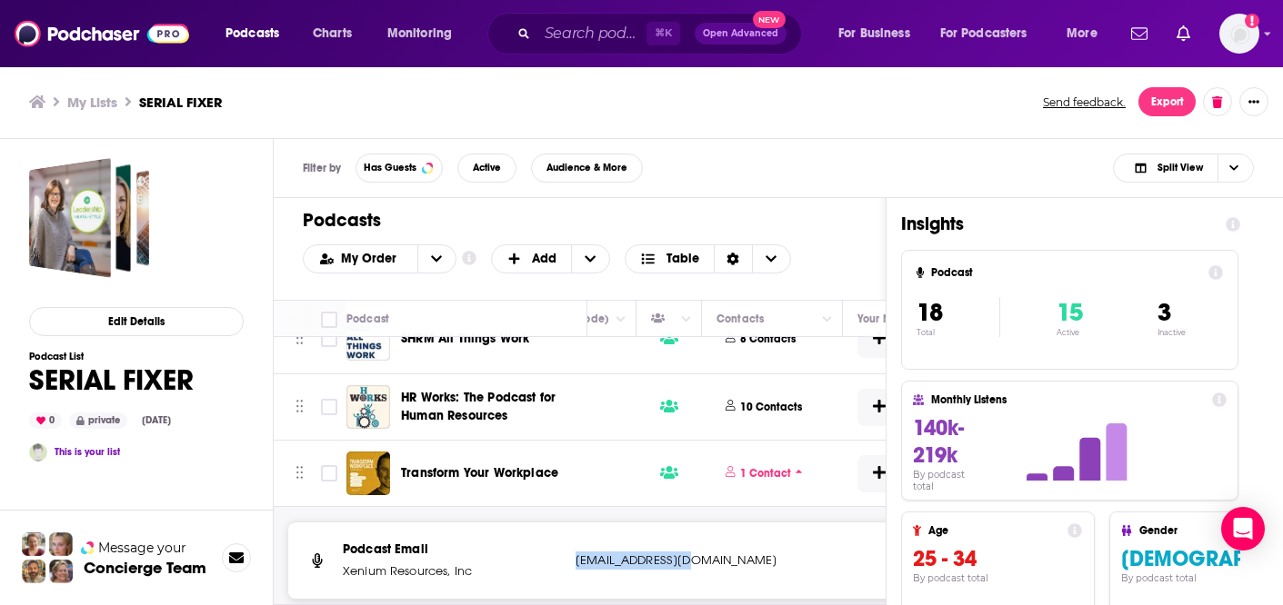
drag, startPoint x: 694, startPoint y: 562, endPoint x: 574, endPoint y: 561, distance: 119.1
click at [575, 561] on p "[EMAIL_ADDRESS][DOMAIN_NAME]" at bounding box center [695, 561] width 241 height 18
copy p "[EMAIL_ADDRESS][DOMAIN_NAME]"
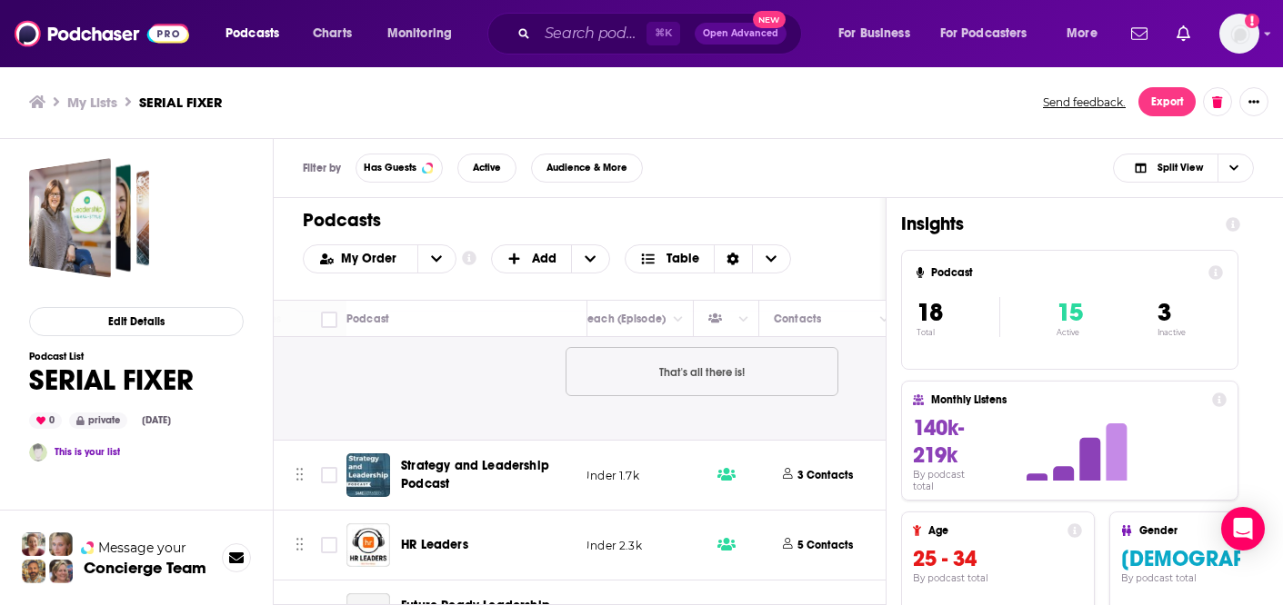
scroll to position [661, 713]
click at [819, 473] on p "3 Contacts" at bounding box center [825, 475] width 55 height 15
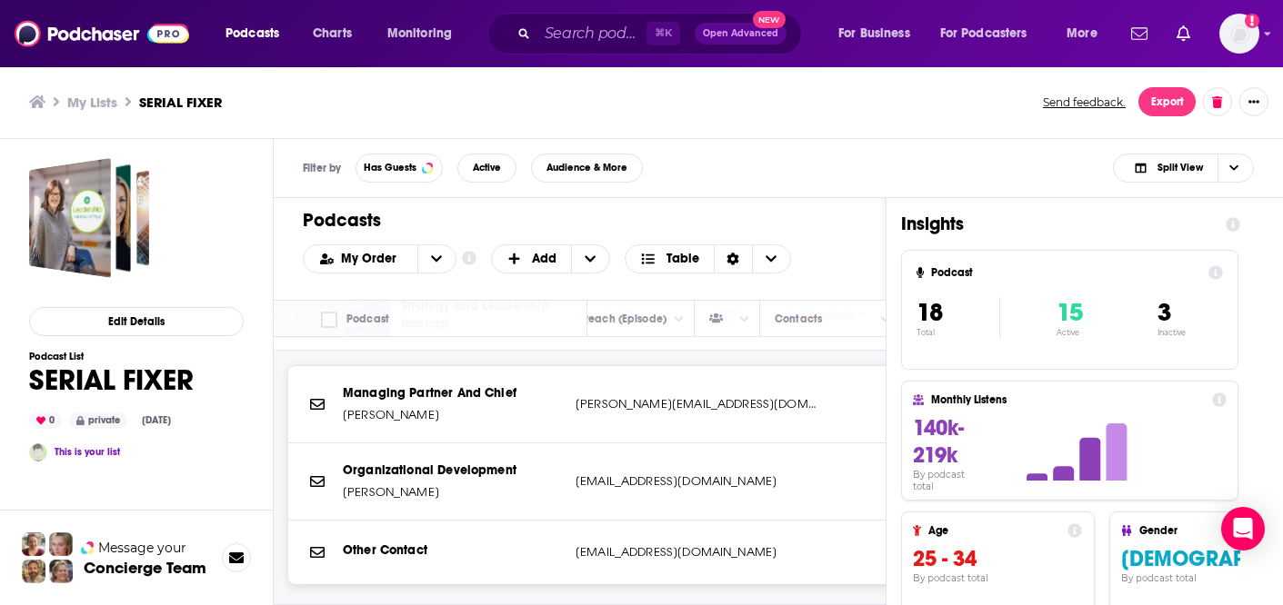
scroll to position [833, 713]
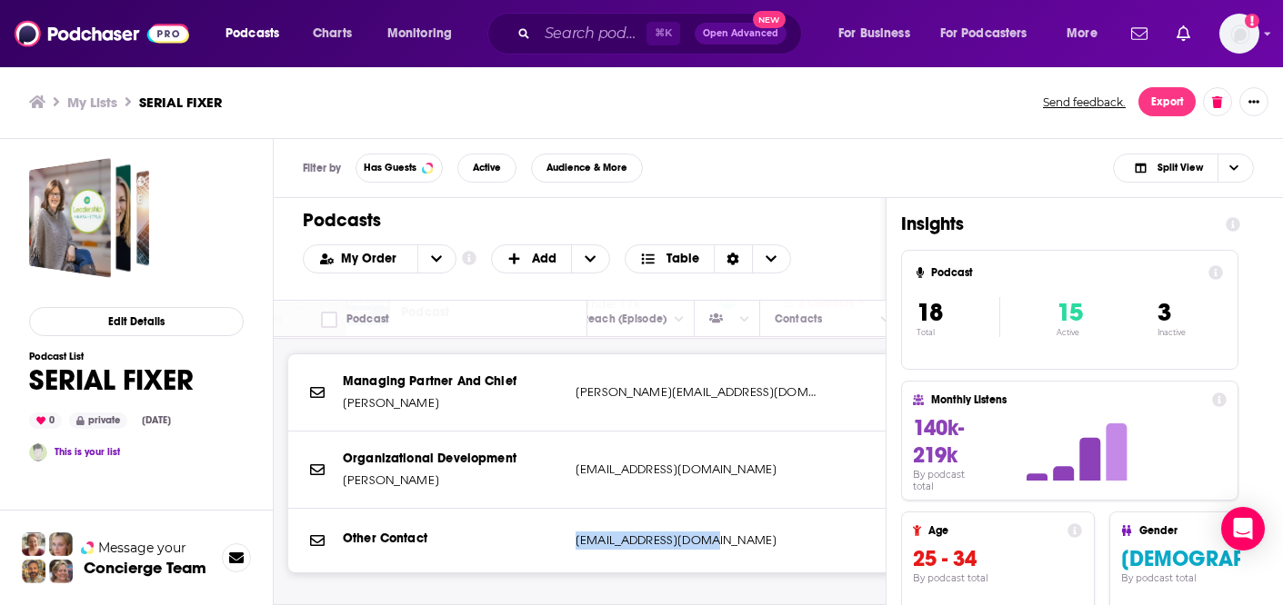
drag, startPoint x: 704, startPoint y: 541, endPoint x: 559, endPoint y: 541, distance: 145.4
click at [0, 0] on div "Other Contact info@smestrategy.net info@smestrategy.net" at bounding box center [0, 0] width 0 height 0
copy div "[EMAIL_ADDRESS][DOMAIN_NAME]"
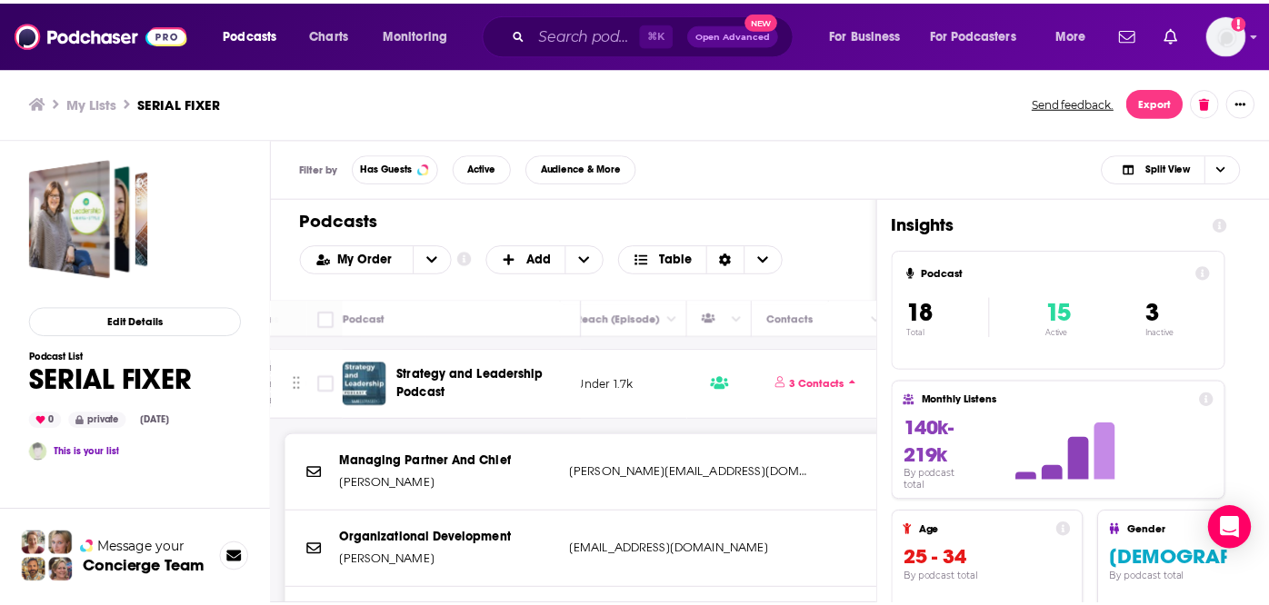
scroll to position [751, 713]
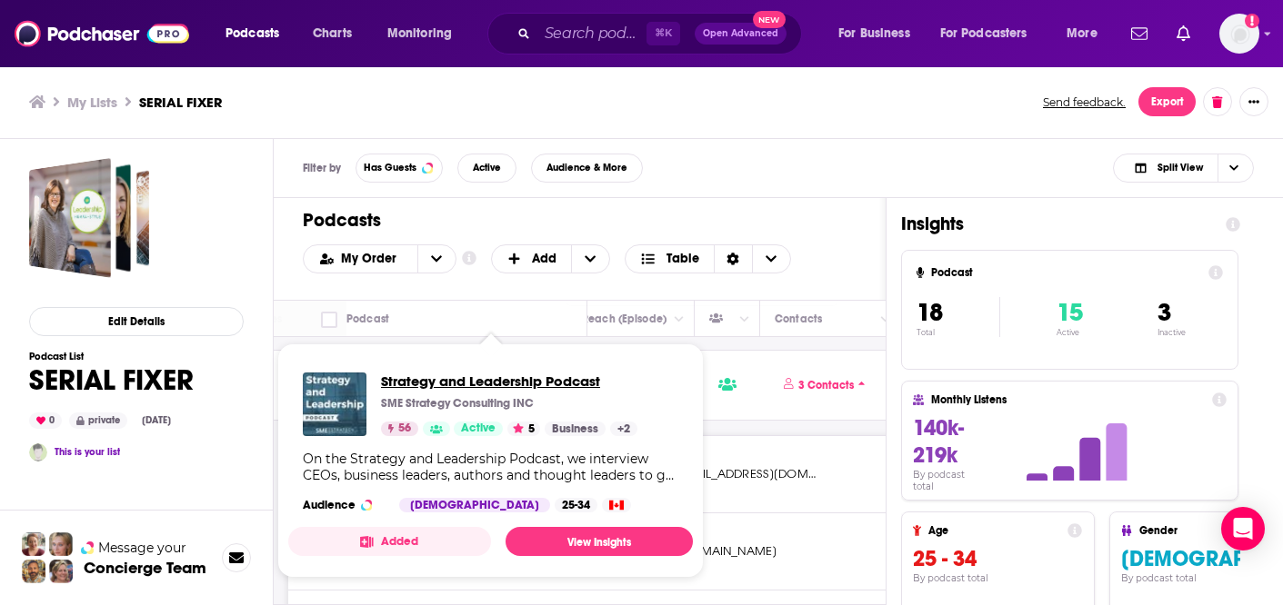
click at [453, 384] on span "Strategy and Leadership Podcast" at bounding box center [509, 381] width 256 height 17
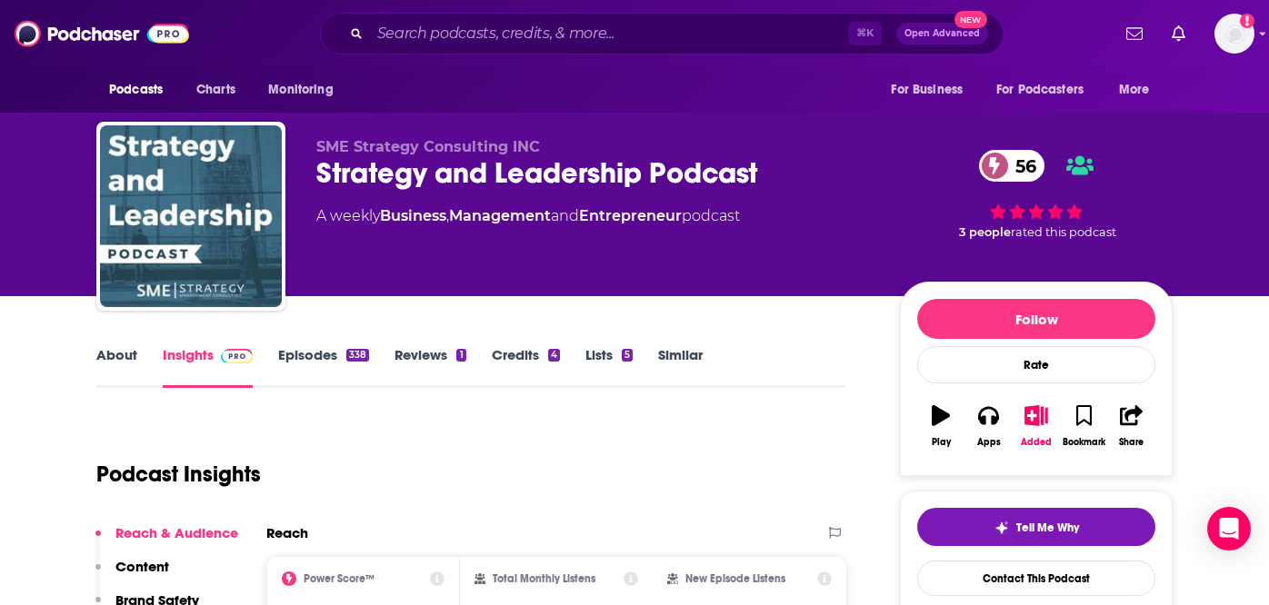
click at [329, 355] on link "Episodes 338" at bounding box center [323, 367] width 91 height 42
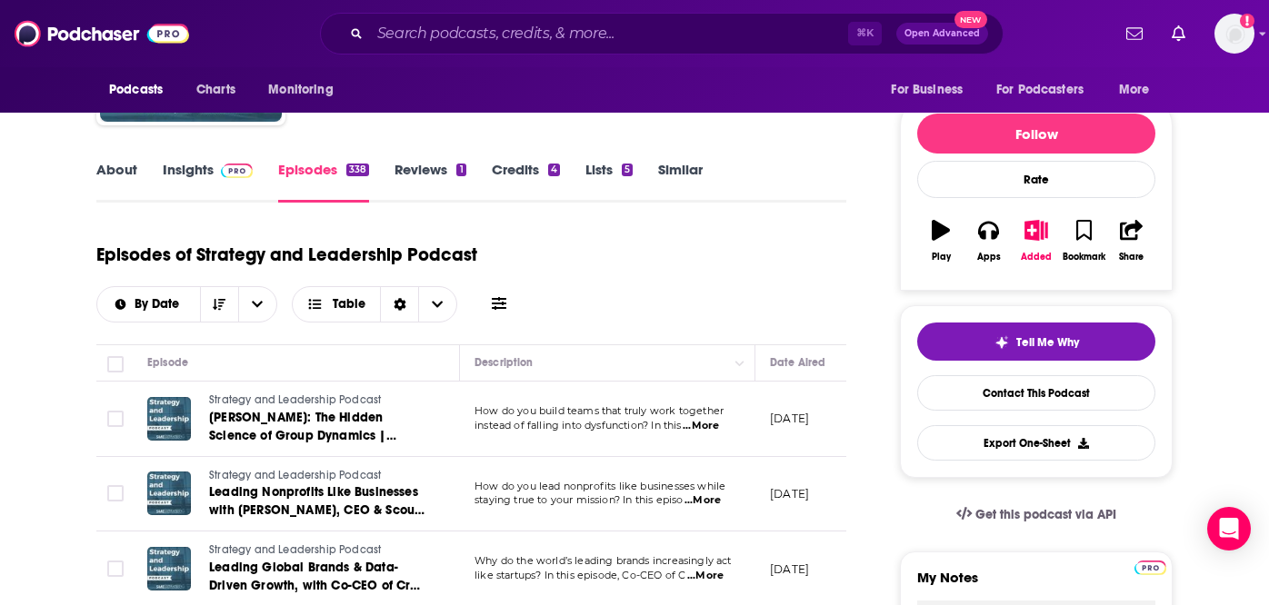
scroll to position [193, 0]
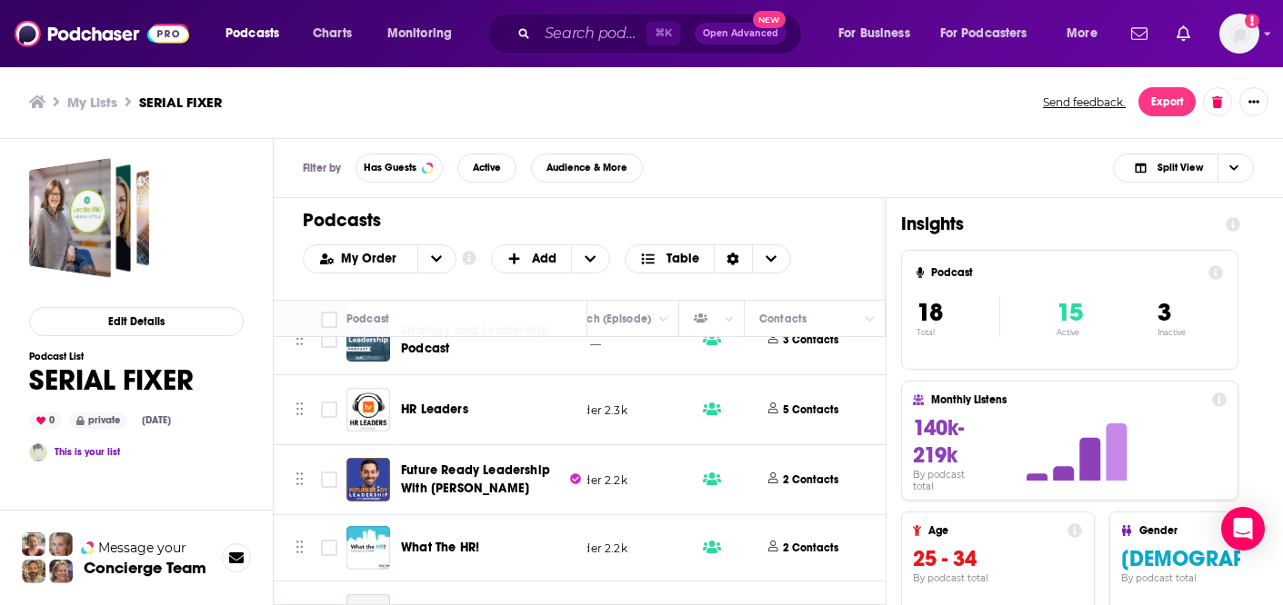
scroll to position [574, 738]
click at [795, 408] on p "5 Contacts" at bounding box center [800, 410] width 55 height 15
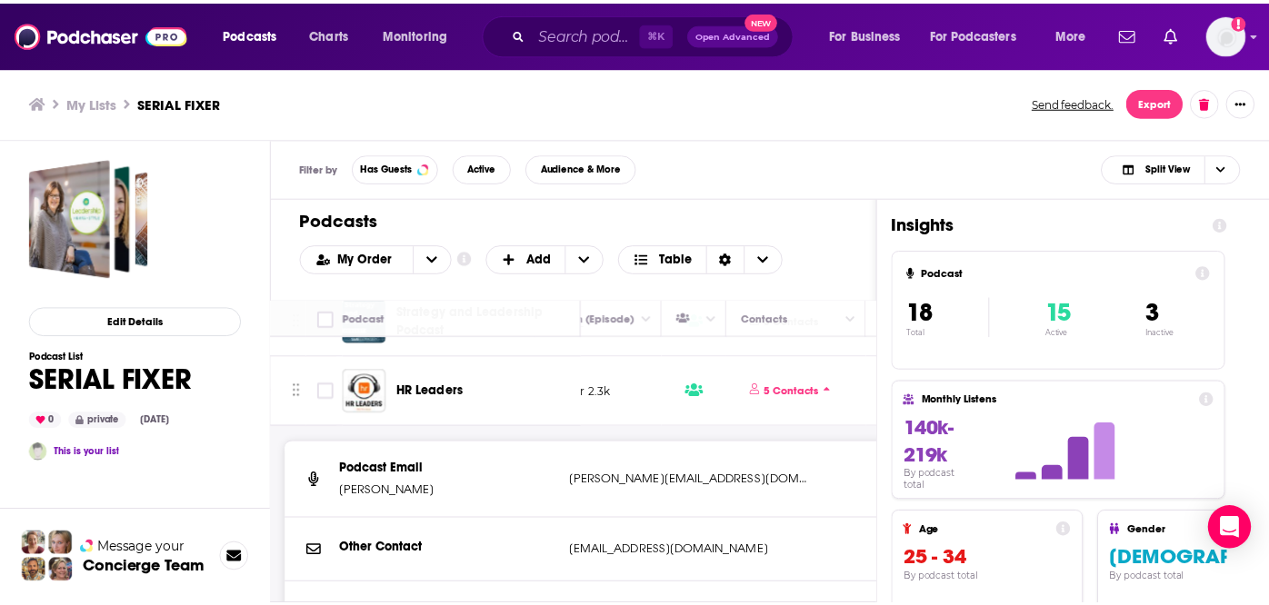
scroll to position [595, 738]
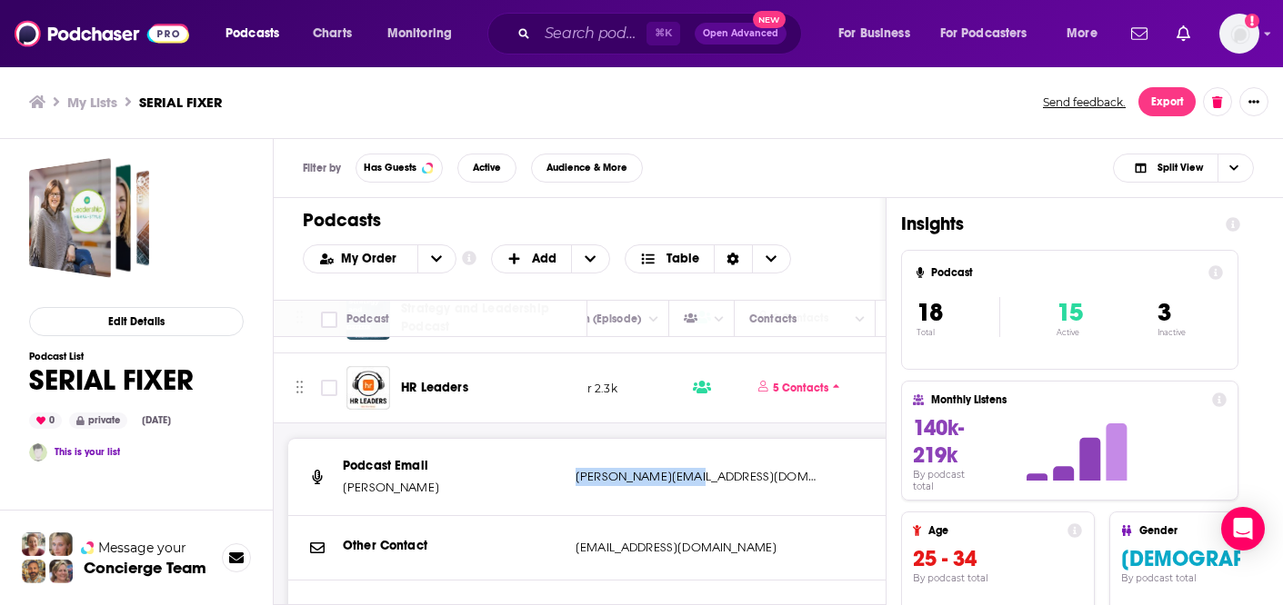
drag, startPoint x: 690, startPoint y: 479, endPoint x: 574, endPoint y: 475, distance: 115.5
click at [575, 475] on p "[PERSON_NAME][EMAIL_ADDRESS][DOMAIN_NAME]" at bounding box center [695, 477] width 241 height 18
copy p "[PERSON_NAME][EMAIL_ADDRESS][DOMAIN_NAME]"
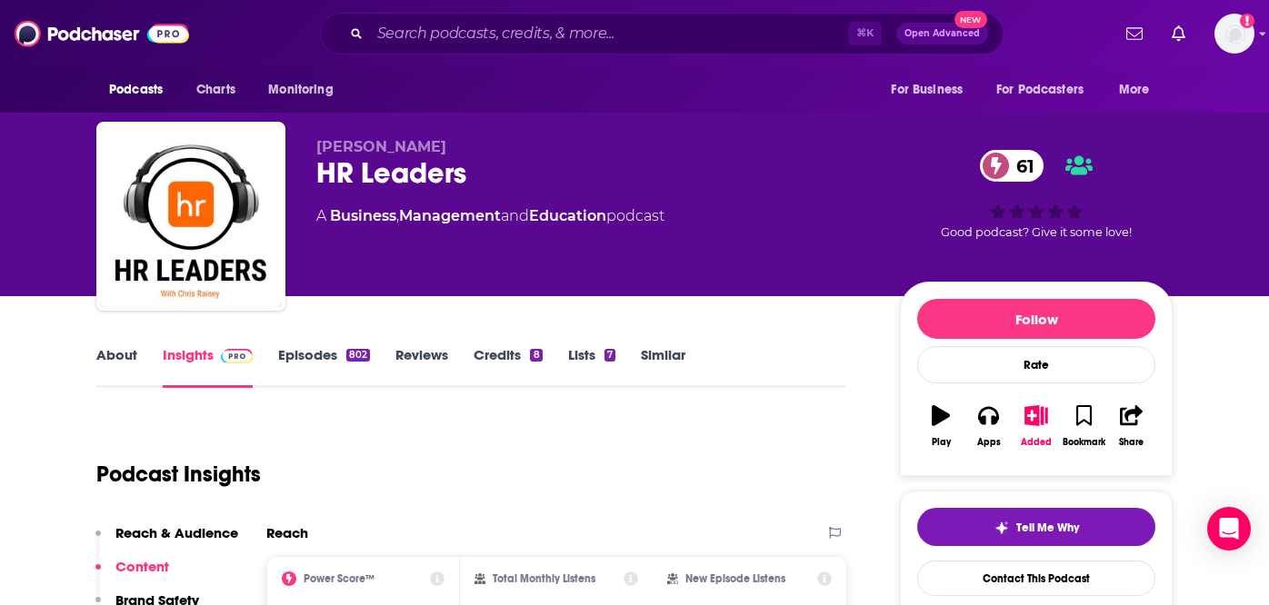
click at [119, 362] on link "About" at bounding box center [116, 367] width 41 height 42
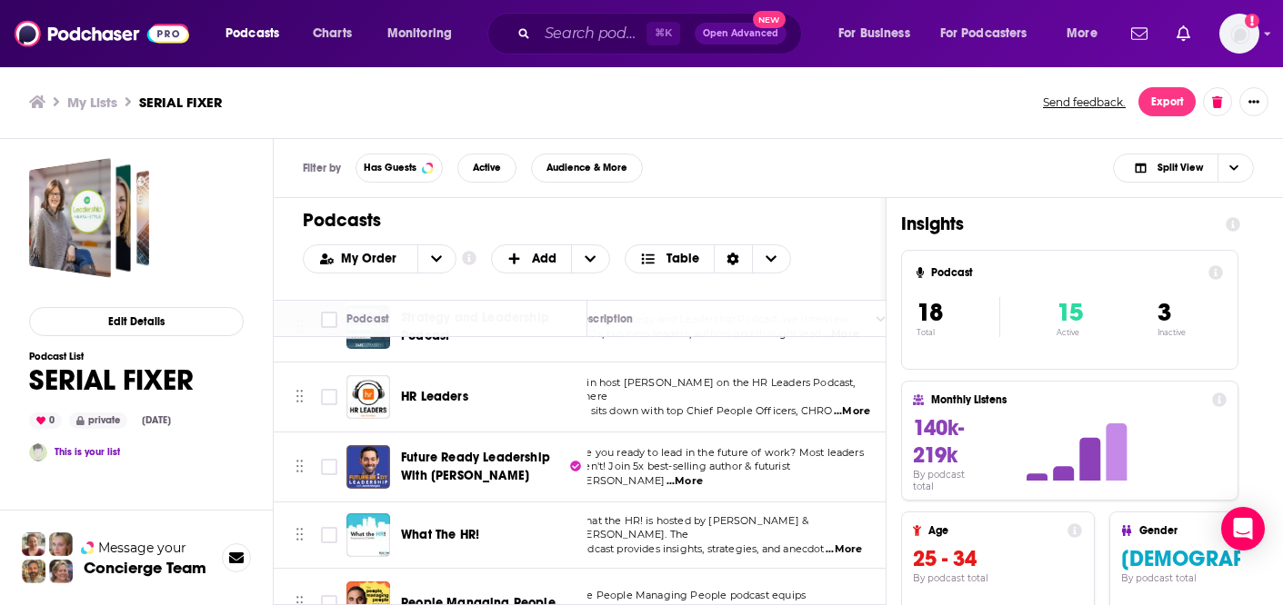
scroll to position [586, 35]
click at [695, 474] on span "...More" at bounding box center [677, 481] width 36 height 15
click at [899, 502] on div "Insights Podcast 18 Total 15 Active 3 Inactive Monthly Listens 140k-219k By pod…" at bounding box center [1070, 481] width 368 height 566
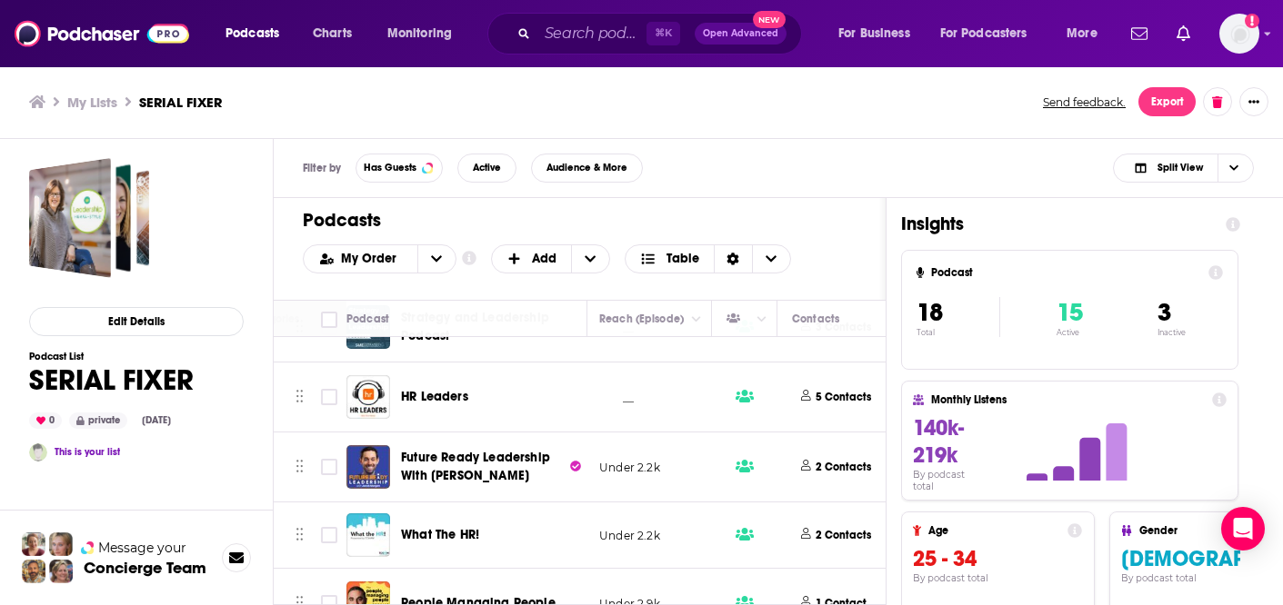
scroll to position [586, 739]
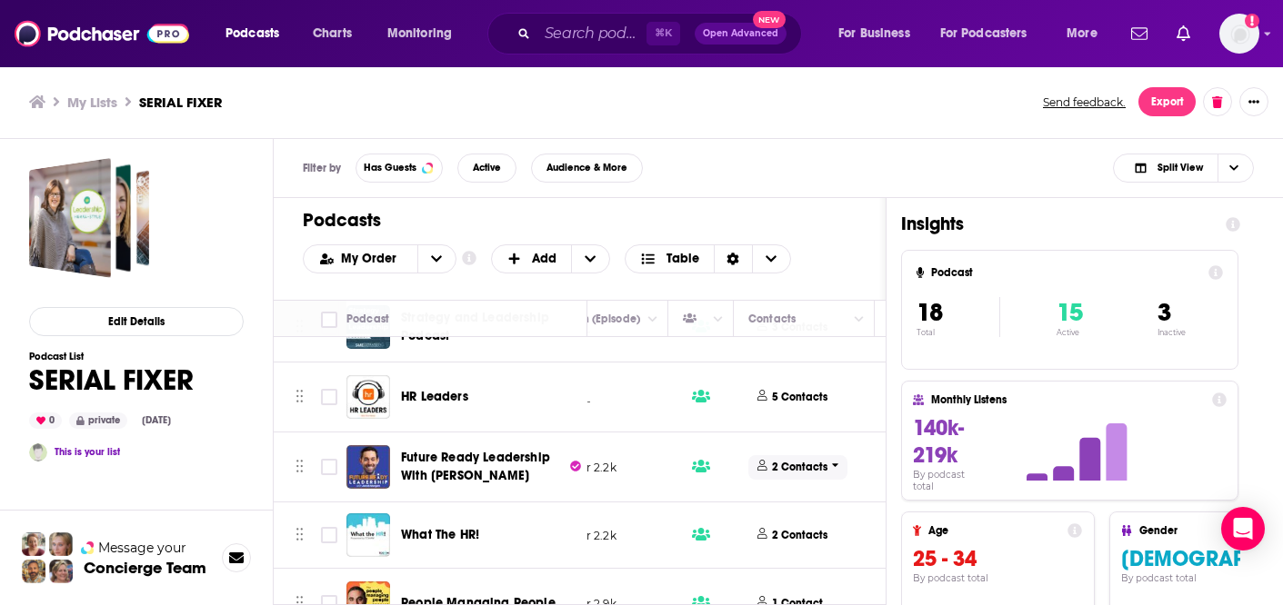
click at [774, 464] on p "2 Contacts" at bounding box center [799, 467] width 55 height 15
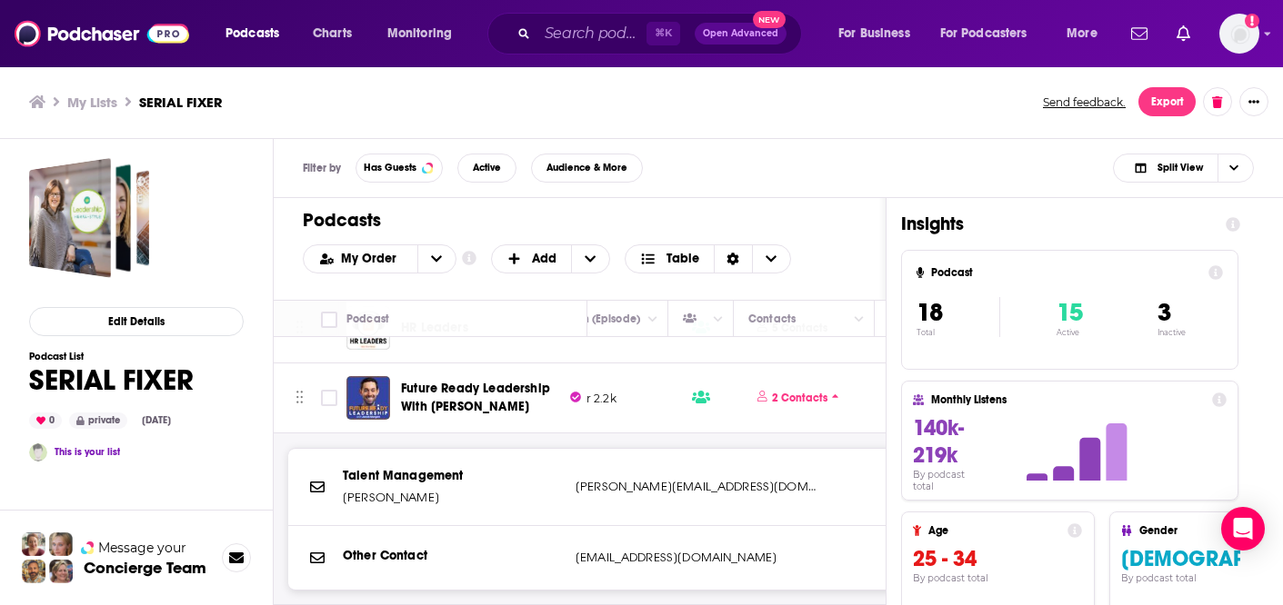
scroll to position [693, 739]
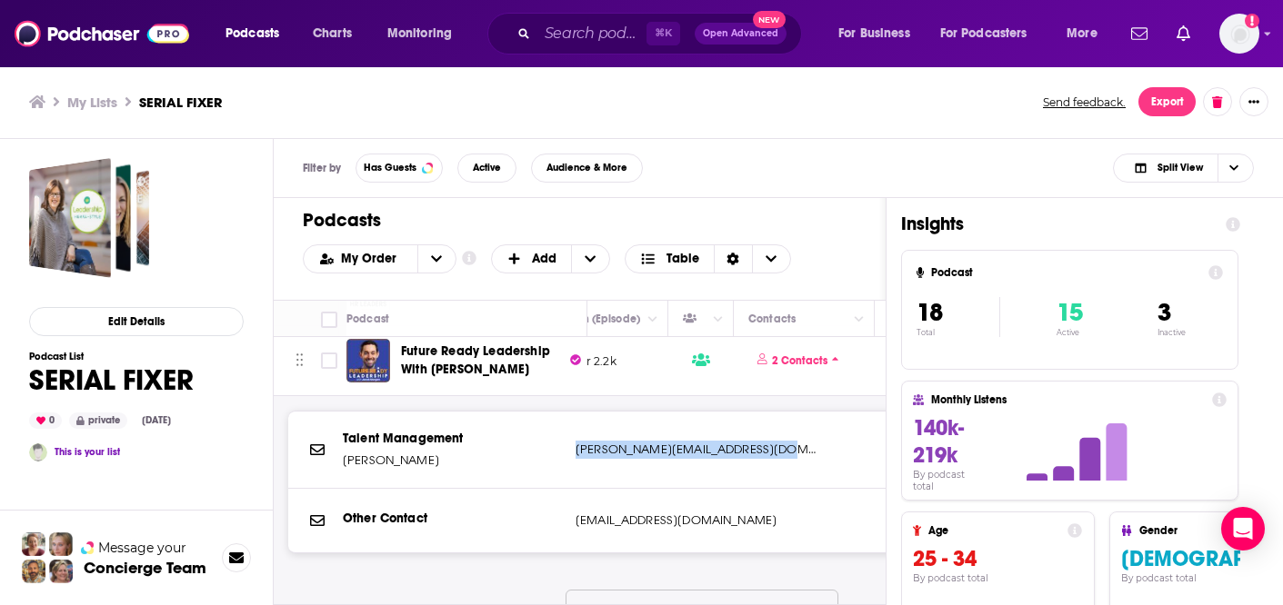
drag, startPoint x: 780, startPoint y: 449, endPoint x: 575, endPoint y: 450, distance: 204.5
click at [575, 450] on p "[PERSON_NAME][EMAIL_ADDRESS][DOMAIN_NAME]" at bounding box center [695, 450] width 241 height 18
copy p "[PERSON_NAME][EMAIL_ADDRESS][DOMAIN_NAME]"
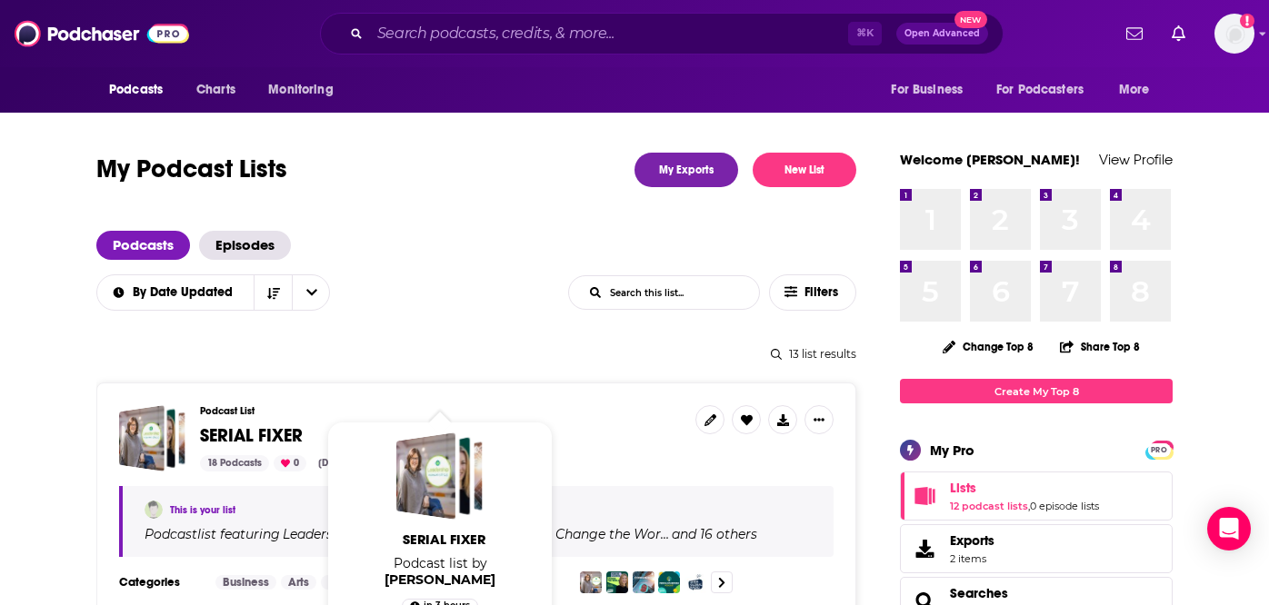
click at [252, 424] on span "SERIAL FIXER" at bounding box center [251, 435] width 103 height 23
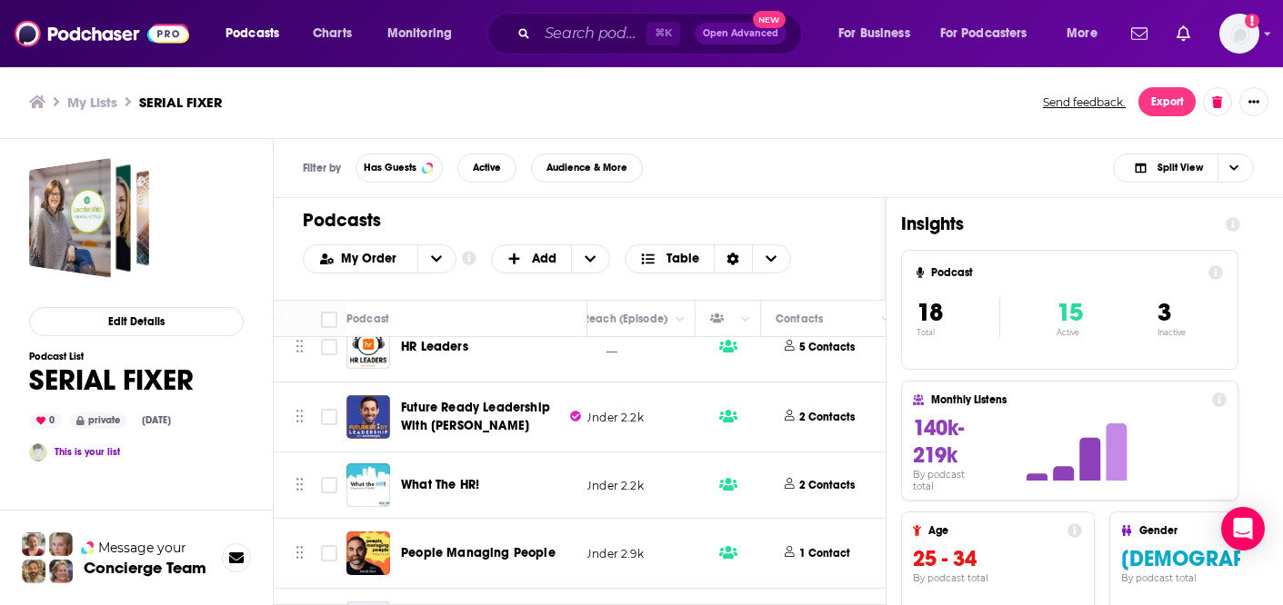
scroll to position [636, 713]
click at [816, 481] on p "2 Contacts" at bounding box center [825, 485] width 55 height 15
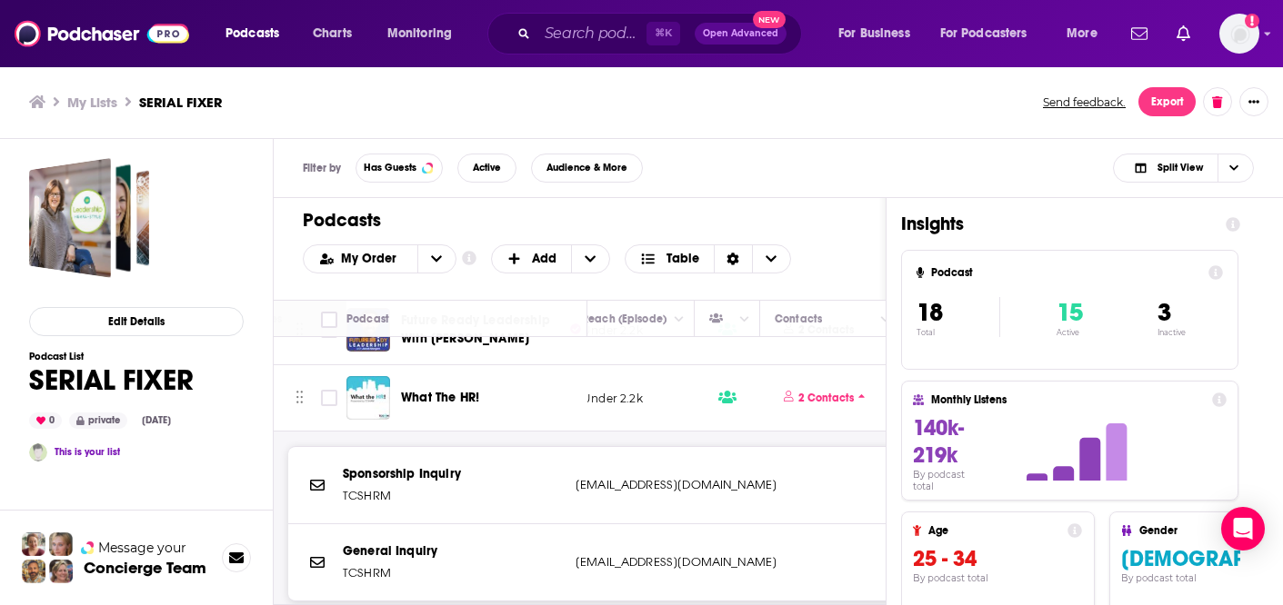
scroll to position [747, 713]
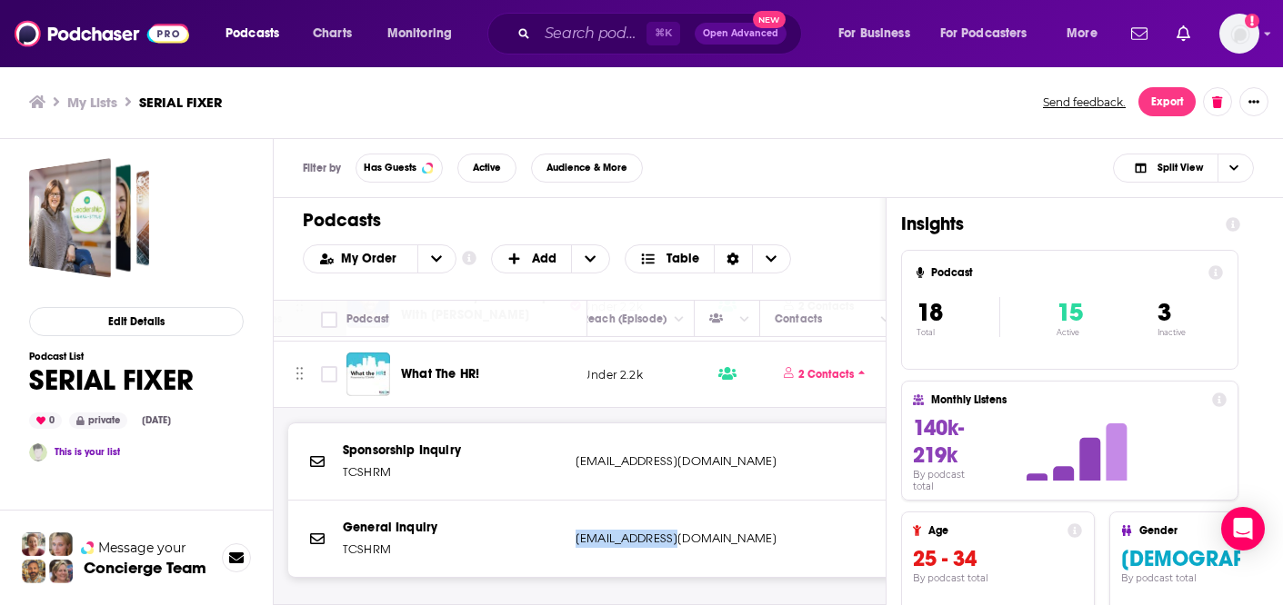
drag, startPoint x: 684, startPoint y: 538, endPoint x: 575, endPoint y: 535, distance: 109.1
click at [575, 535] on p "[EMAIL_ADDRESS][DOMAIN_NAME]" at bounding box center [695, 539] width 241 height 18
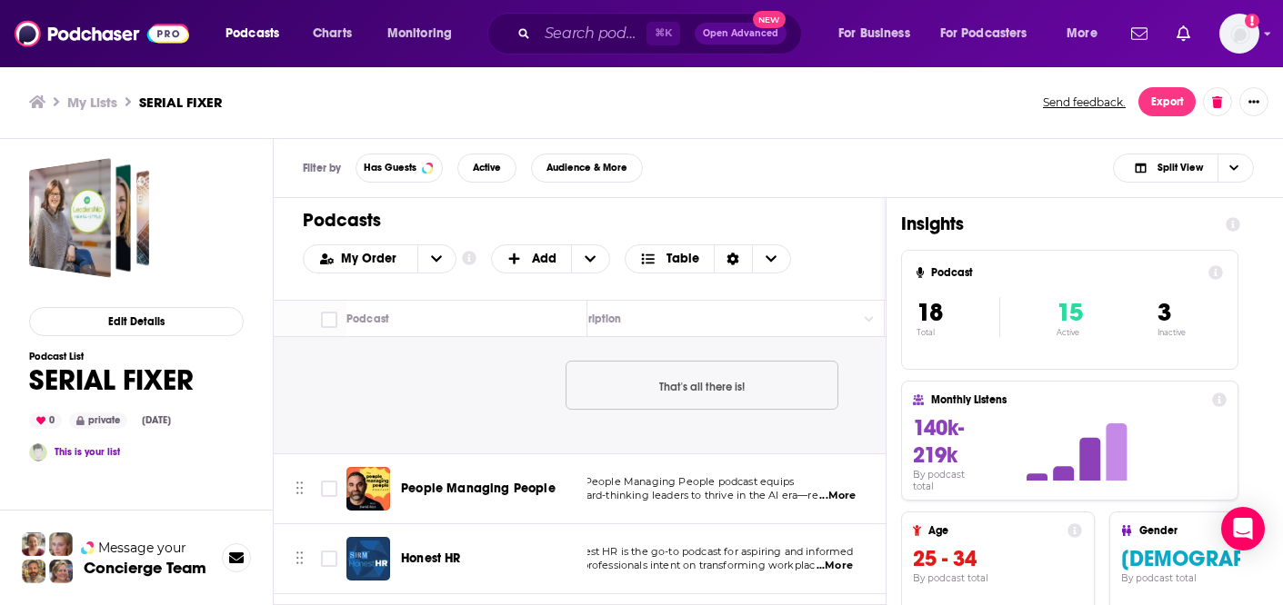
scroll to position [1033, 39]
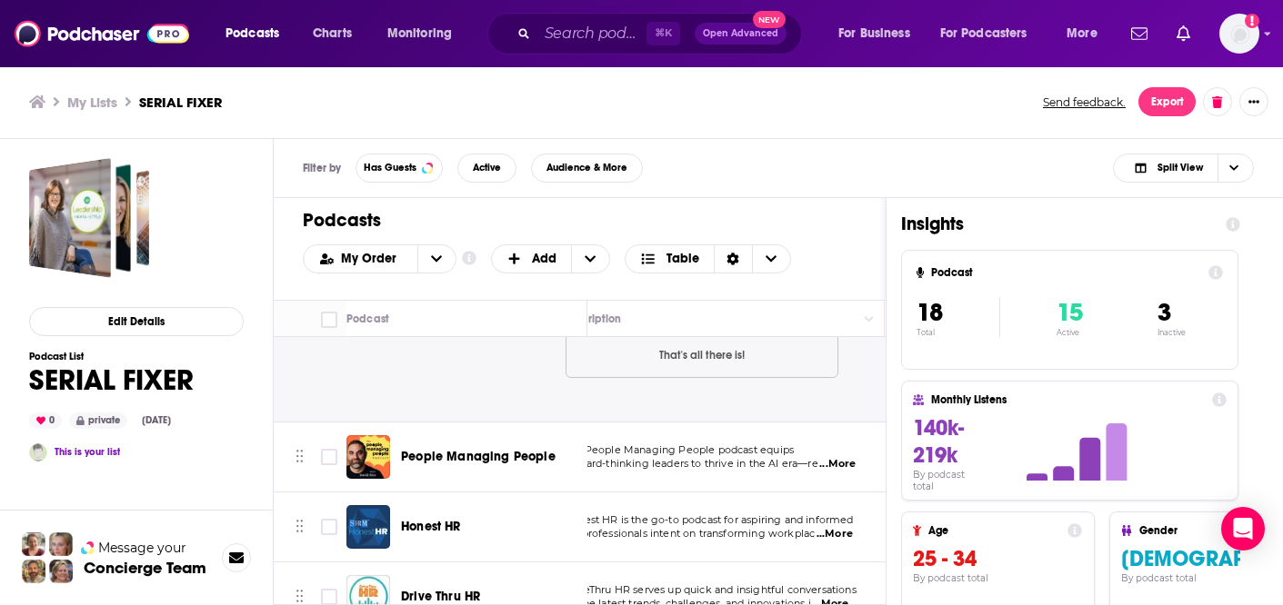
click at [844, 463] on span "...More" at bounding box center [837, 464] width 36 height 15
click at [514, 526] on div "Honest HR" at bounding box center [495, 527] width 189 height 18
click at [835, 532] on span "...More" at bounding box center [834, 534] width 36 height 15
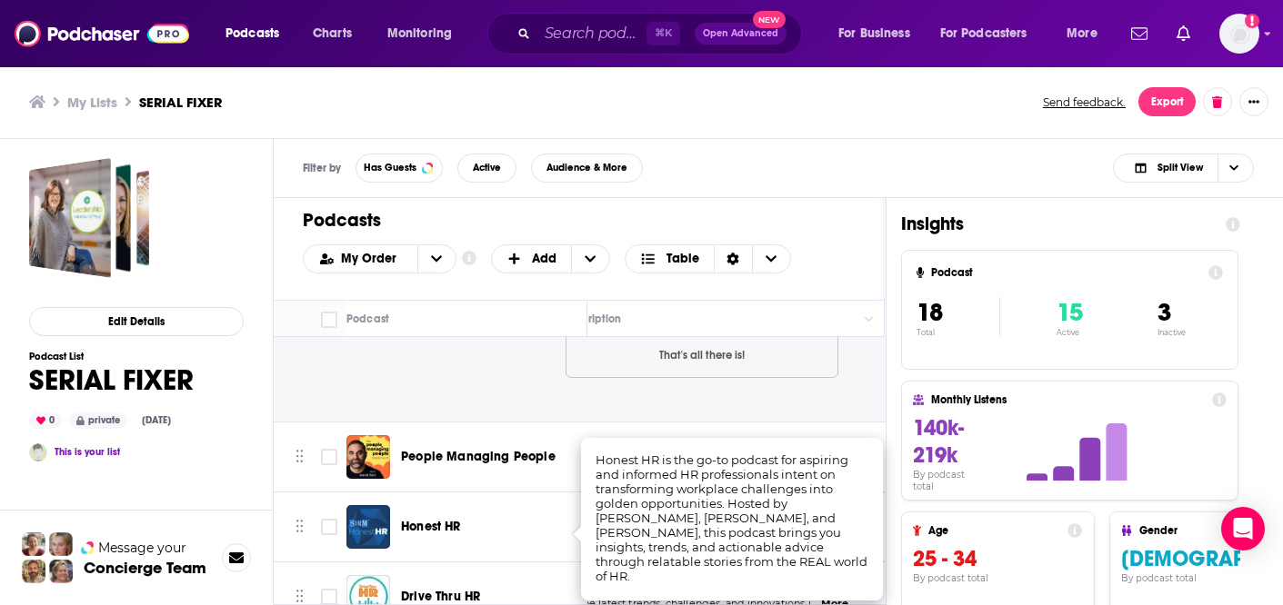
click at [511, 533] on div "Honest HR" at bounding box center [495, 527] width 189 height 18
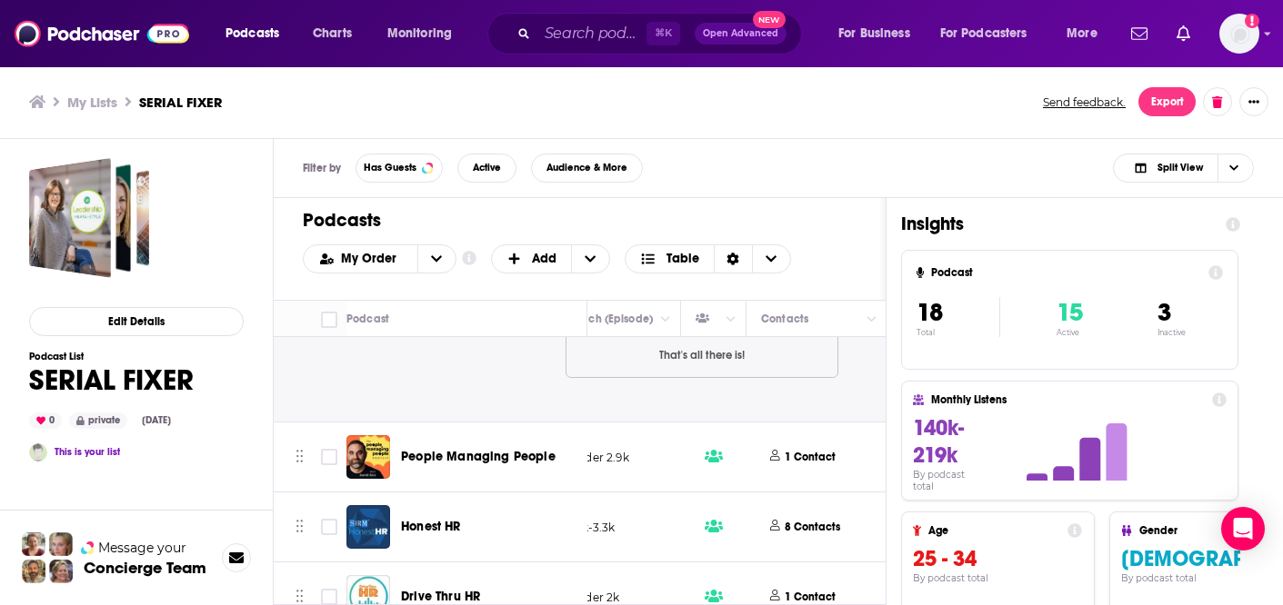
scroll to position [1033, 753]
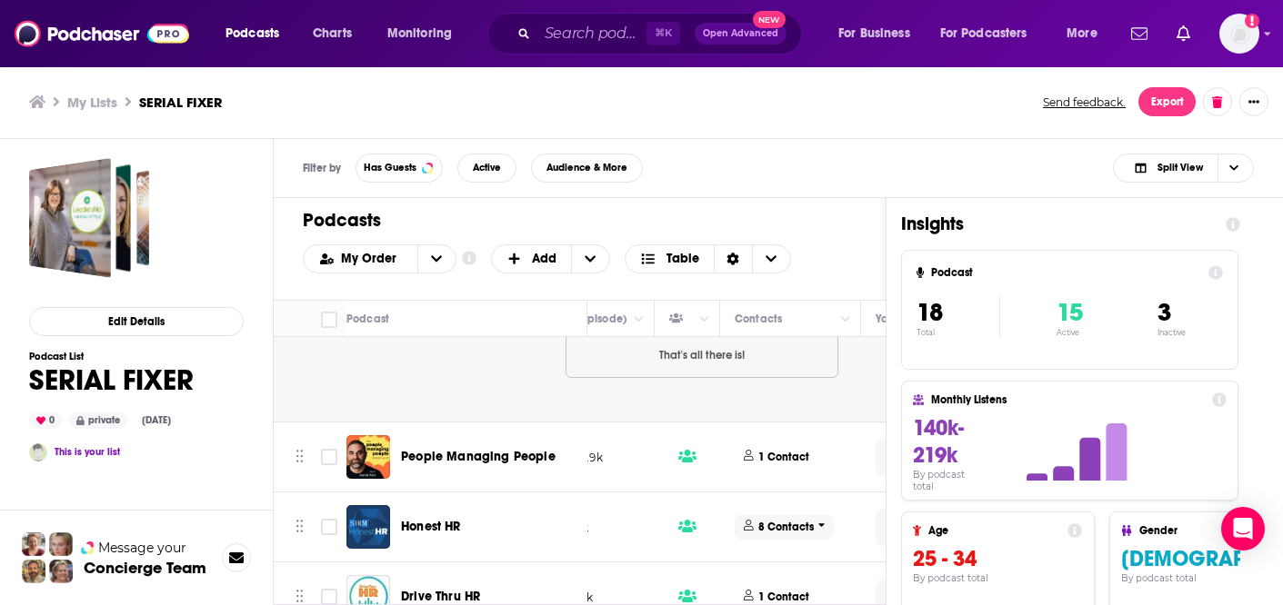
click at [778, 524] on p "8 Contacts" at bounding box center [785, 527] width 55 height 15
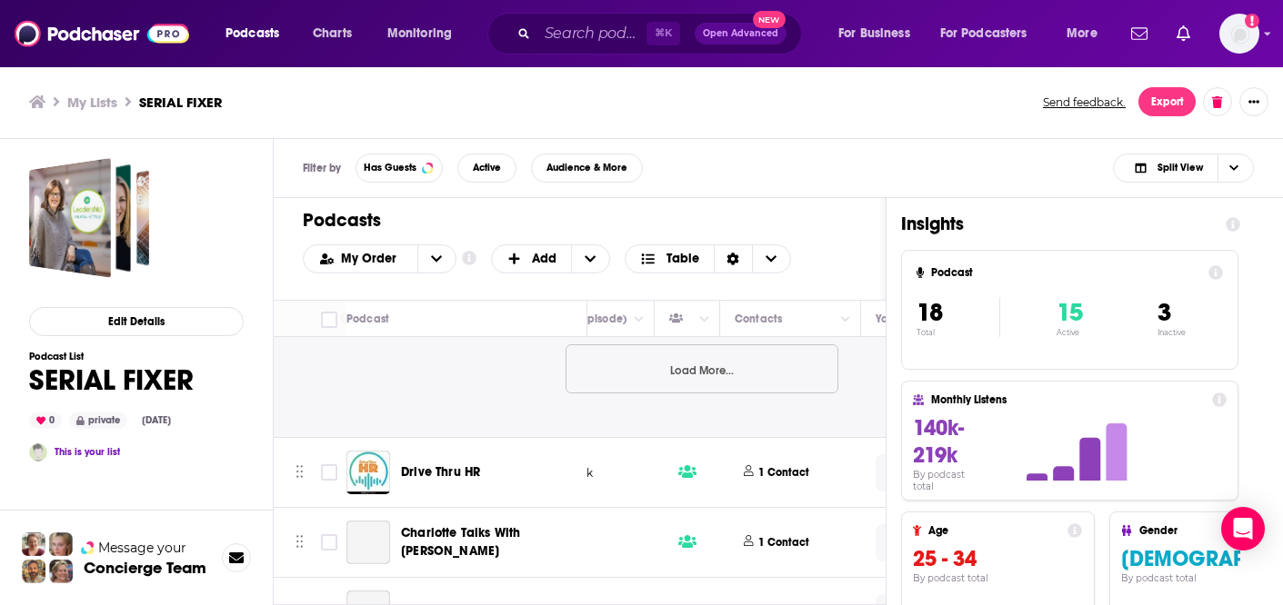
scroll to position [1700, 753]
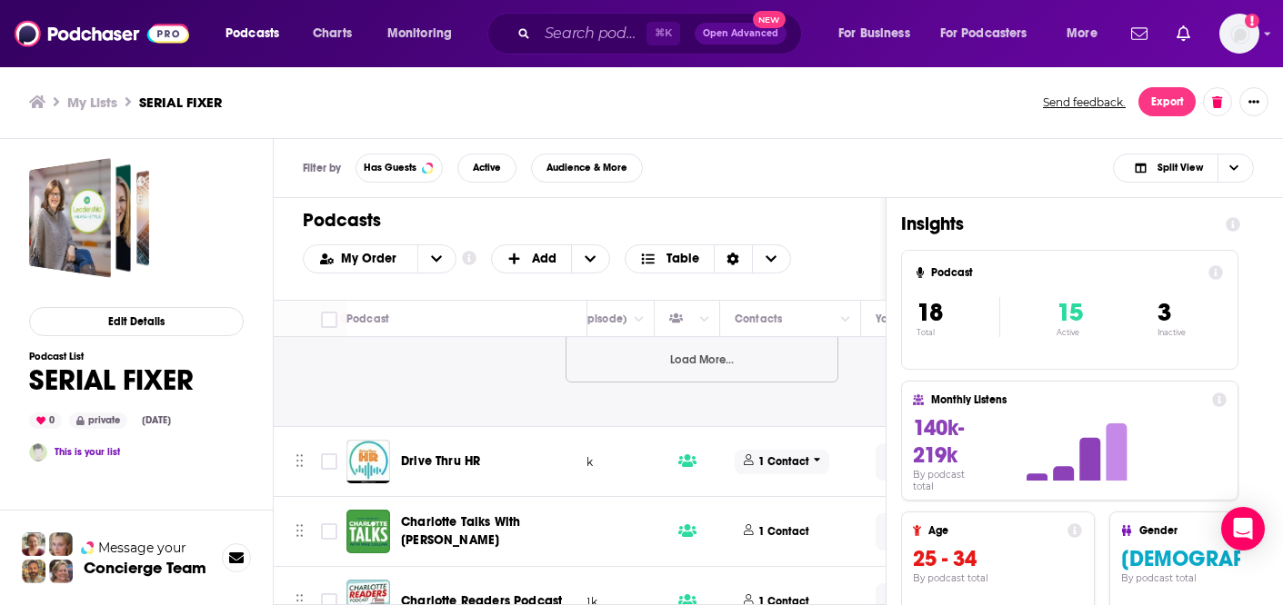
click at [798, 466] on p "1 Contact" at bounding box center [783, 461] width 51 height 15
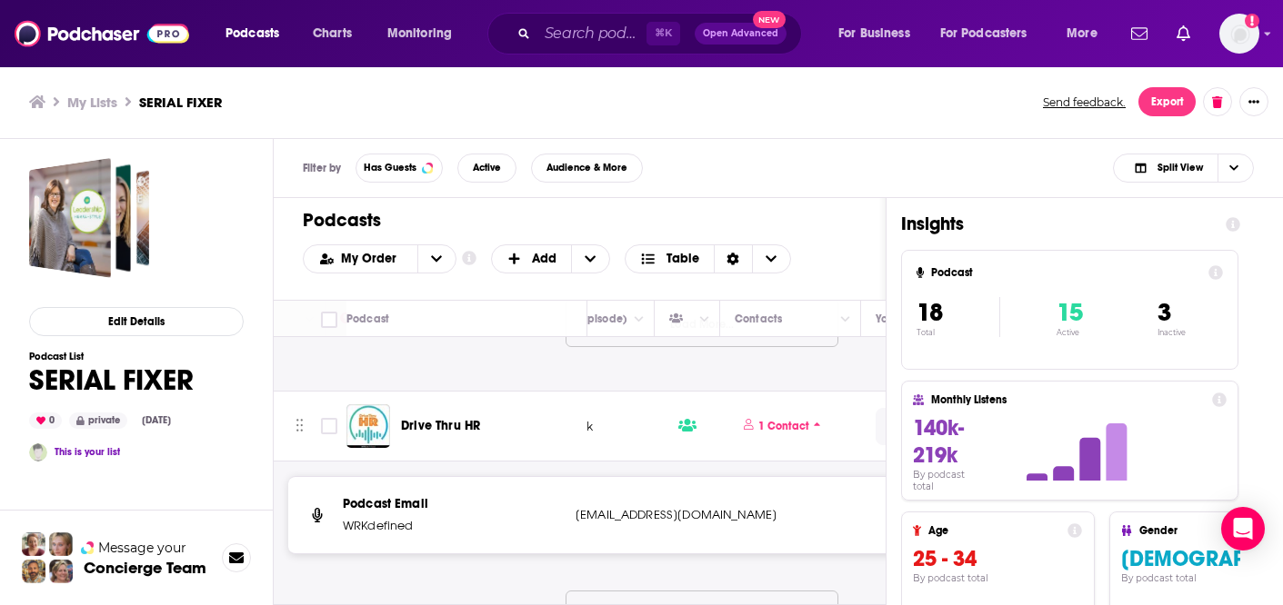
scroll to position [1737, 753]
drag, startPoint x: 726, startPoint y: 512, endPoint x: 575, endPoint y: 514, distance: 150.9
click at [575, 514] on p "[EMAIL_ADDRESS][DOMAIN_NAME]" at bounding box center [695, 513] width 241 height 18
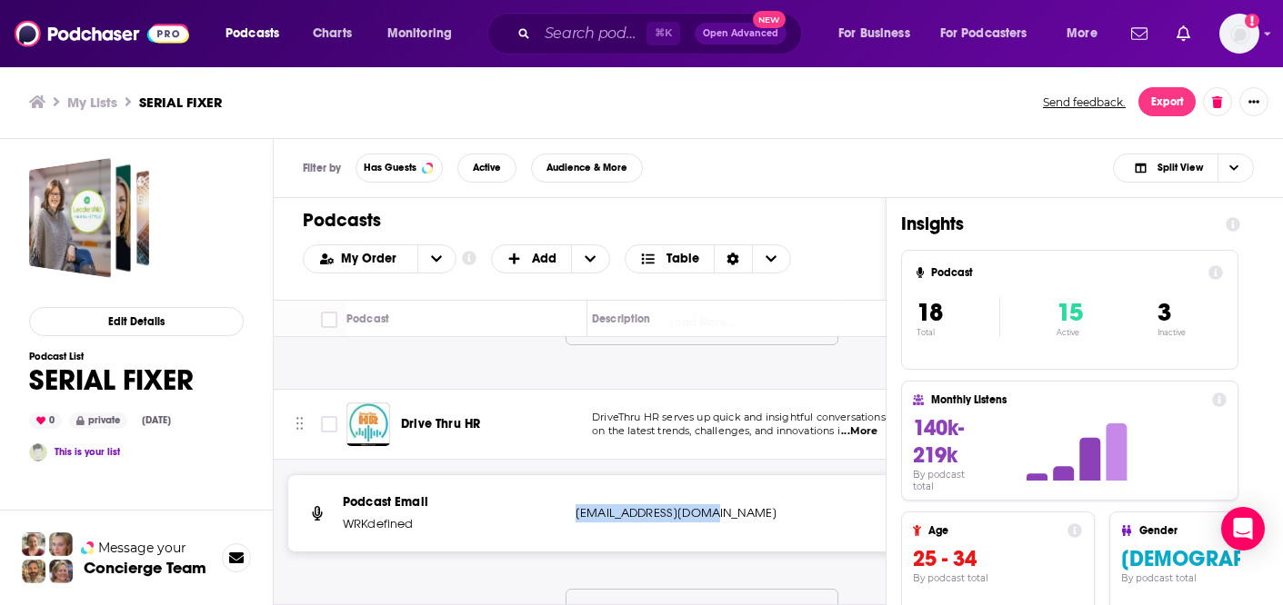
scroll to position [1737, 0]
click at [860, 431] on span "...More" at bounding box center [869, 431] width 36 height 15
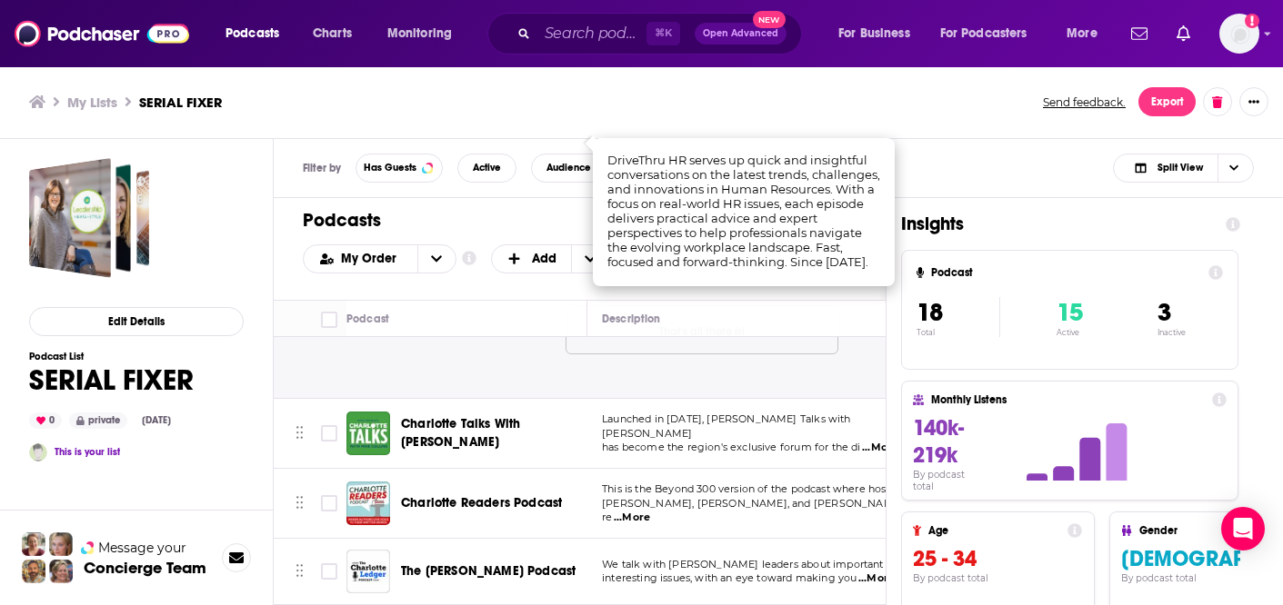
scroll to position [2034, 0]
